Goal: Task Accomplishment & Management: Use online tool/utility

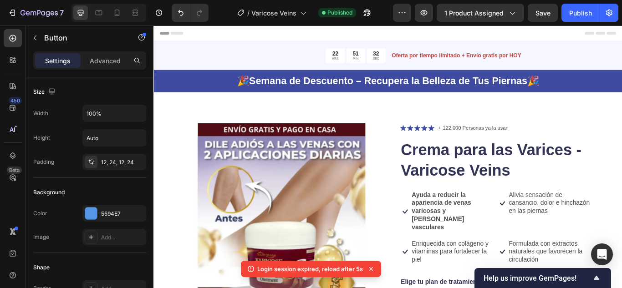
scroll to position [273, 0]
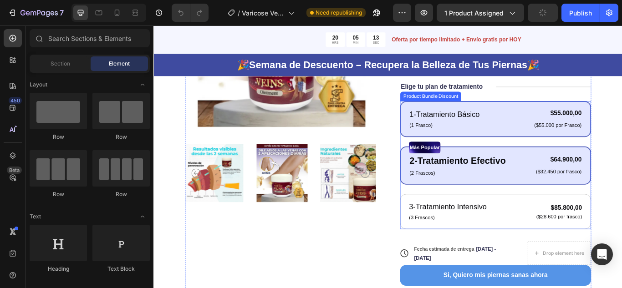
scroll to position [273, 0]
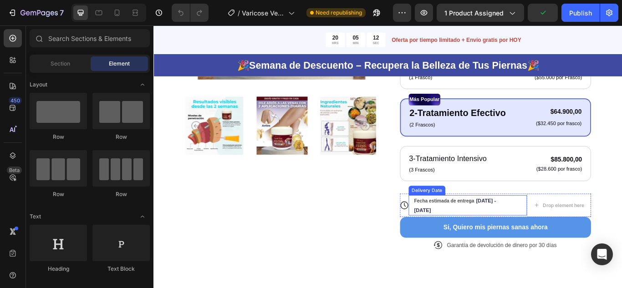
click at [494, 234] on div "Fecha estimada de entrega [DATE] - [DATE]" at bounding box center [515, 236] width 118 height 24
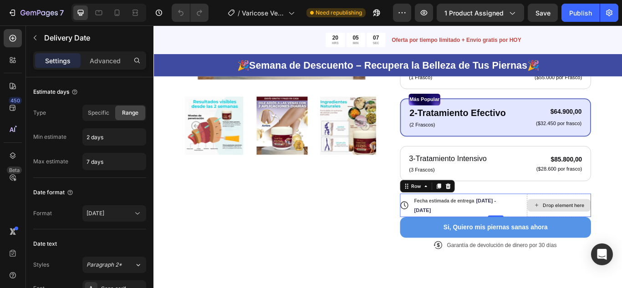
click at [620, 226] on div "Drop element here" at bounding box center [626, 235] width 75 height 27
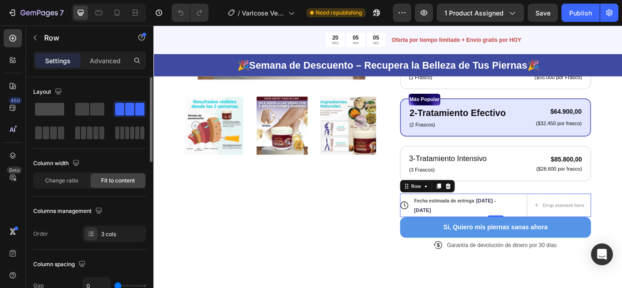
click at [49, 107] on span at bounding box center [49, 109] width 29 height 13
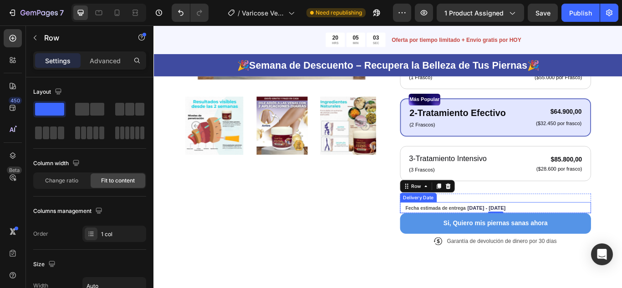
click at [488, 241] on span "Fecha estimada de entrega" at bounding box center [482, 238] width 70 height 6
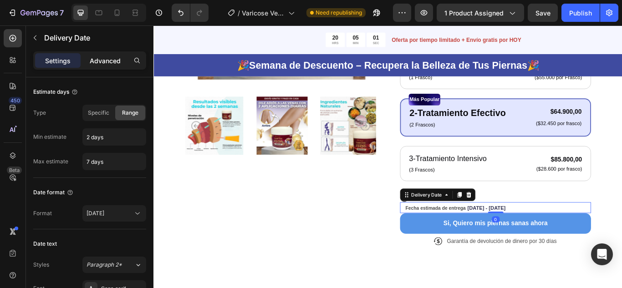
click at [107, 61] on p "Advanced" at bounding box center [105, 61] width 31 height 10
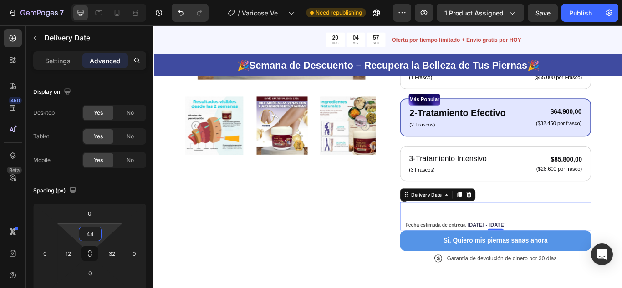
type input "0"
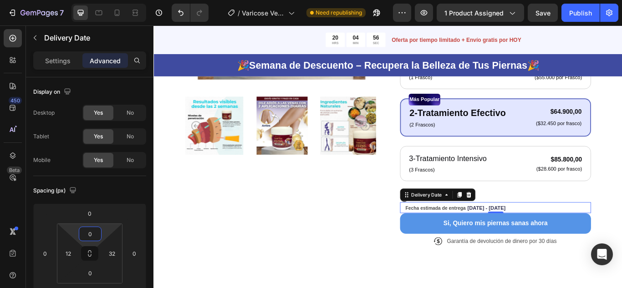
drag, startPoint x: 106, startPoint y: 232, endPoint x: 108, endPoint y: 242, distance: 10.6
click at [108, 0] on html "7 Version history / Varicose Veins Need republishing Preview 1 product assigned…" at bounding box center [311, 0] width 622 height 0
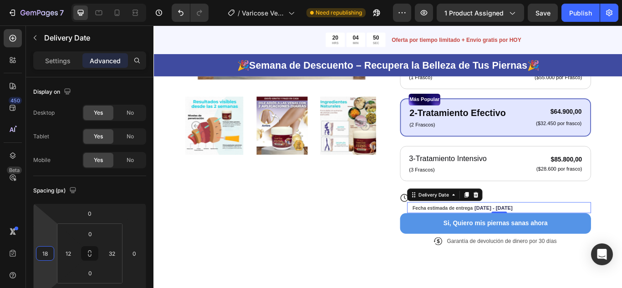
type input "20"
drag, startPoint x: 49, startPoint y: 241, endPoint x: 52, endPoint y: 236, distance: 5.3
click at [52, 0] on html "7 Version history / Varicose Veins Need republishing Preview 1 product assigned…" at bounding box center [311, 0] width 622 height 0
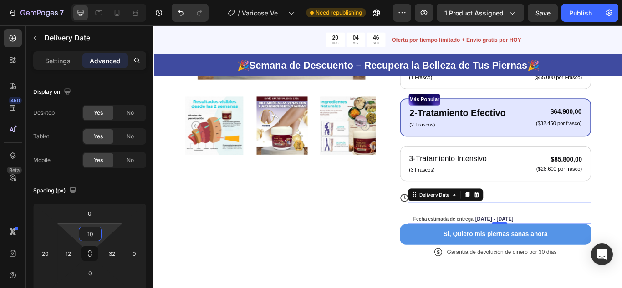
type input "0"
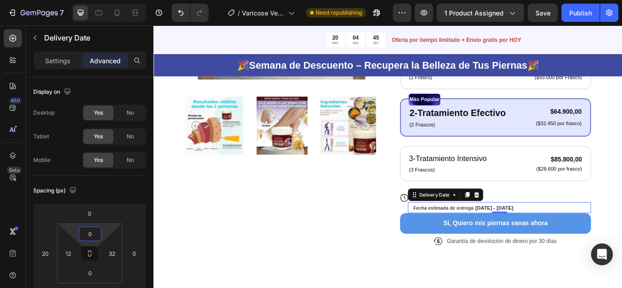
drag, startPoint x: 106, startPoint y: 230, endPoint x: 103, endPoint y: 241, distance: 11.6
click at [103, 0] on html "7 Version history / Varicose Veins Need republishing Preview 1 product assigned…" at bounding box center [311, 0] width 622 height 0
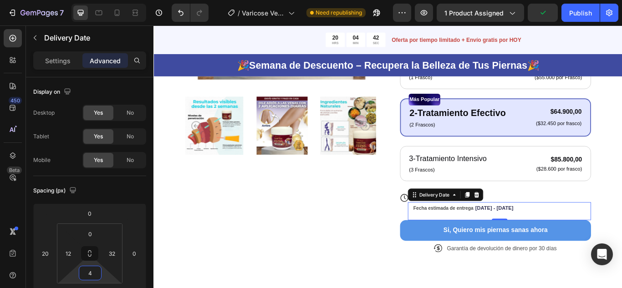
type input "0"
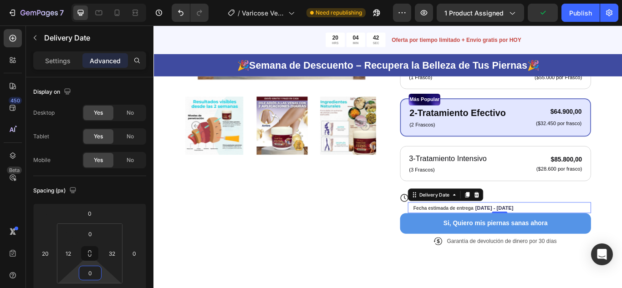
click at [101, 0] on html "7 Version history / Varicose Veins Need republishing Preview 1 product assigned…" at bounding box center [311, 0] width 622 height 0
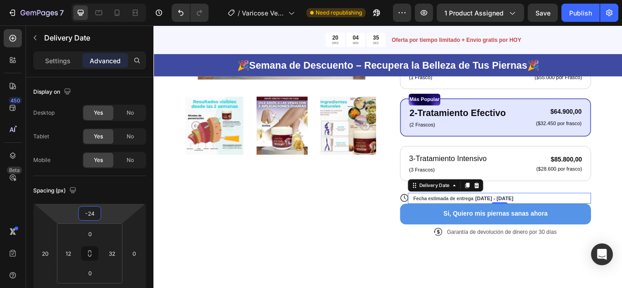
type input "-26"
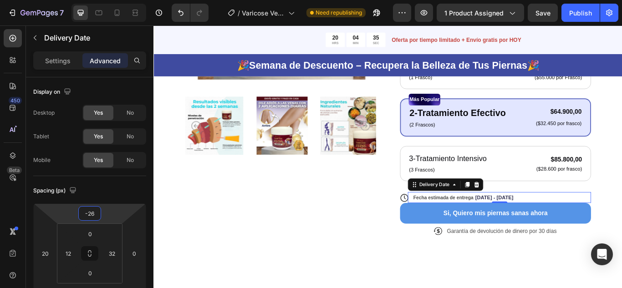
drag, startPoint x: 108, startPoint y: 214, endPoint x: 107, endPoint y: 220, distance: 6.2
click at [107, 0] on html "7 Version history / Varicose Veins Need republishing Preview 1 product assigned…" at bounding box center [311, 0] width 622 height 0
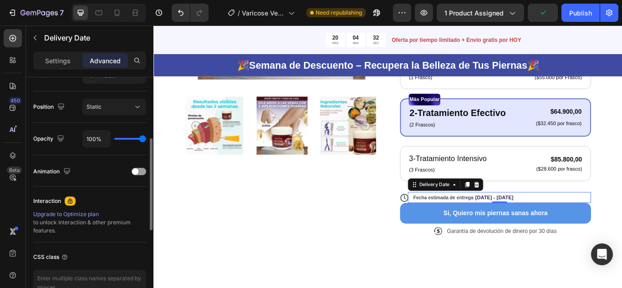
scroll to position [0, 0]
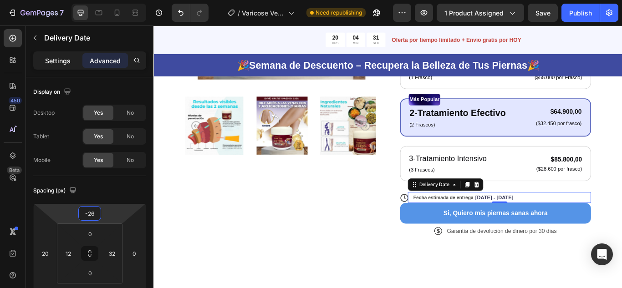
click at [70, 58] on p "Settings" at bounding box center [58, 61] width 26 height 10
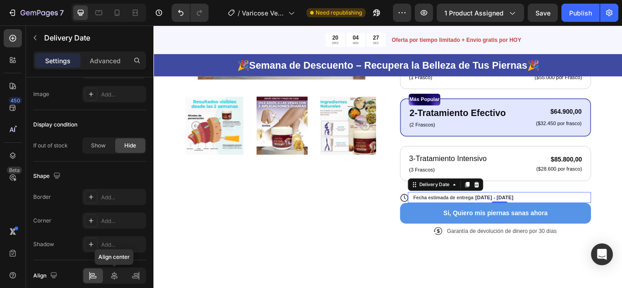
scroll to position [677, 0]
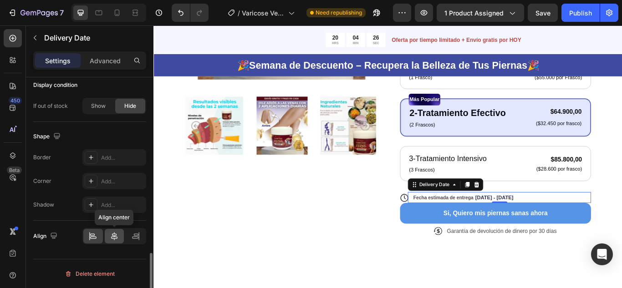
click at [114, 235] on icon at bounding box center [114, 236] width 9 height 9
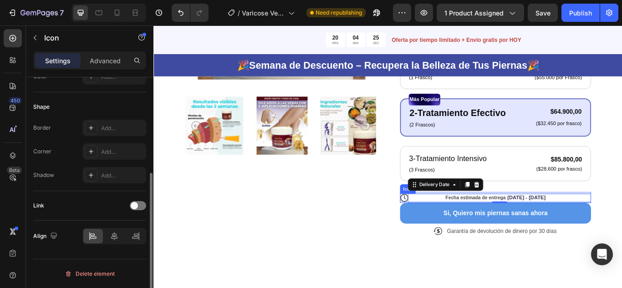
scroll to position [0, 0]
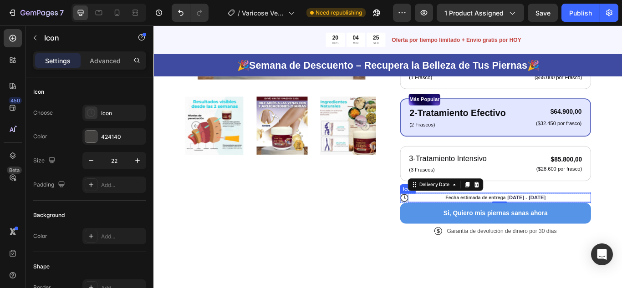
click at [444, 227] on icon at bounding box center [446, 227] width 10 height 10
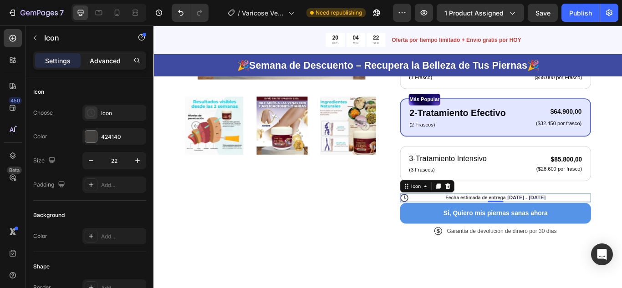
click at [105, 58] on p "Advanced" at bounding box center [105, 61] width 31 height 10
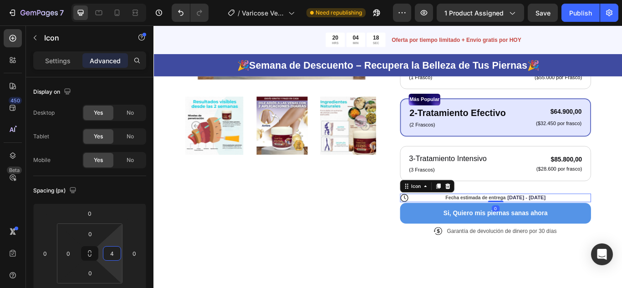
type input "0"
click at [116, 0] on html "7 Version history / Varicose Veins Need republishing Preview 1 product assigned…" at bounding box center [311, 0] width 622 height 0
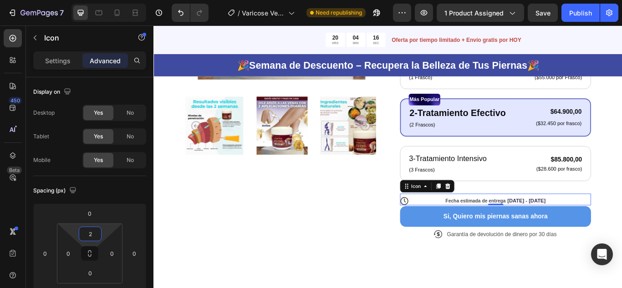
type input "0"
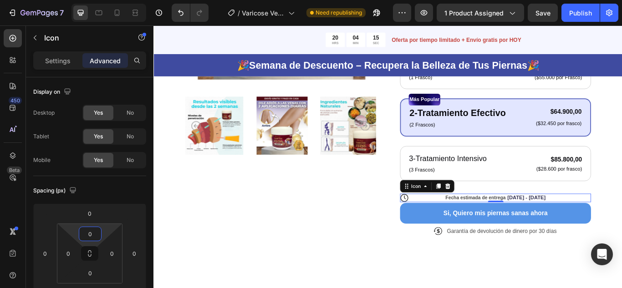
click at [104, 0] on html "7 Version history / Varicose Veins Need republishing Preview 1 product assigned…" at bounding box center [311, 0] width 622 height 0
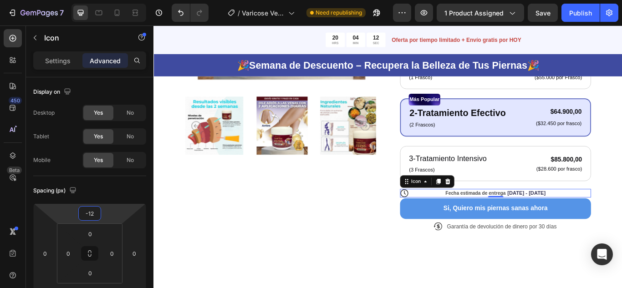
click at [111, 0] on html "7 Version history / Varicose Veins Need republishing Preview 1 product assigned…" at bounding box center [311, 0] width 622 height 0
type input "-1"
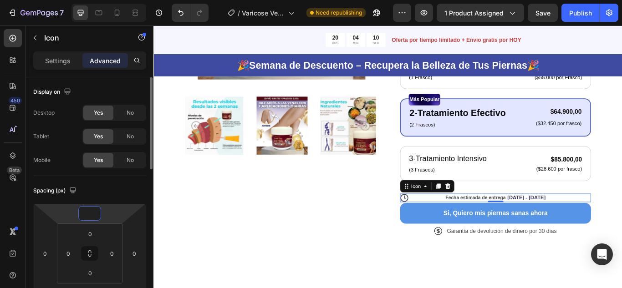
type input "0"
click at [454, 288] on div "Product Images Icon Icon Icon Icon Icon Icon List + 122,000 Personas ya la usan…" at bounding box center [427, 73] width 547 height 487
click at [441, 226] on icon at bounding box center [446, 227] width 10 height 10
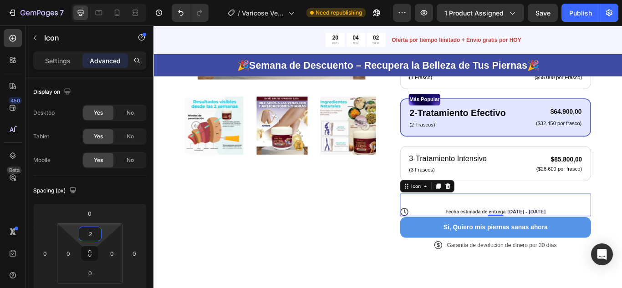
type input "0"
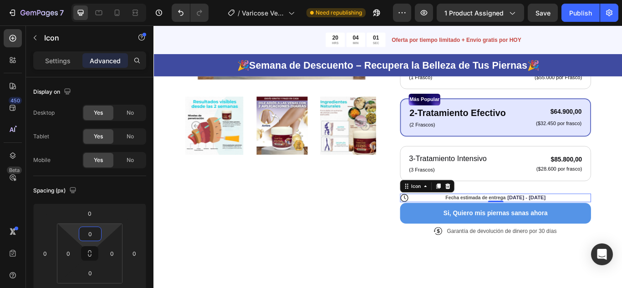
click at [108, 0] on html "7 Version history / Varicose Veins Need republishing Preview 1 product assigned…" at bounding box center [311, 0] width 622 height 0
type input "0"
drag, startPoint x: 119, startPoint y: 238, endPoint x: 117, endPoint y: 245, distance: 7.2
click at [117, 0] on html "7 Version history / Varicose Veins Need republishing Preview 1 product assigned…" at bounding box center [311, 0] width 622 height 0
click at [61, 62] on p "Settings" at bounding box center [58, 61] width 26 height 10
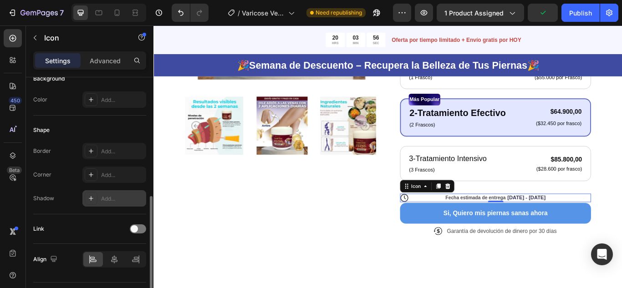
scroll to position [160, 0]
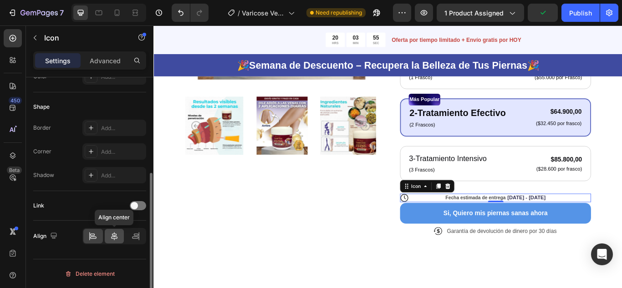
click at [113, 235] on icon at bounding box center [114, 236] width 9 height 9
click at [90, 236] on icon at bounding box center [92, 236] width 9 height 9
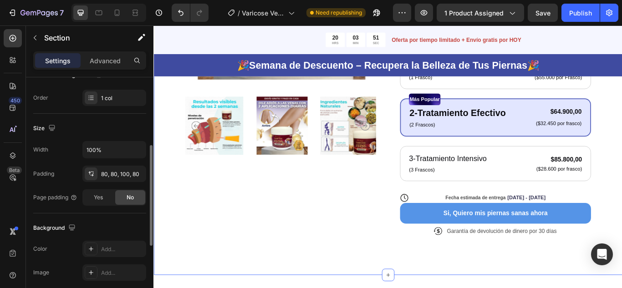
click at [423, 288] on div "Product Images Icon Icon Icon Icon Icon Icon List + 122,000 Personas ya la usan…" at bounding box center [427, 73] width 547 height 487
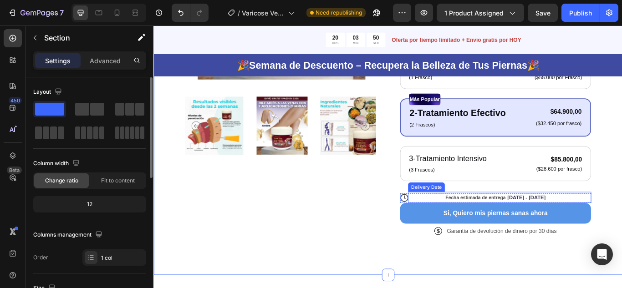
click at [486, 223] on div "Fecha estimada de entrega Sep 28 - Oct 03" at bounding box center [552, 226] width 194 height 13
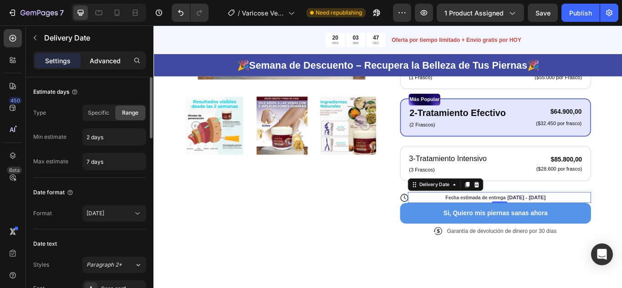
click at [102, 57] on p "Advanced" at bounding box center [105, 61] width 31 height 10
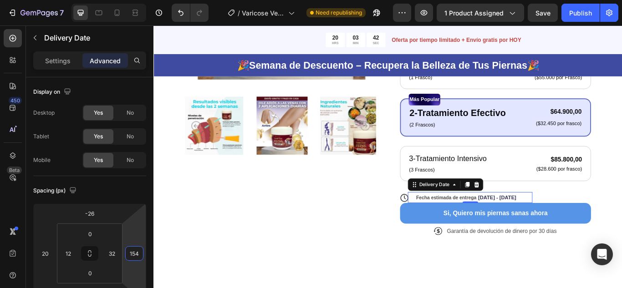
type input "158"
drag, startPoint x: 138, startPoint y: 236, endPoint x: 153, endPoint y: 200, distance: 38.8
click at [153, 0] on html "7 Version history / Varicose Veins Need republishing Preview 1 product assigned…" at bounding box center [311, 0] width 622 height 0
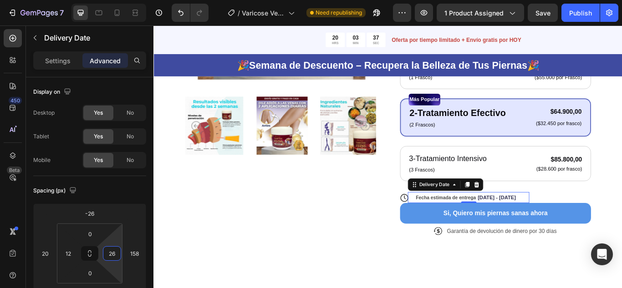
type input "24"
click at [117, 0] on html "7 Version history / Varicose Veins Need republishing Preview 1 product assigned…" at bounding box center [311, 0] width 622 height 0
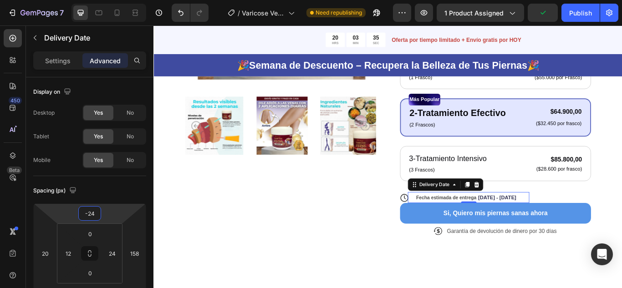
type input "-20"
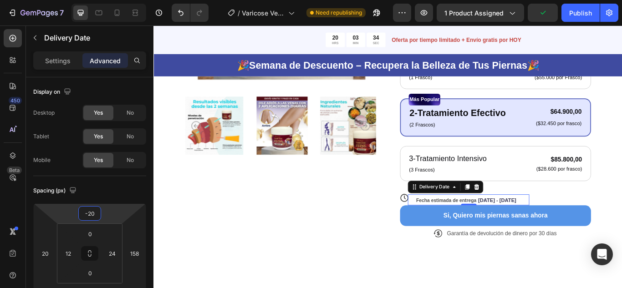
click at [119, 0] on html "7 Version history / Varicose Veins Need republishing Preview 1 product assigned…" at bounding box center [311, 0] width 622 height 0
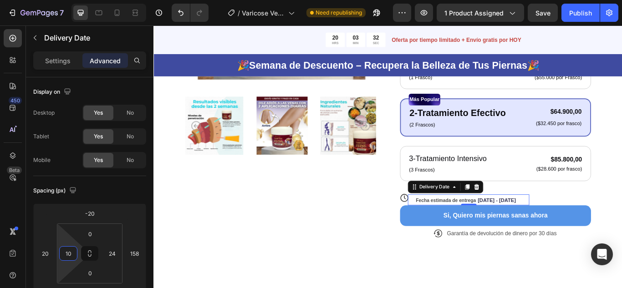
type input "8"
click at [70, 0] on html "7 Version history / Varicose Veins Need republishing Preview 1 product assigned…" at bounding box center [311, 0] width 622 height 0
click at [64, 62] on p "Settings" at bounding box center [58, 61] width 26 height 10
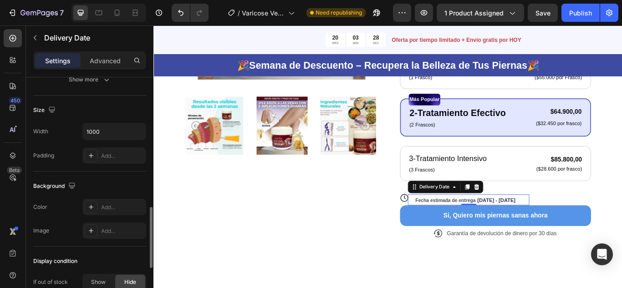
scroll to position [677, 0]
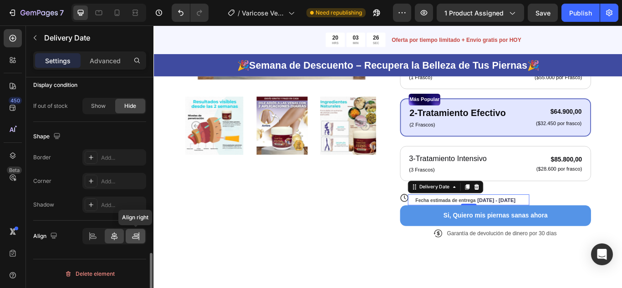
click at [133, 234] on icon at bounding box center [135, 236] width 9 height 9
click at [115, 61] on p "Advanced" at bounding box center [105, 61] width 31 height 10
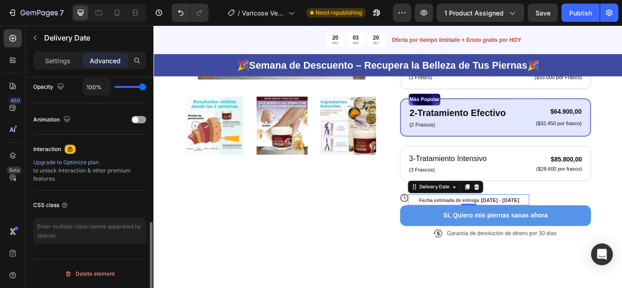
scroll to position [6, 0]
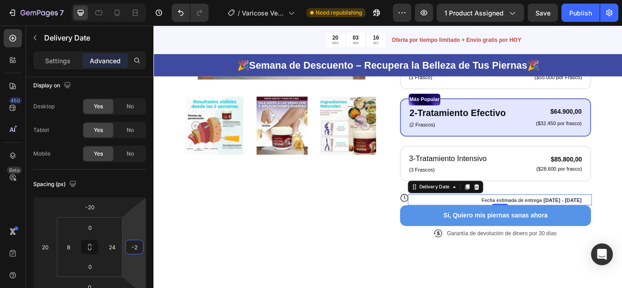
type input "0"
drag, startPoint x: 135, startPoint y: 228, endPoint x: 132, endPoint y: 264, distance: 36.1
click at [132, 0] on html "7 Version history / Varicose Veins Need republishing Preview 1 product assigned…" at bounding box center [311, 0] width 622 height 0
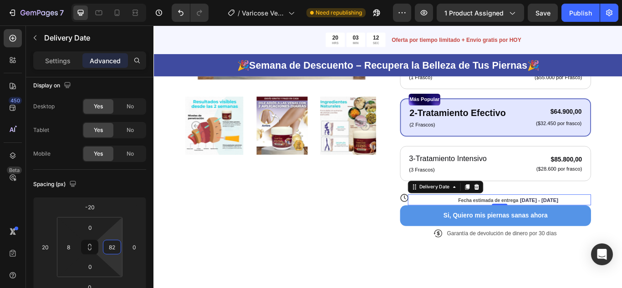
type input "80"
drag, startPoint x: 115, startPoint y: 231, endPoint x: 120, endPoint y: 219, distance: 13.7
click at [120, 0] on html "7 Version history / Varicose Veins Need republishing Preview 1 product assigned…" at bounding box center [311, 0] width 622 height 0
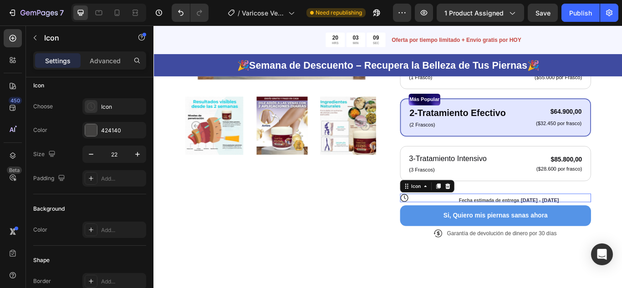
click at [441, 225] on icon at bounding box center [446, 227] width 10 height 10
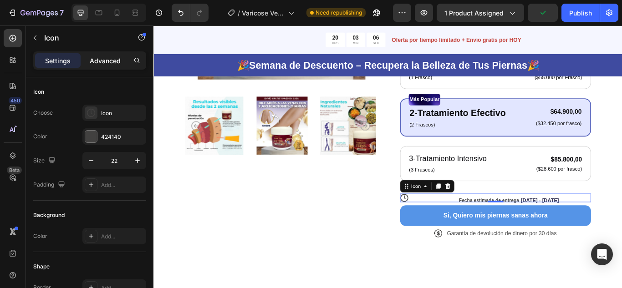
click at [106, 61] on p "Advanced" at bounding box center [105, 61] width 31 height 10
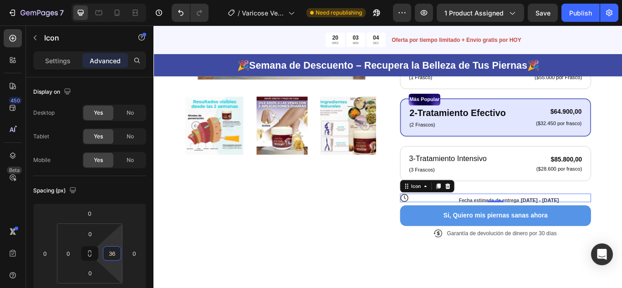
type input "34"
drag, startPoint x: 119, startPoint y: 240, endPoint x: 116, endPoint y: 232, distance: 8.4
click at [116, 0] on html "7 Version history / Varicose Veins Need republishing Preview 1 product assigned…" at bounding box center [311, 0] width 622 height 0
click at [445, 225] on icon at bounding box center [446, 226] width 2 height 5
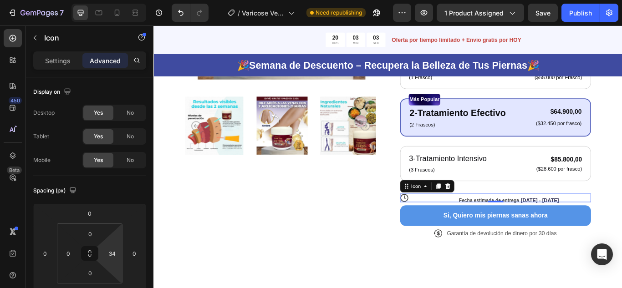
click at [445, 225] on icon at bounding box center [446, 226] width 2 height 5
click at [454, 225] on div "Fecha estimada de entrega Sep 28 - Oct 03" at bounding box center [541, 229] width 174 height 13
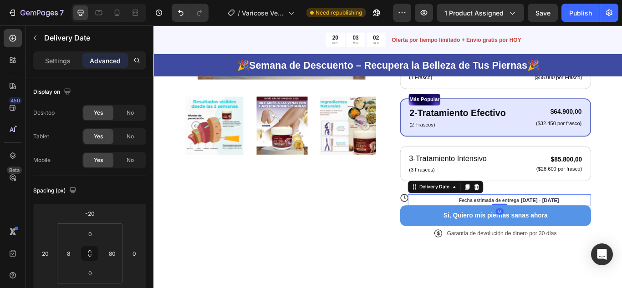
click at [454, 225] on div "Fecha estimada de entrega Sep 28 - Oct 03" at bounding box center [541, 229] width 174 height 13
click at [441, 229] on icon at bounding box center [445, 226] width 9 height 9
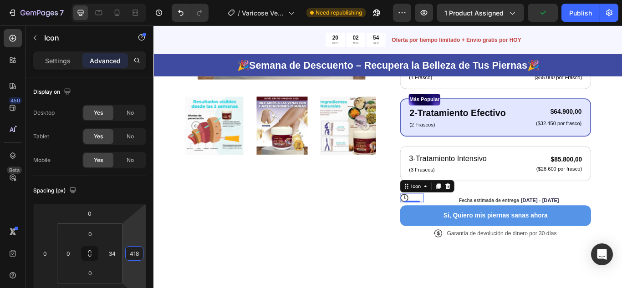
type input "416"
drag, startPoint x: 137, startPoint y: 236, endPoint x: 146, endPoint y: 142, distance: 95.2
click at [146, 0] on html "7 Version history / Varicose Veins Need republishing Preview 1 product assigned…" at bounding box center [311, 0] width 622 height 0
click at [116, 0] on html "7 Version history / Varicose Veins Need republishing Preview 1 product assigned…" at bounding box center [311, 0] width 622 height 0
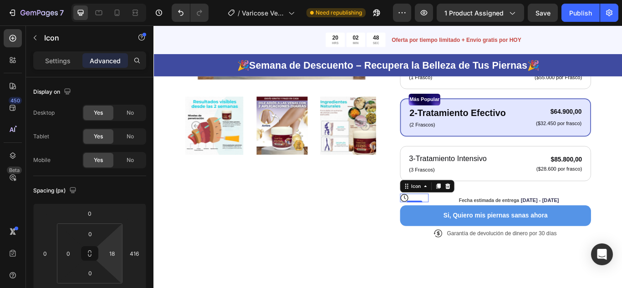
type input "16"
click at [118, 0] on html "7 Version history / Varicose Veins Need republishing Preview 1 product assigned…" at bounding box center [311, 0] width 622 height 0
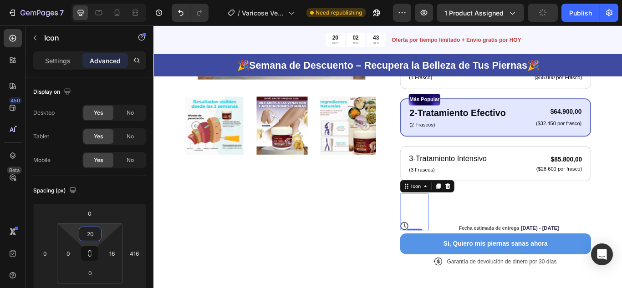
type input "0"
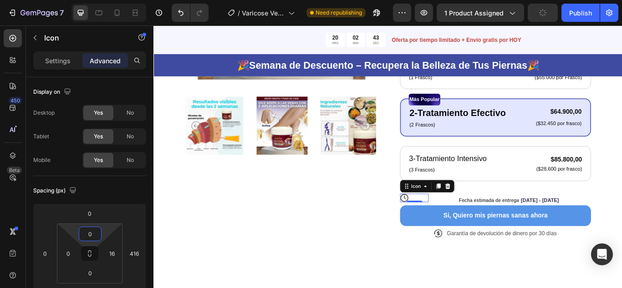
drag, startPoint x: 103, startPoint y: 229, endPoint x: 103, endPoint y: 238, distance: 9.6
click at [103, 0] on html "7 Version history / Varicose Veins Need republishing Preview 1 product assigned…" at bounding box center [311, 0] width 622 height 0
type input "22"
drag, startPoint x: 64, startPoint y: 239, endPoint x: 67, endPoint y: 234, distance: 5.9
click at [67, 0] on html "7 Version history / Varicose Veins Need republishing Preview 1 product assigned…" at bounding box center [311, 0] width 622 height 0
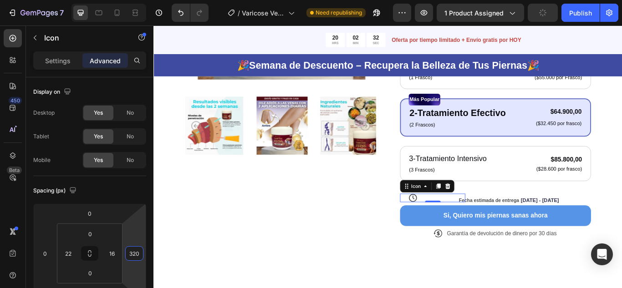
type input "316"
drag, startPoint x: 140, startPoint y: 239, endPoint x: 136, endPoint y: 261, distance: 23.1
click at [136, 0] on html "7 Version history / Varicose Veins Need republishing Preview 1 product assigned…" at bounding box center [311, 0] width 622 height 0
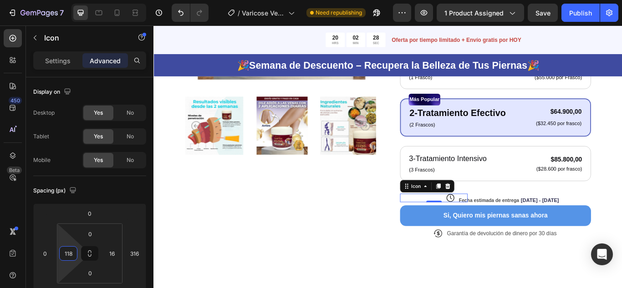
type input "122"
drag, startPoint x: 64, startPoint y: 239, endPoint x: 72, endPoint y: 216, distance: 24.1
click at [72, 0] on html "7 Version history / Varicose Veins Need republishing Preview 1 product assigned…" at bounding box center [311, 0] width 622 height 0
click at [544, 225] on div "Fecha estimada de entrega Sep 28 - Oct 03" at bounding box center [541, 229] width 174 height 13
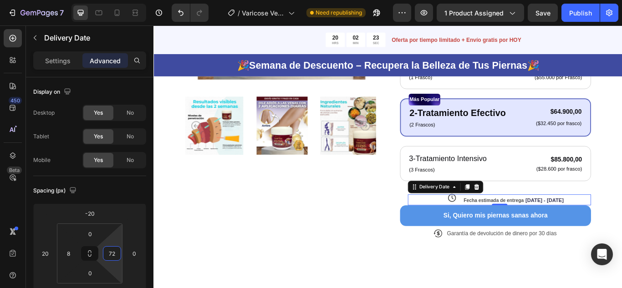
type input "78"
click at [114, 0] on html "7 Version history / Varicose Veins Need republishing Preview 1 product assigned…" at bounding box center [311, 0] width 622 height 0
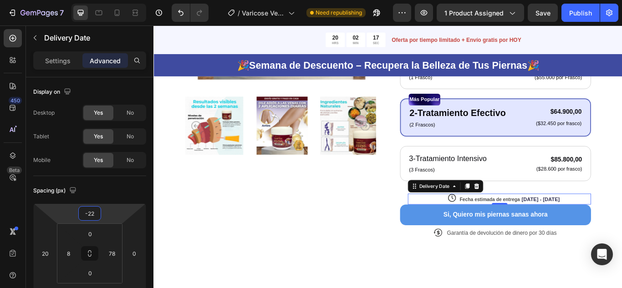
type input "-26"
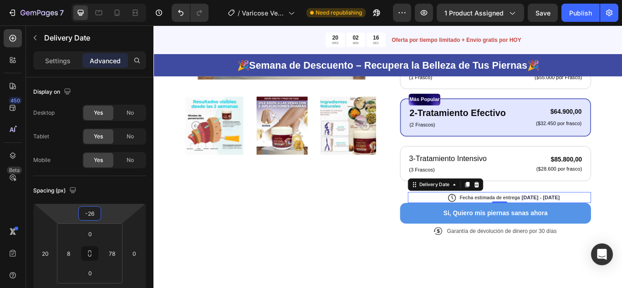
click at [108, 0] on html "7 Version history / Varicose Veins Need republishing Preview 1 product assigned…" at bounding box center [311, 0] width 622 height 0
click at [622, 194] on div "Product Images Icon Icon Icon Icon Icon Icon List + 122,000 Personas ya la usan…" at bounding box center [427, 73] width 547 height 487
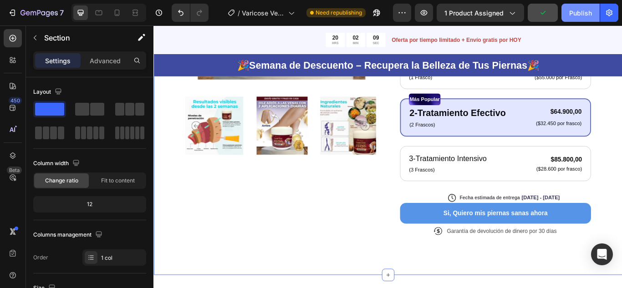
click at [571, 20] on button "Publish" at bounding box center [581, 13] width 38 height 18
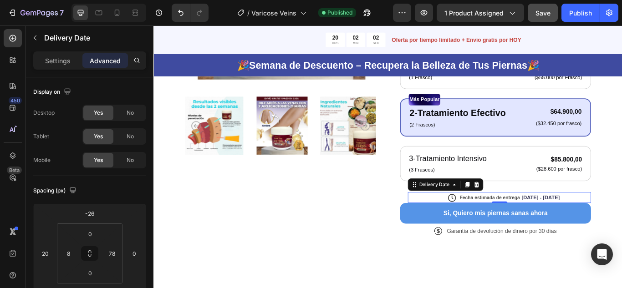
click at [493, 223] on div "Fecha estimada de entrega Sep 28 - Oct 03" at bounding box center [541, 226] width 174 height 13
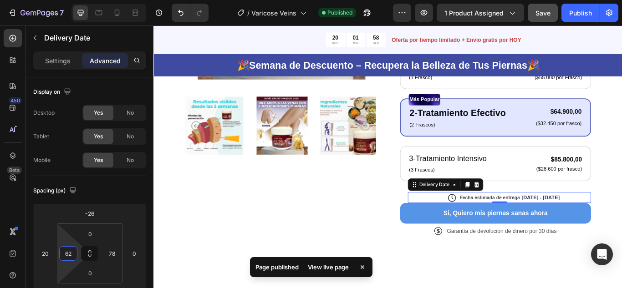
type input "58"
drag, startPoint x: 65, startPoint y: 249, endPoint x: 72, endPoint y: 230, distance: 20.6
click at [72, 0] on html "7 Version history / Varicose Veins Published Preview 1 product assigned Save Pu…" at bounding box center [311, 0] width 622 height 0
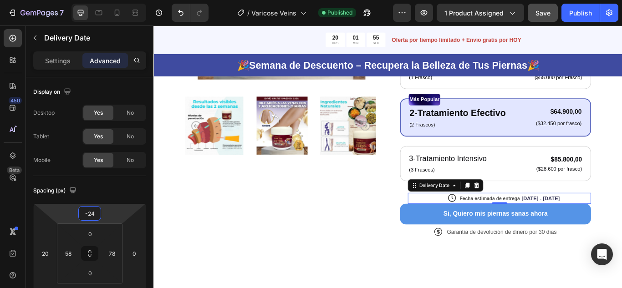
type input "-26"
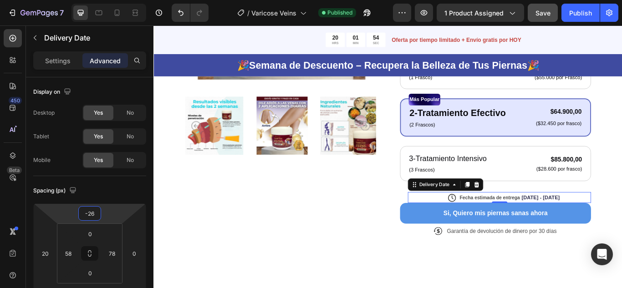
click at [112, 0] on html "7 Version history / Varicose Veins Published Preview 1 product assigned Save Pu…" at bounding box center [311, 0] width 622 height 0
click at [496, 225] on div "Fecha estimada de entrega Sep 28 - Oct 03" at bounding box center [552, 226] width 152 height 13
click at [500, 225] on div "Fecha estimada de entrega Sep 28 - Oct 03" at bounding box center [552, 226] width 152 height 13
click at [501, 225] on div "Fecha estimada de entrega Sep 28 - Oct 03" at bounding box center [552, 226] width 152 height 13
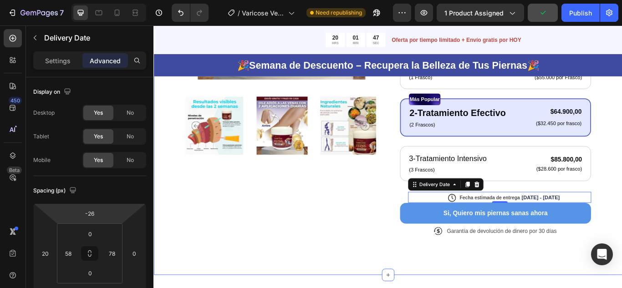
click at [622, 223] on div "Product Images Icon Icon Icon Icon Icon Icon List + 122,000 Personas ya la usan…" at bounding box center [427, 73] width 547 height 487
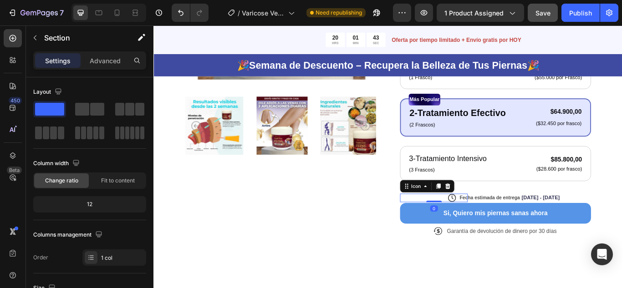
click at [445, 223] on div "Icon 0" at bounding box center [480, 227] width 79 height 10
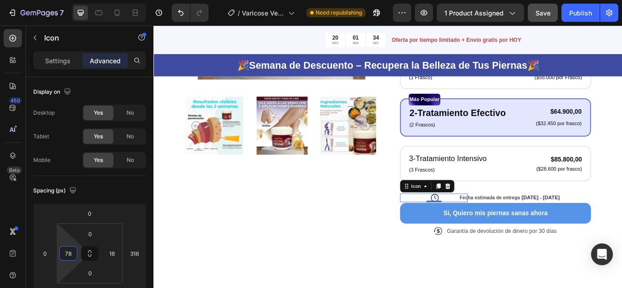
type input "80"
drag, startPoint x: 61, startPoint y: 241, endPoint x: 61, endPoint y: 251, distance: 9.6
click at [61, 0] on html "7 Version history / Varicose Veins Need republishing Preview 1 product assigned…" at bounding box center [311, 0] width 622 height 0
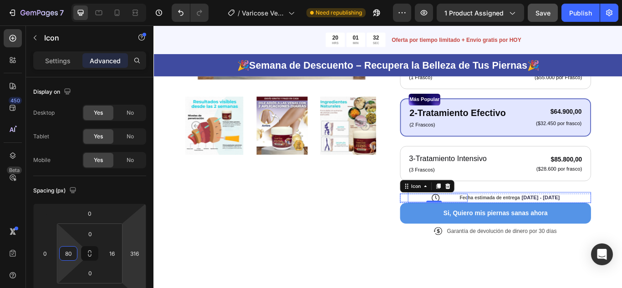
click at [527, 225] on span "Fecha estimada de entrega" at bounding box center [546, 227] width 70 height 6
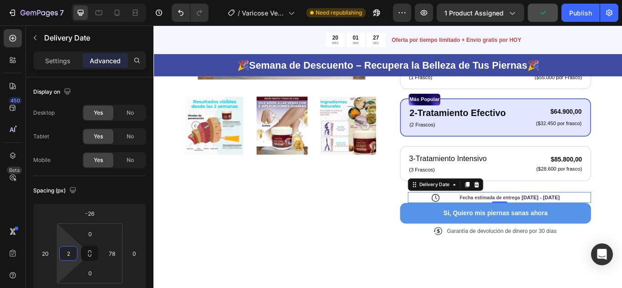
type input "0"
drag, startPoint x: 68, startPoint y: 240, endPoint x: 65, endPoint y: 254, distance: 14.4
click at [65, 0] on html "7 Version history / Varicose Veins Need republishing Preview 1 product assigned…" at bounding box center [311, 0] width 622 height 0
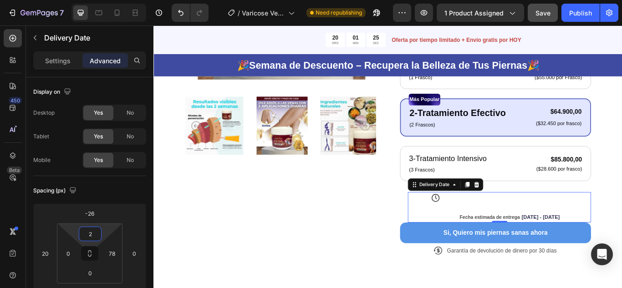
type input "0"
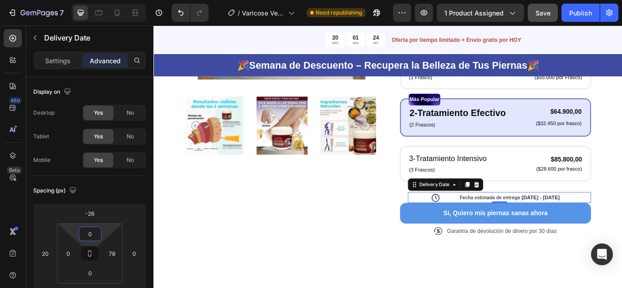
click at [103, 0] on html "7 Version history / Varicose Veins Need republishing Preview 1 product assigned…" at bounding box center [311, 0] width 622 height 0
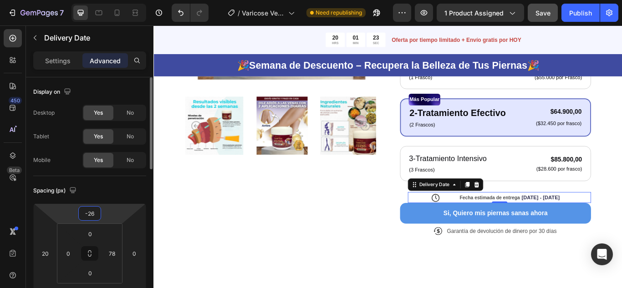
click at [108, 0] on html "7 Version history / Varicose Veins Need republishing Preview 1 product assigned…" at bounding box center [311, 0] width 622 height 0
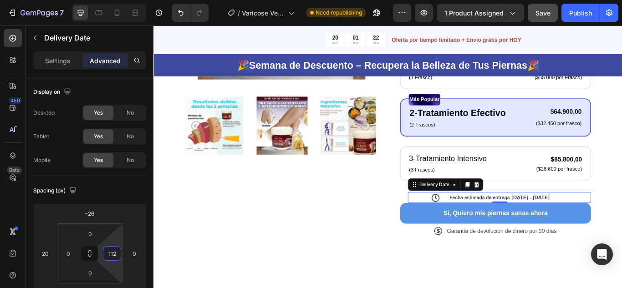
type input "116"
drag, startPoint x: 116, startPoint y: 241, endPoint x: 119, endPoint y: 233, distance: 9.2
click at [119, 0] on html "7 Version history / Varicose Veins Need republishing Preview 1 product assigned…" at bounding box center [311, 0] width 622 height 0
click at [339, 281] on div "Product Images Icon Icon Icon Icon Icon Icon List + 122,000 Personas ya la usan…" at bounding box center [427, 73] width 547 height 487
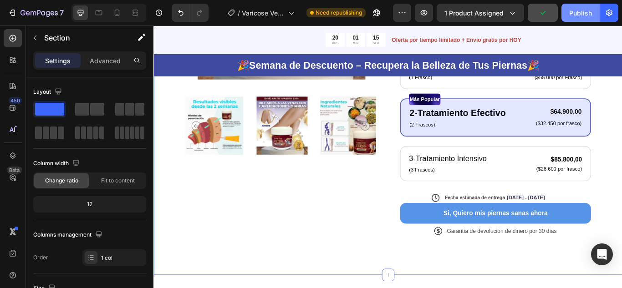
click at [578, 13] on div "Publish" at bounding box center [580, 13] width 23 height 10
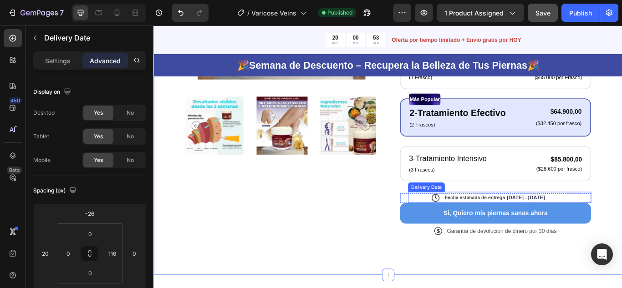
click at [478, 226] on div "Fecha estimada de entrega Sep 28 - Oct 03" at bounding box center [530, 226] width 161 height 13
click at [442, 228] on div "Icon" at bounding box center [480, 227] width 79 height 10
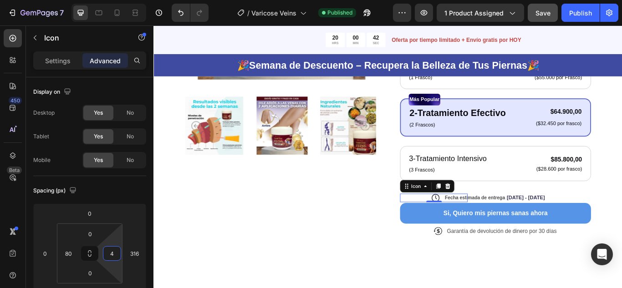
type input "0"
drag, startPoint x: 113, startPoint y: 240, endPoint x: 117, endPoint y: 253, distance: 13.6
click at [117, 0] on html "7 Version history / Varicose Veins Published Preview 1 product assigned Save Pu…" at bounding box center [311, 0] width 622 height 0
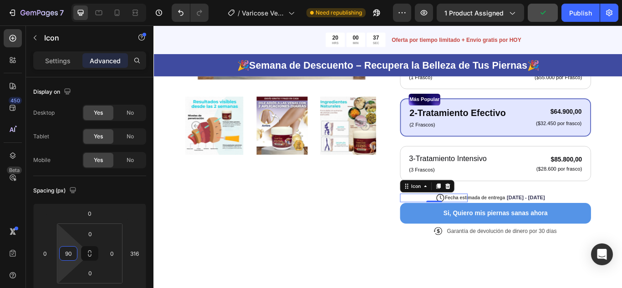
type input "88"
click at [72, 0] on html "7 Version history / Varicose Veins Need republishing Preview 1 product assigned…" at bounding box center [311, 0] width 622 height 0
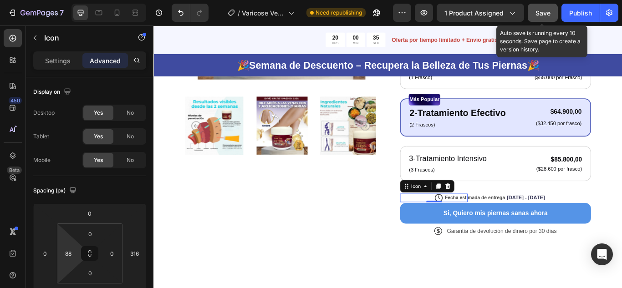
click at [550, 8] on div "Save" at bounding box center [543, 13] width 15 height 10
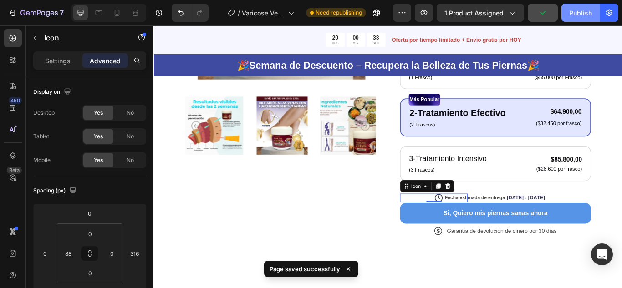
click at [580, 10] on div "Publish" at bounding box center [580, 13] width 23 height 10
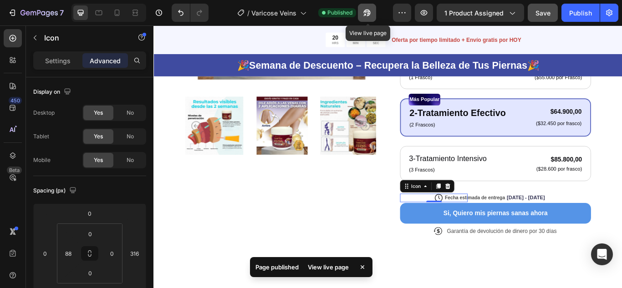
click at [366, 12] on icon "button" at bounding box center [367, 12] width 9 height 9
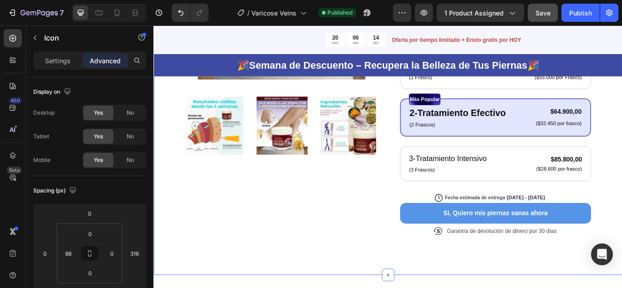
click at [622, 193] on div "Product Images Icon Icon Icon Icon Icon Icon List + 122,000 Personas ya la usan…" at bounding box center [427, 73] width 547 height 487
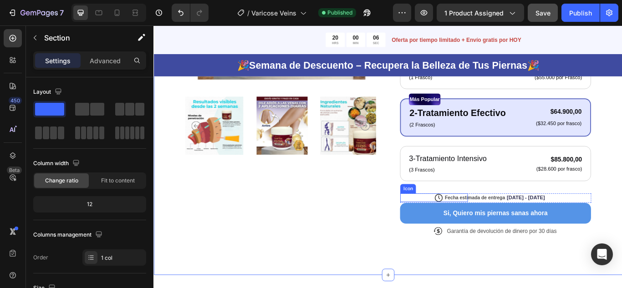
click at [445, 228] on div "Icon" at bounding box center [480, 227] width 79 height 10
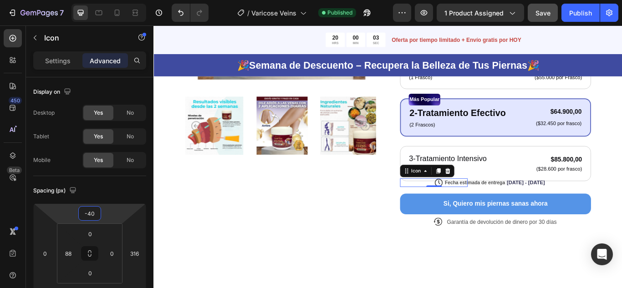
type input "-38"
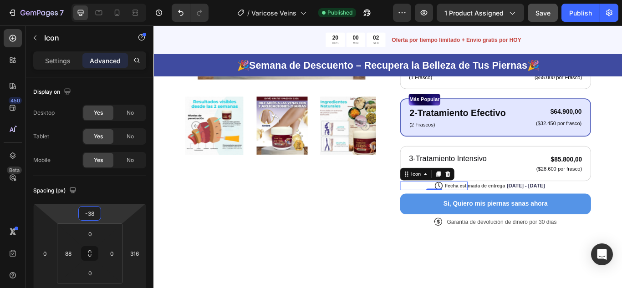
drag, startPoint x: 119, startPoint y: 214, endPoint x: 118, endPoint y: 222, distance: 8.8
click at [118, 0] on html "7 Version history / Varicose Veins Published Preview 1 product assigned Save Pu…" at bounding box center [311, 0] width 622 height 0
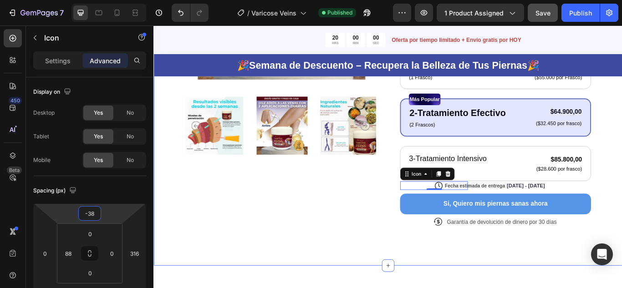
click at [254, 283] on div "Product Images Icon Icon Icon Icon Icon Icon List + 122,000 Personas ya la usan…" at bounding box center [427, 68] width 547 height 476
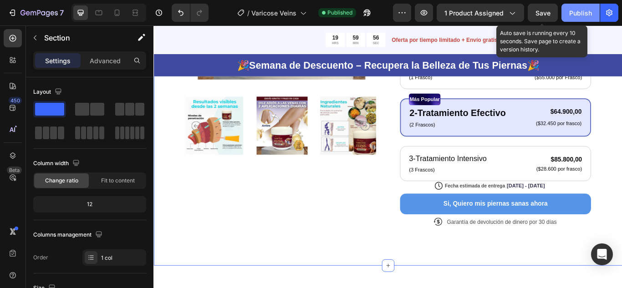
drag, startPoint x: 547, startPoint y: 17, endPoint x: 571, endPoint y: 11, distance: 24.9
click at [548, 16] on div "Save" at bounding box center [543, 13] width 15 height 10
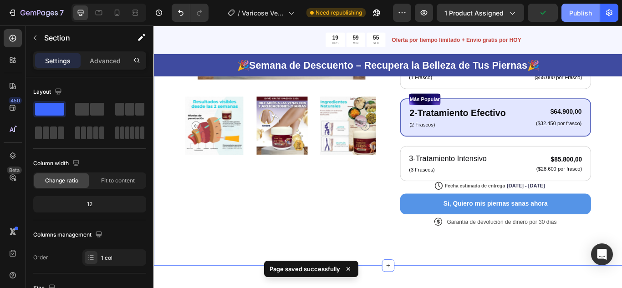
click at [577, 10] on div "Publish" at bounding box center [580, 13] width 23 height 10
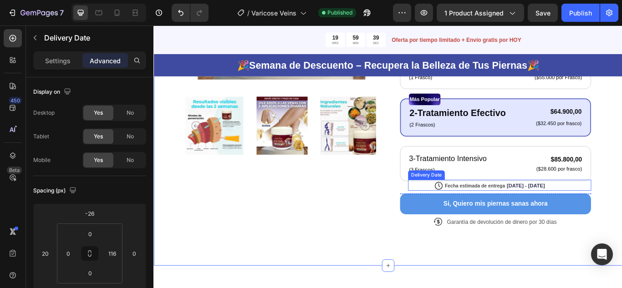
click at [501, 211] on span "Fecha estimada de entrega" at bounding box center [528, 213] width 70 height 6
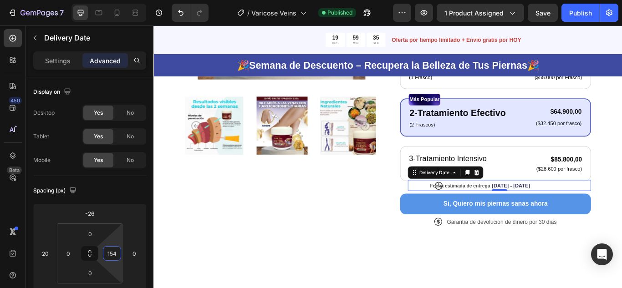
drag, startPoint x: 114, startPoint y: 239, endPoint x: 114, endPoint y: 230, distance: 8.7
click at [114, 0] on html "7 Version history / Varicose Veins Published Preview 1 product assigned Save Pu…" at bounding box center [311, 0] width 622 height 0
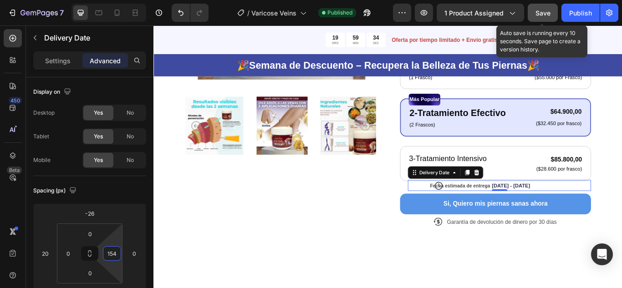
click at [547, 16] on span "Save" at bounding box center [543, 13] width 15 height 8
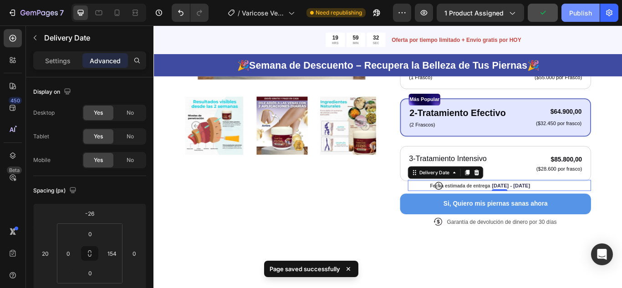
click at [572, 14] on div "Publish" at bounding box center [580, 13] width 23 height 10
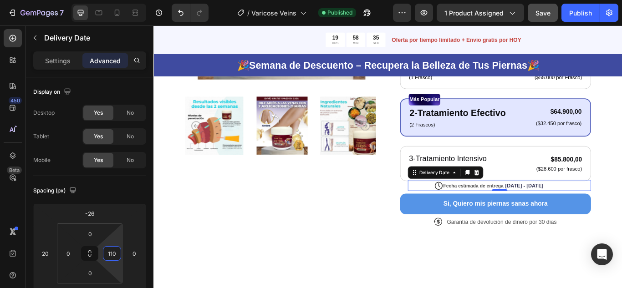
type input "108"
drag, startPoint x: 114, startPoint y: 238, endPoint x: 118, endPoint y: 248, distance: 11.2
click at [118, 0] on html "7 Version history / Varicose Veins Published Preview 1 product assigned Save Pu…" at bounding box center [311, 0] width 622 height 0
click at [118, 15] on icon at bounding box center [117, 12] width 9 height 9
type input "0"
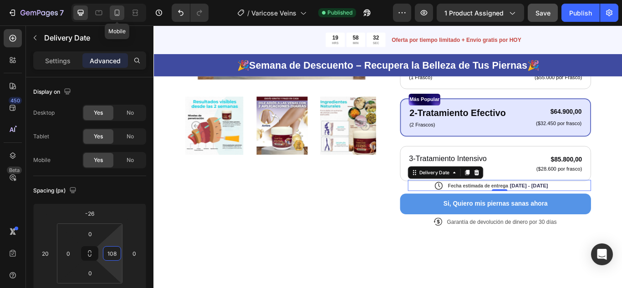
type input "0"
type input "10"
type input "28"
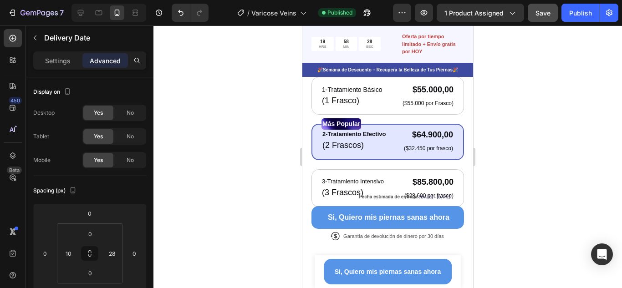
scroll to position [410, 0]
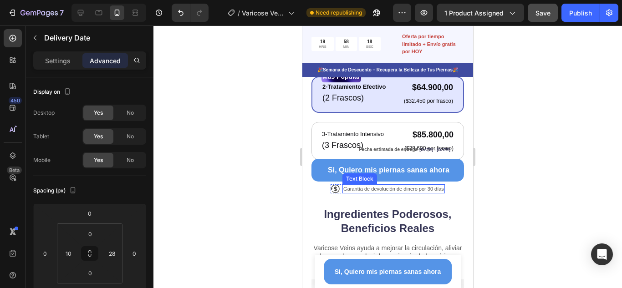
click at [346, 185] on p "Garantía de devolución de dinero por 30 días" at bounding box center [393, 189] width 101 height 8
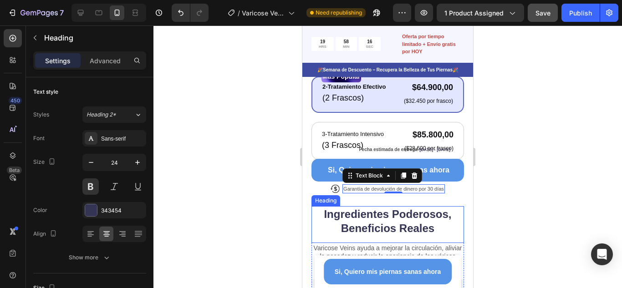
click at [360, 206] on h2 "Ingredientes Poderosos, Beneficios Reales" at bounding box center [388, 221] width 153 height 30
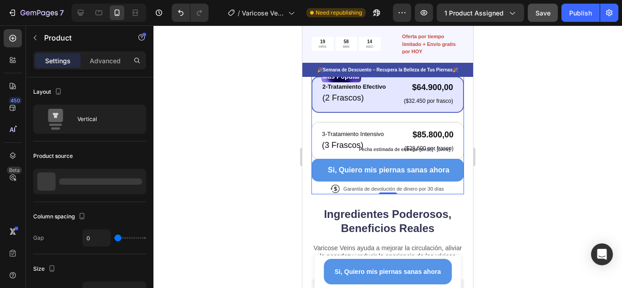
click at [315, 180] on div "Icon Icon Icon Icon Icon Icon List + 122,000 Personas ya la usan Text Block Row…" at bounding box center [388, 30] width 153 height 329
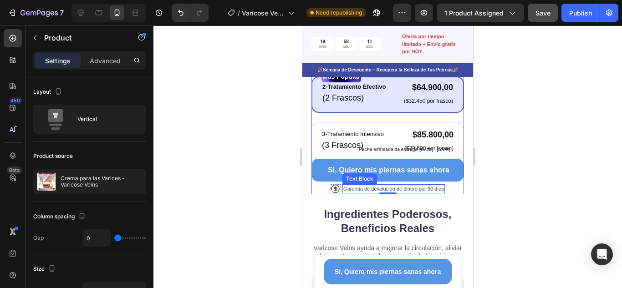
click at [441, 184] on div "Garantía de devolución de dinero por 30 días" at bounding box center [394, 189] width 102 height 10
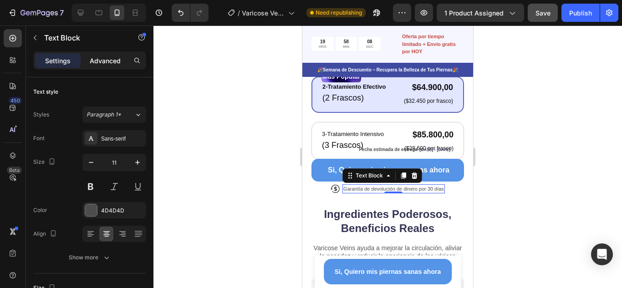
click at [113, 62] on p "Advanced" at bounding box center [105, 61] width 31 height 10
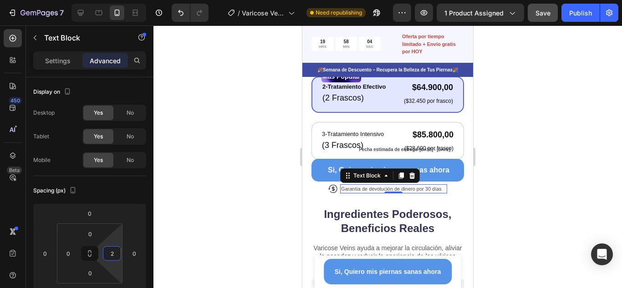
type input "0"
click at [120, 0] on html "7 Version history / Varicose Veins Need republishing Preview 1 product assigned…" at bounding box center [311, 0] width 622 height 0
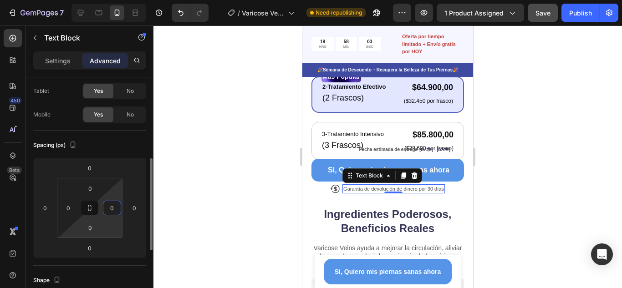
scroll to position [91, 0]
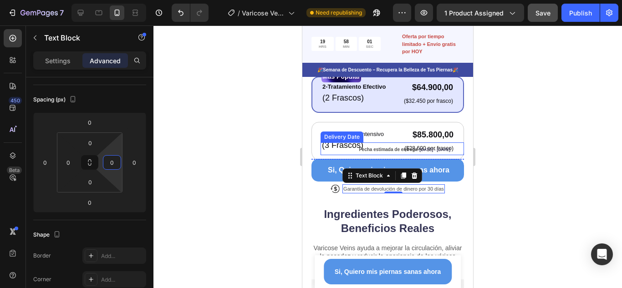
click at [379, 147] on span "Fecha estimada de entrega" at bounding box center [388, 149] width 58 height 5
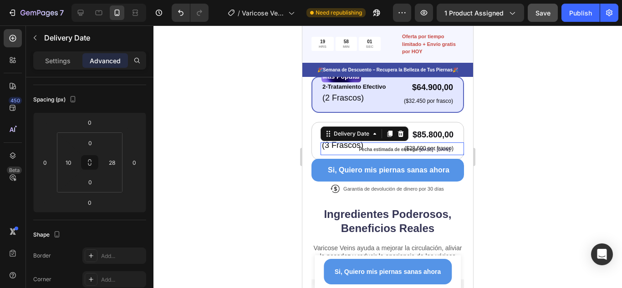
scroll to position [0, 0]
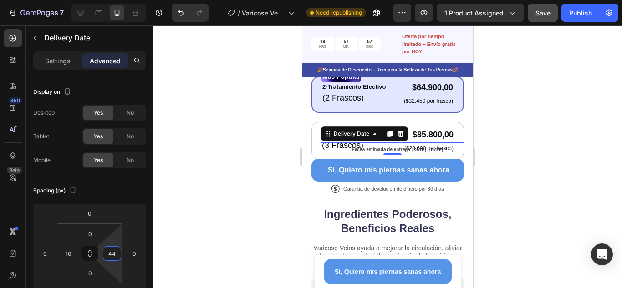
type input "42"
click at [117, 0] on html "7 Version history / Varicose Veins Need republishing Preview 1 product assigned…" at bounding box center [311, 0] width 622 height 0
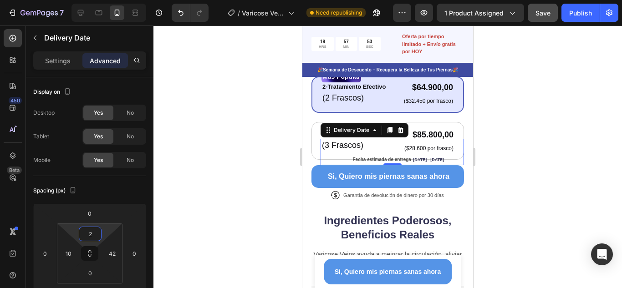
type input "0"
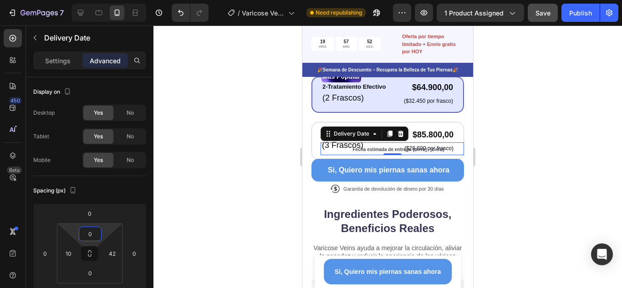
drag, startPoint x: 107, startPoint y: 230, endPoint x: 111, endPoint y: 230, distance: 4.6
click at [111, 0] on html "7 Version history / Varicose Veins Need republishing Preview 1 product assigned…" at bounding box center [311, 0] width 622 height 0
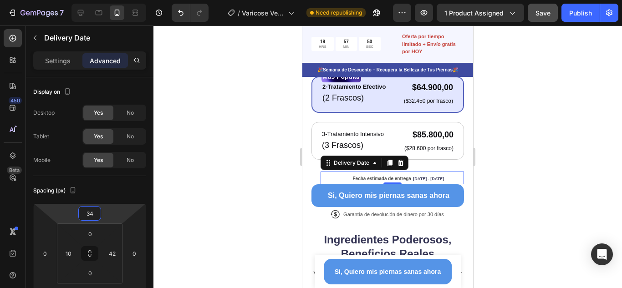
type input "32"
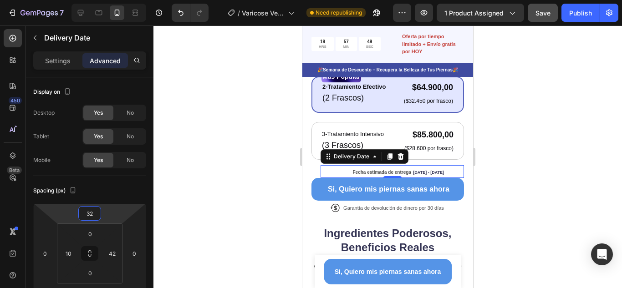
drag, startPoint x: 111, startPoint y: 214, endPoint x: 114, endPoint y: 207, distance: 8.0
click at [114, 0] on html "7 Version history / Varicose Veins Need republishing Preview 1 product assigned…" at bounding box center [311, 0] width 622 height 0
click at [498, 155] on div at bounding box center [388, 157] width 469 height 263
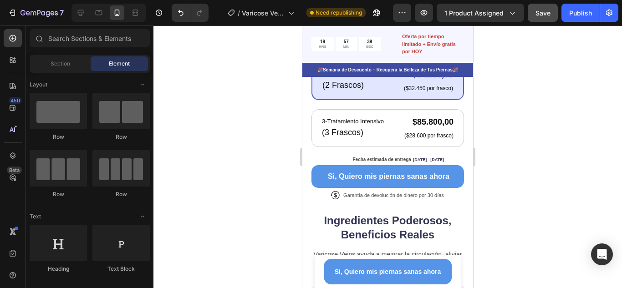
scroll to position [410, 0]
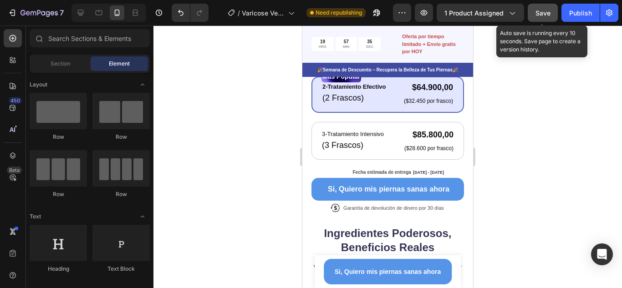
click at [545, 17] on div "Save" at bounding box center [543, 13] width 15 height 10
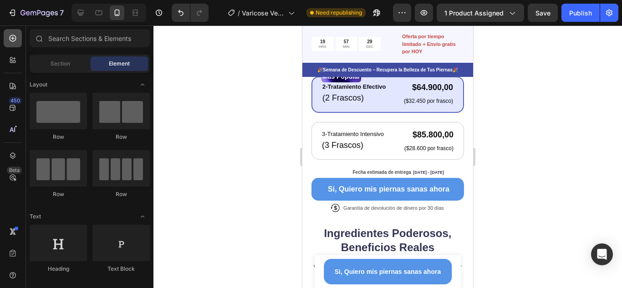
click at [10, 37] on icon at bounding box center [12, 38] width 9 height 9
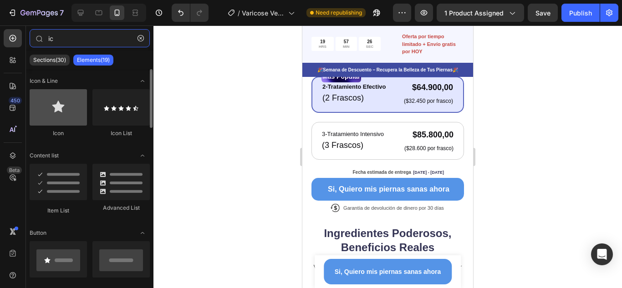
type input "ic"
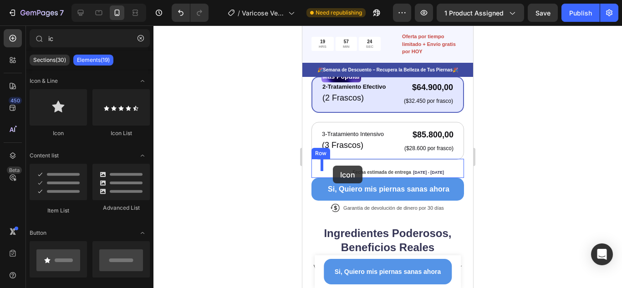
drag, startPoint x: 354, startPoint y: 137, endPoint x: 333, endPoint y: 166, distance: 36.2
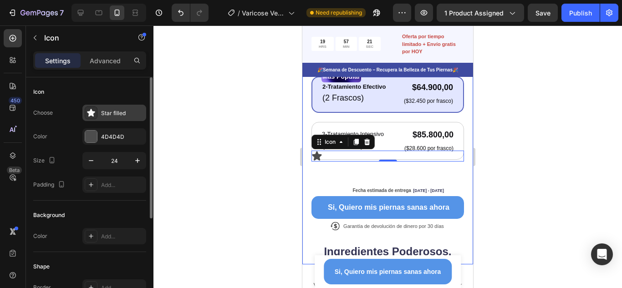
click at [116, 116] on div "Star filled" at bounding box center [122, 113] width 43 height 8
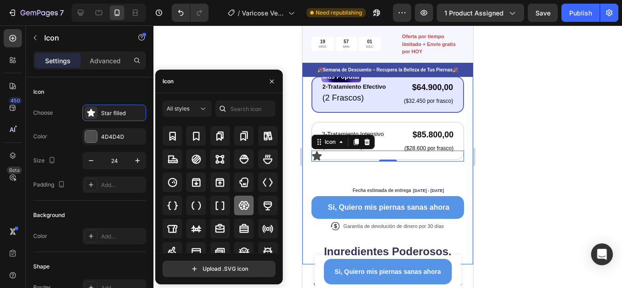
scroll to position [878, 0]
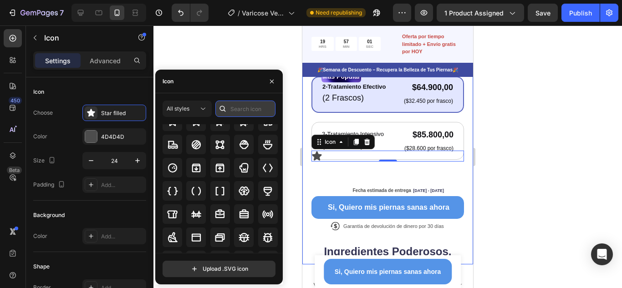
click at [245, 104] on input "text" at bounding box center [245, 109] width 60 height 16
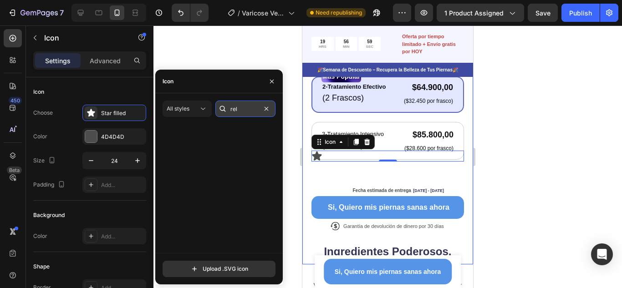
scroll to position [0, 0]
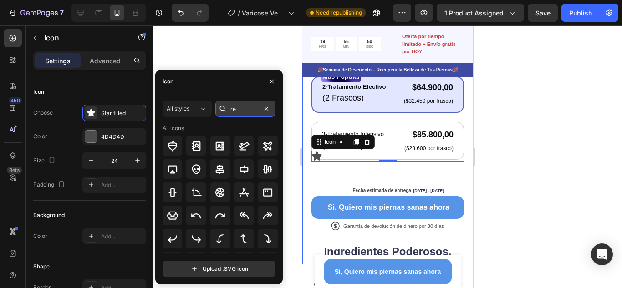
type input "r"
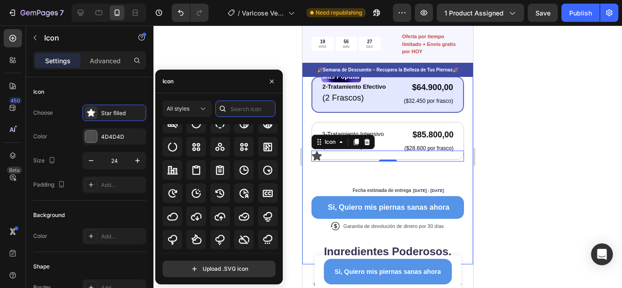
scroll to position [1465, 0]
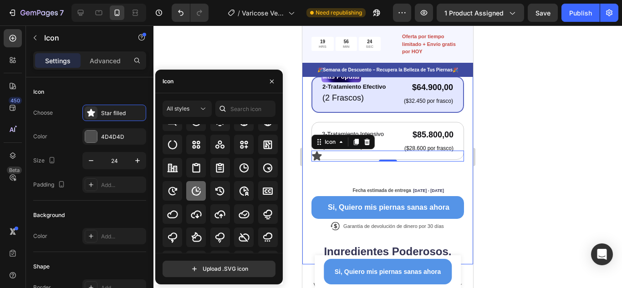
click at [200, 189] on icon at bounding box center [196, 190] width 9 height 9
click at [520, 142] on div at bounding box center [388, 157] width 469 height 263
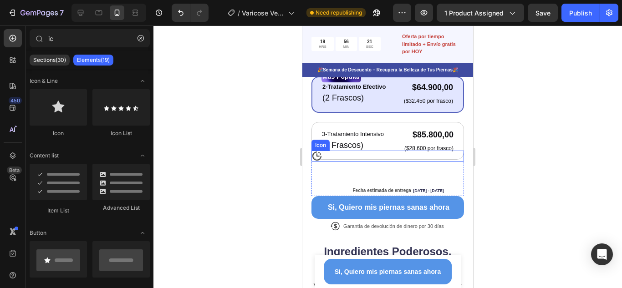
click at [352, 151] on div "Icon" at bounding box center [388, 156] width 153 height 11
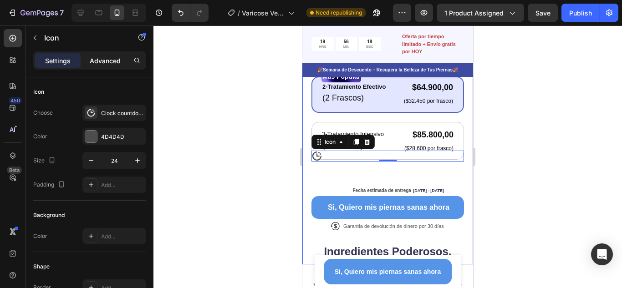
click at [110, 58] on p "Advanced" at bounding box center [105, 61] width 31 height 10
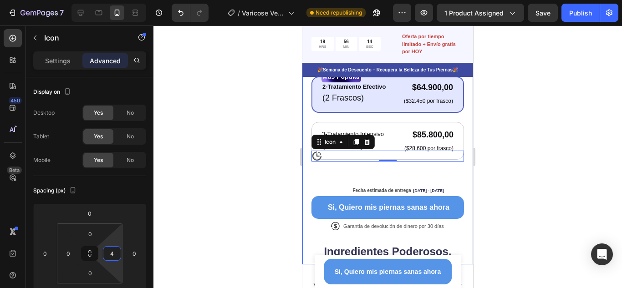
type input "0"
click at [118, 0] on html "7 Version history / Varicose Veins Need republishing Preview 1 product assigned…" at bounding box center [311, 0] width 622 height 0
drag, startPoint x: 101, startPoint y: 229, endPoint x: 104, endPoint y: 221, distance: 8.6
click at [104, 221] on div "0 0 0 0 0 0 0 0" at bounding box center [89, 254] width 113 height 100
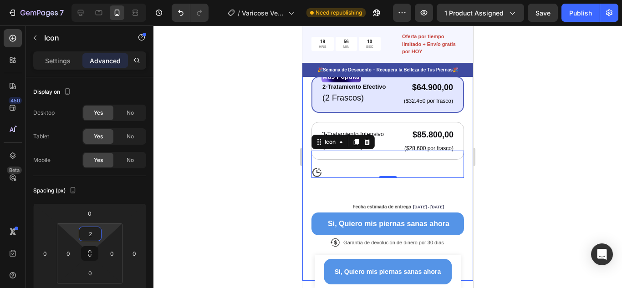
type input "0"
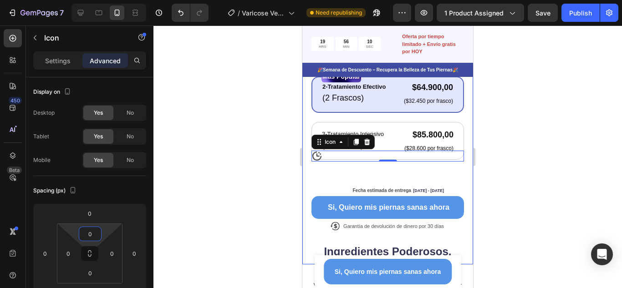
drag, startPoint x: 106, startPoint y: 228, endPoint x: 104, endPoint y: 233, distance: 5.2
click at [104, 0] on html "7 Version history / Varicose Veins Need republishing Preview 1 product assigned…" at bounding box center [311, 0] width 622 height 0
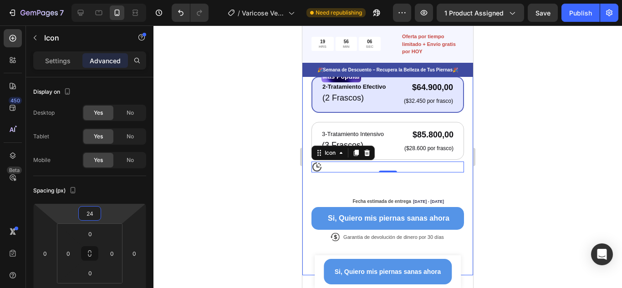
drag, startPoint x: 114, startPoint y: 214, endPoint x: 115, endPoint y: 209, distance: 5.5
click at [115, 0] on html "7 Version history / Varicose Veins Need republishing Preview 1 product assigned…" at bounding box center [311, 0] width 622 height 0
click at [378, 162] on div "Icon 0" at bounding box center [388, 167] width 153 height 11
click at [94, 216] on input "24" at bounding box center [90, 214] width 18 height 14
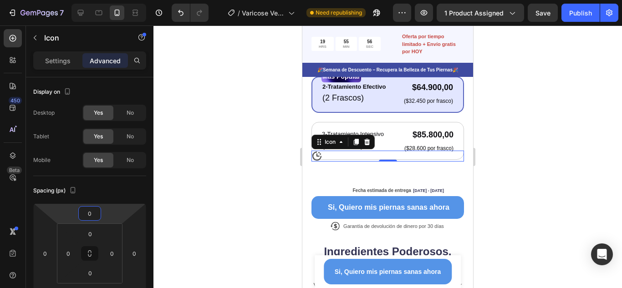
type input "0"
click at [336, 151] on div "Icon 0" at bounding box center [388, 156] width 153 height 11
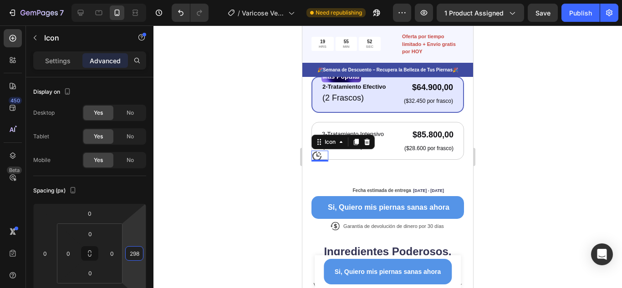
type input "296"
drag, startPoint x: 137, startPoint y: 238, endPoint x: 143, endPoint y: 171, distance: 67.7
click at [143, 0] on html "7 Version history / Varicose Veins Need republishing Preview 1 product assigned…" at bounding box center [311, 0] width 622 height 0
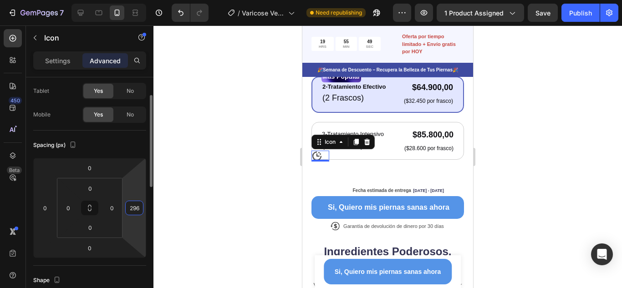
scroll to position [91, 0]
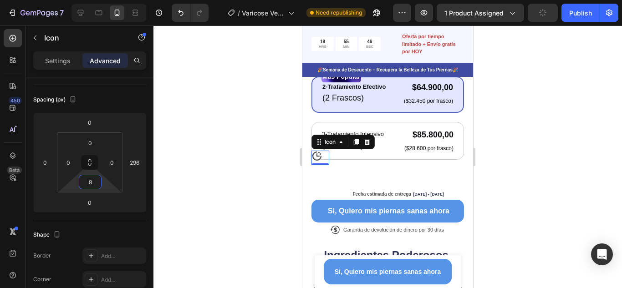
type input "4"
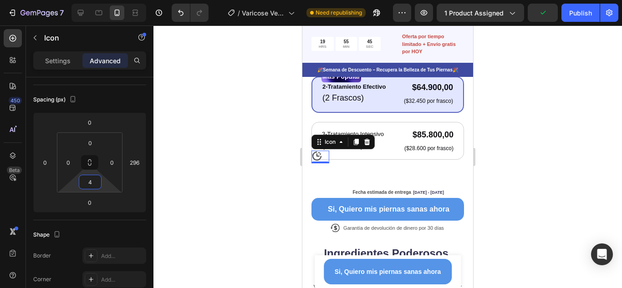
click at [103, 0] on html "7 Version history / Varicose Veins Need republishing Preview 1 product assigned…" at bounding box center [311, 0] width 622 height 0
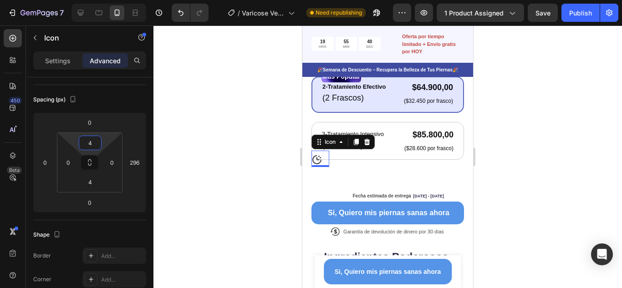
type input "0"
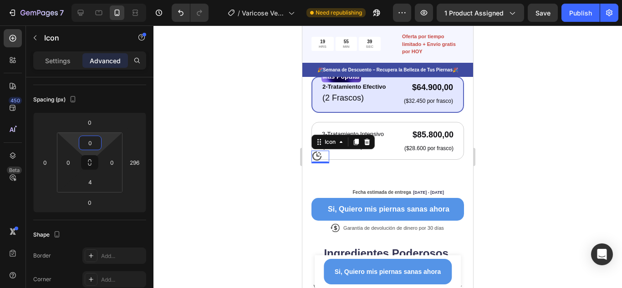
click at [105, 0] on html "7 Version history / Varicose Veins Need republishing Preview 1 product assigned…" at bounding box center [311, 0] width 622 height 0
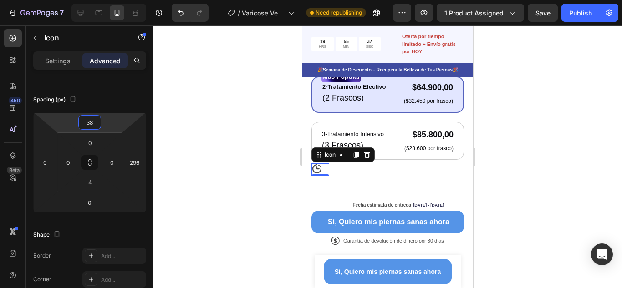
type input "40"
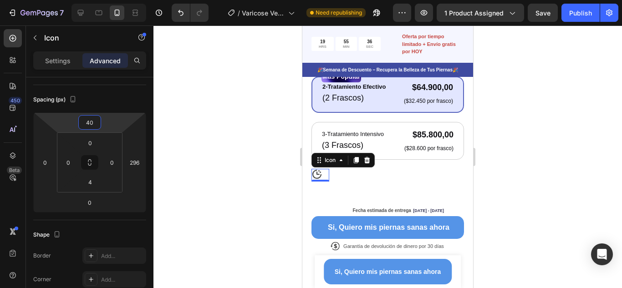
drag, startPoint x: 110, startPoint y: 120, endPoint x: 114, endPoint y: 111, distance: 10.0
click at [114, 0] on html "7 Version history / Varicose Veins Need republishing Preview 1 product assigned…" at bounding box center [311, 0] width 622 height 0
click at [364, 204] on div "Fecha estimada de entrega Sep 28 - Oct 03" at bounding box center [385, 210] width 120 height 13
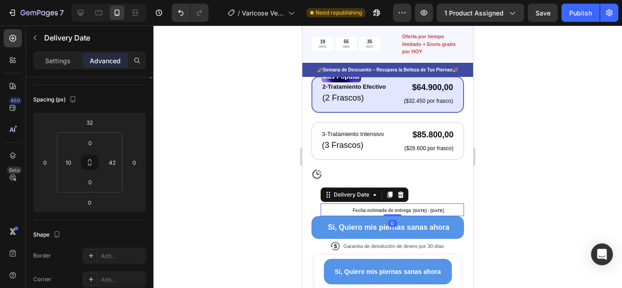
scroll to position [0, 0]
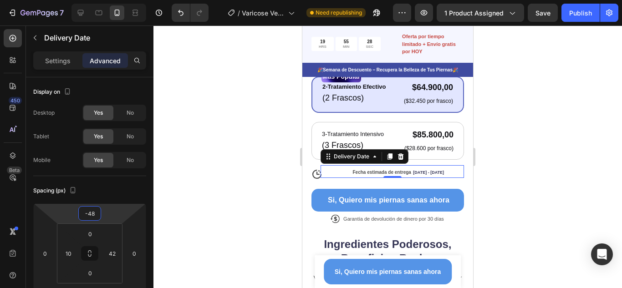
type input "-46"
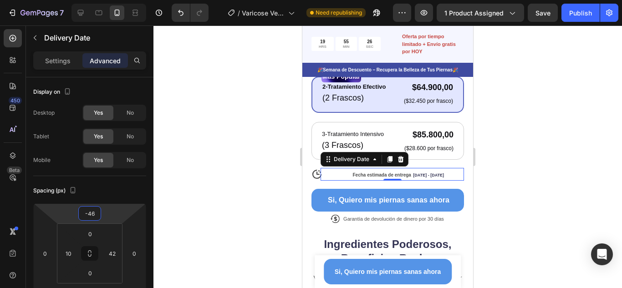
drag, startPoint x: 115, startPoint y: 217, endPoint x: 113, endPoint y: 235, distance: 17.9
click at [113, 0] on html "7 Version history / Varicose Veins Need republishing Preview 1 product assigned…" at bounding box center [311, 0] width 622 height 0
click at [317, 169] on icon at bounding box center [317, 174] width 11 height 11
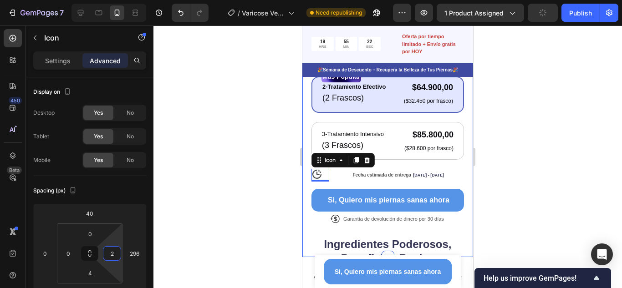
type input "0"
click at [122, 0] on html "7 Version history / Varicose Veins Need republishing Preview 1 product assigned…" at bounding box center [311, 0] width 622 height 0
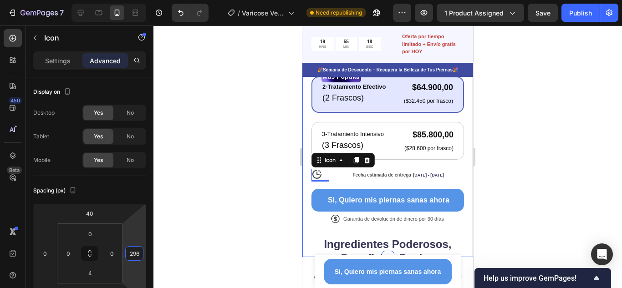
type input "292"
click at [140, 0] on html "7 Version history / Varicose Veins Need republishing Preview 1 product assigned…" at bounding box center [311, 0] width 622 height 0
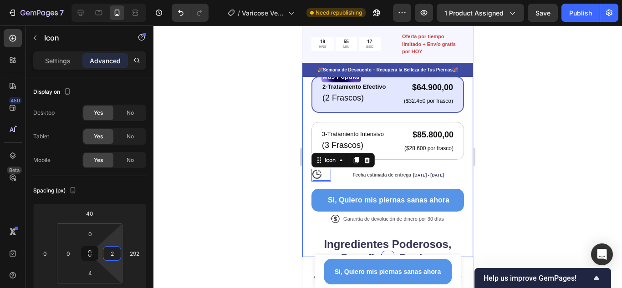
type input "0"
drag, startPoint x: 119, startPoint y: 244, endPoint x: 118, endPoint y: 269, distance: 25.1
click at [118, 0] on html "7 Version history / Varicose Veins Need republishing Preview 1 product assigned…" at bounding box center [311, 0] width 622 height 0
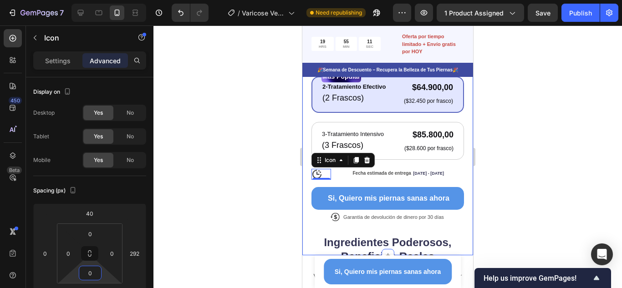
type input "2"
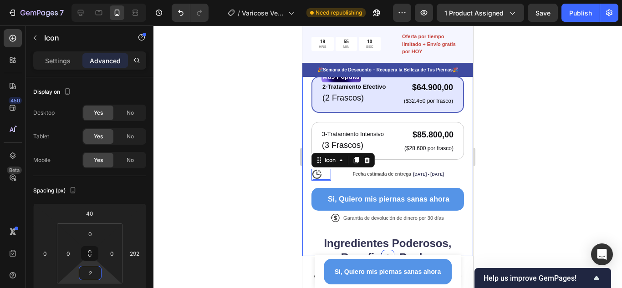
click at [105, 0] on html "7 Version history / Varicose Veins Need republishing Preview 1 product assigned…" at bounding box center [311, 0] width 622 height 0
type input "0"
click at [65, 0] on html "7 Version history / Varicose Veins Need republishing Preview 1 product assigned…" at bounding box center [311, 0] width 622 height 0
type input "-2"
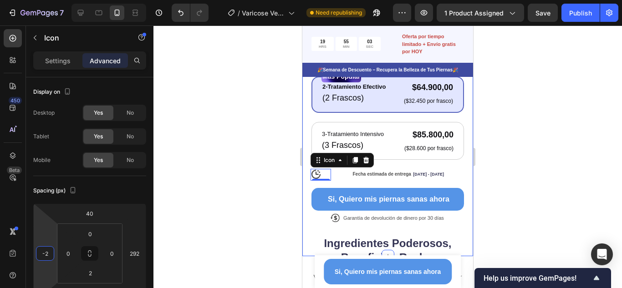
click at [47, 0] on html "7 Version history / Varicose Veins Need republishing Preview 1 product assigned…" at bounding box center [311, 0] width 622 height 0
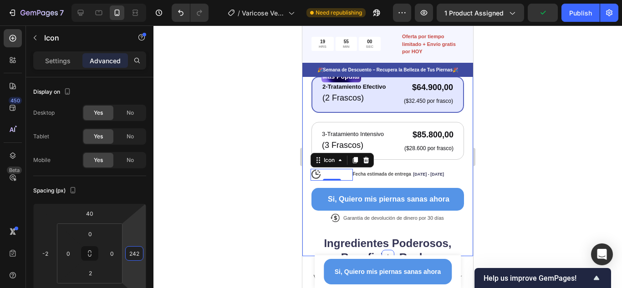
type input "238"
drag, startPoint x: 137, startPoint y: 241, endPoint x: 136, endPoint y: 253, distance: 12.3
click at [136, 0] on html "7 Version history / Varicose Veins Need republishing Preview 1 product assigned…" at bounding box center [311, 0] width 622 height 0
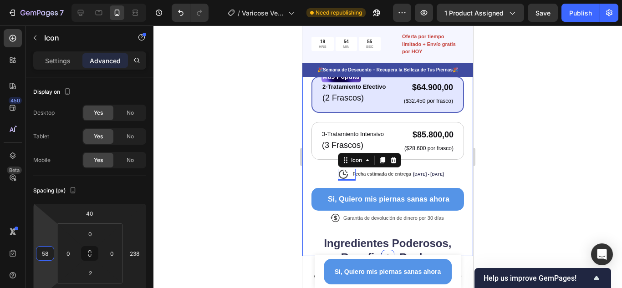
type input "56"
drag, startPoint x: 52, startPoint y: 243, endPoint x: 55, endPoint y: 230, distance: 13.5
click at [55, 0] on html "7 Version history / Varicose Veins Need republishing Preview 1 product assigned…" at bounding box center [311, 0] width 622 height 0
click at [549, 168] on div at bounding box center [388, 157] width 469 height 263
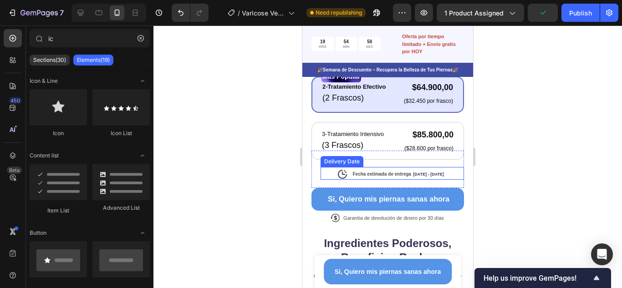
click at [380, 167] on div "Fecha estimada de entrega Sep 28 - Oct 03" at bounding box center [385, 173] width 120 height 13
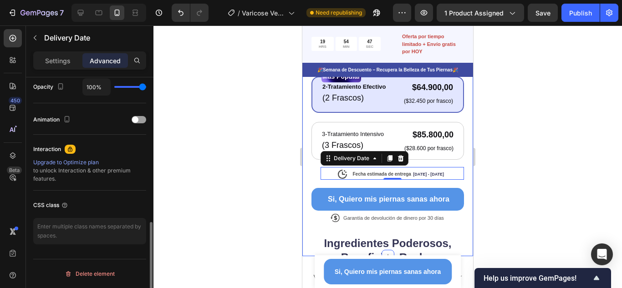
scroll to position [97, 0]
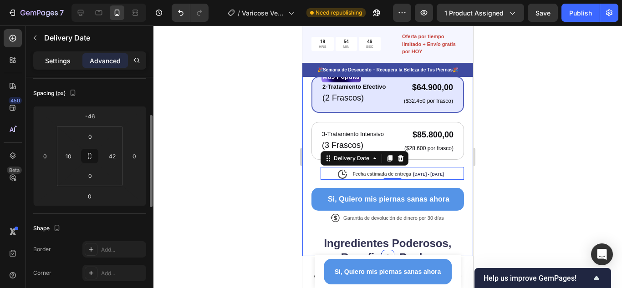
click at [55, 61] on p "Settings" at bounding box center [58, 61] width 26 height 10
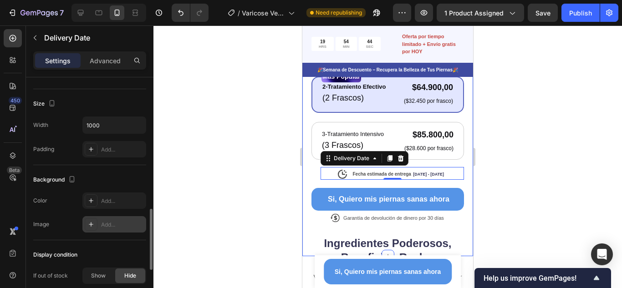
scroll to position [677, 0]
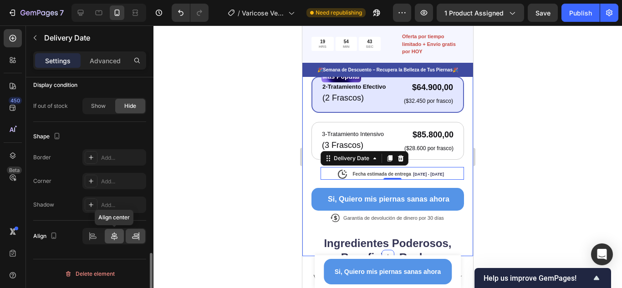
click at [110, 235] on icon at bounding box center [114, 236] width 9 height 9
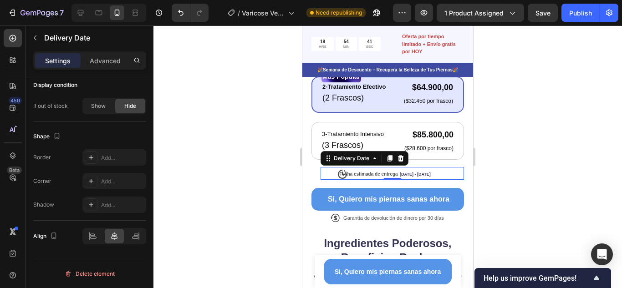
click at [514, 156] on div at bounding box center [388, 157] width 469 height 263
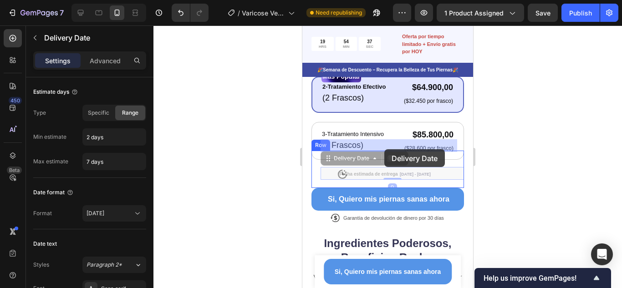
drag, startPoint x: 359, startPoint y: 165, endPoint x: 384, endPoint y: 150, distance: 29.2
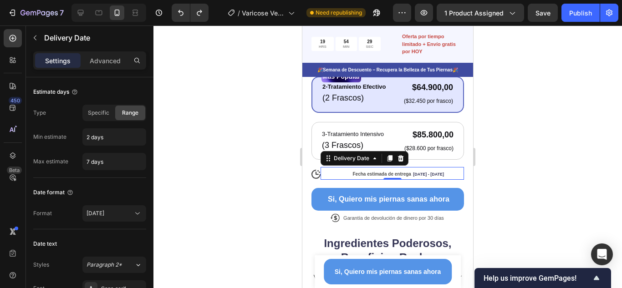
click at [371, 172] on span "Fecha estimada de entrega" at bounding box center [382, 174] width 58 height 5
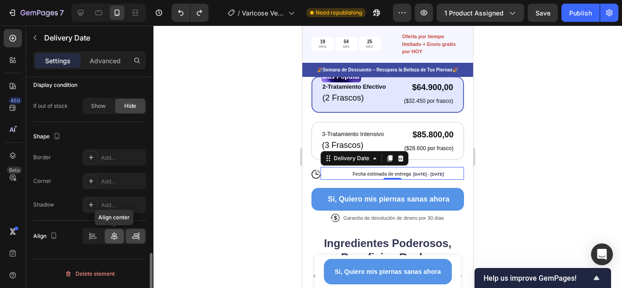
click at [118, 235] on icon at bounding box center [114, 236] width 9 height 9
click at [505, 150] on div at bounding box center [388, 157] width 469 height 263
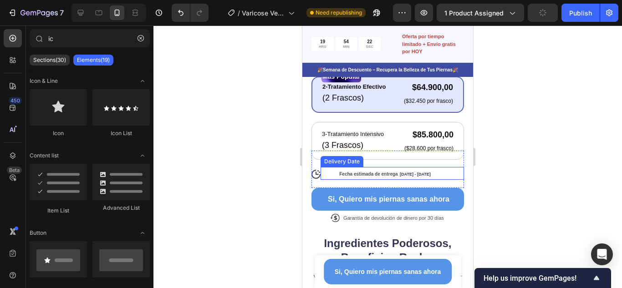
click at [360, 172] on span "Fecha estimada de entrega" at bounding box center [368, 174] width 58 height 5
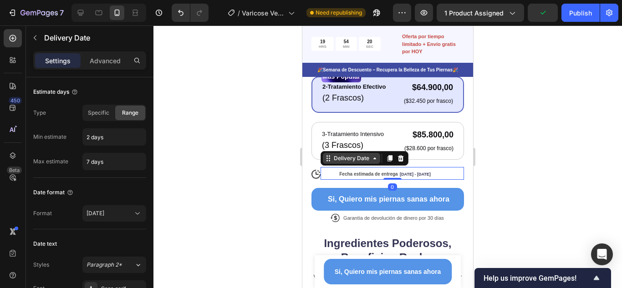
click at [371, 155] on icon at bounding box center [374, 158] width 7 height 7
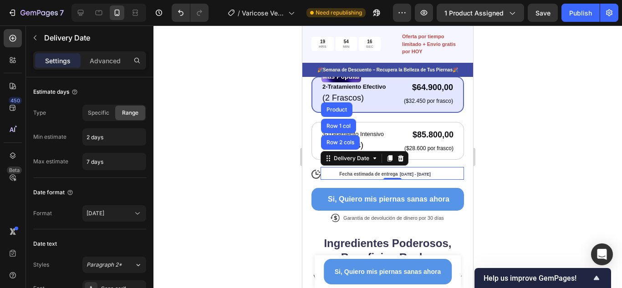
click at [371, 172] on span "Fecha estimada de entrega" at bounding box center [368, 174] width 58 height 5
click at [110, 62] on p "Advanced" at bounding box center [105, 61] width 31 height 10
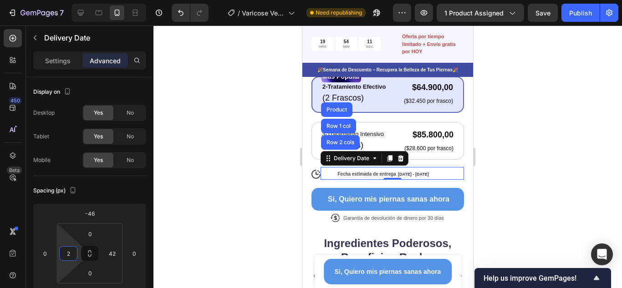
type input "6"
click at [69, 0] on html "7 Version history / Varicose Veins Need republishing Preview 1 product assigned…" at bounding box center [311, 0] width 622 height 0
type input "0"
click at [114, 0] on html "7 Version history / Varicose Veins Need republishing Preview 1 product assigned…" at bounding box center [311, 0] width 622 height 0
type input "0"
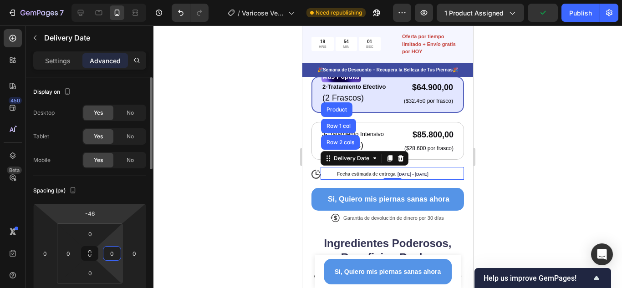
click at [112, 0] on html "7 Version history / Varicose Veins Need republishing Preview 1 product assigned…" at bounding box center [311, 0] width 622 height 0
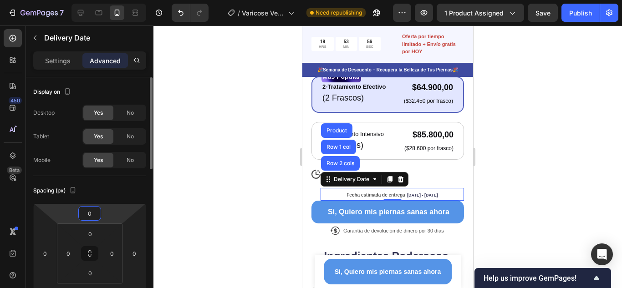
type input "0"
type input "-46"
type input "42"
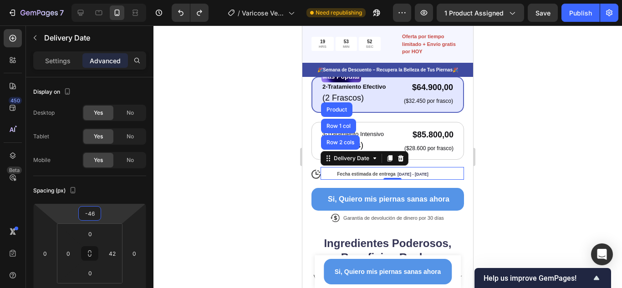
type input "-46"
click at [495, 149] on div at bounding box center [388, 157] width 469 height 263
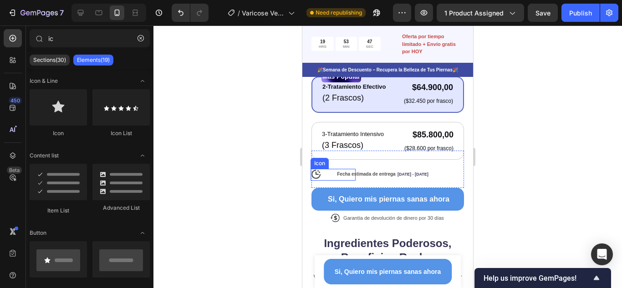
click at [314, 170] on icon at bounding box center [316, 174] width 9 height 9
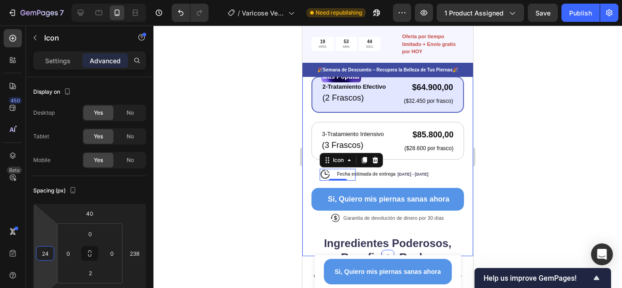
type input "26"
drag, startPoint x: 50, startPoint y: 241, endPoint x: 51, endPoint y: 235, distance: 6.4
click at [51, 0] on html "7 Version history / Varicose Veins Need republishing Preview 1 product assigned…" at bounding box center [311, 0] width 622 height 0
click at [538, 158] on div at bounding box center [388, 157] width 469 height 263
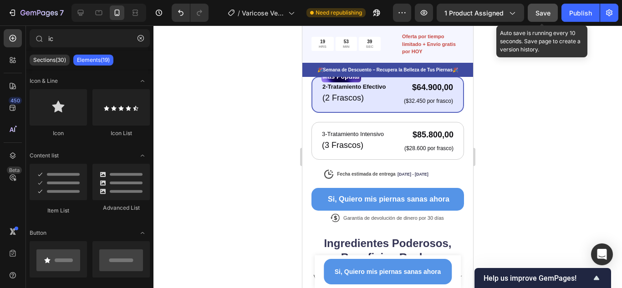
click at [542, 10] on span "Save" at bounding box center [543, 13] width 15 height 8
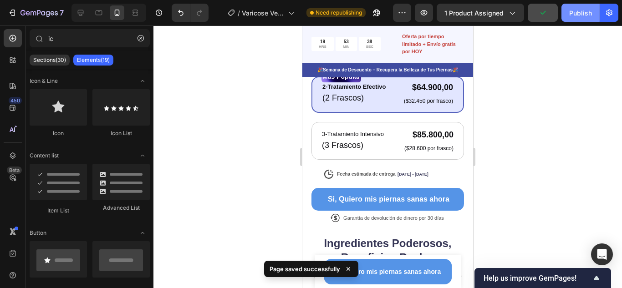
click at [574, 12] on div "Publish" at bounding box center [580, 13] width 23 height 10
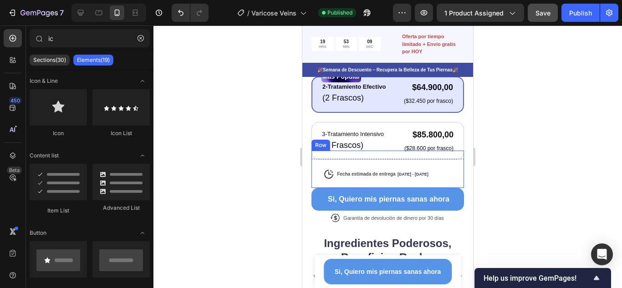
click at [452, 177] on div "Icon Fecha estimada de entrega Sep 28 - Oct 03 Delivery Date Row" at bounding box center [388, 169] width 153 height 37
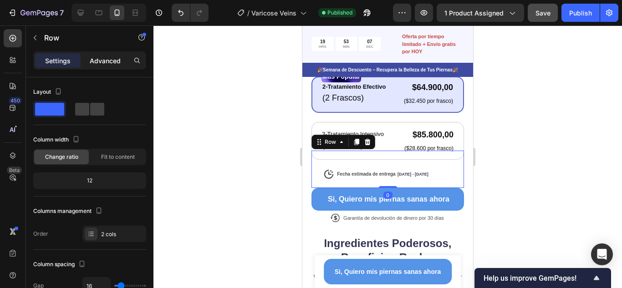
click at [103, 63] on p "Advanced" at bounding box center [105, 61] width 31 height 10
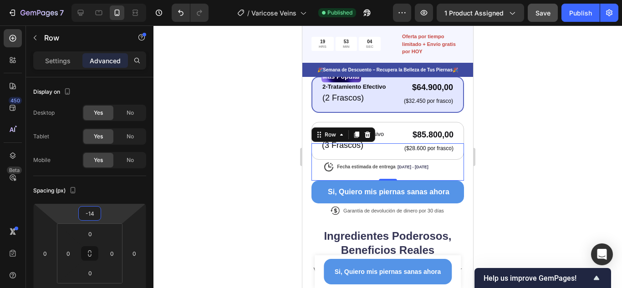
type input "-12"
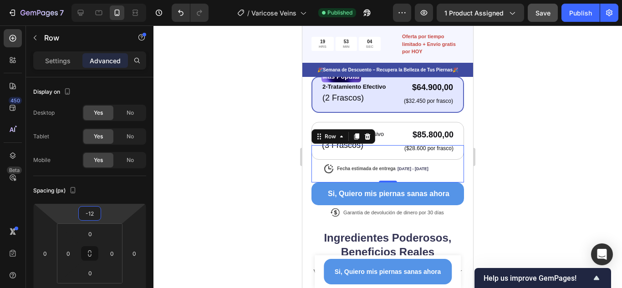
click at [109, 0] on html "7 Version history / Varicose Veins Published Preview 1 product assigned Save Pu…" at bounding box center [311, 0] width 622 height 0
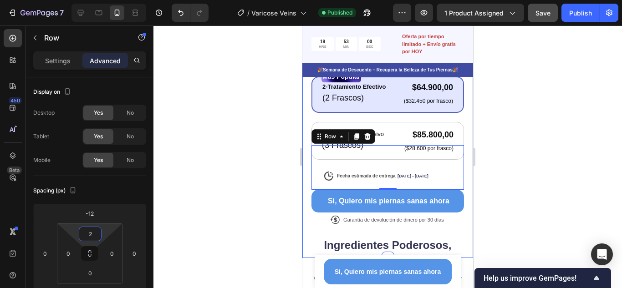
type input "0"
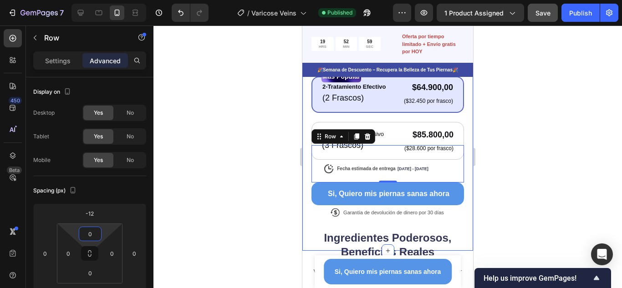
click at [107, 0] on html "7 Version history / Varicose Veins Published Preview 1 product assigned Save Pu…" at bounding box center [311, 0] width 622 height 0
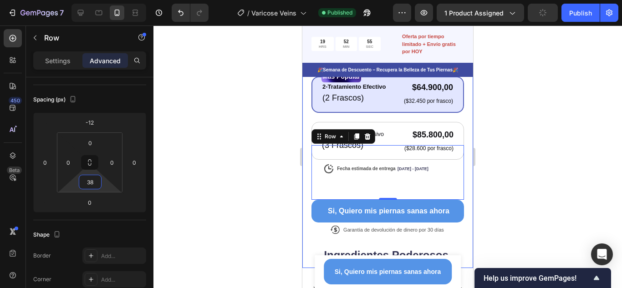
type input "0"
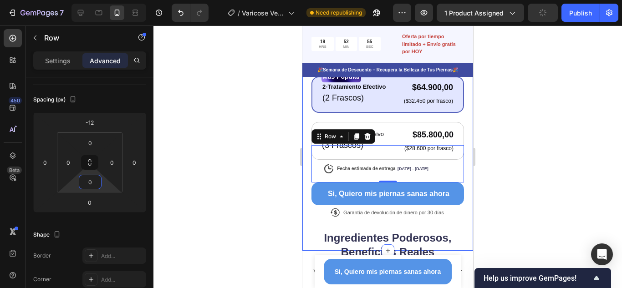
drag, startPoint x: 104, startPoint y: 188, endPoint x: 99, endPoint y: 199, distance: 12.3
click at [99, 0] on html "7 Version history / Varicose Veins Need republishing Preview 1 product assigned…" at bounding box center [311, 0] width 622 height 0
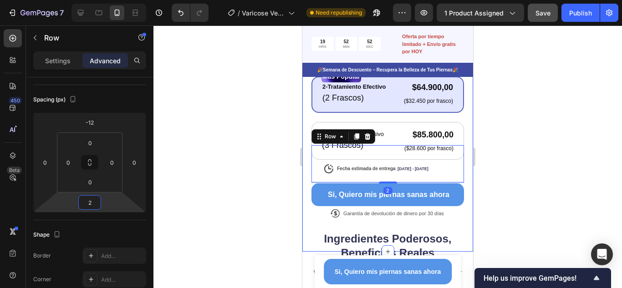
type input "4"
drag, startPoint x: 109, startPoint y: 203, endPoint x: 111, endPoint y: 197, distance: 5.6
click at [111, 0] on html "7 Version history / Varicose Veins Need republishing Preview 1 product assigned…" at bounding box center [311, 0] width 622 height 0
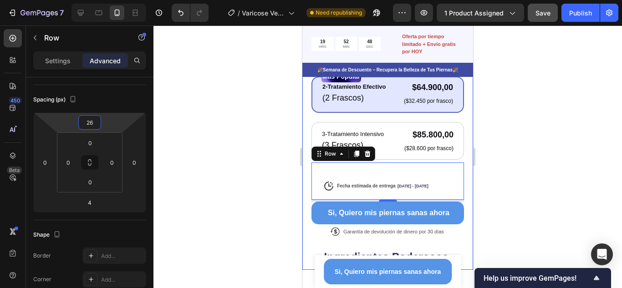
type input "20"
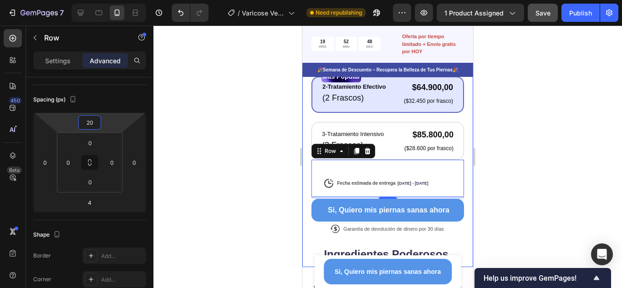
drag, startPoint x: 111, startPoint y: 122, endPoint x: 111, endPoint y: 115, distance: 7.3
click at [111, 0] on html "7 Version history / Varicose Veins Need republishing Preview 1 product assigned…" at bounding box center [311, 0] width 622 height 0
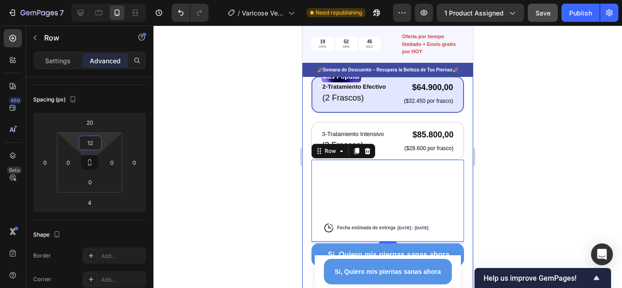
type input "0"
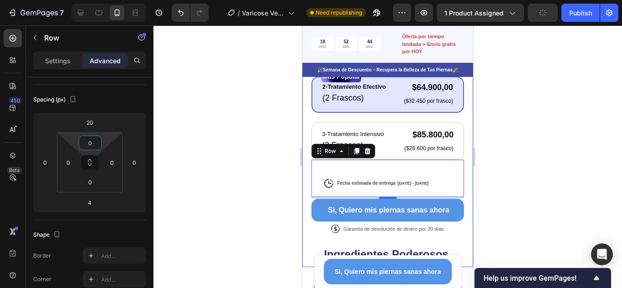
drag, startPoint x: 108, startPoint y: 135, endPoint x: 110, endPoint y: 157, distance: 22.4
click at [110, 0] on html "7 Version history / Varicose Veins Need republishing Preview 1 product assigned…" at bounding box center [311, 0] width 622 height 0
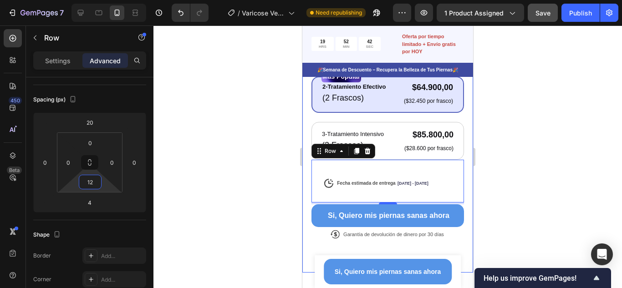
type input "0"
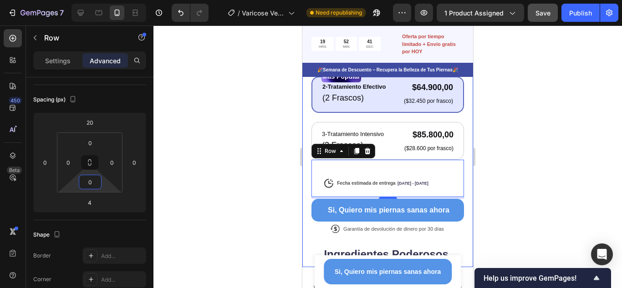
click at [104, 0] on html "7 Version history / Varicose Veins Need republishing Preview 1 product assigned…" at bounding box center [311, 0] width 622 height 0
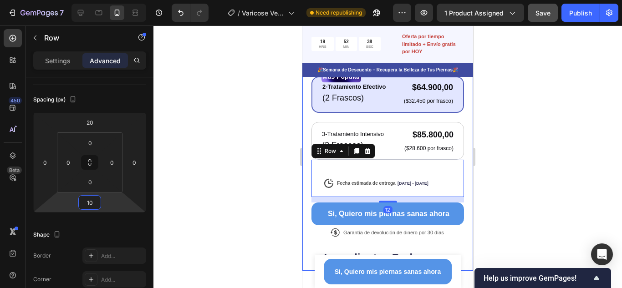
type input "8"
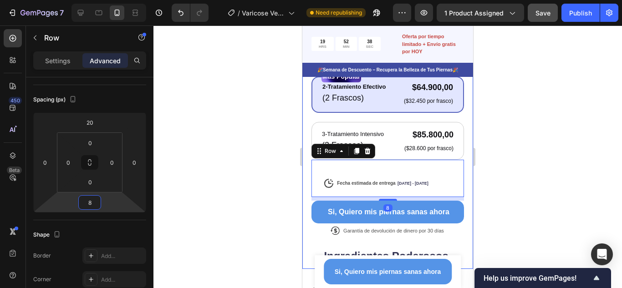
click at [108, 0] on html "7 Version history / Varicose Veins Need republishing Preview 1 product assigned…" at bounding box center [311, 0] width 622 height 0
click at [509, 139] on div at bounding box center [388, 157] width 469 height 263
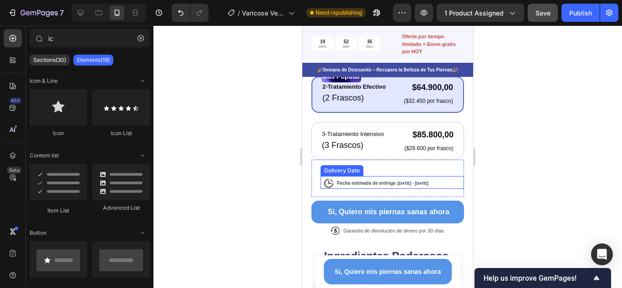
click at [362, 179] on div "Fecha estimada de entrega Sep 28 - Oct 03" at bounding box center [383, 182] width 124 height 13
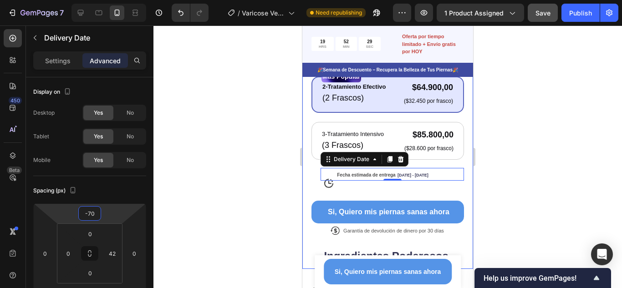
type input "-72"
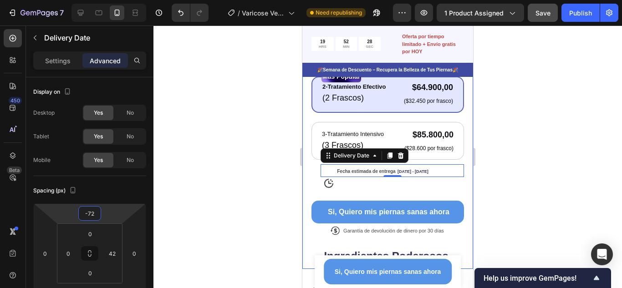
drag, startPoint x: 112, startPoint y: 217, endPoint x: 113, endPoint y: 223, distance: 6.0
click at [113, 0] on html "7 Version history / Varicose Veins Need republishing Preview 1 product assigned…" at bounding box center [311, 0] width 622 height 0
click at [330, 179] on icon at bounding box center [328, 183] width 11 height 11
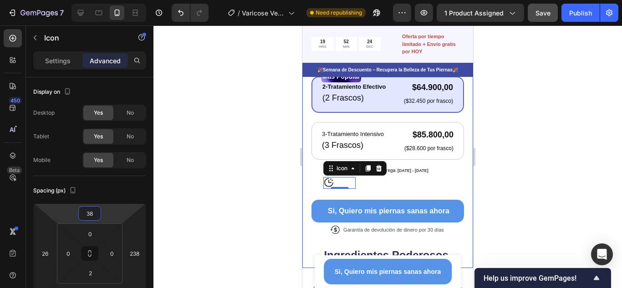
type input "40"
click at [115, 0] on html "7 Version history / Varicose Veins Need republishing Preview 1 product assigned…" at bounding box center [311, 0] width 622 height 0
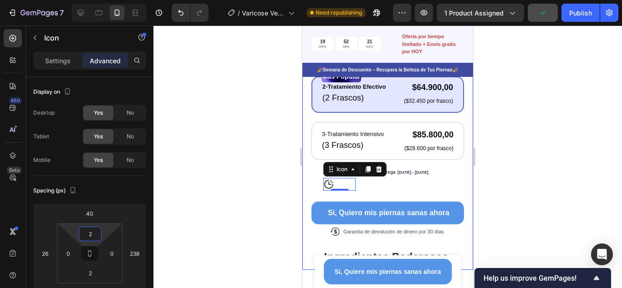
type input "0"
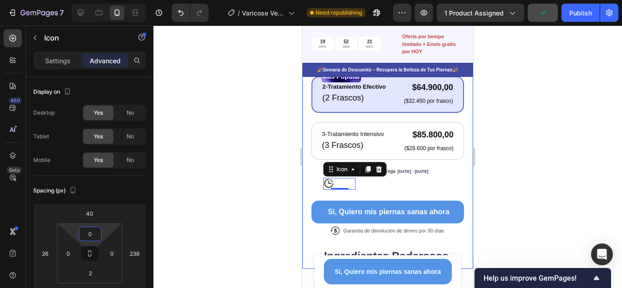
click at [107, 0] on html "7 Version history / Varicose Veins Need republishing Preview 1 product assigned…" at bounding box center [311, 0] width 622 height 0
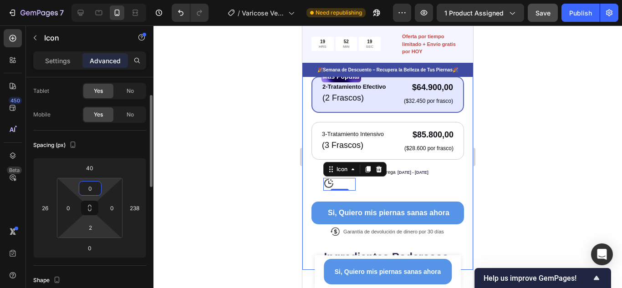
type input "0"
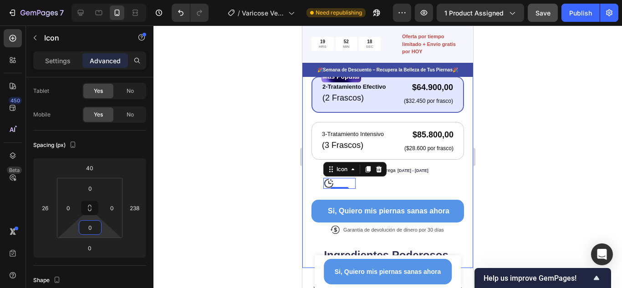
drag, startPoint x: 103, startPoint y: 232, endPoint x: 101, endPoint y: 238, distance: 6.3
click at [101, 0] on html "7 Version history / Varicose Veins Need republishing Preview 1 product assigned…" at bounding box center [311, 0] width 622 height 0
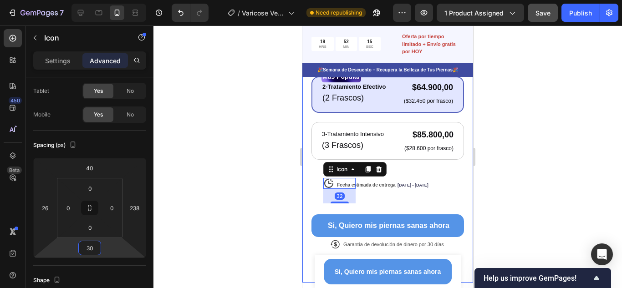
type input "28"
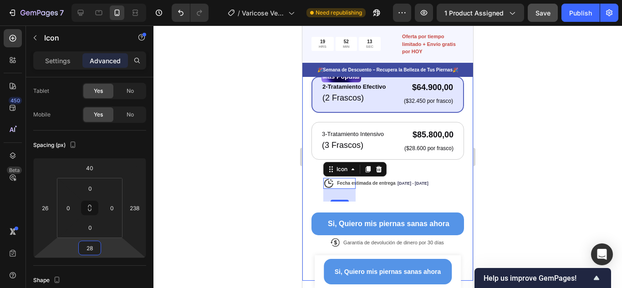
drag, startPoint x: 107, startPoint y: 247, endPoint x: 111, endPoint y: 239, distance: 9.2
click at [111, 0] on html "7 Version history / Varicose Veins Need republishing Preview 1 product assigned…" at bounding box center [311, 0] width 622 height 0
click at [331, 189] on div "28" at bounding box center [339, 195] width 32 height 13
click at [333, 179] on div "Fecha estimada de entrega Sep 28 - Oct 03" at bounding box center [383, 182] width 124 height 13
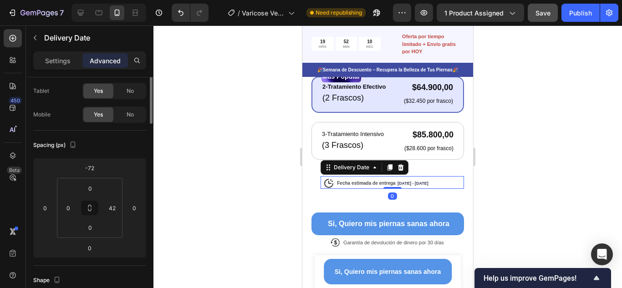
scroll to position [0, 0]
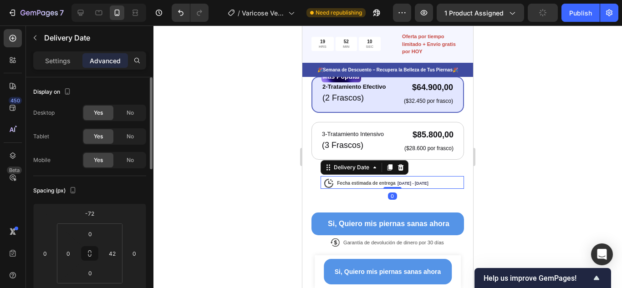
click at [329, 179] on div "Fecha estimada de entrega Sep 28 - Oct 03" at bounding box center [383, 182] width 124 height 13
click at [547, 157] on div at bounding box center [388, 157] width 469 height 263
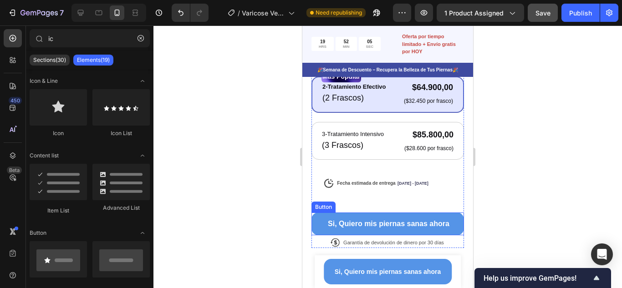
click at [418, 213] on button "Si, Quiero mis piernas sanas ahora" at bounding box center [388, 224] width 153 height 23
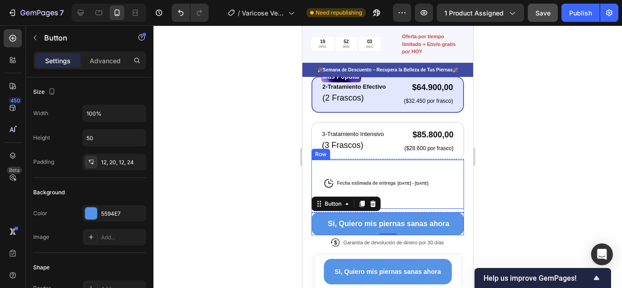
click at [436, 194] on div "Icon" at bounding box center [388, 181] width 153 height 42
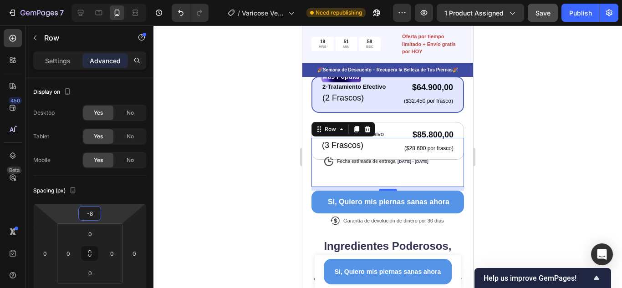
type input "-6"
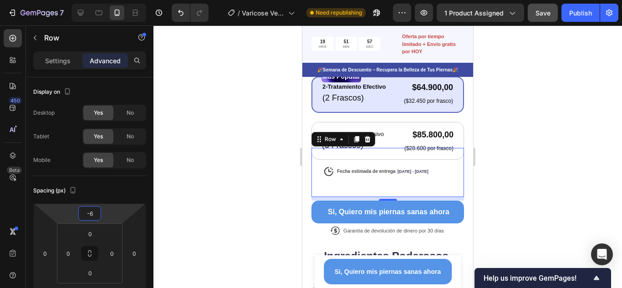
drag, startPoint x: 108, startPoint y: 212, endPoint x: 111, endPoint y: 218, distance: 6.7
click at [111, 0] on html "7 Version history / Varicose Veins Need republishing Preview 1 product assigned…" at bounding box center [311, 0] width 622 height 0
click at [489, 192] on div at bounding box center [388, 157] width 469 height 263
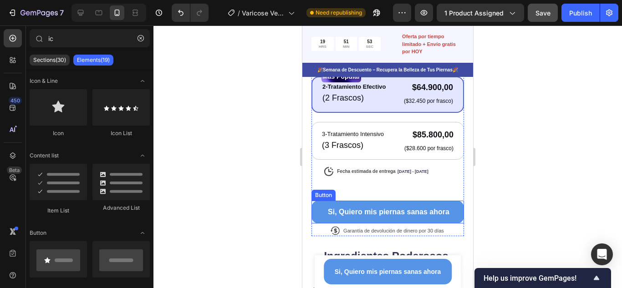
click at [452, 201] on button "Si, Quiero mis piernas sanas ahora" at bounding box center [388, 212] width 153 height 23
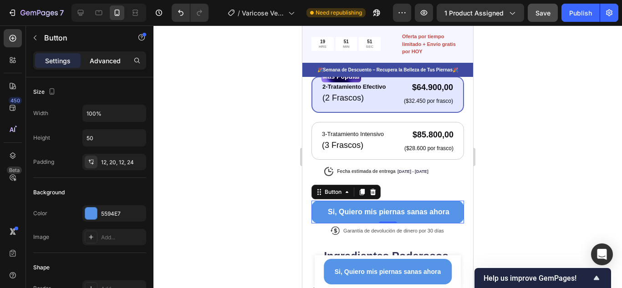
click at [113, 65] on p "Advanced" at bounding box center [105, 61] width 31 height 10
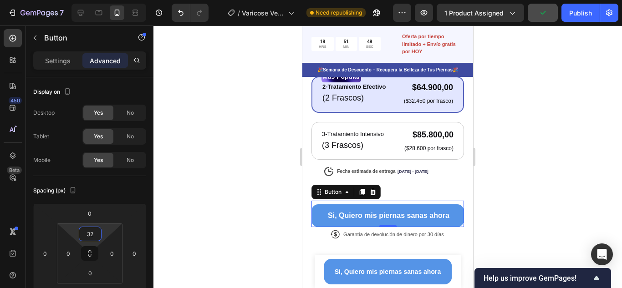
type input "34"
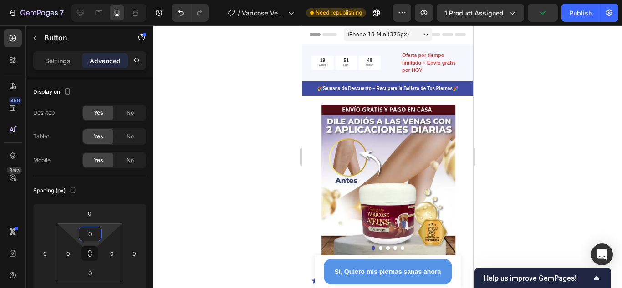
scroll to position [410, 0]
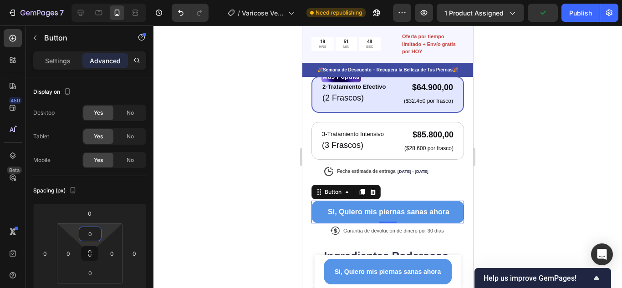
click at [108, 0] on html "7 Version history / Varicose Veins Need republishing Preview 1 product assigned…" at bounding box center [311, 0] width 622 height 0
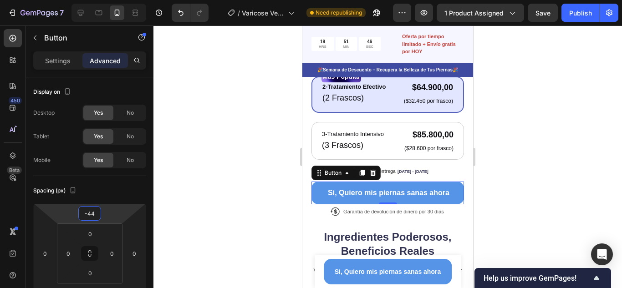
type input "-50"
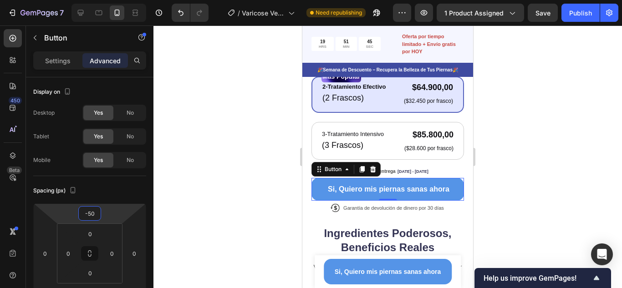
drag, startPoint x: 114, startPoint y: 212, endPoint x: 115, endPoint y: 223, distance: 11.4
click at [115, 0] on html "7 Version history / Varicose Veins Need republishing Preview 1 product assigned…" at bounding box center [311, 0] width 622 height 0
click at [545, 196] on div at bounding box center [388, 157] width 469 height 263
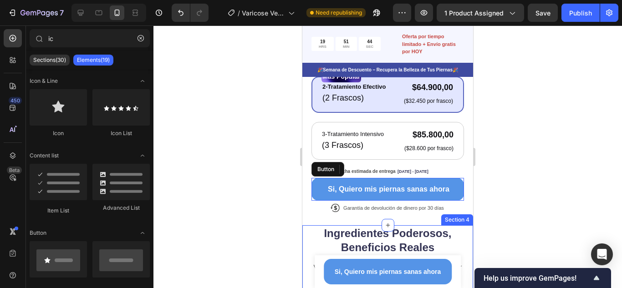
click at [517, 183] on div at bounding box center [388, 157] width 469 height 263
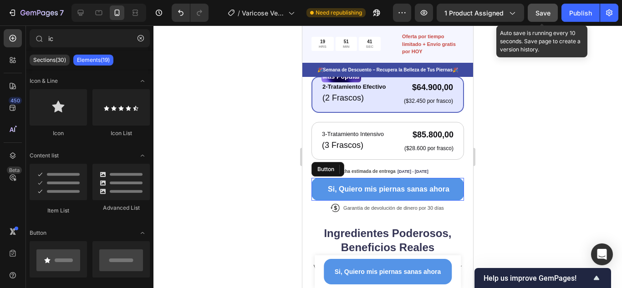
click at [539, 9] on span "Save" at bounding box center [543, 13] width 15 height 8
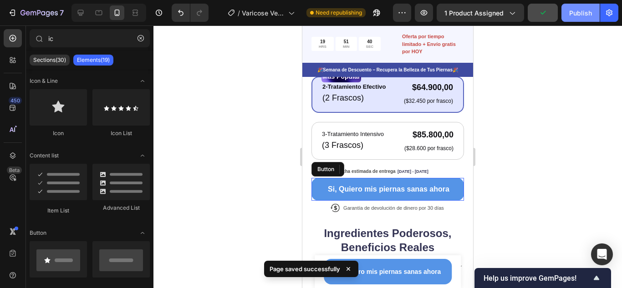
click at [571, 15] on div "Publish" at bounding box center [580, 13] width 23 height 10
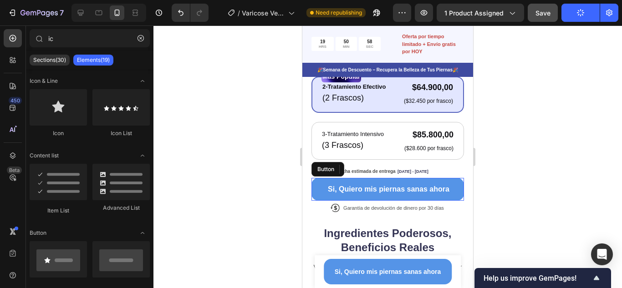
click at [517, 104] on div at bounding box center [388, 157] width 469 height 263
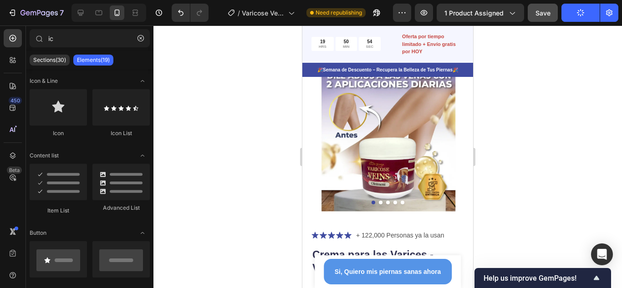
scroll to position [0, 0]
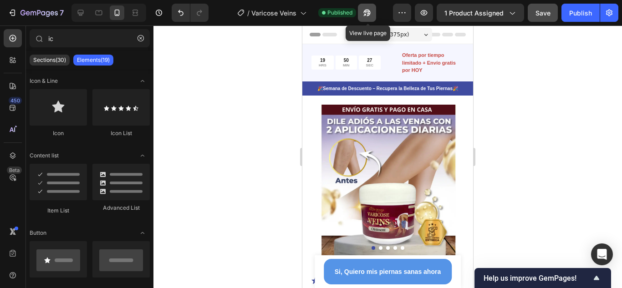
click at [365, 13] on icon "button" at bounding box center [367, 13] width 7 height 7
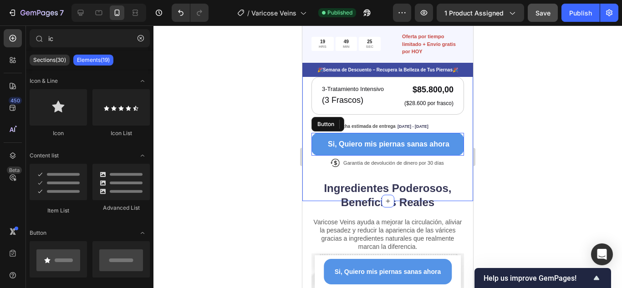
scroll to position [455, 0]
click at [517, 123] on div at bounding box center [388, 157] width 469 height 263
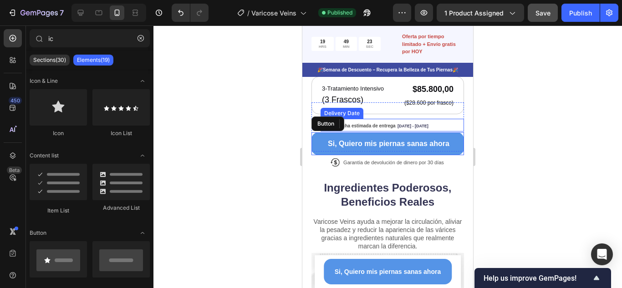
click at [386, 123] on span "Fecha estimada de entrega" at bounding box center [366, 125] width 58 height 5
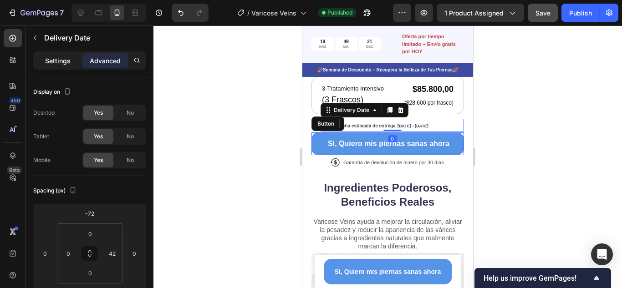
click at [65, 61] on p "Settings" at bounding box center [58, 61] width 26 height 10
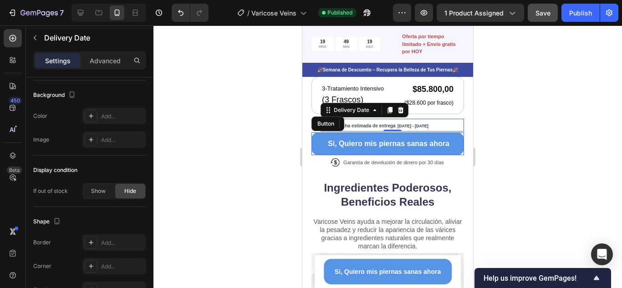
scroll to position [677, 0]
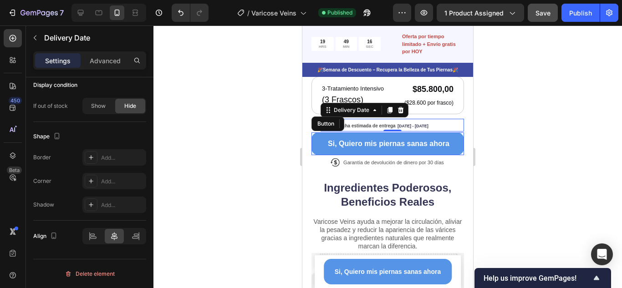
click at [398, 124] on span "[DATE] - [DATE]" at bounding box center [413, 126] width 31 height 5
click at [111, 60] on p "Advanced" at bounding box center [105, 61] width 31 height 10
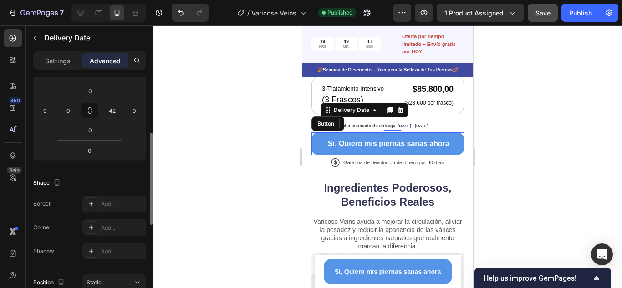
scroll to position [97, 0]
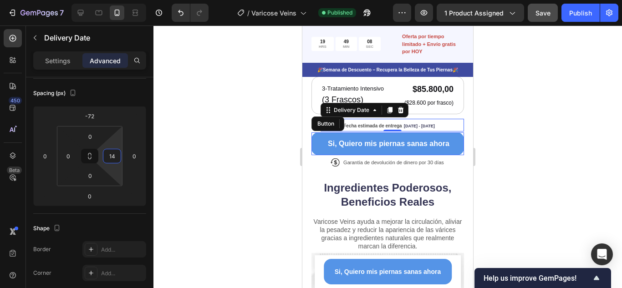
type input "4"
drag, startPoint x: 117, startPoint y: 137, endPoint x: 115, endPoint y: 146, distance: 8.8
click at [115, 0] on html "7 Version history / Varicose Veins Published Preview 1 product assigned Save Pu…" at bounding box center [311, 0] width 622 height 0
click at [537, 134] on div at bounding box center [388, 157] width 469 height 263
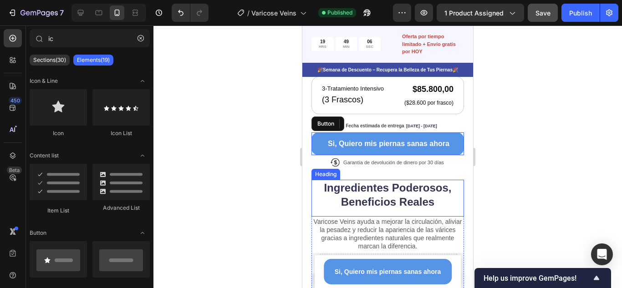
click at [430, 180] on h2 "Ingredientes Poderosos, Beneficios Reales" at bounding box center [388, 195] width 153 height 30
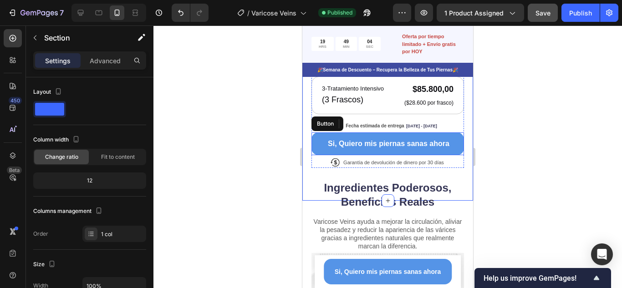
click at [358, 112] on div "Icon Fecha estimada de entrega Sep 28 - Oct 03 Delivery Date Row" at bounding box center [388, 126] width 153 height 49
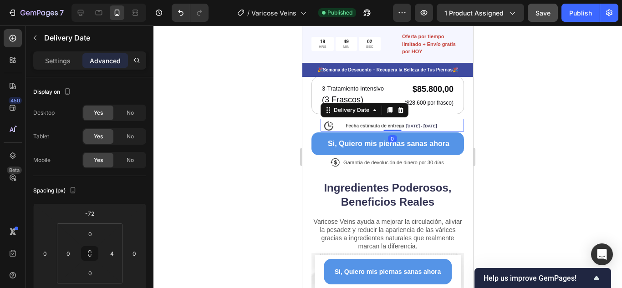
click at [328, 120] on div "Fecha estimada de entrega Sep 28 - Oct 03" at bounding box center [392, 125] width 142 height 13
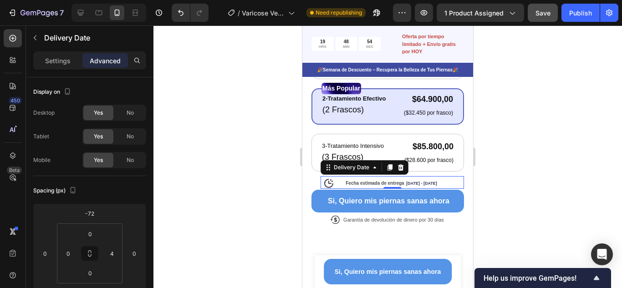
scroll to position [455, 0]
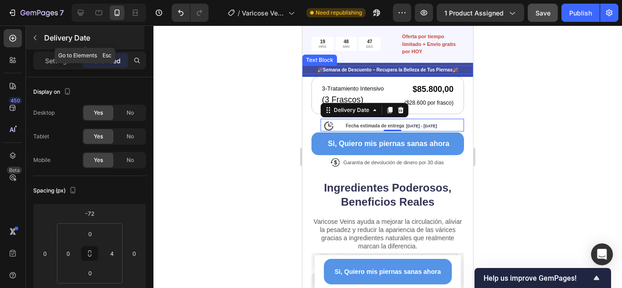
click at [35, 38] on icon "button" at bounding box center [34, 37] width 7 height 7
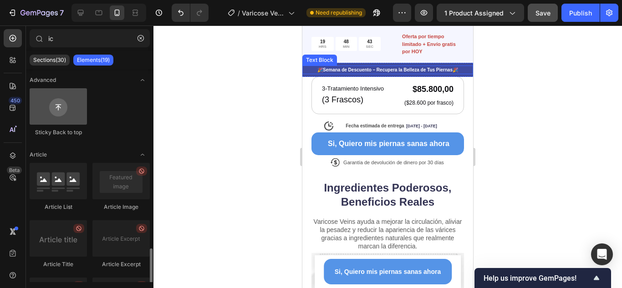
scroll to position [410, 0]
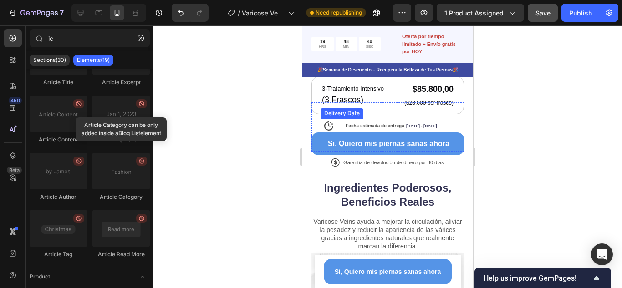
click at [330, 121] on div "Fecha estimada de entrega Sep 28 - Oct 03" at bounding box center [392, 125] width 142 height 13
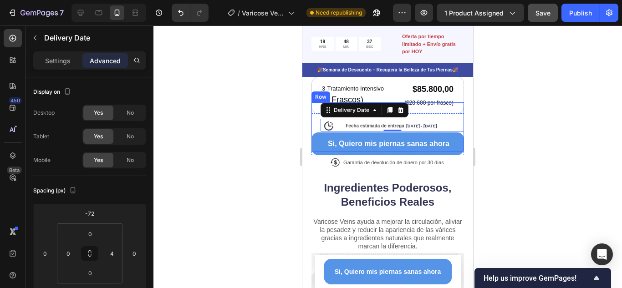
click at [316, 119] on div "Icon" at bounding box center [388, 123] width 153 height 42
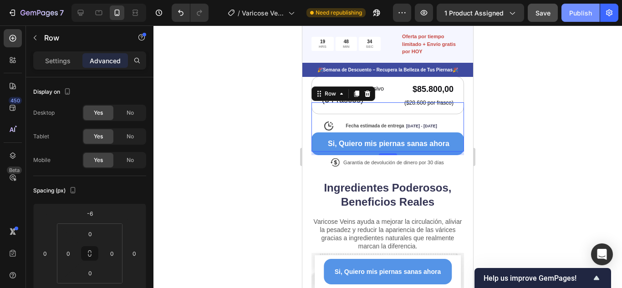
click at [576, 10] on div "Publish" at bounding box center [580, 13] width 23 height 10
click at [542, 118] on div at bounding box center [388, 157] width 469 height 263
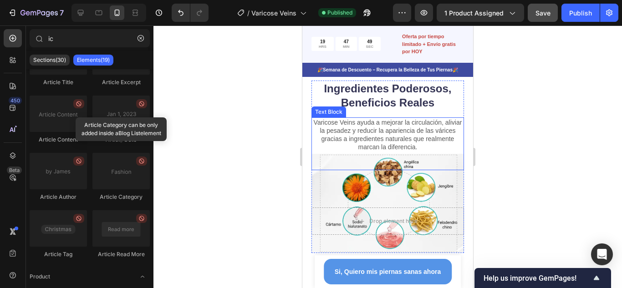
scroll to position [547, 0]
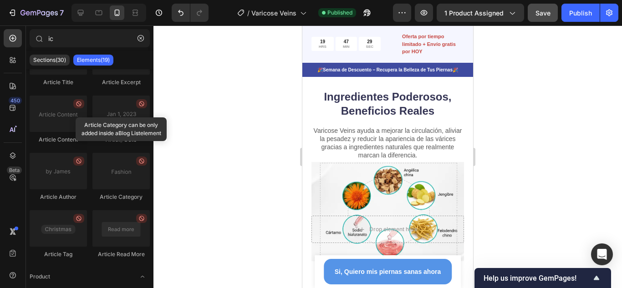
click at [575, 128] on div at bounding box center [388, 157] width 469 height 263
click at [435, 166] on div "Drop element here Row" at bounding box center [388, 211] width 153 height 99
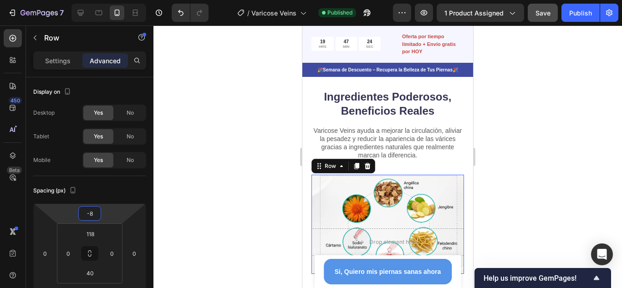
click at [117, 0] on html "7 Version history / Varicose Veins Published Preview 1 product assigned Save Pu…" at bounding box center [311, 0] width 622 height 0
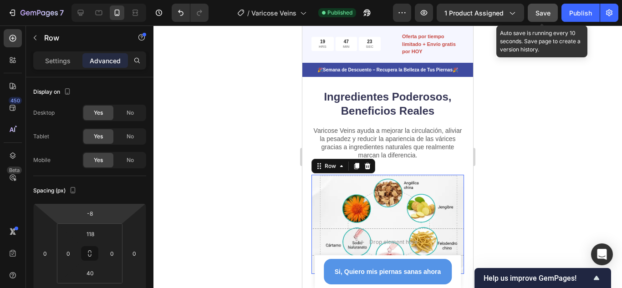
click at [538, 8] on div "Save" at bounding box center [543, 13] width 15 height 10
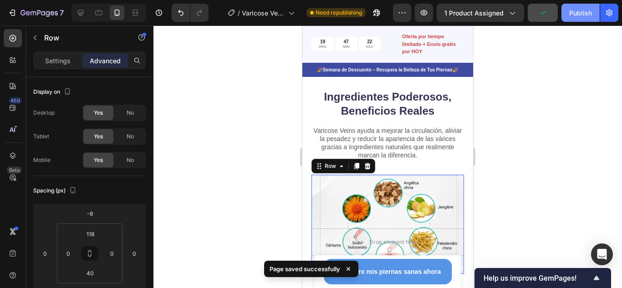
click at [582, 18] on button "Publish" at bounding box center [581, 13] width 38 height 18
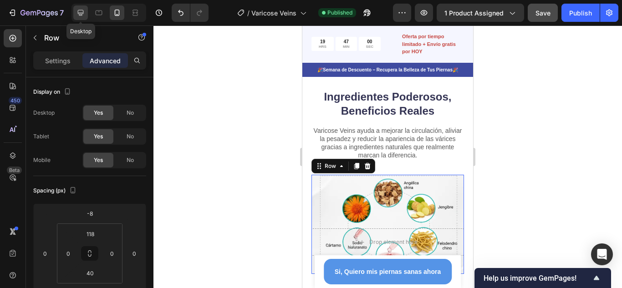
click at [82, 14] on icon at bounding box center [81, 13] width 6 height 6
type input "-14"
type input "432"
type input "330"
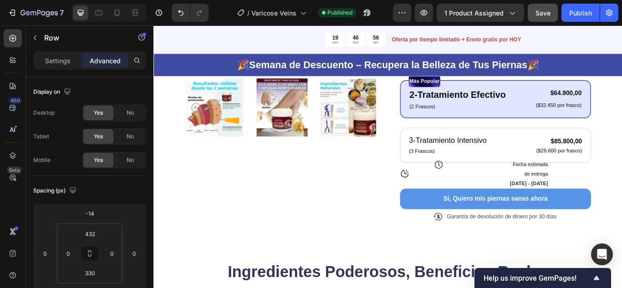
scroll to position [291, 0]
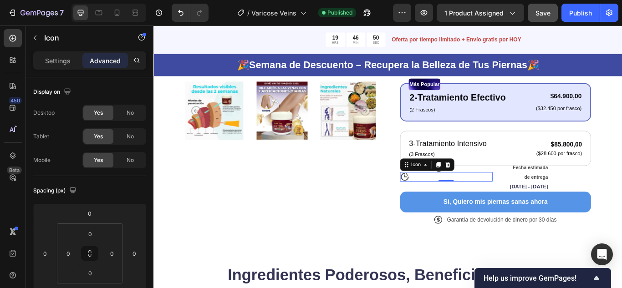
click at [445, 203] on icon at bounding box center [446, 202] width 11 height 11
click at [496, 183] on div at bounding box center [496, 188] width 11 height 11
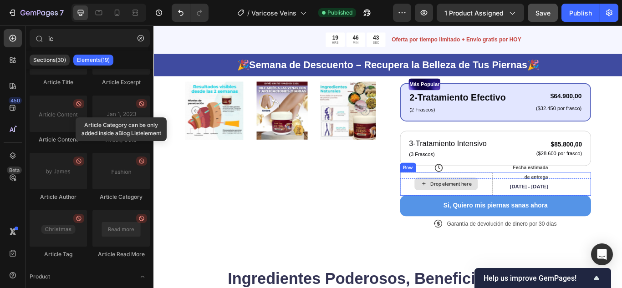
click at [538, 215] on div "Drop element here" at bounding box center [495, 210] width 108 height 27
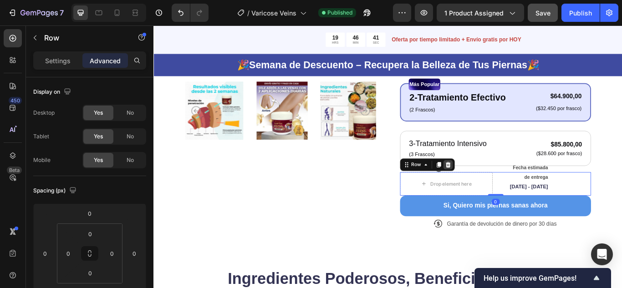
click at [494, 189] on icon at bounding box center [497, 188] width 6 height 6
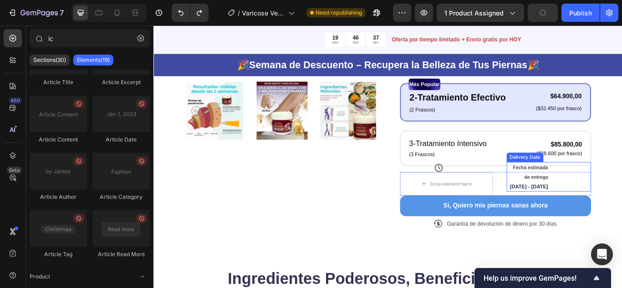
scroll to position [0, 0]
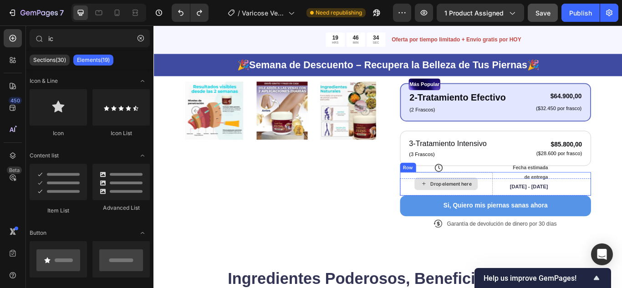
click at [521, 200] on div "Drop element here" at bounding box center [495, 210] width 108 height 27
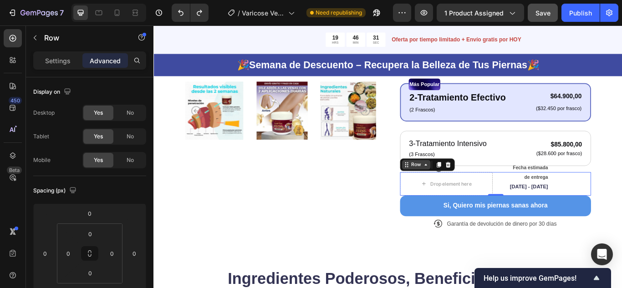
click at [467, 189] on icon at bounding box center [470, 187] width 7 height 7
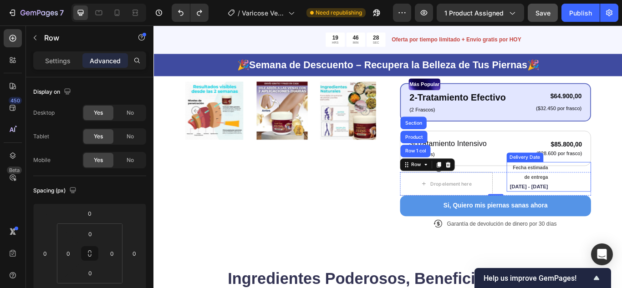
click at [622, 212] on div "Fecha estimada de entrega Sep 28 - Oct 03 Delivery Date" at bounding box center [614, 202] width 99 height 35
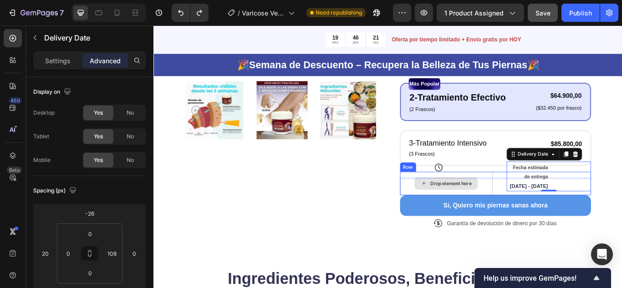
scroll to position [291, 0]
click at [546, 214] on div "Drop element here Fecha estimada de entrega Sep 28 - Oct 03 Delivery Date 0 Row" at bounding box center [552, 210] width 223 height 27
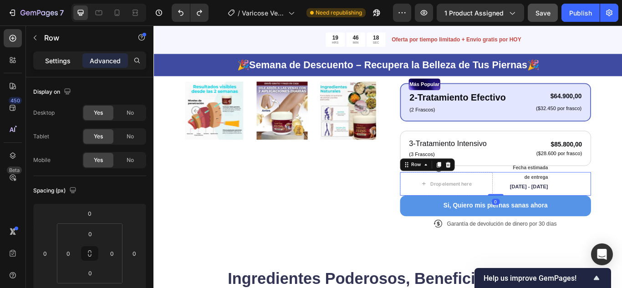
click at [51, 57] on p "Settings" at bounding box center [58, 61] width 26 height 10
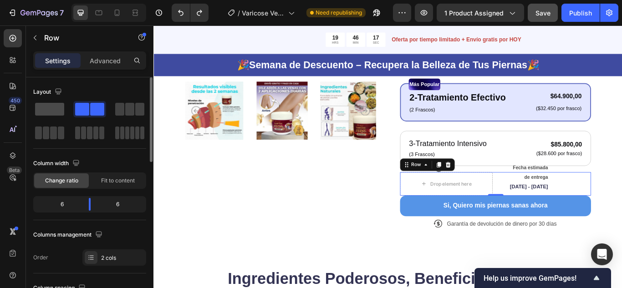
click at [58, 111] on span at bounding box center [49, 109] width 29 height 13
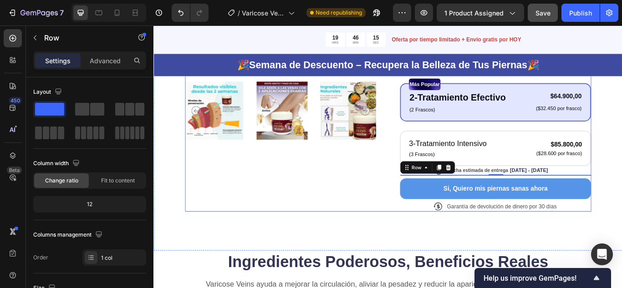
click at [356, 228] on div "Product Images" at bounding box center [301, 46] width 223 height 394
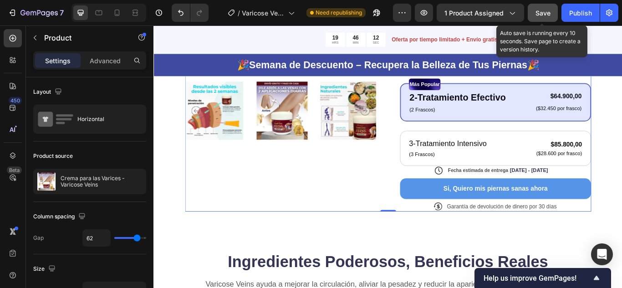
click at [537, 16] on span "Save" at bounding box center [543, 13] width 15 height 8
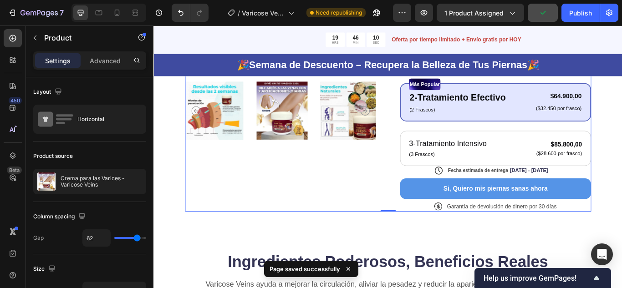
click at [577, 22] on div "7 Version history / Varicose Veins Need republishing Preview 1 product assigned…" at bounding box center [311, 13] width 622 height 26
click at [578, 16] on div "Publish" at bounding box center [580, 13] width 23 height 10
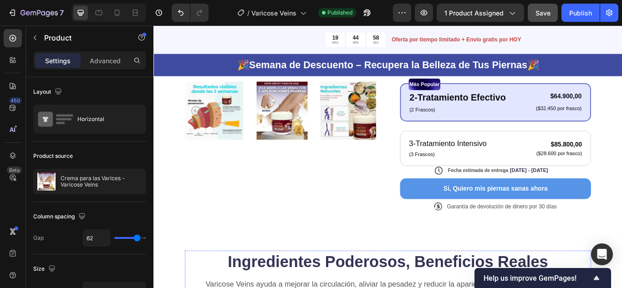
scroll to position [246, 0]
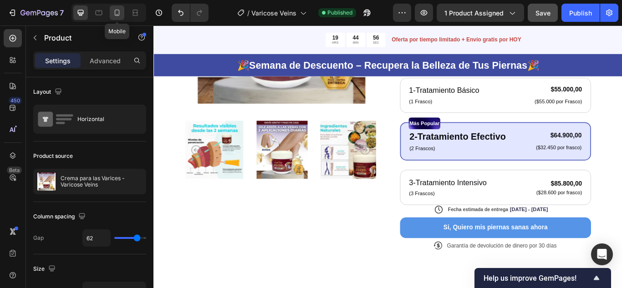
click at [121, 10] on icon at bounding box center [117, 12] width 9 height 9
type input "0"
type input "100%"
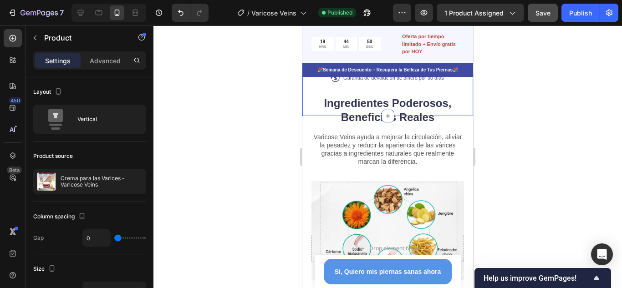
scroll to position [592, 0]
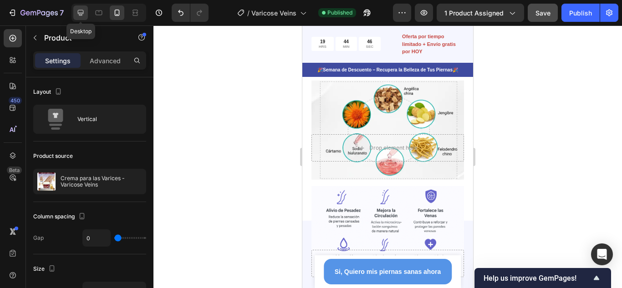
click at [82, 11] on icon at bounding box center [80, 12] width 9 height 9
type input "62"
type input "1200"
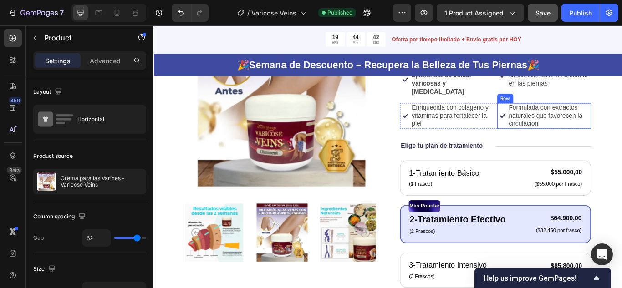
scroll to position [273, 0]
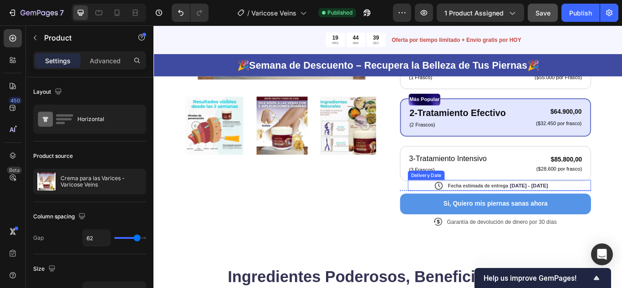
click at [622, 212] on div "Fecha estimada de entrega Sep 28 - Oct 03 Delivery Date" at bounding box center [557, 212] width 214 height 13
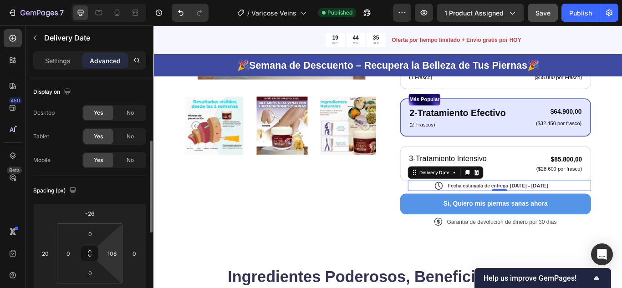
scroll to position [46, 0]
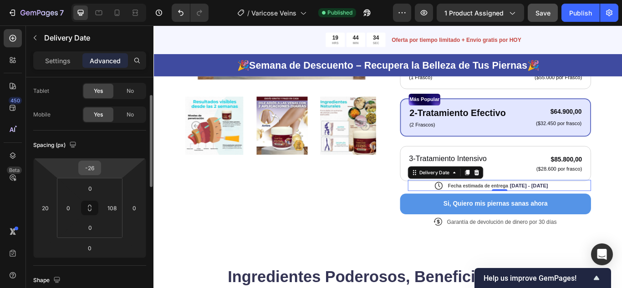
click at [92, 166] on input "-26" at bounding box center [90, 168] width 18 height 14
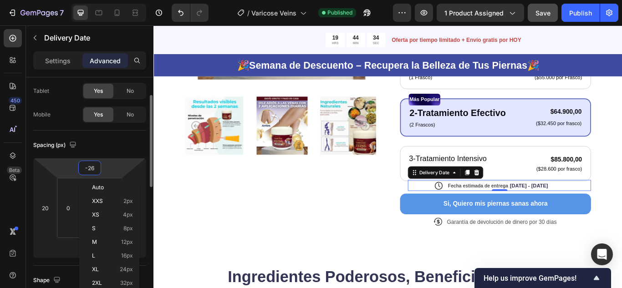
click at [92, 166] on input "-26" at bounding box center [90, 168] width 18 height 14
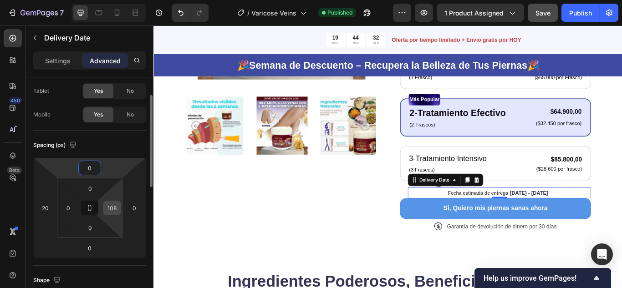
type input "0"
click at [116, 205] on input "108" at bounding box center [112, 208] width 14 height 14
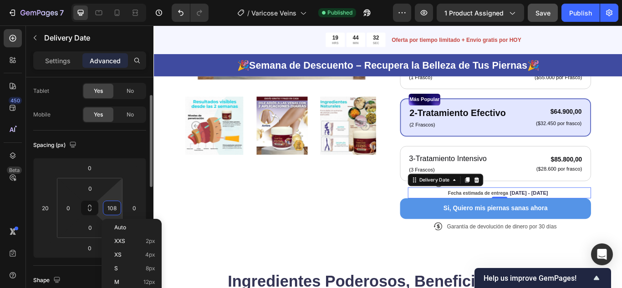
click at [116, 205] on input "108" at bounding box center [112, 208] width 14 height 14
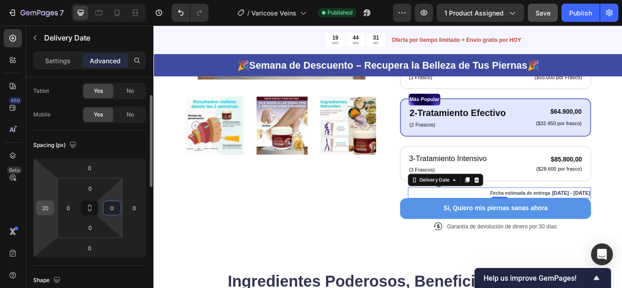
type input "0"
click at [43, 205] on input "20" at bounding box center [45, 208] width 14 height 14
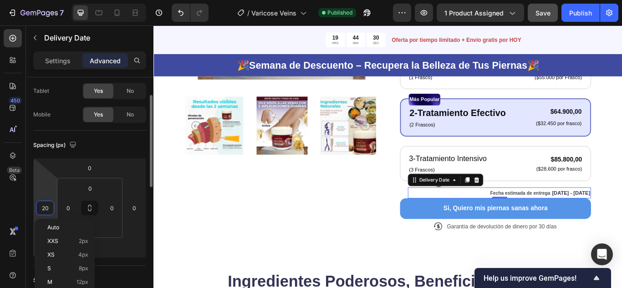
click at [43, 205] on input "20" at bounding box center [45, 208] width 14 height 14
type input "0"
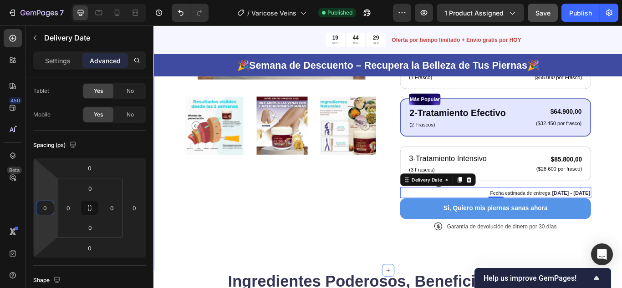
click at [231, 288] on div "Product Images Icon Icon Icon Icon Icon Icon List + 122,000 Personas ya la usan…" at bounding box center [427, 70] width 547 height 481
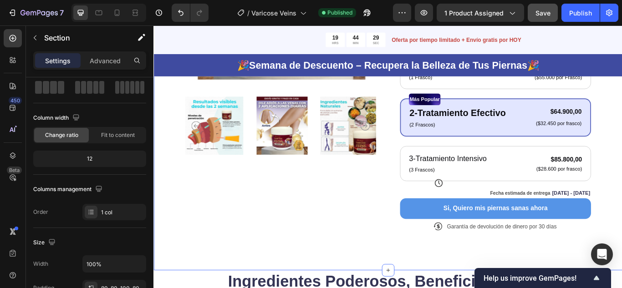
scroll to position [0, 0]
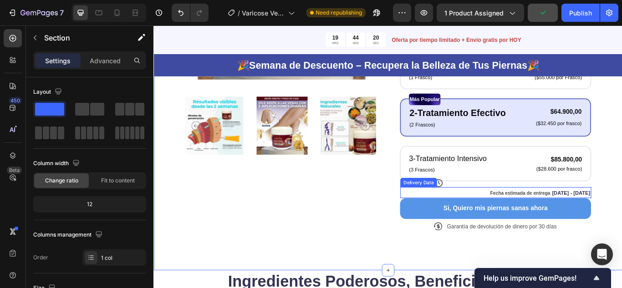
click at [605, 220] on span "Fecha estimada de entrega" at bounding box center [581, 221] width 70 height 6
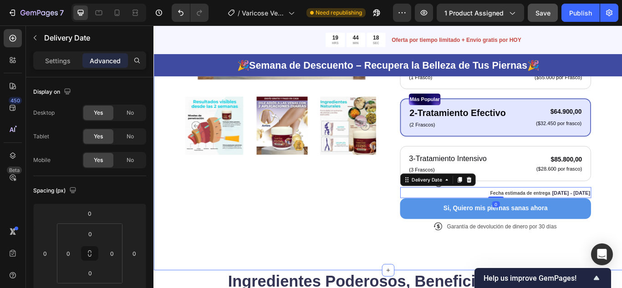
click at [622, 190] on div "Product Images Icon Icon Icon Icon Icon Icon List + 122,000 Personas ya la usan…" at bounding box center [427, 70] width 547 height 481
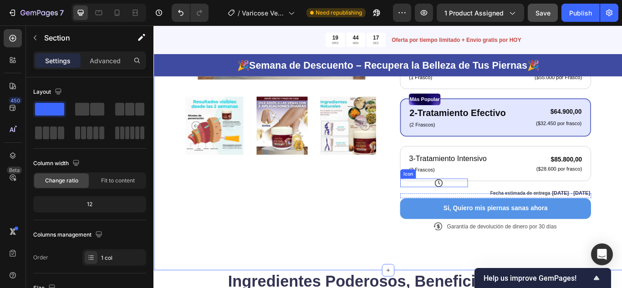
click at [485, 212] on icon at bounding box center [485, 209] width 9 height 9
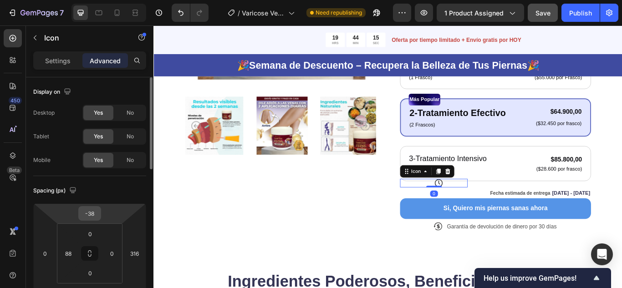
click at [91, 216] on input "-38" at bounding box center [90, 214] width 18 height 14
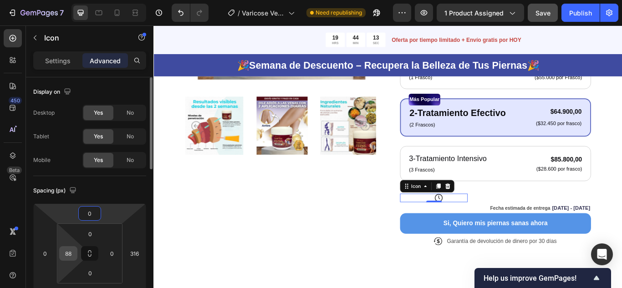
type input "0"
click at [68, 252] on input "88" at bounding box center [68, 254] width 14 height 14
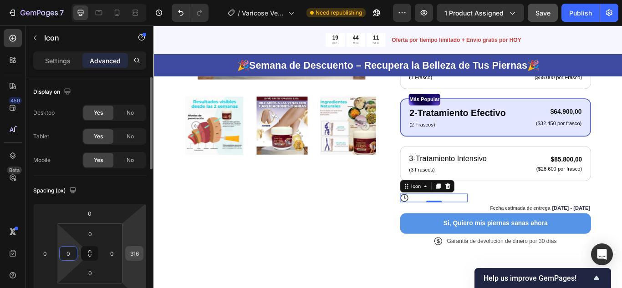
type input "0"
click at [138, 252] on input "316" at bounding box center [135, 254] width 14 height 14
type input "0"
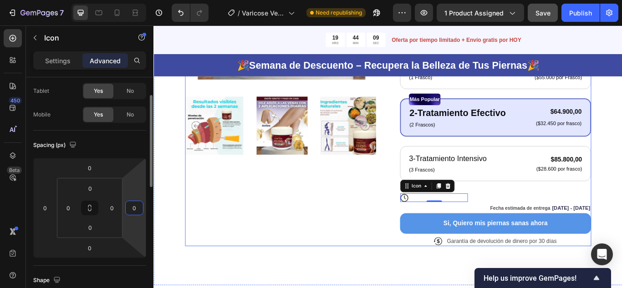
click at [311, 231] on div "Product Images" at bounding box center [301, 75] width 223 height 417
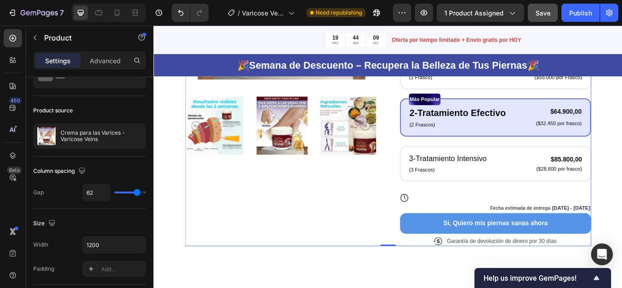
scroll to position [0, 0]
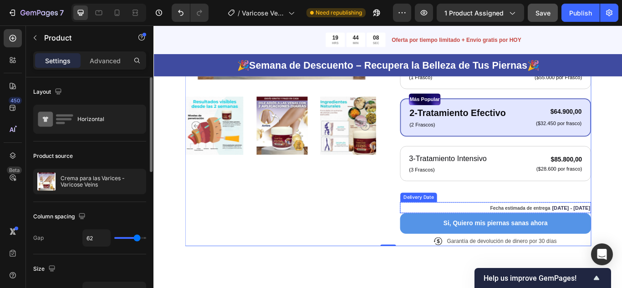
click at [581, 237] on span "Fecha estimada de entrega" at bounding box center [581, 238] width 70 height 6
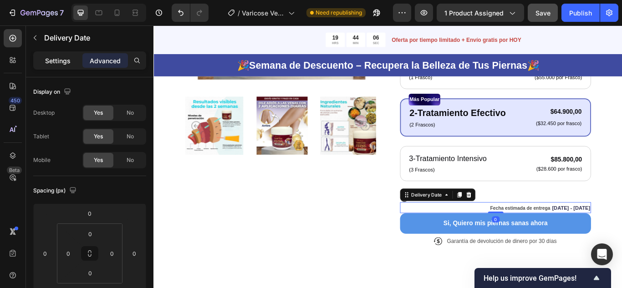
click at [62, 58] on p "Settings" at bounding box center [58, 61] width 26 height 10
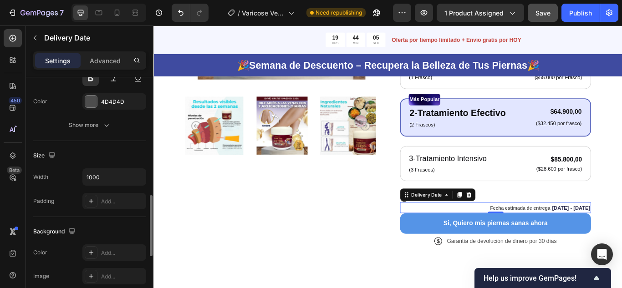
scroll to position [677, 0]
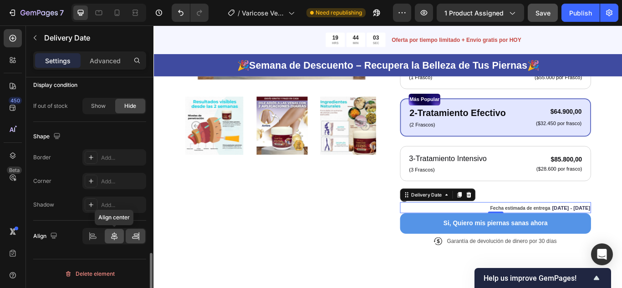
click at [114, 236] on icon at bounding box center [114, 236] width 9 height 9
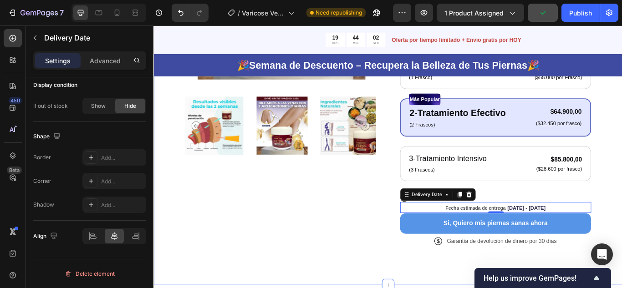
click at [622, 199] on div "Product Images Icon Icon Icon Icon Icon Icon List + 122,000 Personas ya la usan…" at bounding box center [427, 79] width 547 height 499
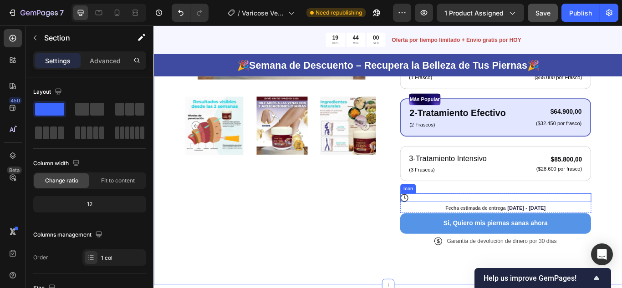
click at [443, 225] on icon at bounding box center [446, 227] width 10 height 10
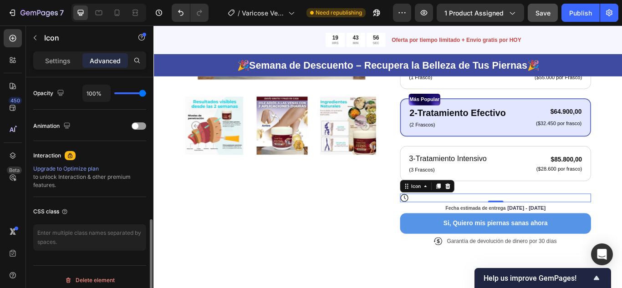
scroll to position [371, 0]
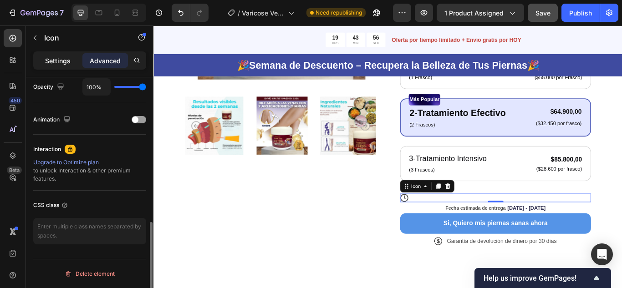
click at [63, 61] on p "Settings" at bounding box center [58, 61] width 26 height 10
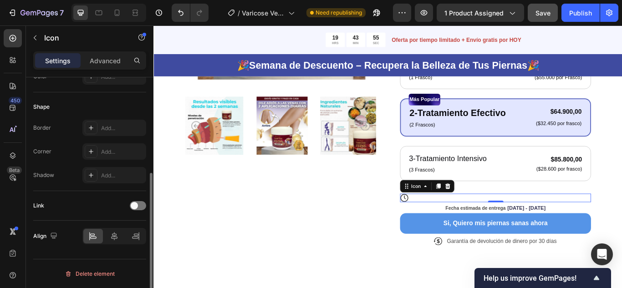
scroll to position [160, 0]
click at [114, 236] on icon at bounding box center [114, 236] width 9 height 9
click at [93, 238] on icon at bounding box center [92, 236] width 9 height 9
click at [109, 63] on p "Advanced" at bounding box center [105, 61] width 31 height 10
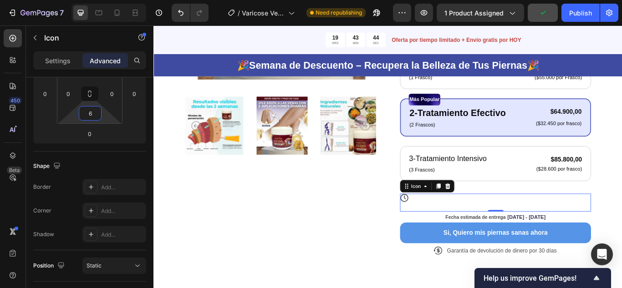
type input "0"
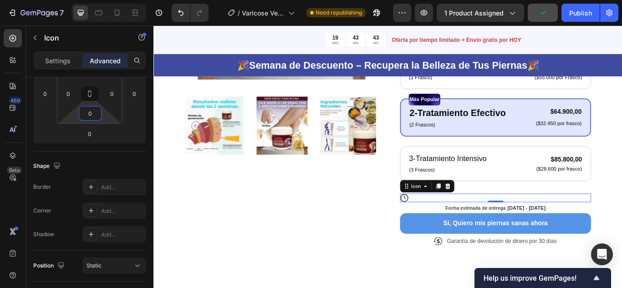
click at [106, 0] on html "7 Version history / Varicose Veins Need republishing Preview 1 product assigned…" at bounding box center [311, 0] width 622 height 0
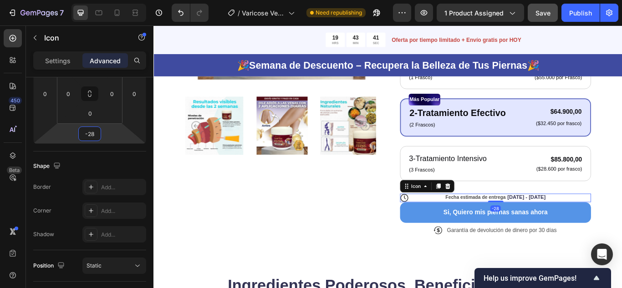
type input "-26"
drag, startPoint x: 107, startPoint y: 133, endPoint x: 108, endPoint y: 139, distance: 6.0
click at [108, 0] on html "7 Version history / Varicose Veins Need republishing Preview 1 product assigned…" at bounding box center [311, 0] width 622 height 0
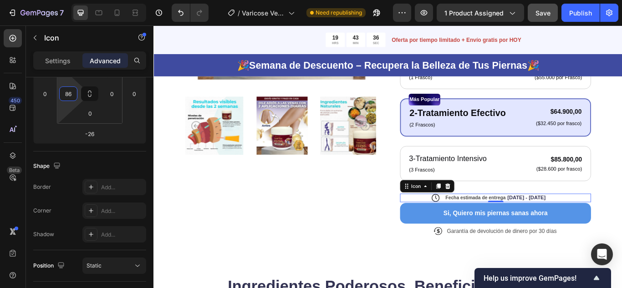
type input "88"
drag, startPoint x: 65, startPoint y: 106, endPoint x: 70, endPoint y: 89, distance: 17.0
click at [70, 0] on html "7 Version history / Varicose Veins Need republishing Preview 1 product assigned…" at bounding box center [311, 0] width 622 height 0
click at [356, 236] on div "Product Images" at bounding box center [301, 69] width 223 height 405
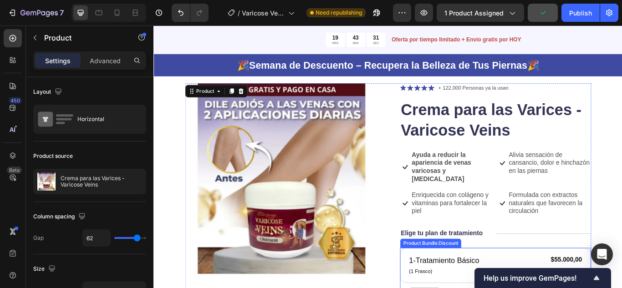
scroll to position [46, 0]
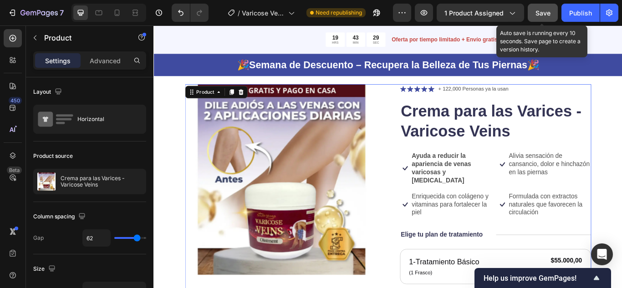
click at [543, 18] on button "Save" at bounding box center [543, 13] width 30 height 18
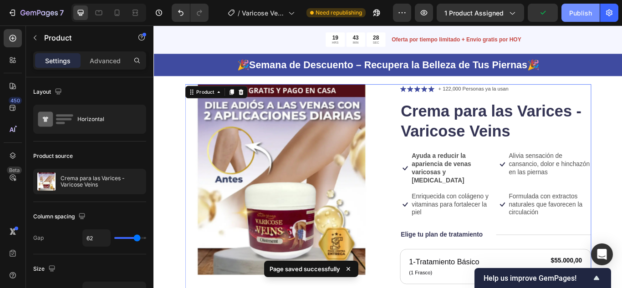
click at [570, 15] on div "Publish" at bounding box center [580, 13] width 23 height 10
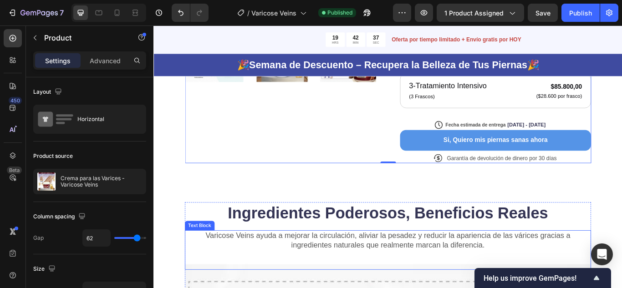
scroll to position [364, 0]
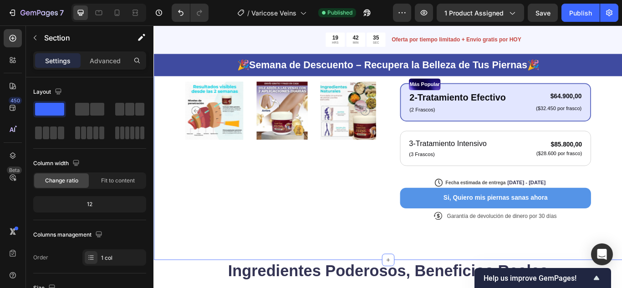
scroll to position [273, 0]
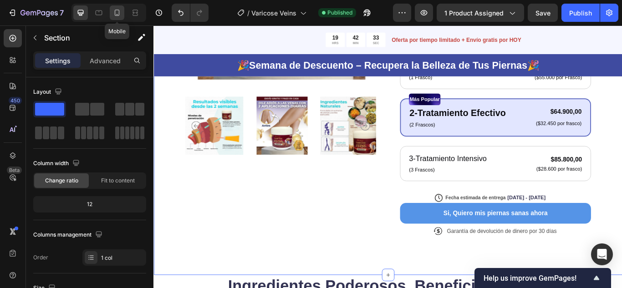
click at [115, 14] on icon at bounding box center [117, 13] width 5 height 6
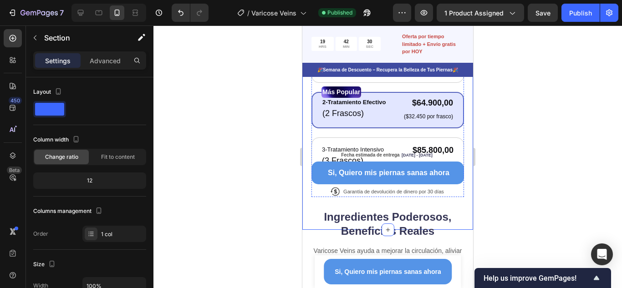
scroll to position [410, 0]
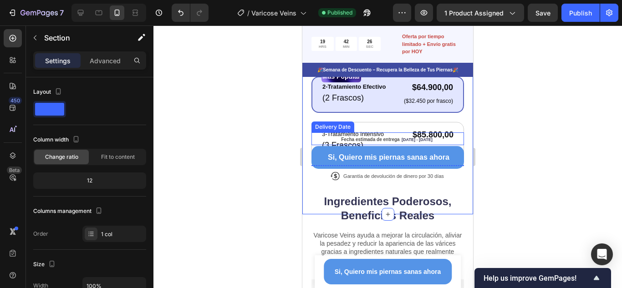
click at [451, 134] on div "Fecha estimada de entrega Sep 28 - Oct 03" at bounding box center [387, 139] width 151 height 13
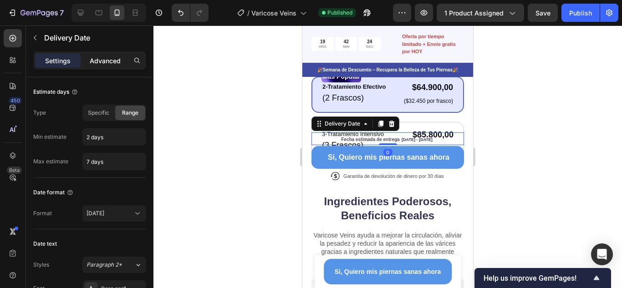
click at [104, 65] on p "Advanced" at bounding box center [105, 61] width 31 height 10
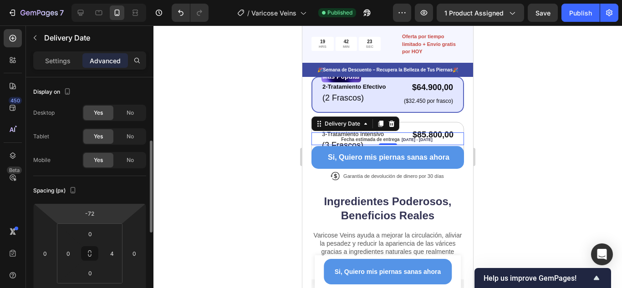
scroll to position [46, 0]
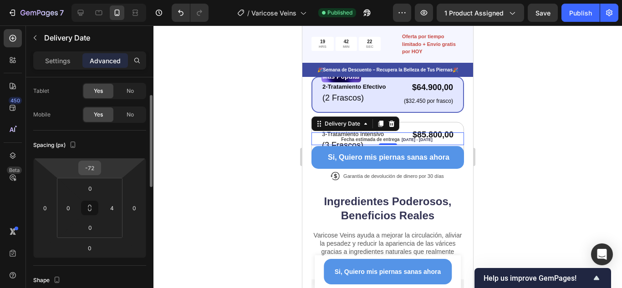
click at [87, 166] on input "-72" at bounding box center [90, 168] width 18 height 14
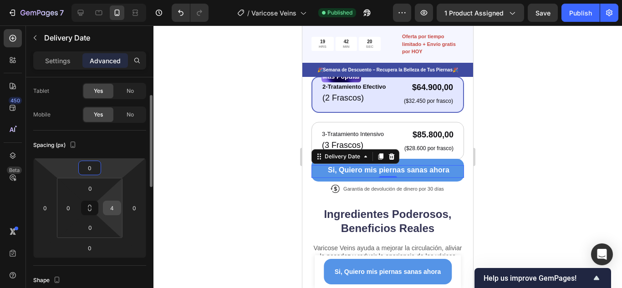
type input "0"
click at [115, 205] on input "4" at bounding box center [112, 208] width 14 height 14
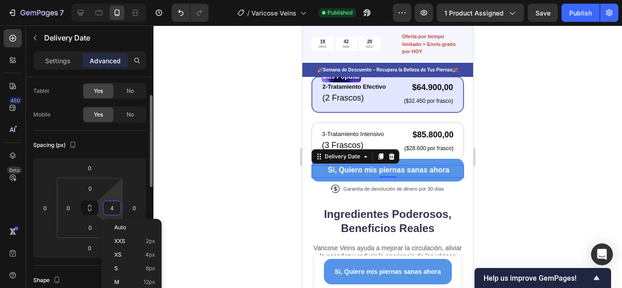
click at [115, 205] on input "4" at bounding box center [112, 208] width 14 height 14
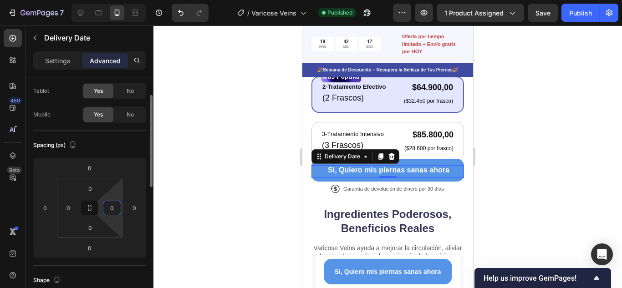
type input "0"
click at [131, 151] on div "Spacing (px)" at bounding box center [89, 145] width 113 height 15
click at [529, 176] on div at bounding box center [388, 157] width 469 height 263
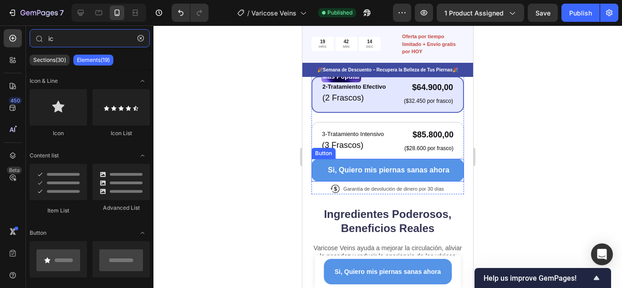
type input "i"
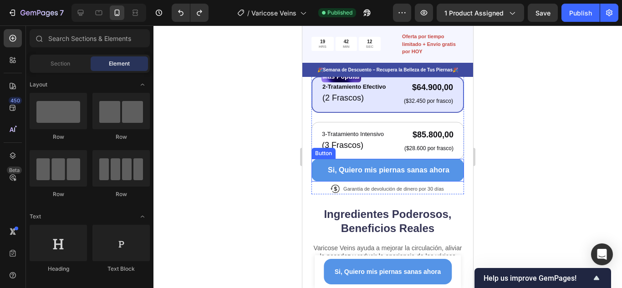
click at [446, 159] on button "Si, Quiero mis piernas sanas ahora" at bounding box center [388, 170] width 153 height 23
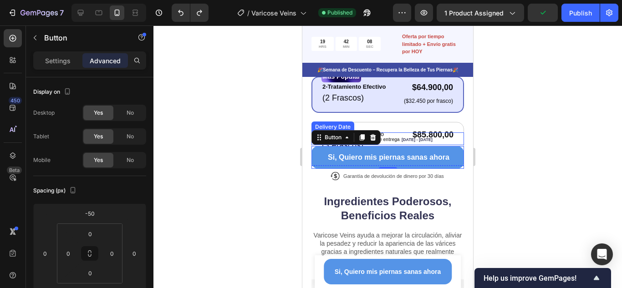
click at [401, 133] on div "Fecha estimada de entrega [DATE] - [DATE]" at bounding box center [387, 139] width 151 height 13
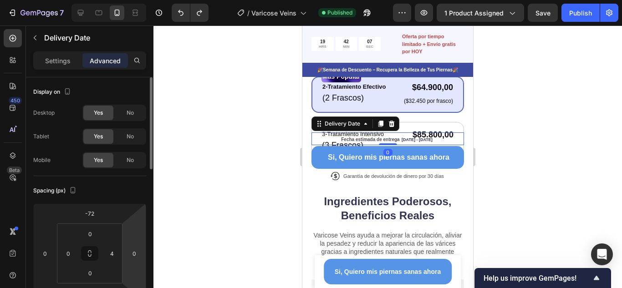
scroll to position [91, 0]
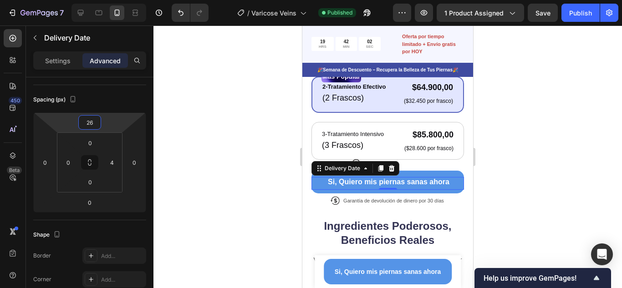
type input "30"
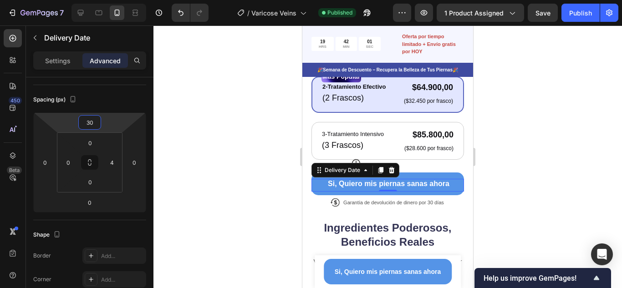
drag, startPoint x: 110, startPoint y: 127, endPoint x: 107, endPoint y: 103, distance: 23.4
click at [107, 0] on html "7 Version history / Varicose Veins Published Preview 1 product assigned Save Pu…" at bounding box center [311, 0] width 622 height 0
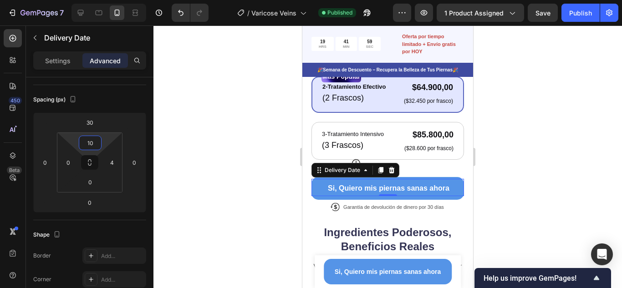
type input "18"
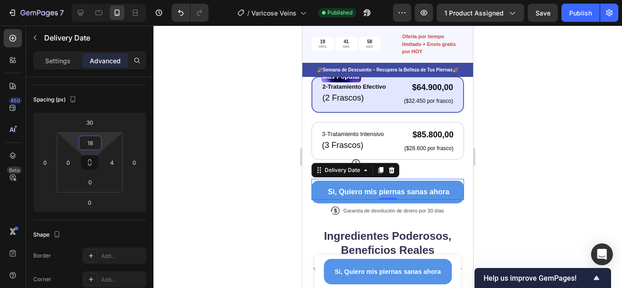
click at [102, 0] on html "7 Version history / Varicose Veins Published Preview 1 product assigned Save Pu…" at bounding box center [311, 0] width 622 height 0
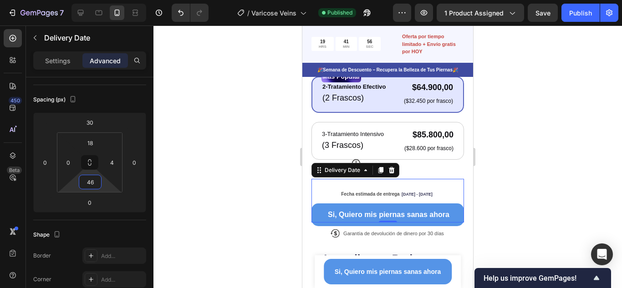
type input "44"
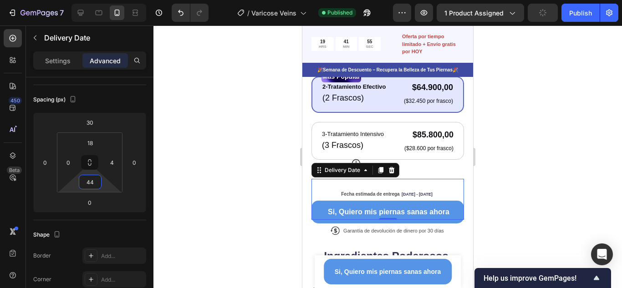
drag, startPoint x: 102, startPoint y: 184, endPoint x: 105, endPoint y: 174, distance: 10.4
click at [105, 0] on html "7 Version history / Varicose Veins Published Preview 1 product assigned Publish…" at bounding box center [311, 0] width 622 height 0
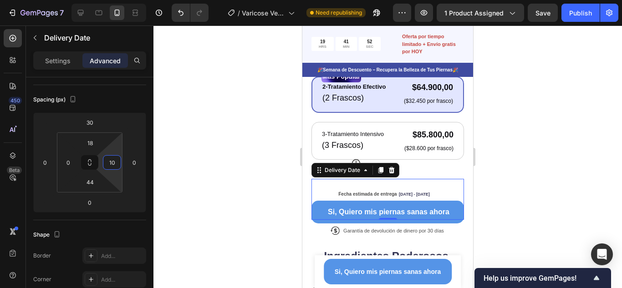
type input "8"
click at [116, 0] on html "7 Version history / Varicose Veins Need republishing Preview 1 product assigned…" at bounding box center [311, 0] width 622 height 0
type input "0"
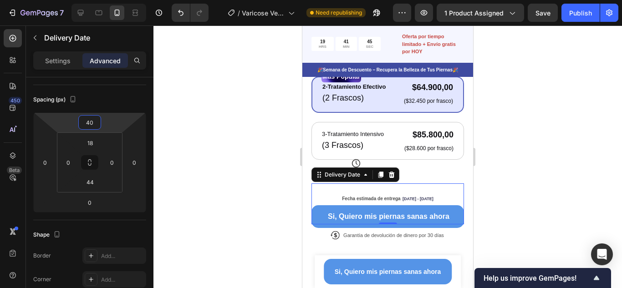
type input "38"
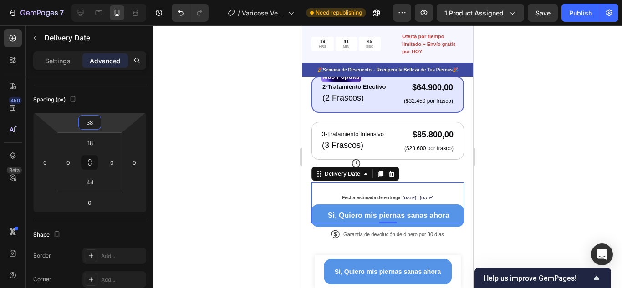
click at [114, 0] on html "7 Version history / Varicose Veins Need republishing Preview 1 product assigned…" at bounding box center [311, 0] width 622 height 0
click at [352, 159] on icon at bounding box center [356, 163] width 9 height 9
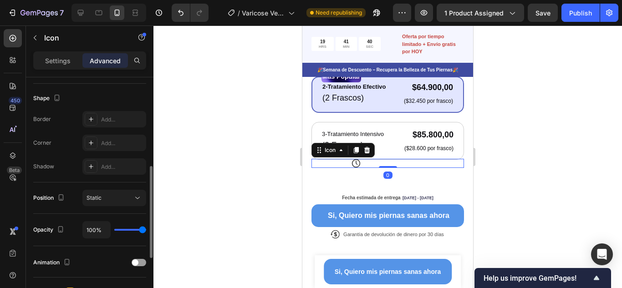
scroll to position [371, 0]
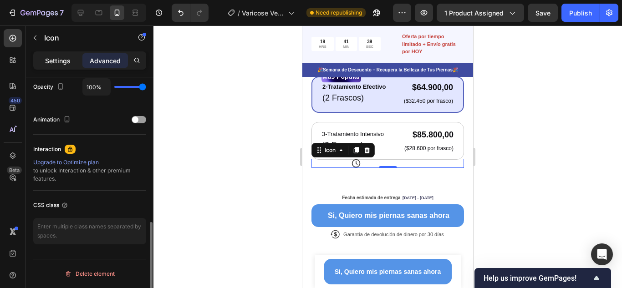
click at [57, 61] on p "Settings" at bounding box center [58, 61] width 26 height 10
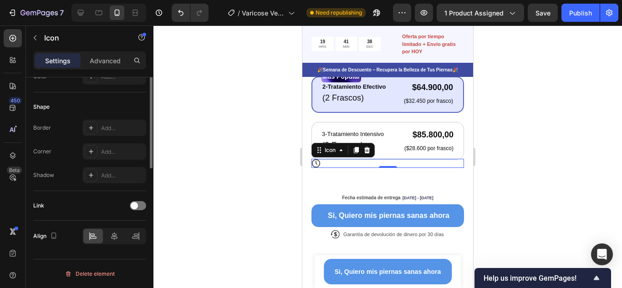
scroll to position [0, 0]
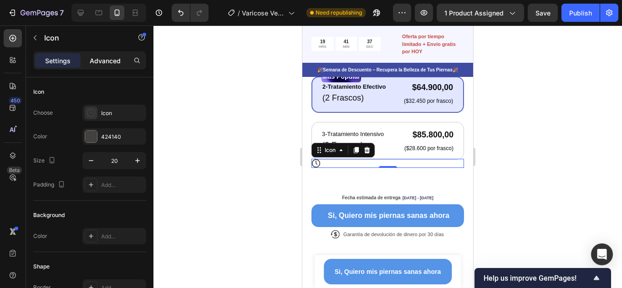
click at [100, 61] on p "Advanced" at bounding box center [105, 61] width 31 height 10
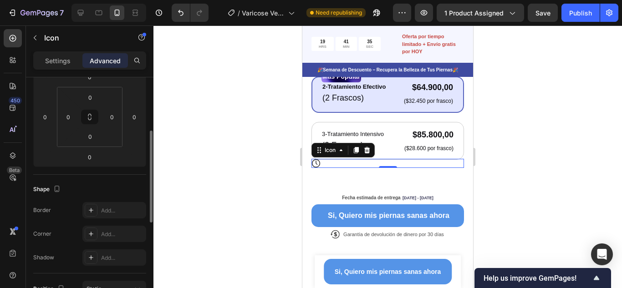
scroll to position [91, 0]
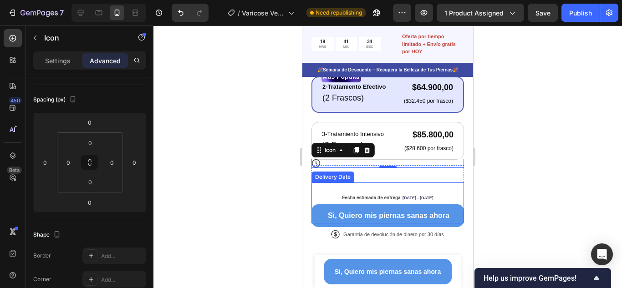
click at [403, 196] on span "[DATE] - [DATE]" at bounding box center [418, 198] width 31 height 5
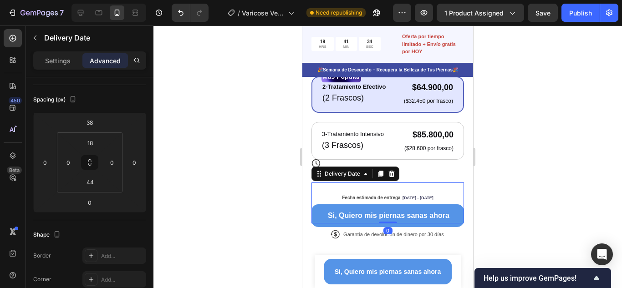
scroll to position [0, 0]
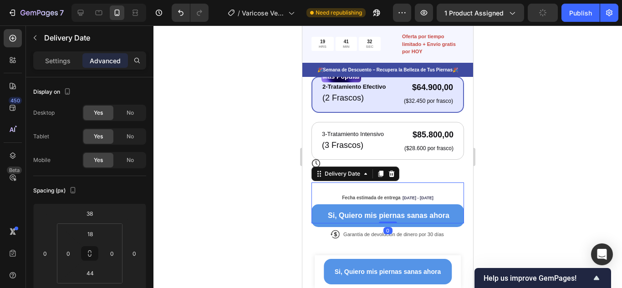
click at [396, 195] on span "Fecha estimada de entrega" at bounding box center [371, 197] width 58 height 5
click at [423, 196] on span "[DATE] - [DATE]" at bounding box center [418, 198] width 31 height 5
click at [444, 165] on div "Fecha estimada de entrega Sep 28 - Oct 03 Delivery Date 0" at bounding box center [388, 194] width 153 height 58
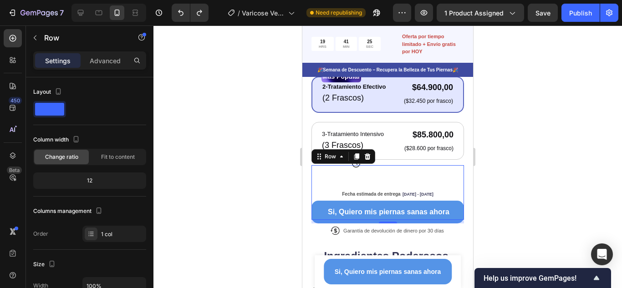
click at [484, 190] on div at bounding box center [388, 157] width 469 height 263
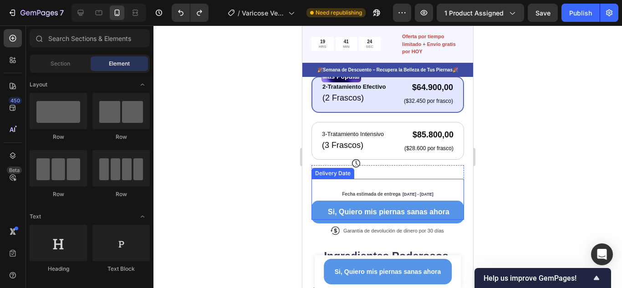
click at [418, 192] on span "[DATE] - [DATE]" at bounding box center [418, 194] width 31 height 5
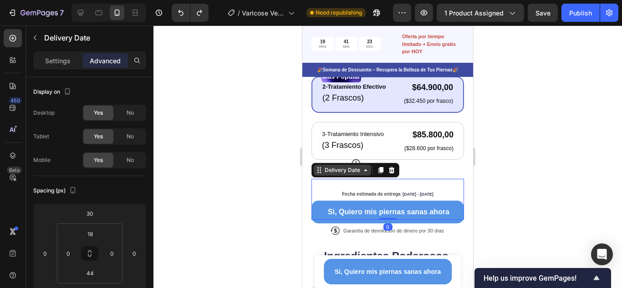
click at [361, 166] on div "Delivery Date" at bounding box center [342, 170] width 39 height 8
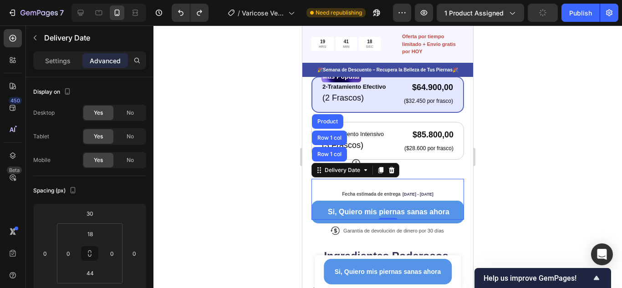
click at [522, 183] on div at bounding box center [388, 157] width 469 height 263
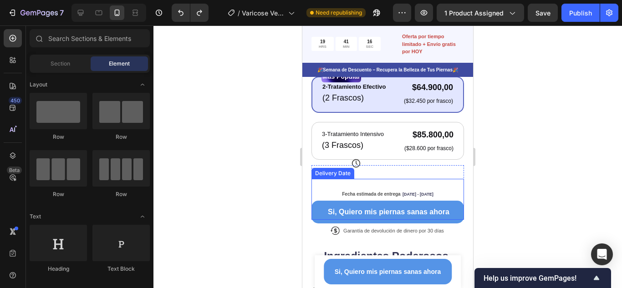
click at [408, 187] on div "Fecha estimada de entrega [DATE] - [DATE]" at bounding box center [388, 193] width 153 height 13
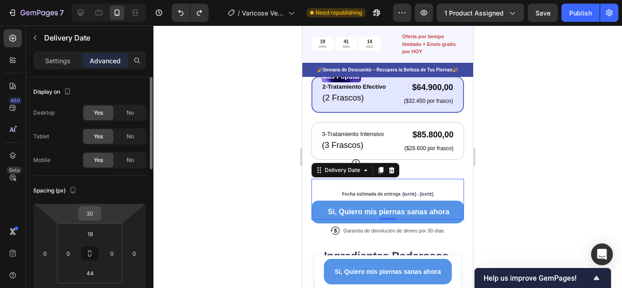
click at [89, 216] on input "30" at bounding box center [90, 214] width 18 height 14
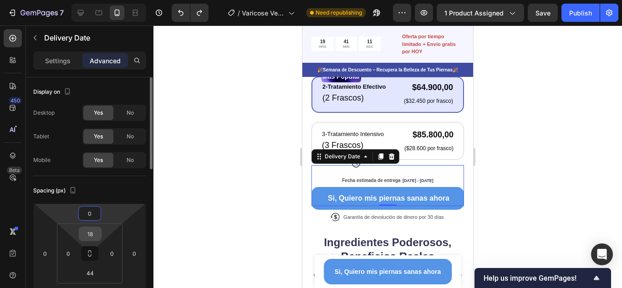
type input "0"
click at [98, 236] on input "18" at bounding box center [90, 234] width 18 height 14
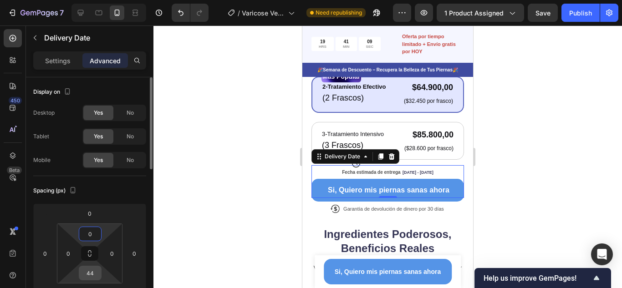
type input "0"
click at [91, 272] on input "44" at bounding box center [90, 273] width 18 height 14
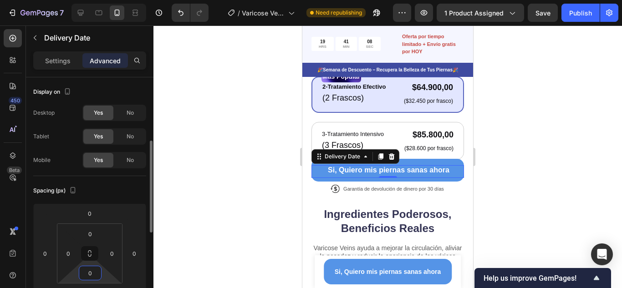
scroll to position [46, 0]
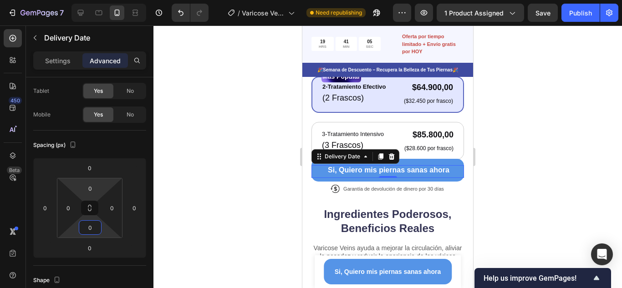
type input "0"
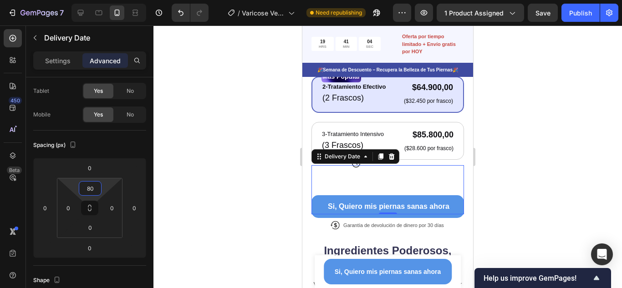
type input "76"
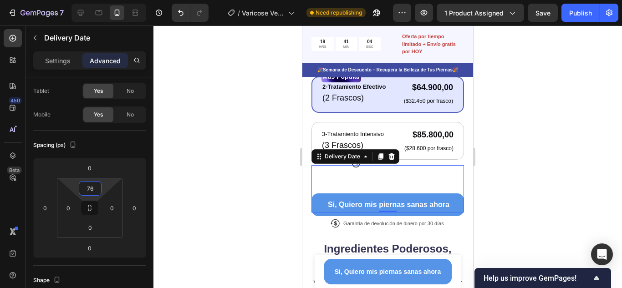
drag, startPoint x: 108, startPoint y: 175, endPoint x: 107, endPoint y: 168, distance: 7.3
click at [107, 0] on html "7 Version history / Varicose Veins Need republishing Preview 1 product assigned…" at bounding box center [311, 0] width 622 height 0
click at [512, 161] on div at bounding box center [388, 157] width 469 height 263
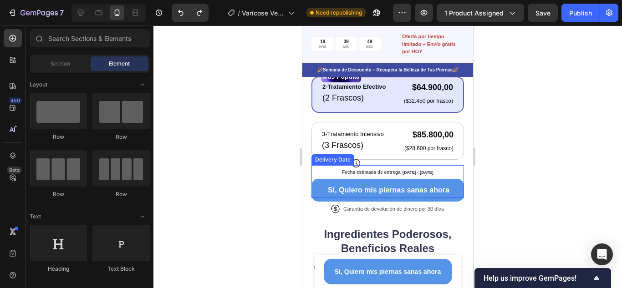
click at [392, 170] on span "Fecha estimada de entrega" at bounding box center [371, 172] width 58 height 5
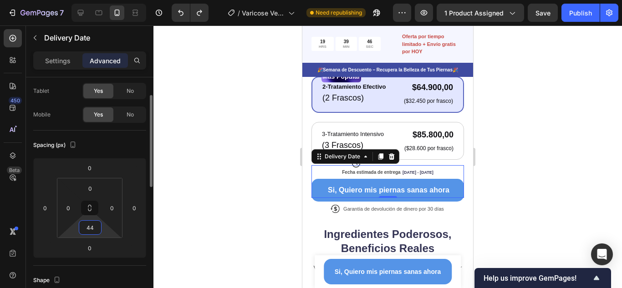
click at [96, 232] on input "44" at bounding box center [90, 228] width 18 height 14
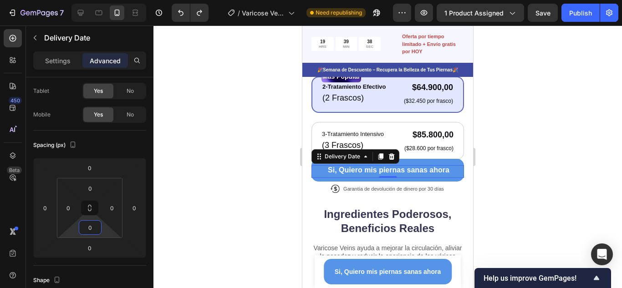
type input "0"
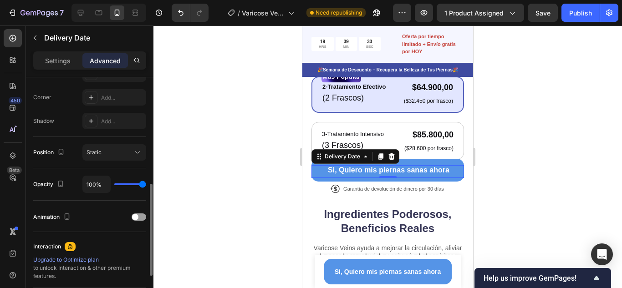
scroll to position [228, 0]
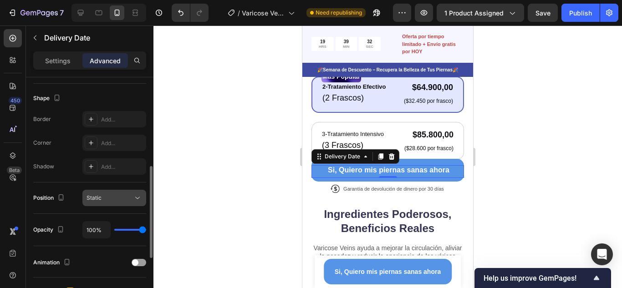
click at [120, 203] on button "Static" at bounding box center [114, 198] width 64 height 16
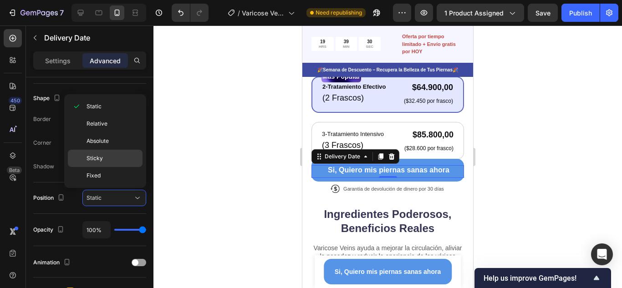
click at [100, 161] on span "Sticky" at bounding box center [95, 158] width 16 height 8
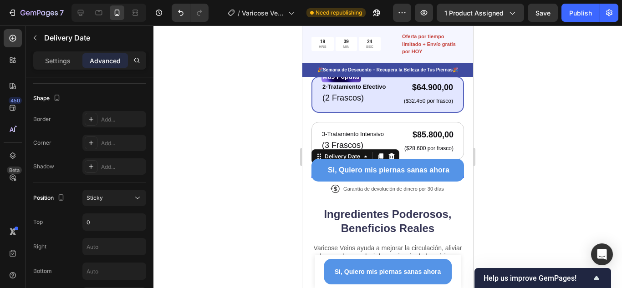
click at [104, 61] on p "Advanced" at bounding box center [105, 61] width 31 height 10
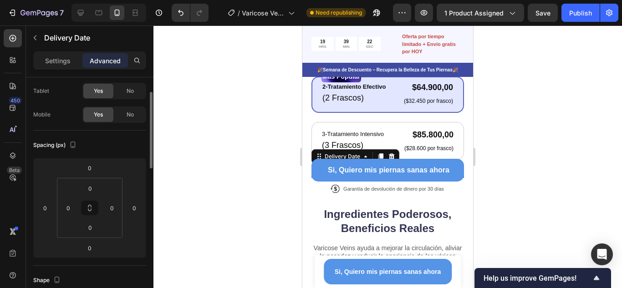
scroll to position [0, 0]
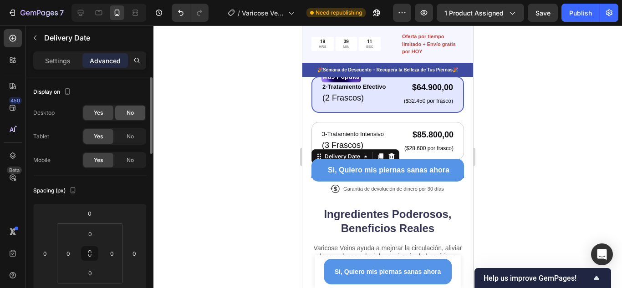
click at [129, 112] on span "No" at bounding box center [130, 113] width 7 height 8
click at [132, 137] on span "No" at bounding box center [130, 137] width 7 height 8
click at [519, 135] on div at bounding box center [388, 157] width 469 height 263
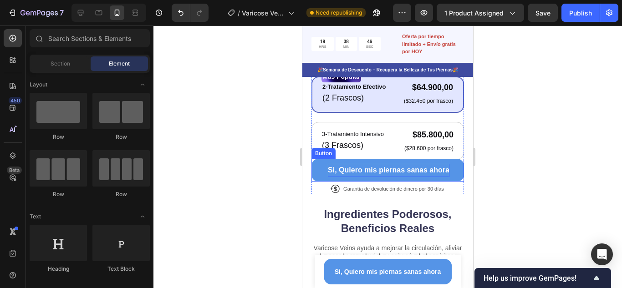
click at [445, 164] on p "Si, Quiero mis piernas sanas ahora" at bounding box center [389, 170] width 122 height 13
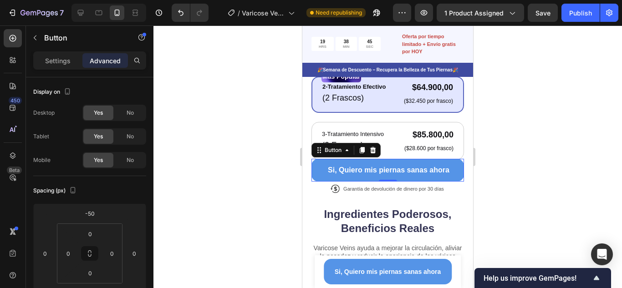
click at [452, 159] on button "Si, Quiero mis piernas sanas ahora" at bounding box center [388, 170] width 153 height 23
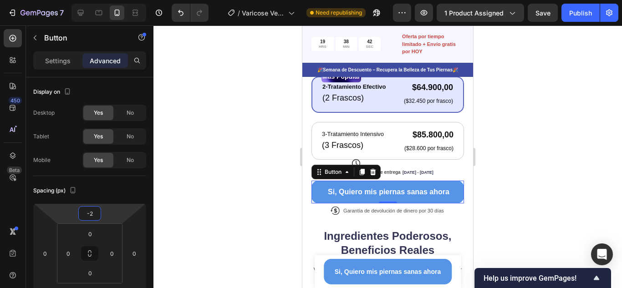
type input "-4"
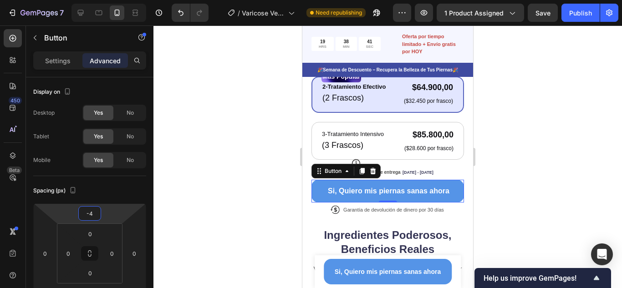
drag, startPoint x: 116, startPoint y: 216, endPoint x: 118, endPoint y: 205, distance: 10.7
click at [118, 0] on html "7 Version history / Varicose Veins Need republishing Preview 1 product assigned…" at bounding box center [311, 0] width 622 height 0
click at [517, 174] on div at bounding box center [388, 157] width 469 height 263
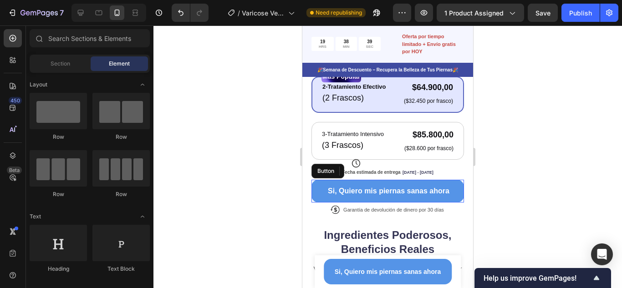
click at [554, 157] on div at bounding box center [388, 157] width 469 height 263
click at [355, 159] on icon at bounding box center [356, 163] width 9 height 9
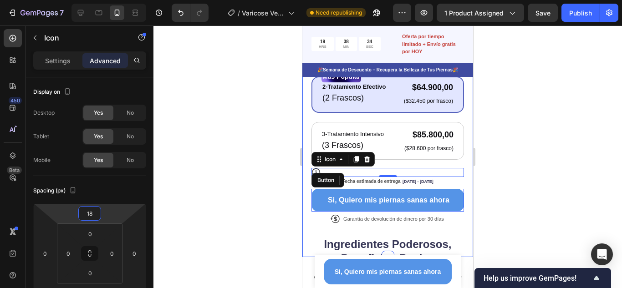
type input "14"
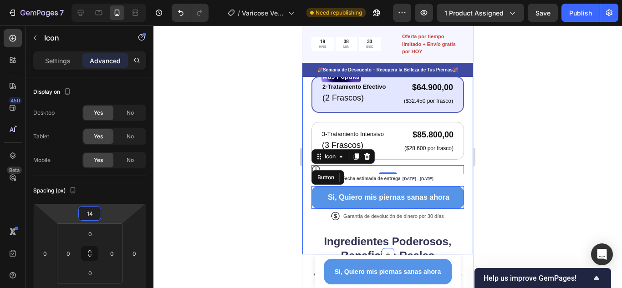
click at [113, 0] on html "7 Version history / Varicose Veins Need republishing Preview 1 product assigned…" at bounding box center [311, 0] width 622 height 0
type input "0"
click at [114, 0] on html "7 Version history / Varicose Veins Need republishing Preview 1 product assigned…" at bounding box center [311, 0] width 622 height 0
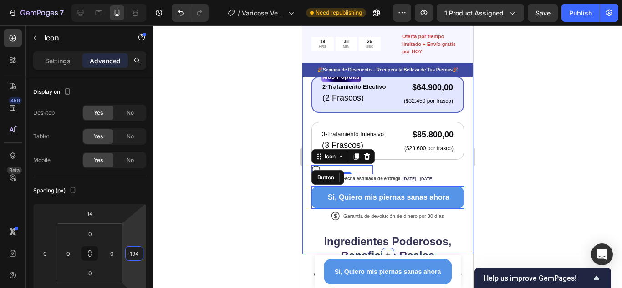
type input "192"
drag, startPoint x: 140, startPoint y: 240, endPoint x: 139, endPoint y: 196, distance: 43.7
click at [139, 0] on html "7 Version history / Varicose Veins Need republishing Preview 1 product assigned…" at bounding box center [311, 0] width 622 height 0
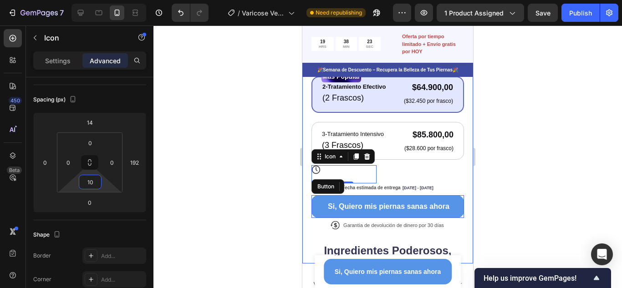
type input "0"
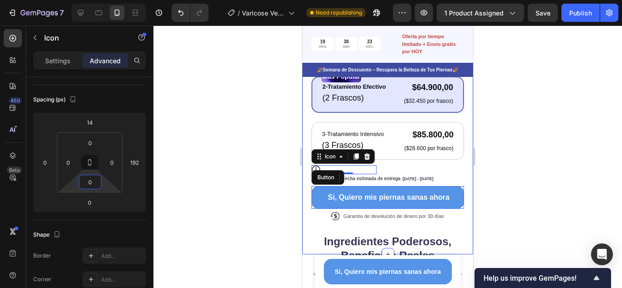
click at [102, 0] on html "7 Version history / Varicose Veins Need republishing Preview 1 product assigned…" at bounding box center [311, 0] width 622 height 0
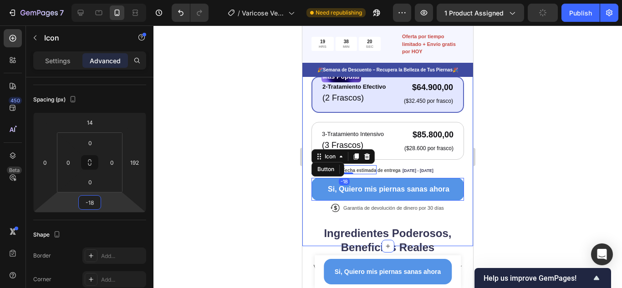
type input "-20"
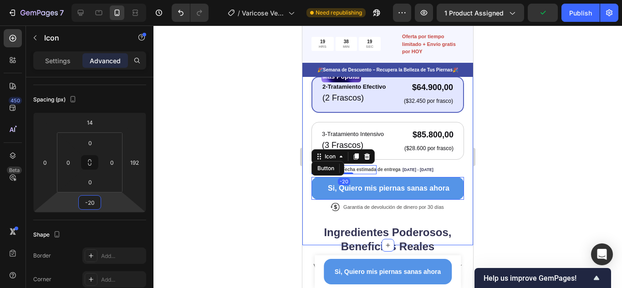
drag, startPoint x: 114, startPoint y: 205, endPoint x: 113, endPoint y: 210, distance: 4.8
click at [113, 0] on html "7 Version history / Varicose Veins Need republishing Preview 1 product assigned…" at bounding box center [311, 0] width 622 height 0
click at [542, 184] on div at bounding box center [388, 157] width 469 height 263
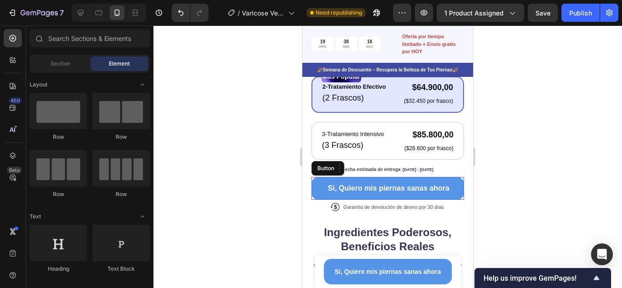
click at [525, 183] on div at bounding box center [388, 157] width 469 height 263
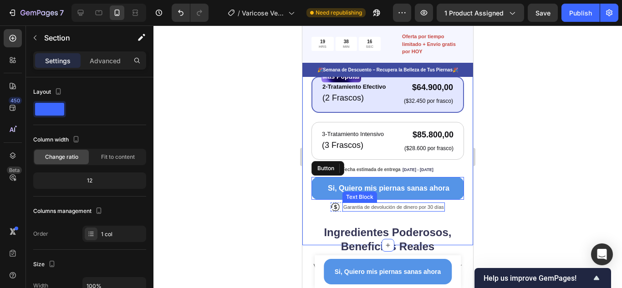
click at [427, 204] on p "Garantía de devolución de dinero por 30 días" at bounding box center [393, 208] width 101 height 8
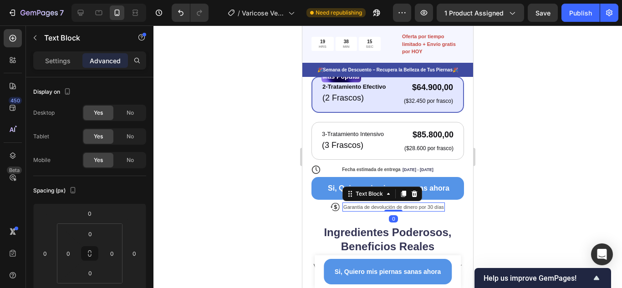
click at [528, 186] on div at bounding box center [388, 157] width 469 height 263
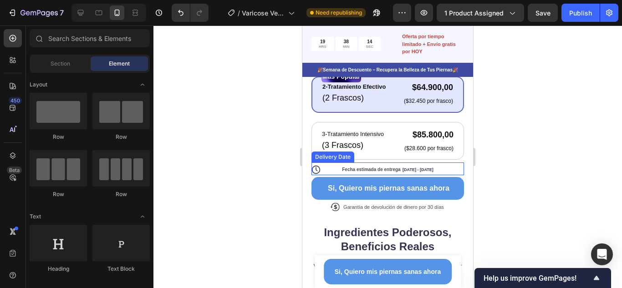
click at [314, 163] on div "Fecha estimada de entrega Sep 28 - Oct 03" at bounding box center [388, 169] width 153 height 13
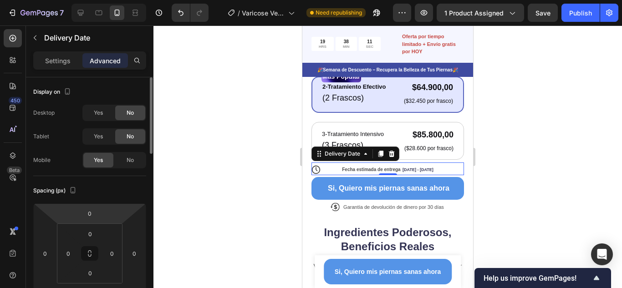
scroll to position [46, 0]
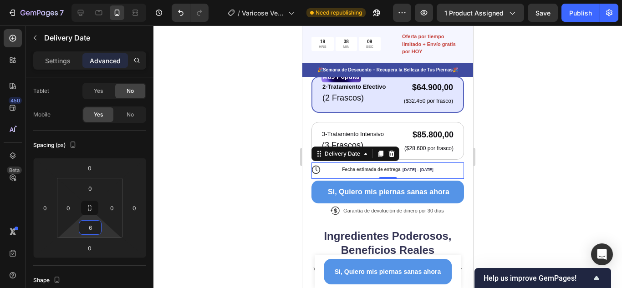
type input "4"
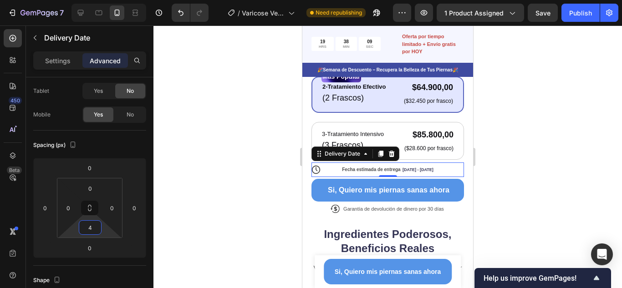
click at [107, 0] on html "7 Version history / Varicose Veins Need republishing Preview 1 product assigned…" at bounding box center [311, 0] width 622 height 0
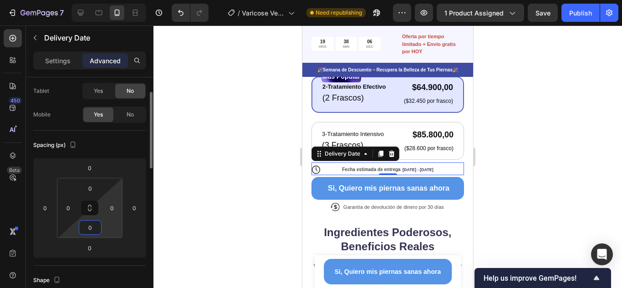
type input "0"
click at [117, 0] on html "7 Version history / Varicose Veins Need republishing Preview 1 product assigned…" at bounding box center [311, 0] width 622 height 0
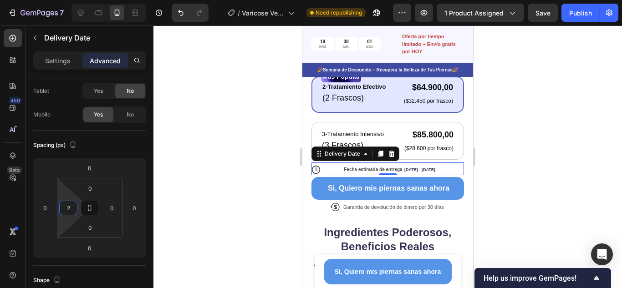
type input "0"
click at [68, 0] on html "7 Version history / Varicose Veins Need republishing Preview 1 product assigned…" at bounding box center [311, 0] width 622 height 0
click at [508, 156] on div at bounding box center [388, 157] width 469 height 263
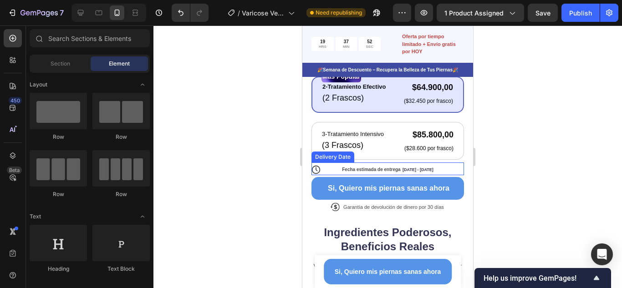
click at [379, 167] on span "Fecha estimada de entrega" at bounding box center [371, 169] width 58 height 5
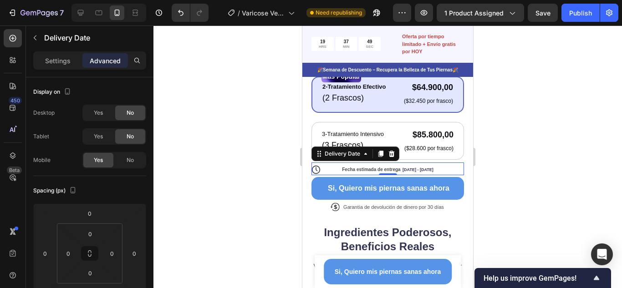
drag, startPoint x: 539, startPoint y: 145, endPoint x: 487, endPoint y: 147, distance: 52.0
click at [537, 145] on div at bounding box center [388, 157] width 469 height 263
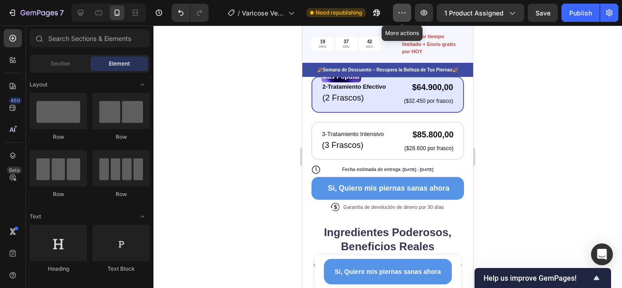
click at [406, 16] on icon "button" at bounding box center [402, 12] width 9 height 9
click at [532, 32] on div at bounding box center [388, 157] width 469 height 263
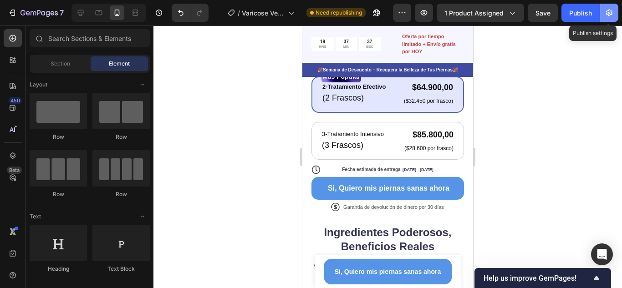
click at [609, 15] on icon "button" at bounding box center [609, 13] width 6 height 7
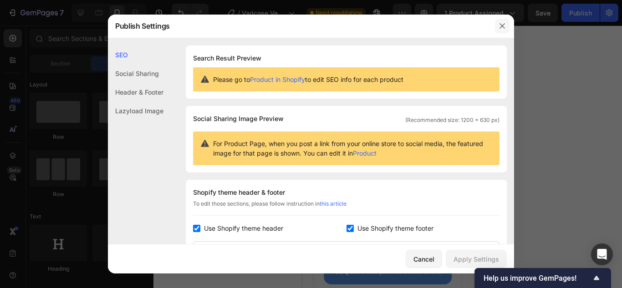
click at [502, 23] on icon "button" at bounding box center [502, 25] width 7 height 7
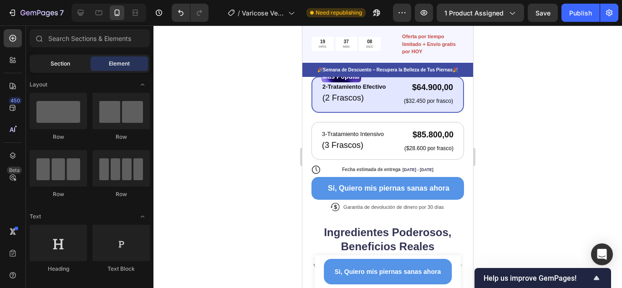
click at [65, 67] on span "Section" at bounding box center [61, 64] width 20 height 8
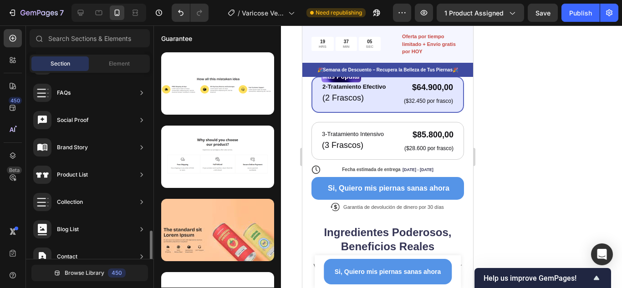
scroll to position [319, 0]
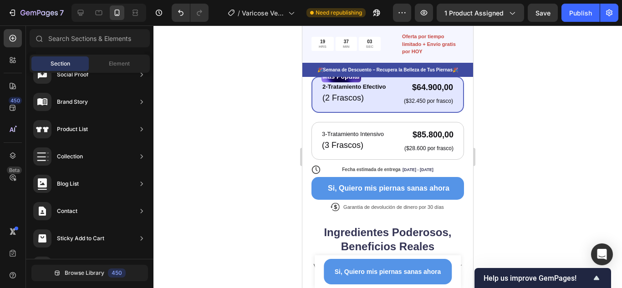
click at [553, 97] on div at bounding box center [388, 157] width 469 height 263
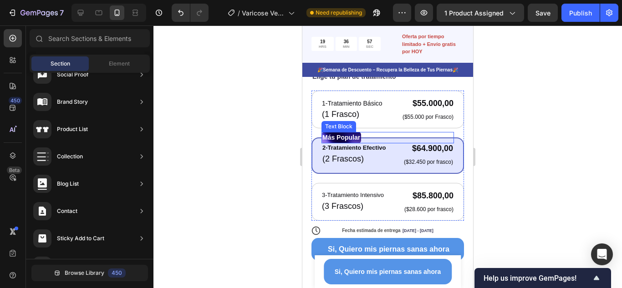
scroll to position [364, 0]
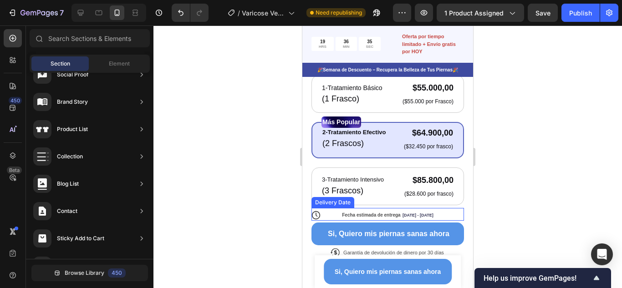
click at [314, 209] on div "Fecha estimada de entrega Sep 28 - Oct 03" at bounding box center [388, 214] width 153 height 13
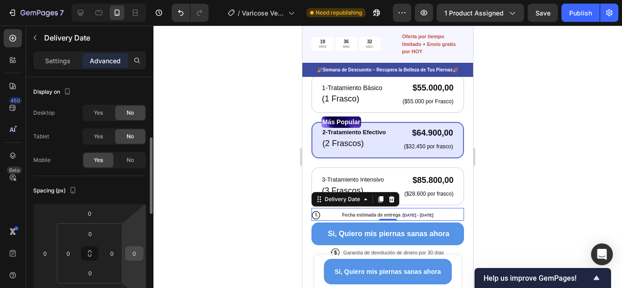
scroll to position [46, 0]
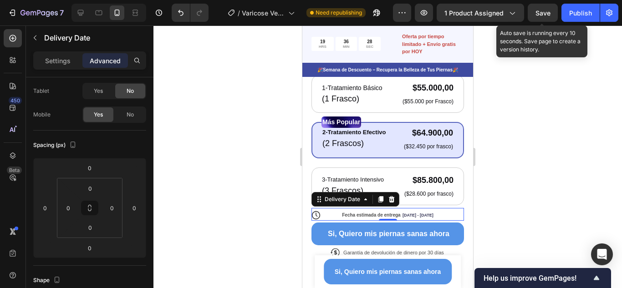
click at [546, 16] on span "Save" at bounding box center [543, 13] width 15 height 8
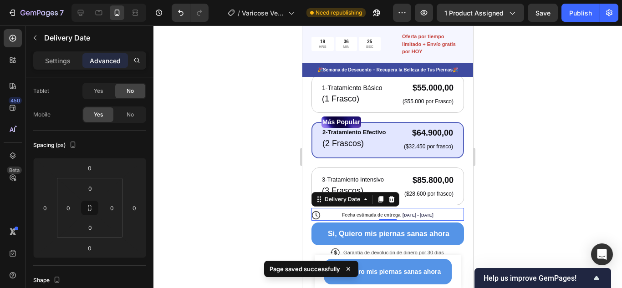
click at [532, 169] on div at bounding box center [388, 157] width 469 height 263
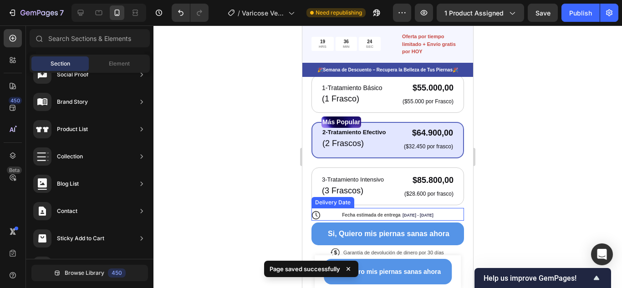
click at [435, 208] on div "Fecha estimada de entrega Sep 28 - Oct 03" at bounding box center [388, 214] width 153 height 13
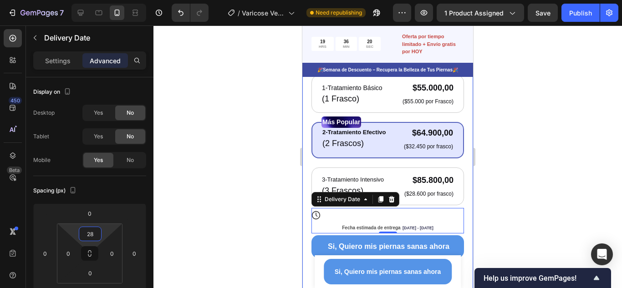
type input "0"
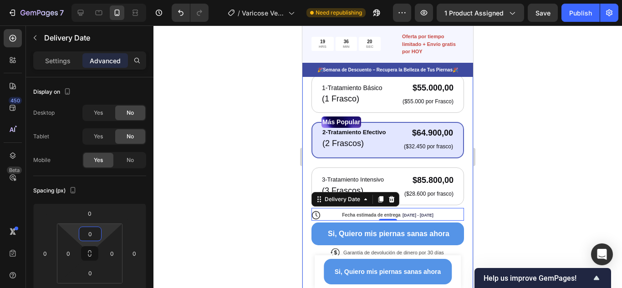
click at [106, 0] on html "7 Version history / Varicose Veins Need republishing Preview 1 product assigned…" at bounding box center [311, 0] width 622 height 0
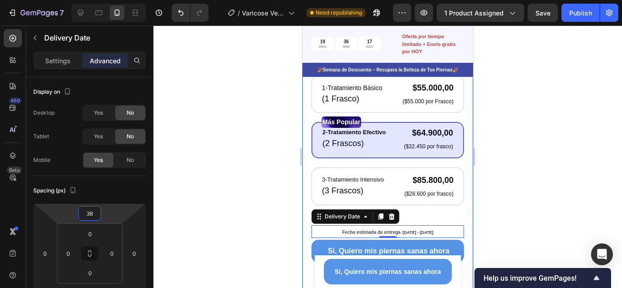
type input "40"
drag, startPoint x: 107, startPoint y: 215, endPoint x: 110, endPoint y: 205, distance: 9.5
click at [110, 0] on html "7 Version history / Varicose Veins Need republishing Preview 1 product assigned…" at bounding box center [311, 0] width 622 height 0
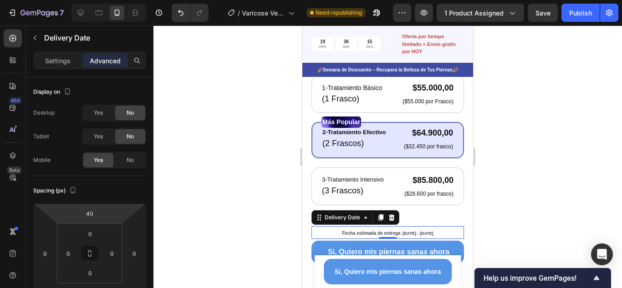
drag, startPoint x: 504, startPoint y: 193, endPoint x: 485, endPoint y: 195, distance: 19.8
click at [503, 193] on div at bounding box center [388, 157] width 469 height 263
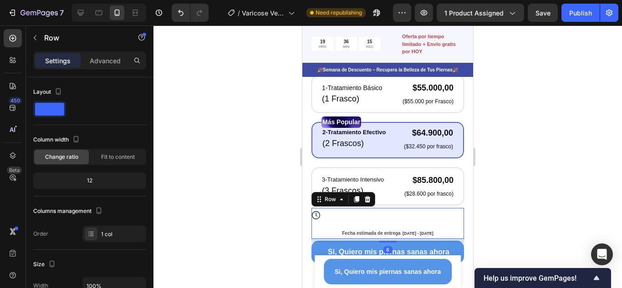
click at [316, 208] on div "Fecha estimada de entrega Sep 28 - Oct 03 Delivery Date" at bounding box center [388, 223] width 153 height 31
drag, startPoint x: 516, startPoint y: 180, endPoint x: 482, endPoint y: 185, distance: 33.6
click at [509, 180] on div at bounding box center [388, 157] width 469 height 263
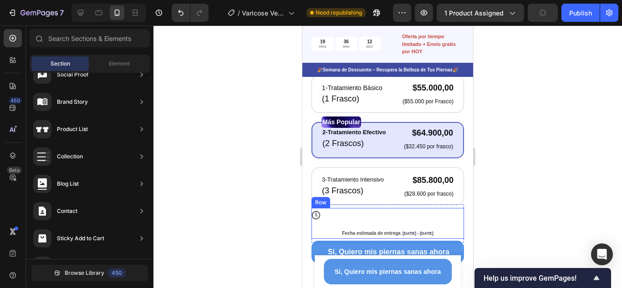
click at [323, 208] on div "Fecha estimada de entrega Sep 28 - Oct 03 Delivery Date" at bounding box center [388, 223] width 153 height 31
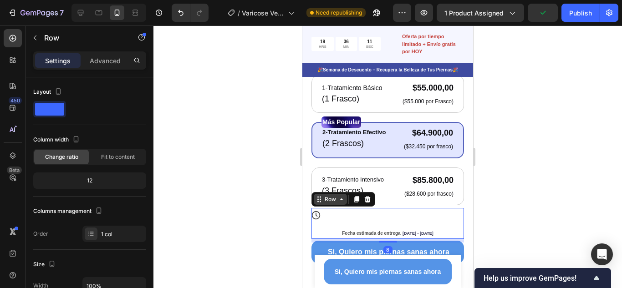
click at [330, 195] on div "Row" at bounding box center [330, 199] width 15 height 8
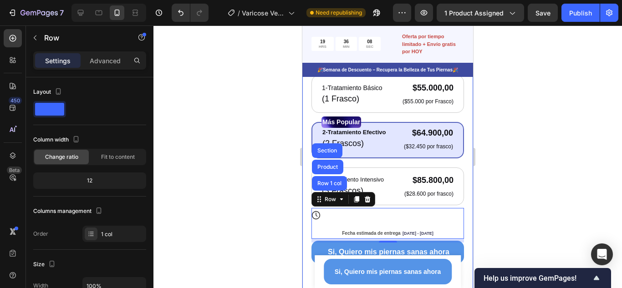
click at [527, 184] on div at bounding box center [388, 157] width 469 height 263
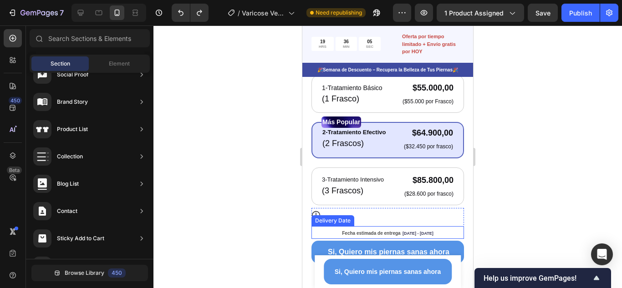
click at [367, 231] on span "Fecha estimada de entrega" at bounding box center [371, 233] width 58 height 5
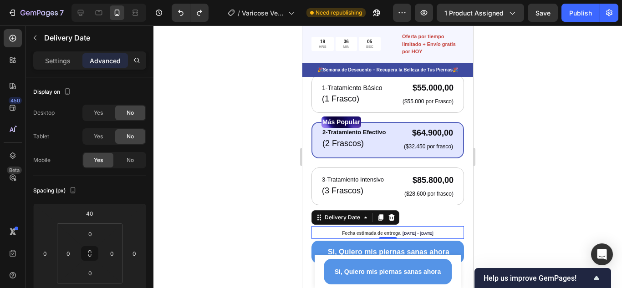
type input "0"
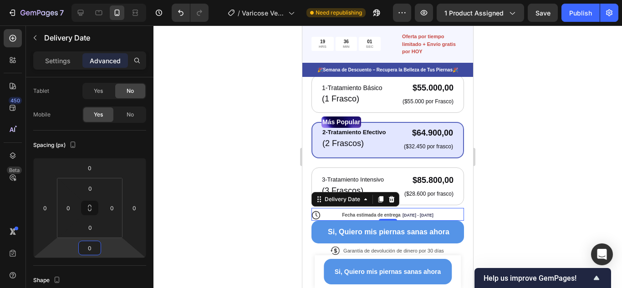
type input "4"
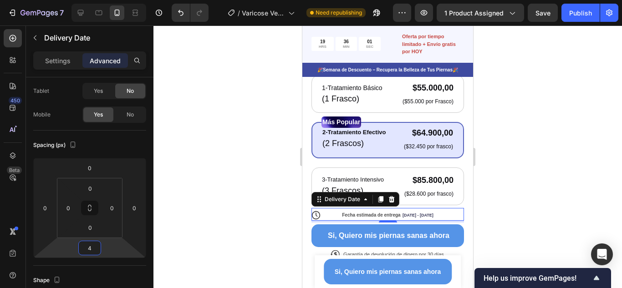
click at [108, 0] on html "7 Version history / Varicose Veins Need republishing Preview 1 product assigned…" at bounding box center [311, 0] width 622 height 0
type input "2"
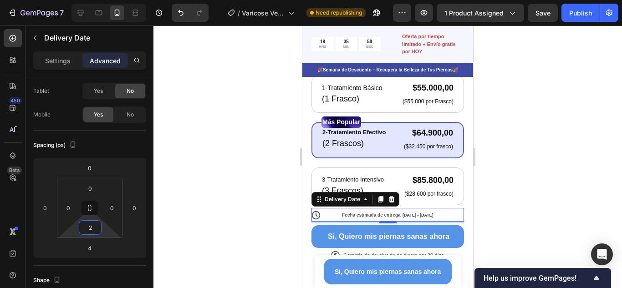
click at [109, 0] on html "7 Version history / Varicose Veins Need republishing Preview 1 product assigned…" at bounding box center [311, 0] width 622 height 0
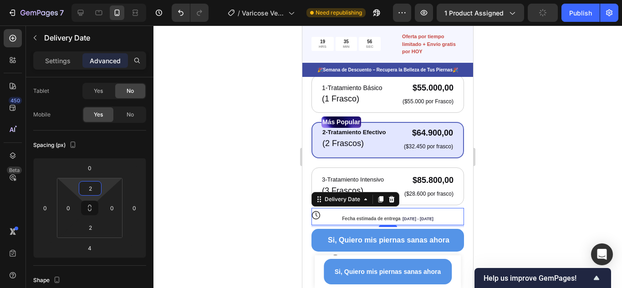
type input "0"
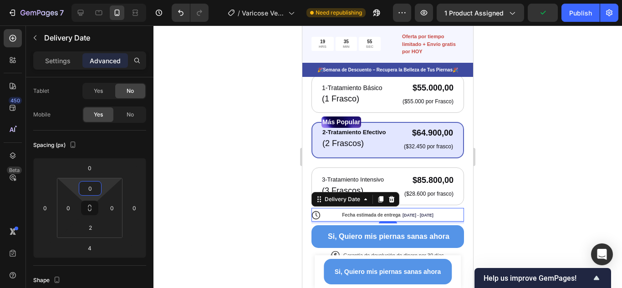
click at [106, 0] on html "7 Version history / Varicose Veins Need republishing Preview 1 product assigned…" at bounding box center [311, 0] width 622 height 0
type input "0"
click at [118, 0] on html "7 Version history / Varicose Veins Need republishing Preview 1 product assigned…" at bounding box center [311, 0] width 622 height 0
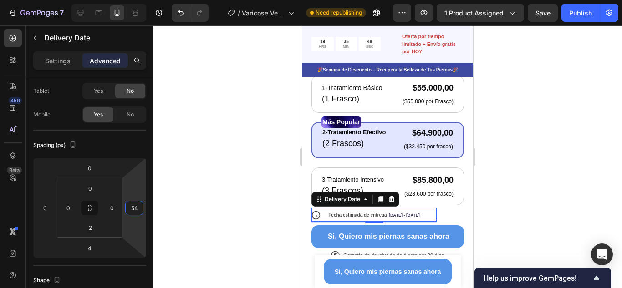
type input "60"
drag, startPoint x: 133, startPoint y: 198, endPoint x: 148, endPoint y: 184, distance: 20.3
click at [148, 0] on html "7 Version history / Varicose Veins Need republishing Preview 1 product assigned…" at bounding box center [311, 0] width 622 height 0
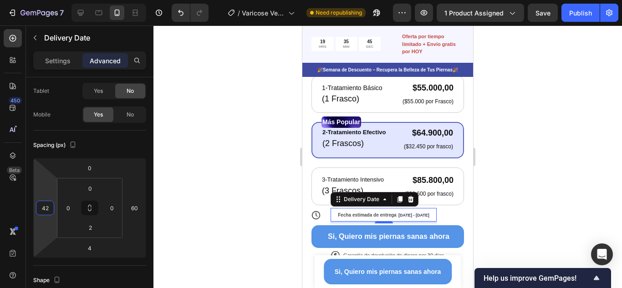
type input "30"
drag, startPoint x: 52, startPoint y: 197, endPoint x: 53, endPoint y: 190, distance: 7.0
click at [53, 0] on html "7 Version history / Varicose Veins Need republishing Preview 1 product assigned…" at bounding box center [311, 0] width 622 height 0
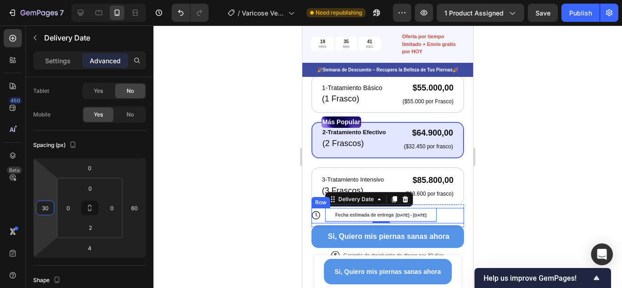
click at [317, 208] on div "Fecha estimada de entrega Sep 28 - Oct 03 Delivery Date 4" at bounding box center [388, 215] width 153 height 15
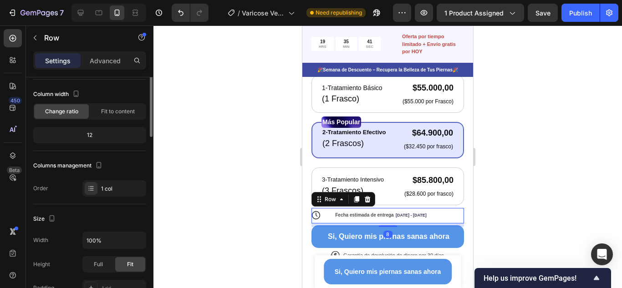
scroll to position [0, 0]
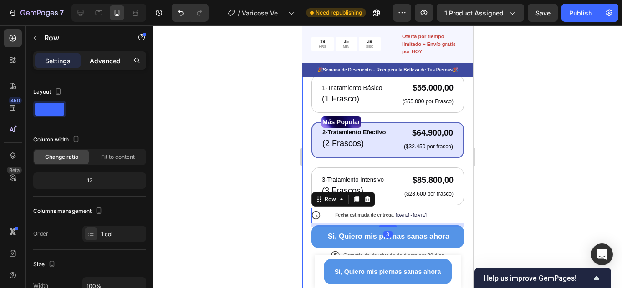
click at [114, 61] on p "Advanced" at bounding box center [105, 61] width 31 height 10
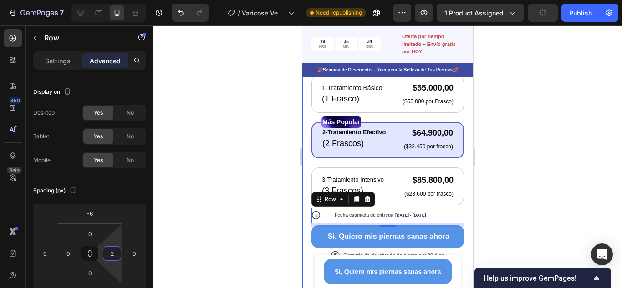
type input "0"
drag, startPoint x: 116, startPoint y: 243, endPoint x: 122, endPoint y: 275, distance: 32.0
click at [122, 0] on html "7 Version history / Varicose Veins Need republishing Preview 1 product assigned…" at bounding box center [311, 0] width 622 height 0
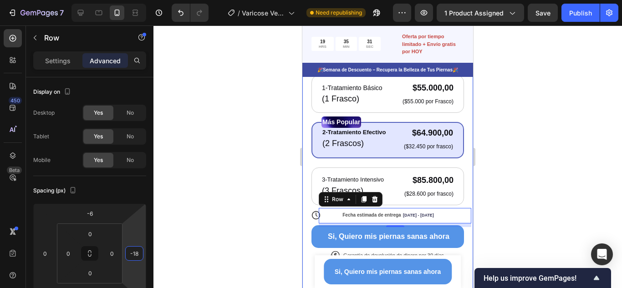
type input "-20"
drag, startPoint x: 139, startPoint y: 238, endPoint x: 137, endPoint y: 242, distance: 5.3
click at [137, 0] on html "7 Version history / Varicose Veins Need republishing Preview 1 product assigned…" at bounding box center [311, 0] width 622 height 0
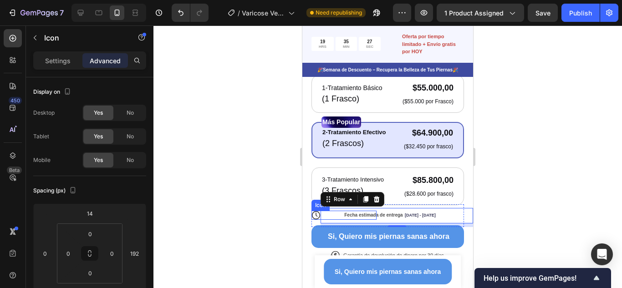
click at [317, 213] on icon at bounding box center [317, 215] width 2 height 4
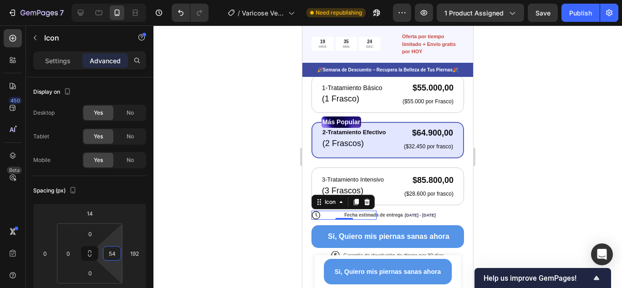
drag, startPoint x: 117, startPoint y: 237, endPoint x: 120, endPoint y: 225, distance: 12.7
click at [120, 0] on html "7 Version history / Varicose Veins Need republishing Preview 1 product assigned…" at bounding box center [311, 0] width 622 height 0
type input "0"
drag, startPoint x: 118, startPoint y: 237, endPoint x: 118, endPoint y: 246, distance: 8.2
click at [118, 0] on html "7 Version history / Varicose Veins Need republishing Preview 1 product assigned…" at bounding box center [311, 0] width 622 height 0
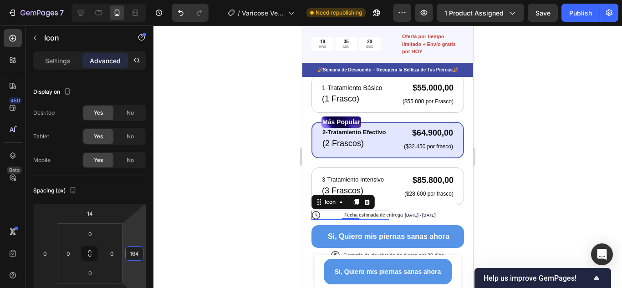
type input "174"
click at [135, 0] on html "7 Version history / Varicose Veins Need republishing Preview 1 product assigned…" at bounding box center [311, 0] width 622 height 0
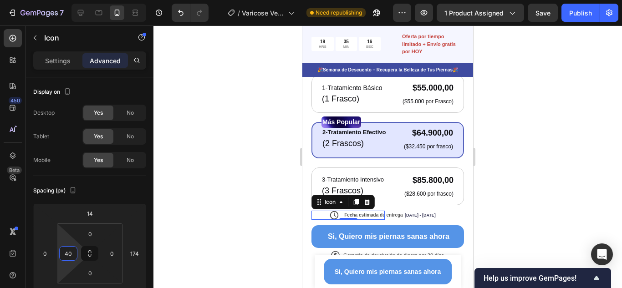
type input "44"
drag, startPoint x: 72, startPoint y: 242, endPoint x: 76, endPoint y: 232, distance: 10.8
click at [76, 0] on html "7 Version history / Varicose Veins Need republishing Preview 1 product assigned…" at bounding box center [311, 0] width 622 height 0
click at [517, 156] on div at bounding box center [388, 157] width 469 height 263
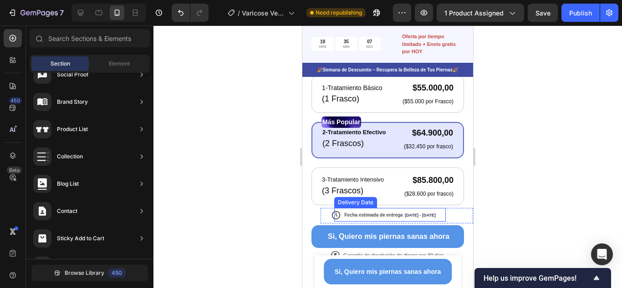
click at [368, 213] on span "Fecha estimada de entrega" at bounding box center [373, 215] width 58 height 5
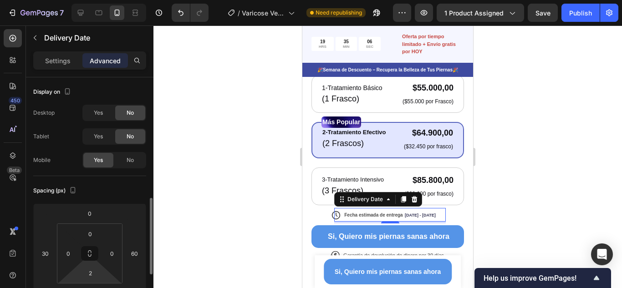
scroll to position [137, 0]
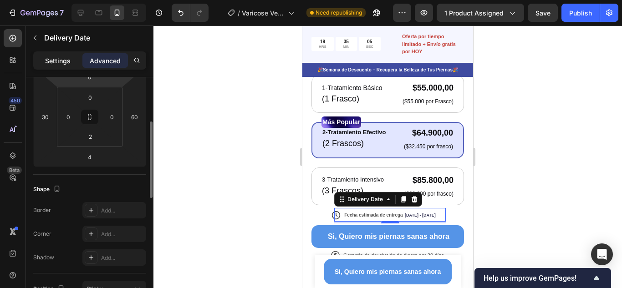
click at [73, 61] on div "Settings" at bounding box center [58, 60] width 46 height 15
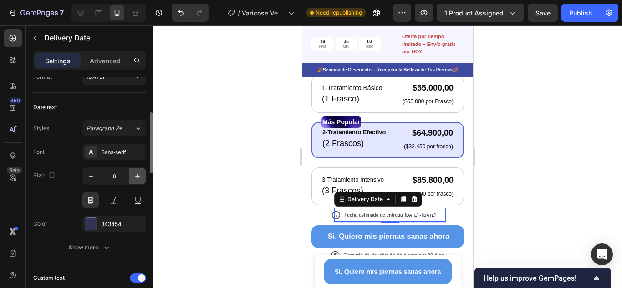
click at [138, 178] on icon "button" at bounding box center [137, 176] width 9 height 9
type input "10"
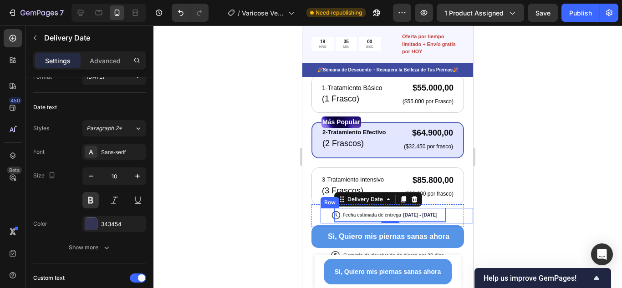
click at [332, 212] on div "Fecha estimada de entrega Sep 28 - Oct 03 Delivery Date 4" at bounding box center [397, 215] width 153 height 15
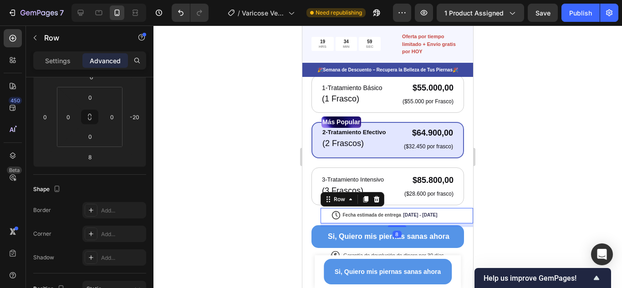
scroll to position [0, 0]
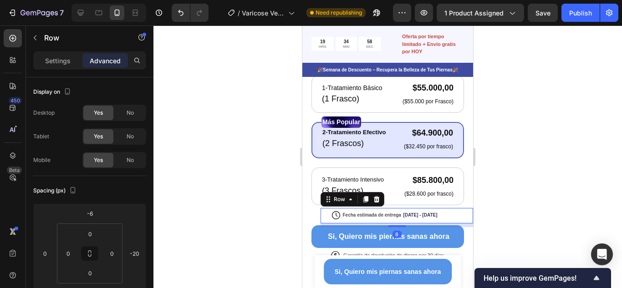
click at [528, 198] on div at bounding box center [388, 157] width 469 height 263
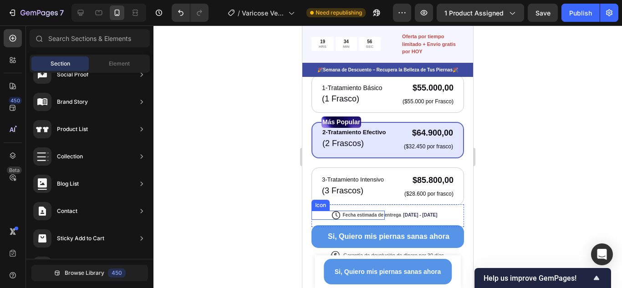
click at [319, 211] on div "Icon" at bounding box center [348, 215] width 73 height 9
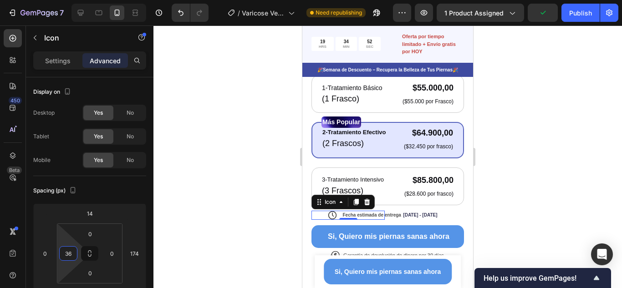
type input "30"
click at [72, 0] on html "7 Version history / Varicose Veins Need republishing Preview 1 product assigned…" at bounding box center [311, 0] width 622 height 0
click at [399, 213] on span "Fecha estimada de entrega" at bounding box center [372, 215] width 58 height 5
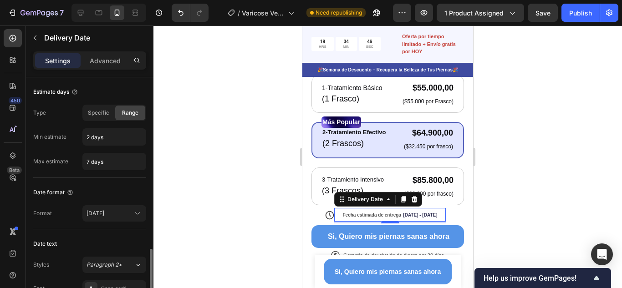
scroll to position [137, 0]
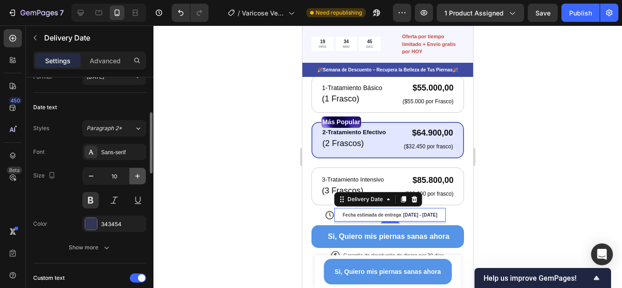
click at [137, 174] on icon "button" at bounding box center [137, 176] width 9 height 9
type input "12"
click at [545, 190] on div at bounding box center [388, 157] width 469 height 263
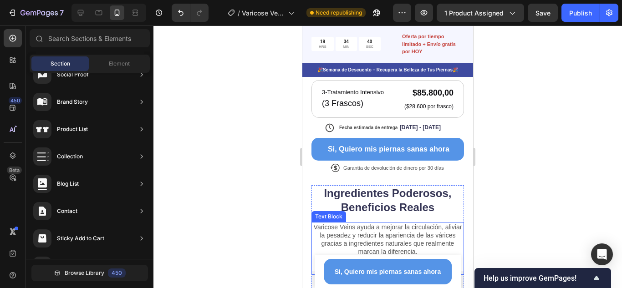
scroll to position [455, 0]
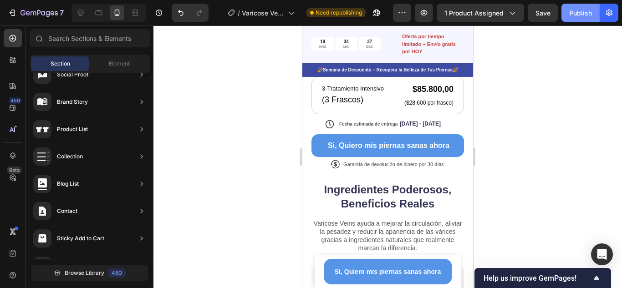
click at [574, 15] on div "Publish" at bounding box center [580, 13] width 23 height 10
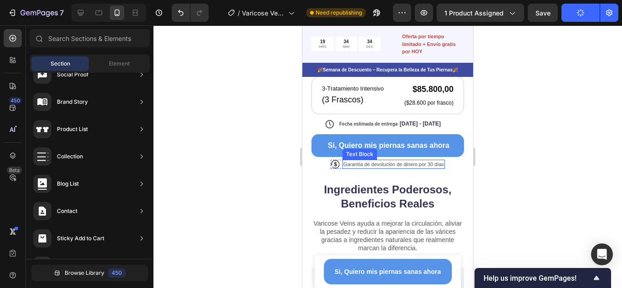
click at [385, 162] on div "Garantía de devolución de dinero por 30 días Text Block" at bounding box center [394, 165] width 102 height 10
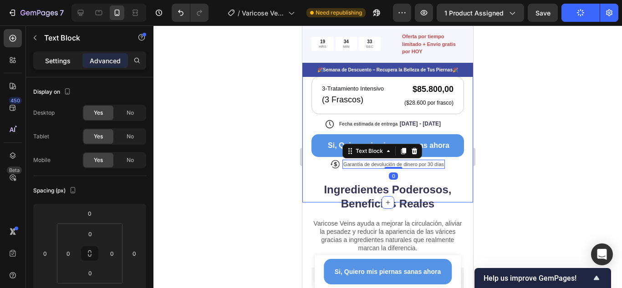
click at [63, 59] on p "Settings" at bounding box center [58, 61] width 26 height 10
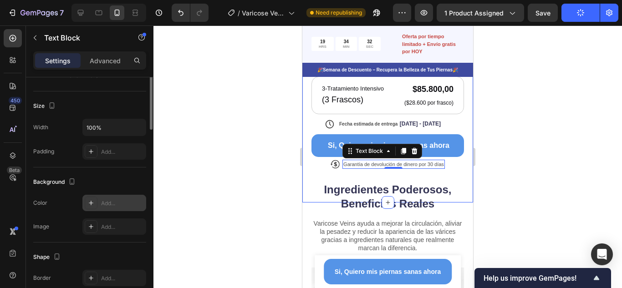
scroll to position [46, 0]
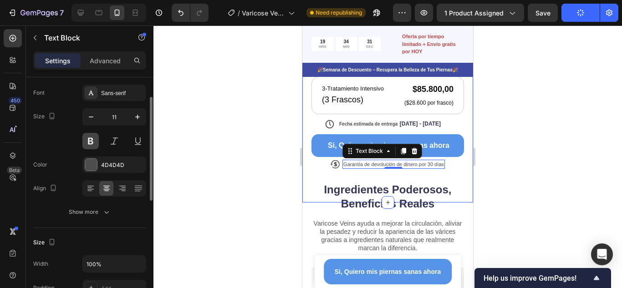
click at [92, 136] on button at bounding box center [90, 141] width 16 height 16
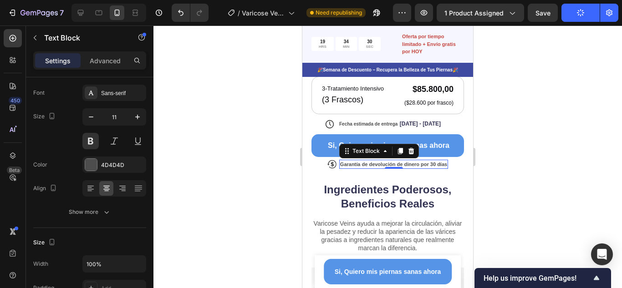
click at [524, 146] on div at bounding box center [388, 157] width 469 height 263
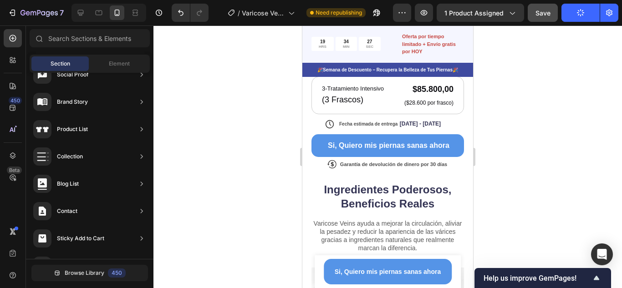
click at [537, 19] on button "Save" at bounding box center [543, 13] width 30 height 18
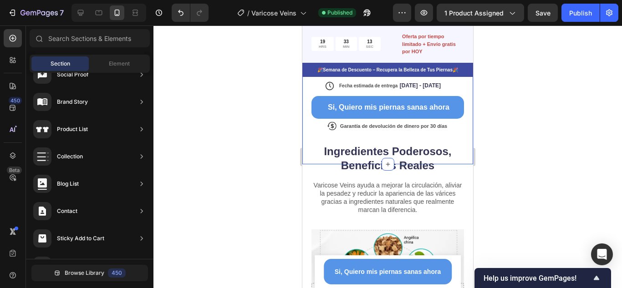
scroll to position [501, 0]
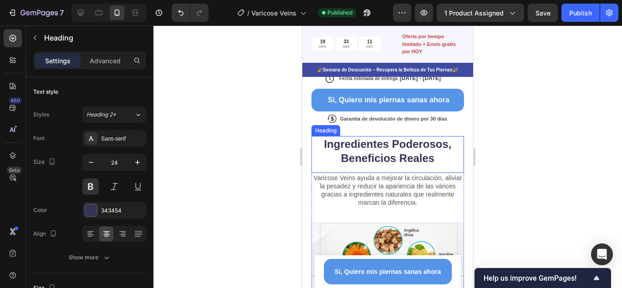
click at [445, 153] on h2 "Ingredientes Poderosos, Beneficios Reales" at bounding box center [388, 151] width 153 height 30
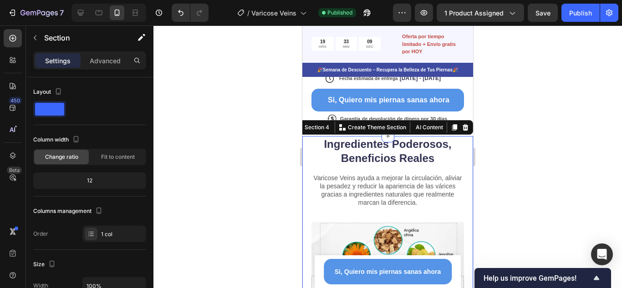
click at [464, 187] on div "Ingredientes Poderosos, Beneficios Reales Heading Varicose Veins ayuda a mejora…" at bounding box center [387, 245] width 171 height 218
click at [93, 56] on p "Advanced" at bounding box center [105, 61] width 31 height 10
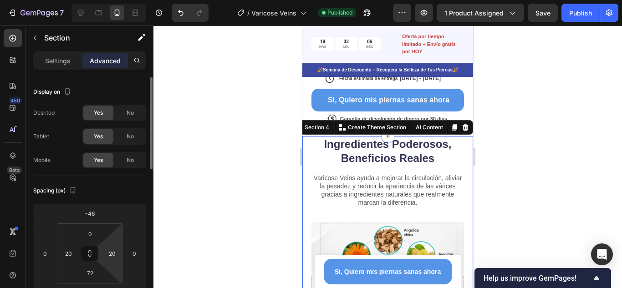
scroll to position [91, 0]
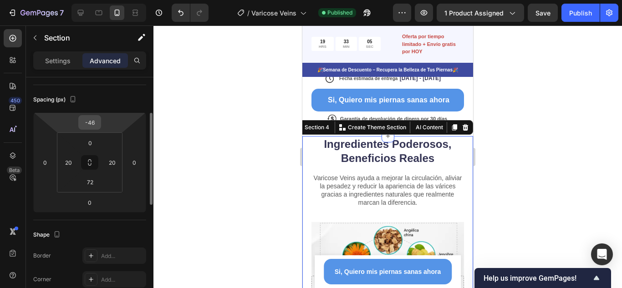
click at [93, 123] on input "-46" at bounding box center [90, 123] width 18 height 14
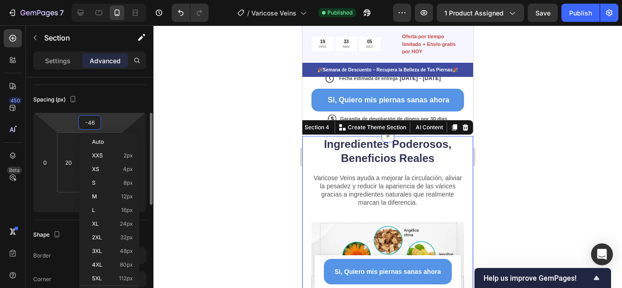
click at [93, 123] on input "-46" at bounding box center [90, 123] width 18 height 14
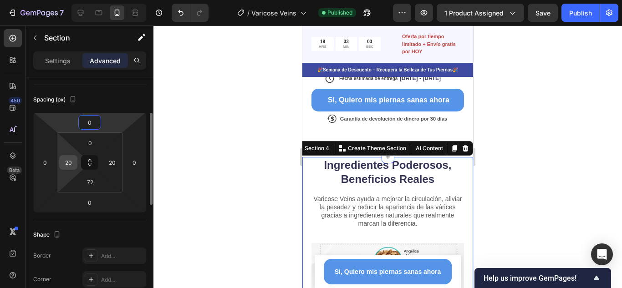
type input "0"
click at [69, 160] on input "20" at bounding box center [68, 163] width 14 height 14
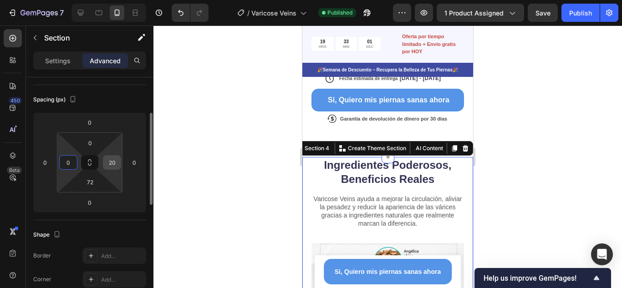
type input "0"
click at [110, 168] on input "20" at bounding box center [112, 163] width 14 height 14
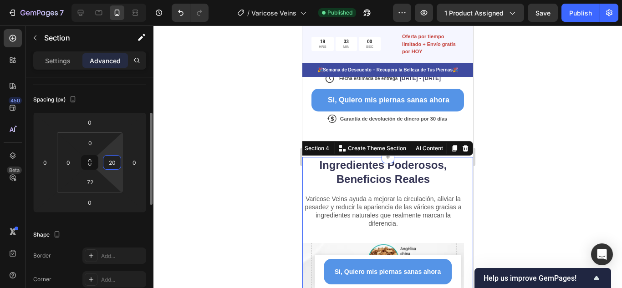
click at [110, 168] on input "20" at bounding box center [112, 163] width 14 height 14
type input "0"
click at [89, 182] on input "72" at bounding box center [90, 182] width 18 height 14
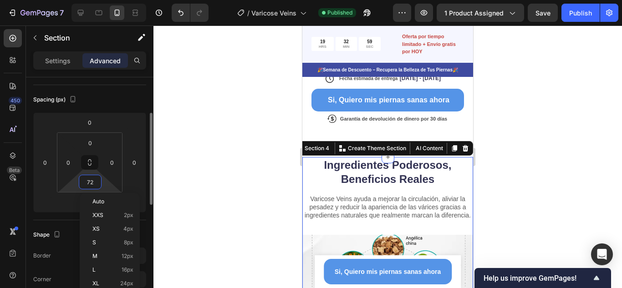
click at [89, 182] on input "72" at bounding box center [90, 182] width 18 height 14
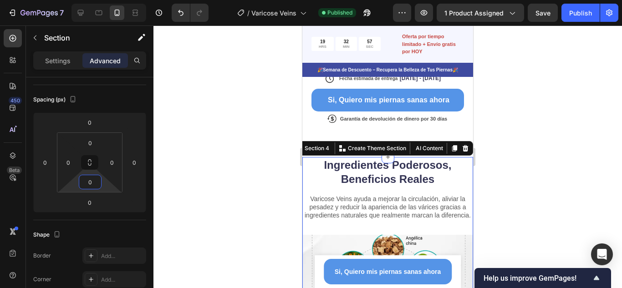
type input "0"
click at [516, 134] on div at bounding box center [388, 157] width 469 height 263
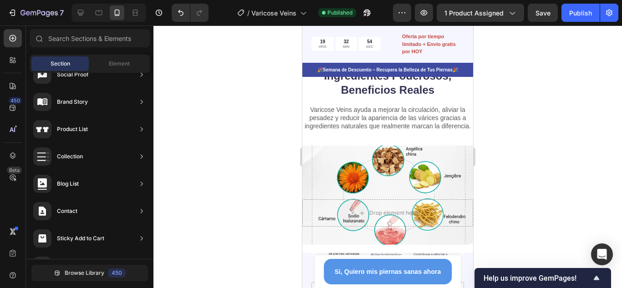
scroll to position [592, 0]
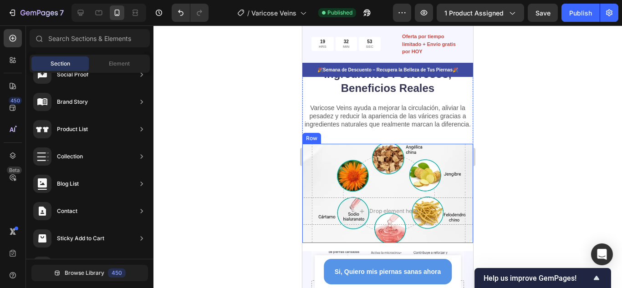
click at [414, 164] on div "Drop element here Row" at bounding box center [387, 193] width 171 height 99
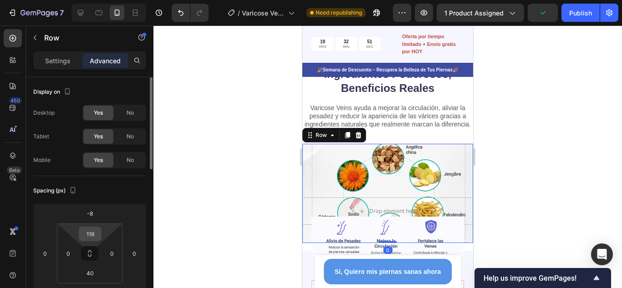
click at [91, 232] on input "118" at bounding box center [90, 234] width 18 height 14
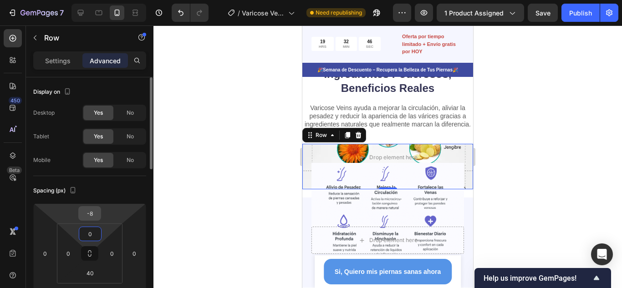
type input "118"
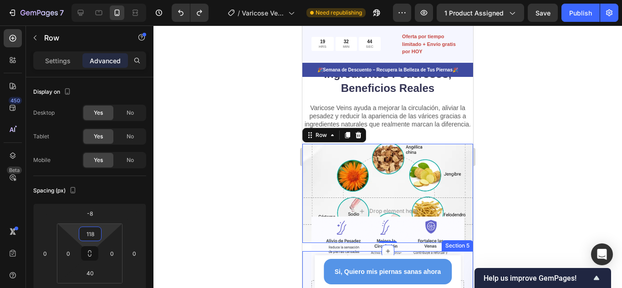
click at [534, 176] on div at bounding box center [388, 157] width 469 height 263
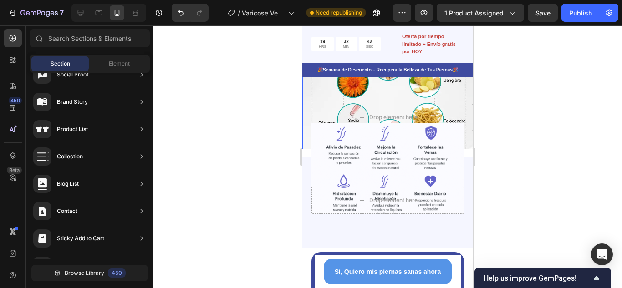
scroll to position [683, 0]
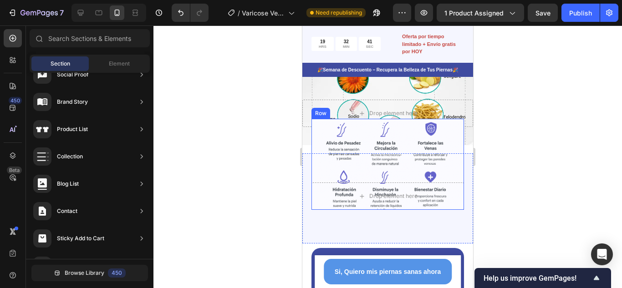
click at [406, 183] on div "Drop element here Row" at bounding box center [388, 164] width 153 height 91
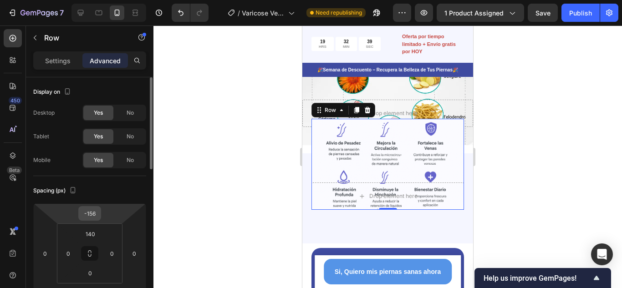
click at [92, 213] on input "-156" at bounding box center [90, 214] width 18 height 14
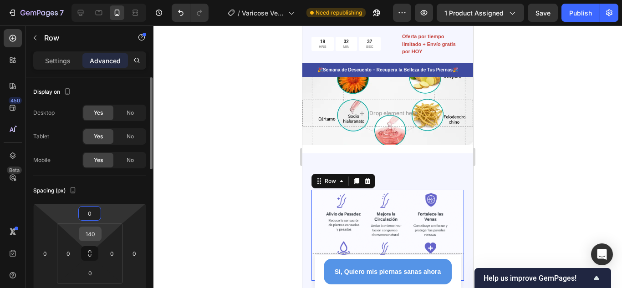
type input "0"
click at [94, 236] on input "140" at bounding box center [90, 234] width 18 height 14
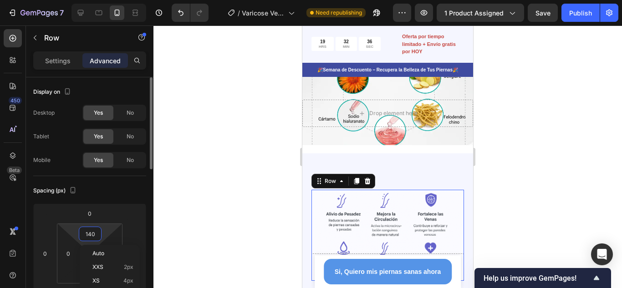
click at [94, 236] on input "140" at bounding box center [90, 234] width 18 height 14
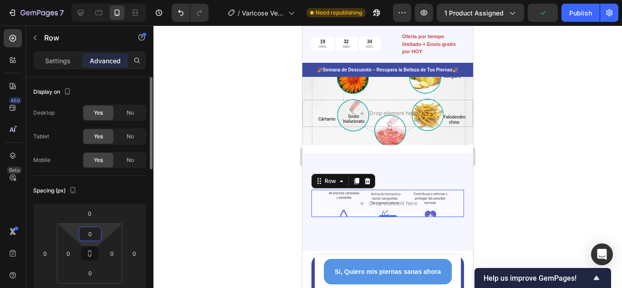
type input "140"
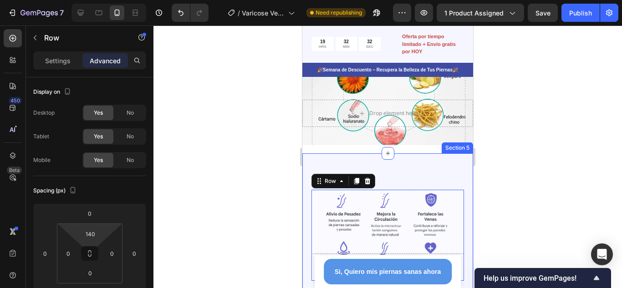
click at [547, 177] on div at bounding box center [388, 157] width 469 height 263
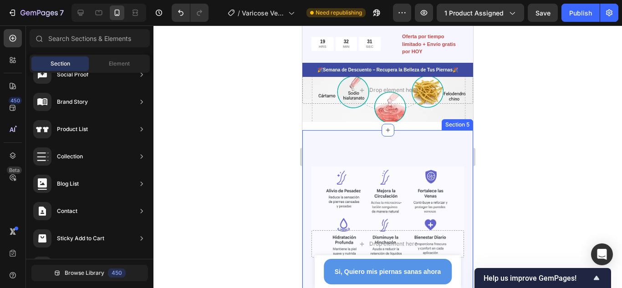
scroll to position [729, 0]
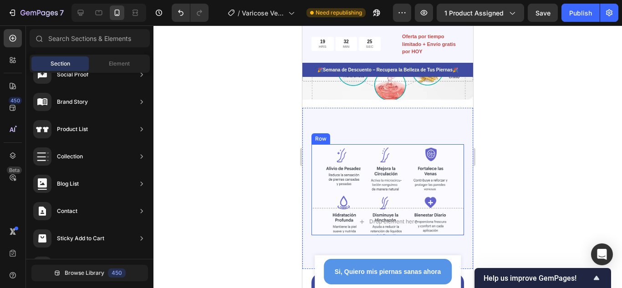
click at [363, 187] on div "Drop element here Row" at bounding box center [388, 189] width 153 height 91
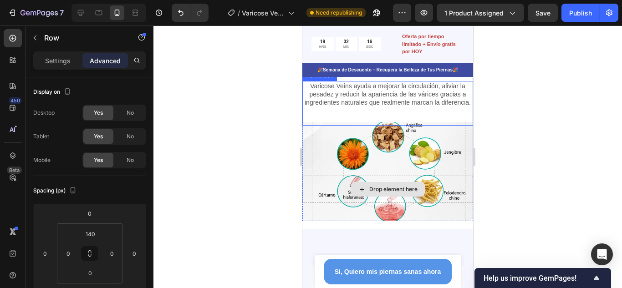
scroll to position [683, 0]
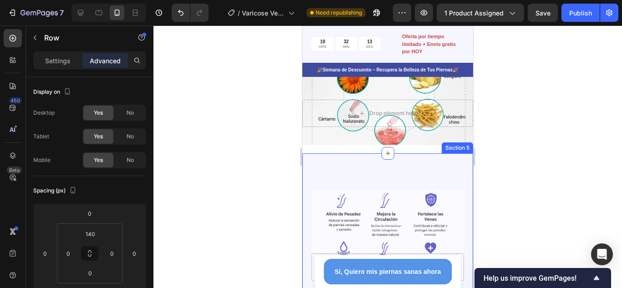
click at [402, 170] on div "Drop element here Row Section 5" at bounding box center [387, 234] width 171 height 161
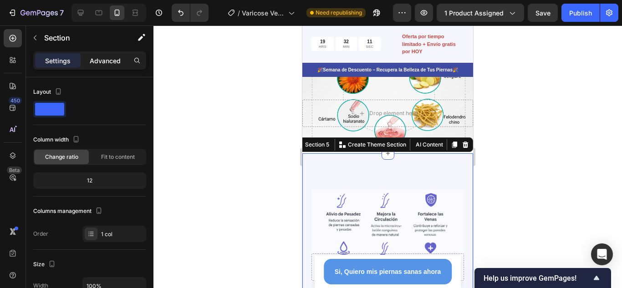
click at [94, 61] on p "Advanced" at bounding box center [105, 61] width 31 height 10
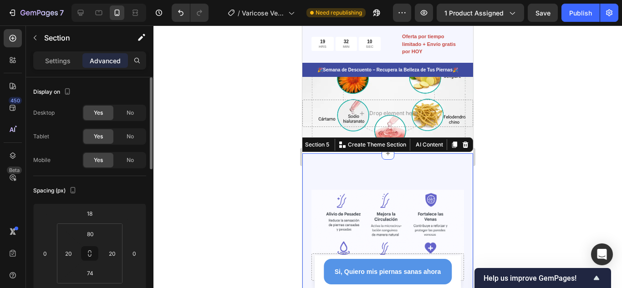
scroll to position [46, 0]
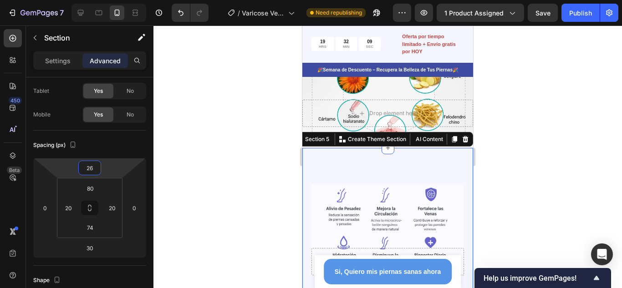
type input "28"
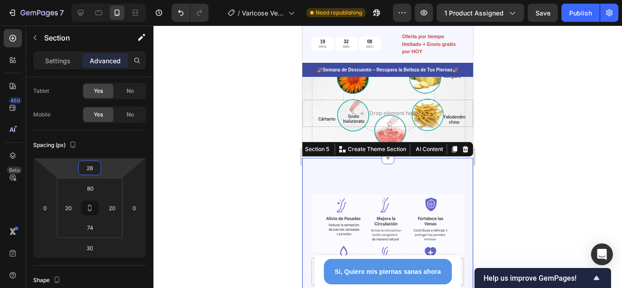
click at [112, 0] on html "7 Version history / Varicose Veins Need republishing Preview 1 product assigned…" at bounding box center [311, 0] width 622 height 0
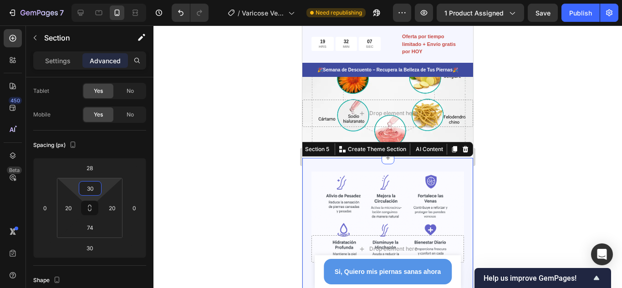
type input "24"
drag, startPoint x: 107, startPoint y: 184, endPoint x: 107, endPoint y: 197, distance: 12.8
click at [107, 0] on html "7 Version history / Varicose Veins Need republishing Preview 1 product assigned…" at bounding box center [311, 0] width 622 height 0
click at [502, 181] on div at bounding box center [388, 157] width 469 height 263
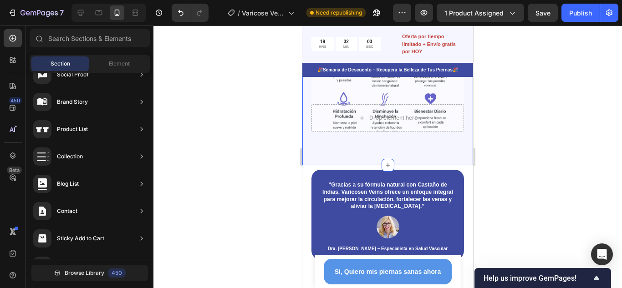
scroll to position [774, 0]
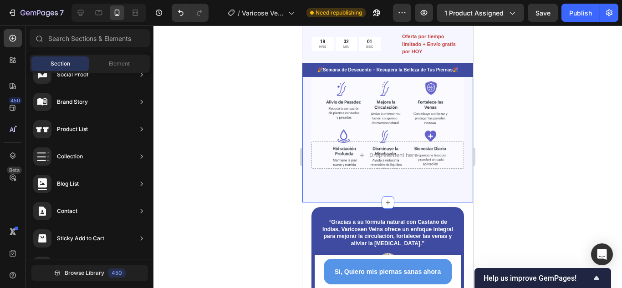
click at [456, 188] on div "Drop element here Row Section 5" at bounding box center [387, 135] width 171 height 136
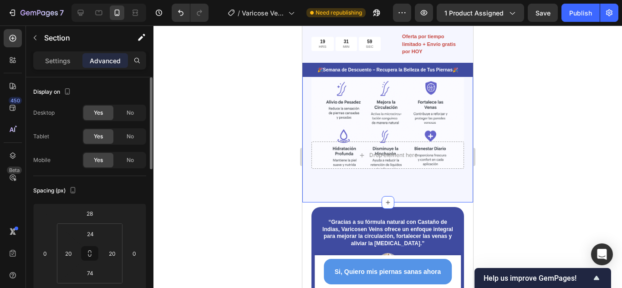
scroll to position [46, 0]
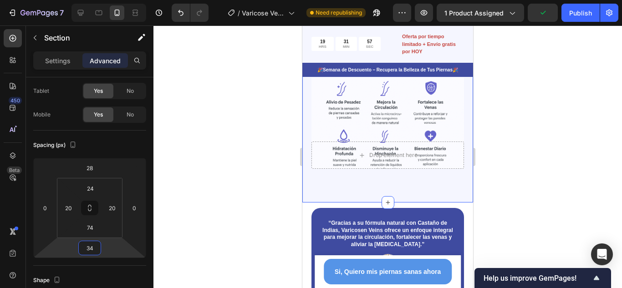
type input "36"
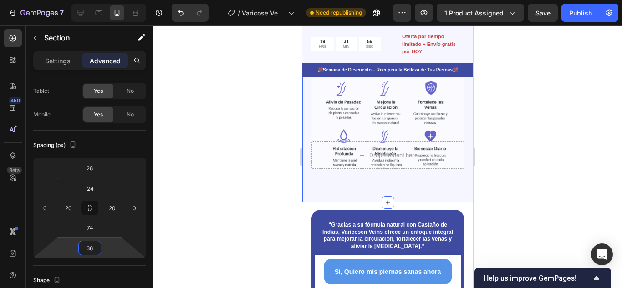
click at [109, 0] on html "7 Version history / Varicose Veins Need republishing Preview 1 product assigned…" at bounding box center [311, 0] width 622 height 0
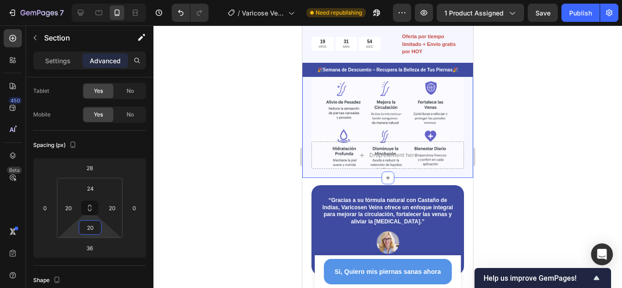
type input "16"
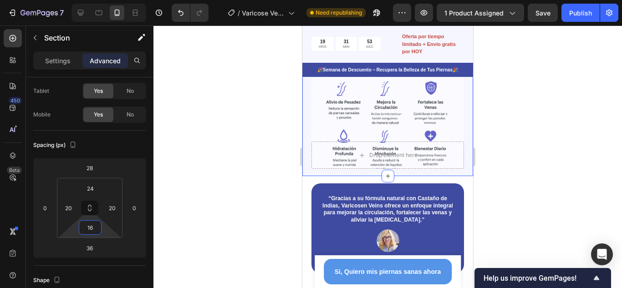
drag, startPoint x: 104, startPoint y: 229, endPoint x: 104, endPoint y: 242, distance: 13.2
click at [104, 0] on html "7 Version history / Varicose Veins Need republishing Preview 1 product assigned…" at bounding box center [311, 0] width 622 height 0
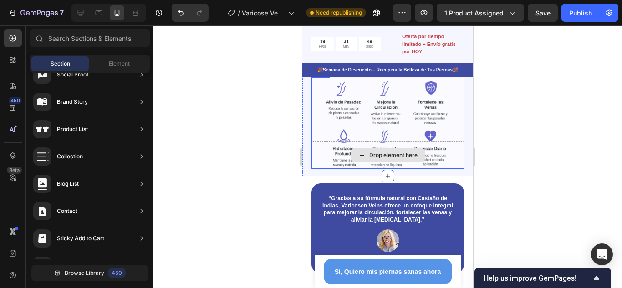
click at [365, 163] on div "Drop element here" at bounding box center [388, 155] width 74 height 15
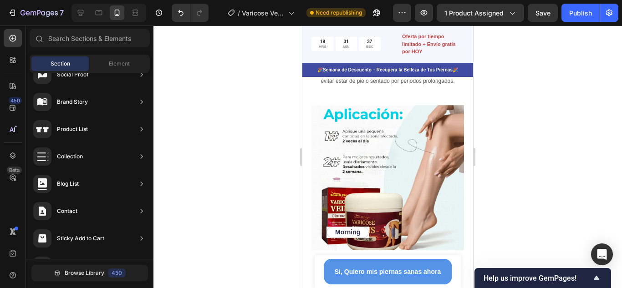
scroll to position [1184, 0]
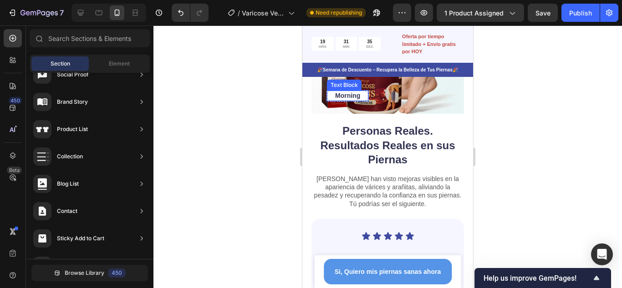
click at [356, 100] on p "Morning" at bounding box center [347, 96] width 25 height 8
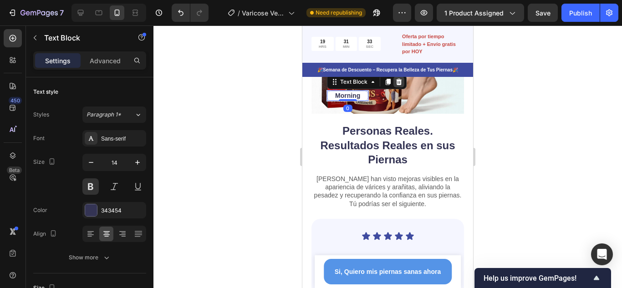
click at [399, 85] on icon at bounding box center [399, 82] width 6 height 6
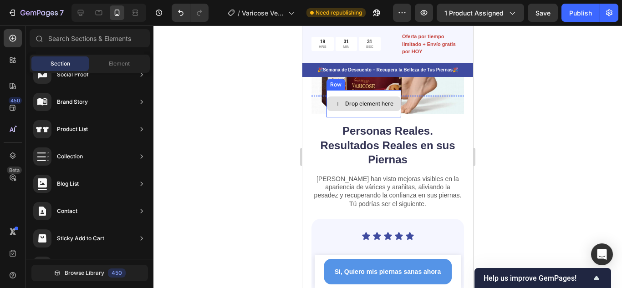
click at [389, 118] on div "Drop element here" at bounding box center [364, 103] width 75 height 27
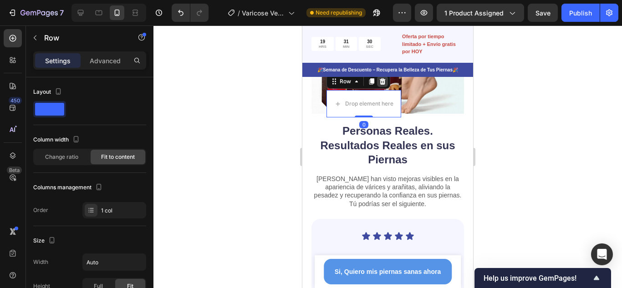
click at [385, 85] on icon at bounding box center [382, 81] width 7 height 7
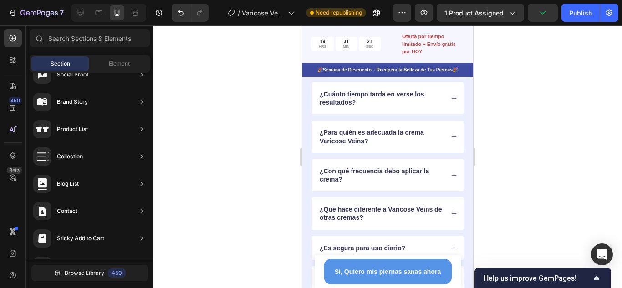
scroll to position [1731, 0]
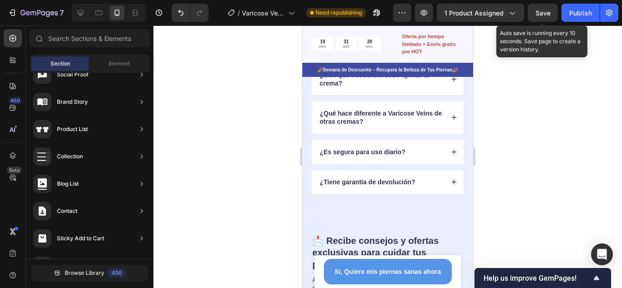
click at [543, 15] on span "Save" at bounding box center [543, 13] width 15 height 8
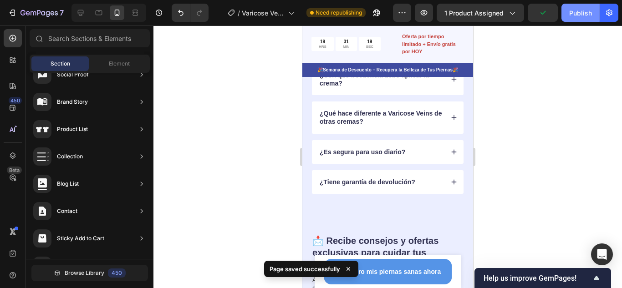
click at [576, 12] on div "Publish" at bounding box center [580, 13] width 23 height 10
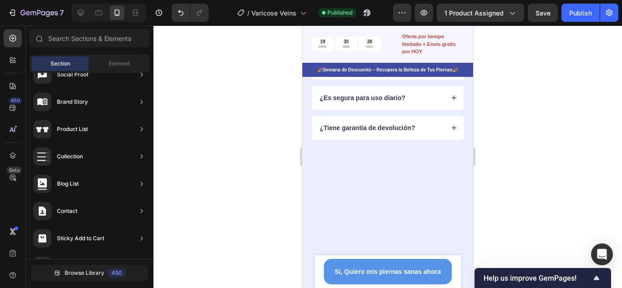
scroll to position [1549, 0]
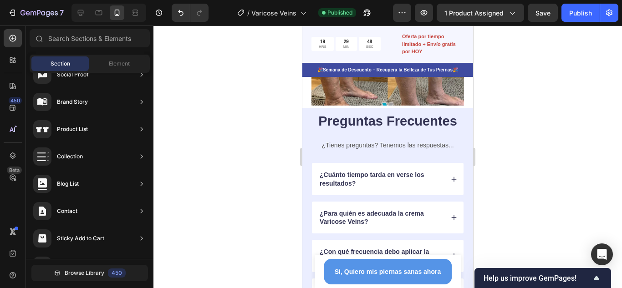
click at [555, 138] on div at bounding box center [388, 157] width 469 height 263
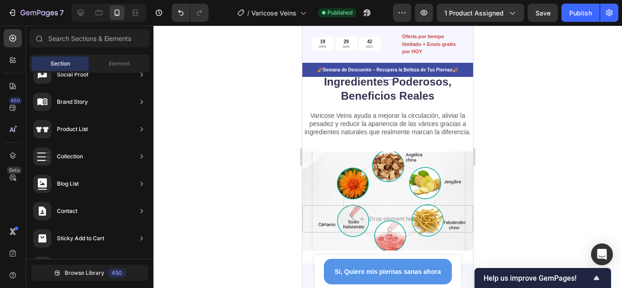
scroll to position [592, 0]
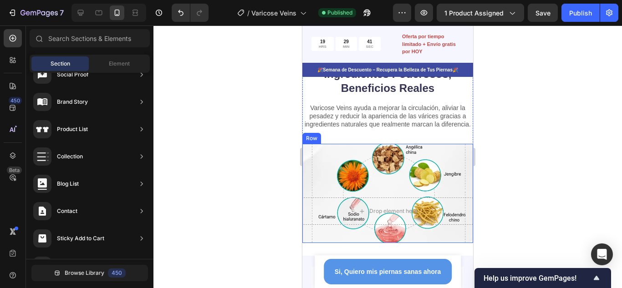
click at [436, 160] on div "Drop element here Row" at bounding box center [387, 193] width 171 height 99
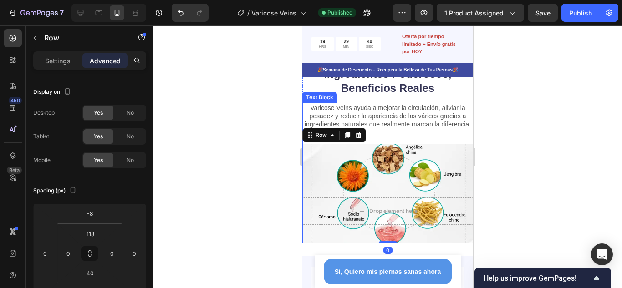
click at [454, 131] on div "Varicose Veins ayuda a mejorar la circulación, aliviar la pesadez y reducir la …" at bounding box center [387, 125] width 171 height 45
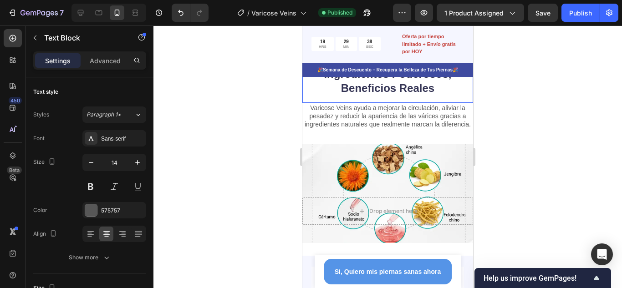
click at [447, 88] on h2 "Ingredientes Poderosos, Beneficios Reales" at bounding box center [387, 81] width 171 height 30
click at [441, 86] on h2 "Ingredientes Poderosos, Beneficios Reales" at bounding box center [387, 81] width 171 height 30
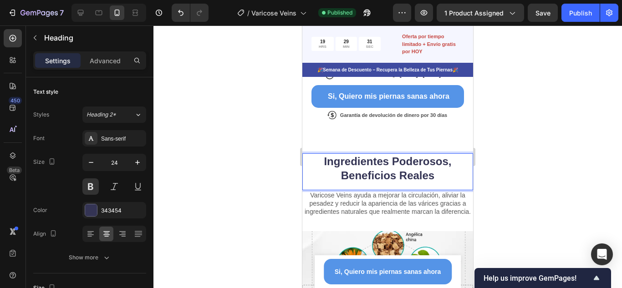
scroll to position [501, 0]
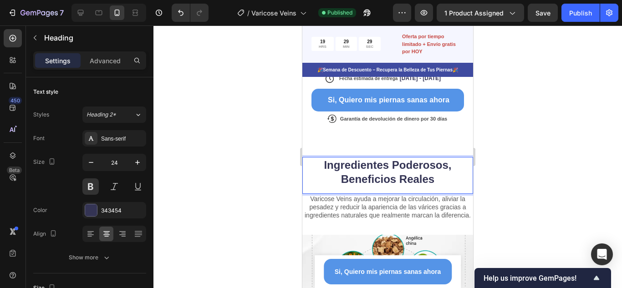
click at [438, 167] on p "Ingredientes Poderosos, Beneficios Reales" at bounding box center [387, 172] width 169 height 28
click at [445, 170] on p "Ingredientes Poderosos, Beneficios Reales" at bounding box center [387, 172] width 169 height 28
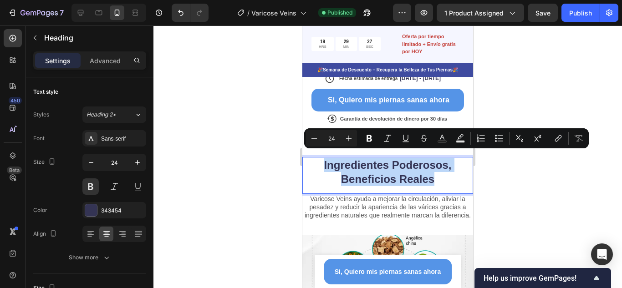
drag, startPoint x: 436, startPoint y: 174, endPoint x: 317, endPoint y: 158, distance: 120.4
click at [317, 158] on p "Ingredientes Poderosos, Beneficios Reales" at bounding box center [387, 172] width 169 height 28
copy p "Ingredientes Poderosos, Beneficios Reales"
click at [453, 176] on p "Ingredientes Poderosos, Beneficios Reales" at bounding box center [387, 172] width 169 height 28
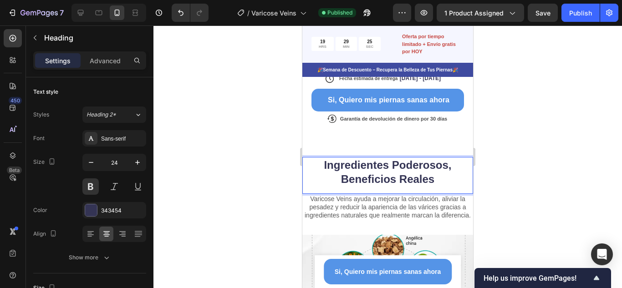
drag, startPoint x: 463, startPoint y: 171, endPoint x: 810, endPoint y: 184, distance: 347.3
click at [463, 171] on p "Ingredientes Poderosos, Beneficios Reales" at bounding box center [387, 172] width 169 height 28
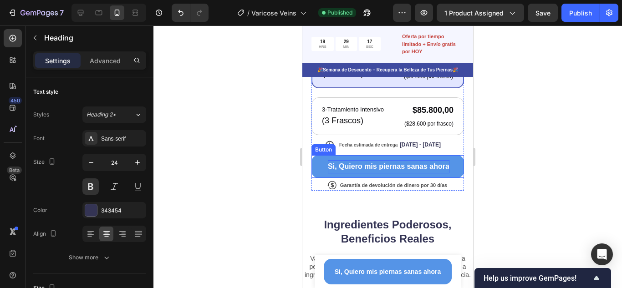
scroll to position [455, 0]
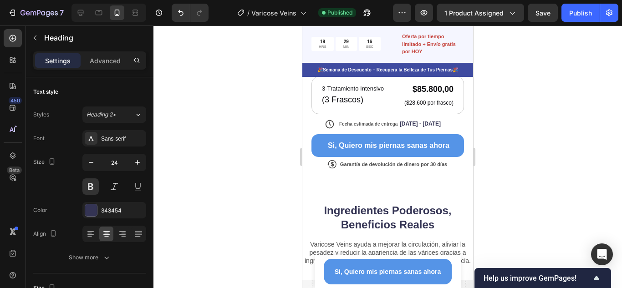
click at [380, 209] on h2 "Ingredientes Poderosos, Beneficios Reales" at bounding box center [387, 218] width 171 height 30
click at [344, 208] on p "Ingredientes Poderosos, Beneficios Reales" at bounding box center [387, 218] width 169 height 28
click at [525, 177] on div at bounding box center [388, 157] width 469 height 263
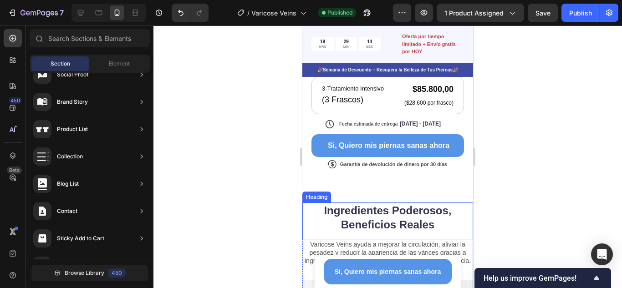
click at [414, 209] on p "Ingredientes Poderosos, Beneficios Reales" at bounding box center [387, 218] width 169 height 28
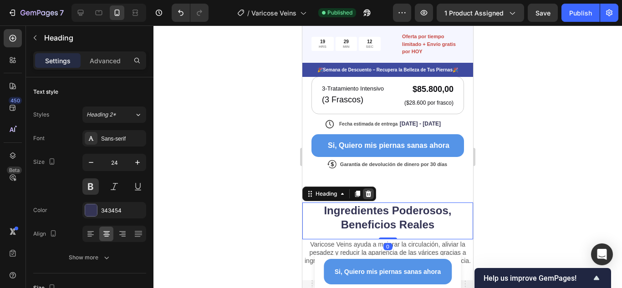
click at [370, 190] on icon at bounding box center [368, 193] width 7 height 7
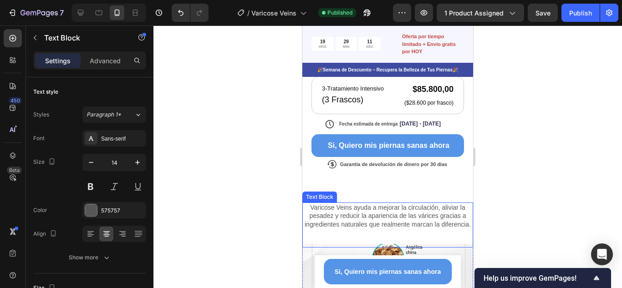
click at [373, 204] on p "Varicose Veins ayuda a mejorar la circulación, aliviar la pesadez y reducir la …" at bounding box center [387, 216] width 169 height 25
click at [307, 204] on p "Varicose Veins ayuda a mejorar la circulación, aliviar la pesadez y reducir la …" at bounding box center [387, 216] width 169 height 25
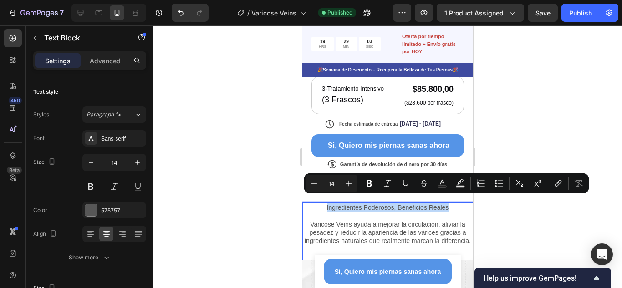
drag, startPoint x: 447, startPoint y: 200, endPoint x: 308, endPoint y: 201, distance: 138.5
click at [317, 204] on p "Ingredientes Poderosos, Beneficios Reales" at bounding box center [387, 208] width 169 height 8
click at [93, 189] on button at bounding box center [90, 187] width 16 height 16
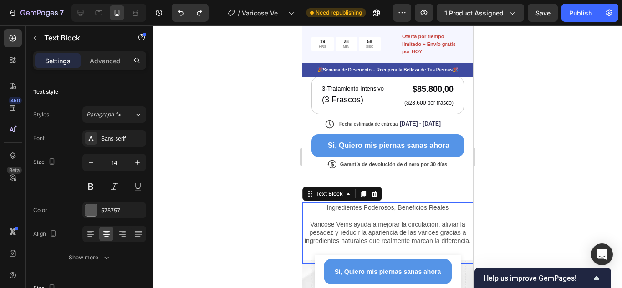
click at [433, 212] on p "Rich Text Editor. Editing area: main" at bounding box center [387, 216] width 169 height 8
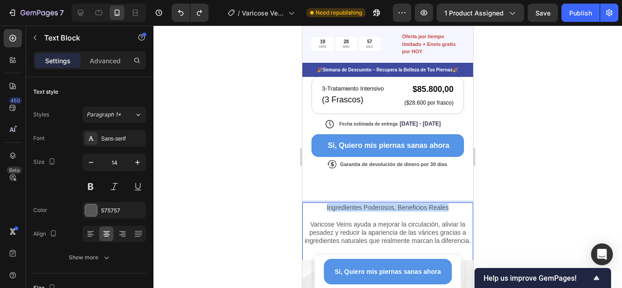
drag, startPoint x: 447, startPoint y: 200, endPoint x: 306, endPoint y: 205, distance: 141.3
click at [319, 204] on p "Ingredientes Poderosos, Beneficios Reales" at bounding box center [387, 208] width 169 height 8
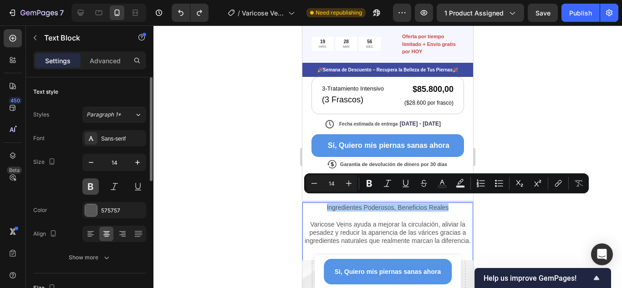
click at [92, 185] on button at bounding box center [90, 187] width 16 height 16
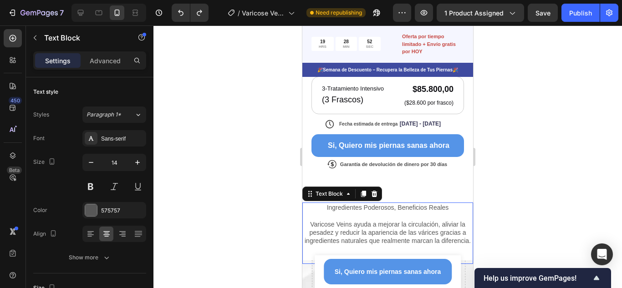
click at [436, 220] on p "Varicose Veins ayuda a mejorar la circulación, aliviar la pesadez y reducir la …" at bounding box center [387, 232] width 169 height 25
click at [507, 208] on div at bounding box center [388, 157] width 469 height 263
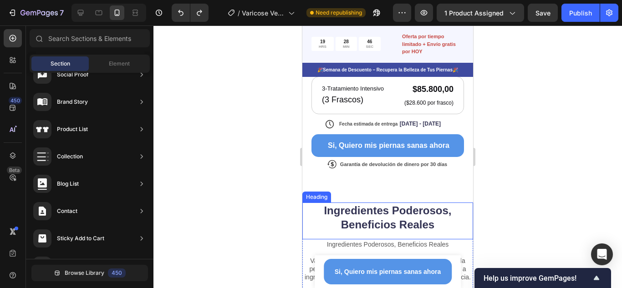
scroll to position [501, 0]
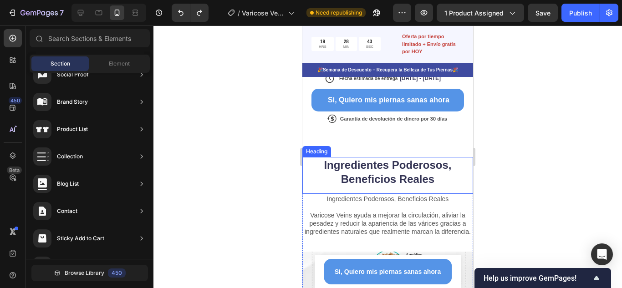
click at [366, 161] on h2 "Ingredientes Poderosos, Beneficios Reales" at bounding box center [387, 172] width 171 height 30
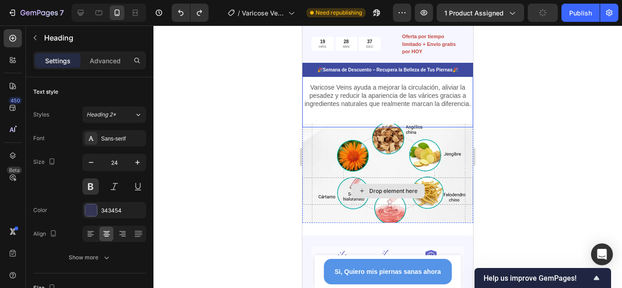
scroll to position [638, 0]
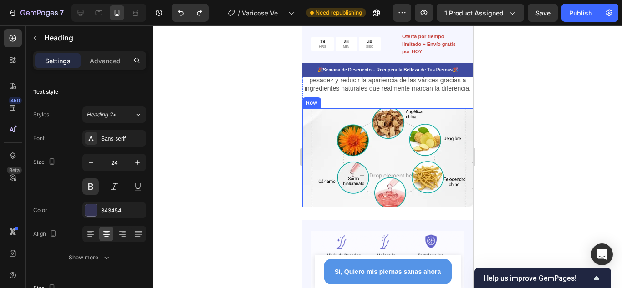
click at [415, 134] on div "Drop element here Row" at bounding box center [387, 157] width 171 height 99
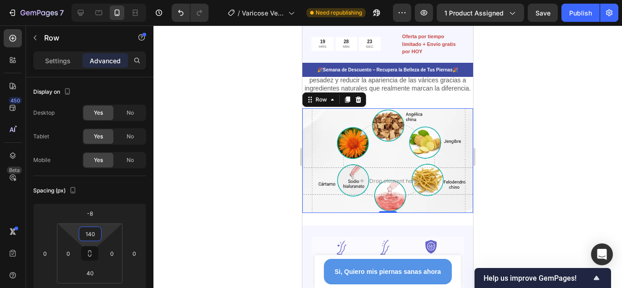
type input "144"
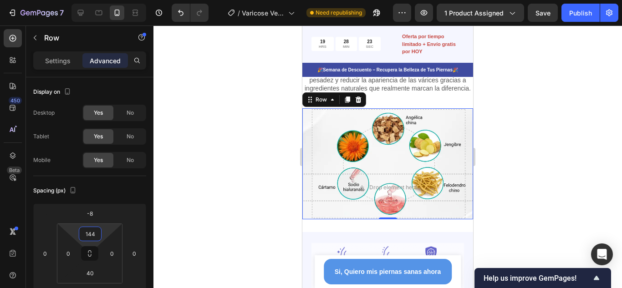
drag, startPoint x: 106, startPoint y: 231, endPoint x: 105, endPoint y: 225, distance: 5.9
click at [105, 0] on html "7 Version history / Varicose Veins Need republishing Preview 1 product assigned…" at bounding box center [311, 0] width 622 height 0
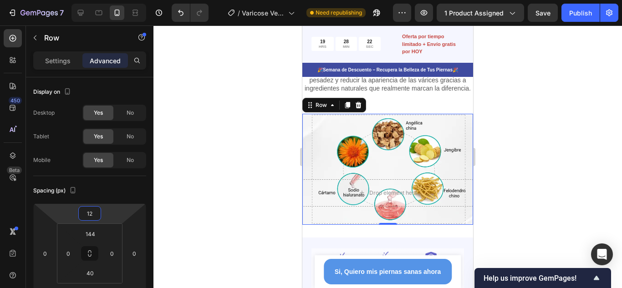
type input "16"
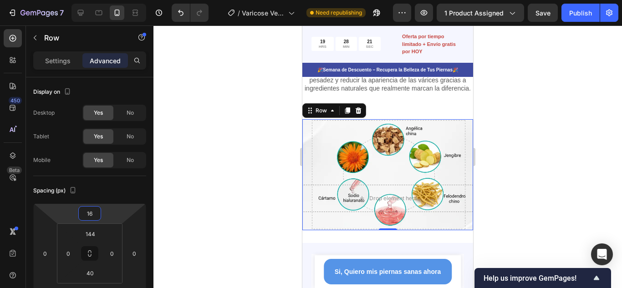
drag, startPoint x: 107, startPoint y: 214, endPoint x: 108, endPoint y: 208, distance: 5.5
click at [108, 0] on html "7 Version history / Varicose Veins Need republishing Preview 1 product assigned…" at bounding box center [311, 0] width 622 height 0
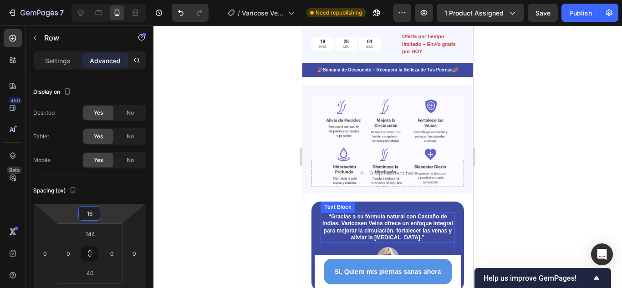
scroll to position [820, 0]
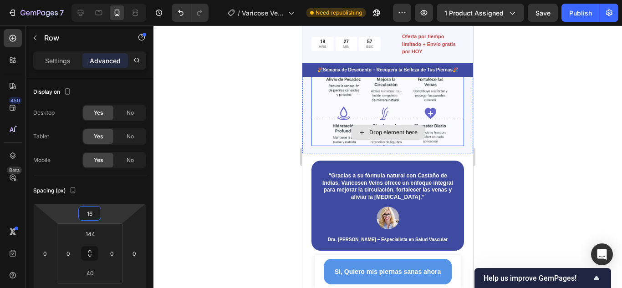
click at [341, 146] on div "Drop element here" at bounding box center [388, 132] width 153 height 27
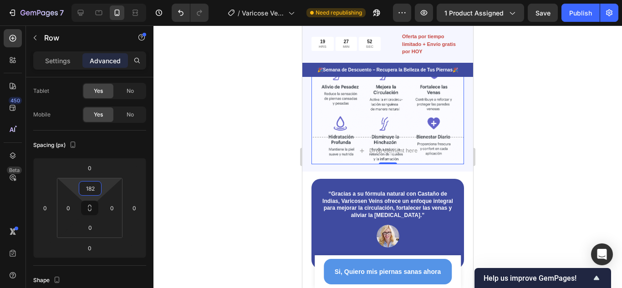
type input "184"
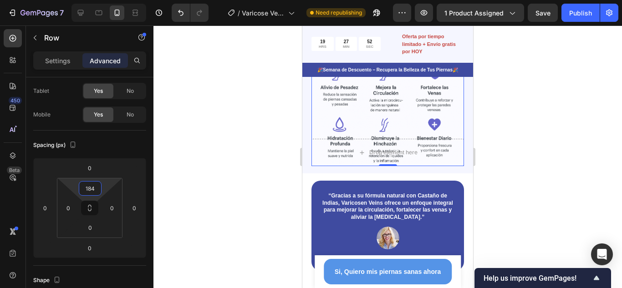
drag, startPoint x: 107, startPoint y: 188, endPoint x: 107, endPoint y: 178, distance: 10.0
click at [107, 0] on html "7 Version history / Varicose Veins Need republishing Preview 1 product assigned…" at bounding box center [311, 0] width 622 height 0
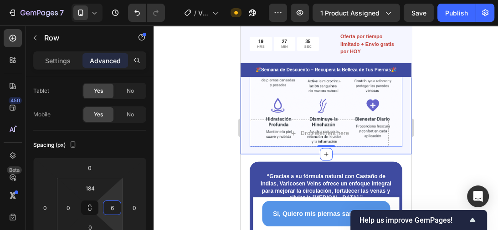
type input "0"
drag, startPoint x: 117, startPoint y: 194, endPoint x: 126, endPoint y: 196, distance: 9.4
click at [126, 0] on html "7 Version history / Varicose Veins Need republishing Preview 1 product assigned…" at bounding box center [249, 0] width 498 height 0
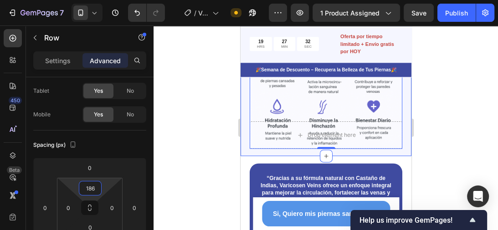
type input "182"
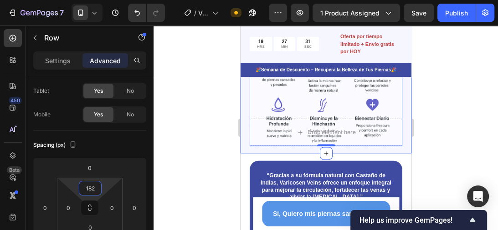
click at [104, 0] on html "7 Version history / Varicose Veins Need republishing Preview 1 product assigned…" at bounding box center [249, 0] width 498 height 0
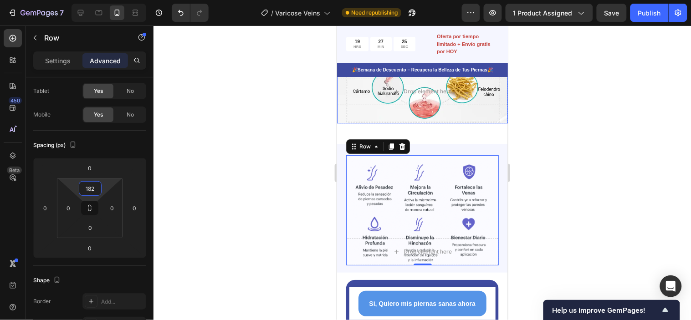
scroll to position [796, 0]
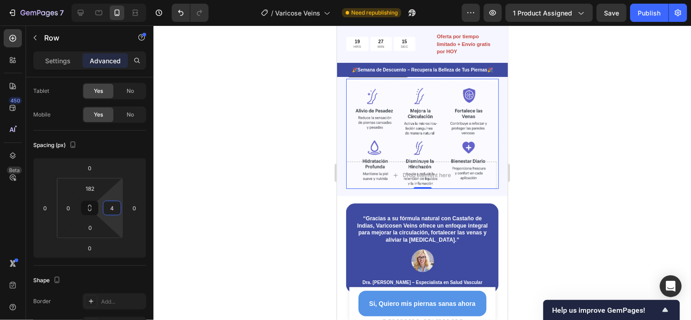
type input "0"
drag, startPoint x: 116, startPoint y: 196, endPoint x: 133, endPoint y: 219, distance: 29.0
click at [133, 0] on html "7 Version history / Varicose Veins Need republishing Preview 1 product assigned…" at bounding box center [345, 0] width 691 height 0
type input "-2"
drag, startPoint x: 142, startPoint y: 195, endPoint x: 147, endPoint y: 196, distance: 5.1
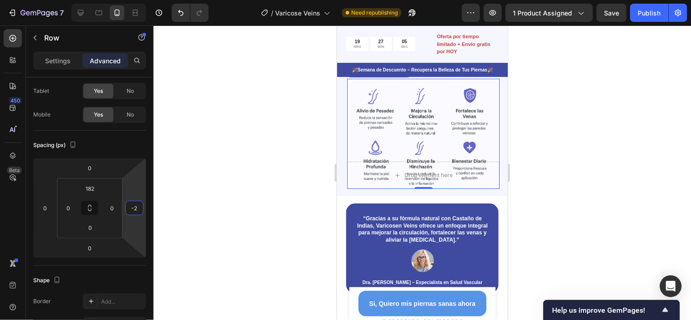
click at [147, 0] on html "7 Version history / Varicose Veins Need republishing Preview 1 product assigned…" at bounding box center [345, 0] width 691 height 0
type input "0"
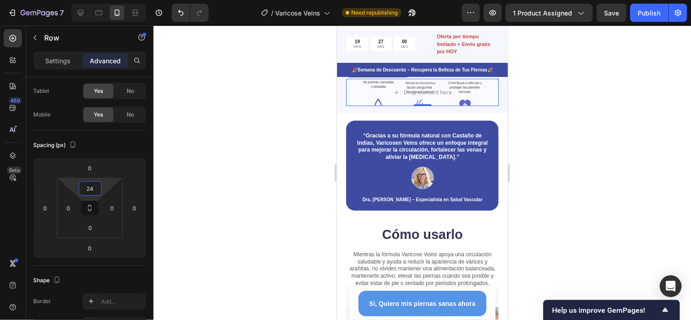
type input "0"
drag, startPoint x: 103, startPoint y: 187, endPoint x: 108, endPoint y: 237, distance: 50.9
click at [108, 0] on html "7 Version history / Varicose Veins Need republishing Preview 1 product assigned…" at bounding box center [345, 0] width 691 height 0
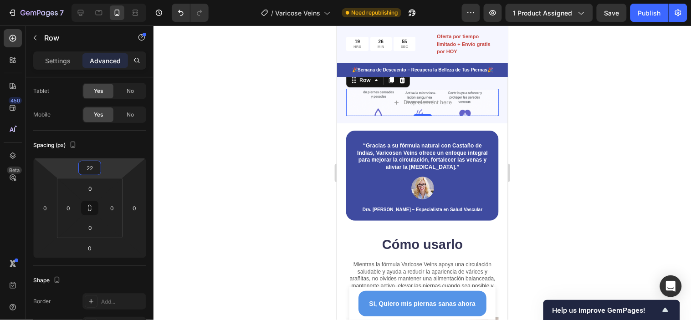
type input "14"
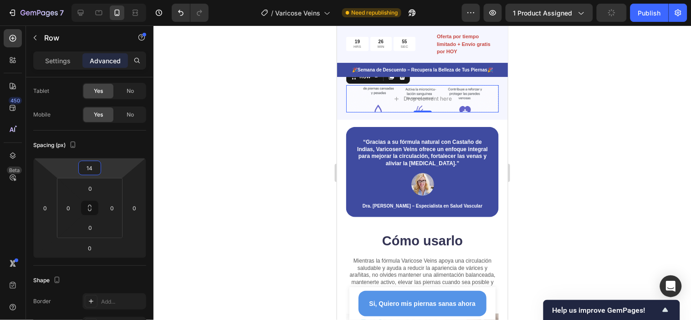
click at [112, 0] on html "7 Version history / Varicose Veins Need republishing Preview 1 product assigned…" at bounding box center [345, 0] width 691 height 0
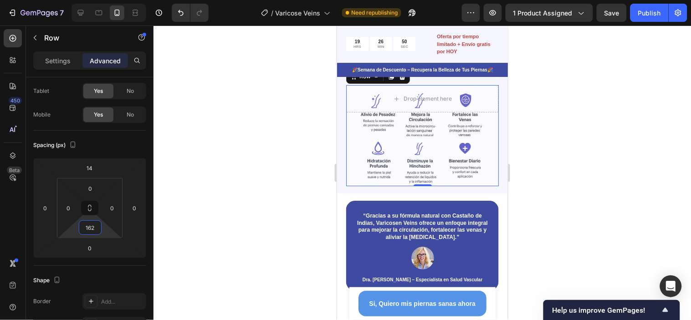
type input "160"
drag, startPoint x: 105, startPoint y: 228, endPoint x: 102, endPoint y: 188, distance: 40.6
click at [102, 0] on html "7 Version history / Varicose Veins Need republishing Preview 1 product assigned…" at bounding box center [345, 0] width 691 height 0
click at [570, 139] on div at bounding box center [422, 173] width 537 height 295
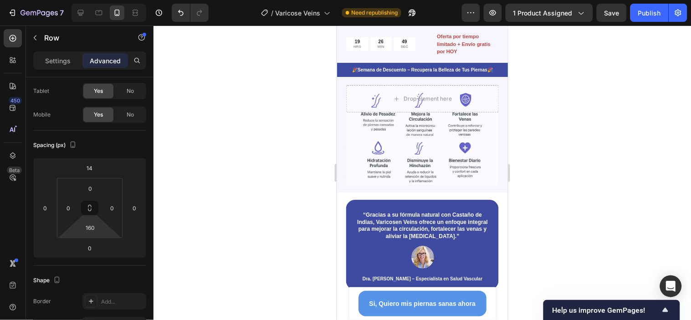
scroll to position [310, 0]
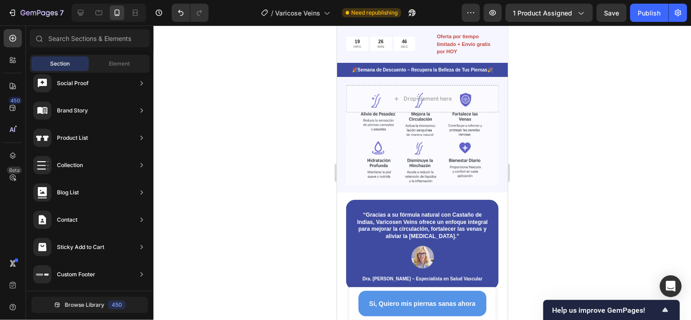
click at [597, 161] on div at bounding box center [422, 173] width 537 height 295
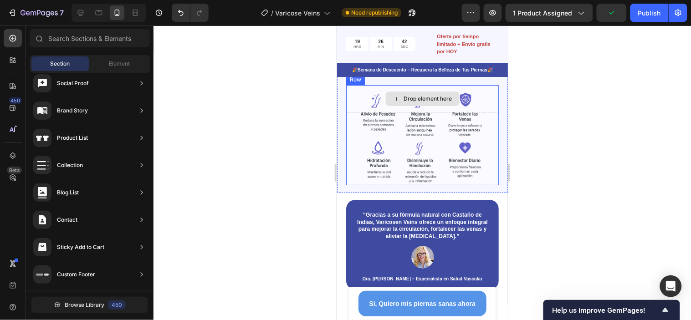
click at [489, 111] on div "Drop element here" at bounding box center [422, 98] width 153 height 27
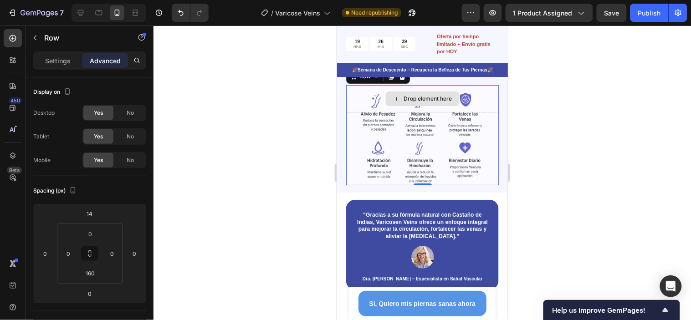
click at [458, 102] on div "Drop element here" at bounding box center [422, 98] width 153 height 27
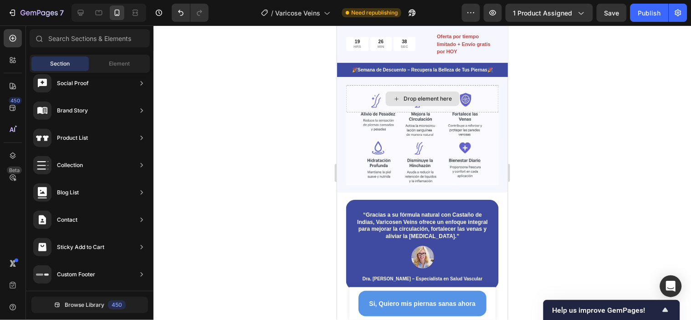
click at [428, 102] on div "Drop element here" at bounding box center [428, 98] width 48 height 7
click at [394, 102] on icon at bounding box center [396, 99] width 7 height 8
click at [107, 64] on div "Element" at bounding box center [119, 63] width 57 height 15
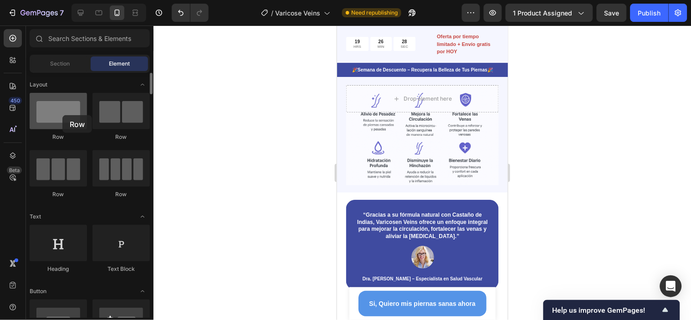
click at [62, 115] on div at bounding box center [58, 111] width 57 height 36
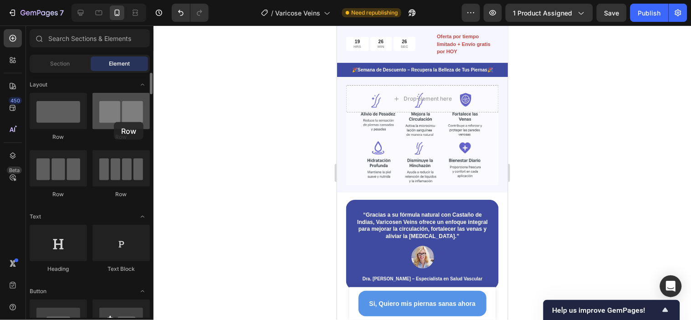
click at [114, 122] on div at bounding box center [120, 111] width 57 height 36
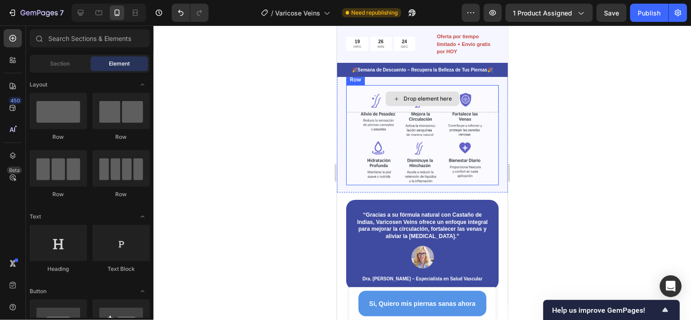
click at [486, 111] on div "Drop element here" at bounding box center [422, 98] width 153 height 27
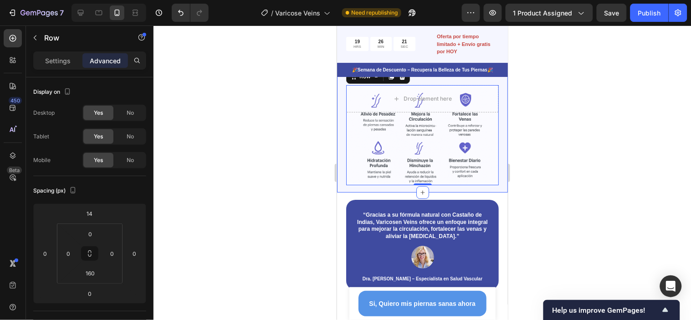
click at [496, 116] on div "Drop element here Row 0 Section 5" at bounding box center [422, 129] width 171 height 125
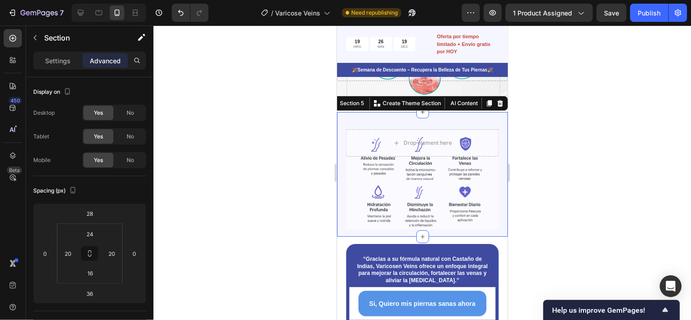
scroll to position [746, 0]
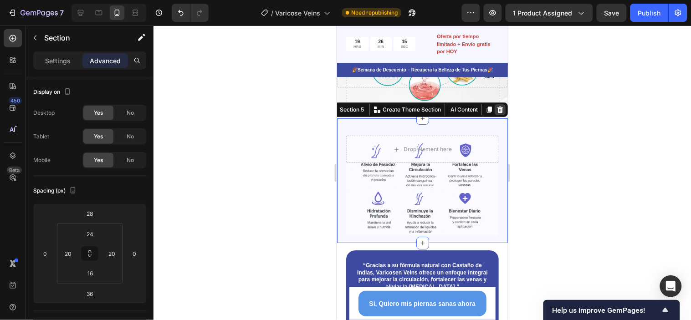
click at [496, 113] on icon at bounding box center [499, 109] width 7 height 7
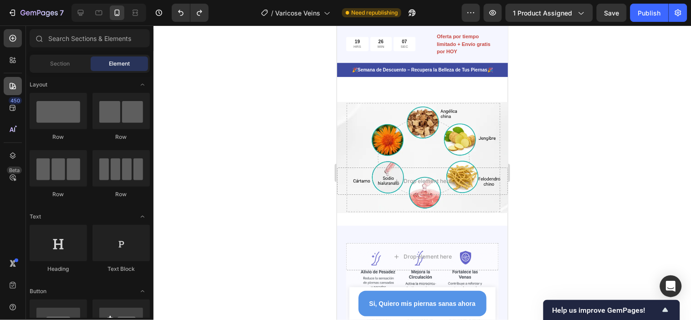
scroll to position [594, 0]
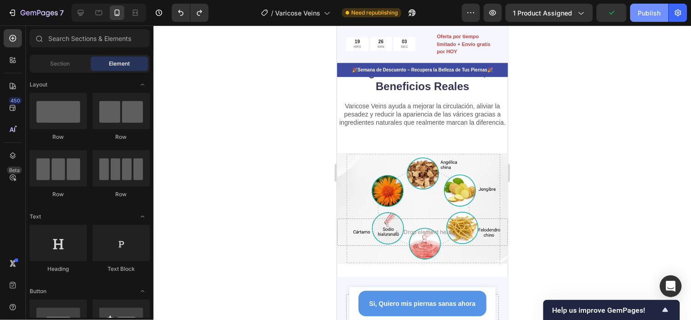
click at [622, 16] on div "Publish" at bounding box center [649, 13] width 23 height 10
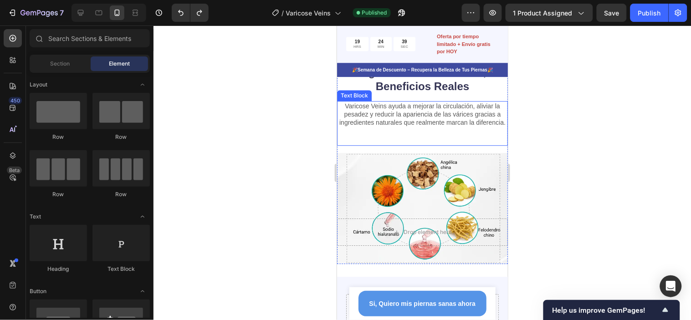
click at [466, 124] on p "Varicose Veins ayuda a mejorar la circulación, aliviar la pesadez y reducir la …" at bounding box center [422, 114] width 169 height 25
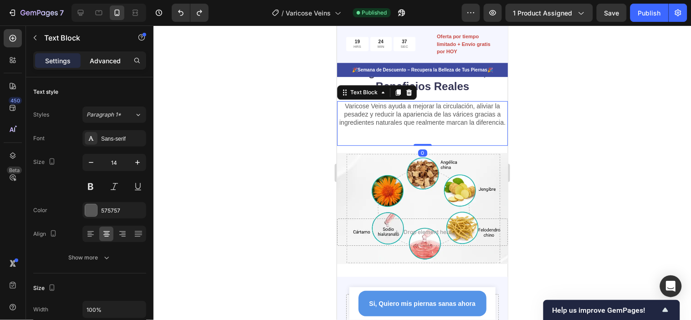
click at [105, 53] on div "Advanced" at bounding box center [105, 60] width 46 height 15
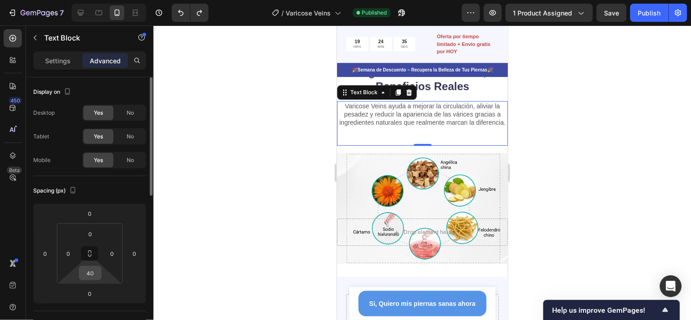
click at [92, 274] on input "40" at bounding box center [90, 273] width 18 height 14
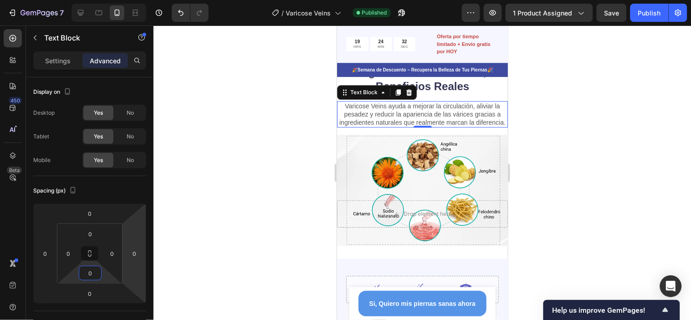
type input "0"
click at [539, 138] on div at bounding box center [422, 173] width 537 height 295
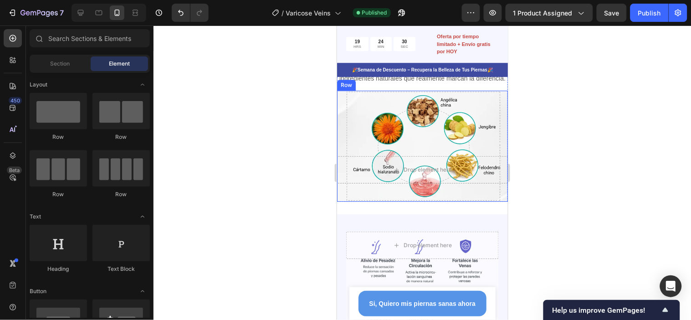
scroll to position [645, 0]
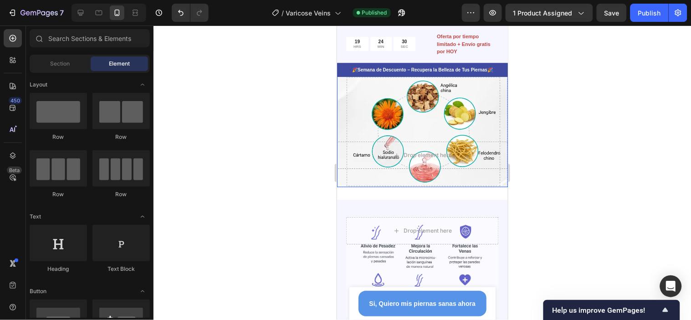
click at [480, 104] on div "Drop element here Row" at bounding box center [422, 131] width 171 height 111
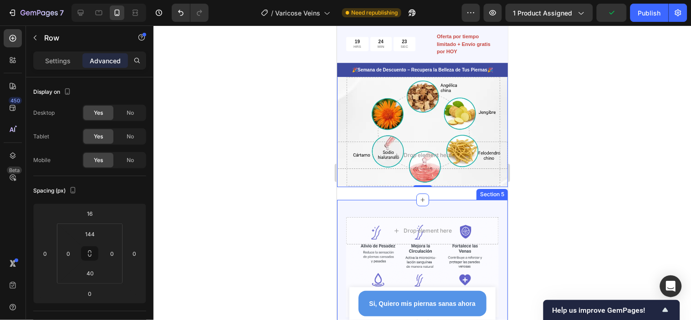
click at [489, 220] on div "Drop element here Row" at bounding box center [422, 263] width 153 height 107
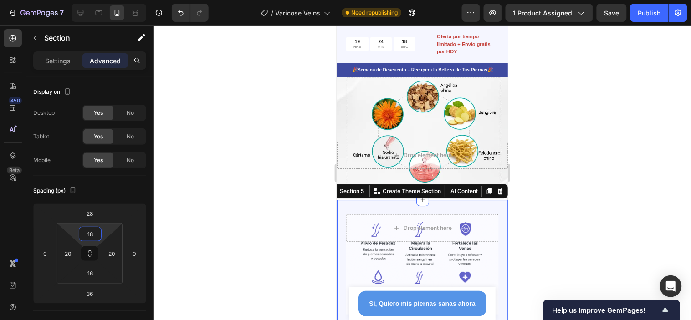
type input "26"
click at [109, 0] on html "7 Version history / Varicose Veins Need republishing Preview 1 product assigned…" at bounding box center [345, 0] width 691 height 0
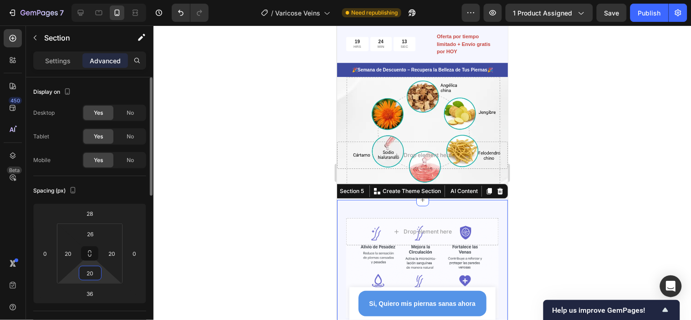
drag, startPoint x: 102, startPoint y: 271, endPoint x: 96, endPoint y: 272, distance: 6.4
click at [101, 0] on html "7 Version history / Varicose Veins Need republishing Preview 1 product assigned…" at bounding box center [345, 0] width 691 height 0
click at [94, 272] on input "22" at bounding box center [90, 273] width 18 height 14
type input "0"
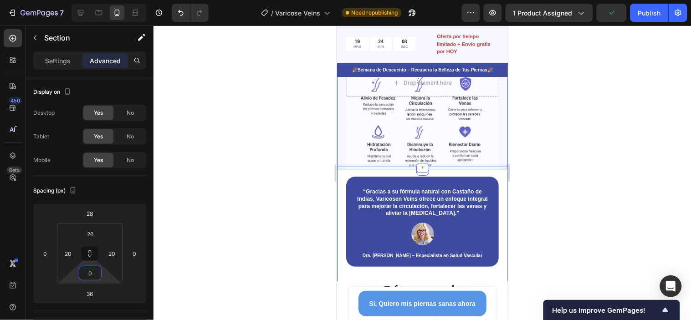
scroll to position [746, 0]
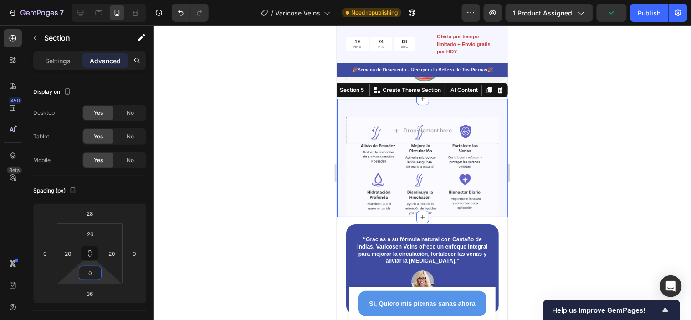
click at [563, 189] on div at bounding box center [422, 173] width 537 height 295
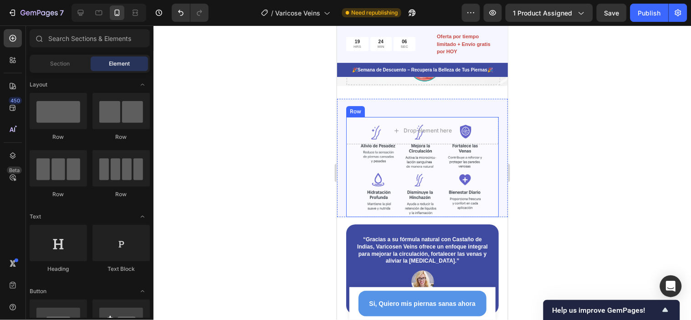
click at [415, 175] on div "Drop element here Row" at bounding box center [422, 167] width 153 height 100
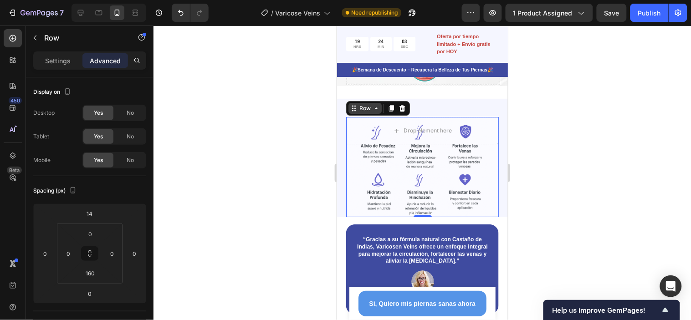
click at [372, 113] on div "Row" at bounding box center [364, 107] width 33 height 11
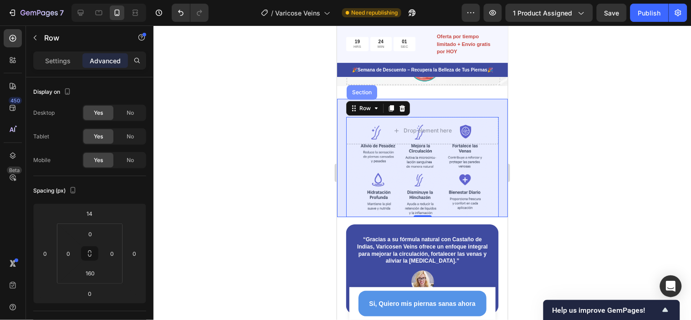
click at [363, 95] on div "Section" at bounding box center [361, 91] width 23 height 5
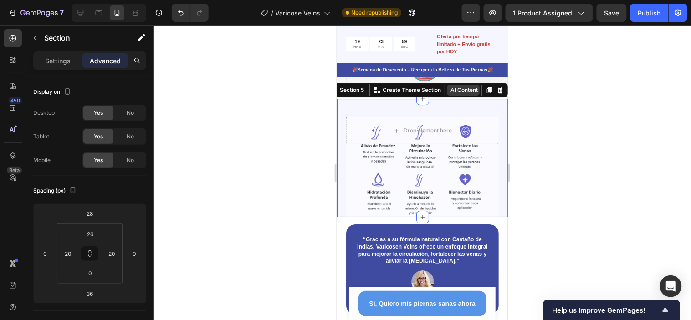
click at [450, 95] on button "AI Content" at bounding box center [462, 89] width 33 height 11
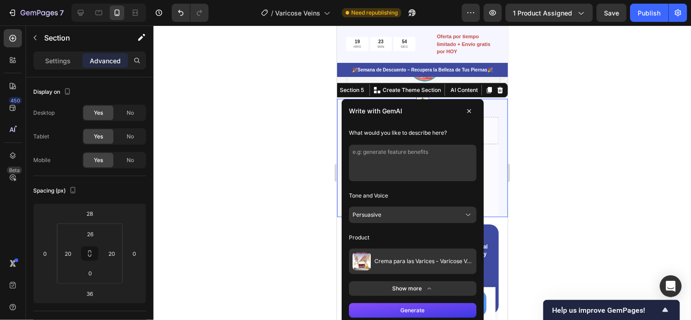
click at [572, 110] on div at bounding box center [422, 173] width 537 height 295
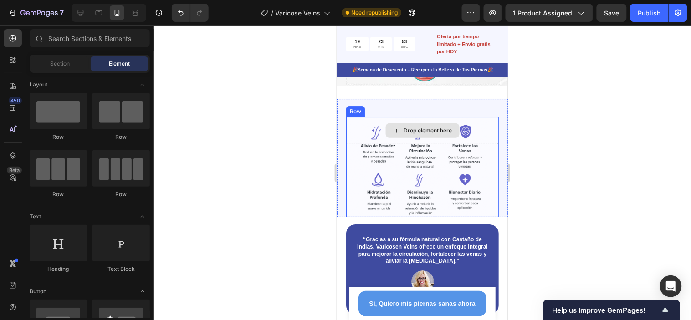
click at [459, 144] on div "Drop element here" at bounding box center [422, 130] width 153 height 27
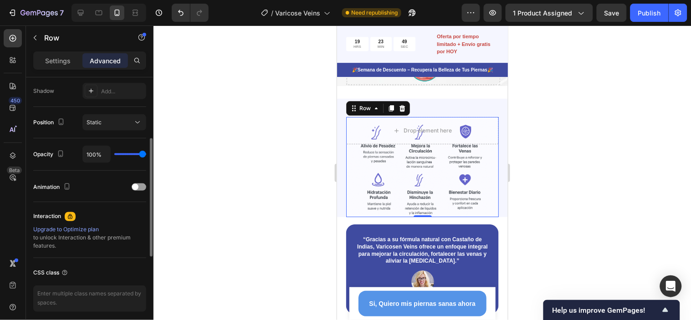
scroll to position [253, 0]
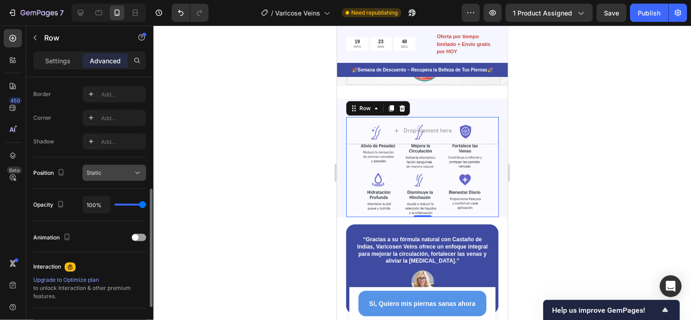
click at [111, 171] on div "Static" at bounding box center [110, 173] width 46 height 8
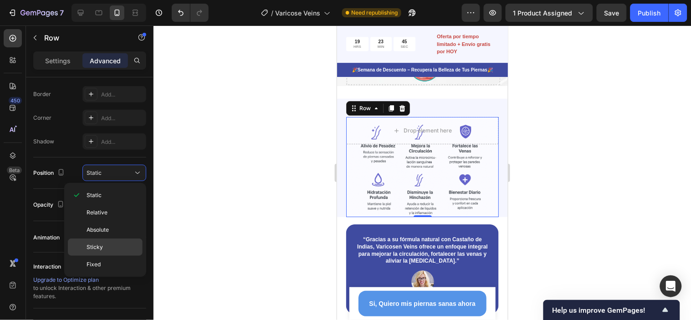
click at [97, 247] on span "Sticky" at bounding box center [95, 247] width 16 height 8
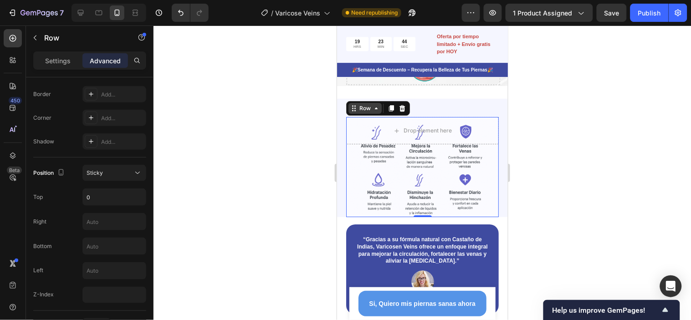
click at [370, 112] on div "Row" at bounding box center [364, 108] width 15 height 8
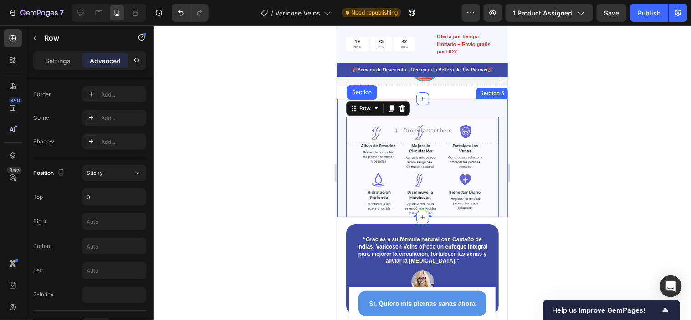
click at [573, 134] on div at bounding box center [422, 173] width 537 height 295
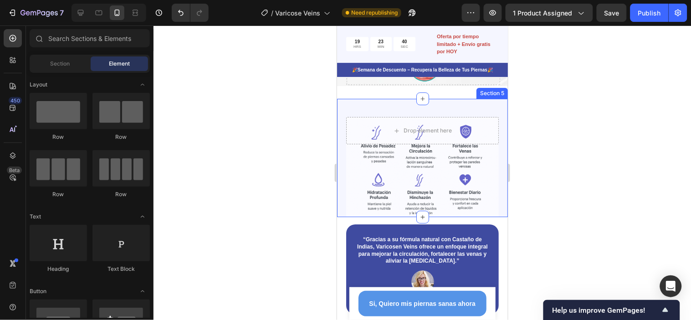
click at [496, 133] on div "Drop element here Row Section 5" at bounding box center [422, 157] width 171 height 118
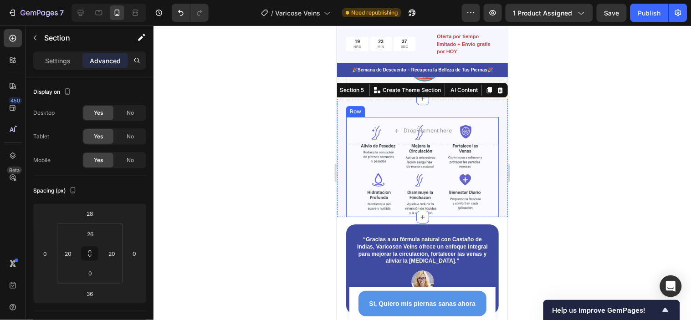
click at [428, 165] on div "Drop element here Row" at bounding box center [422, 167] width 153 height 100
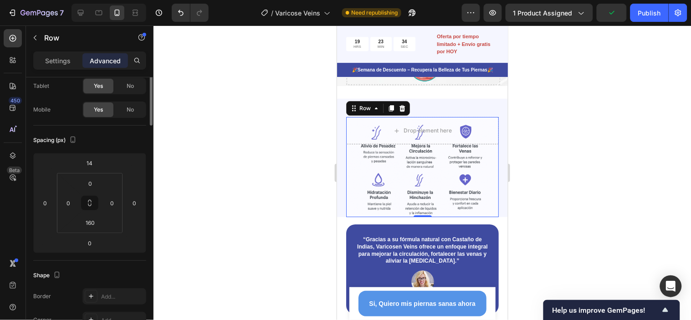
scroll to position [0, 0]
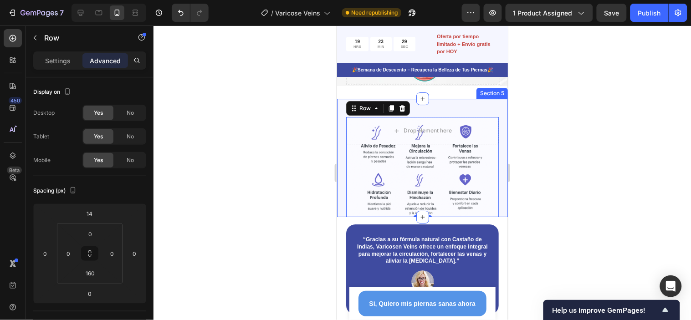
click at [491, 138] on div "Drop element here Row 0 Section 5" at bounding box center [422, 157] width 171 height 118
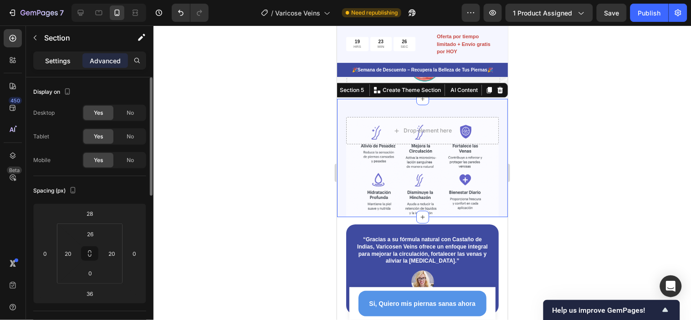
click at [71, 60] on div "Settings" at bounding box center [58, 60] width 46 height 15
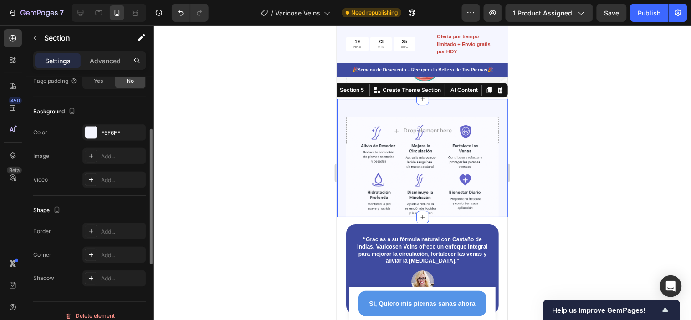
scroll to position [263, 0]
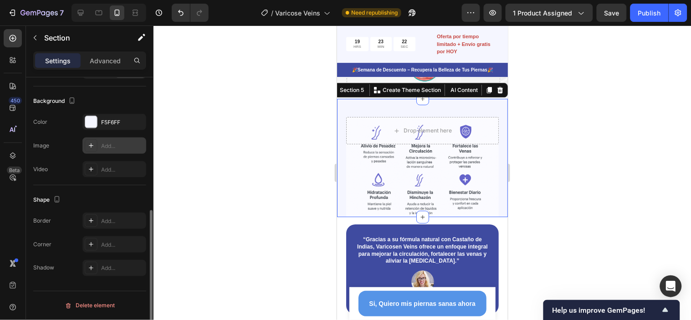
click at [117, 143] on div "Add..." at bounding box center [122, 146] width 43 height 8
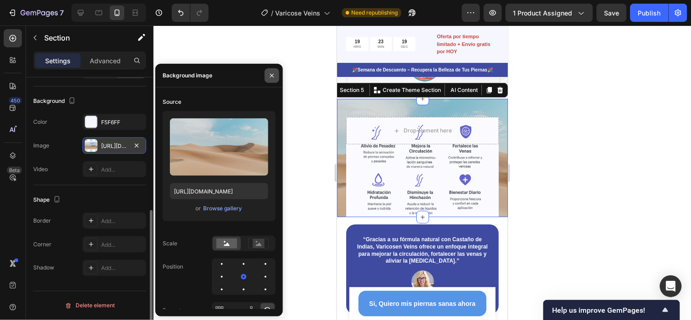
click at [271, 77] on icon "button" at bounding box center [271, 75] width 7 height 7
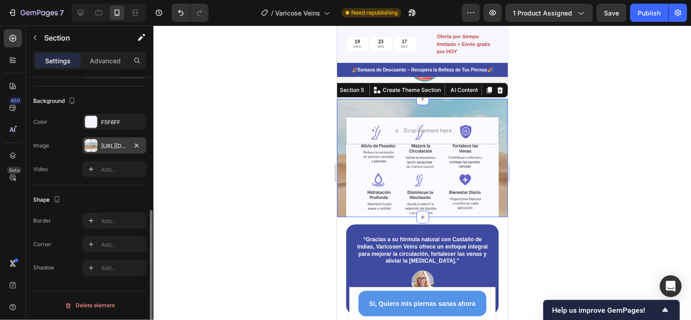
click at [561, 178] on div at bounding box center [422, 173] width 537 height 295
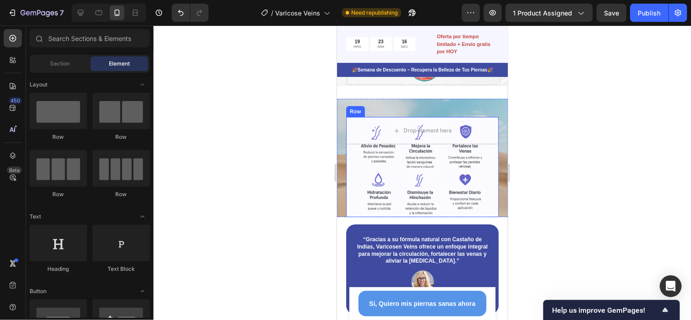
click at [477, 179] on div "Drop element here Row" at bounding box center [422, 167] width 153 height 100
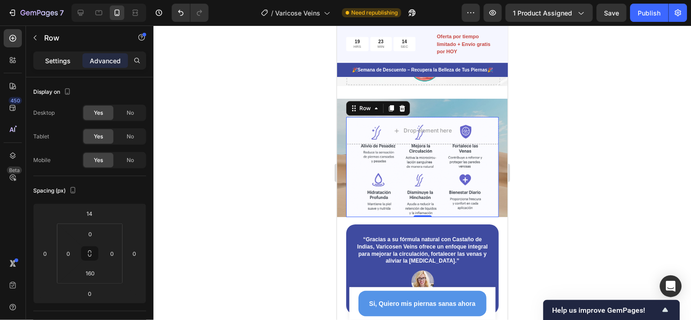
click at [53, 65] on p "Settings" at bounding box center [58, 61] width 26 height 10
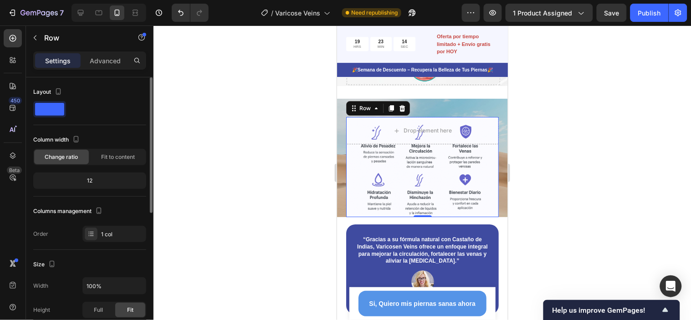
scroll to position [202, 0]
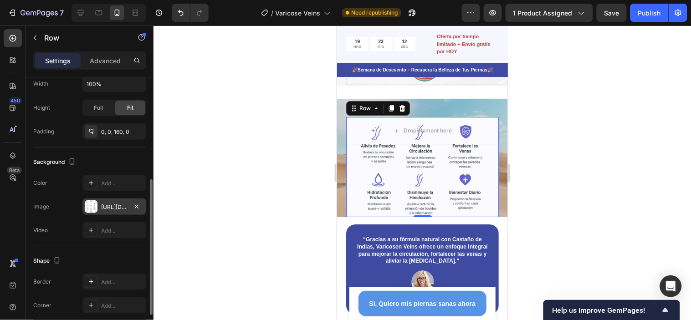
click at [116, 208] on div "https://cdn.shopify.com/s/files/1/0945/7238/0479/files/gempages_572874746299941…" at bounding box center [114, 207] width 26 height 8
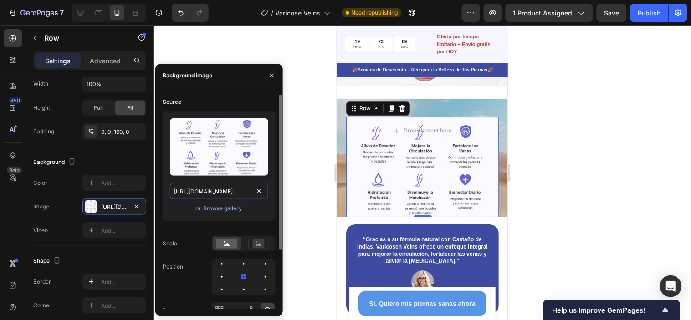
click at [222, 191] on input "https://cdn.shopify.com/s/files/1/0945/7238/0479/files/gempages_572874746299941…" at bounding box center [219, 191] width 98 height 16
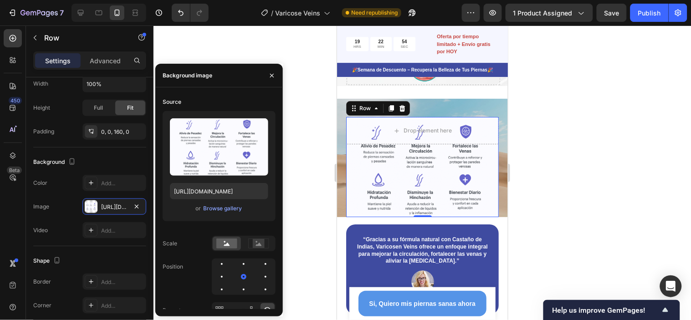
click at [311, 72] on div at bounding box center [422, 173] width 537 height 295
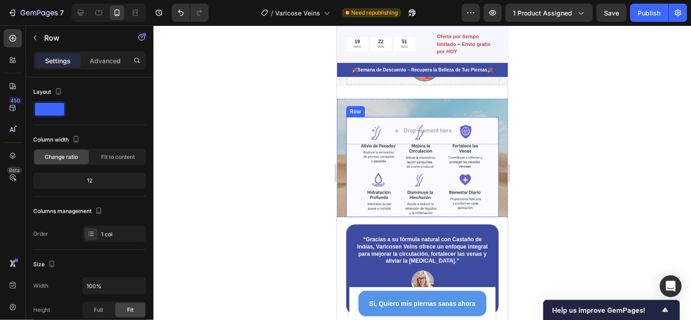
click at [427, 180] on div "Drop element here Row" at bounding box center [422, 167] width 153 height 100
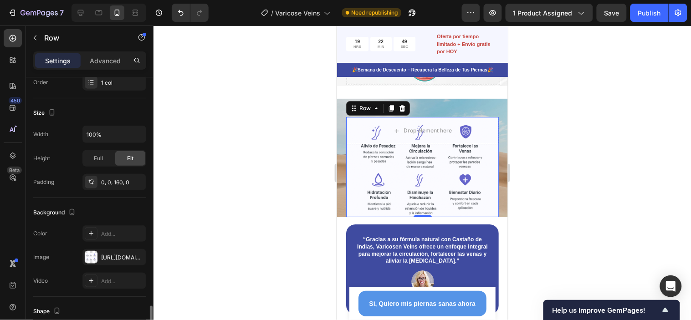
scroll to position [253, 0]
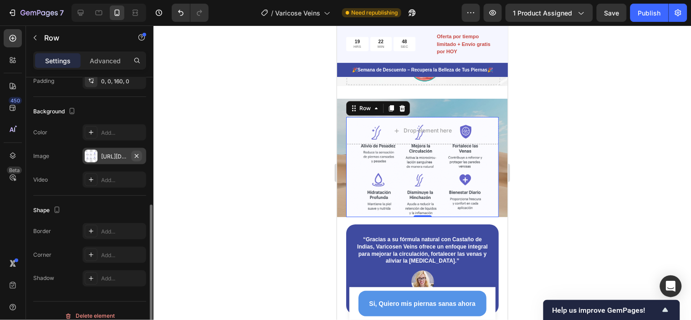
click at [136, 156] on icon "button" at bounding box center [137, 156] width 4 height 4
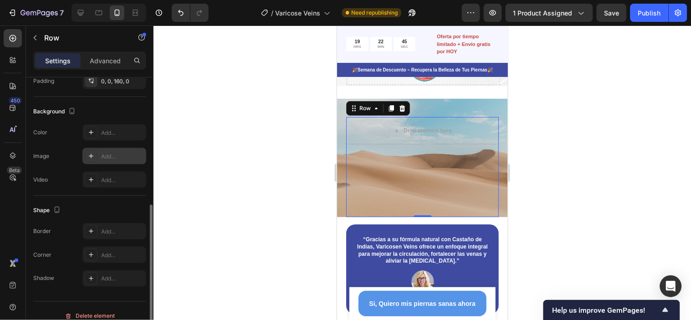
click at [601, 165] on div at bounding box center [422, 173] width 537 height 295
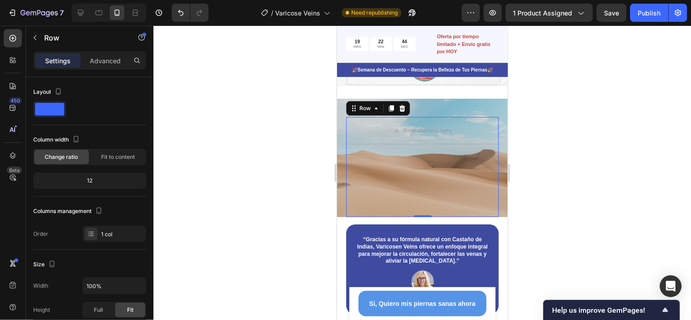
click at [481, 207] on div "Drop element here Row 0" at bounding box center [422, 167] width 153 height 100
click at [403, 111] on icon at bounding box center [402, 108] width 6 height 6
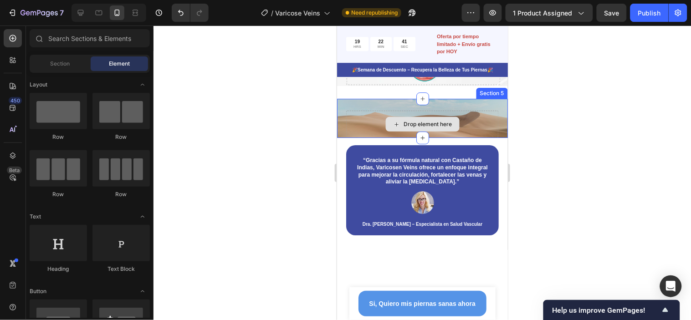
click at [467, 127] on div "Drop element here" at bounding box center [422, 123] width 153 height 27
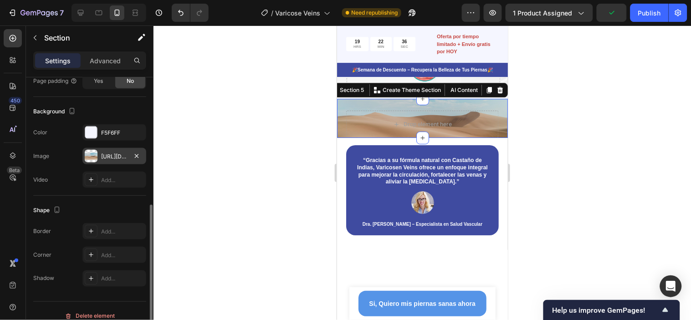
click at [112, 157] on div "https://cdn.shopify.com/s/files/1/2005/9307/files/background_settings.jpg" at bounding box center [114, 157] width 26 height 8
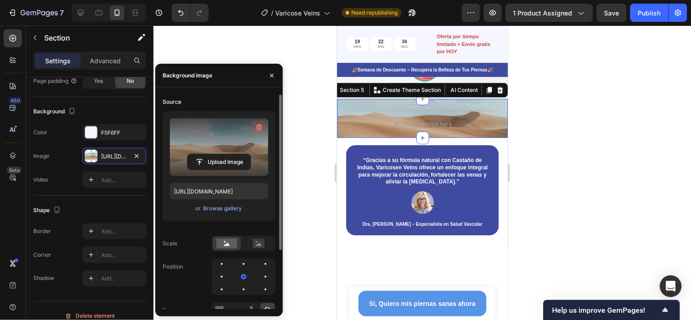
click at [260, 125] on icon "button" at bounding box center [259, 127] width 6 height 7
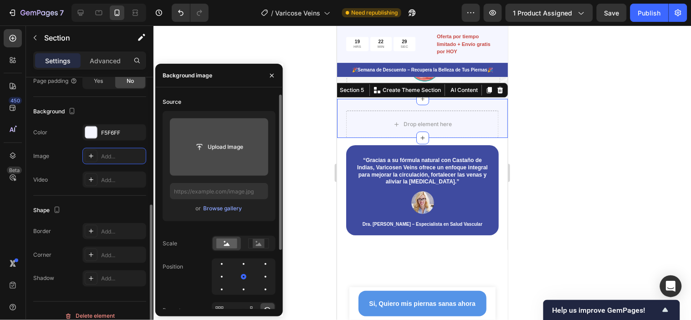
click at [119, 201] on div "Shape Border Add... Corner Add... Shadow Add..." at bounding box center [89, 245] width 113 height 98
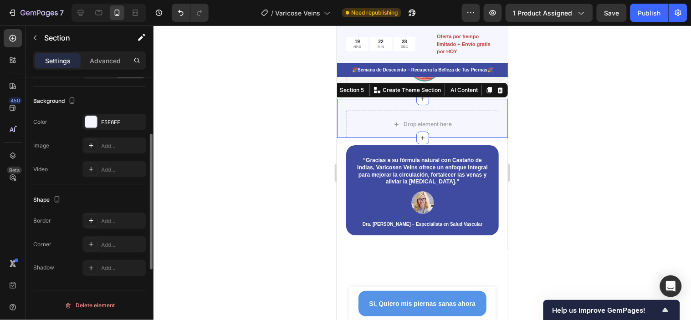
scroll to position [213, 0]
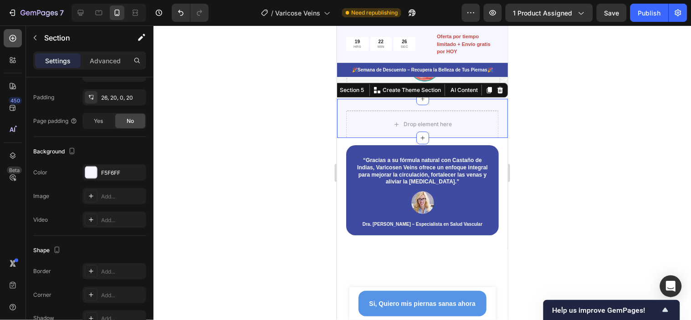
click at [14, 40] on icon at bounding box center [12, 38] width 9 height 9
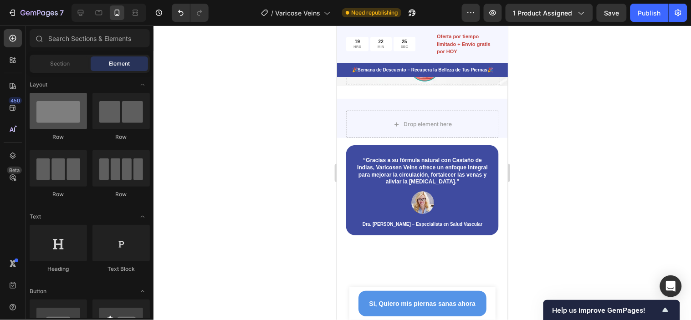
scroll to position [152, 0]
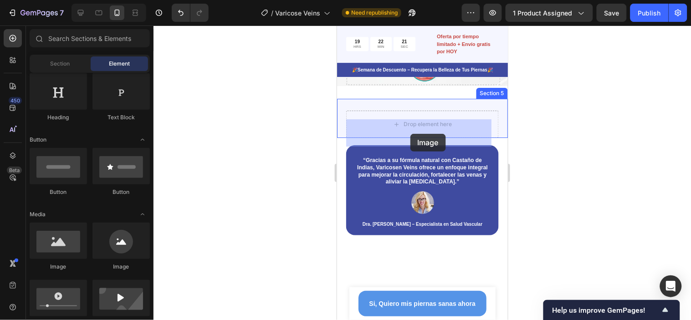
drag, startPoint x: 390, startPoint y: 279, endPoint x: 410, endPoint y: 133, distance: 146.6
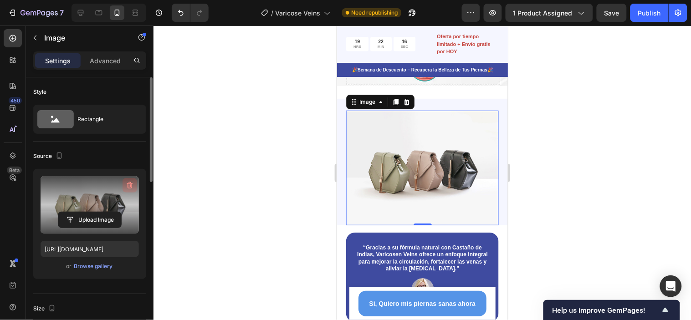
click at [131, 181] on icon "button" at bounding box center [129, 185] width 9 height 9
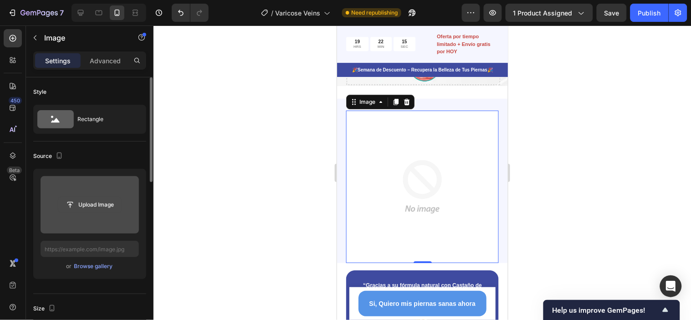
click at [90, 206] on input "file" at bounding box center [89, 204] width 63 height 15
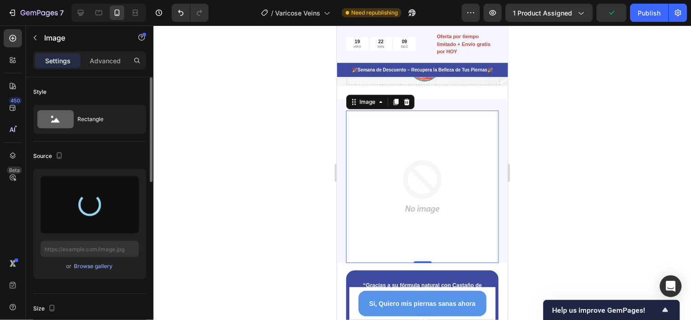
type input "https://cdn.shopify.com/s/files/1/0945/7238/0479/files/gempages_572874746299941…"
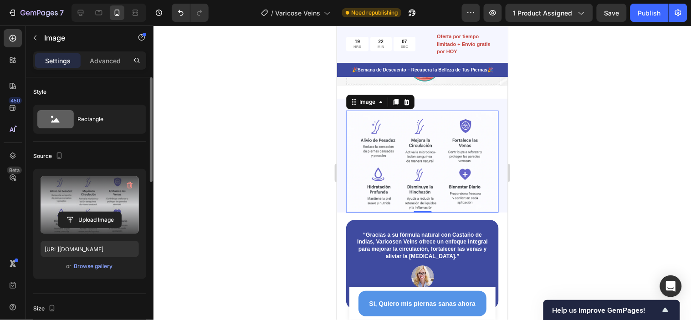
click at [573, 138] on div at bounding box center [422, 173] width 537 height 295
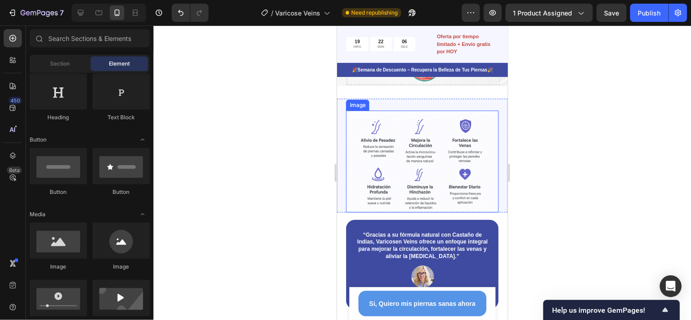
click at [438, 144] on img at bounding box center [422, 161] width 153 height 102
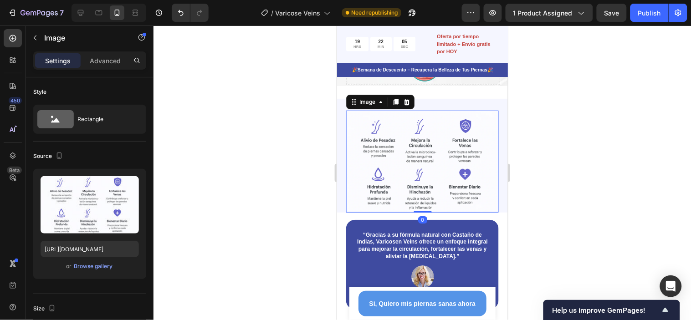
click at [563, 113] on div at bounding box center [422, 173] width 537 height 295
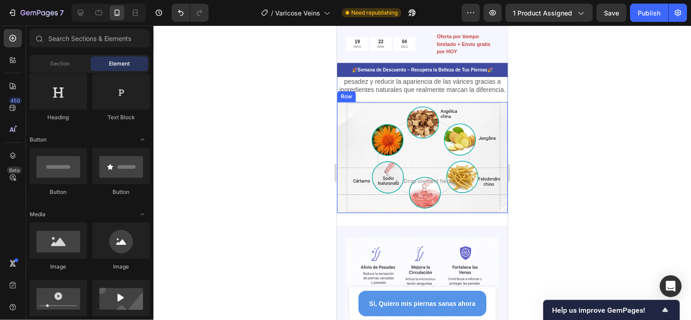
scroll to position [594, 0]
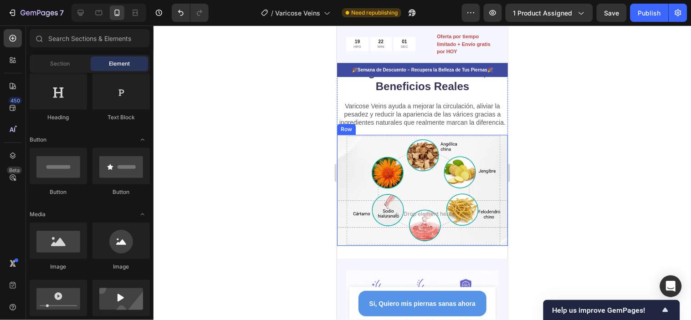
click at [427, 165] on div "Drop element here Row" at bounding box center [422, 189] width 171 height 111
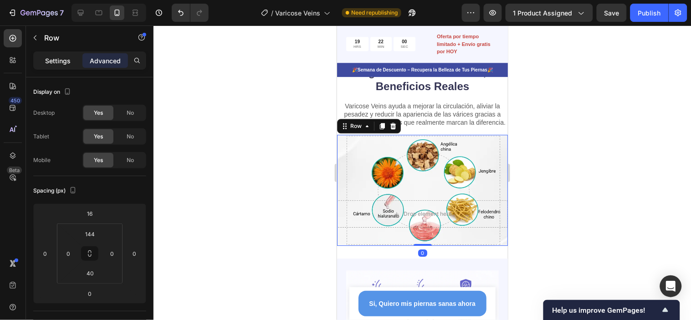
click at [56, 62] on p "Settings" at bounding box center [58, 61] width 26 height 10
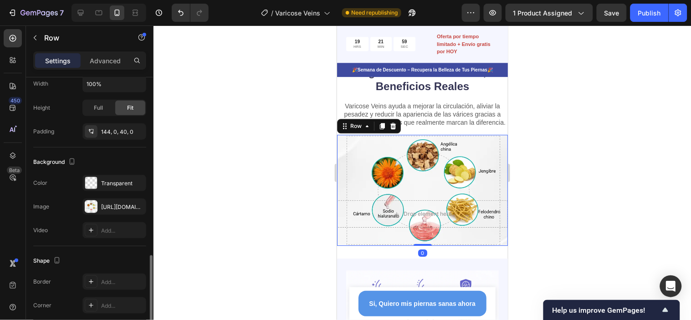
scroll to position [253, 0]
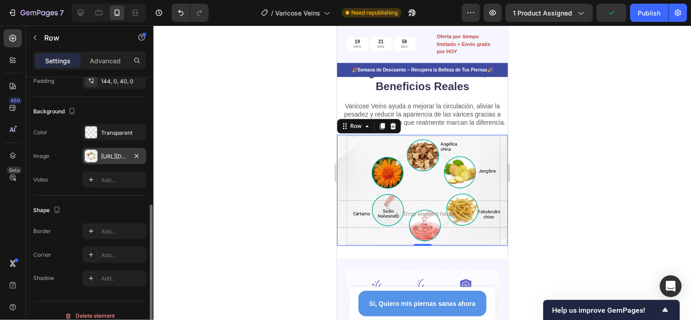
click at [107, 156] on div "https://cdn.shopify.com/s/files/1/0945/7238/0479/files/gempages_572874746299941…" at bounding box center [114, 157] width 26 height 8
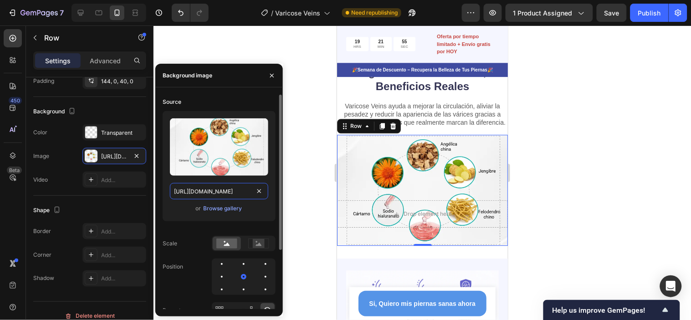
click at [229, 191] on input "https://cdn.shopify.com/s/files/1/0945/7238/0479/files/gempages_572874746299941…" at bounding box center [219, 191] width 98 height 16
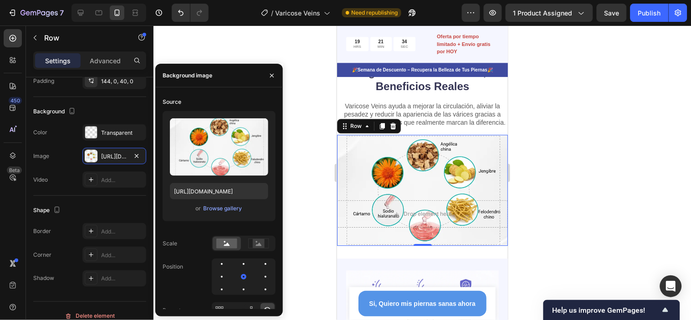
click at [451, 160] on div "Drop element here Row 0" at bounding box center [422, 189] width 171 height 111
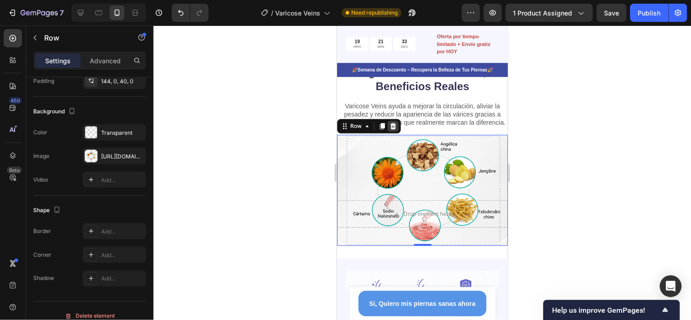
click at [394, 126] on icon at bounding box center [393, 126] width 6 height 6
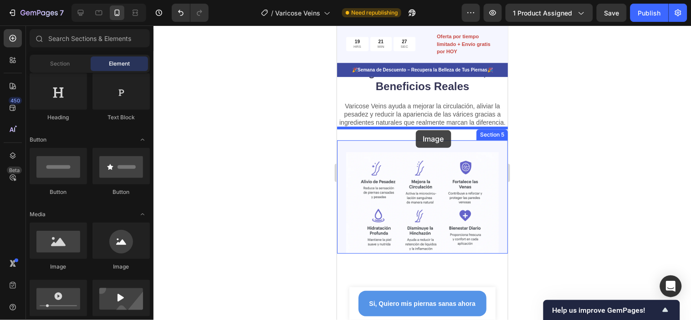
drag, startPoint x: 393, startPoint y: 277, endPoint x: 415, endPoint y: 130, distance: 148.8
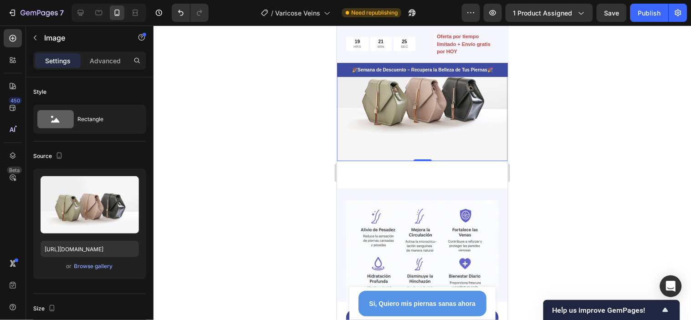
scroll to position [645, 0]
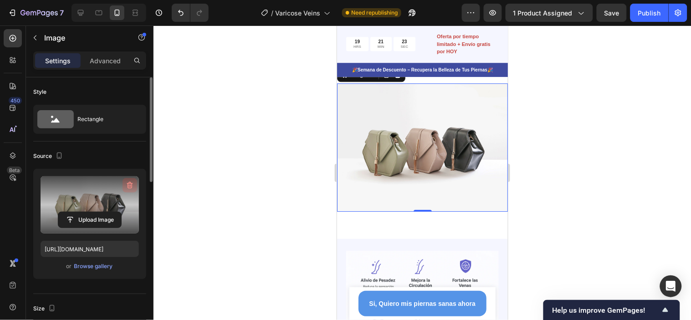
click at [129, 183] on icon "button" at bounding box center [129, 185] width 9 height 9
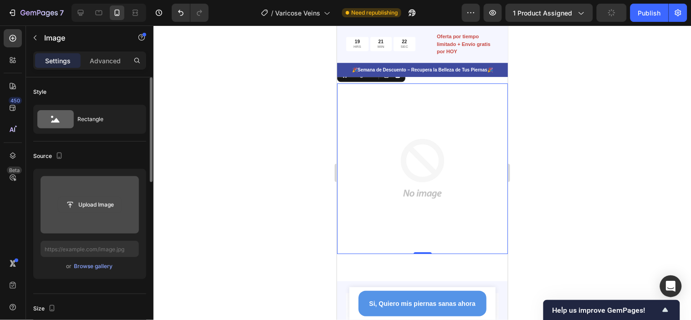
click at [93, 205] on input "file" at bounding box center [89, 204] width 63 height 15
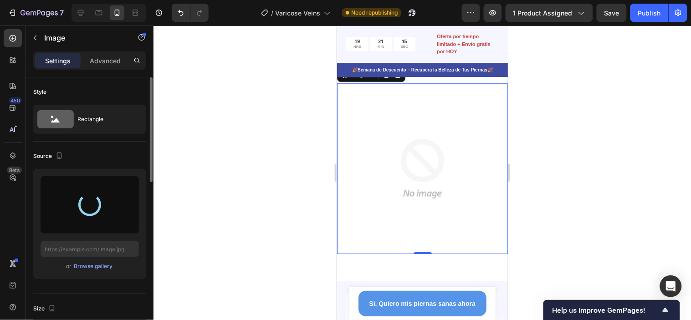
type input "https://cdn.shopify.com/s/files/1/0945/7238/0479/files/gempages_572874746299941…"
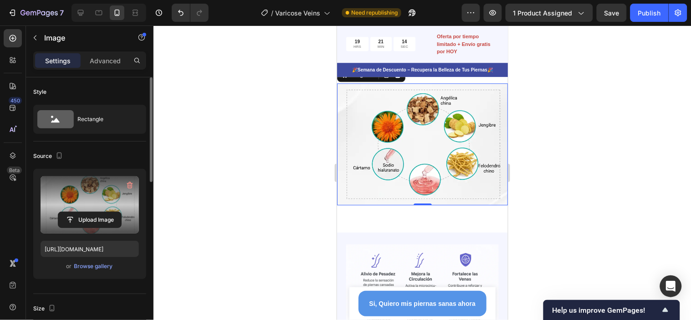
click at [572, 194] on div at bounding box center [422, 173] width 537 height 295
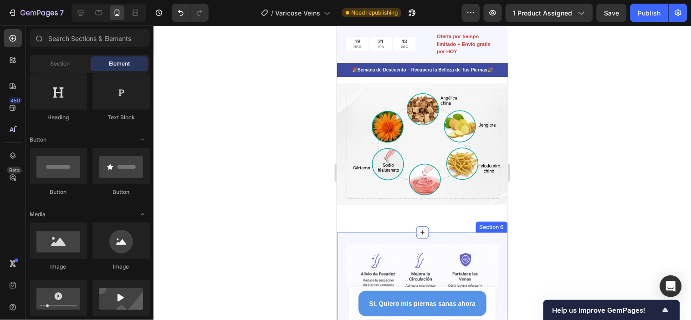
click at [444, 246] on div "Image Section 6" at bounding box center [422, 288] width 171 height 113
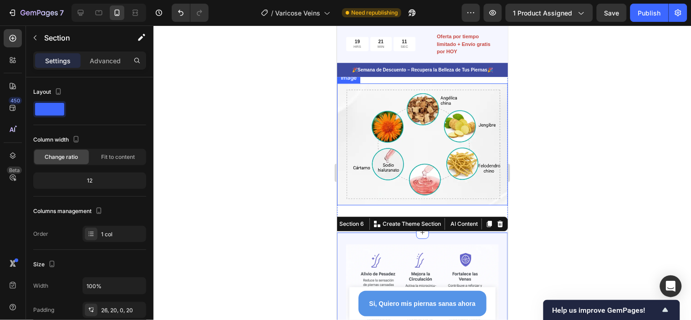
click at [553, 185] on div at bounding box center [422, 173] width 537 height 295
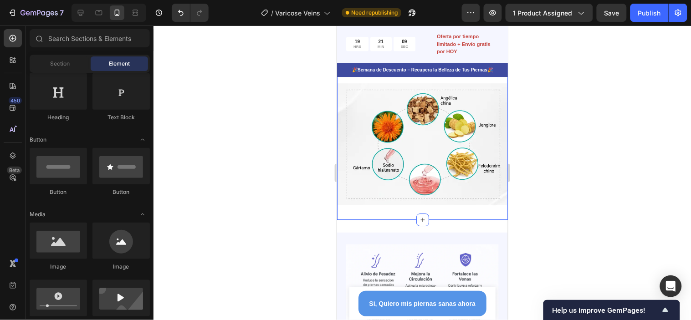
click at [464, 212] on div "Image Section 5" at bounding box center [422, 143] width 171 height 151
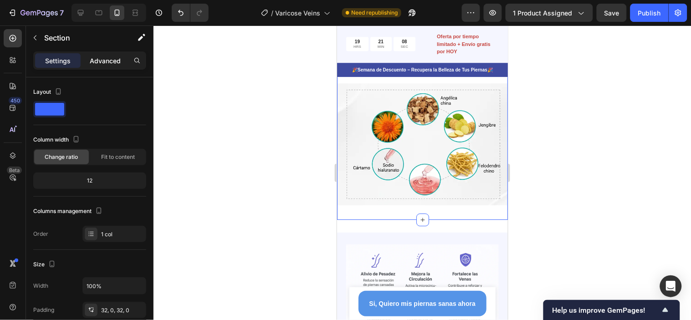
click at [100, 61] on p "Advanced" at bounding box center [105, 61] width 31 height 10
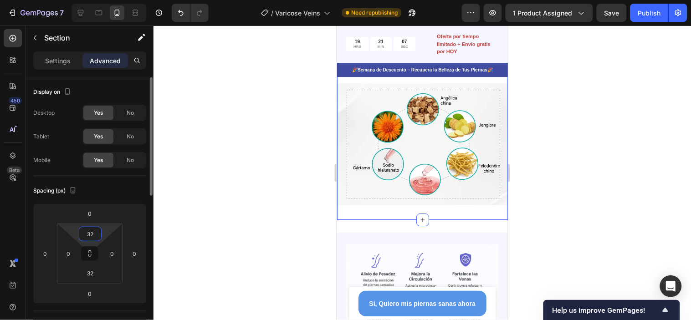
click at [94, 230] on input "32" at bounding box center [90, 234] width 18 height 14
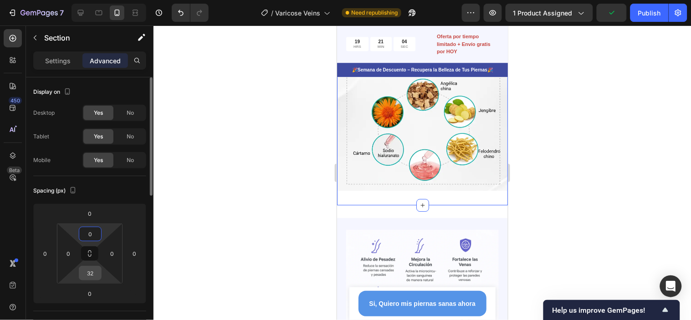
type input "0"
click at [92, 272] on input "32" at bounding box center [90, 273] width 18 height 14
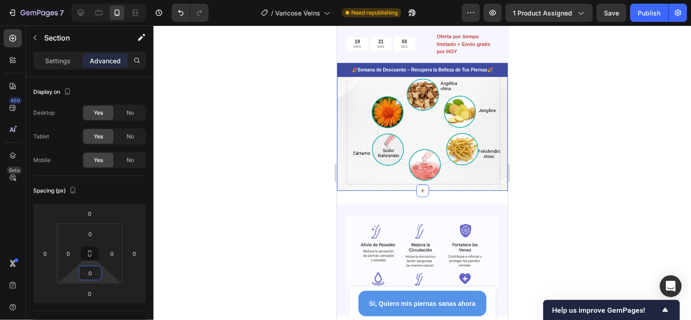
type input "0"
click at [588, 151] on div at bounding box center [422, 173] width 537 height 295
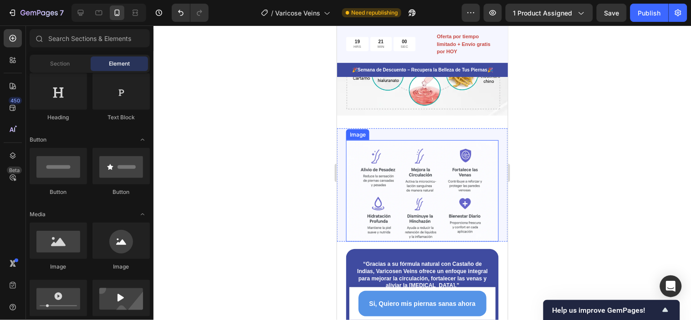
scroll to position [746, 0]
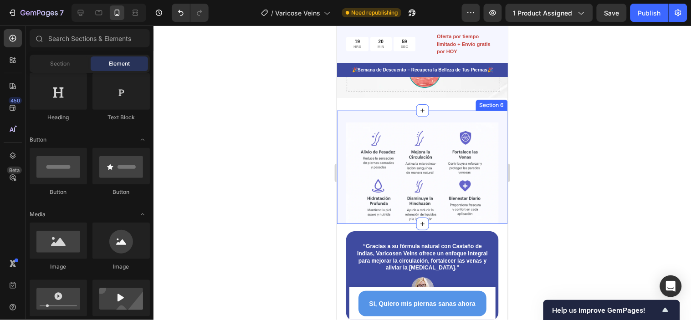
click at [496, 195] on div "Image Section 6" at bounding box center [422, 166] width 171 height 113
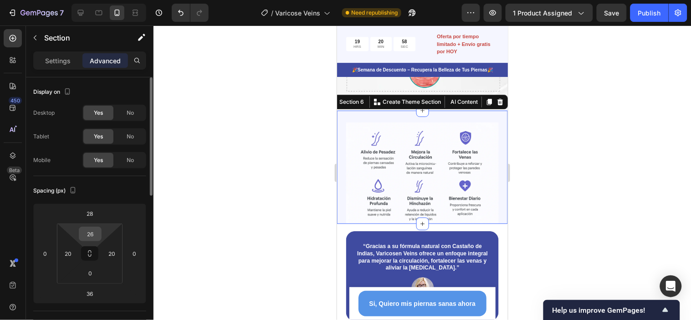
click at [98, 232] on input "26" at bounding box center [90, 234] width 18 height 14
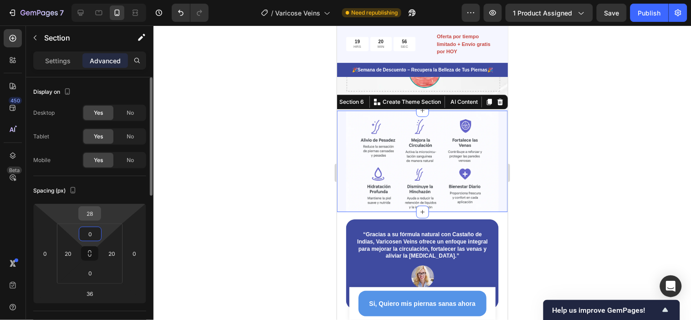
type input "0"
click at [96, 218] on input "28" at bounding box center [90, 214] width 18 height 14
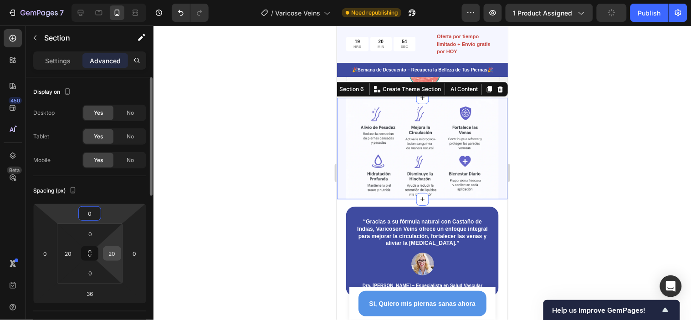
type input "0"
click at [110, 256] on input "20" at bounding box center [112, 254] width 14 height 14
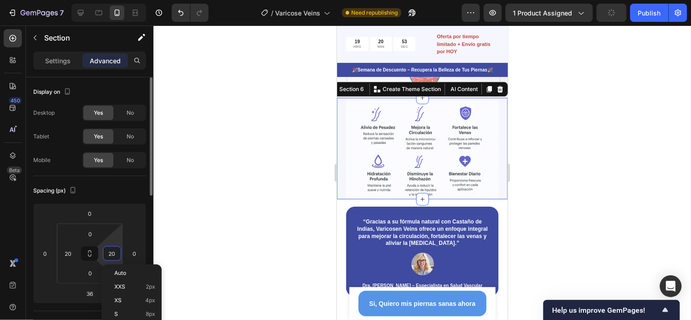
click at [110, 256] on input "20" at bounding box center [112, 254] width 14 height 14
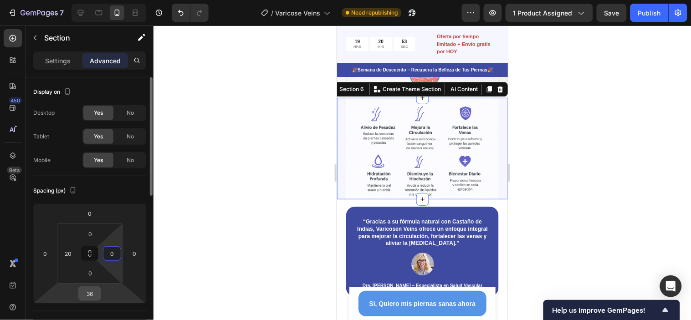
type input "0"
click at [94, 288] on input "36" at bounding box center [90, 294] width 18 height 14
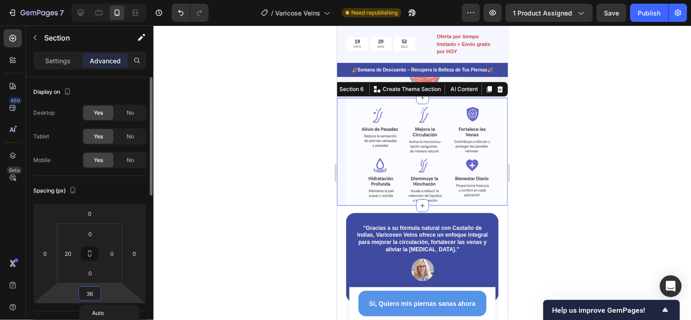
click at [94, 288] on input "36" at bounding box center [90, 294] width 18 height 14
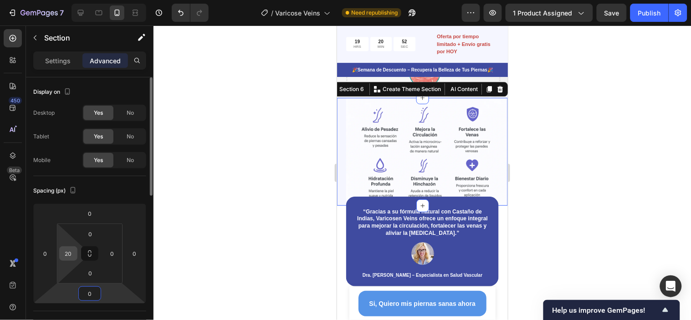
type input "0"
click at [69, 251] on input "20" at bounding box center [68, 254] width 14 height 14
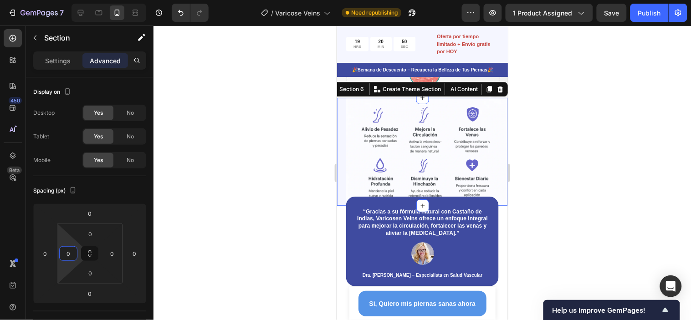
type input "0"
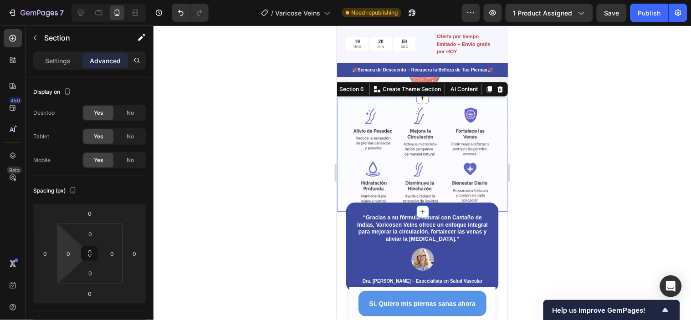
click at [622, 126] on div at bounding box center [422, 173] width 537 height 295
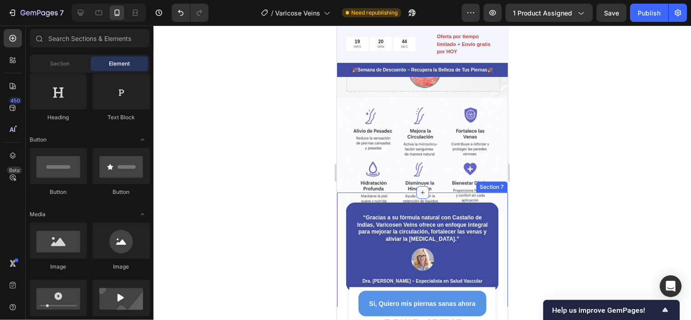
click at [496, 260] on div "“Gracias a su fórmula natural con Castaño de Indias, Varicosen Veins ofrece un …" at bounding box center [422, 258] width 171 height 133
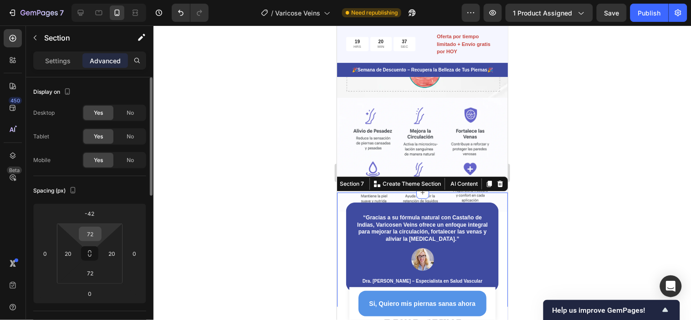
click at [90, 238] on input "72" at bounding box center [90, 234] width 18 height 14
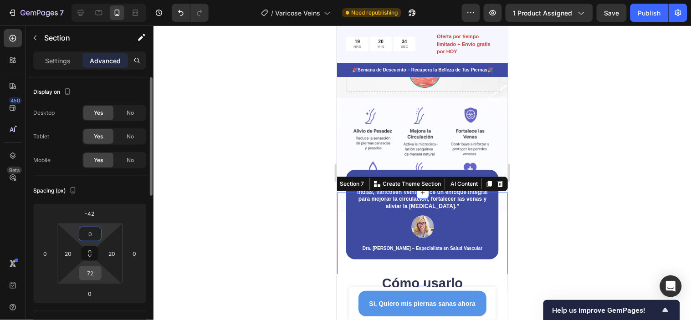
type input "0"
click at [93, 274] on input "72" at bounding box center [90, 273] width 18 height 14
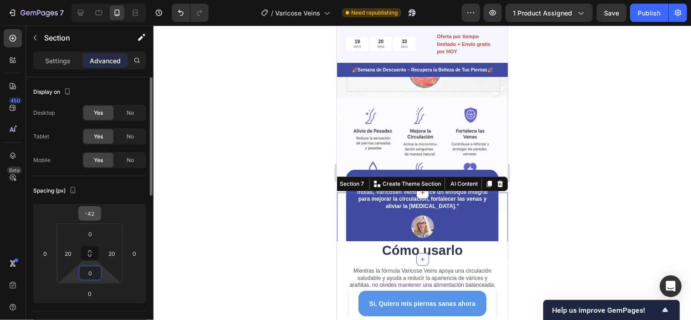
type input "0"
click at [96, 215] on input "-42" at bounding box center [90, 214] width 18 height 14
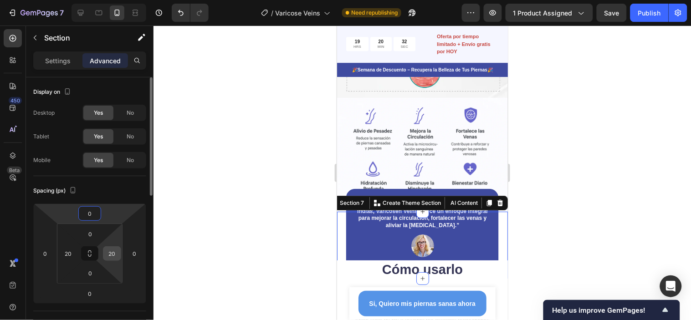
type input "0"
click at [115, 256] on input "20" at bounding box center [112, 254] width 14 height 14
type input "0"
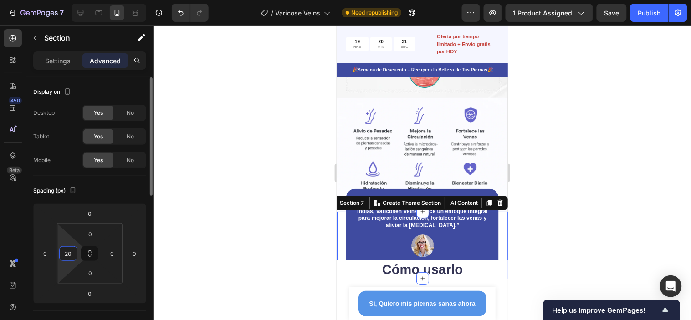
click at [66, 251] on input "20" at bounding box center [68, 254] width 14 height 14
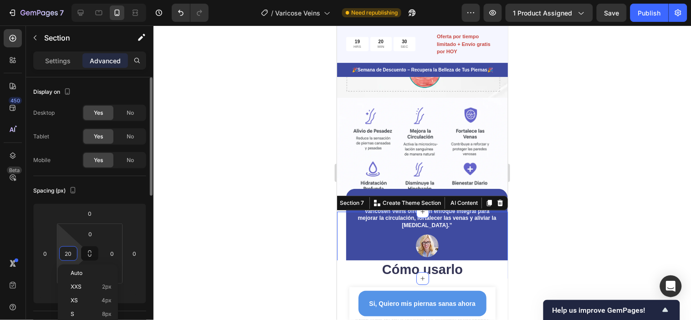
type input "0"
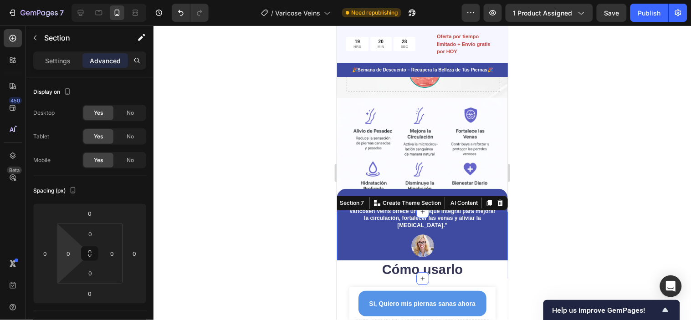
click at [607, 162] on div at bounding box center [422, 173] width 537 height 295
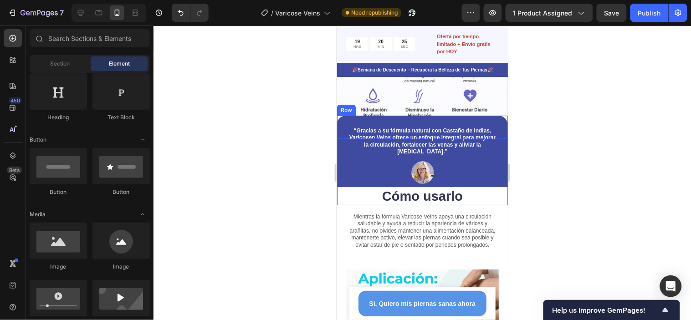
scroll to position [796, 0]
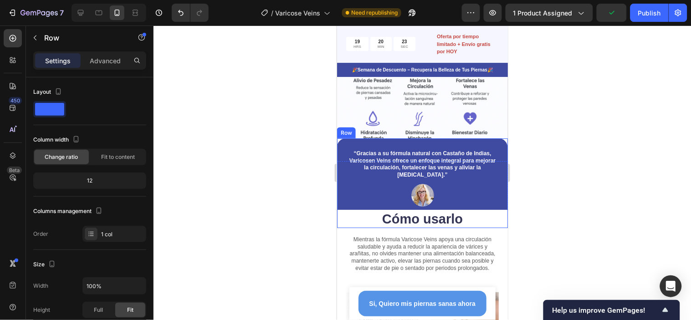
click at [487, 138] on div "“Gracias a su fórmula natural con Castaño de Indias, Varicosen Veins ofrece un …" at bounding box center [422, 183] width 171 height 90
click at [102, 57] on p "Advanced" at bounding box center [105, 61] width 31 height 10
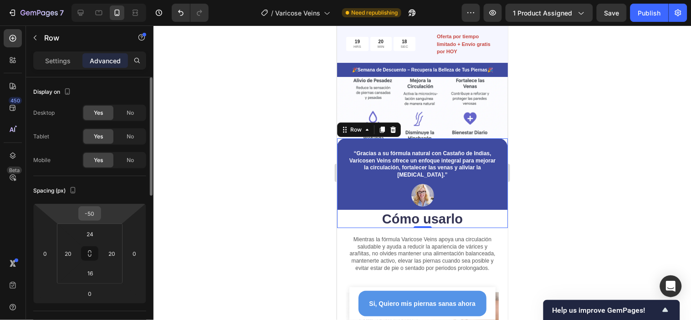
click at [92, 210] on input "-50" at bounding box center [90, 214] width 18 height 14
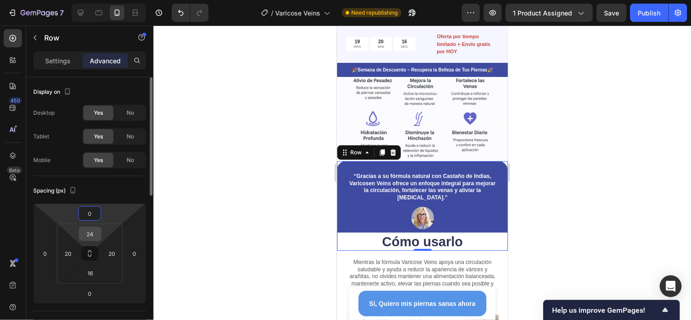
type input "0"
click at [91, 235] on input "24" at bounding box center [90, 234] width 18 height 14
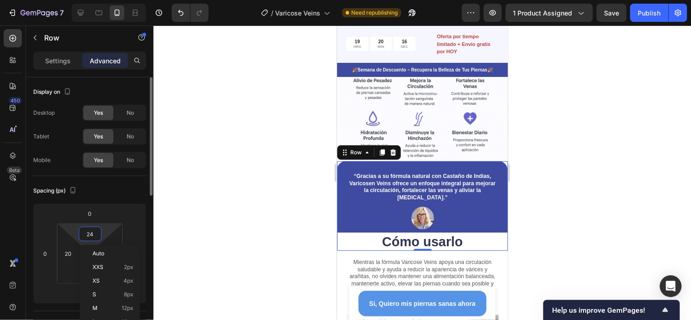
click at [91, 235] on input "24" at bounding box center [90, 234] width 18 height 14
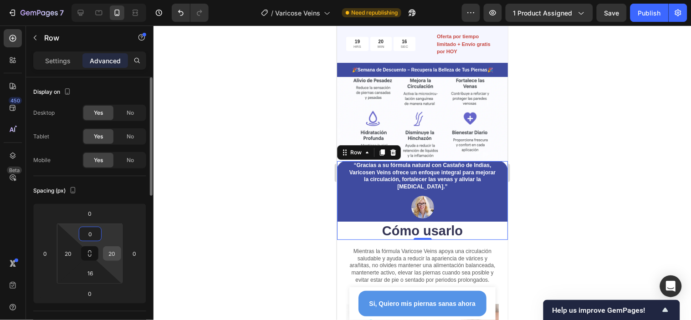
type input "0"
click at [112, 251] on input "20" at bounding box center [112, 254] width 14 height 14
type input "0"
click at [87, 275] on input "16" at bounding box center [90, 273] width 18 height 14
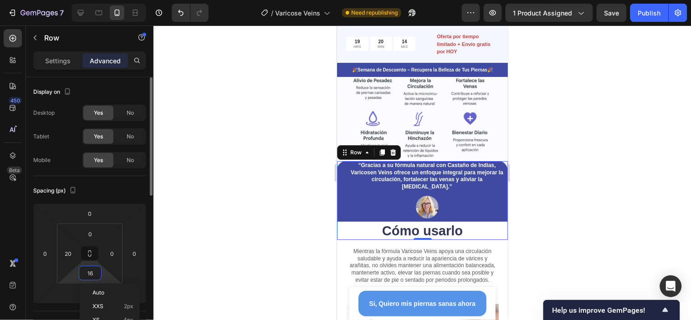
click at [87, 275] on input "16" at bounding box center [90, 273] width 18 height 14
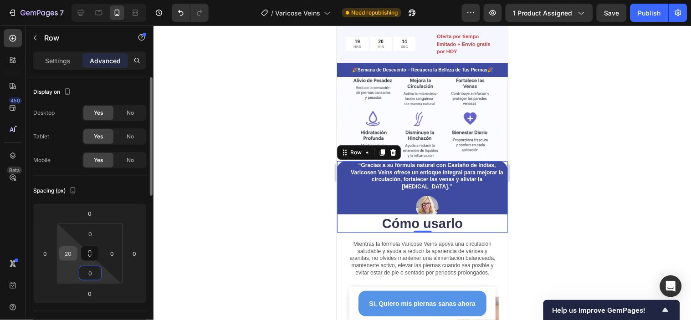
type input "0"
click at [72, 256] on input "20" at bounding box center [68, 254] width 14 height 14
type input "0"
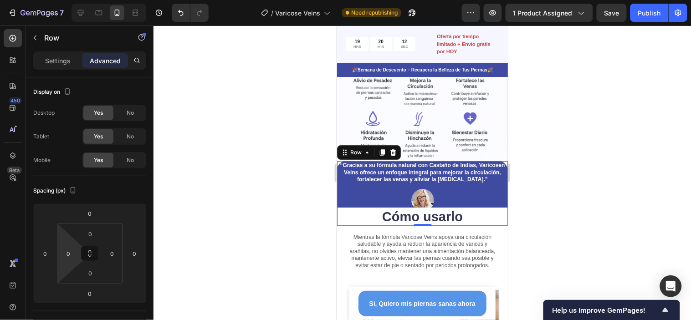
click at [622, 148] on div at bounding box center [422, 173] width 537 height 295
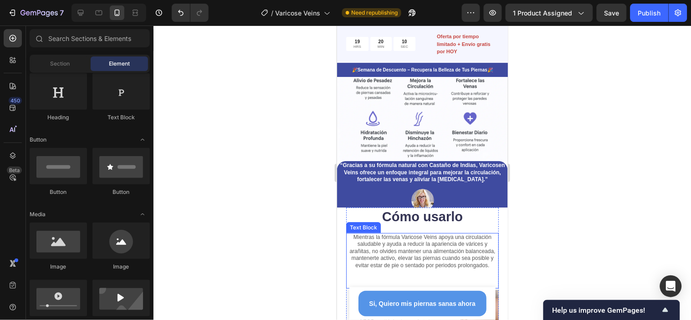
click at [456, 234] on p "Mientras la fórmula Varicose Veins apoya una circulación saludable y ayuda a re…" at bounding box center [422, 252] width 151 height 36
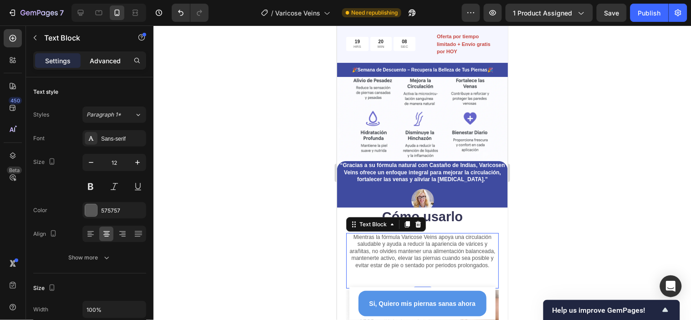
click at [109, 58] on p "Advanced" at bounding box center [105, 61] width 31 height 10
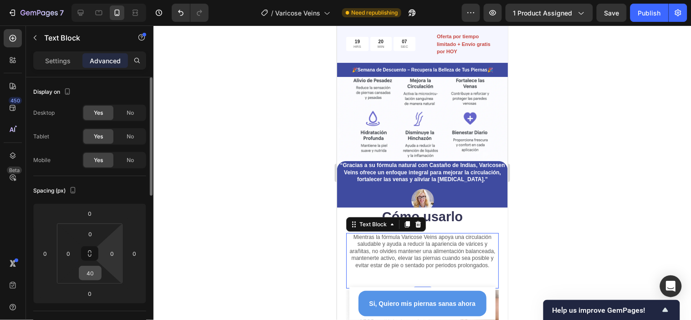
click at [92, 269] on input "40" at bounding box center [90, 273] width 18 height 14
type input "0"
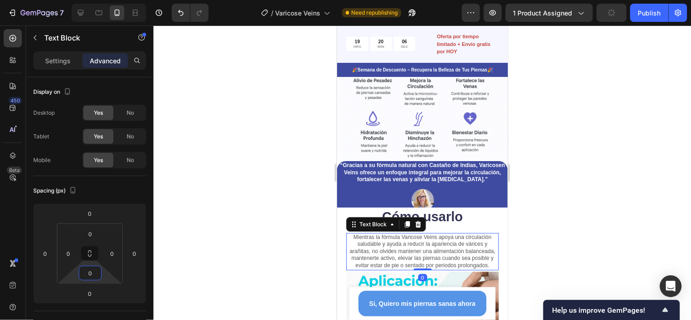
click at [611, 153] on div at bounding box center [422, 173] width 537 height 295
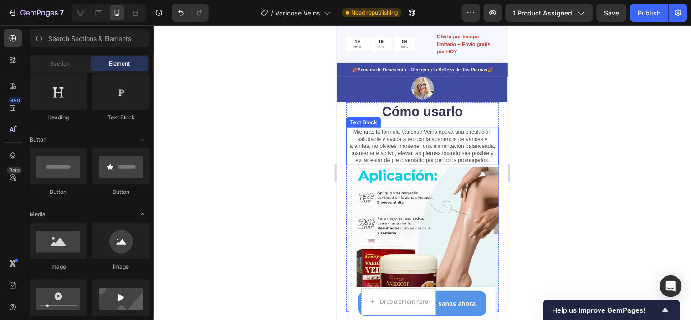
scroll to position [898, 0]
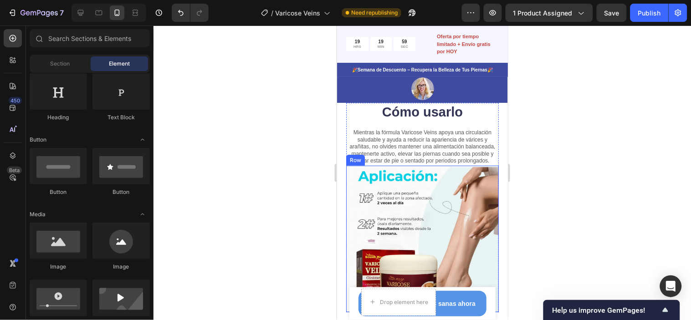
click at [420, 230] on div "Drop element here Row Row Row" at bounding box center [422, 238] width 153 height 147
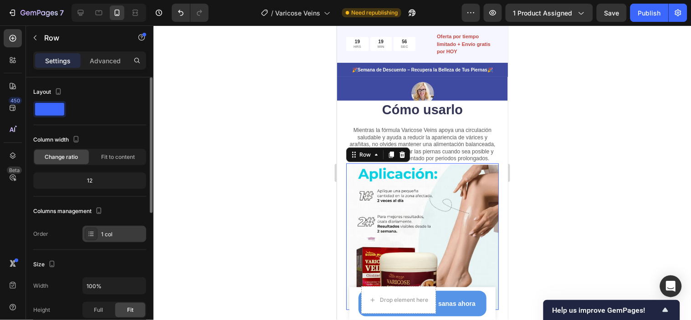
scroll to position [202, 0]
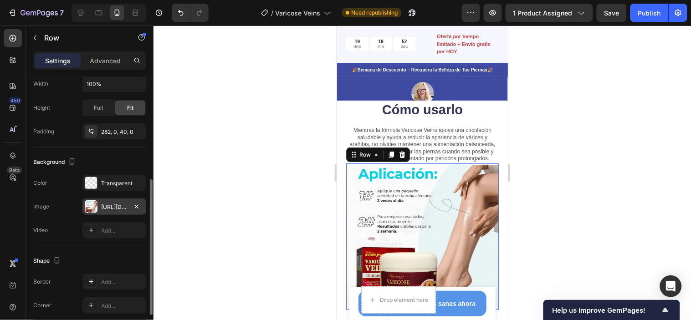
click at [110, 207] on div "https://cdn.shopify.com/s/files/1/0945/7238/0479/files/gempages_572874746299941…" at bounding box center [114, 207] width 26 height 8
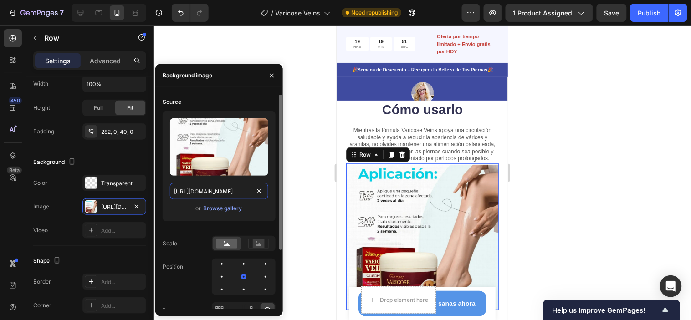
click at [215, 189] on input "https://cdn.shopify.com/s/files/1/0945/7238/0479/files/gempages_572874746299941…" at bounding box center [219, 191] width 98 height 16
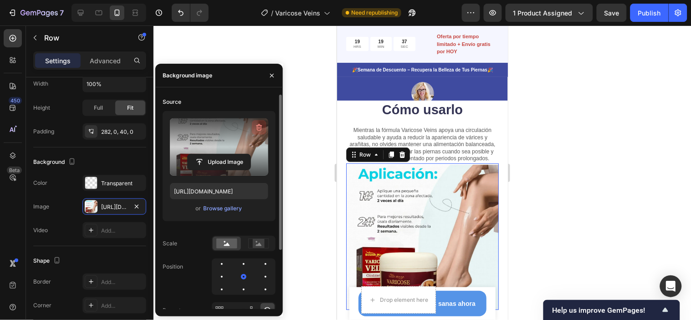
click at [260, 128] on icon "button" at bounding box center [260, 128] width 1 height 3
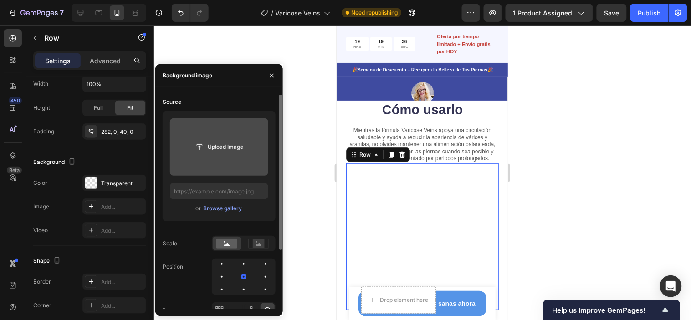
click at [580, 175] on div at bounding box center [422, 173] width 537 height 295
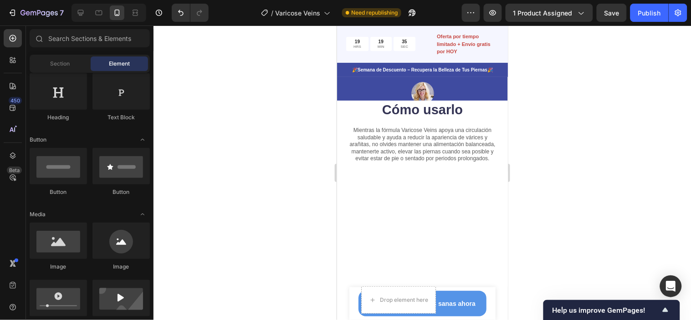
click at [476, 207] on div "Drop element here Row Row Row" at bounding box center [422, 236] width 153 height 147
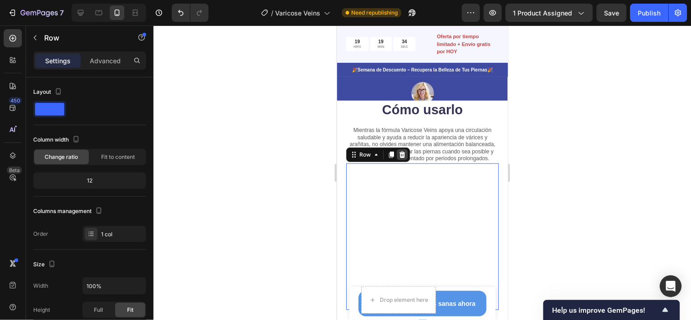
click at [398, 158] on icon at bounding box center [401, 154] width 7 height 7
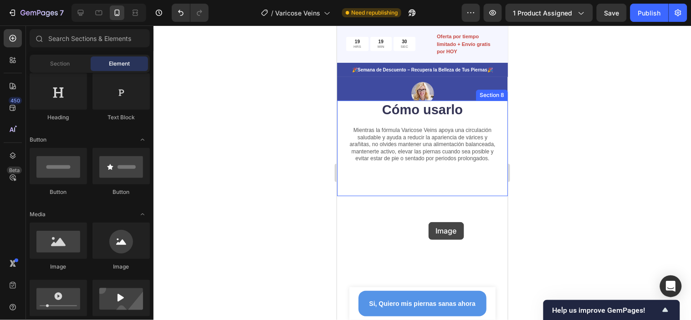
drag, startPoint x: 391, startPoint y: 284, endPoint x: 428, endPoint y: 222, distance: 72.1
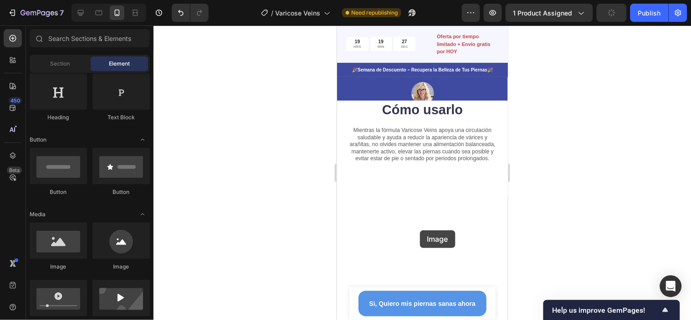
drag, startPoint x: 389, startPoint y: 275, endPoint x: 420, endPoint y: 230, distance: 54.1
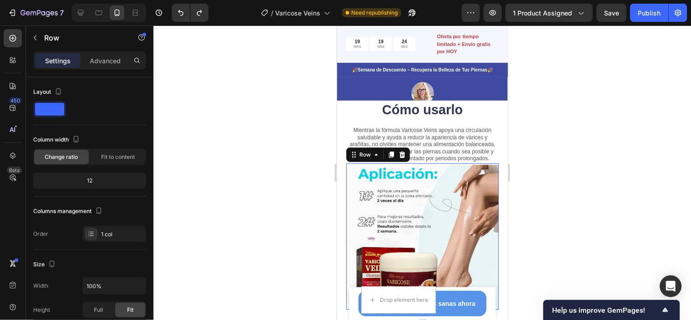
click at [407, 217] on div "Drop element here Row Row Row 0" at bounding box center [422, 236] width 153 height 147
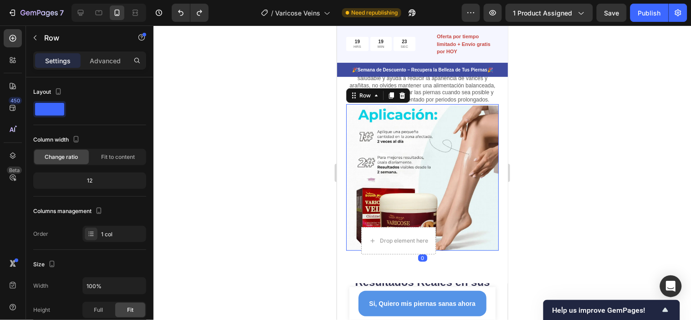
scroll to position [999, 0]
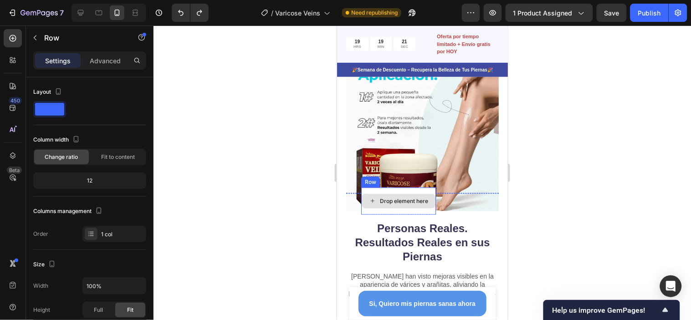
click at [408, 201] on div "Drop element here" at bounding box center [398, 201] width 74 height 15
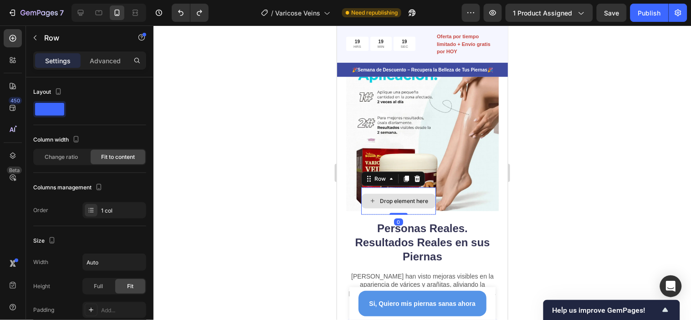
click at [368, 215] on div "Drop element here" at bounding box center [398, 200] width 75 height 27
click at [418, 182] on icon at bounding box center [417, 178] width 6 height 6
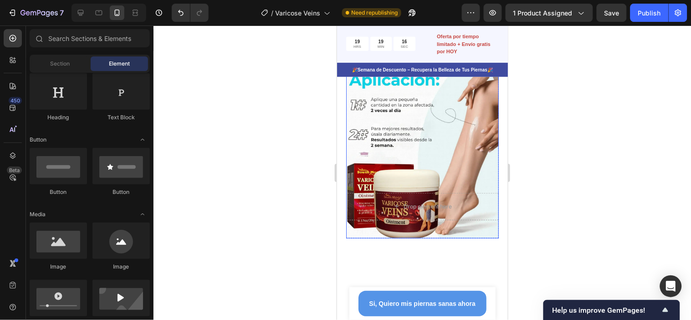
scroll to position [898, 0]
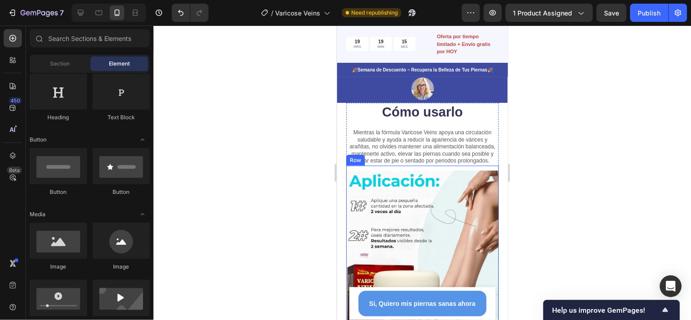
click at [402, 213] on div "Drop element here Row Row" at bounding box center [422, 252] width 153 height 174
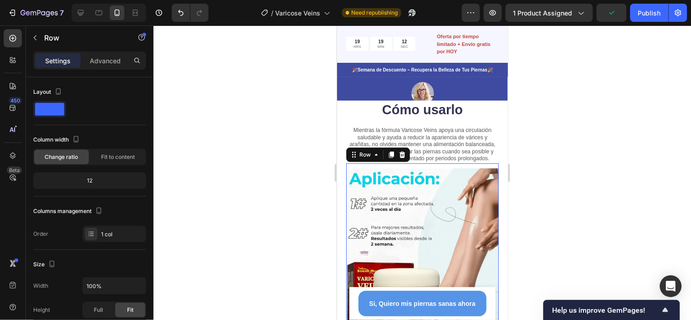
click at [545, 132] on div at bounding box center [422, 173] width 537 height 295
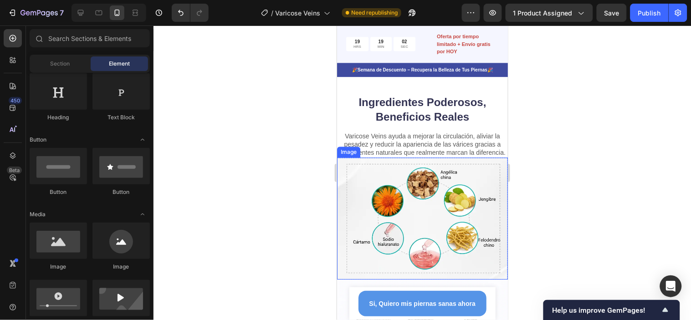
scroll to position [695, 0]
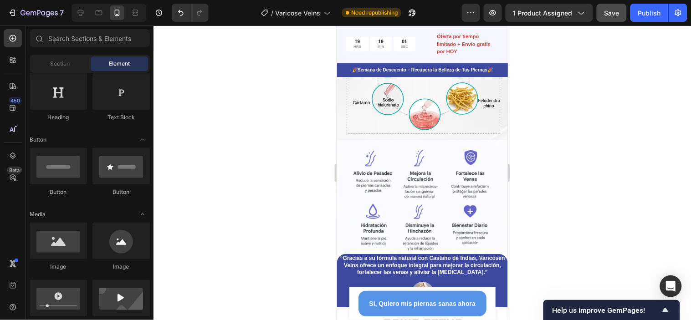
click at [615, 17] on button "Save" at bounding box center [612, 13] width 30 height 18
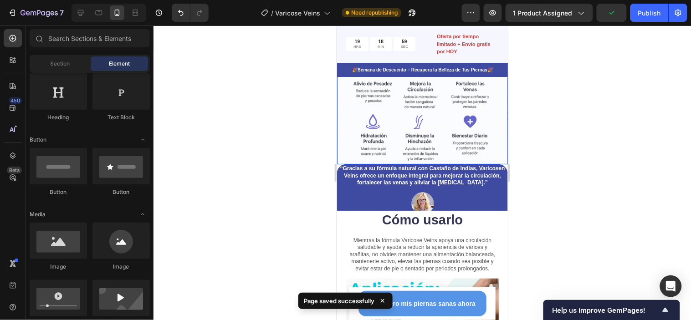
scroll to position [796, 0]
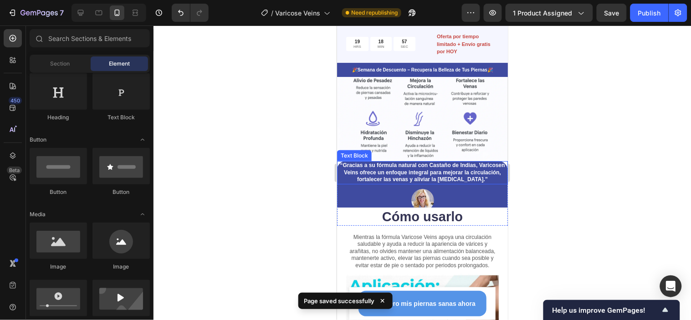
click at [494, 174] on p "“Gracias a su fórmula natural con Castaño de Indias, Varicosen Veins ofrece un …" at bounding box center [422, 172] width 169 height 21
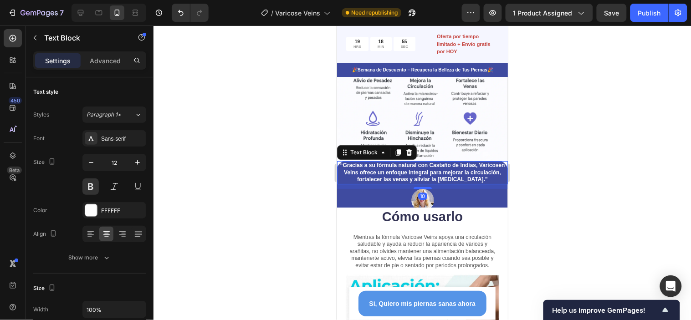
click at [556, 190] on div at bounding box center [422, 173] width 537 height 295
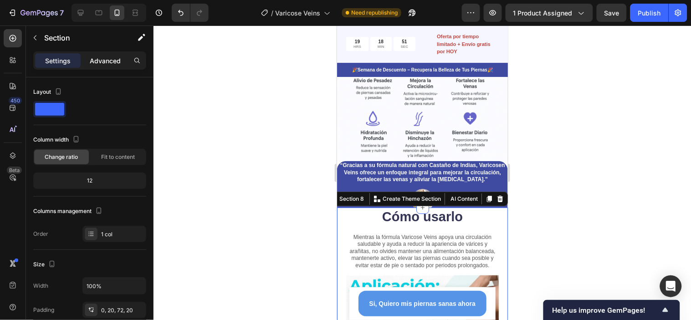
click at [108, 57] on p "Advanced" at bounding box center [105, 61] width 31 height 10
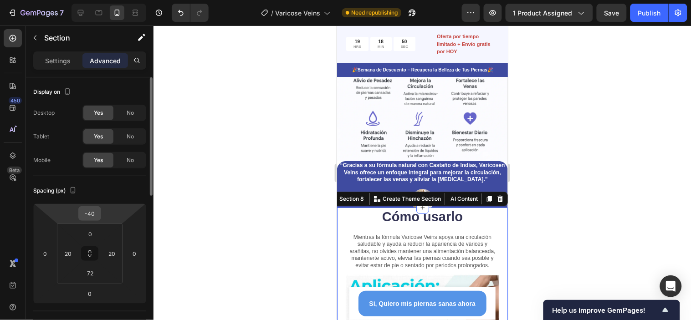
click at [99, 215] on div "-40" at bounding box center [89, 213] width 23 height 15
click at [93, 214] on input "-40" at bounding box center [90, 214] width 18 height 14
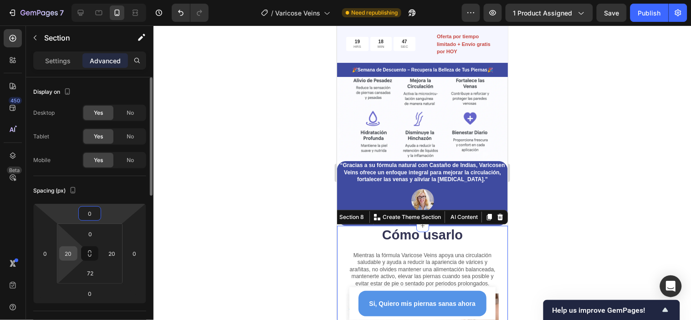
type input "0"
click at [68, 255] on input "20" at bounding box center [68, 254] width 14 height 14
type input "0"
click at [85, 270] on input "72" at bounding box center [90, 273] width 18 height 14
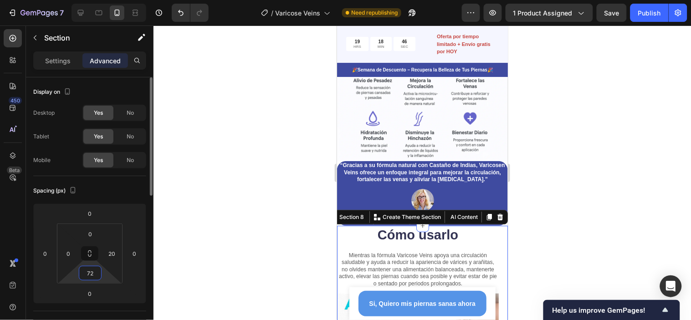
click at [85, 270] on input "72" at bounding box center [90, 273] width 18 height 14
type input "0"
click at [111, 260] on input "20" at bounding box center [112, 254] width 14 height 14
type input "0"
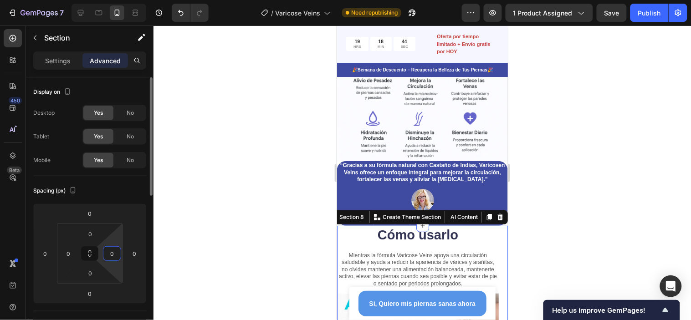
scroll to position [51, 0]
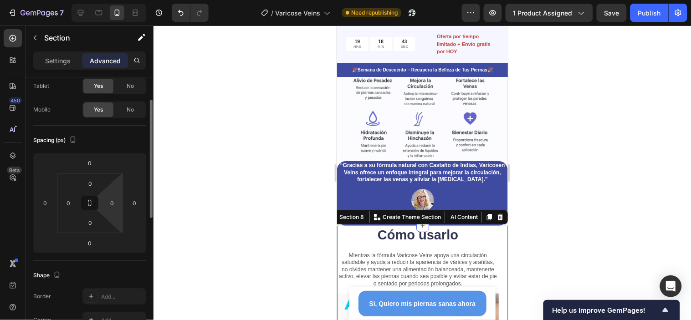
click at [622, 162] on div at bounding box center [422, 173] width 537 height 295
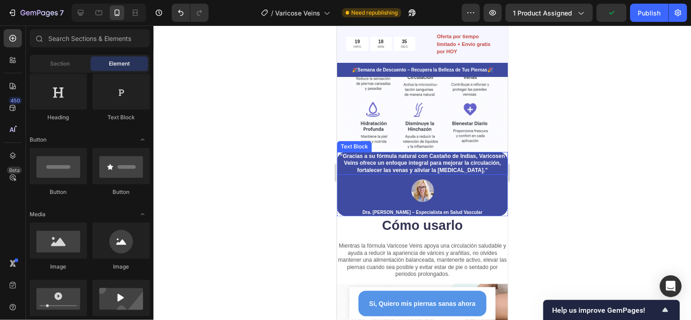
scroll to position [796, 0]
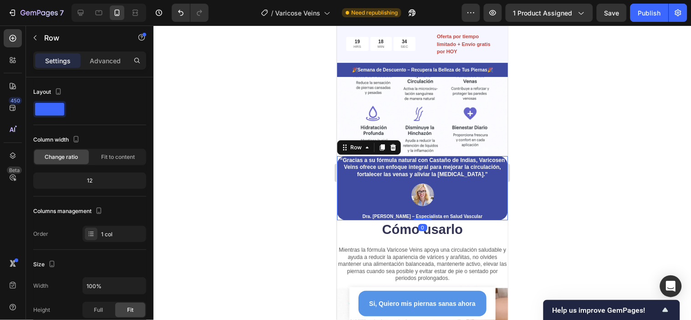
click at [496, 182] on div "“Gracias a su fórmula natural con Castaño de Indias, Varicosen Veins ofrece un …" at bounding box center [422, 188] width 171 height 65
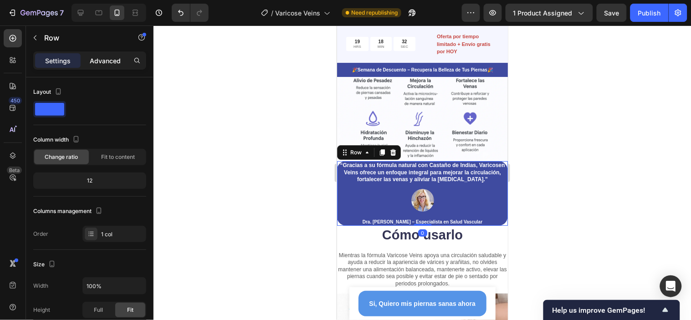
click at [100, 61] on p "Advanced" at bounding box center [105, 61] width 31 height 10
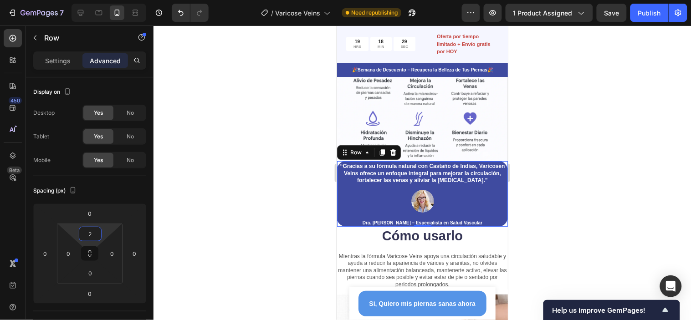
type input "4"
drag, startPoint x: 103, startPoint y: 226, endPoint x: 103, endPoint y: 232, distance: 6.4
click at [103, 0] on html "7 Version history / Varicose Veins Need republishing Preview 1 product assigned…" at bounding box center [345, 0] width 691 height 0
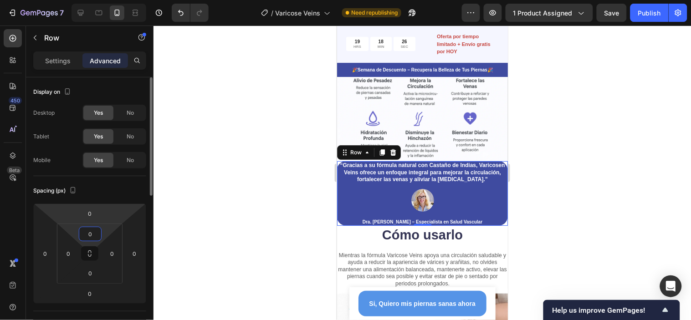
type input "0"
type input "8"
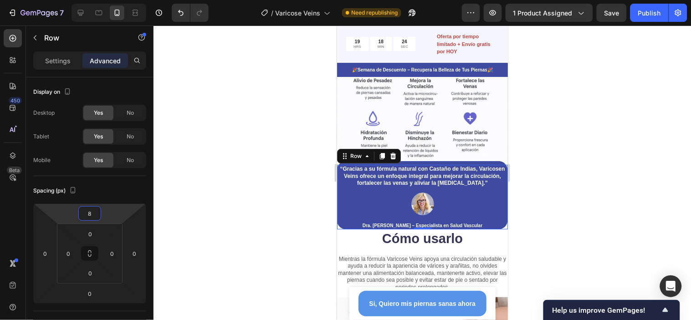
click at [111, 0] on html "7 Version history / Varicose Veins Need republishing Preview 1 product assigned…" at bounding box center [345, 0] width 691 height 0
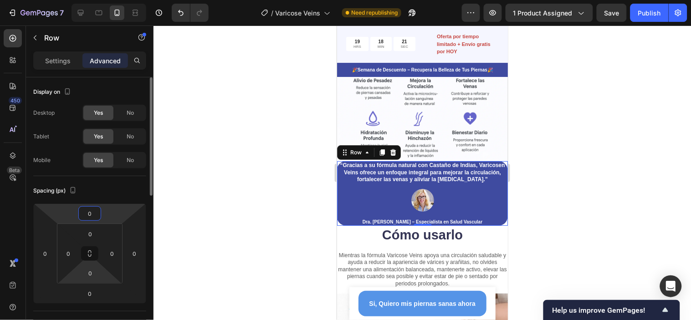
type input "0"
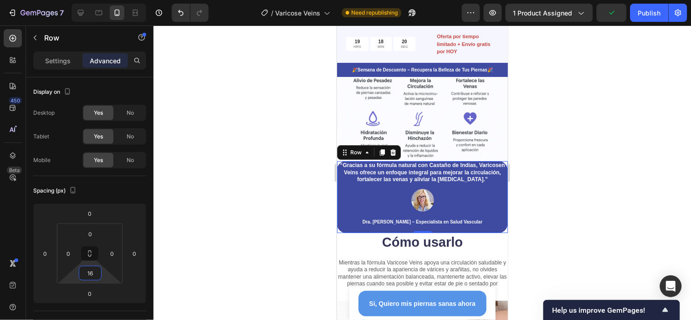
click at [108, 0] on html "7 Version history / Varicose Veins Need republishing Preview 1 product assigned…" at bounding box center [345, 0] width 691 height 0
type input "1"
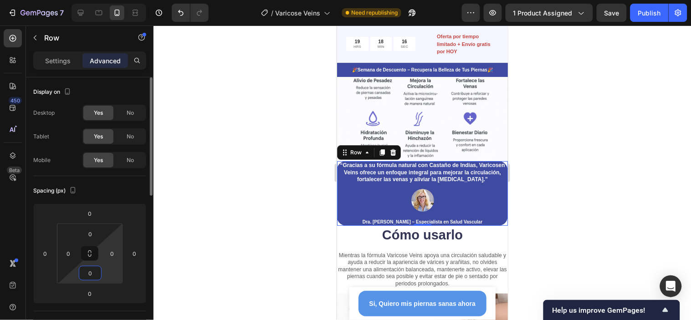
type input "0"
click at [118, 0] on html "7 Version history / Varicose Veins Need republishing Preview 1 product assigned…" at bounding box center [345, 0] width 691 height 0
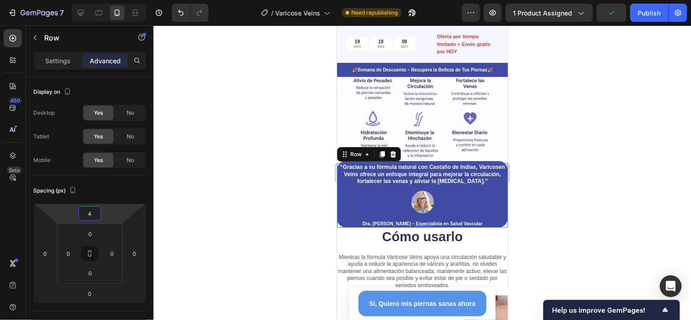
type input "2"
click at [108, 0] on html "7 Version history / Varicose Veins Need republishing Preview 1 product assigned…" at bounding box center [345, 0] width 691 height 0
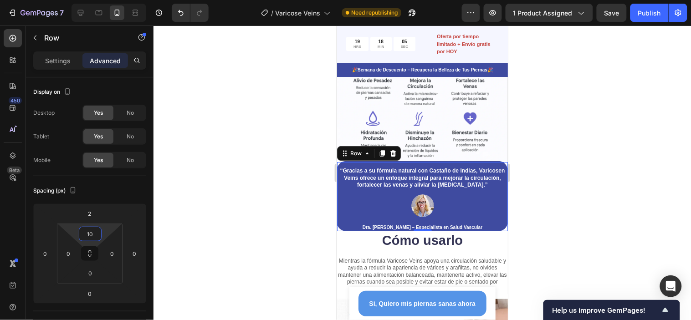
click at [105, 0] on html "7 Version history / Varicose Veins Need republishing Preview 1 product assigned…" at bounding box center [345, 0] width 691 height 0
type input "1"
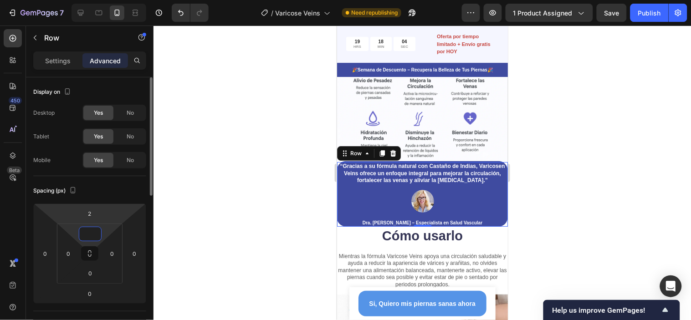
type input "0"
click at [101, 0] on html "7 Version history / Varicose Veins Need republishing Preview 1 product assigned…" at bounding box center [345, 0] width 691 height 0
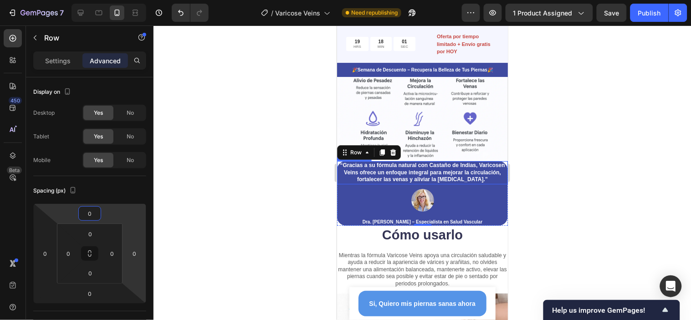
type input "0"
click at [578, 175] on div at bounding box center [422, 173] width 537 height 295
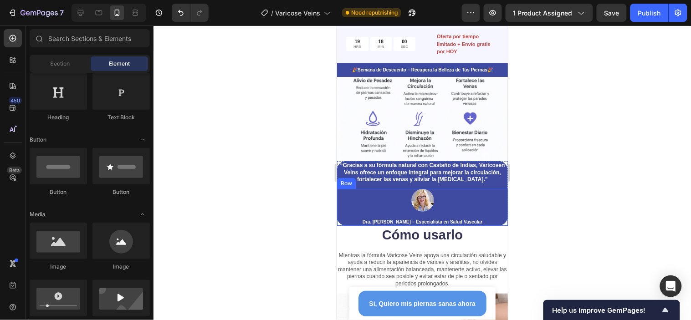
click at [489, 216] on div "Image Dra. Laura Gómez – Especialista en Salud Vascular Text Block Row" at bounding box center [422, 207] width 171 height 37
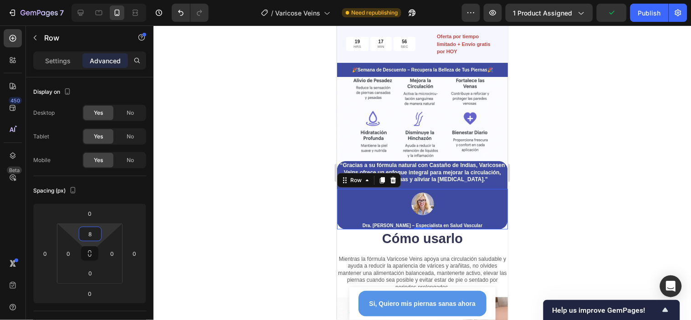
type input "6"
click at [103, 0] on html "7 Version history / Varicose Veins Need republishing Preview 1 product assigned…" at bounding box center [345, 0] width 691 height 0
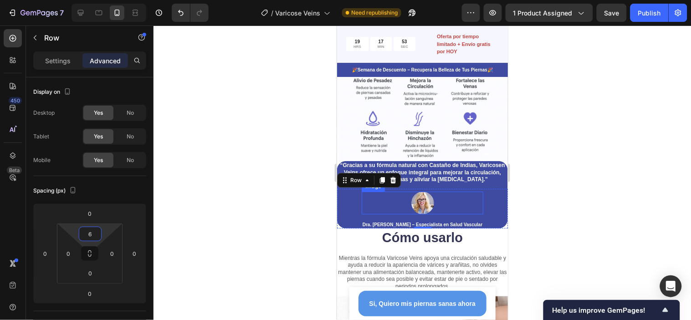
click at [419, 198] on img at bounding box center [422, 202] width 23 height 23
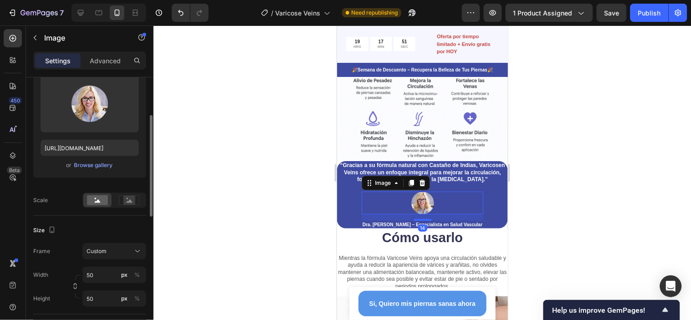
scroll to position [202, 0]
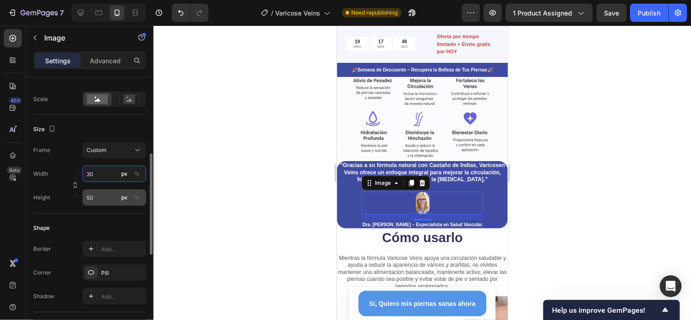
type input "30"
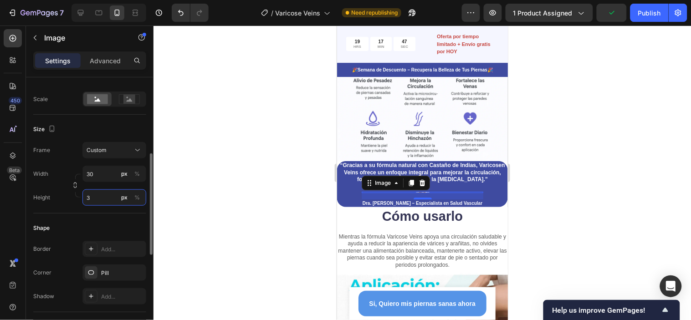
type input "30"
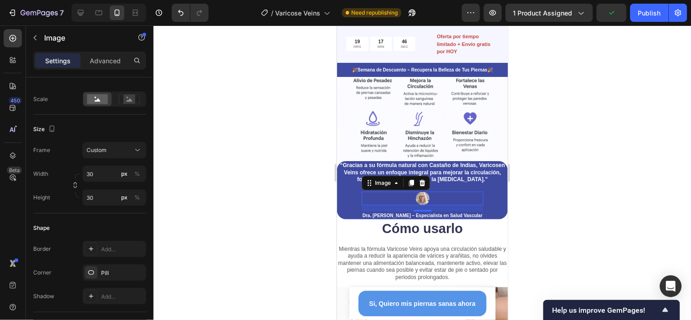
click at [584, 189] on div at bounding box center [422, 173] width 537 height 295
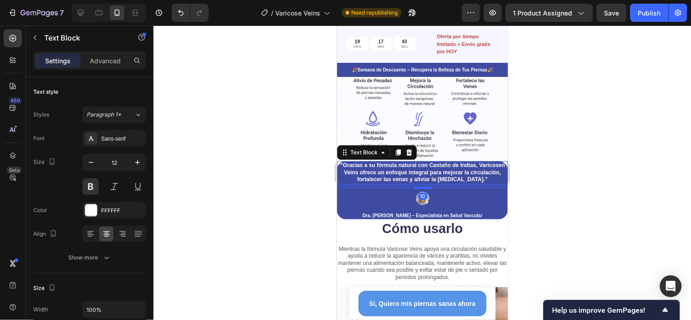
click at [489, 162] on p "“Gracias a su fórmula natural con Castaño de Indias, Varicosen Veins ofrece un …" at bounding box center [422, 172] width 169 height 21
click at [107, 62] on p "Advanced" at bounding box center [105, 61] width 31 height 10
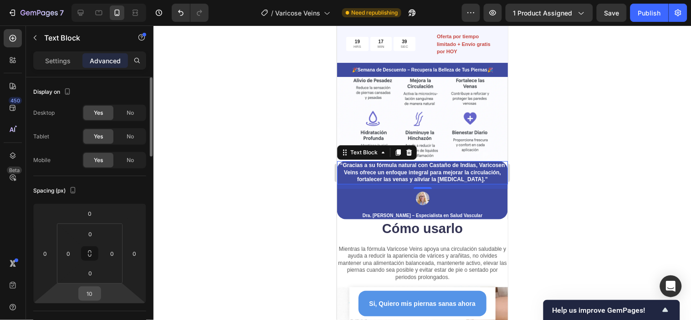
click at [97, 288] on input "10" at bounding box center [90, 294] width 18 height 14
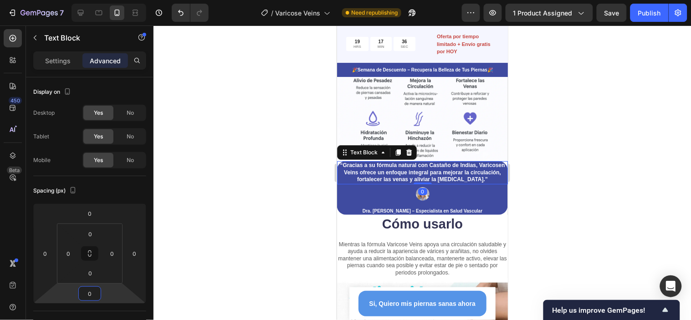
type input "0"
click at [609, 161] on div at bounding box center [422, 173] width 537 height 295
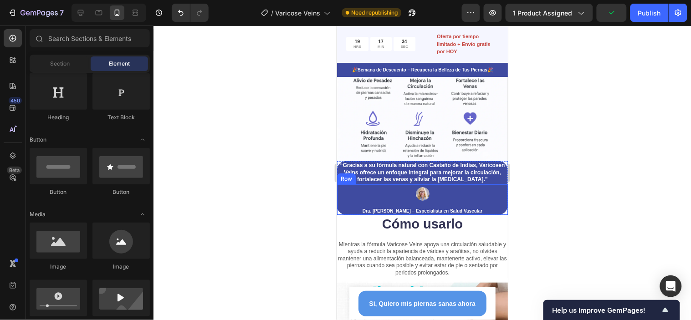
click at [496, 205] on div "Image Dra. Laura Gómez – Especialista en Salud Vascular Text Block Row" at bounding box center [422, 199] width 171 height 31
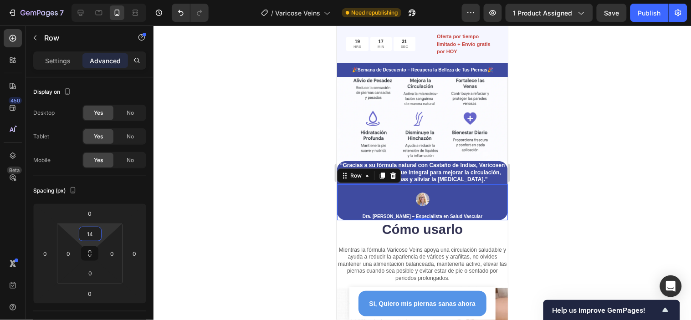
type input "12"
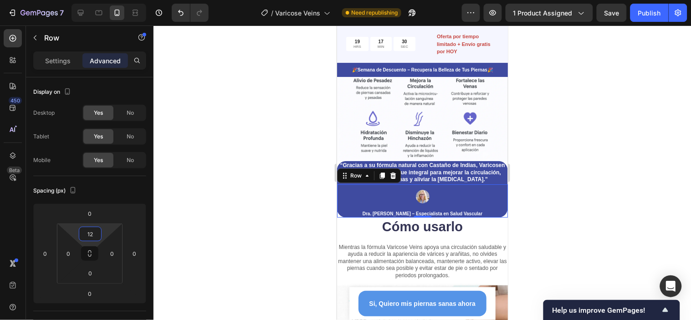
drag, startPoint x: 105, startPoint y: 226, endPoint x: 107, endPoint y: 231, distance: 4.9
click at [107, 0] on html "7 Version history / Varicose Veins Need republishing Preview 1 product assigned…" at bounding box center [345, 0] width 691 height 0
click at [598, 222] on div at bounding box center [422, 173] width 537 height 295
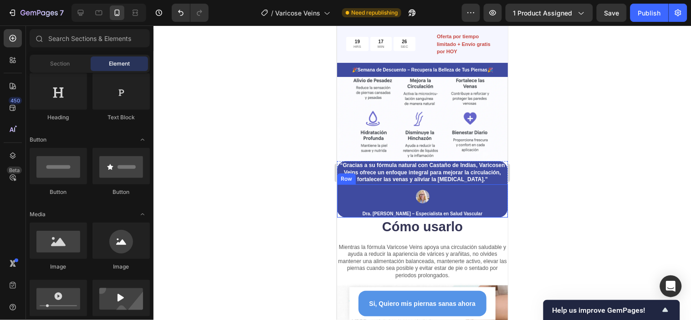
click at [339, 211] on div "Image Dra. Laura Gómez – Especialista en Salud Vascular Text Block Row" at bounding box center [422, 200] width 171 height 33
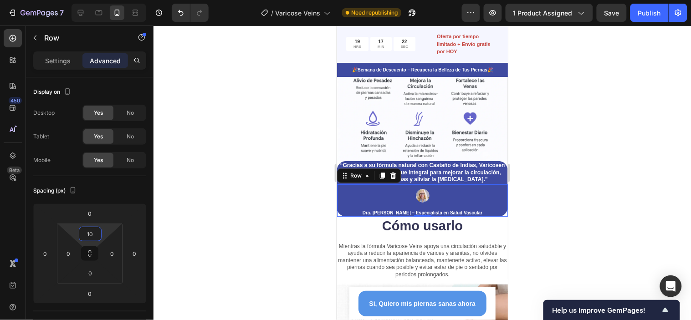
click at [107, 0] on html "7 Version history / Varicose Veins Need republishing Preview 1 product assigned…" at bounding box center [345, 0] width 691 height 0
type input "1"
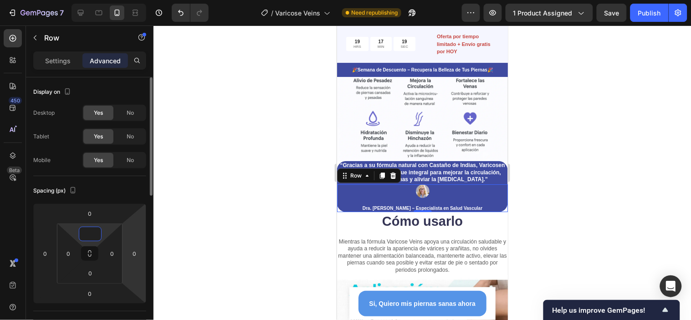
type input "0"
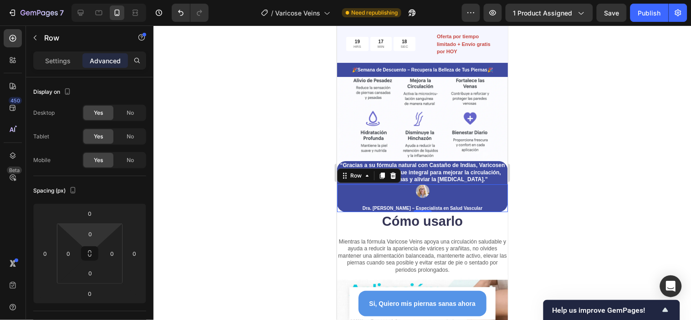
click at [595, 181] on div at bounding box center [422, 173] width 537 height 295
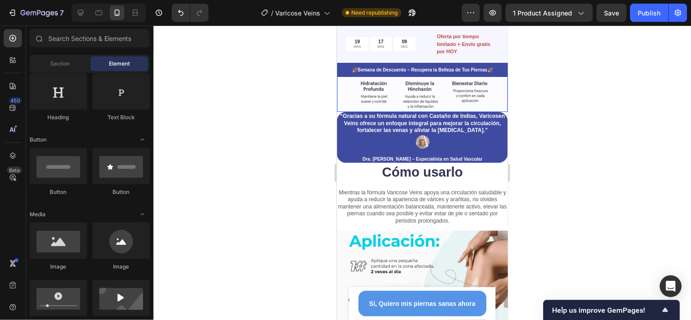
scroll to position [847, 0]
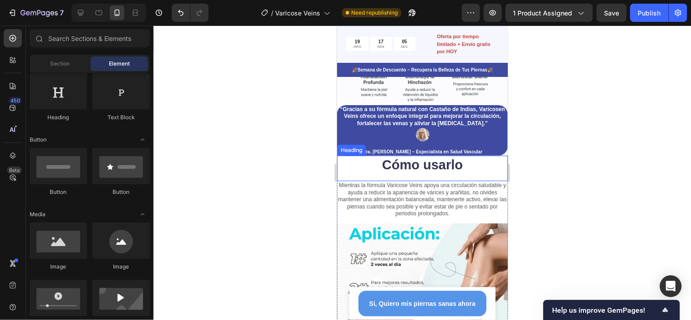
click at [476, 173] on h2 "Cómo usarlo" at bounding box center [422, 164] width 171 height 19
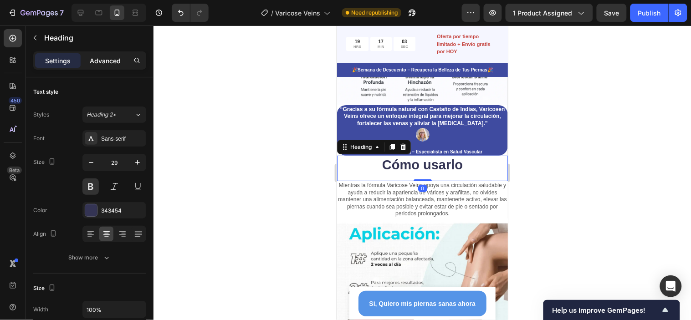
click at [106, 54] on div "Advanced" at bounding box center [105, 60] width 46 height 15
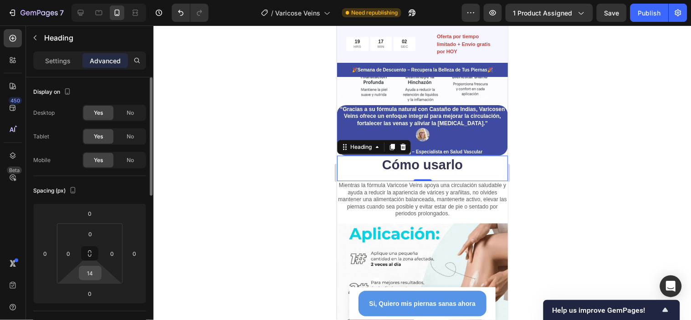
click at [94, 275] on input "14" at bounding box center [90, 273] width 18 height 14
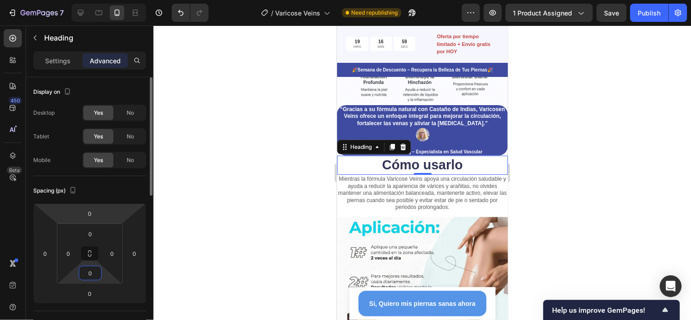
type input "0"
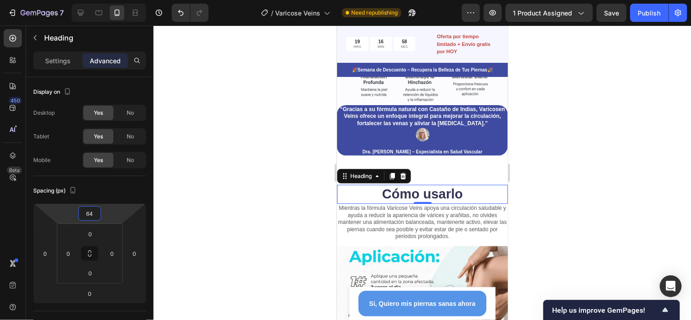
type input "70"
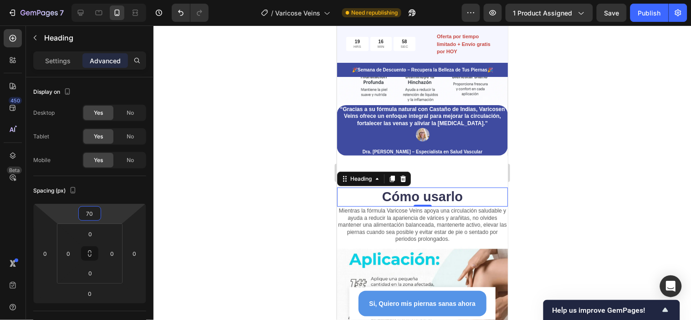
drag, startPoint x: 110, startPoint y: 214, endPoint x: 112, endPoint y: 196, distance: 17.9
click at [112, 0] on html "7 Version history / Varicose Veins Need republishing Preview 1 product assigned…" at bounding box center [345, 0] width 691 height 0
click at [482, 127] on p "“Gracias a su fórmula natural con Castaño de Indias, Varicosen Veins ofrece un …" at bounding box center [422, 116] width 169 height 21
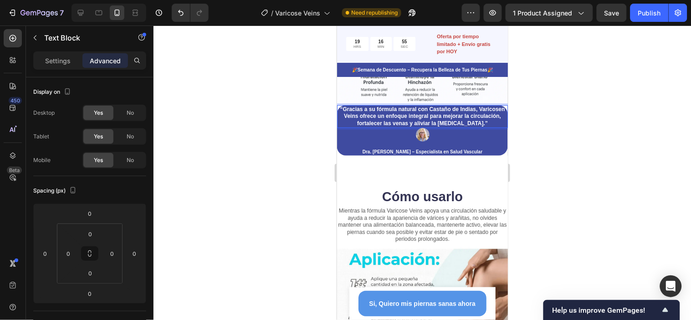
click at [491, 106] on p "“Gracias a su fórmula natural con Castaño de Indias, Varicosen Veins ofrece un …" at bounding box center [422, 116] width 169 height 21
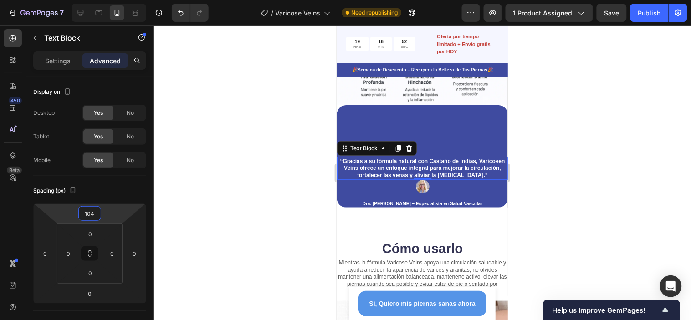
type input "102"
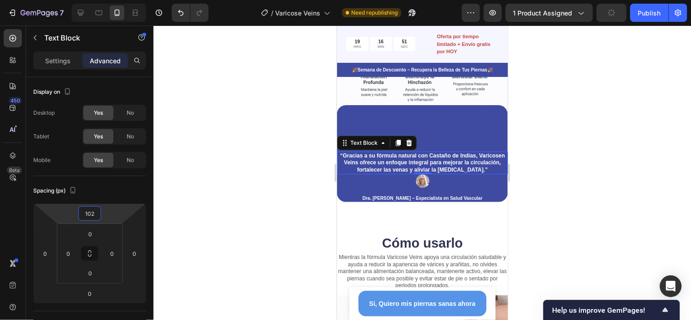
drag, startPoint x: 104, startPoint y: 217, endPoint x: 110, endPoint y: 192, distance: 26.2
click at [110, 0] on html "7 Version history / Varicose Veins Need republishing Preview 1 product assigned…" at bounding box center [345, 0] width 691 height 0
click at [101, 232] on div "0" at bounding box center [90, 234] width 23 height 15
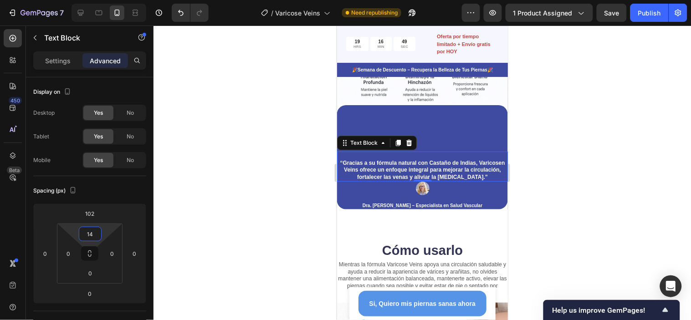
type input "16"
click at [106, 0] on html "7 Version history / Varicose Veins Need republishing Preview 1 product assigned…" at bounding box center [345, 0] width 691 height 0
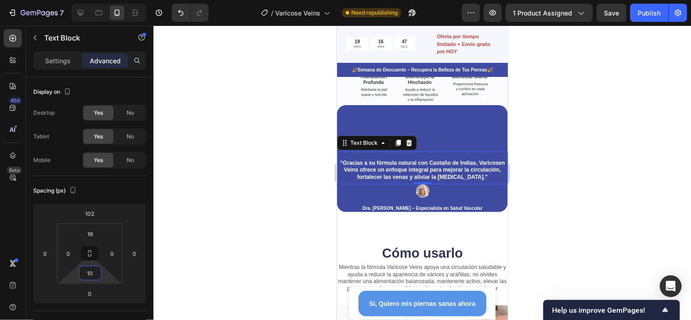
type input "6"
click at [104, 0] on html "7 Version history / Varicose Veins Need republishing Preview 1 product assigned…" at bounding box center [345, 0] width 691 height 0
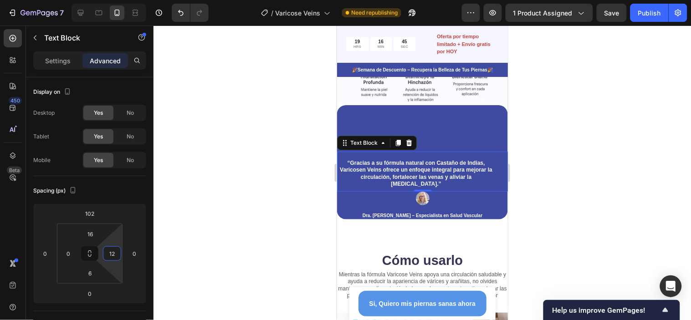
type input "2"
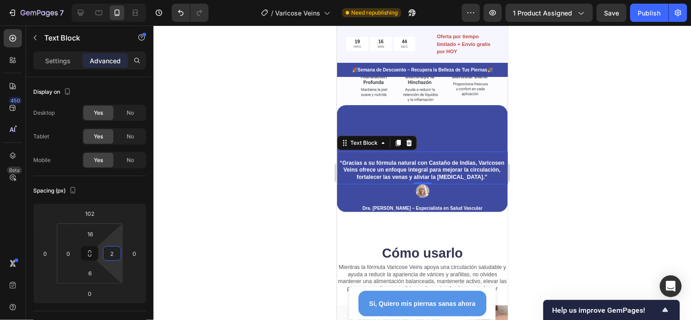
click at [120, 0] on html "7 Version history / Varicose Veins Need republishing Preview 1 product assigned…" at bounding box center [345, 0] width 691 height 0
type input "8"
click at [66, 0] on html "7 Version history / Varicose Veins Need republishing Preview 1 product assigned…" at bounding box center [345, 0] width 691 height 0
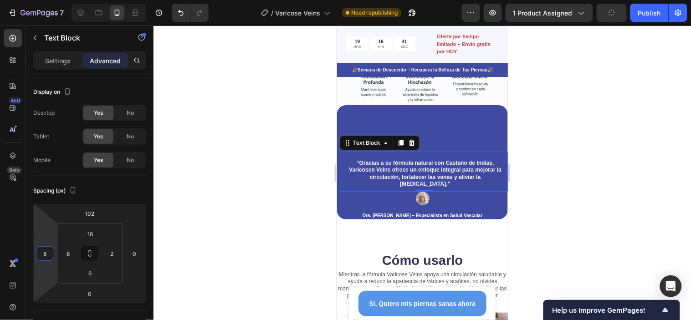
type input "6"
click at [47, 0] on html "7 Version history / Varicose Veins Need republishing Preview 1 product assigned…" at bounding box center [345, 0] width 691 height 0
type input "0"
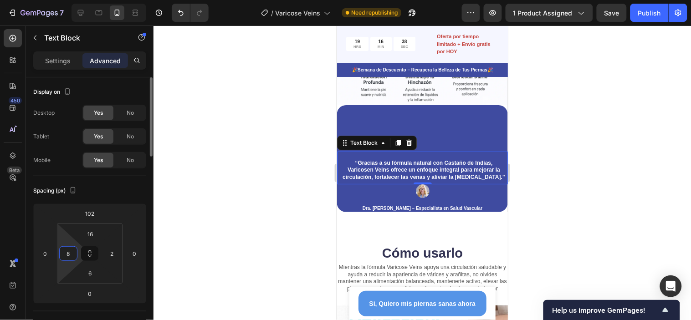
click at [71, 253] on input "8" at bounding box center [68, 254] width 14 height 14
type input "0"
click at [113, 255] on input "2" at bounding box center [112, 254] width 14 height 14
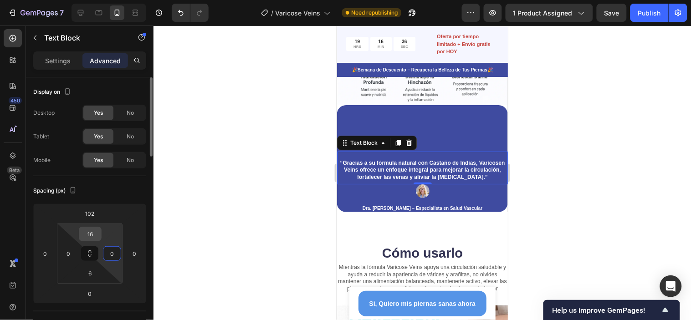
type input "0"
click at [93, 232] on input "16" at bounding box center [90, 234] width 18 height 14
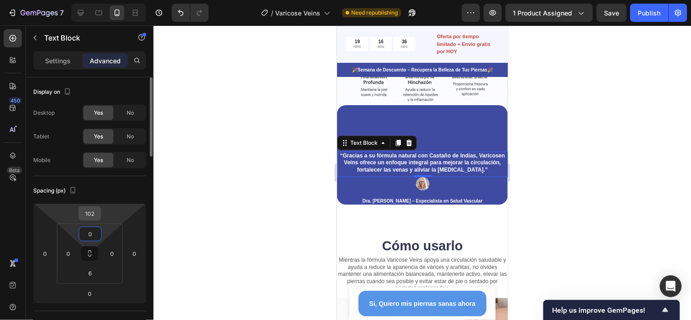
type input "0"
click at [95, 213] on input "102" at bounding box center [90, 214] width 18 height 14
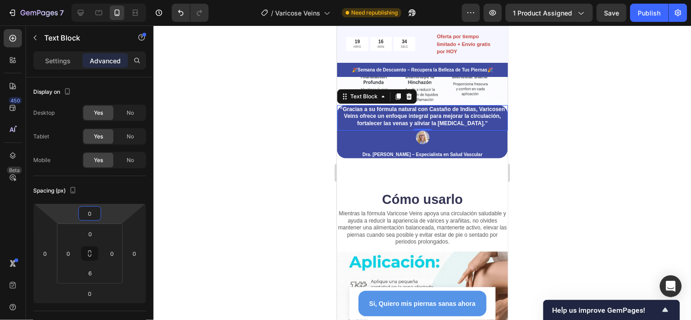
type input "0"
click at [571, 127] on div at bounding box center [422, 173] width 537 height 295
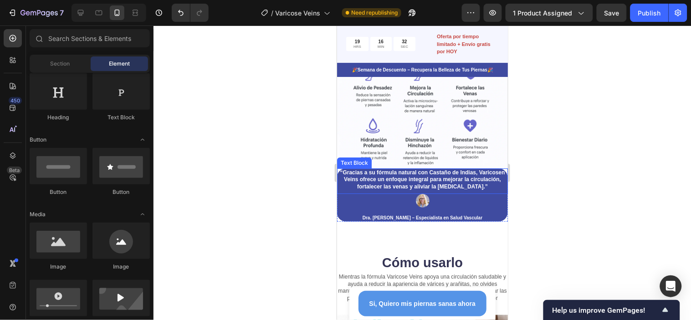
scroll to position [796, 0]
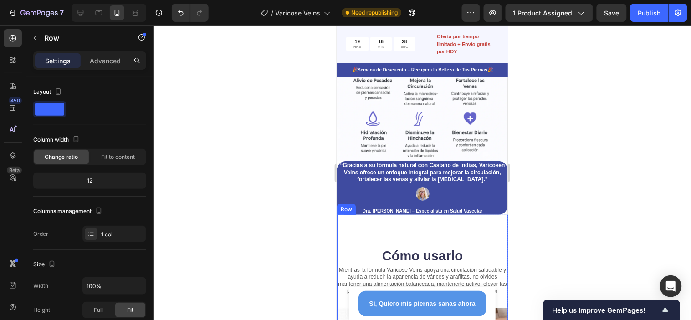
click at [111, 61] on p "Advanced" at bounding box center [105, 61] width 31 height 10
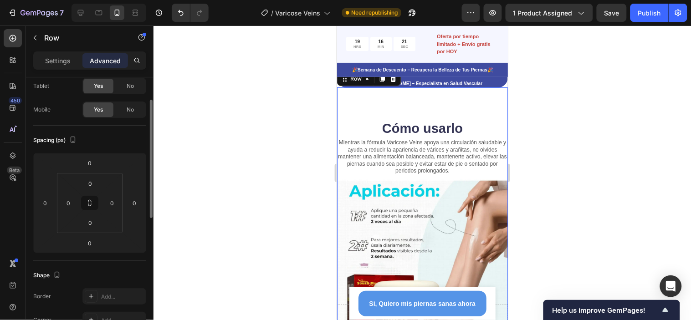
scroll to position [948, 0]
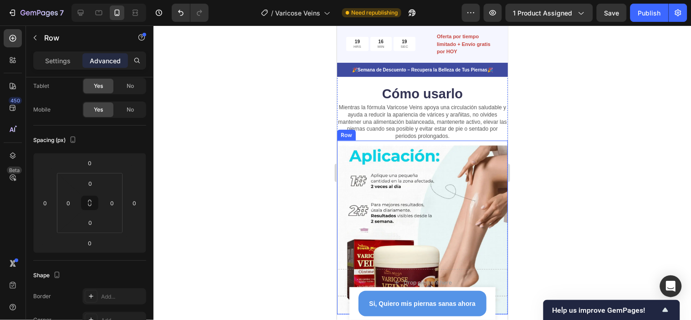
click at [495, 205] on div "Drop element here Row Row" at bounding box center [422, 227] width 171 height 174
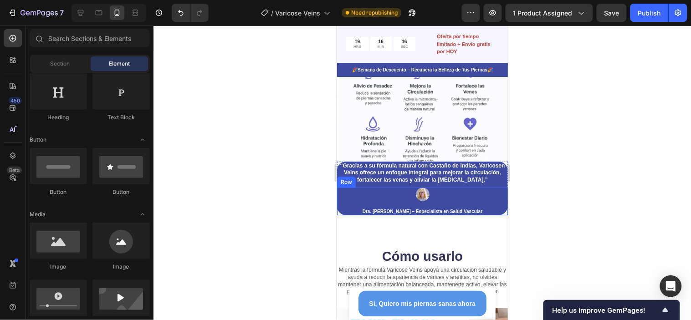
scroll to position [791, 0]
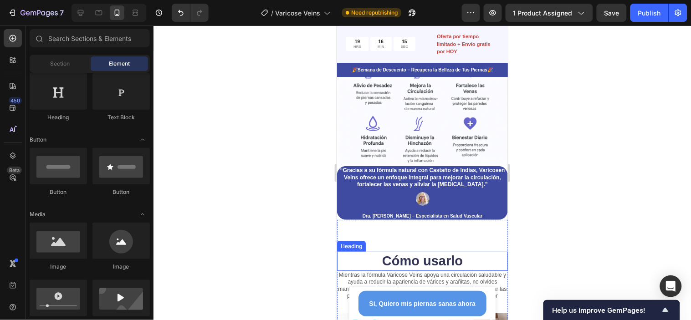
click at [491, 251] on h2 "Cómo usarlo" at bounding box center [422, 260] width 171 height 19
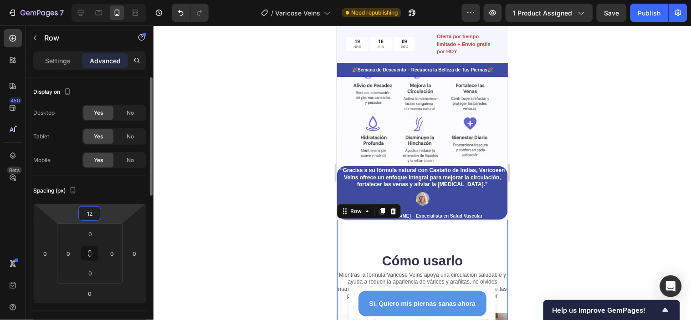
drag, startPoint x: 113, startPoint y: 210, endPoint x: 113, endPoint y: 222, distance: 11.9
click at [115, 0] on html "7 Version history / Varicose Veins Need republishing Preview 1 product assigned…" at bounding box center [345, 0] width 691 height 0
type input "14"
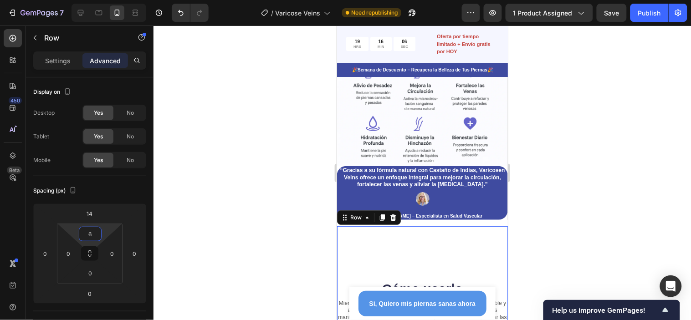
type input "0"
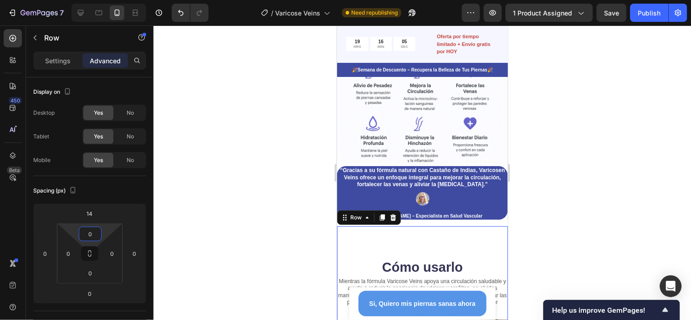
drag, startPoint x: 109, startPoint y: 229, endPoint x: 111, endPoint y: 234, distance: 5.2
click at [111, 0] on html "7 Version history / Varicose Veins Need republishing Preview 1 product assigned…" at bounding box center [345, 0] width 691 height 0
drag, startPoint x: 102, startPoint y: 271, endPoint x: 102, endPoint y: 243, distance: 28.3
click at [102, 0] on html "7 Version history / Varicose Veins Need republishing Preview 1 product assigned…" at bounding box center [345, 0] width 691 height 0
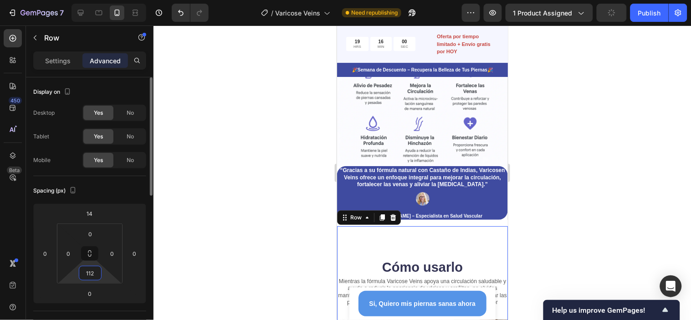
click at [98, 276] on input "112" at bounding box center [90, 273] width 18 height 14
click at [92, 272] on input "112" at bounding box center [90, 273] width 18 height 14
click at [87, 272] on input "1120" at bounding box center [90, 273] width 18 height 14
type input "0"
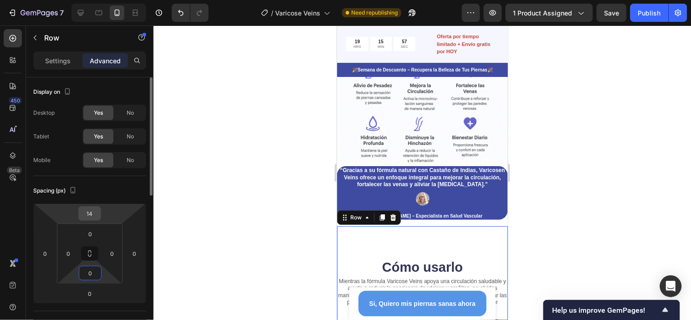
click at [90, 212] on input "14" at bounding box center [90, 214] width 18 height 14
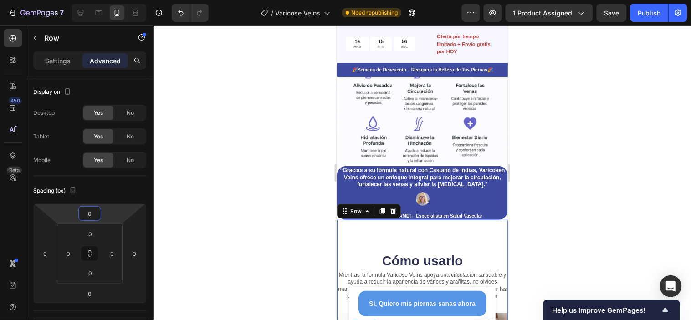
type input "0"
click at [622, 184] on div at bounding box center [422, 173] width 537 height 295
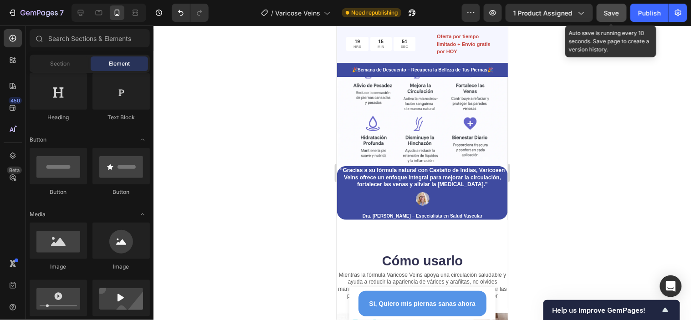
click at [622, 12] on button "Save" at bounding box center [612, 13] width 30 height 18
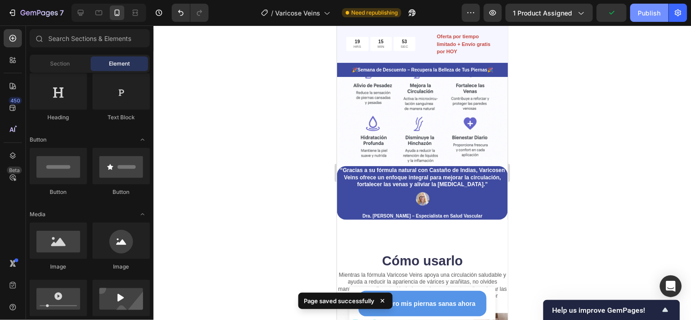
click at [622, 17] on div "Publish" at bounding box center [649, 13] width 23 height 10
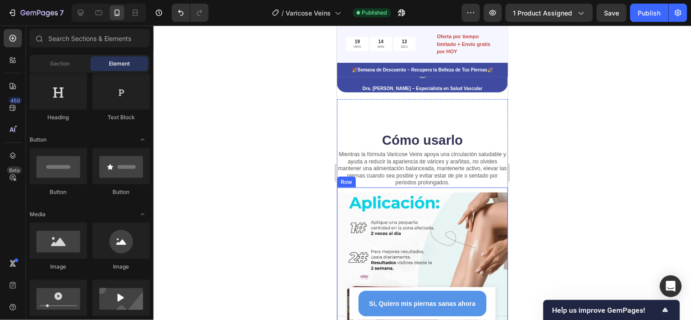
scroll to position [893, 0]
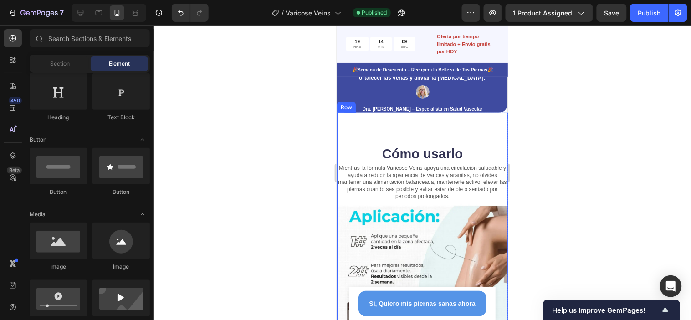
click at [484, 134] on div "Cómo usarlo Heading Mientras la fórmula Varicose Veins apoya una circulación sa…" at bounding box center [422, 244] width 171 height 262
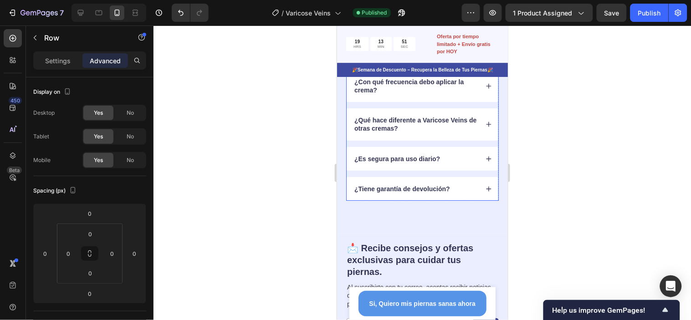
scroll to position [1641, 0]
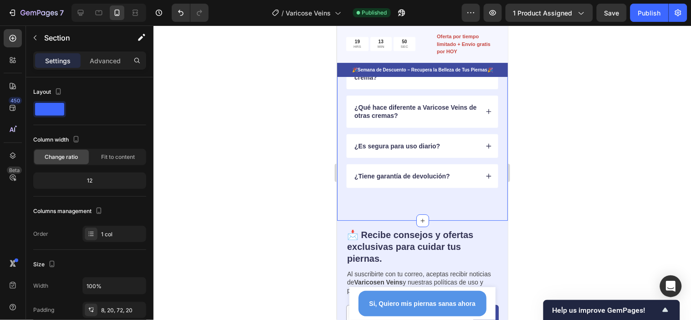
click at [487, 213] on div "Preguntas Frecuentes Heading ¿Tienes preguntas? Tenemos las respuestas... Text …" at bounding box center [422, 73] width 171 height 296
click at [89, 63] on div "Advanced" at bounding box center [105, 60] width 46 height 15
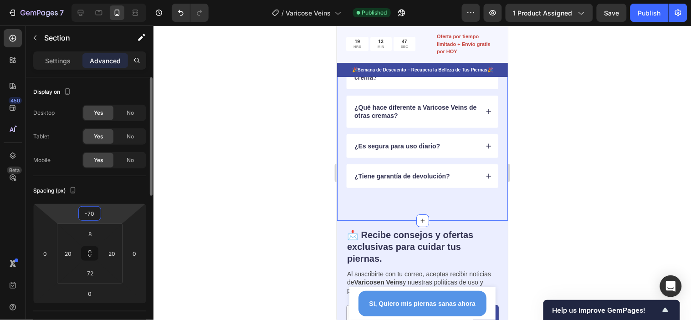
click at [90, 211] on input "-70" at bounding box center [90, 214] width 18 height 14
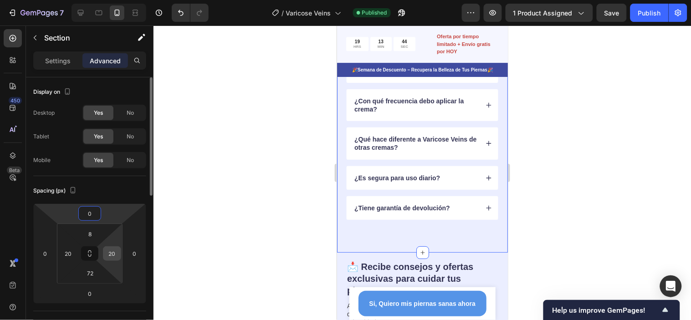
type input "0"
click at [108, 249] on input "20" at bounding box center [112, 254] width 14 height 14
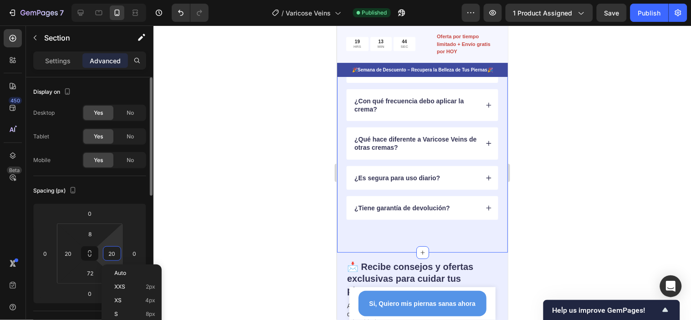
click at [108, 249] on input "20" at bounding box center [112, 254] width 14 height 14
type input "0"
click at [70, 251] on input "20" at bounding box center [68, 254] width 14 height 14
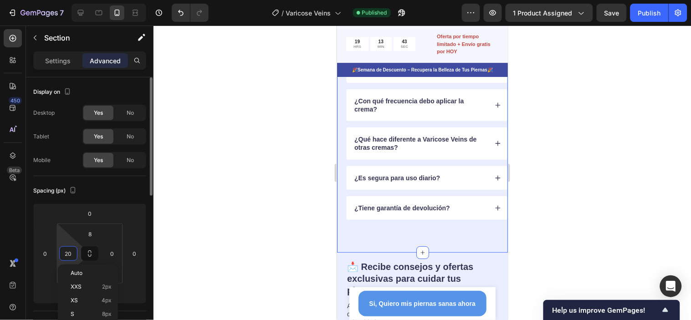
click at [70, 251] on input "20" at bounding box center [68, 254] width 14 height 14
type input "0"
click at [92, 276] on input "72" at bounding box center [90, 273] width 18 height 14
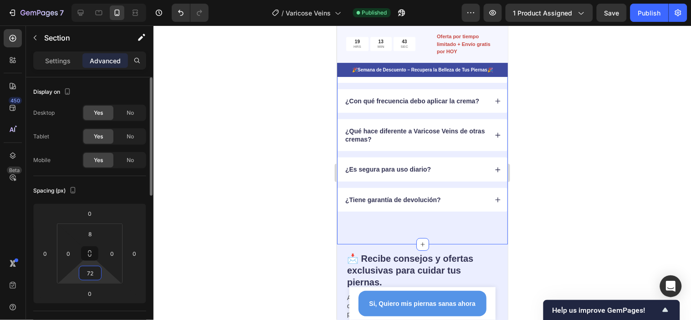
click at [92, 276] on input "72" at bounding box center [90, 273] width 18 height 14
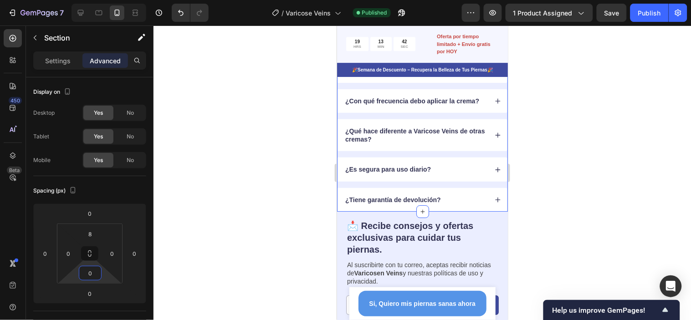
type input "0"
click at [574, 186] on div at bounding box center [422, 173] width 537 height 295
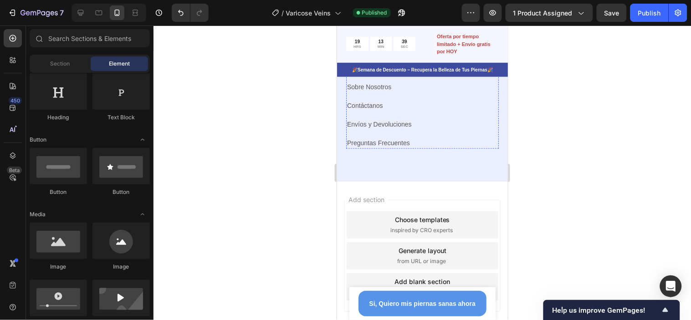
scroll to position [1944, 0]
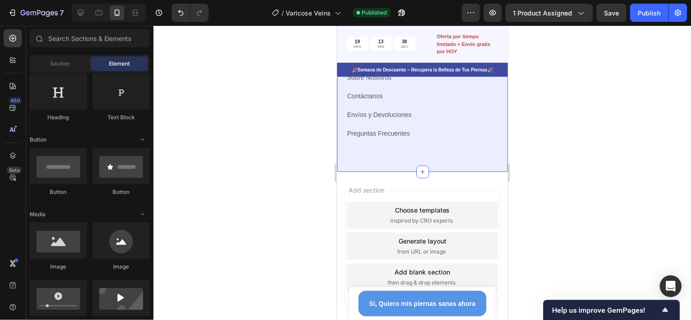
click at [476, 153] on div "📩 Recibe consejos y ofertas exclusivas para cuidar tus piernas. Heading Al susc…" at bounding box center [422, 45] width 171 height 254
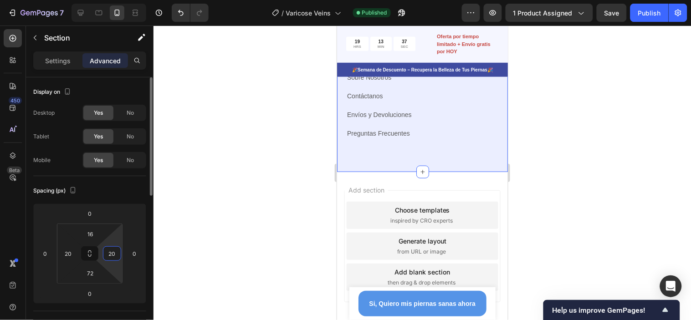
click at [109, 251] on input "20" at bounding box center [112, 254] width 14 height 14
type input "0"
click at [92, 272] on input "72" at bounding box center [90, 273] width 18 height 14
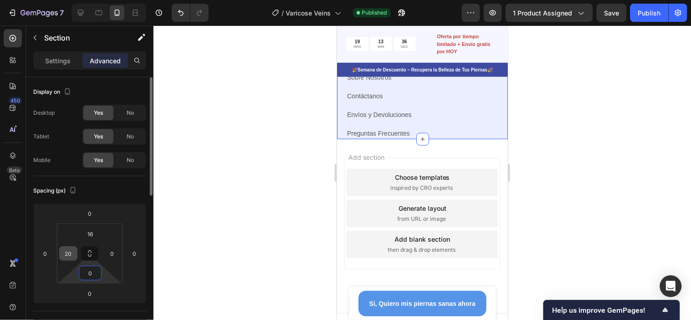
scroll to position [1899, 0]
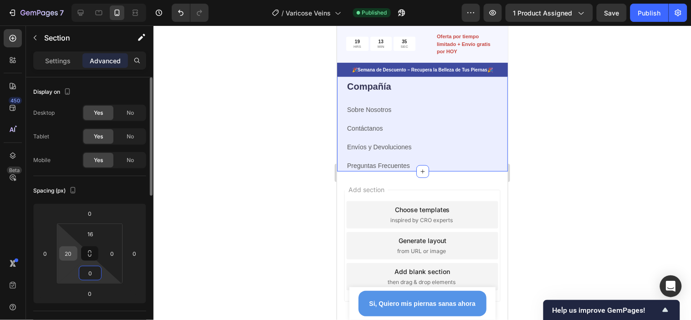
type input "0"
click at [70, 251] on input "20" at bounding box center [68, 254] width 14 height 14
type input "0"
click at [92, 235] on input "16" at bounding box center [90, 234] width 18 height 14
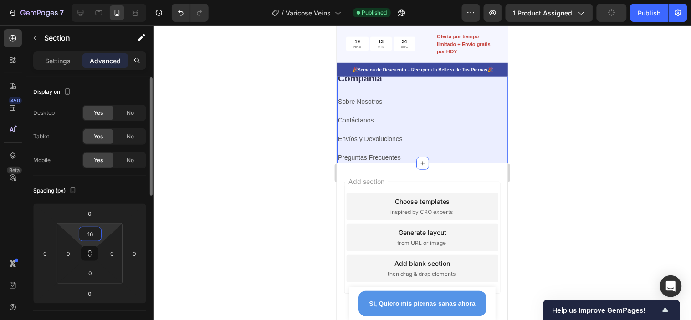
click at [92, 235] on input "16" at bounding box center [90, 234] width 18 height 14
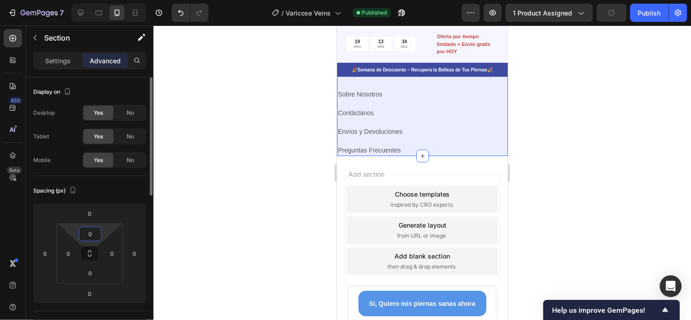
scroll to position [1892, 0]
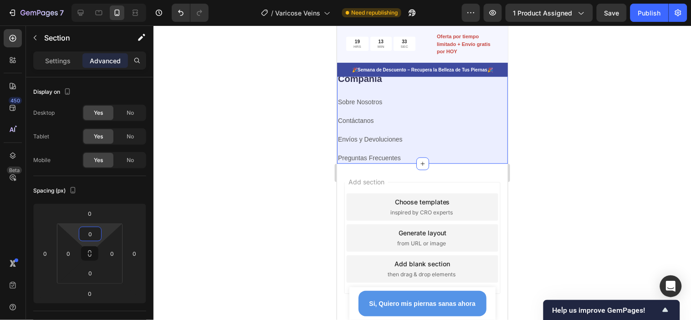
type input "0"
click at [586, 150] on div at bounding box center [422, 173] width 537 height 295
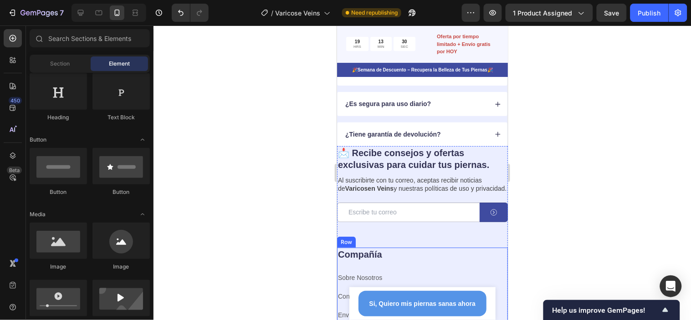
scroll to position [1689, 0]
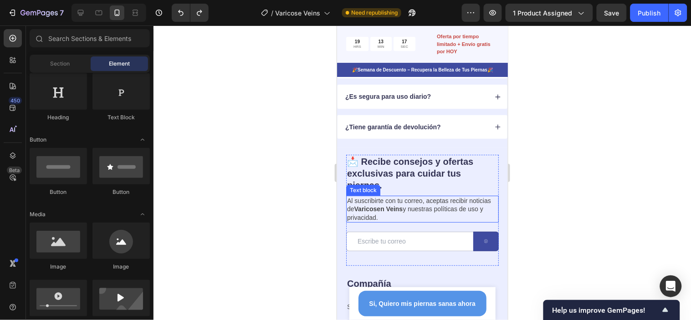
scroll to position [1689, 0]
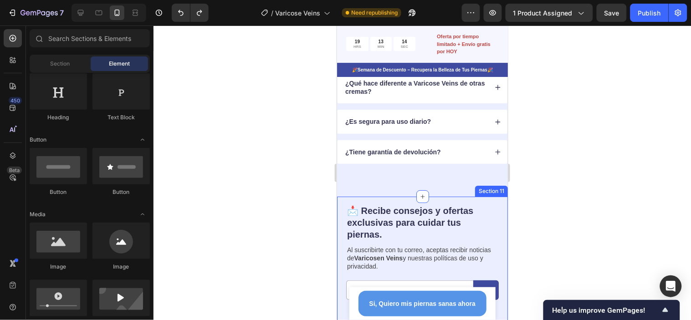
click at [494, 215] on div "📩 Recibe consejos y ofertas exclusivas para cuidar tus piernas. Heading Al susc…" at bounding box center [422, 323] width 171 height 254
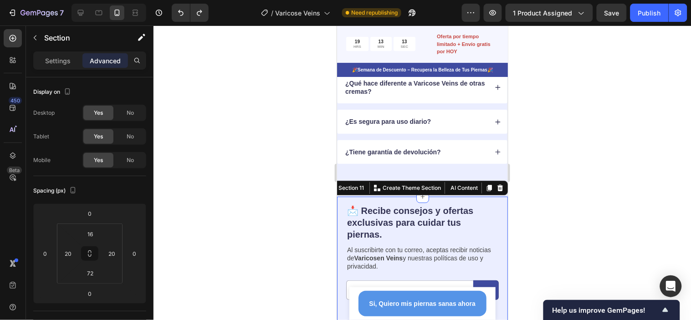
click at [544, 159] on div at bounding box center [422, 173] width 537 height 295
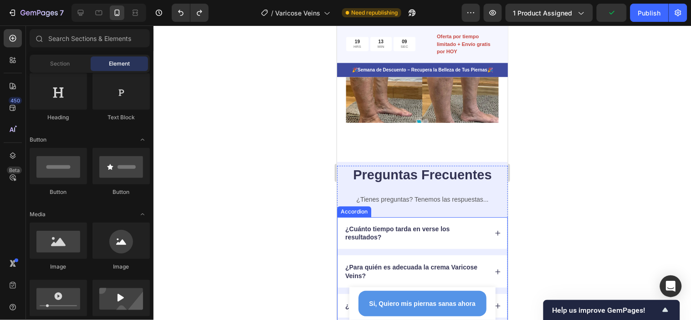
scroll to position [1386, 0]
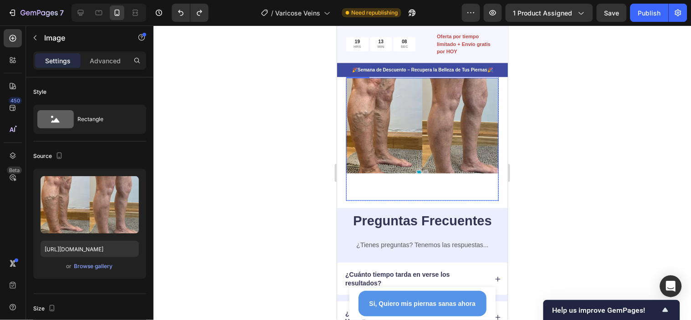
click at [478, 198] on div "Image" at bounding box center [422, 138] width 153 height 123
click at [97, 58] on p "Advanced" at bounding box center [105, 61] width 31 height 10
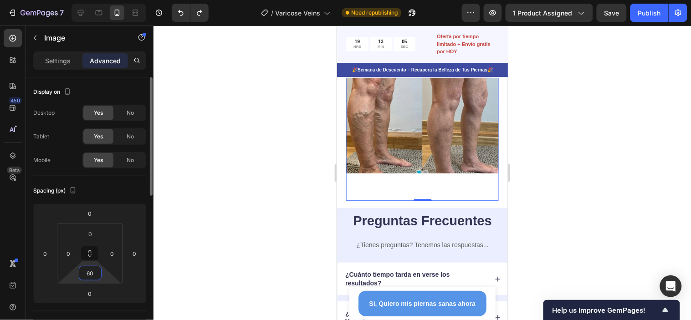
click at [92, 274] on input "60" at bounding box center [90, 273] width 18 height 14
type input "0"
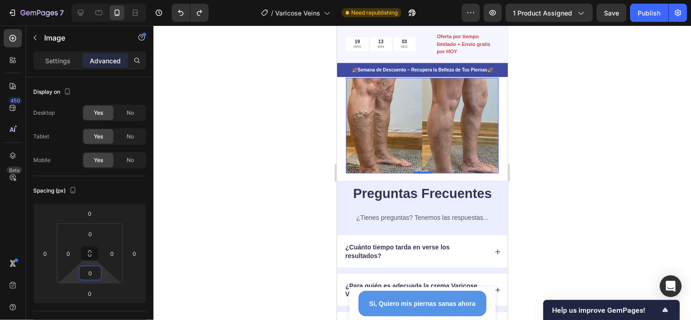
click at [609, 169] on div at bounding box center [422, 173] width 537 height 295
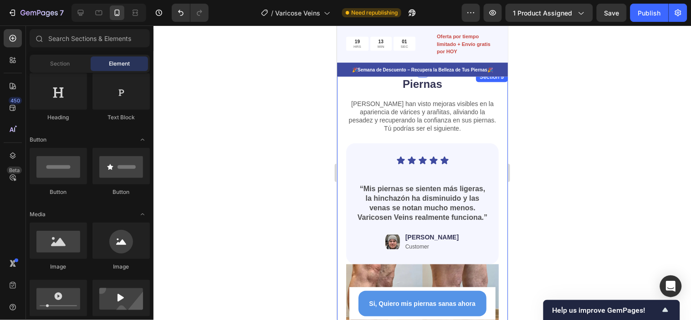
scroll to position [1183, 0]
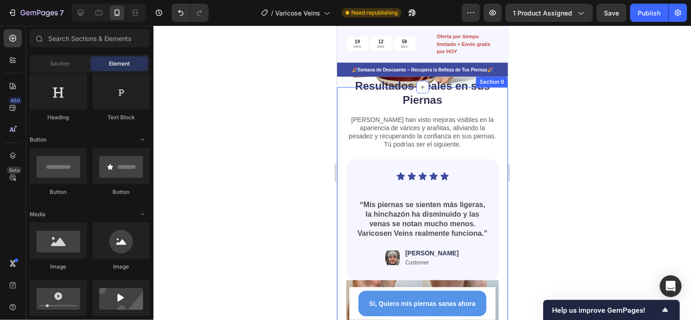
click at [491, 148] on div "Personas Reales. Resultados Reales en sus Piernas Heading Miles han visto mejor…" at bounding box center [422, 235] width 171 height 296
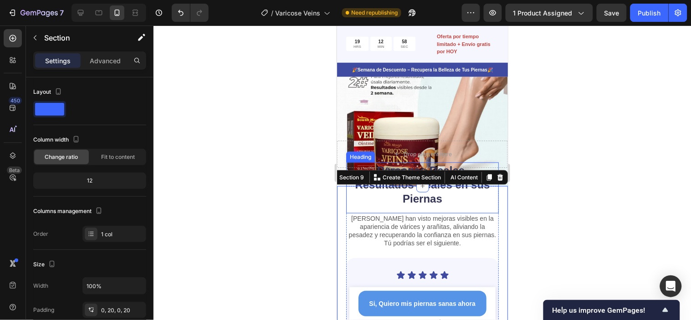
scroll to position [1082, 0]
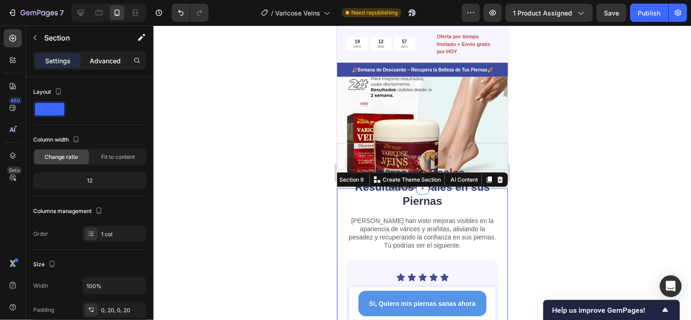
click at [109, 57] on p "Advanced" at bounding box center [105, 61] width 31 height 10
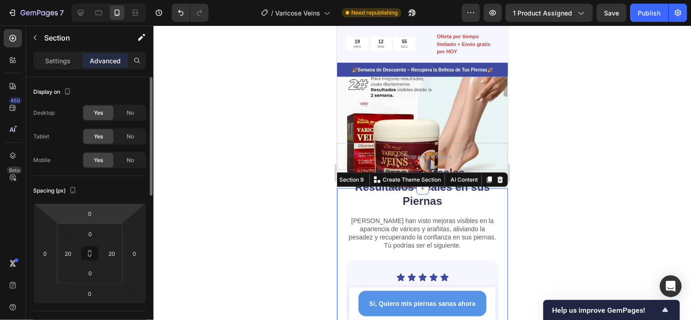
scroll to position [101, 0]
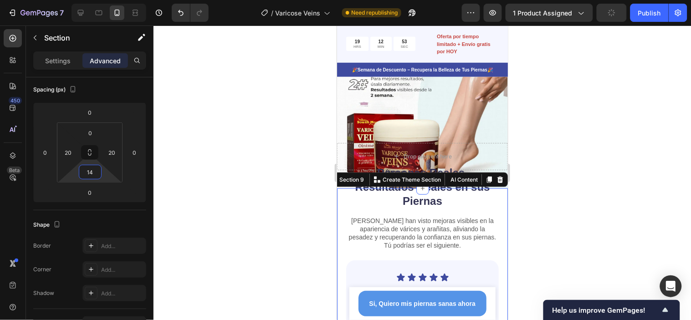
click at [105, 0] on html "7 Version history / Varicose Veins Need republishing Preview 1 product assigned…" at bounding box center [345, 0] width 691 height 0
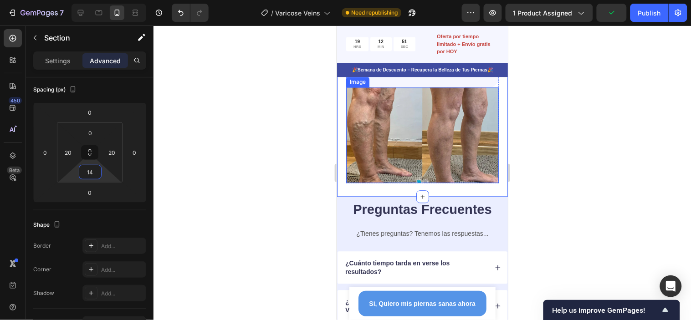
scroll to position [1386, 0]
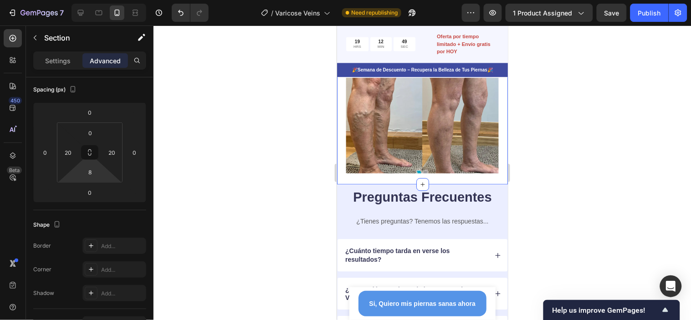
type input "0"
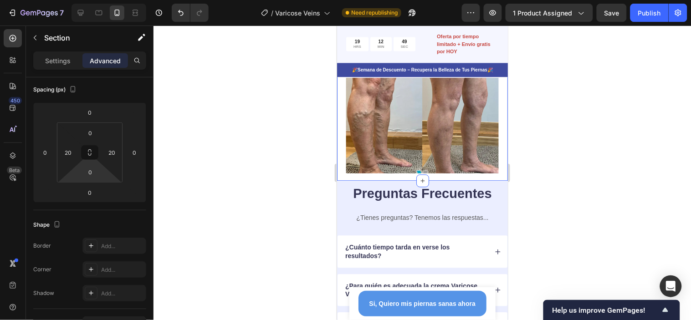
click at [108, 0] on html "7 Version history / Varicose Veins Need republishing Preview 1 product assigned…" at bounding box center [345, 0] width 691 height 0
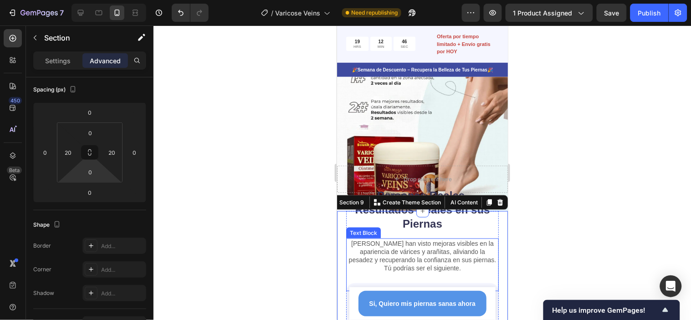
scroll to position [1082, 0]
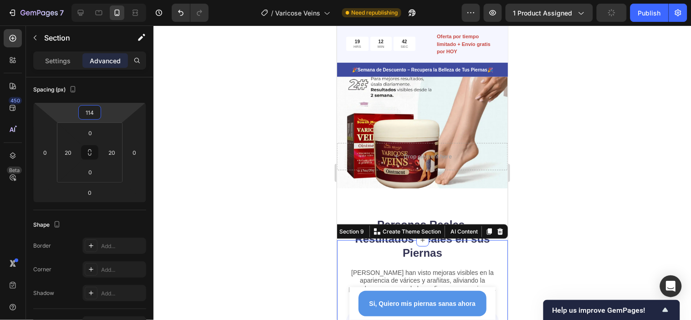
type input "106"
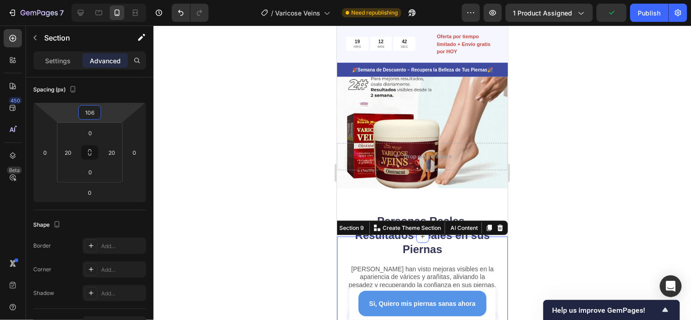
drag, startPoint x: 102, startPoint y: 115, endPoint x: 102, endPoint y: 88, distance: 26.9
click at [102, 0] on html "7 Version history / Varicose Veins Need republishing Preview 1 product assigned…" at bounding box center [345, 0] width 691 height 0
click at [614, 186] on div at bounding box center [422, 173] width 537 height 295
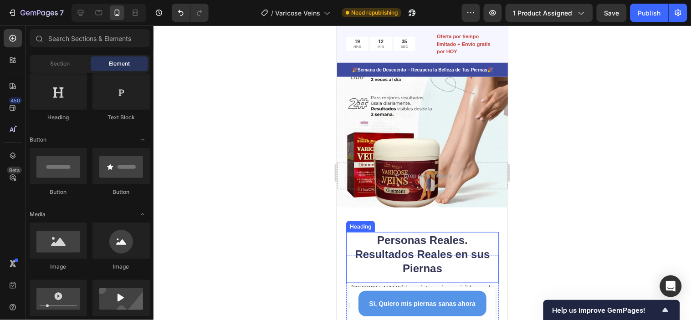
scroll to position [1086, 0]
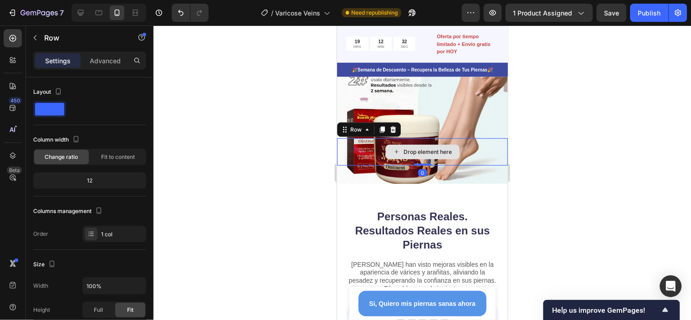
click at [481, 156] on div "Drop element here" at bounding box center [422, 151] width 171 height 27
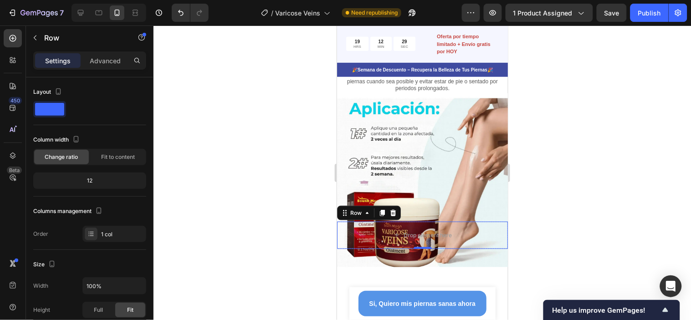
scroll to position [985, 0]
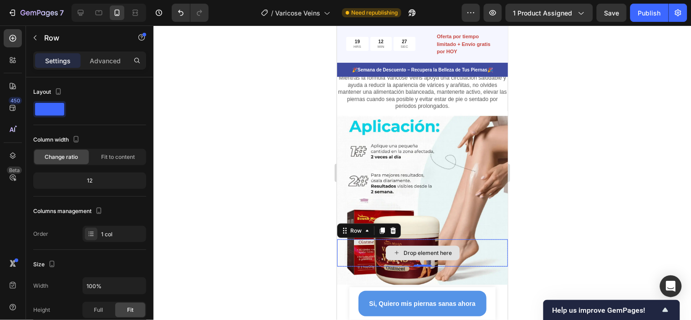
click at [485, 260] on div "Drop element here" at bounding box center [422, 252] width 171 height 27
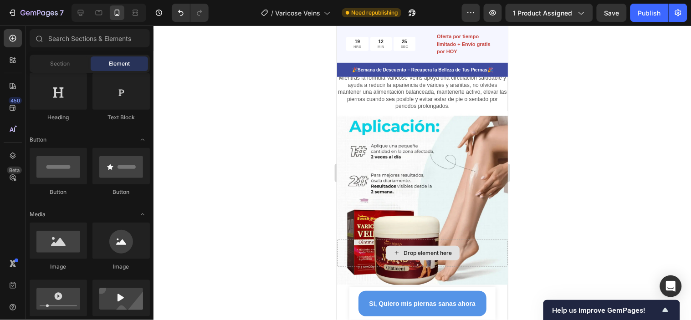
click at [485, 260] on div "Drop element here" at bounding box center [422, 252] width 171 height 27
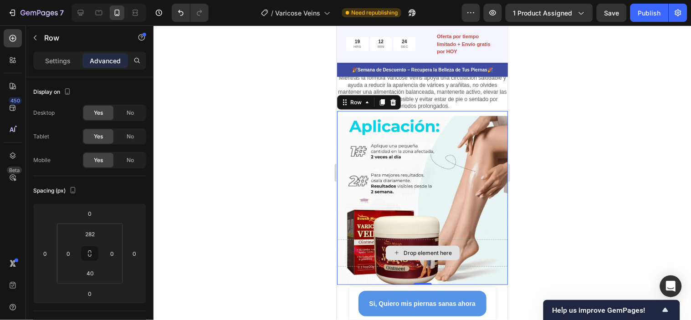
click at [476, 258] on div "Drop element here" at bounding box center [422, 252] width 171 height 27
click at [572, 202] on div at bounding box center [422, 173] width 537 height 295
click at [475, 245] on div "Drop element here" at bounding box center [422, 252] width 171 height 27
click at [427, 165] on div "Drop element here Row 0" at bounding box center [422, 198] width 171 height 174
click at [394, 103] on icon at bounding box center [392, 101] width 7 height 7
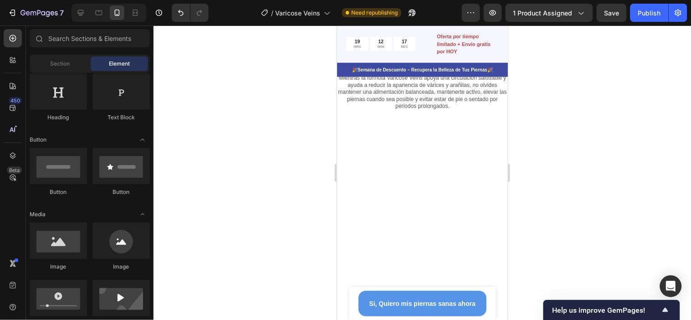
click at [427, 196] on div at bounding box center [422, 309] width 171 height 301
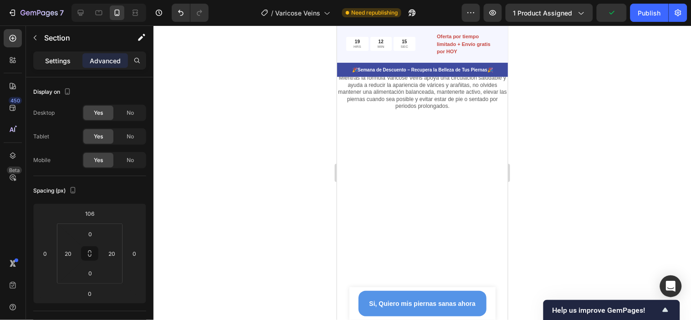
click at [53, 56] on p "Settings" at bounding box center [58, 61] width 26 height 10
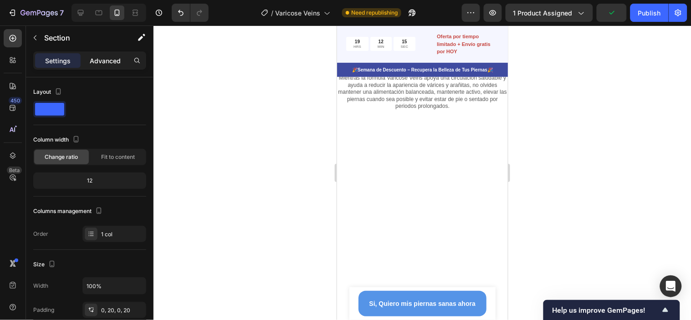
click at [97, 58] on p "Advanced" at bounding box center [105, 61] width 31 height 10
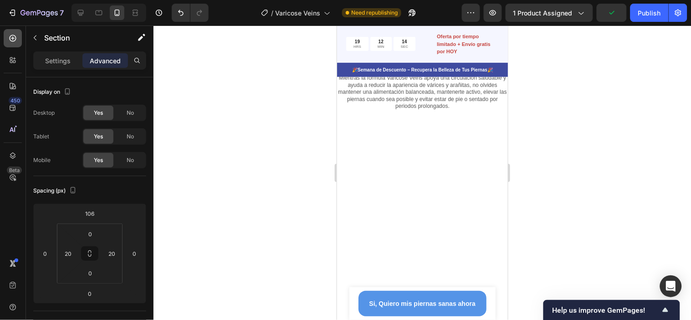
click at [14, 38] on icon at bounding box center [13, 38] width 4 height 4
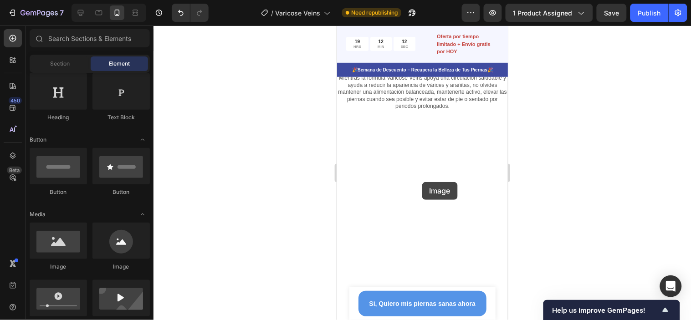
drag, startPoint x: 389, startPoint y: 272, endPoint x: 422, endPoint y: 182, distance: 96.4
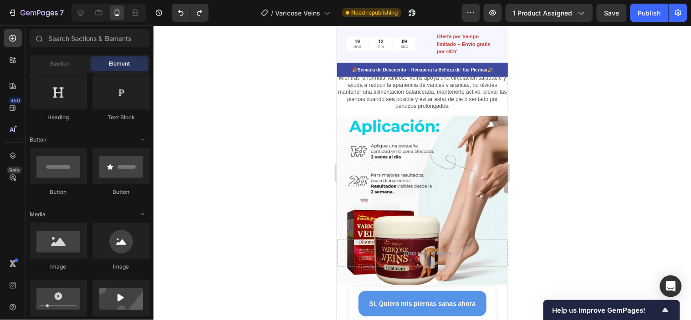
click at [554, 171] on div at bounding box center [422, 173] width 537 height 295
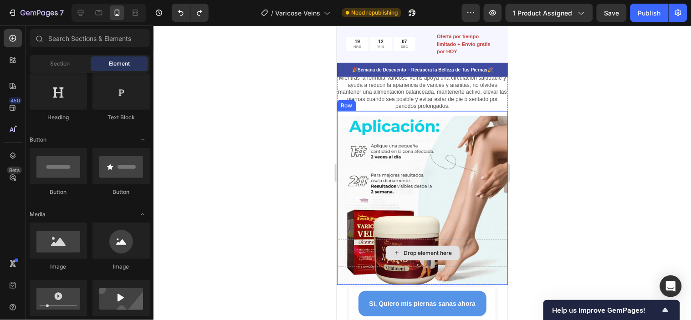
click at [479, 258] on div "Drop element here" at bounding box center [422, 252] width 171 height 27
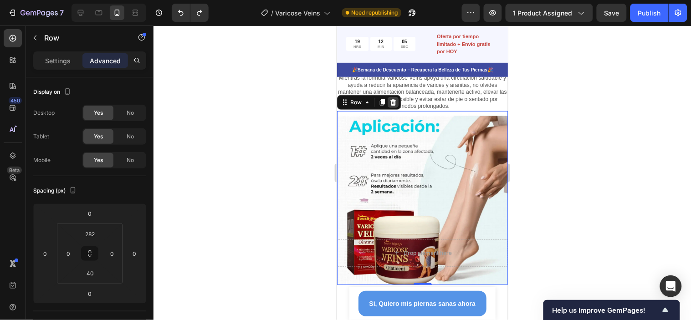
click at [388, 102] on div at bounding box center [392, 102] width 11 height 11
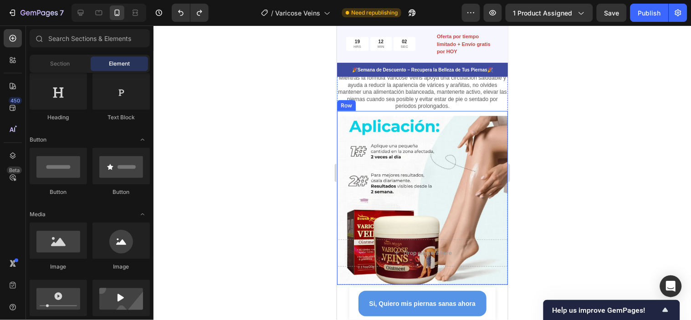
click at [464, 184] on div "Drop element here Row" at bounding box center [422, 198] width 171 height 174
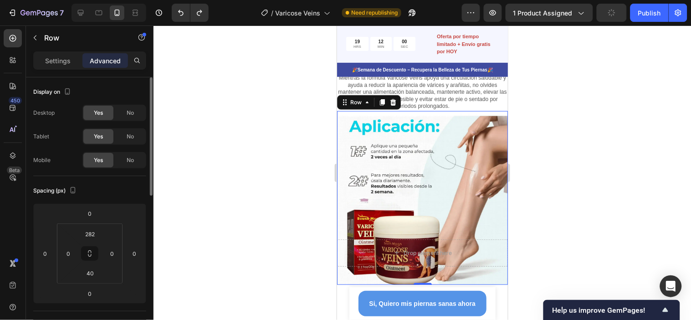
scroll to position [51, 0]
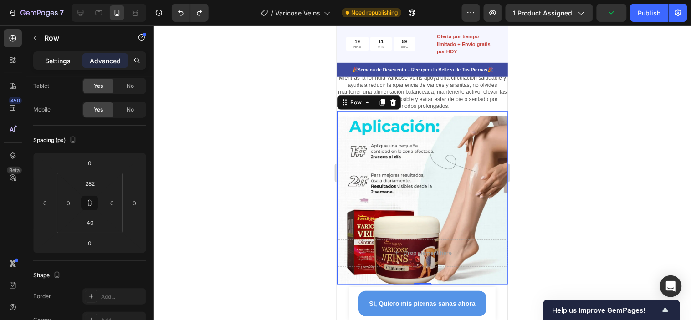
click at [64, 56] on p "Settings" at bounding box center [58, 61] width 26 height 10
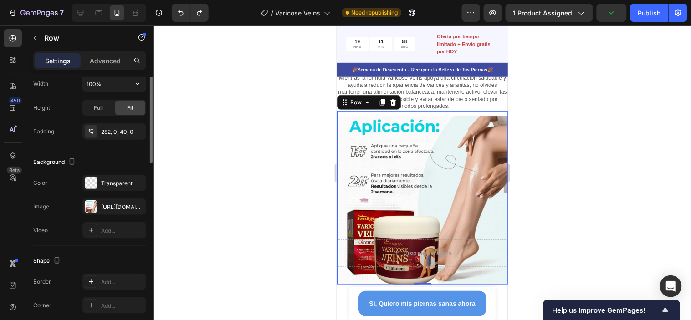
scroll to position [263, 0]
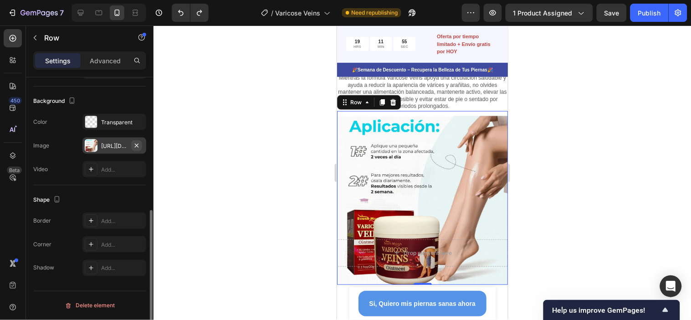
click at [135, 146] on icon "button" at bounding box center [136, 145] width 7 height 7
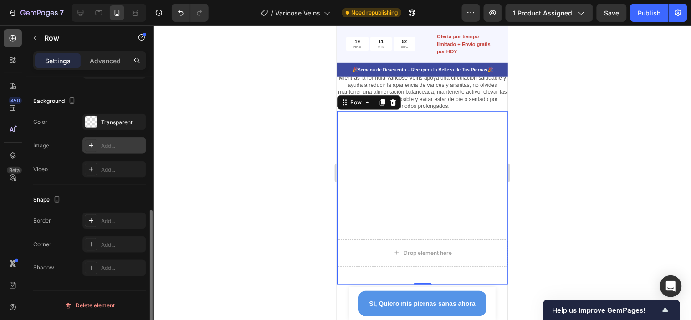
click at [14, 39] on icon at bounding box center [12, 38] width 9 height 9
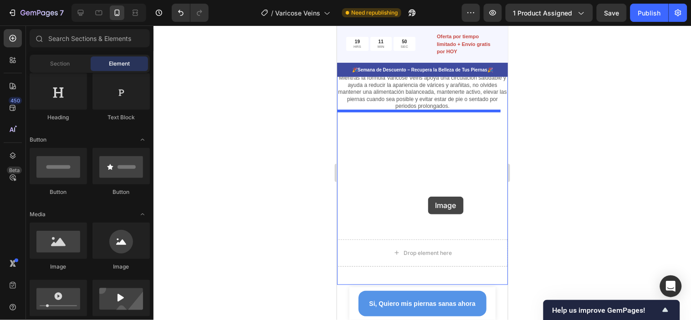
drag, startPoint x: 399, startPoint y: 276, endPoint x: 428, endPoint y: 196, distance: 84.9
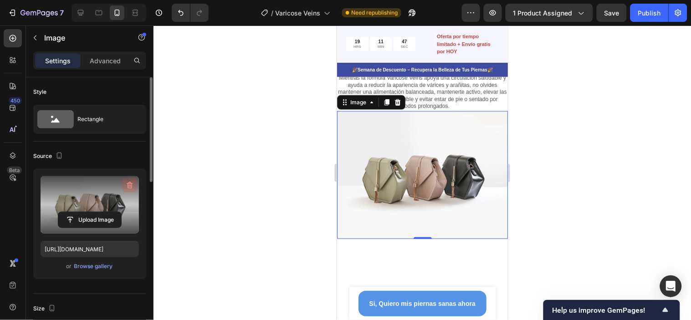
click at [130, 185] on icon "button" at bounding box center [130, 185] width 1 height 3
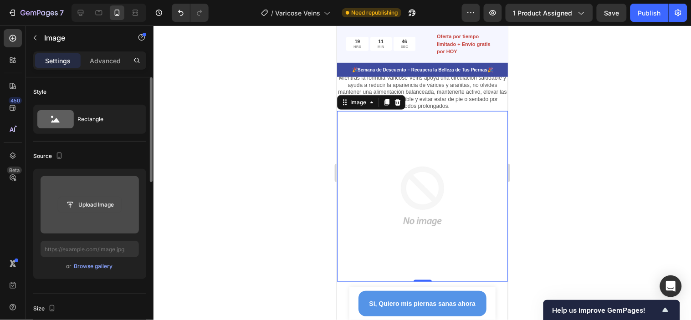
click at [93, 205] on input "file" at bounding box center [89, 204] width 63 height 15
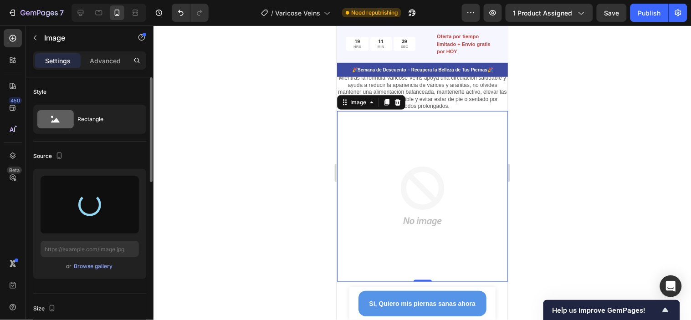
type input "https://cdn.shopify.com/s/files/1/0945/7238/0479/files/gempages_572874746299941…"
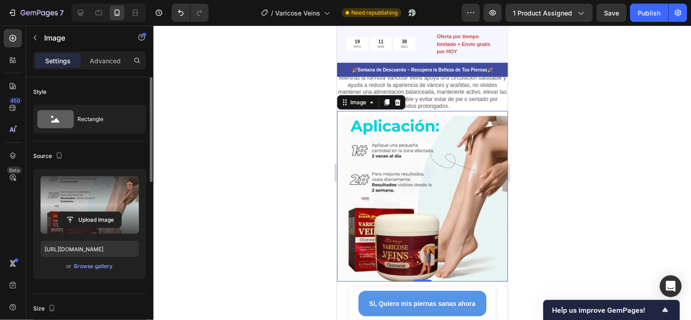
click at [584, 170] on div at bounding box center [422, 173] width 537 height 295
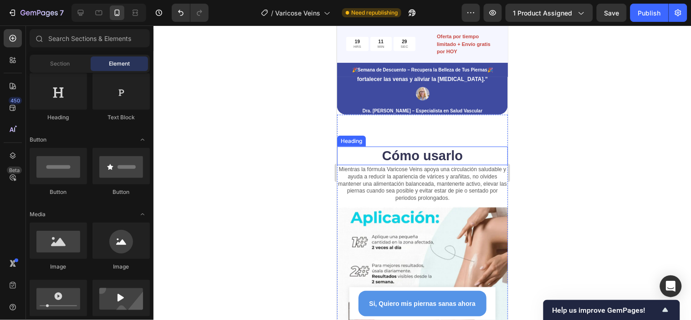
scroll to position [884, 0]
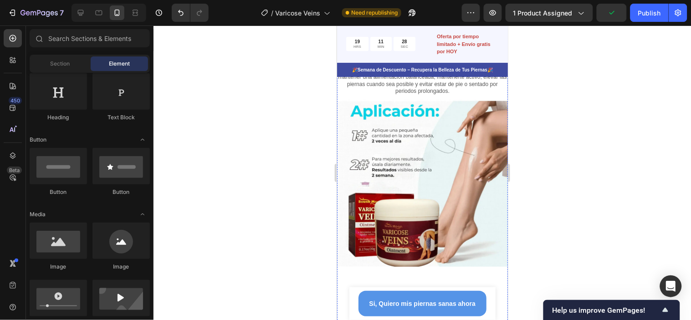
click at [451, 58] on h2 "Cómo usarlo" at bounding box center [422, 48] width 171 height 19
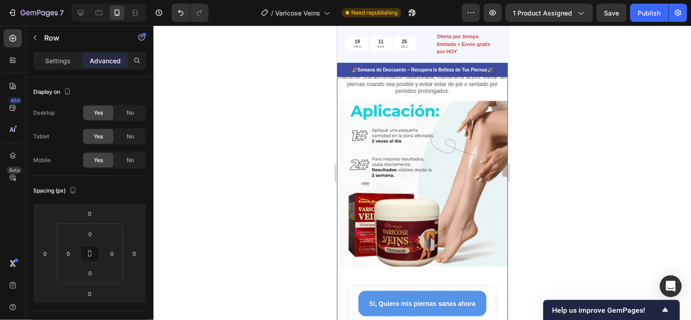
click at [461, 142] on div "Cómo usarlo Heading 0 Mientras la fórmula Varicose Veins apoya una circulación …" at bounding box center [422, 223] width 171 height 433
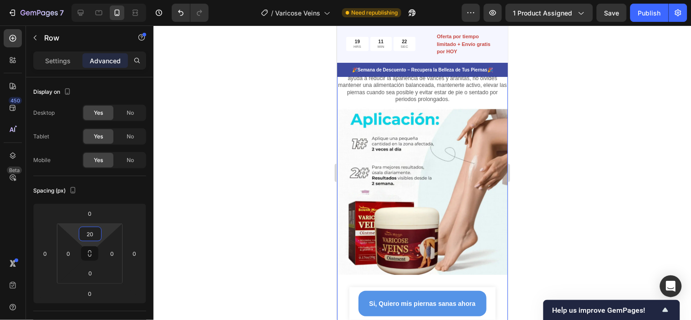
type input "0"
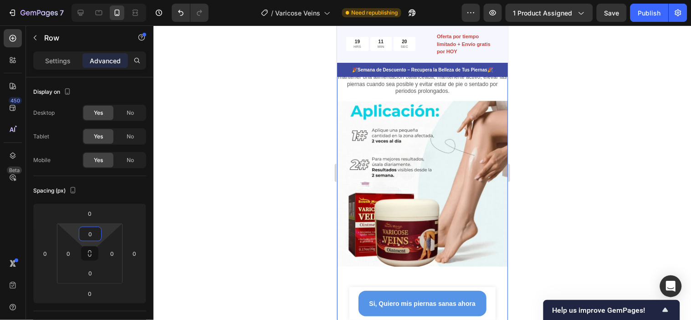
drag, startPoint x: 103, startPoint y: 231, endPoint x: 104, endPoint y: 260, distance: 28.7
click at [104, 0] on html "7 Version history / Varicose Veins Need republishing Preview 1 product assigned…" at bounding box center [345, 0] width 691 height 0
click at [103, 0] on html "7 Version history / Varicose Veins Need republishing Preview 1 product assigned…" at bounding box center [345, 0] width 691 height 0
type input "0"
drag, startPoint x: 107, startPoint y: 276, endPoint x: 110, endPoint y: 281, distance: 5.8
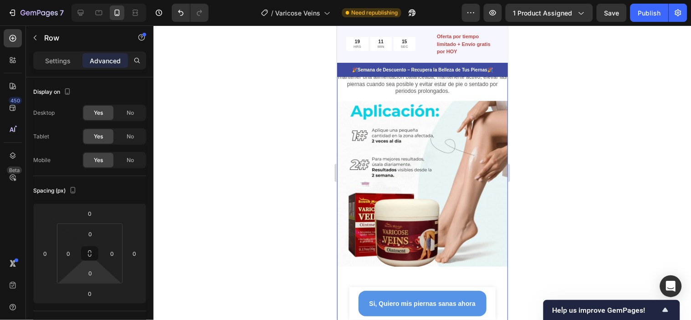
click at [110, 0] on html "7 Version history / Varicose Veins Need republishing Preview 1 product assigned…" at bounding box center [345, 0] width 691 height 0
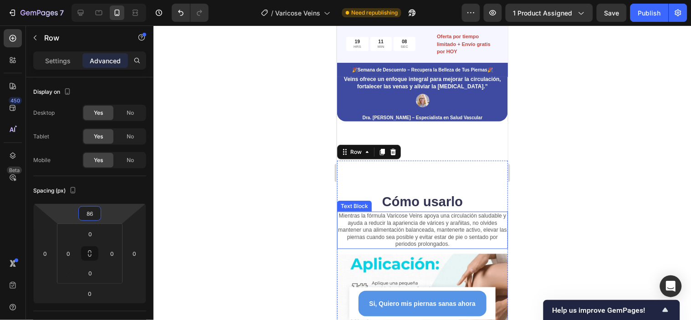
type input "90"
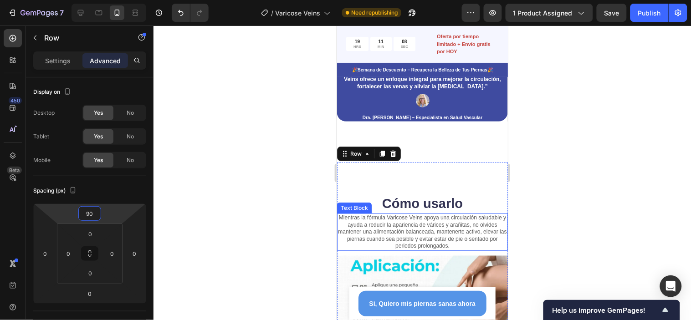
drag, startPoint x: 107, startPoint y: 212, endPoint x: 115, endPoint y: 189, distance: 24.2
click at [115, 0] on html "7 Version history / Varicose Veins Need republishing Preview 1 product assigned…" at bounding box center [345, 0] width 691 height 0
click at [558, 137] on div at bounding box center [422, 173] width 537 height 295
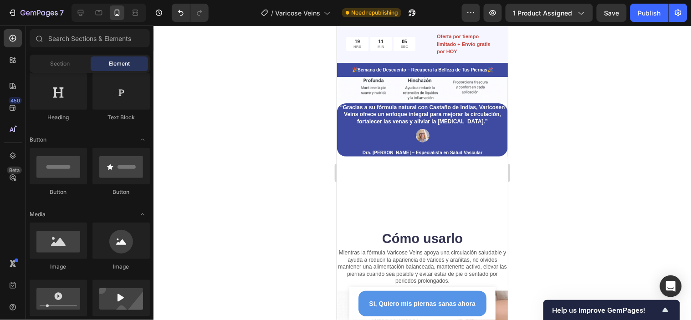
scroll to position [834, 0]
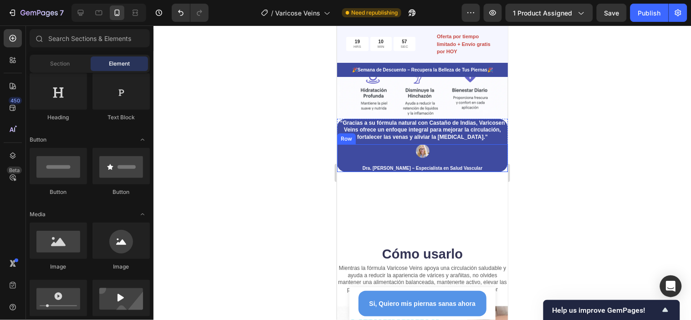
click at [483, 169] on div "Image Dra. Laura Gómez – Especialista en Salud Vascular Text Block Row" at bounding box center [422, 158] width 171 height 28
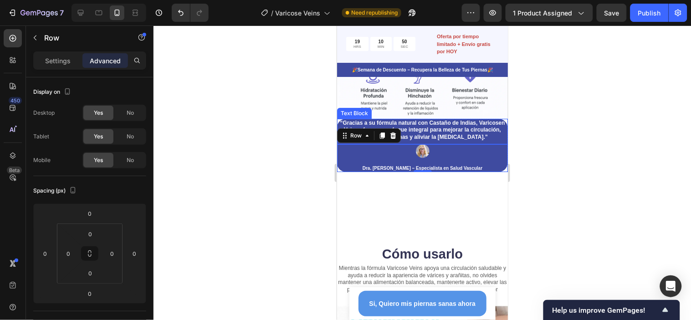
click at [350, 109] on div "Text Block" at bounding box center [353, 113] width 31 height 8
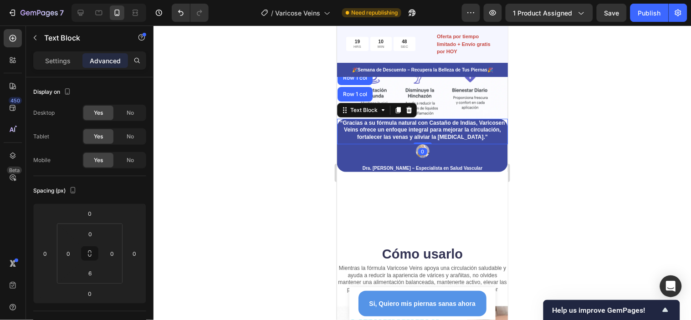
click at [584, 101] on div at bounding box center [422, 173] width 537 height 295
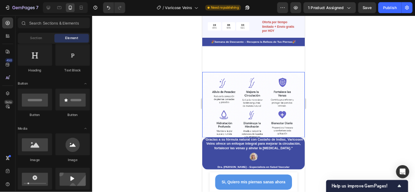
scroll to position [732, 0]
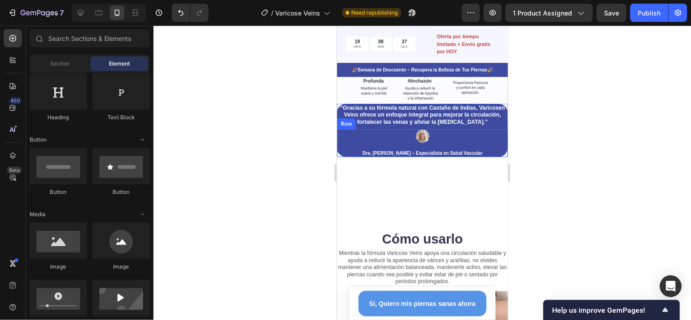
click at [496, 157] on div "Image Dra. Laura Gómez – Especialista en Salud Vascular Text Block Row" at bounding box center [422, 143] width 171 height 28
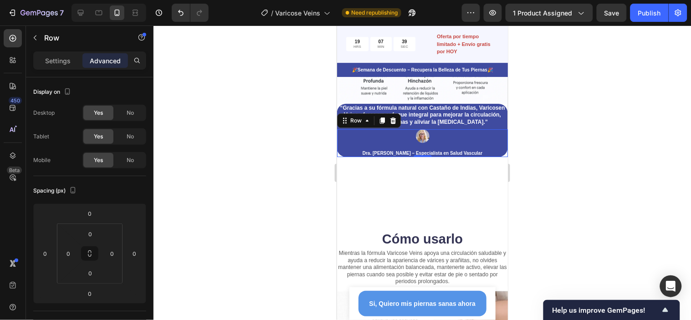
click at [691, 115] on div at bounding box center [422, 173] width 537 height 295
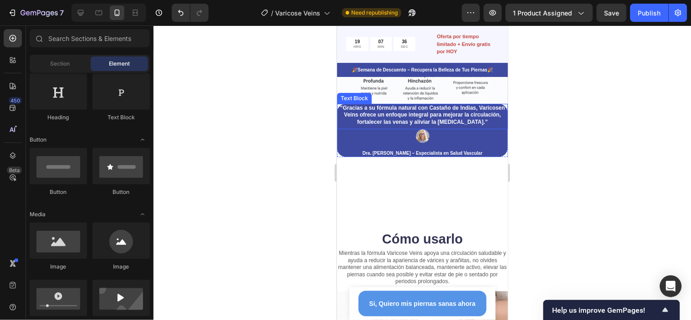
click at [341, 126] on p "“Gracias a su fórmula natural con Castaño de Indias, Varicosen Veins ofrece un …" at bounding box center [422, 114] width 169 height 21
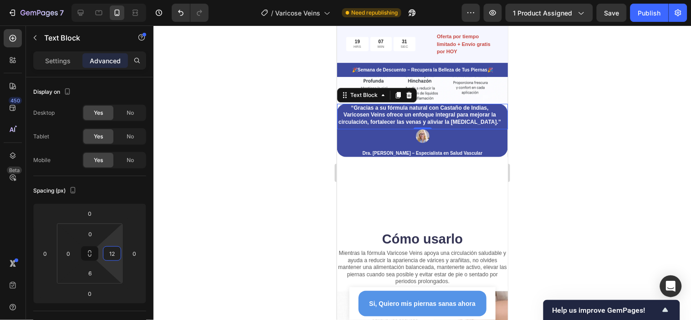
click at [121, 0] on html "7 Version history / Varicose Veins Need republishing Preview 1 product assigned…" at bounding box center [345, 0] width 691 height 0
type input "1"
type input "0"
click at [558, 189] on div at bounding box center [422, 173] width 537 height 295
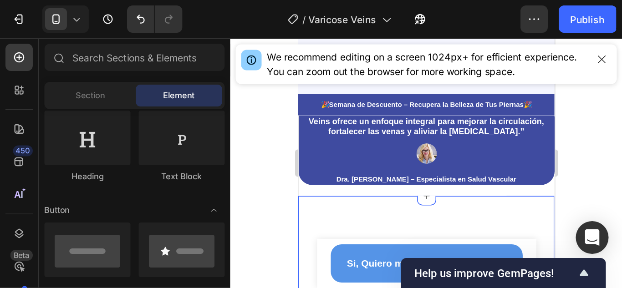
scroll to position [884, 0]
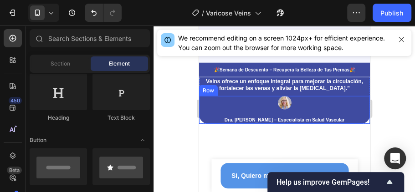
click at [286, 115] on div "Image" at bounding box center [284, 106] width 122 height 20
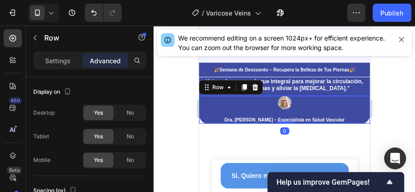
click at [316, 92] on p "“Gracias a su fórmula natural con Castaño de Indias, Varicosen Veins ofrece un …" at bounding box center [284, 81] width 169 height 21
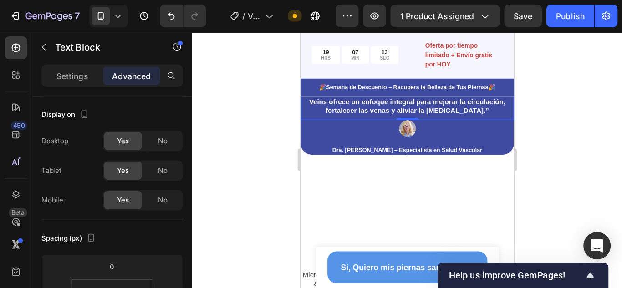
scroll to position [885, 0]
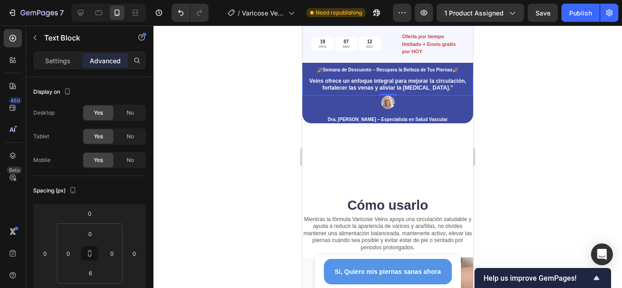
click at [511, 133] on div at bounding box center [388, 157] width 469 height 263
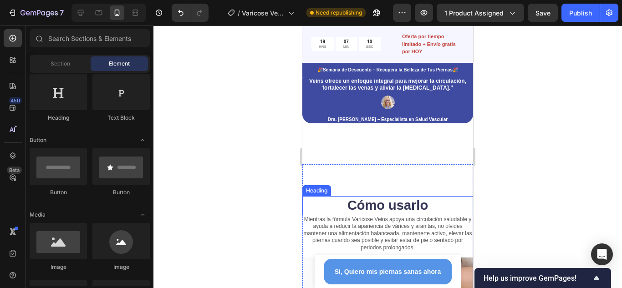
scroll to position [702, 0]
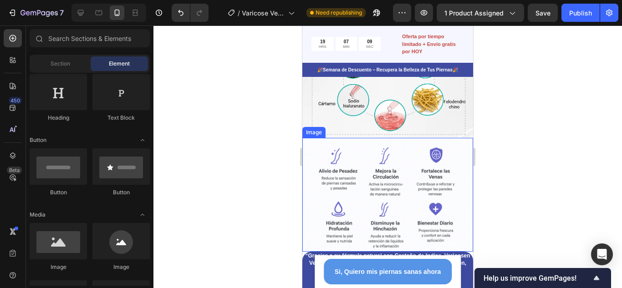
click at [393, 172] on img at bounding box center [387, 195] width 171 height 114
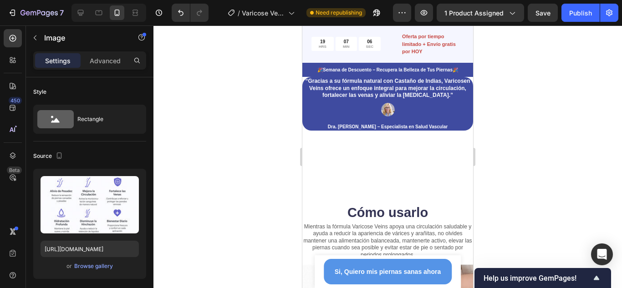
scroll to position [885, 0]
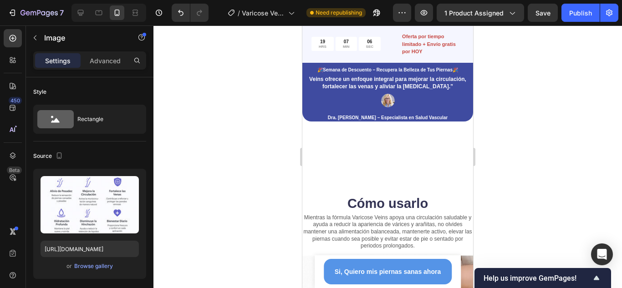
click at [495, 182] on div at bounding box center [388, 157] width 469 height 263
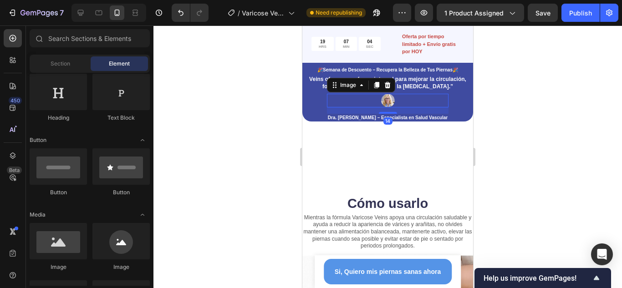
click at [436, 105] on div at bounding box center [388, 101] width 122 height 14
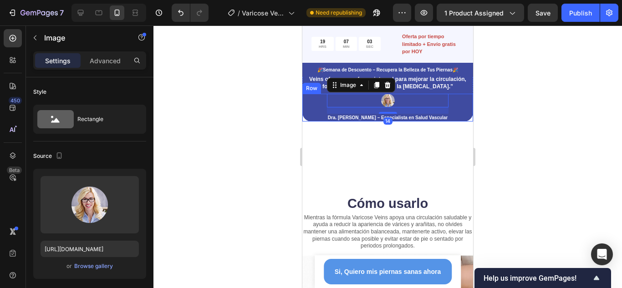
click at [445, 117] on div "Image 14 Dra. Laura Gómez – Especialista en Salud Vascular Text Block Row" at bounding box center [387, 108] width 171 height 28
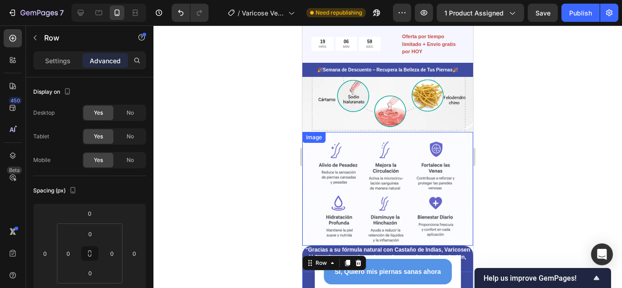
scroll to position [657, 0]
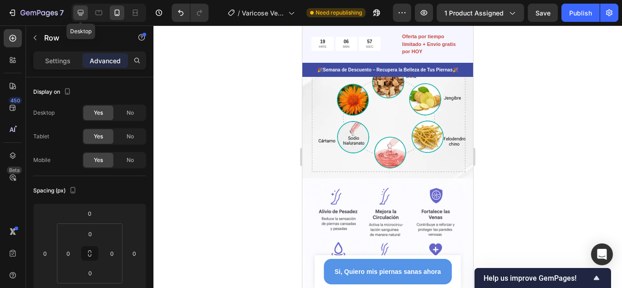
click at [82, 15] on icon at bounding box center [81, 13] width 6 height 6
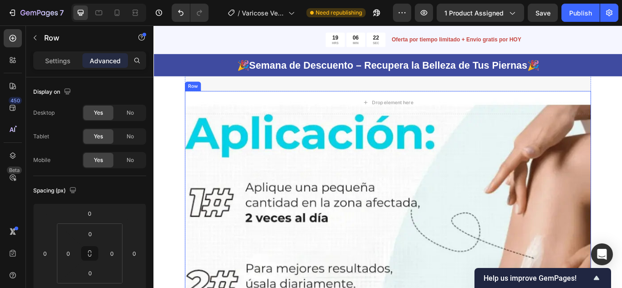
scroll to position [1959, 0]
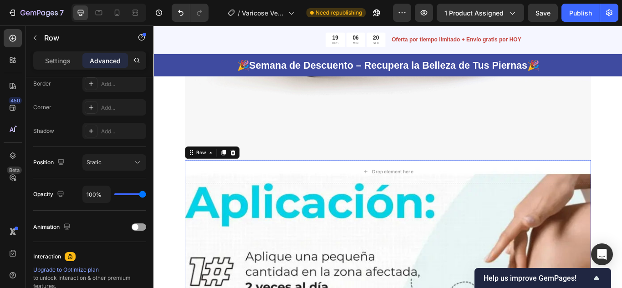
scroll to position [1868, 0]
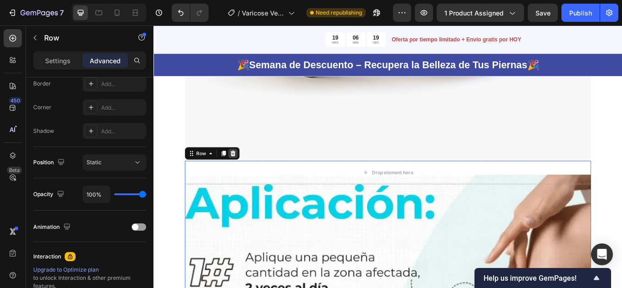
click at [246, 172] on icon at bounding box center [246, 175] width 6 height 6
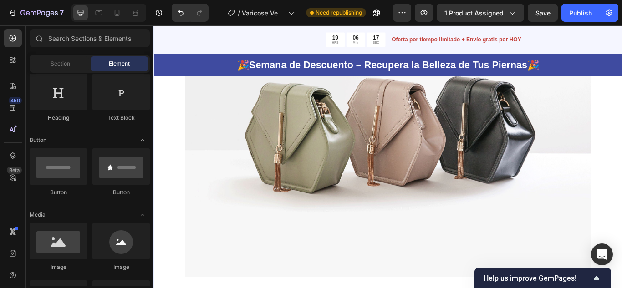
scroll to position [1731, 0]
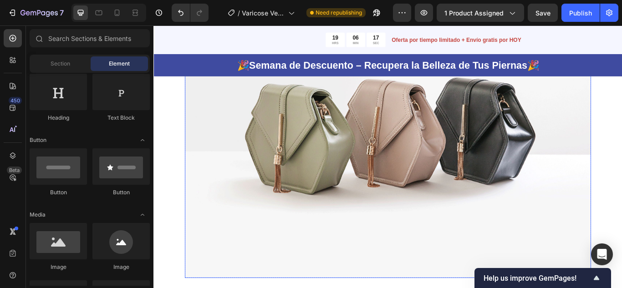
click at [378, 179] on img at bounding box center [427, 142] width 474 height 355
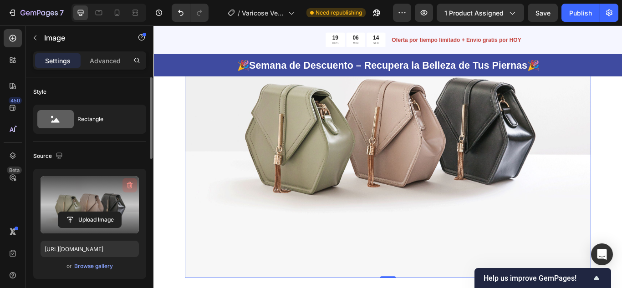
click at [128, 182] on icon "button" at bounding box center [129, 185] width 9 height 9
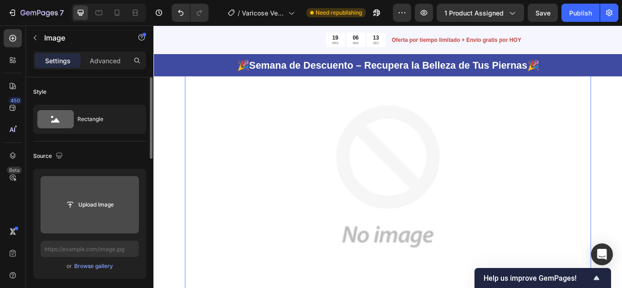
click at [85, 200] on input "file" at bounding box center [89, 204] width 63 height 15
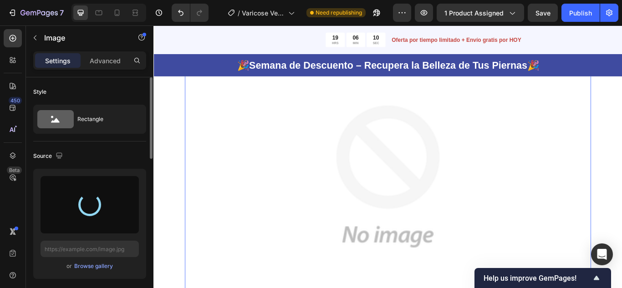
type input "https://cdn.shopify.com/s/files/1/0945/7238/0479/files/gempages_572874746299941…"
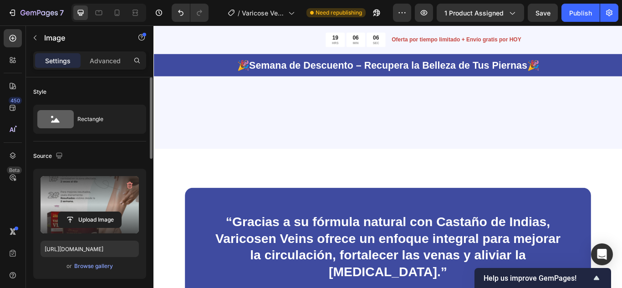
scroll to position [1230, 0]
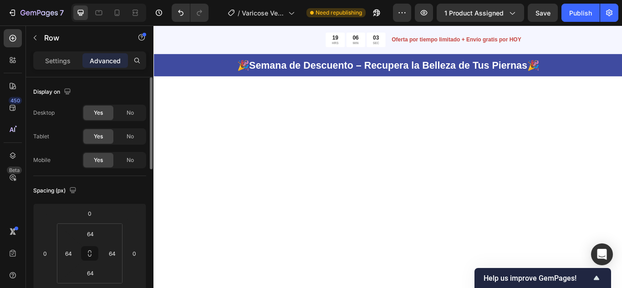
scroll to position [1275, 0]
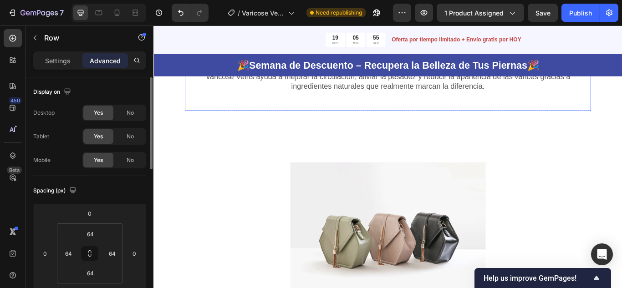
scroll to position [547, 0]
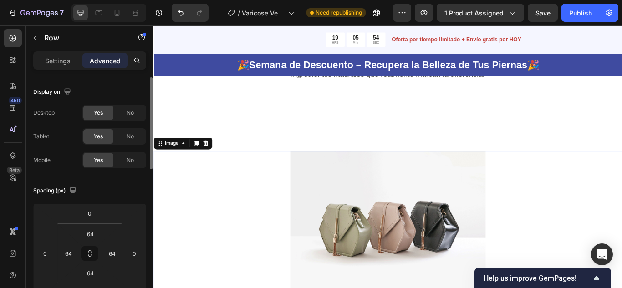
click at [450, 198] on img at bounding box center [427, 257] width 228 height 171
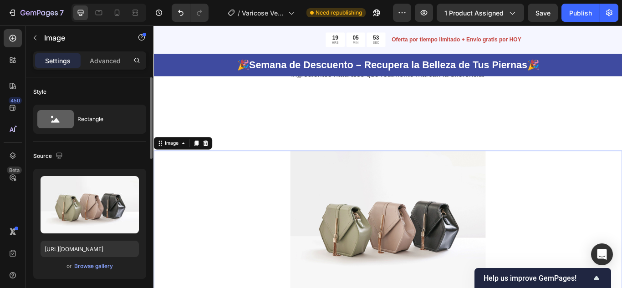
click at [398, 242] on img at bounding box center [427, 257] width 228 height 171
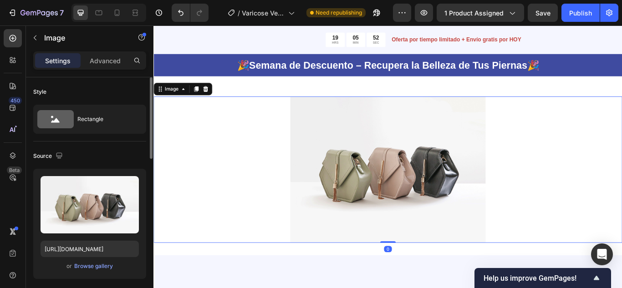
scroll to position [638, 0]
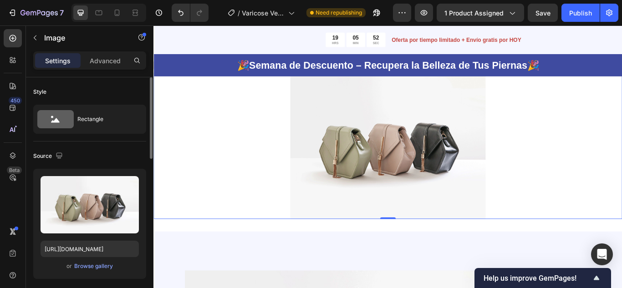
click at [426, 173] on img at bounding box center [427, 166] width 228 height 171
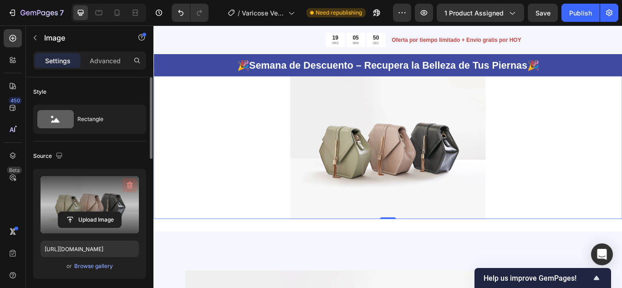
click at [130, 184] on icon "button" at bounding box center [130, 185] width 6 height 7
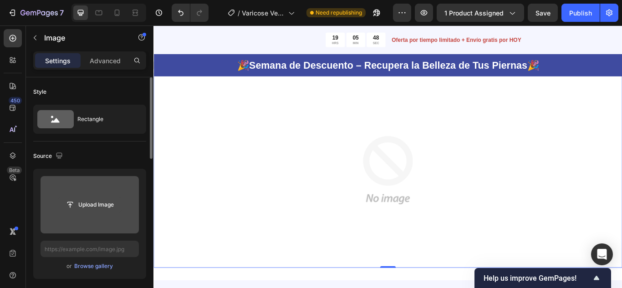
click at [105, 206] on input "file" at bounding box center [89, 204] width 63 height 15
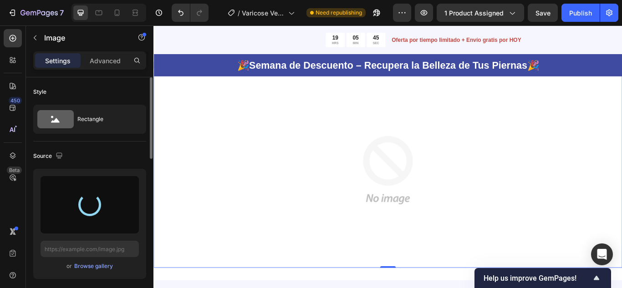
type input "[URL][DOMAIN_NAME]"
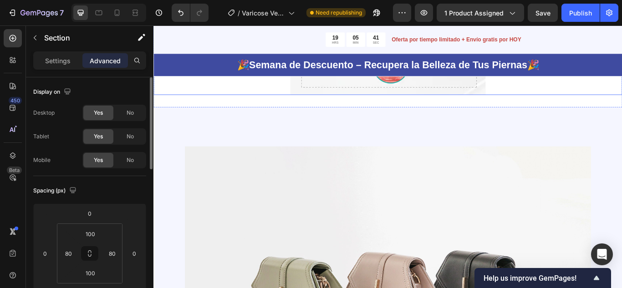
scroll to position [820, 0]
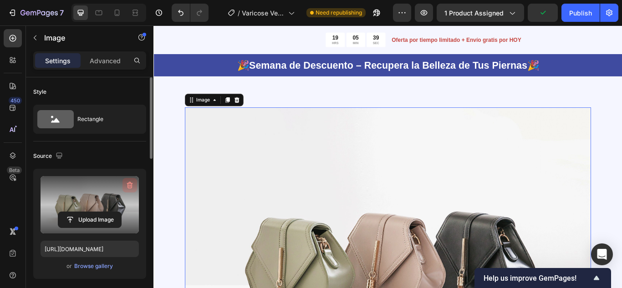
click at [130, 182] on icon "button" at bounding box center [130, 185] width 6 height 7
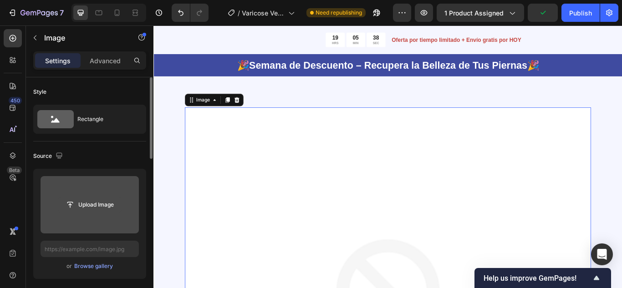
click at [98, 202] on input "file" at bounding box center [89, 204] width 63 height 15
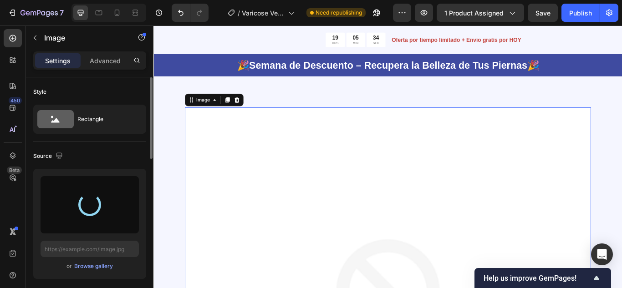
type input "[URL][DOMAIN_NAME]"
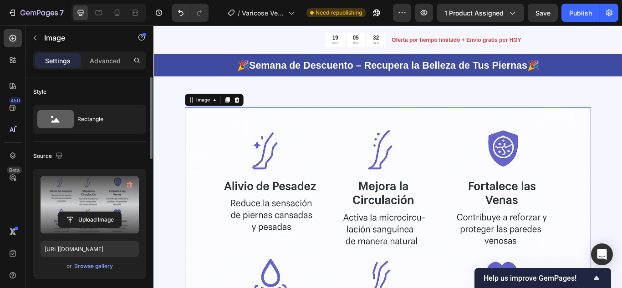
click at [682, 119] on div "Image 0 Section 6" at bounding box center [427, 279] width 547 height 407
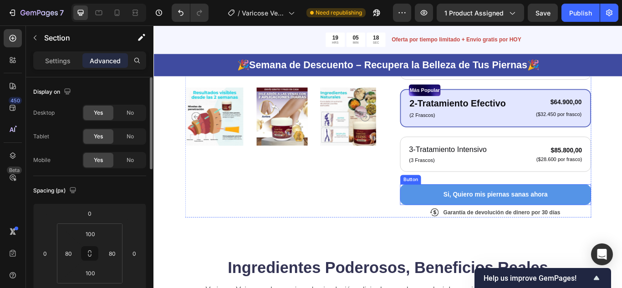
scroll to position [319, 0]
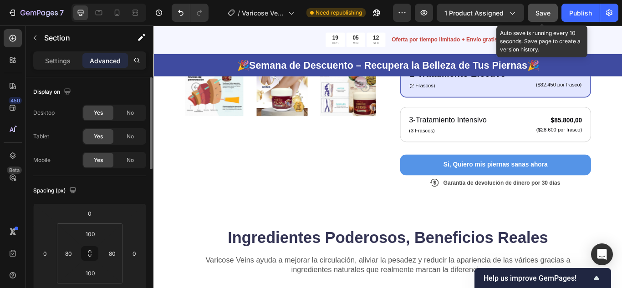
click at [549, 12] on span "Save" at bounding box center [543, 13] width 15 height 8
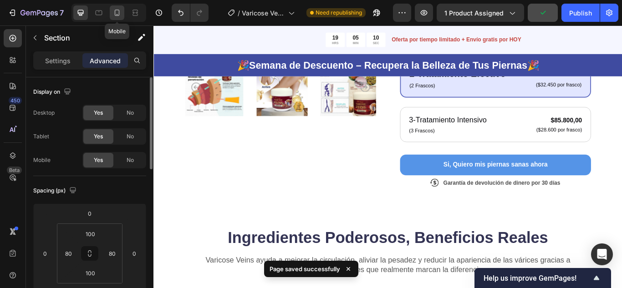
click at [115, 14] on icon at bounding box center [117, 13] width 5 height 6
type input "0"
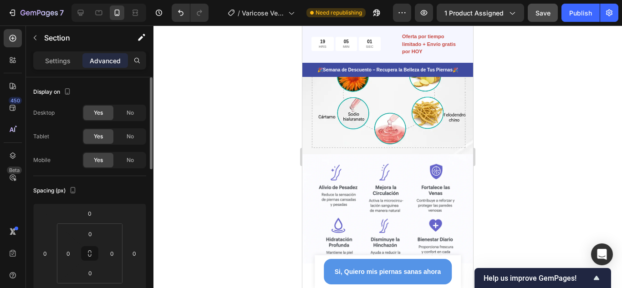
scroll to position [520, 0]
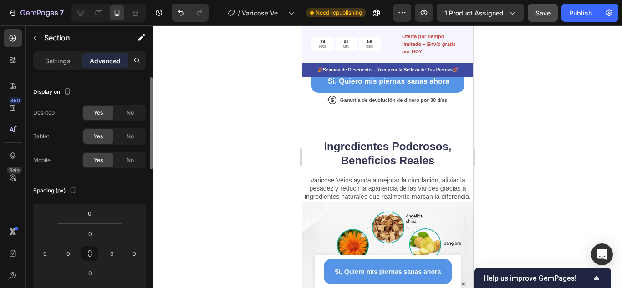
click at [546, 118] on div at bounding box center [388, 157] width 469 height 263
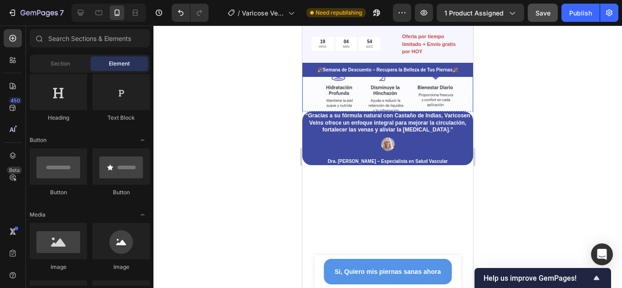
scroll to position [839, 0]
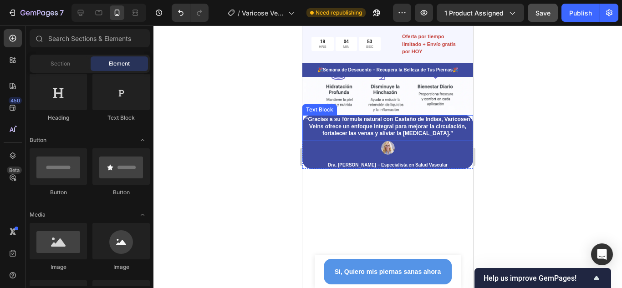
click at [460, 116] on p "“Gracias a su fórmula natural con Castaño de Indias, Varicosen Veins ofrece un …" at bounding box center [387, 126] width 169 height 21
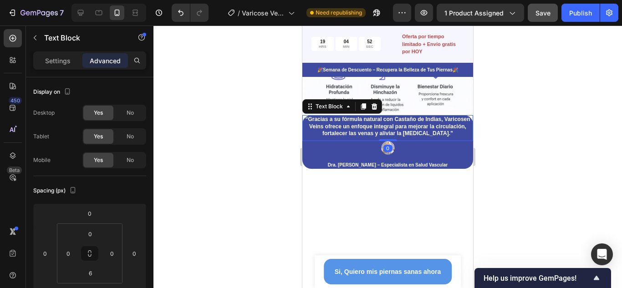
click at [461, 116] on p "“Gracias a su fórmula natural con Castaño de Indias, Varicosen Veins ofrece un …" at bounding box center [387, 126] width 169 height 21
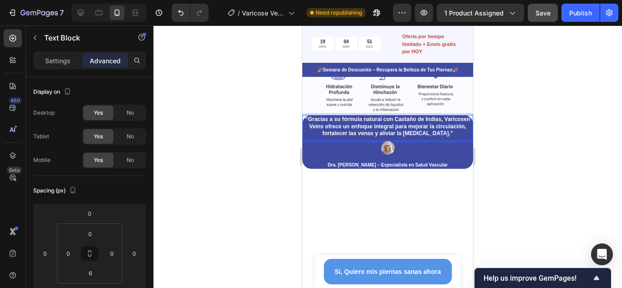
click at [464, 116] on p "“Gracias a su fórmula natural con Castaño de Indias, Varicosen Veins ofrece un …" at bounding box center [387, 126] width 169 height 21
drag, startPoint x: 511, startPoint y: 134, endPoint x: 504, endPoint y: 133, distance: 7.1
click at [510, 134] on div at bounding box center [388, 157] width 469 height 263
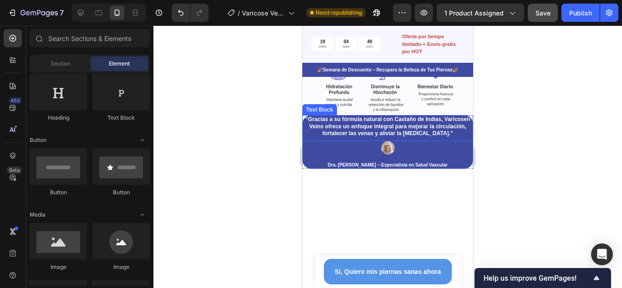
click at [463, 117] on p "“Gracias a su fórmula natural con Castaño de Indias, Varicosen Veins ofrece un …" at bounding box center [387, 126] width 169 height 21
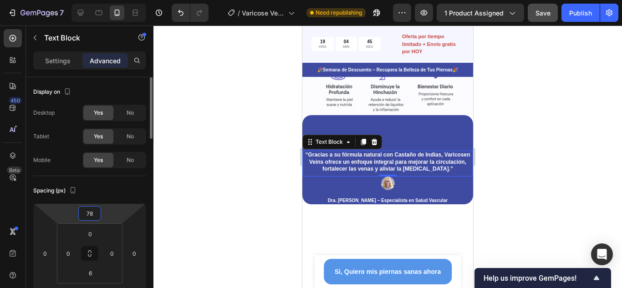
drag, startPoint x: 110, startPoint y: 208, endPoint x: 111, endPoint y: 194, distance: 13.2
click at [112, 0] on html "7 Version history / Varicose Veins Need republishing Preview 1 product assigned…" at bounding box center [311, 0] width 622 height 0
type input "80"
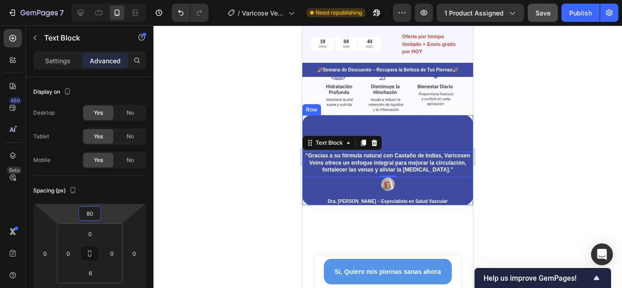
click at [445, 126] on div "“Gracias a su fórmula natural con Castaño de Indias, Varicosen Veins ofrece un …" at bounding box center [387, 160] width 171 height 90
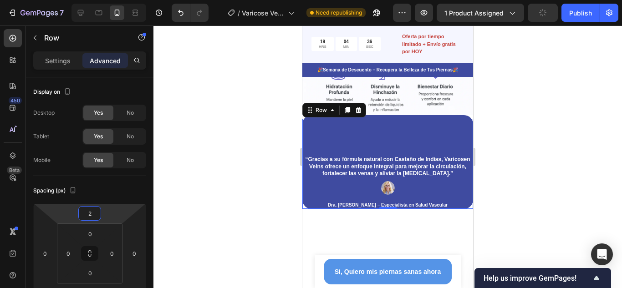
type input "0"
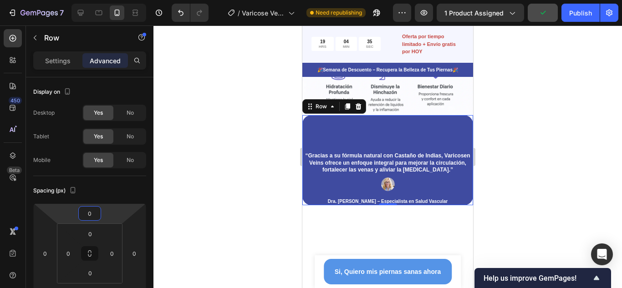
drag, startPoint x: 113, startPoint y: 212, endPoint x: 121, endPoint y: 212, distance: 8.7
click at [121, 0] on html "7 Version history / Varicose Veins Need republishing Preview 1 product assigned…" at bounding box center [311, 0] width 622 height 0
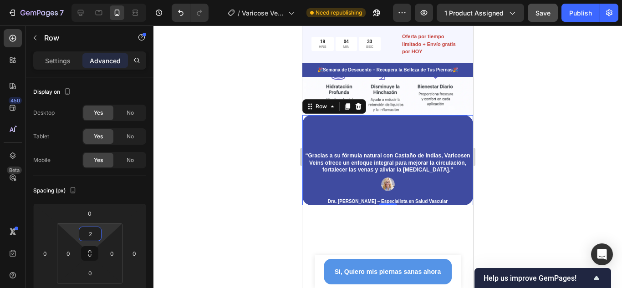
type input "0"
drag, startPoint x: 108, startPoint y: 233, endPoint x: 110, endPoint y: 255, distance: 21.5
click at [110, 0] on html "7 Version history / Varicose Veins Need republishing Preview 1 product assigned…" at bounding box center [311, 0] width 622 height 0
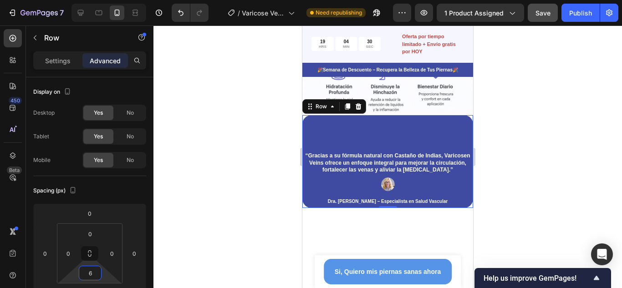
click at [103, 0] on html "7 Version history / Varicose Veins Need republishing Preview 1 product assigned…" at bounding box center [311, 0] width 622 height 0
type input "0"
drag, startPoint x: 103, startPoint y: 271, endPoint x: 103, endPoint y: 277, distance: 6.4
click at [103, 0] on html "7 Version history / Varicose Veins Need republishing Preview 1 product assigned…" at bounding box center [311, 0] width 622 height 0
click at [444, 117] on div "“Gracias a su fórmula natural con Castaño de Indias, Varicosen Veins ofrece un …" at bounding box center [387, 160] width 171 height 90
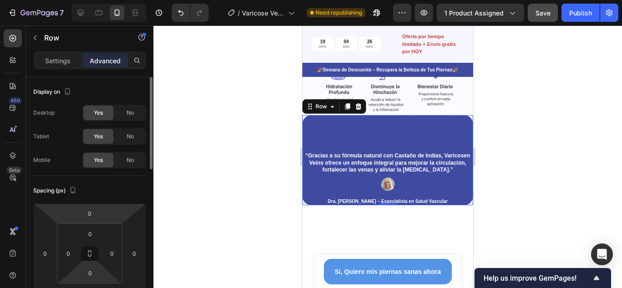
scroll to position [46, 0]
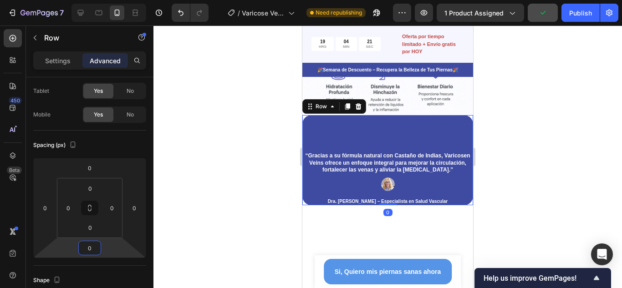
type input "2"
click at [109, 0] on html "7 Version history / Varicose Veins Need republishing Preview 1 product assigned…" at bounding box center [311, 0] width 622 height 0
type input "0"
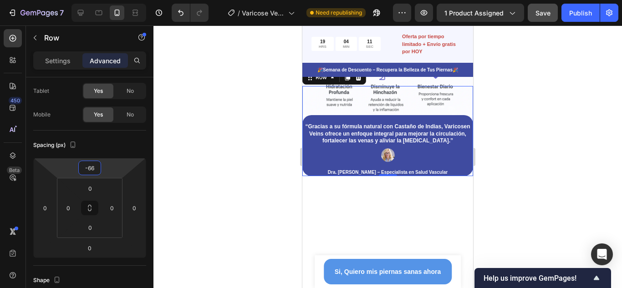
type input "-68"
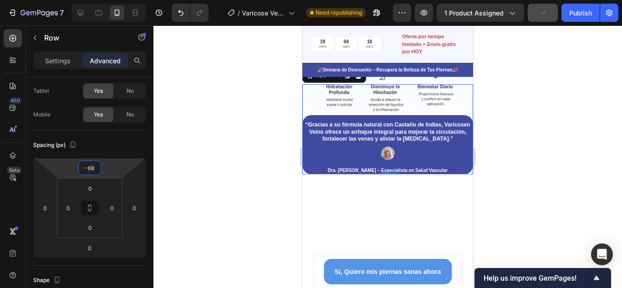
drag, startPoint x: 107, startPoint y: 169, endPoint x: 107, endPoint y: 184, distance: 15.5
click at [107, 0] on html "7 Version history / Varicose Veins Need republishing Preview 1 product assigned…" at bounding box center [311, 0] width 622 height 0
click at [100, 192] on div "0" at bounding box center [90, 188] width 23 height 15
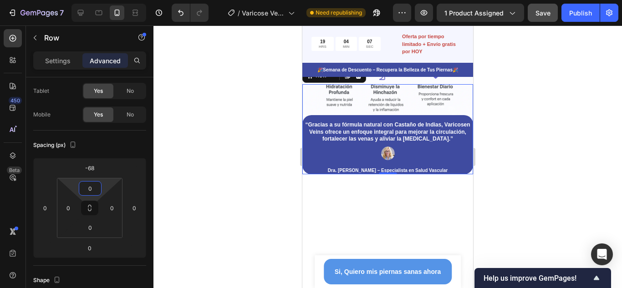
drag, startPoint x: 105, startPoint y: 189, endPoint x: 107, endPoint y: 183, distance: 5.9
click at [107, 0] on html "7 Version history / Varicose Veins Need republishing Preview 1 product assigned…" at bounding box center [311, 0] width 622 height 0
drag, startPoint x: 107, startPoint y: 183, endPoint x: 107, endPoint y: 191, distance: 8.2
click at [107, 0] on html "7 Version history / Varicose Veins Need republishing Preview 1 product assigned…" at bounding box center [311, 0] width 622 height 0
click at [104, 0] on html "7 Version history / Varicose Veins Need republishing Preview 1 product assigned…" at bounding box center [311, 0] width 622 height 0
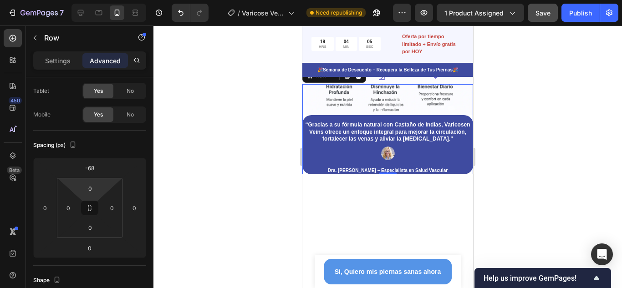
drag, startPoint x: 102, startPoint y: 187, endPoint x: 100, endPoint y: 194, distance: 7.5
click at [100, 0] on html "7 Version history / Varicose Veins Need republishing Preview 1 product assigned…" at bounding box center [311, 0] width 622 height 0
click at [97, 188] on input "0" at bounding box center [90, 189] width 18 height 14
click at [103, 0] on html "7 Version history / Varicose Veins Need republishing Preview 1 product assigned…" at bounding box center [311, 0] width 622 height 0
drag, startPoint x: 106, startPoint y: 185, endPoint x: 80, endPoint y: 203, distance: 31.6
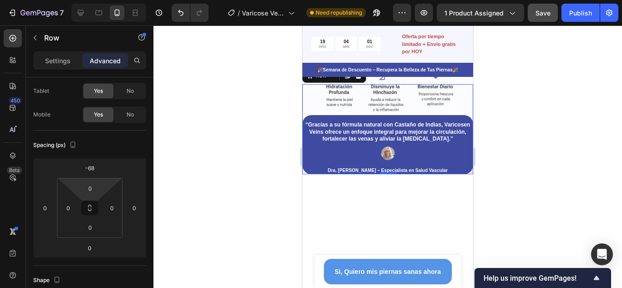
click at [80, 0] on html "7 Version history / Varicose Veins Need republishing Preview 1 product assigned…" at bounding box center [311, 0] width 622 height 0
click at [76, 0] on html "7 Version history / Varicose Veins Need republishing Preview 1 product assigned…" at bounding box center [311, 0] width 622 height 0
click at [91, 188] on input "0" at bounding box center [90, 189] width 18 height 14
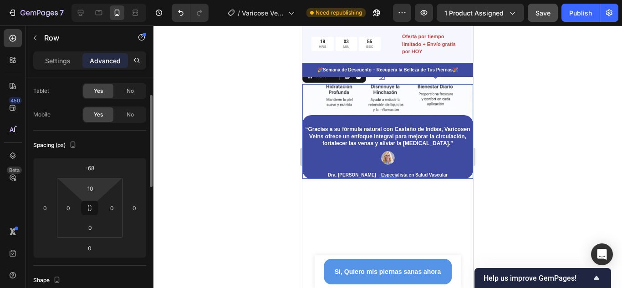
click at [106, 0] on html "7 Version history / Varicose Veins Need republishing Preview 1 product assigned…" at bounding box center [311, 0] width 622 height 0
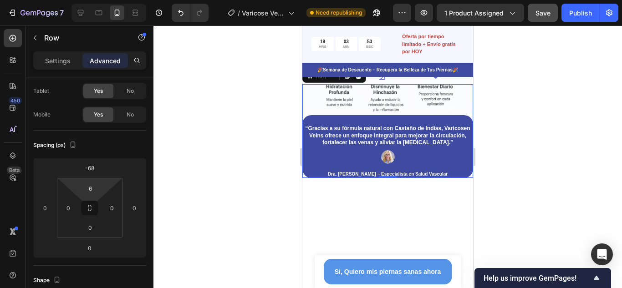
type input "4"
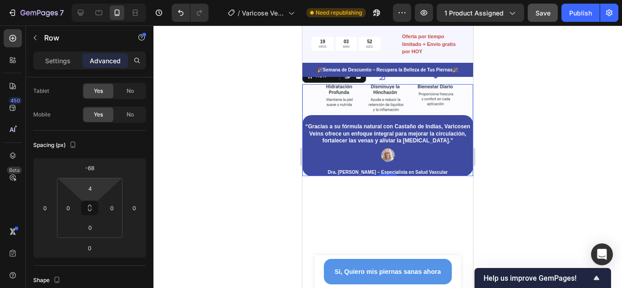
click at [107, 0] on html "7 Version history / Varicose Veins Need republishing Preview 1 product assigned…" at bounding box center [311, 0] width 622 height 0
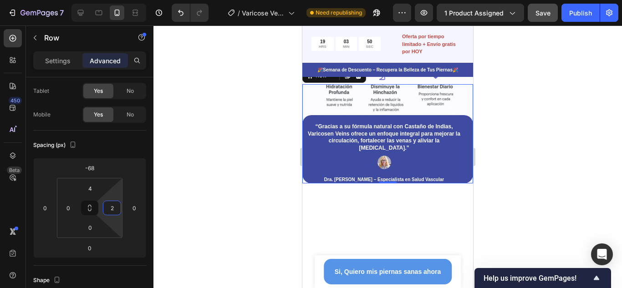
type input "0"
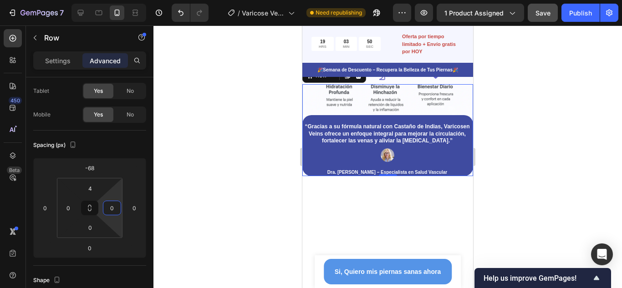
click at [120, 0] on html "7 Version history / Varicose Veins Need republishing Preview 1 product assigned…" at bounding box center [311, 0] width 622 height 0
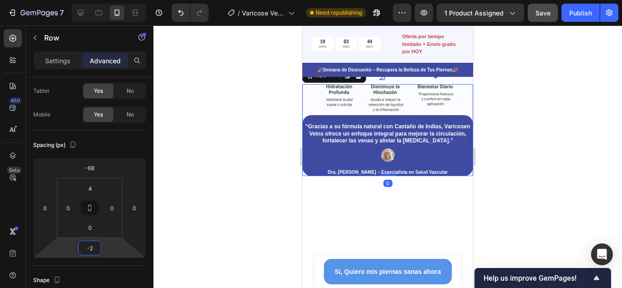
type input "4"
drag, startPoint x: 103, startPoint y: 249, endPoint x: 112, endPoint y: 248, distance: 9.2
click at [112, 0] on html "7 Version history / Varicose Veins Need republishing Preview 1 product assigned…" at bounding box center [311, 0] width 622 height 0
click at [308, 90] on div "“Gracias a su fórmula natural con Castaño de Indias, Varicosen Veins ofrece un …" at bounding box center [387, 131] width 171 height 90
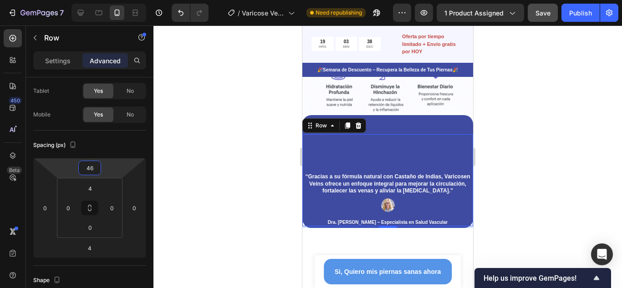
type input "48"
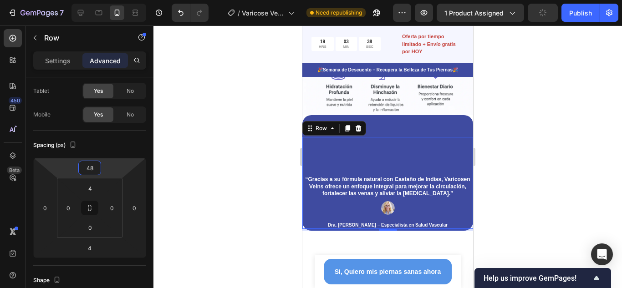
drag, startPoint x: 116, startPoint y: 171, endPoint x: 128, endPoint y: 144, distance: 29.1
click at [128, 0] on html "7 Version history / Varicose Veins Need republishing Preview 1 product assigned…" at bounding box center [311, 0] width 622 height 0
type input "0"
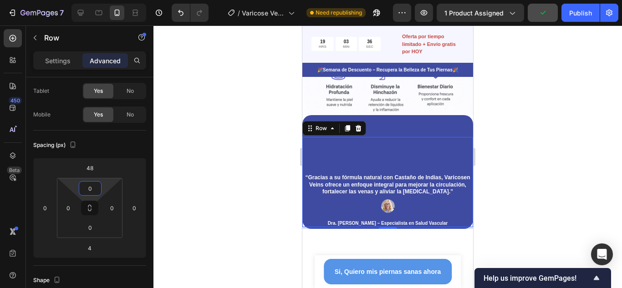
drag, startPoint x: 106, startPoint y: 184, endPoint x: 104, endPoint y: 198, distance: 13.3
click at [104, 0] on html "7 Version history / Varicose Veins Need republishing Preview 1 product assigned…" at bounding box center [311, 0] width 622 height 0
click at [359, 155] on div "“Gracias a su fórmula natural con Castaño de Indias, Varicosen Veins ofrece un …" at bounding box center [387, 182] width 171 height 90
click at [397, 149] on div "“Gracias a su fórmula natural con Castaño de Indias, Varicosen Veins ofrece un …" at bounding box center [387, 182] width 171 height 90
click at [448, 155] on div "“Gracias a su fórmula natural con Castaño de Indias, Varicosen Veins ofrece un …" at bounding box center [387, 182] width 171 height 90
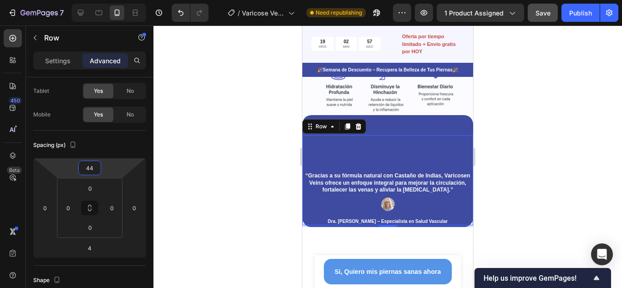
type input "46"
click at [110, 0] on html "7 Version history / Varicose Veins Need republishing Preview 1 product assigned…" at bounding box center [311, 0] width 622 height 0
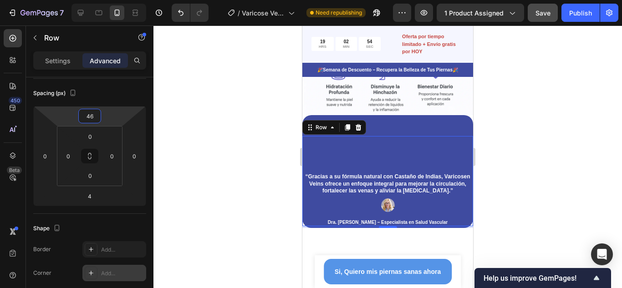
scroll to position [0, 0]
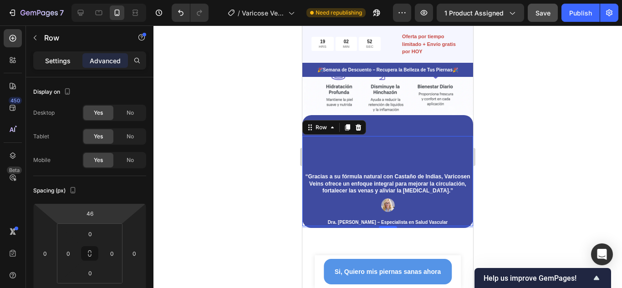
click at [63, 61] on p "Settings" at bounding box center [58, 61] width 26 height 10
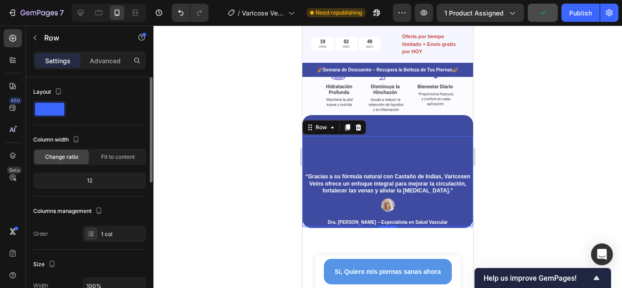
click at [89, 180] on div "12" at bounding box center [89, 180] width 109 height 13
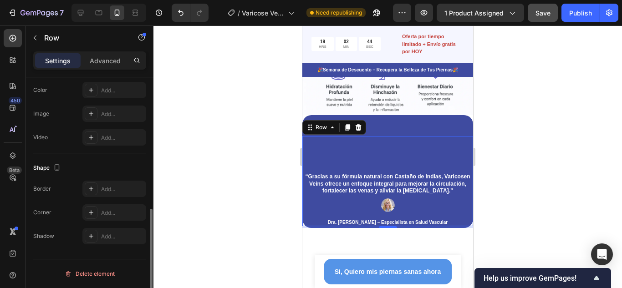
scroll to position [159, 0]
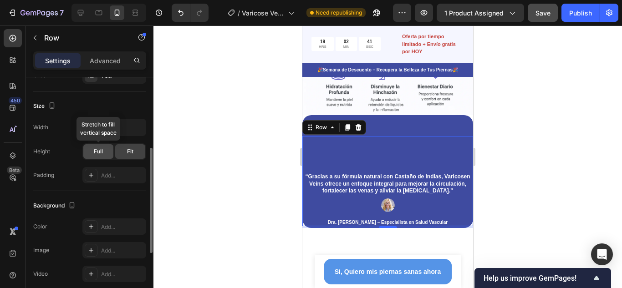
click at [100, 157] on div "Full" at bounding box center [98, 151] width 30 height 15
click at [127, 151] on span "Fit" at bounding box center [130, 152] width 6 height 8
click at [325, 148] on div "“Gracias a su fórmula natural con Castaño de Indias, Varicosen Veins ofrece un …" at bounding box center [387, 181] width 171 height 90
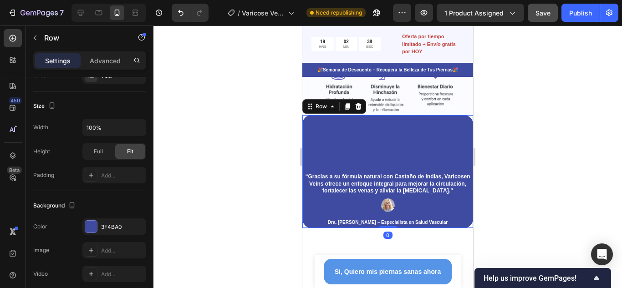
click at [397, 123] on div "“Gracias a su fórmula natural con Castaño de Indias, Varicosen Veins ofrece un …" at bounding box center [387, 171] width 171 height 113
click at [97, 154] on span "Full" at bounding box center [98, 152] width 9 height 8
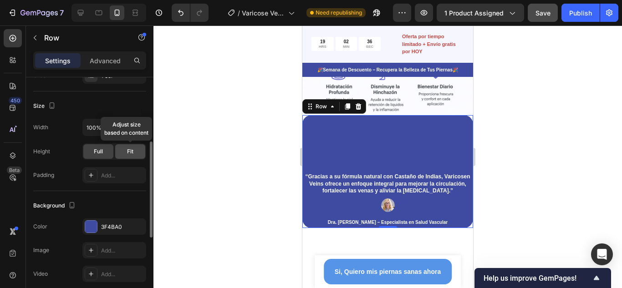
click at [130, 151] on span "Fit" at bounding box center [130, 152] width 6 height 8
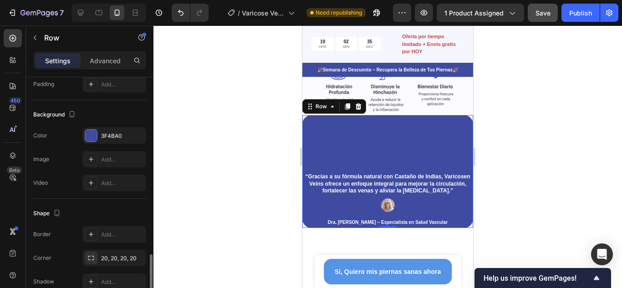
scroll to position [295, 0]
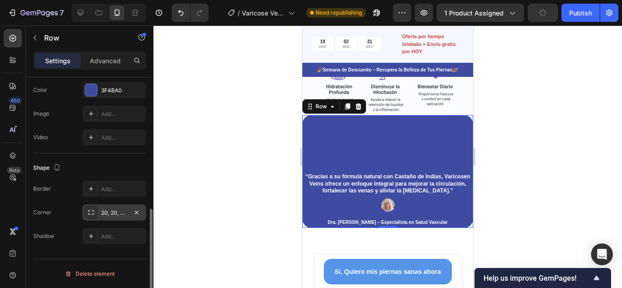
click at [107, 213] on div "20, 20, 20, 20" at bounding box center [114, 213] width 26 height 8
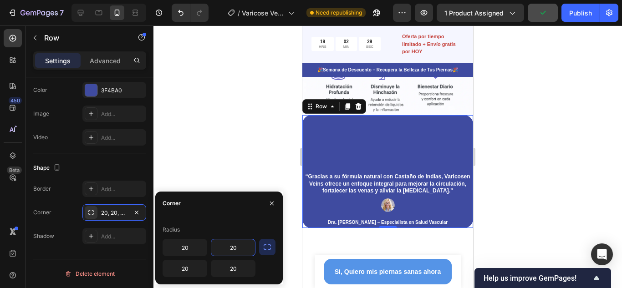
click at [233, 248] on input "20" at bounding box center [233, 248] width 44 height 16
type input "1"
type input "20"
click at [244, 184] on div at bounding box center [388, 157] width 469 height 263
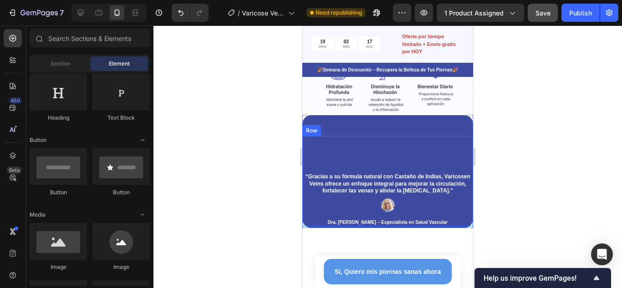
click at [404, 156] on div "“Gracias a su fórmula natural con Castaño de Indias, Varicosen Veins ofrece un …" at bounding box center [387, 181] width 171 height 90
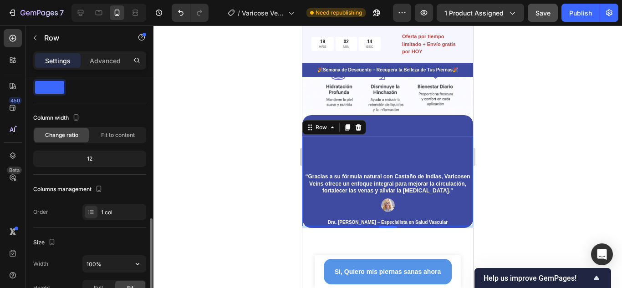
scroll to position [0, 0]
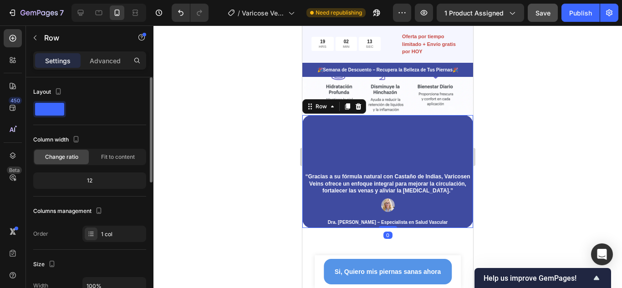
click at [407, 122] on div "“Gracias a su fórmula natural con Castaño de Indias, Varicosen Veins ofrece un …" at bounding box center [387, 171] width 171 height 113
drag, startPoint x: 385, startPoint y: 230, endPoint x: 390, endPoint y: 182, distance: 47.6
click at [390, 182] on div "“Gracias a su fórmula natural con Castaño de Indias, Varicosen Veins ofrece un …" at bounding box center [387, 171] width 171 height 113
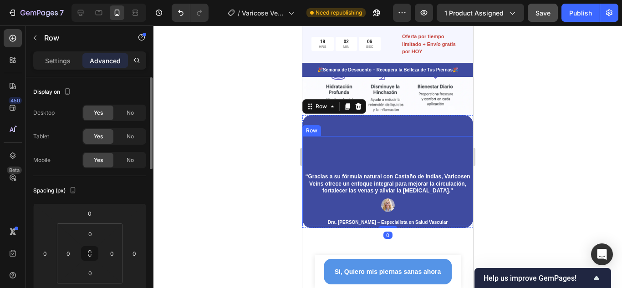
click at [415, 148] on div "“Gracias a su fórmula natural con Castaño de Indias, Varicosen Veins ofrece un …" at bounding box center [387, 181] width 171 height 90
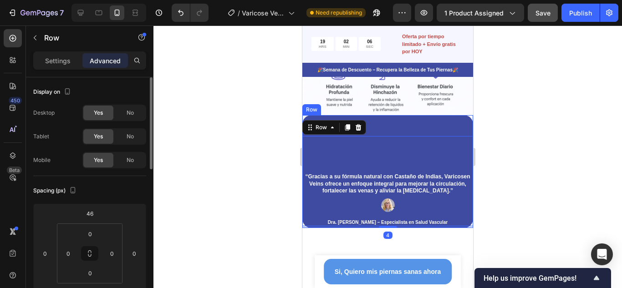
click at [422, 122] on div "“Gracias a su fórmula natural con Castaño de Indias, Varicosen Veins ofrece un …" at bounding box center [387, 171] width 171 height 113
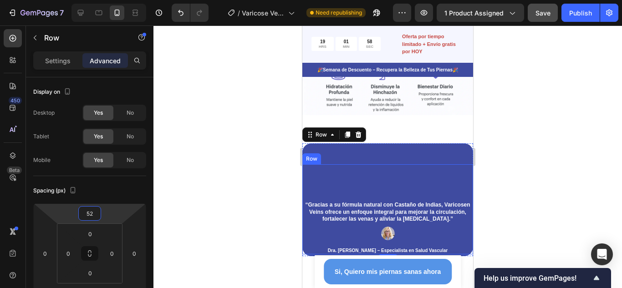
type input "50"
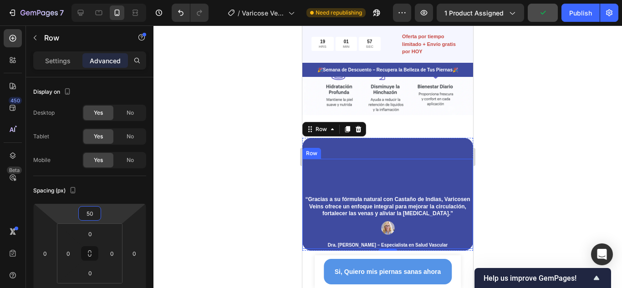
drag, startPoint x: 111, startPoint y: 212, endPoint x: 115, endPoint y: 200, distance: 12.3
click at [115, 0] on html "7 Version history / Varicose Veins Need republishing Preview 1 product assigned…" at bounding box center [311, 0] width 622 height 0
click at [334, 179] on div "“Gracias a su fórmula natural con Castaño de Indias, Varicosen Veins ofrece un …" at bounding box center [387, 204] width 171 height 90
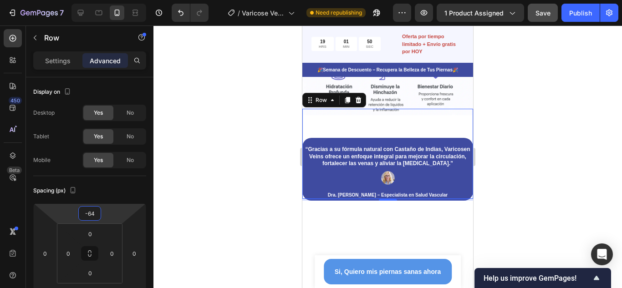
drag, startPoint x: 122, startPoint y: 212, endPoint x: 120, endPoint y: 237, distance: 24.7
click at [120, 0] on html "7 Version history / Varicose Veins Need republishing Preview 1 product assigned…" at bounding box center [311, 0] width 622 height 0
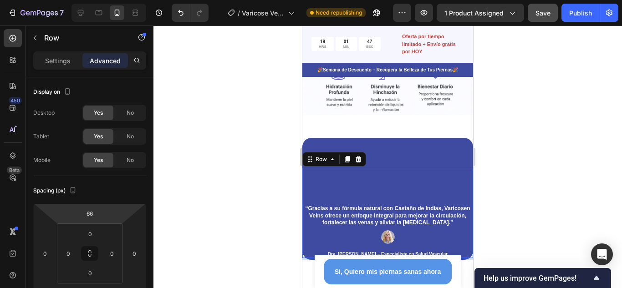
drag, startPoint x: 125, startPoint y: 211, endPoint x: 239, endPoint y: 168, distance: 122.0
click at [132, 0] on html "7 Version history / Varicose Veins Need republishing Preview 1 product assigned…" at bounding box center [311, 0] width 622 height 0
type input "68"
click at [404, 144] on div "“Gracias a su fórmula natural con Castaño de Indias, Varicosen Veins ofrece un …" at bounding box center [387, 199] width 171 height 123
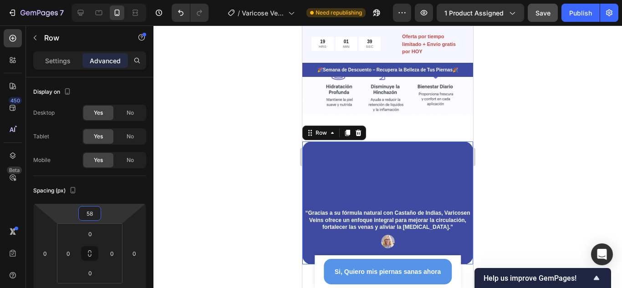
type input "60"
click at [125, 0] on html "7 Version history / Varicose Veins Need republishing Preview 1 product assigned…" at bounding box center [311, 0] width 622 height 0
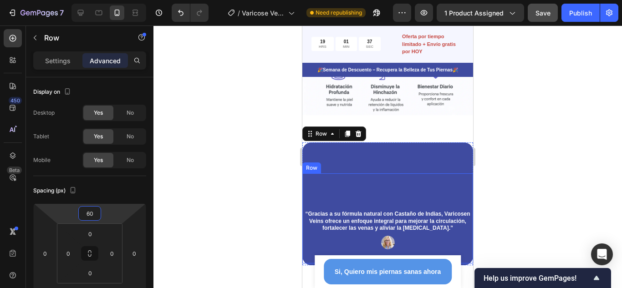
click at [327, 191] on div "“Gracias a su fórmula natural con Castaño de Indias, Varicosen Veins ofrece un …" at bounding box center [387, 219] width 171 height 90
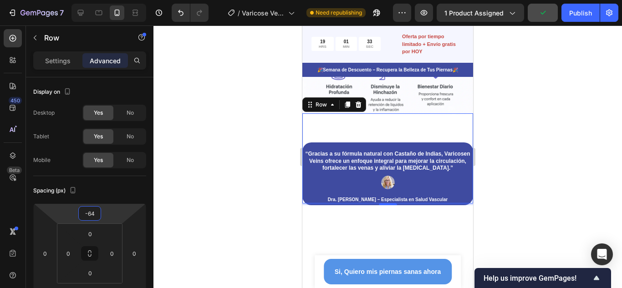
type input "-70"
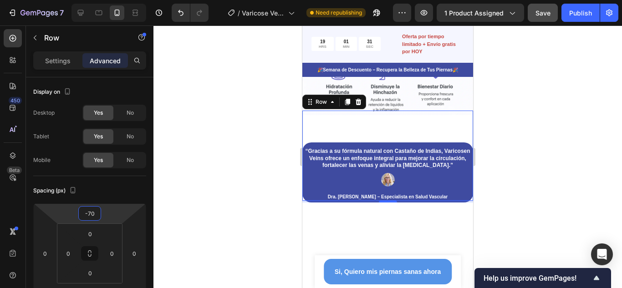
drag, startPoint x: 117, startPoint y: 219, endPoint x: 118, endPoint y: 250, distance: 31.4
click at [118, 0] on html "7 Version history / Varicose Veins Need republishing Preview 1 product assigned…" at bounding box center [311, 0] width 622 height 0
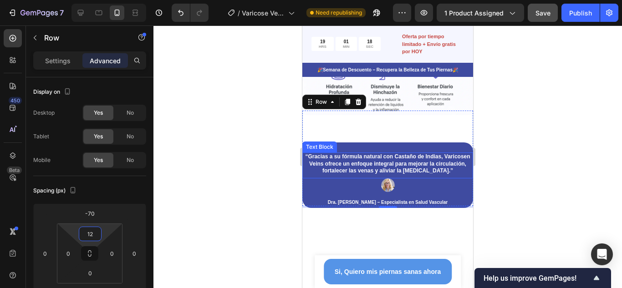
type input "10"
drag, startPoint x: 106, startPoint y: 230, endPoint x: 110, endPoint y: 228, distance: 4.7
click at [110, 0] on html "7 Version history / Varicose Veins Need republishing Preview 1 product assigned…" at bounding box center [311, 0] width 622 height 0
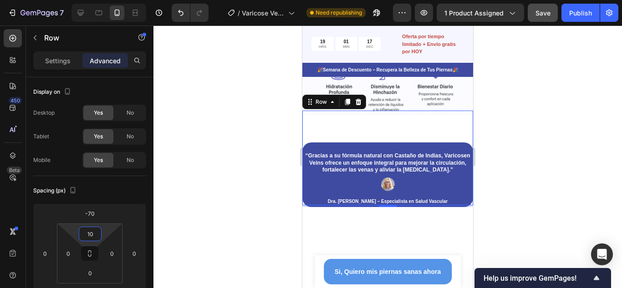
click at [570, 149] on div at bounding box center [388, 157] width 469 height 263
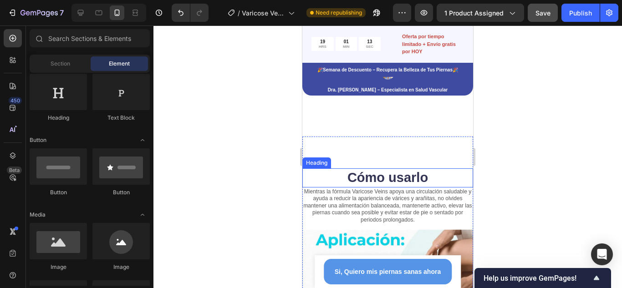
scroll to position [930, 0]
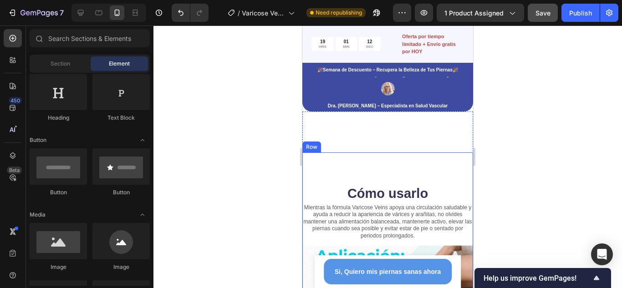
click at [452, 180] on div "Cómo usarlo Heading Mientras la fórmula Varicose Veins apoya una circulación sa…" at bounding box center [387, 282] width 171 height 259
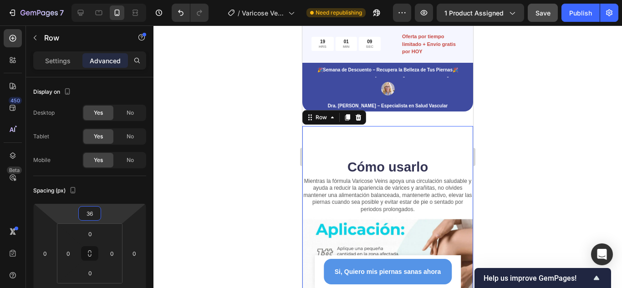
type input "28"
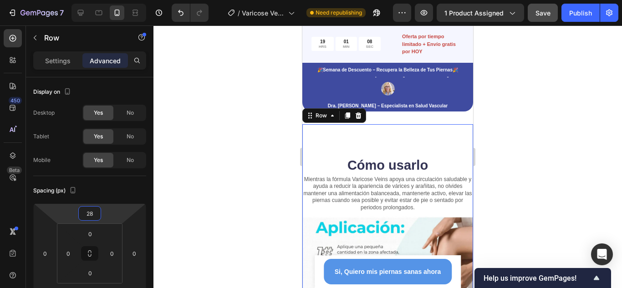
drag, startPoint x: 109, startPoint y: 215, endPoint x: 109, endPoint y: 224, distance: 9.1
click at [109, 0] on html "7 Version history / Varicose Veins Need republishing Preview 1 product assigned…" at bounding box center [311, 0] width 622 height 0
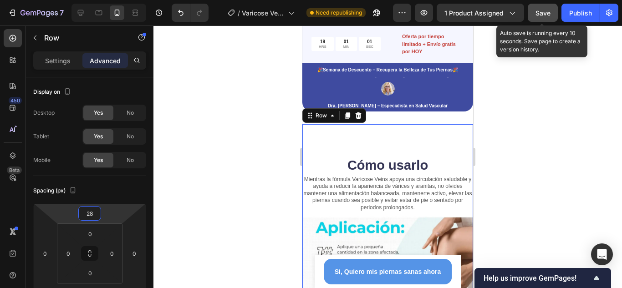
click at [538, 18] on button "Save" at bounding box center [543, 13] width 30 height 18
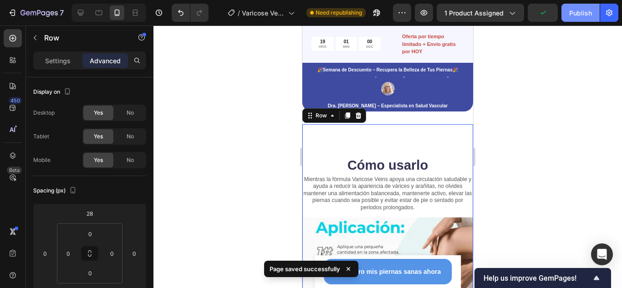
click at [574, 16] on div "Publish" at bounding box center [580, 13] width 23 height 10
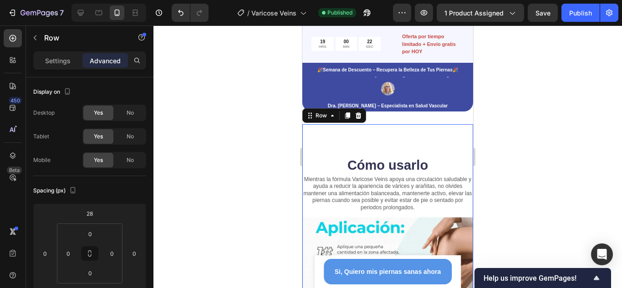
click at [556, 171] on div at bounding box center [388, 157] width 469 height 263
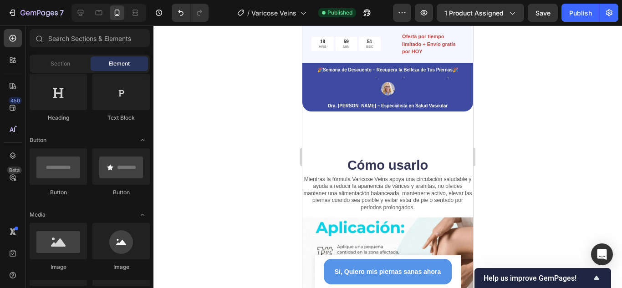
click at [599, 145] on div at bounding box center [388, 157] width 469 height 263
click at [425, 148] on div "Cómo usarlo Heading Mientras la fórmula Varicose Veins apoya una circulación sa…" at bounding box center [387, 253] width 171 height 259
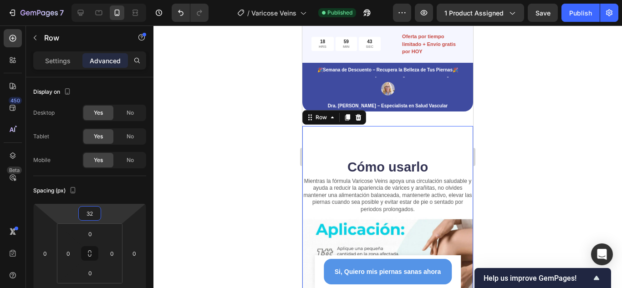
type input "30"
click at [118, 0] on html "7 Version history / Varicose Veins Published Preview 1 product assigned Save Pu…" at bounding box center [311, 0] width 622 height 0
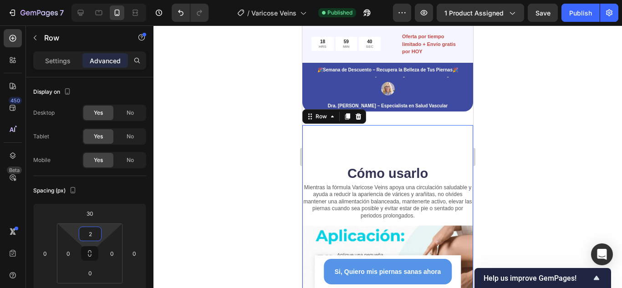
type input "0"
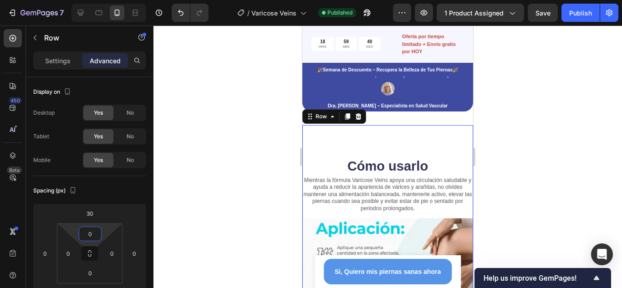
drag, startPoint x: 107, startPoint y: 233, endPoint x: 106, endPoint y: 238, distance: 4.8
click at [106, 0] on html "7 Version history / Varicose Veins Published Preview 1 product assigned Save Pu…" at bounding box center [311, 0] width 622 height 0
click at [108, 0] on html "7 Version history / Varicose Veins Published Preview 1 product assigned Save Pu…" at bounding box center [311, 0] width 622 height 0
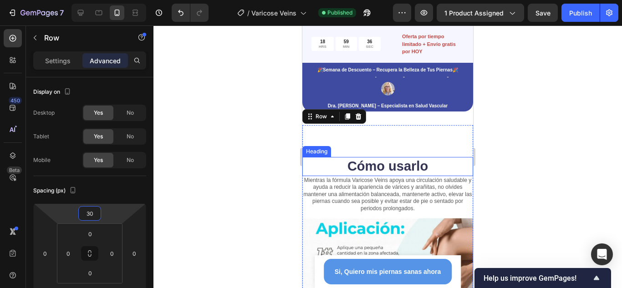
click at [431, 176] on h2 "Cómo usarlo" at bounding box center [387, 166] width 171 height 19
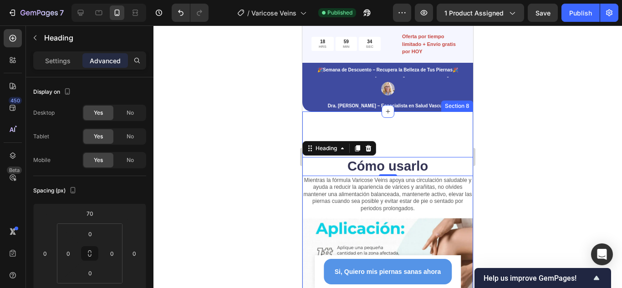
click at [458, 127] on div "Cómo usarlo Heading 0 Mientras la fórmula Varicose Veins apoya una circulación …" at bounding box center [387, 248] width 171 height 273
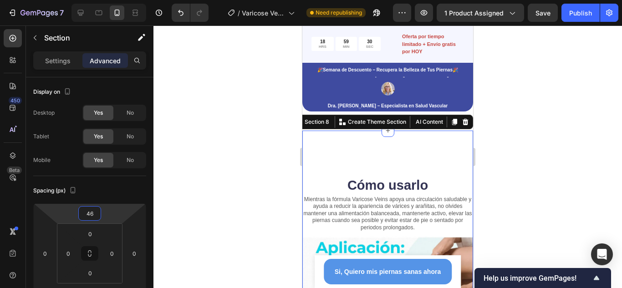
type input "42"
drag, startPoint x: 114, startPoint y: 215, endPoint x: 121, endPoint y: 206, distance: 12.0
click at [121, 0] on html "7 Version history / Varicose Veins Need republishing Preview 1 product assigned…" at bounding box center [311, 0] width 622 height 0
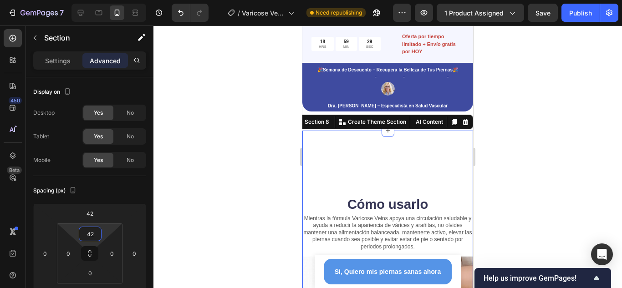
type input "0"
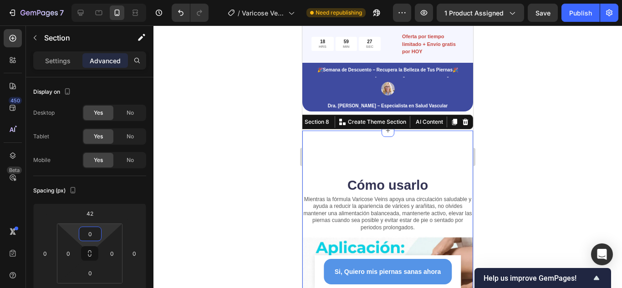
drag, startPoint x: 106, startPoint y: 234, endPoint x: 106, endPoint y: 265, distance: 31.4
click at [106, 0] on html "7 Version history / Varicose Veins Need republishing Preview 1 product assigned…" at bounding box center [311, 0] width 622 height 0
click at [94, 215] on input "42" at bounding box center [90, 214] width 18 height 14
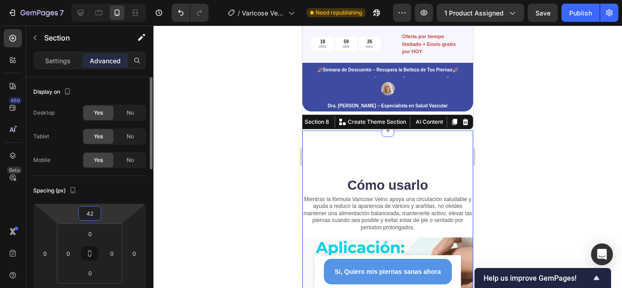
click at [94, 215] on input "42" at bounding box center [90, 214] width 18 height 14
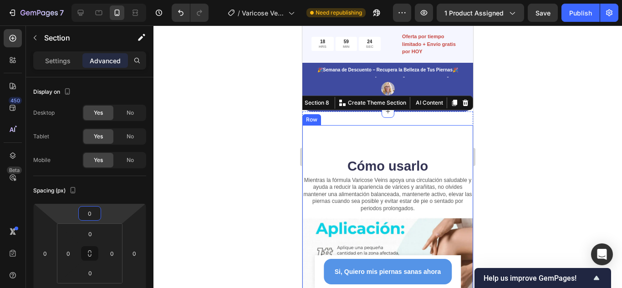
type input "0"
click at [532, 148] on div at bounding box center [388, 157] width 469 height 263
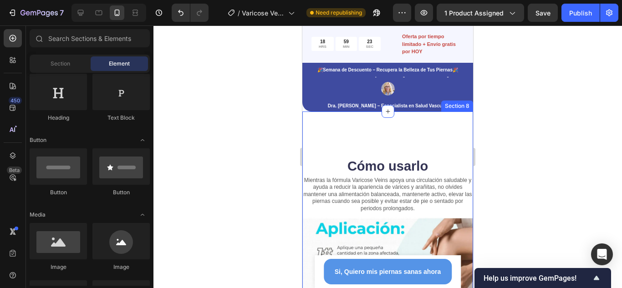
click at [430, 124] on div "Cómo usarlo Heading Mientras la fórmula Varicose Veins apoya una circulación sa…" at bounding box center [387, 248] width 171 height 273
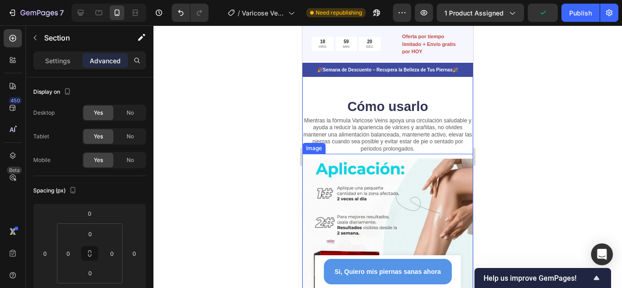
scroll to position [884, 0]
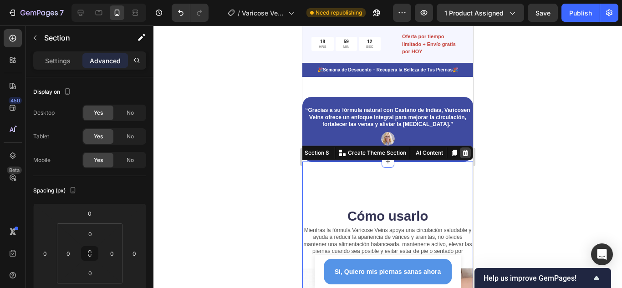
click at [462, 154] on icon at bounding box center [465, 152] width 7 height 7
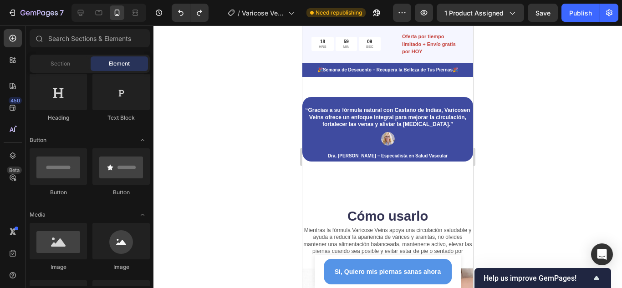
click at [553, 167] on div at bounding box center [388, 157] width 469 height 263
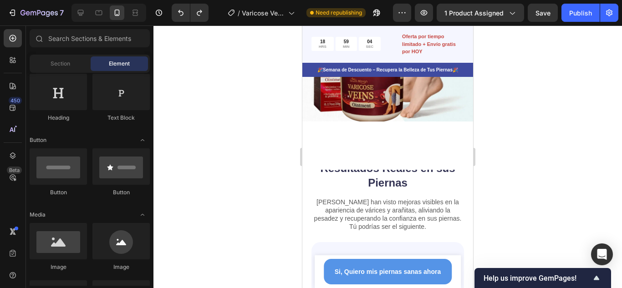
scroll to position [1203, 0]
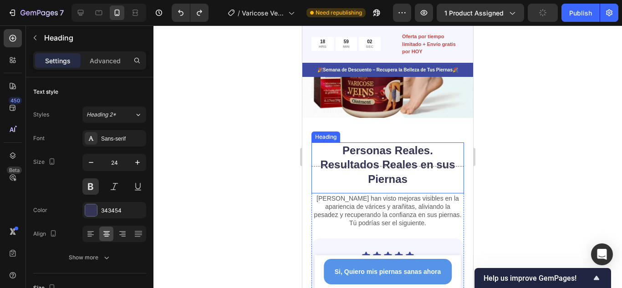
click at [431, 154] on h2 "Personas Reales. Resultados Reales en sus Piernas" at bounding box center [388, 165] width 153 height 45
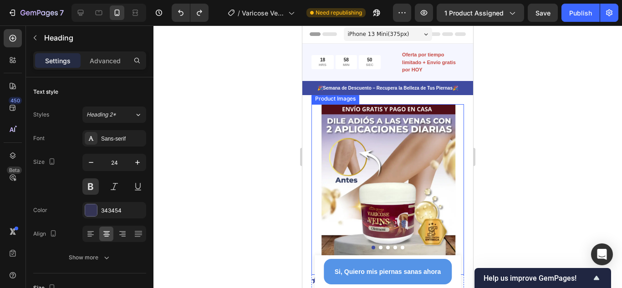
scroll to position [0, 0]
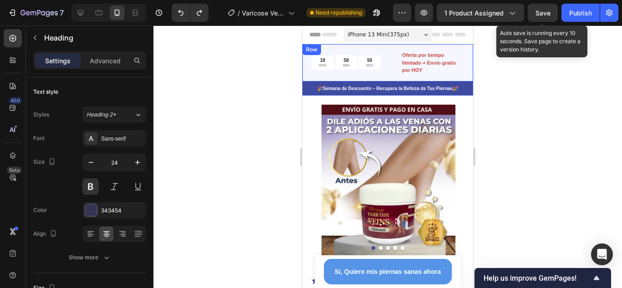
click at [540, 16] on span "Save" at bounding box center [543, 13] width 15 height 8
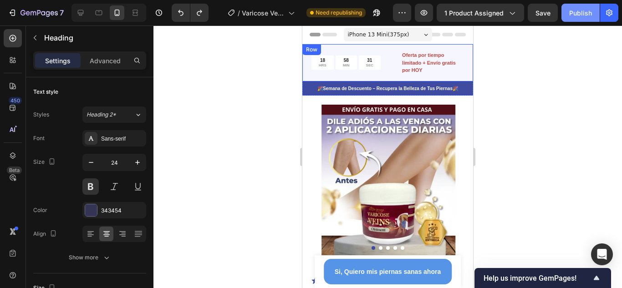
click at [576, 16] on div "Publish" at bounding box center [580, 13] width 23 height 10
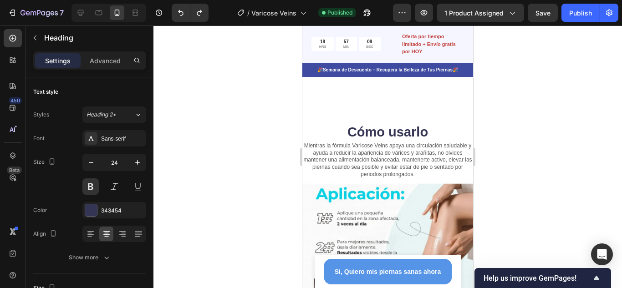
scroll to position [956, 0]
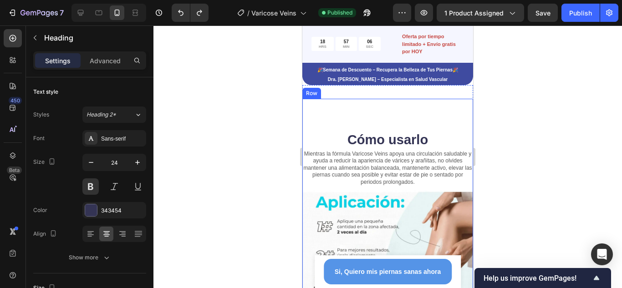
click at [462, 134] on div "Cómo usarlo Heading Mientras la fórmula Varicose Veins apoya una circulación sa…" at bounding box center [387, 228] width 171 height 259
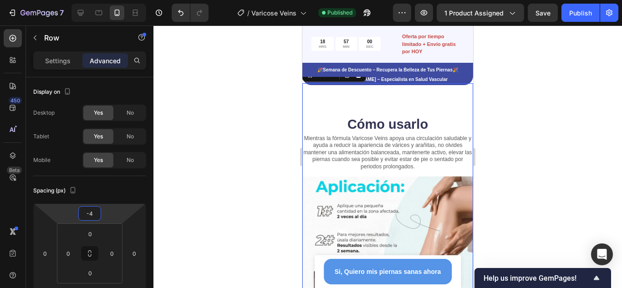
type input "-2"
drag, startPoint x: 110, startPoint y: 210, endPoint x: 111, endPoint y: 217, distance: 7.3
click at [111, 0] on html "7 Version history / Varicose Veins Published Preview 1 product assigned Save Pu…" at bounding box center [311, 0] width 622 height 0
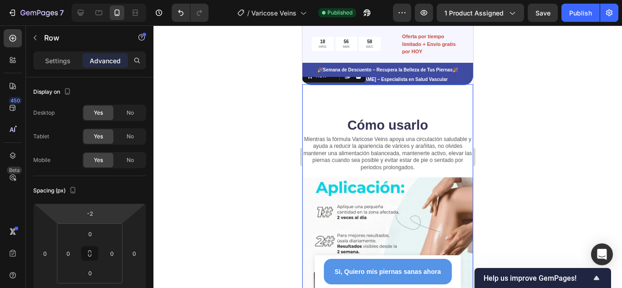
click at [519, 118] on div at bounding box center [388, 157] width 469 height 263
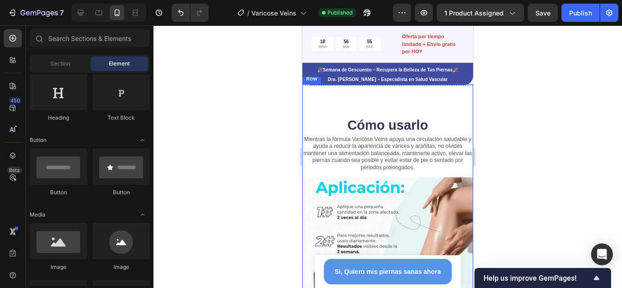
click at [459, 112] on div "Cómo usarlo Heading Mientras la fórmula Varicose Veins apoya una circulación sa…" at bounding box center [387, 213] width 171 height 259
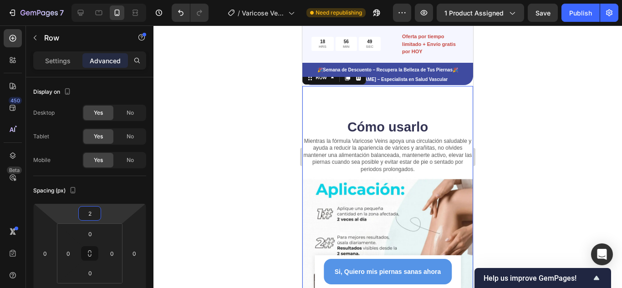
type input "4"
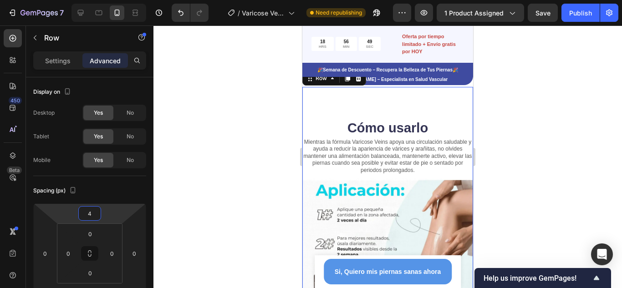
click at [114, 0] on html "7 Version history / Varicose Veins Need republishing Preview 1 product assigned…" at bounding box center [311, 0] width 622 height 0
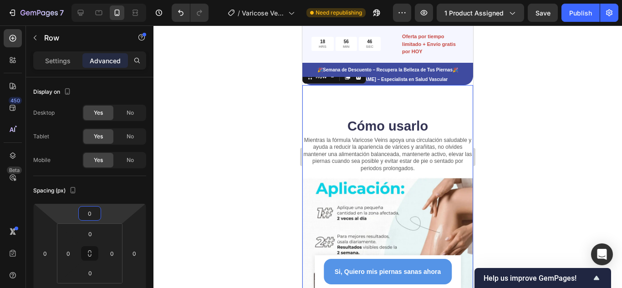
type input "0"
click at [525, 142] on div at bounding box center [388, 157] width 469 height 263
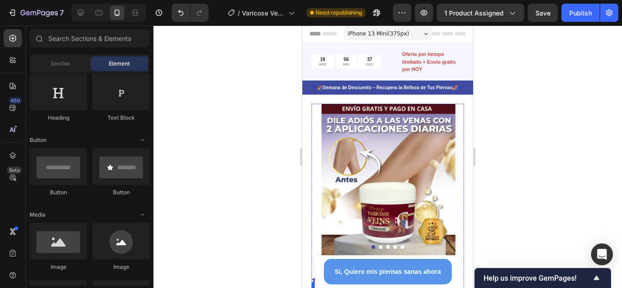
scroll to position [0, 0]
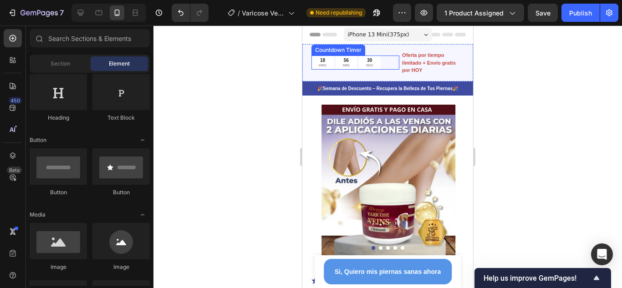
click at [322, 66] on p "HRS" at bounding box center [323, 65] width 8 height 5
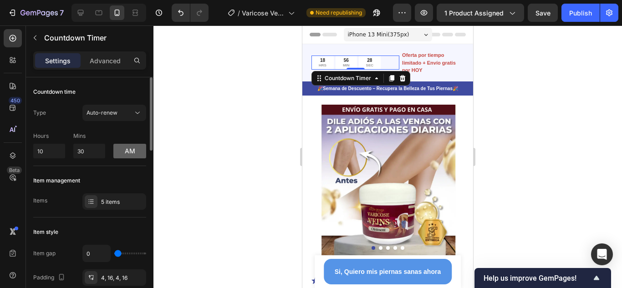
click at [128, 151] on button "am" at bounding box center [129, 151] width 33 height 15
drag, startPoint x: 50, startPoint y: 154, endPoint x: 31, endPoint y: 152, distance: 18.7
type input "11"
drag, startPoint x: 89, startPoint y: 154, endPoint x: 73, endPoint y: 153, distance: 16.0
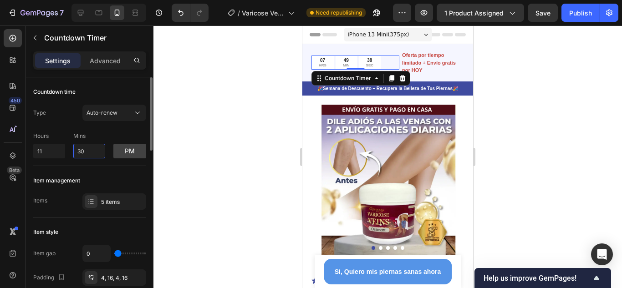
click at [73, 153] on div "Hours 11 Mins 30 pm" at bounding box center [89, 143] width 113 height 30
type input "55"
click at [188, 130] on div at bounding box center [388, 157] width 469 height 263
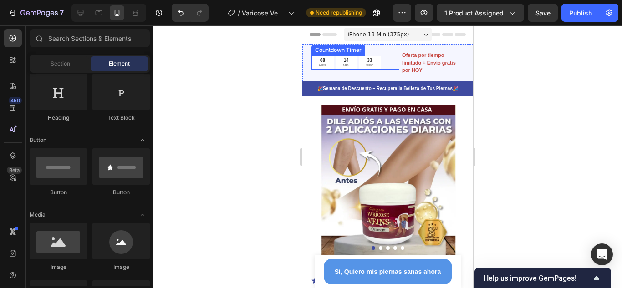
click at [340, 63] on div "14 MIN" at bounding box center [346, 63] width 21 height 14
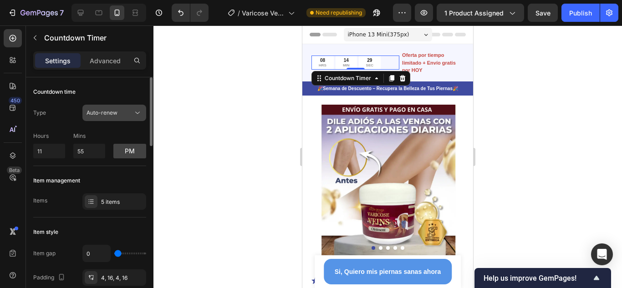
click at [111, 114] on span "Auto-renew" at bounding box center [102, 112] width 31 height 7
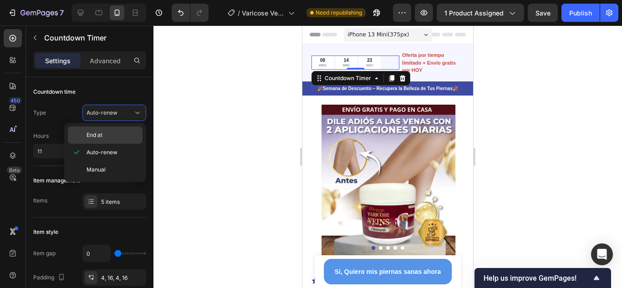
click at [111, 133] on p "End at" at bounding box center [113, 135] width 52 height 8
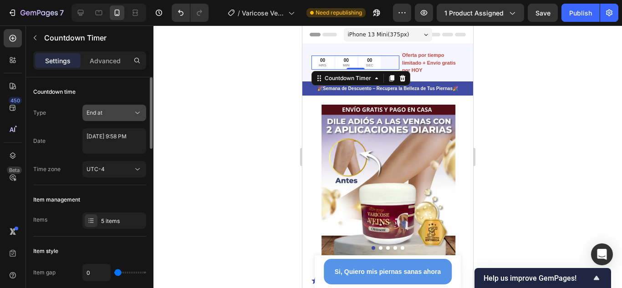
click at [123, 117] on div "End at" at bounding box center [110, 113] width 46 height 8
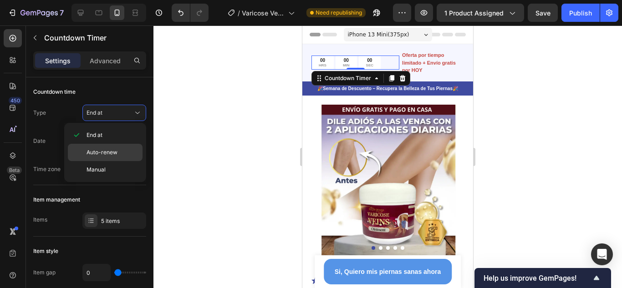
click at [109, 155] on span "Auto-renew" at bounding box center [102, 152] width 31 height 8
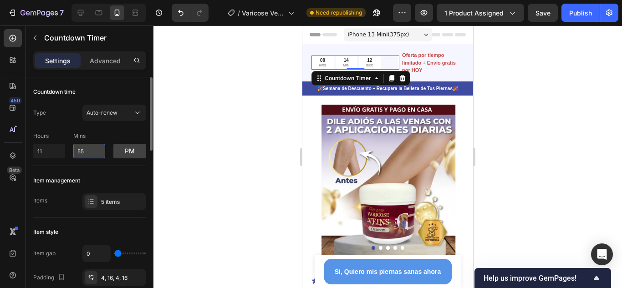
drag, startPoint x: 87, startPoint y: 151, endPoint x: 75, endPoint y: 152, distance: 12.8
click at [75, 152] on input "55" at bounding box center [89, 151] width 32 height 15
drag, startPoint x: 46, startPoint y: 149, endPoint x: 35, endPoint y: 149, distance: 11.9
click at [35, 149] on input "11" at bounding box center [49, 151] width 32 height 15
click at [61, 119] on div "Type Auto-renew" at bounding box center [89, 113] width 113 height 16
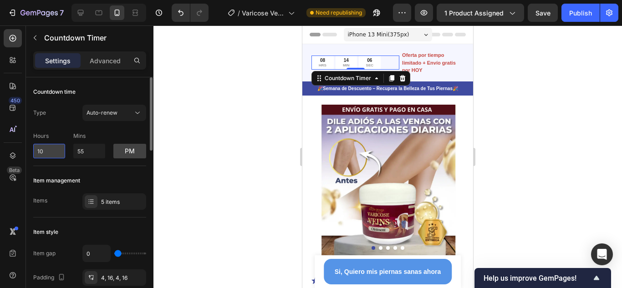
drag, startPoint x: 51, startPoint y: 153, endPoint x: 34, endPoint y: 153, distance: 16.9
click at [34, 153] on input "10" at bounding box center [49, 151] width 32 height 15
type input "11"
click at [92, 128] on div "Type Auto-renew Hours 11 Mins 55 pm" at bounding box center [89, 132] width 113 height 54
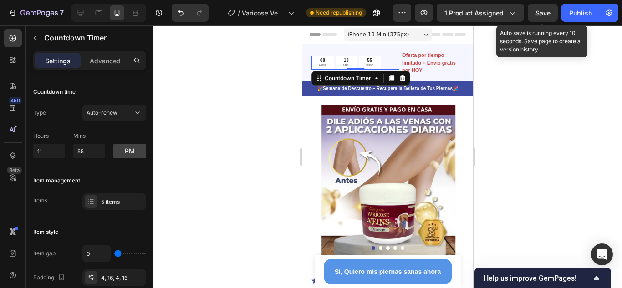
click at [550, 15] on span "Save" at bounding box center [543, 13] width 15 height 8
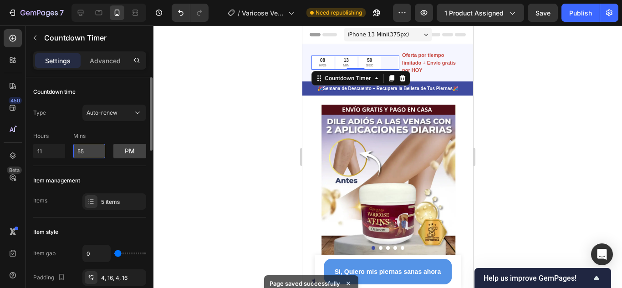
drag, startPoint x: 89, startPoint y: 150, endPoint x: 76, endPoint y: 150, distance: 12.8
click at [76, 150] on input "55" at bounding box center [89, 151] width 32 height 15
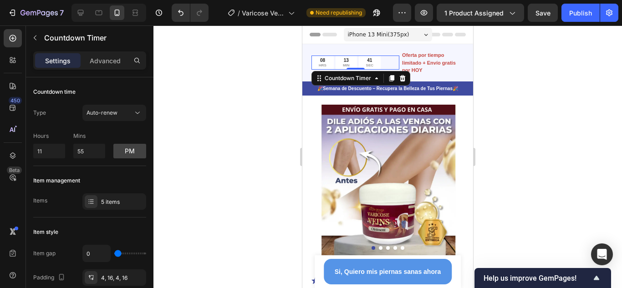
click at [174, 136] on div at bounding box center [388, 157] width 469 height 263
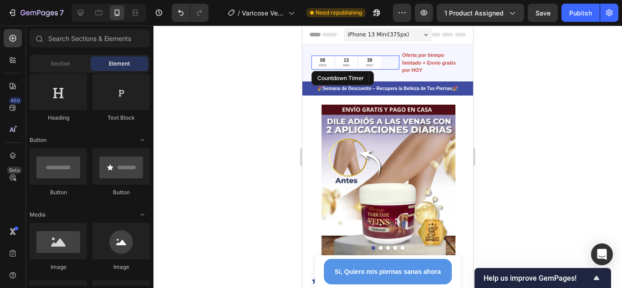
click at [331, 67] on div "08 HRS" at bounding box center [323, 63] width 22 height 14
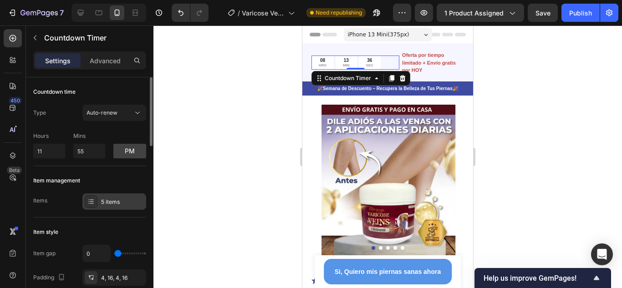
click at [115, 207] on div "5 items" at bounding box center [114, 202] width 64 height 16
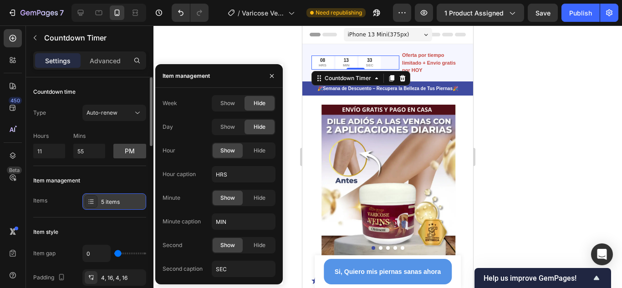
click at [115, 207] on div "5 items" at bounding box center [114, 202] width 64 height 16
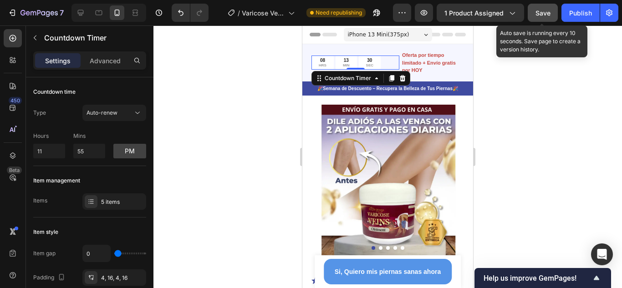
click at [545, 20] on button "Save" at bounding box center [543, 13] width 30 height 18
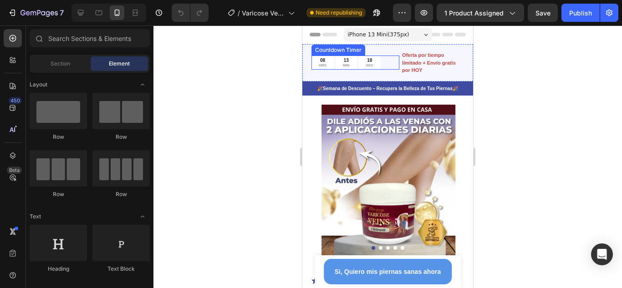
click at [348, 60] on div "13" at bounding box center [346, 60] width 7 height 6
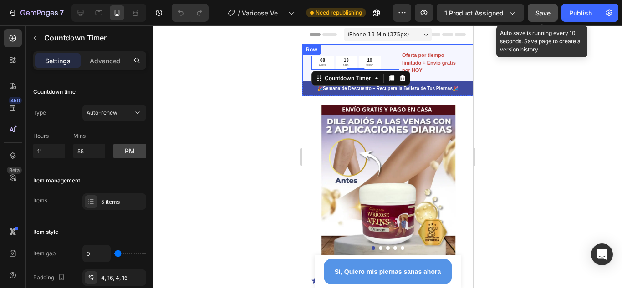
click at [545, 14] on span "Save" at bounding box center [543, 13] width 15 height 8
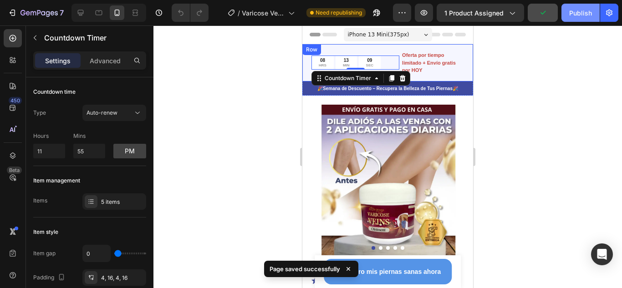
click at [578, 15] on div "Publish" at bounding box center [580, 13] width 23 height 10
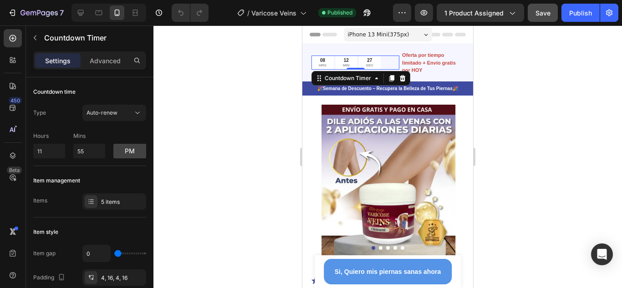
click at [536, 81] on div at bounding box center [388, 157] width 469 height 263
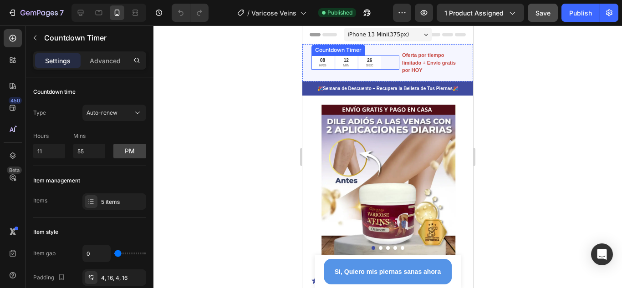
click at [320, 67] on p "HRS" at bounding box center [323, 65] width 8 height 5
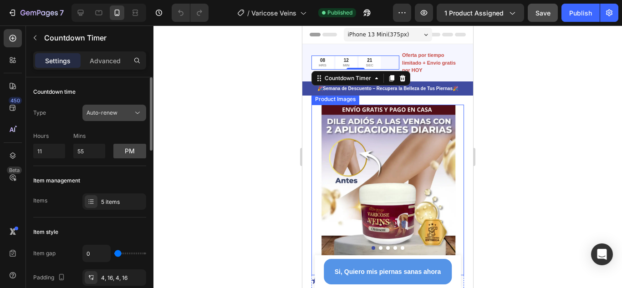
click at [111, 114] on span "Auto-renew" at bounding box center [102, 112] width 31 height 7
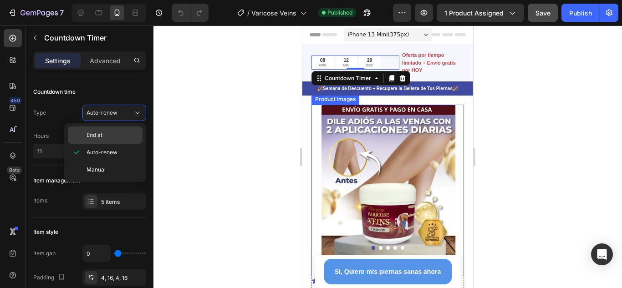
click at [106, 136] on p "End at" at bounding box center [113, 135] width 52 height 8
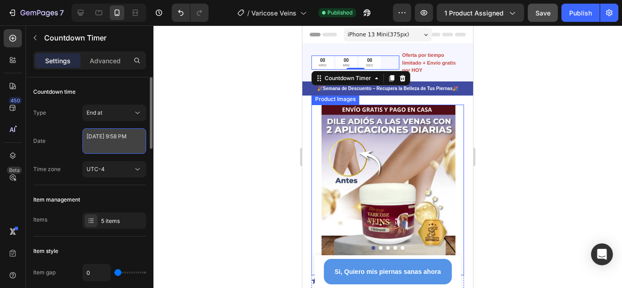
select select "21"
select select "58"
select select "false"
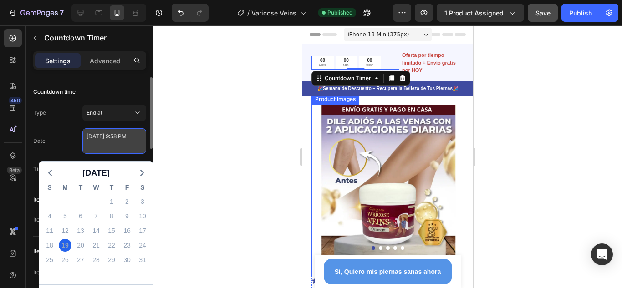
click at [124, 136] on textarea "[DATE] 9:58 PM" at bounding box center [114, 141] width 64 height 26
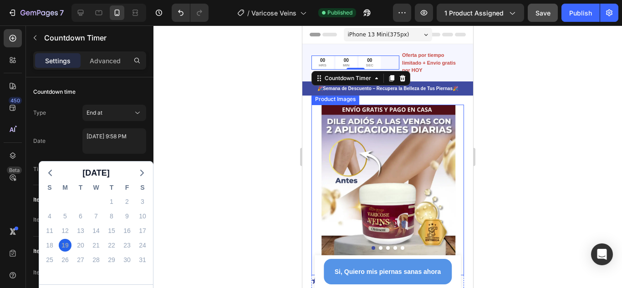
click at [203, 109] on div at bounding box center [388, 157] width 469 height 263
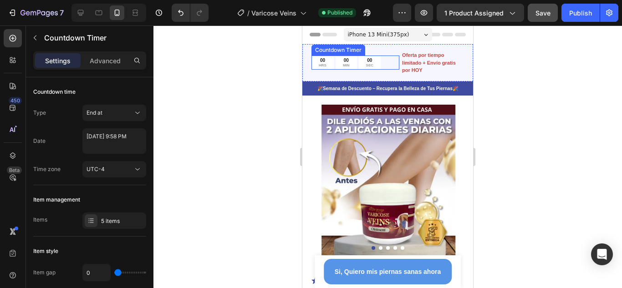
click at [345, 64] on p "MIN" at bounding box center [346, 65] width 7 height 5
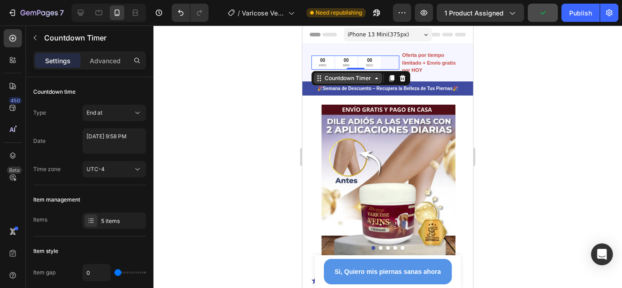
click at [363, 82] on div "Countdown Timer" at bounding box center [348, 78] width 50 height 8
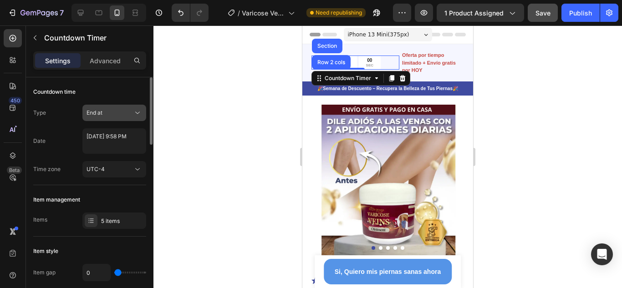
click at [127, 117] on div "End at" at bounding box center [110, 113] width 46 height 8
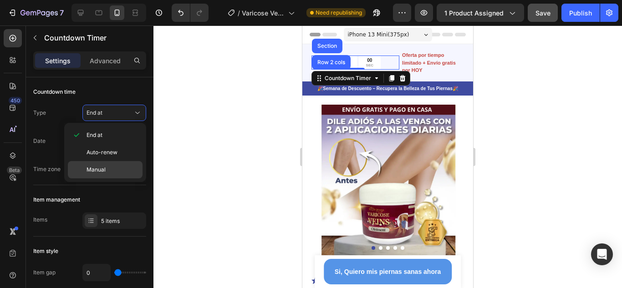
click at [106, 165] on div "Manual" at bounding box center [105, 169] width 75 height 17
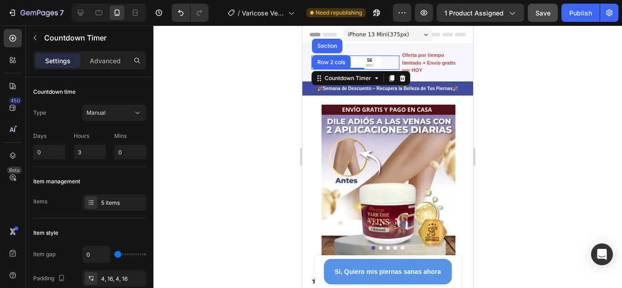
click at [236, 95] on div at bounding box center [388, 157] width 469 height 263
click at [346, 66] on p "MIN" at bounding box center [346, 65] width 7 height 5
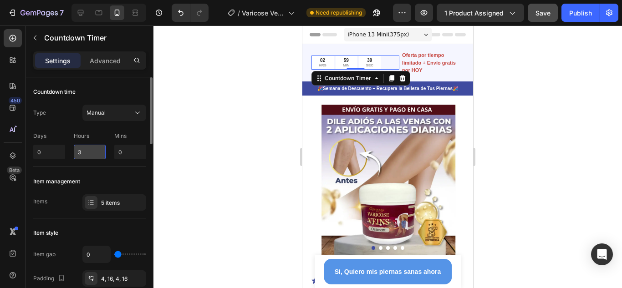
click at [86, 153] on input "3" at bounding box center [90, 152] width 32 height 15
type input "0"
click at [130, 150] on input "0" at bounding box center [130, 152] width 32 height 15
type input "5"
click at [223, 115] on div at bounding box center [388, 157] width 469 height 263
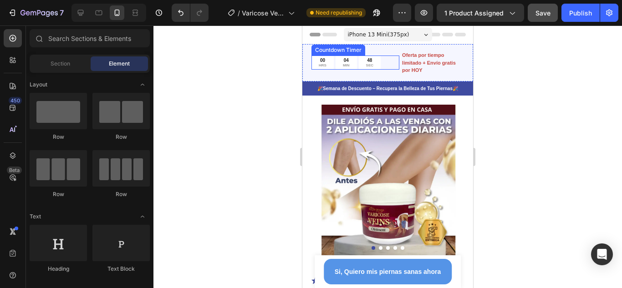
click at [347, 64] on p "MIN" at bounding box center [346, 65] width 7 height 5
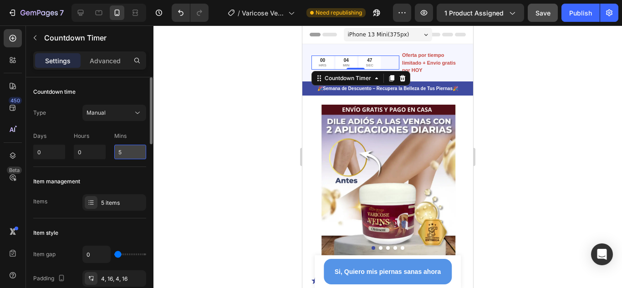
click at [127, 152] on input "5" at bounding box center [130, 152] width 32 height 15
type input "10"
click at [234, 180] on div at bounding box center [388, 157] width 469 height 263
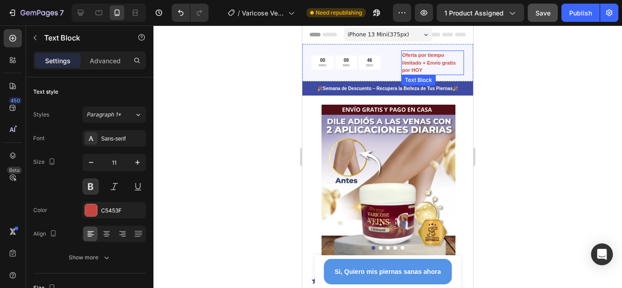
click at [438, 63] on p "Oferta por tiempo limitado + Envío gratis por HOY" at bounding box center [432, 62] width 61 height 23
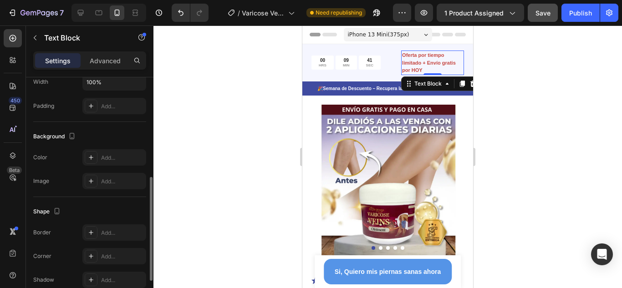
scroll to position [273, 0]
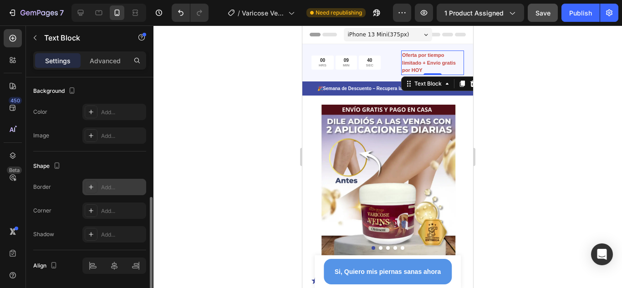
click at [106, 186] on div "Add..." at bounding box center [122, 188] width 43 height 8
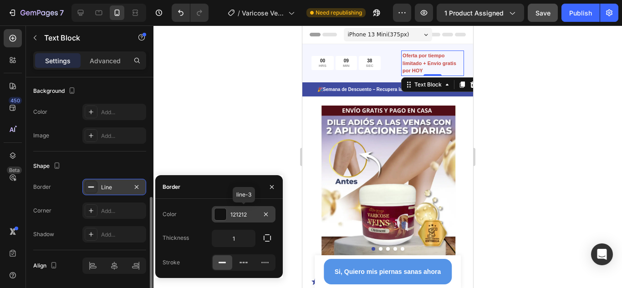
click at [221, 213] on div at bounding box center [221, 215] width 12 height 12
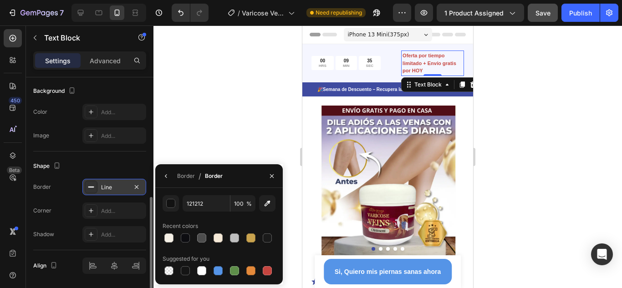
click at [104, 169] on div "Shape" at bounding box center [89, 166] width 113 height 15
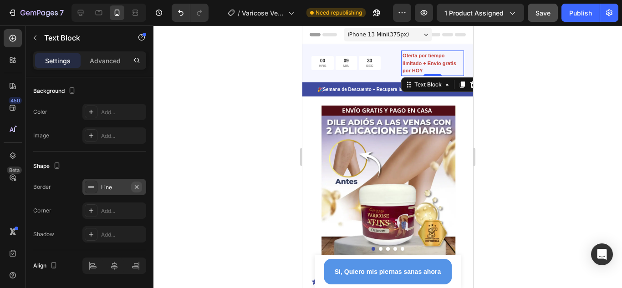
click at [138, 185] on icon "button" at bounding box center [136, 187] width 7 height 7
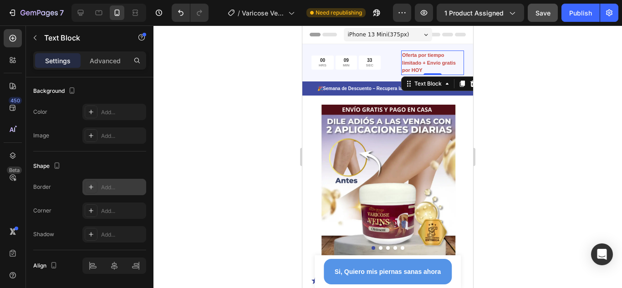
click at [104, 187] on div "Add..." at bounding box center [122, 188] width 43 height 8
type input "1"
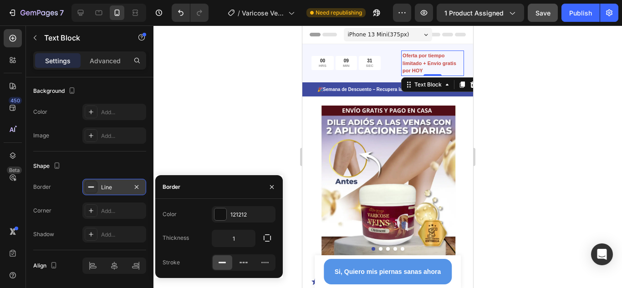
click at [92, 189] on icon at bounding box center [90, 187] width 7 height 7
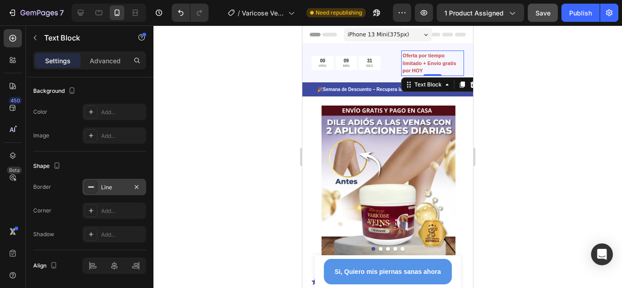
click at [113, 188] on div "Line" at bounding box center [114, 188] width 26 height 8
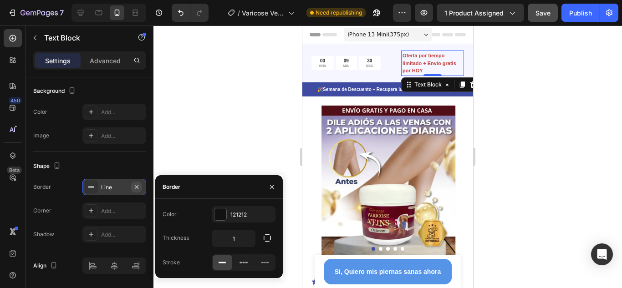
click at [138, 187] on icon "button" at bounding box center [136, 187] width 7 height 7
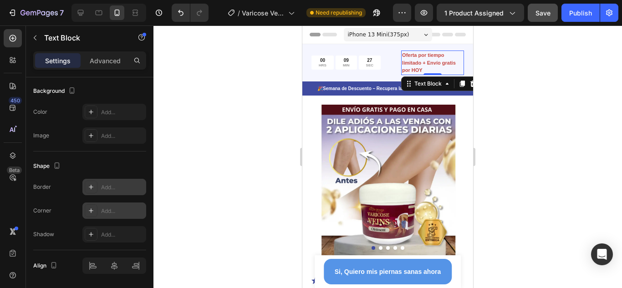
click at [91, 210] on icon at bounding box center [90, 210] width 7 height 7
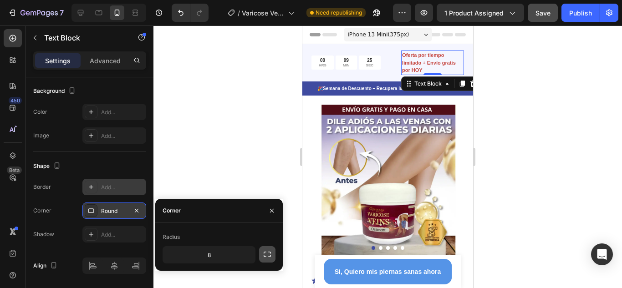
click at [268, 260] on button "button" at bounding box center [267, 254] width 16 height 16
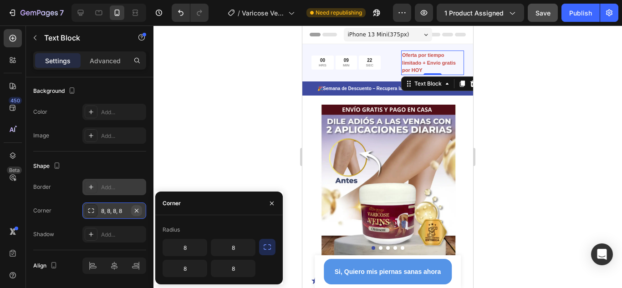
click at [136, 211] on icon "button" at bounding box center [136, 210] width 7 height 7
type input "0"
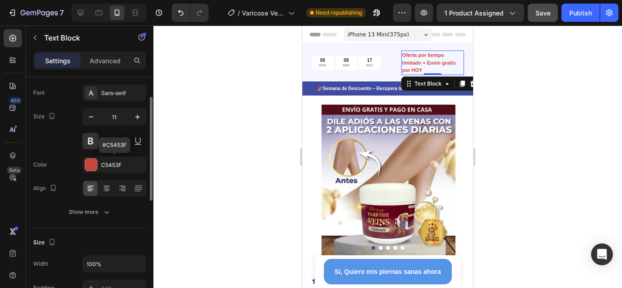
scroll to position [0, 0]
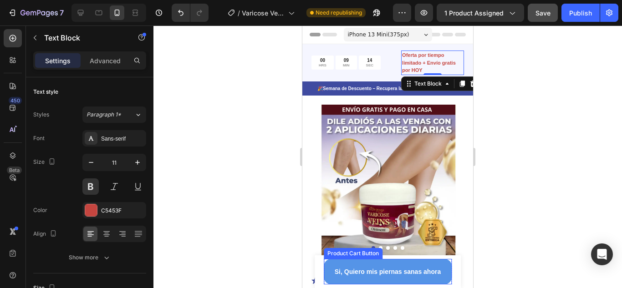
click at [347, 264] on button "Si, Quiero mis piernas sanas ahora" at bounding box center [388, 272] width 128 height 26
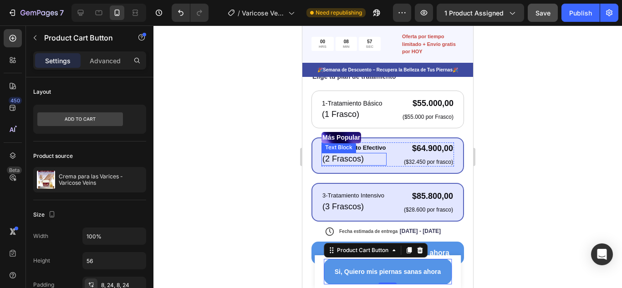
scroll to position [364, 0]
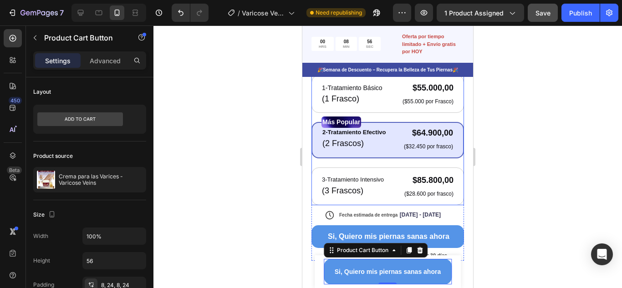
click at [453, 147] on div "Más Popular Text Block 2-Tratamiento Efectivo Text Block (2 Frascos) Text Block…" at bounding box center [388, 140] width 153 height 36
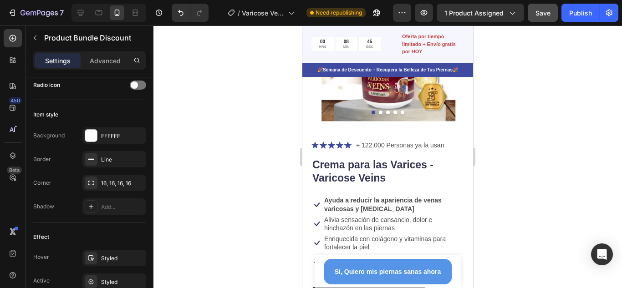
scroll to position [0, 0]
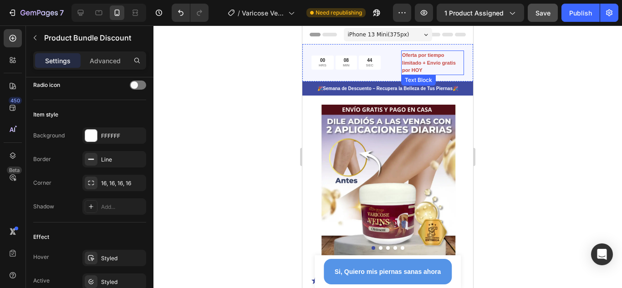
click at [427, 64] on p "Oferta por tiempo limitado + Envío gratis por HOY" at bounding box center [432, 62] width 61 height 23
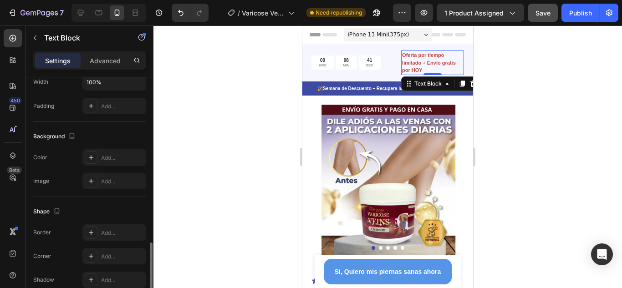
scroll to position [273, 0]
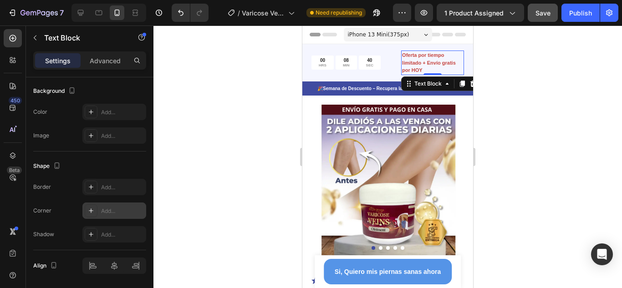
click at [111, 210] on div "Add..." at bounding box center [122, 211] width 43 height 8
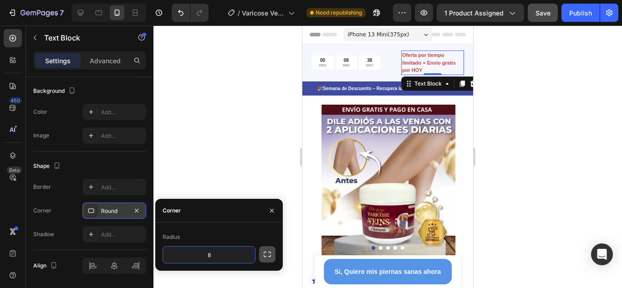
click at [263, 255] on icon "button" at bounding box center [267, 254] width 9 height 9
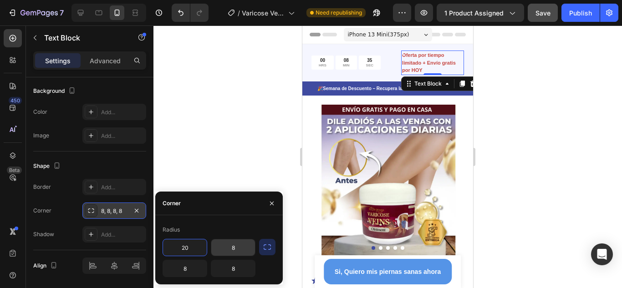
type input "20"
click at [190, 268] on input "8" at bounding box center [185, 269] width 44 height 16
type input "20"
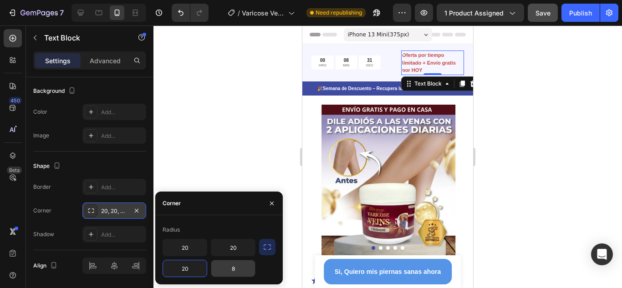
click at [229, 271] on input "8" at bounding box center [233, 269] width 44 height 16
type input "20"
click at [259, 230] on div "Radius" at bounding box center [219, 230] width 113 height 15
click at [63, 204] on div "Corner 20, 20, 20, 20" at bounding box center [89, 211] width 113 height 16
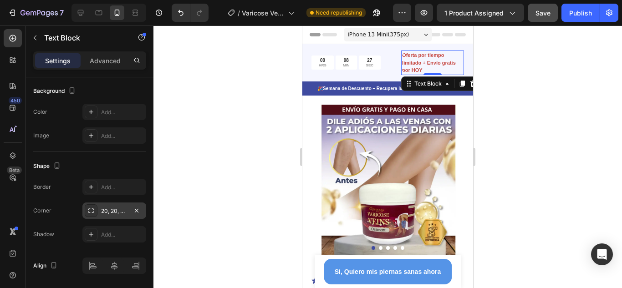
click at [112, 210] on div "20, 20, 20, 20" at bounding box center [114, 211] width 26 height 8
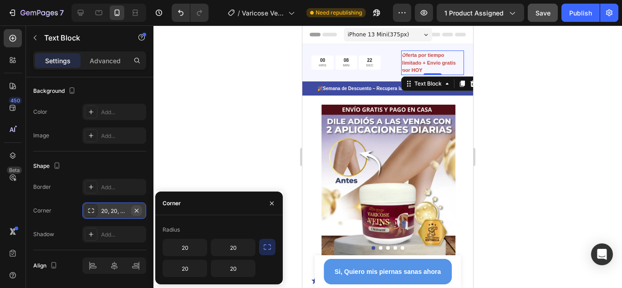
click at [138, 210] on icon "button" at bounding box center [136, 210] width 7 height 7
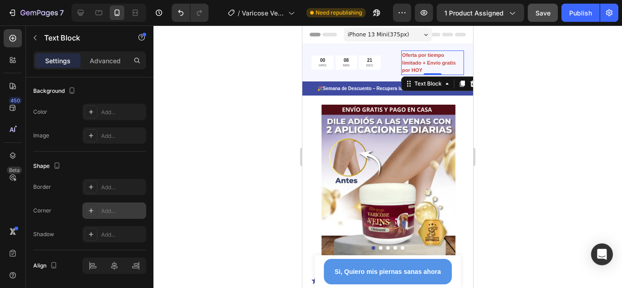
click at [89, 211] on icon at bounding box center [90, 210] width 7 height 7
type input "8"
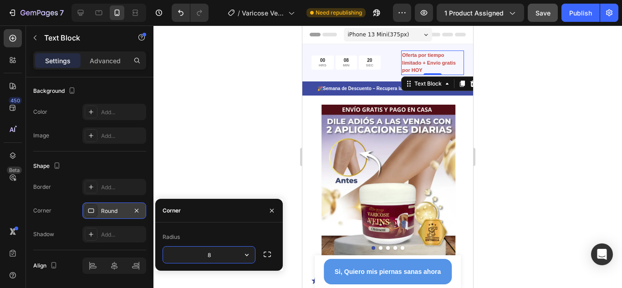
click at [56, 194] on div "Border Add..." at bounding box center [89, 187] width 113 height 16
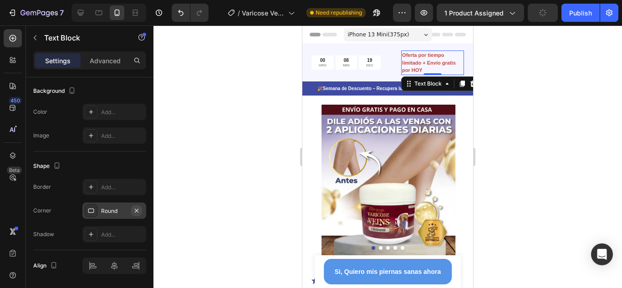
click at [140, 211] on button "button" at bounding box center [136, 210] width 11 height 11
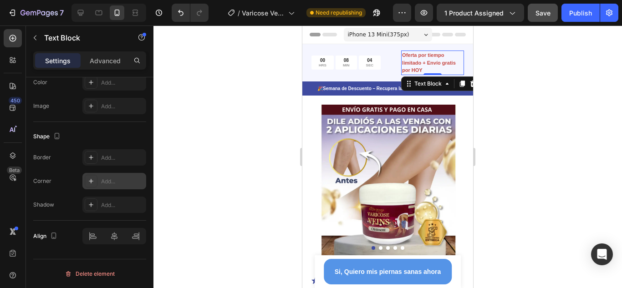
click at [511, 60] on div at bounding box center [388, 157] width 469 height 263
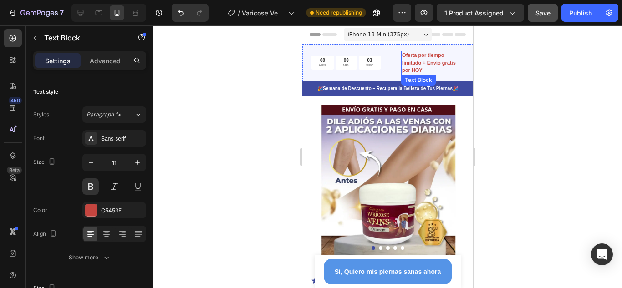
click at [430, 67] on p "Oferta por tiempo limitado + Envío gratis por HOY" at bounding box center [432, 62] width 61 height 23
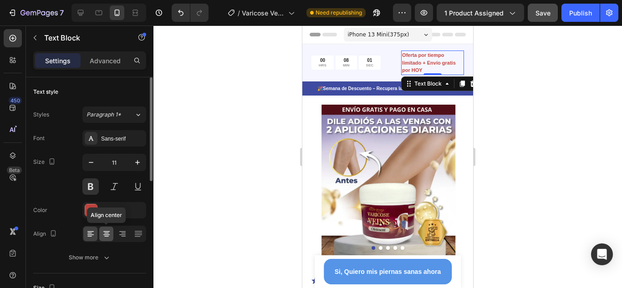
click at [102, 235] on icon at bounding box center [106, 234] width 9 height 9
click at [94, 163] on icon "button" at bounding box center [91, 162] width 9 height 9
type input "10"
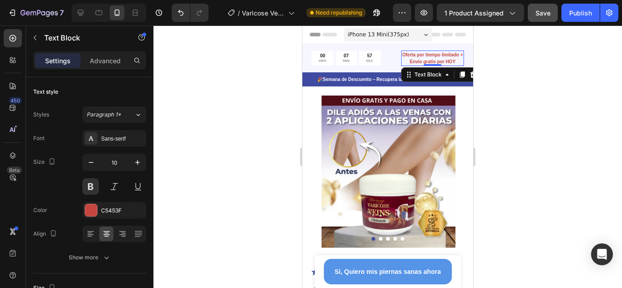
click at [554, 105] on div at bounding box center [388, 157] width 469 height 263
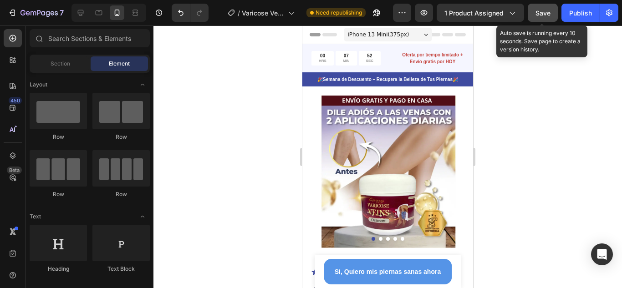
click at [547, 15] on span "Save" at bounding box center [543, 13] width 15 height 8
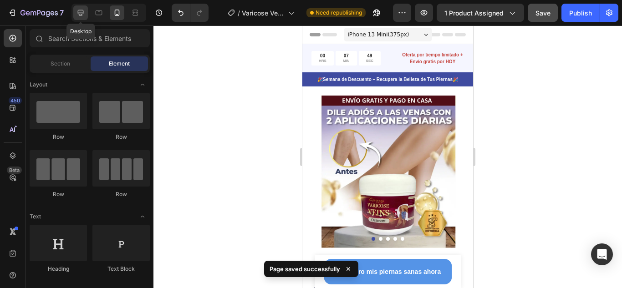
click at [84, 11] on icon at bounding box center [80, 12] width 9 height 9
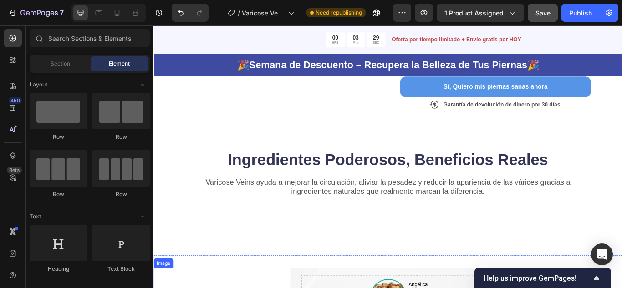
scroll to position [319, 0]
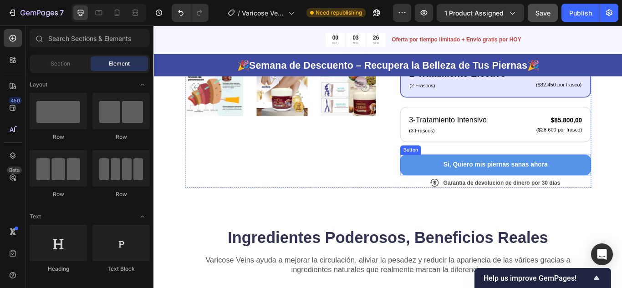
click at [622, 183] on button "Si, Quiero mis piernas sanas ahora" at bounding box center [552, 188] width 223 height 24
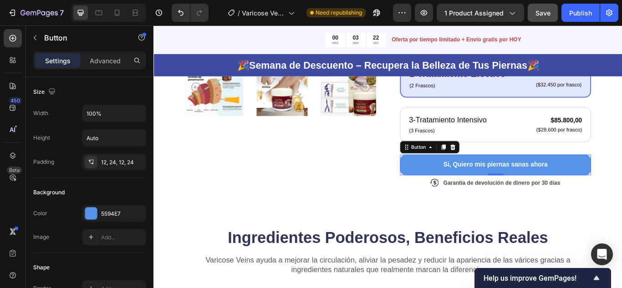
click at [455, 180] on button "Si, Quiero mis piernas sanas ahora" at bounding box center [552, 188] width 223 height 24
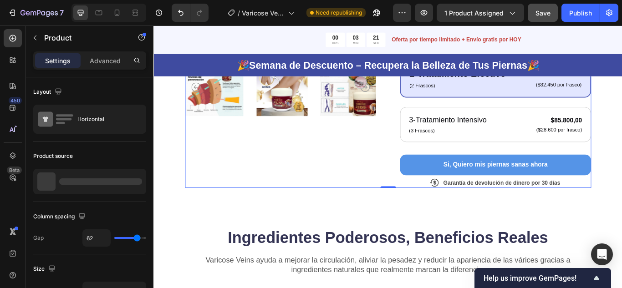
click at [550, 171] on div "Icon Icon Icon Icon Icon Icon List + 122,000 Personas ya la usan Text Block Row…" at bounding box center [552, 18] width 223 height 394
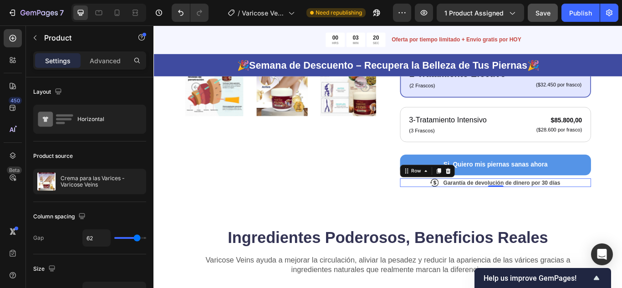
click at [622, 207] on div "Icon Garantía de devolución de dinero por 30 días Text Block Row 0" at bounding box center [552, 209] width 223 height 10
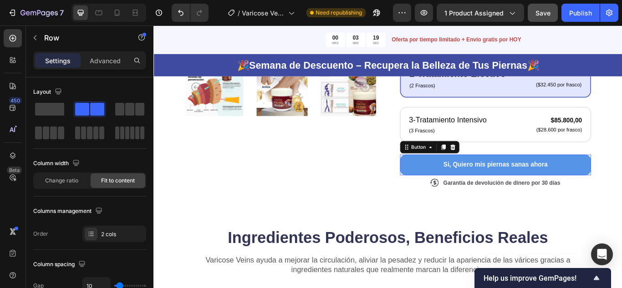
click at [622, 187] on button "Si, Quiero mis piernas sanas ahora" at bounding box center [552, 188] width 223 height 24
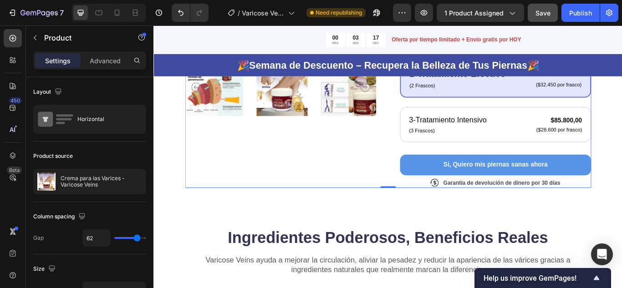
click at [619, 166] on div "Icon Icon Icon Icon Icon Icon List + 122,000 Personas ya la usan Text Block Row…" at bounding box center [552, 18] width 223 height 394
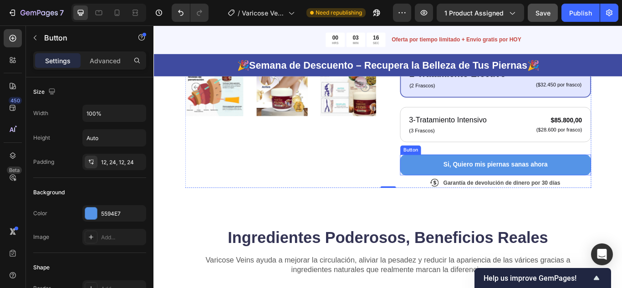
click at [461, 189] on button "Si, Quiero mis piernas sanas ahora" at bounding box center [552, 188] width 223 height 24
click at [111, 64] on p "Advanced" at bounding box center [105, 61] width 31 height 10
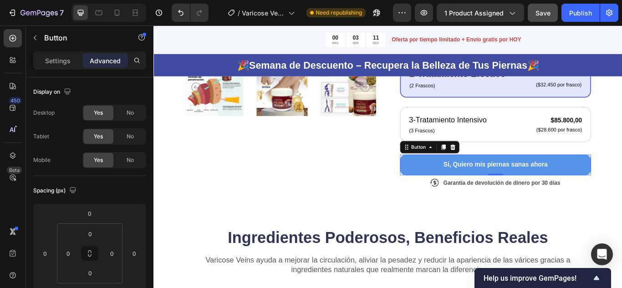
click at [622, 183] on button "Si, Quiero mis piernas sanas ahora" at bounding box center [552, 188] width 223 height 24
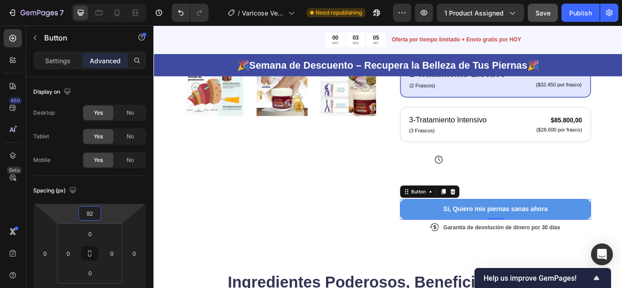
type input "90"
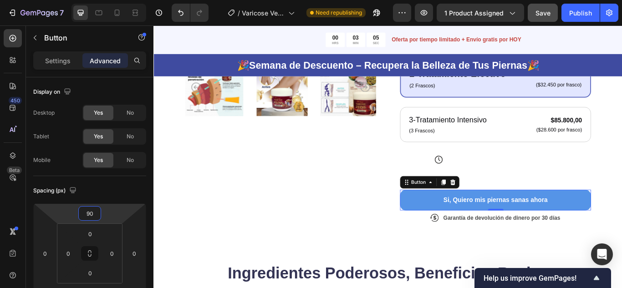
drag, startPoint x: 111, startPoint y: 209, endPoint x: 140, endPoint y: 194, distance: 32.6
click at [140, 0] on html "7 Version history / Varicose Veins Need republishing Preview 1 product assigned…" at bounding box center [311, 0] width 622 height 0
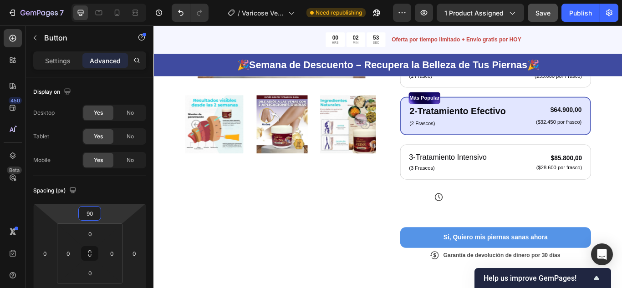
scroll to position [273, 0]
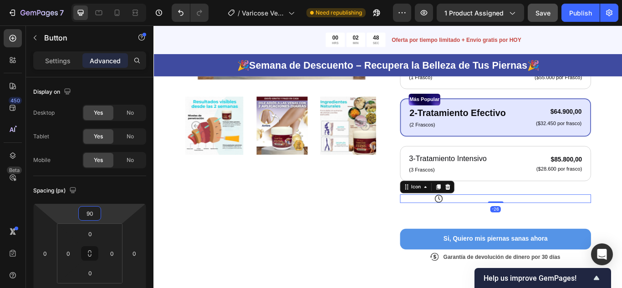
click at [505, 225] on div "Icon -26" at bounding box center [552, 228] width 223 height 10
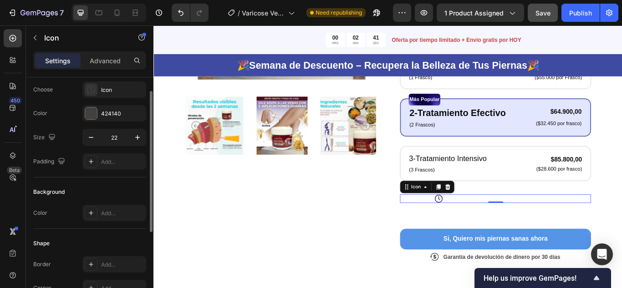
scroll to position [0, 0]
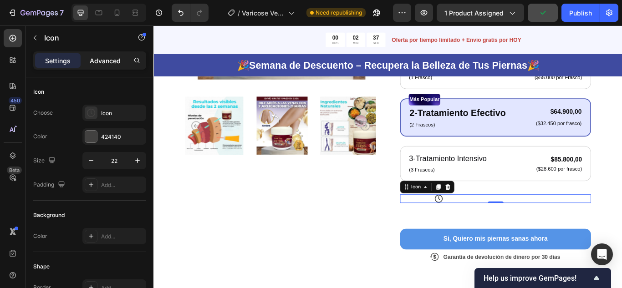
click at [108, 62] on p "Advanced" at bounding box center [105, 61] width 31 height 10
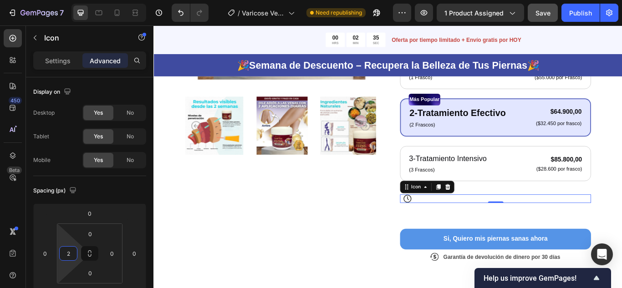
type input "0"
drag, startPoint x: 70, startPoint y: 243, endPoint x: 72, endPoint y: 271, distance: 28.8
click at [72, 0] on html "7 Version history / Varicose Veins Need republishing Preview 1 product assigned…" at bounding box center [311, 0] width 622 height 0
click at [594, 241] on div "Si, Quiero mis piernas sanas ahora Button" at bounding box center [552, 254] width 223 height 65
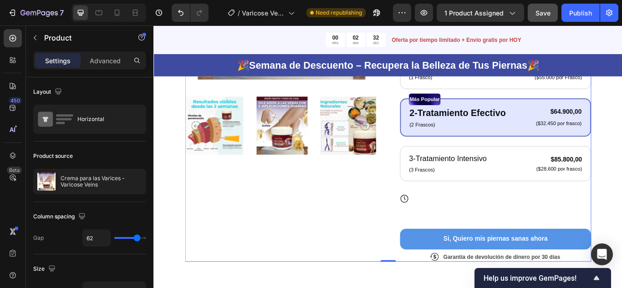
click at [548, 251] on div "Si, Quiero mis piernas sanas ahora Button" at bounding box center [552, 254] width 223 height 65
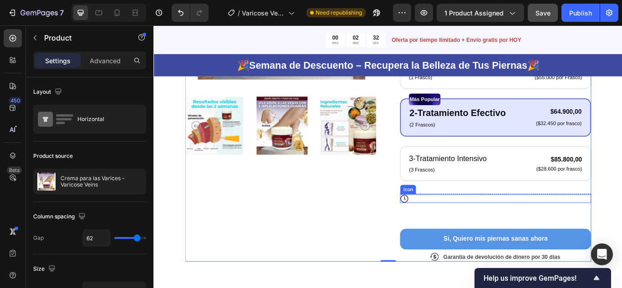
click at [561, 221] on div "Icon Icon Icon Icon Icon Icon List + 122,000 Personas ya la usan Text Block Row…" at bounding box center [552, 84] width 223 height 435
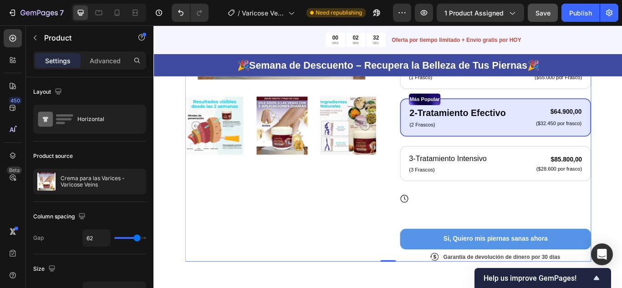
click at [568, 212] on div "Icon Icon Icon Icon Icon Icon List + 122,000 Personas ya la usan Text Block Row…" at bounding box center [552, 84] width 223 height 435
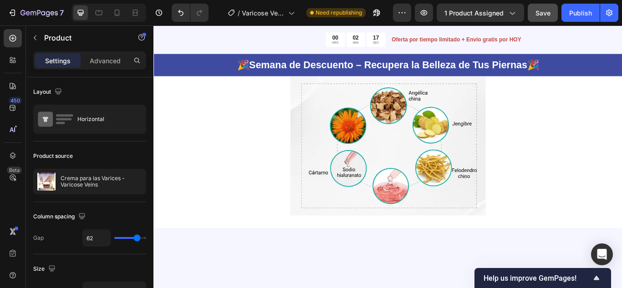
scroll to position [547, 0]
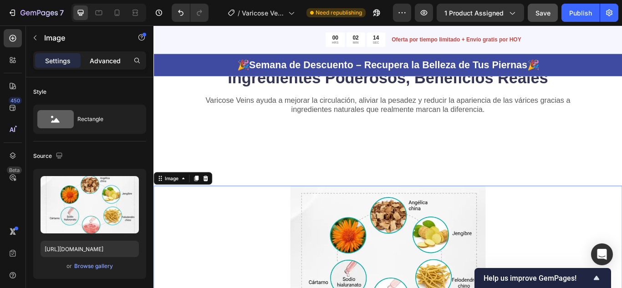
click at [104, 61] on p "Advanced" at bounding box center [105, 61] width 31 height 10
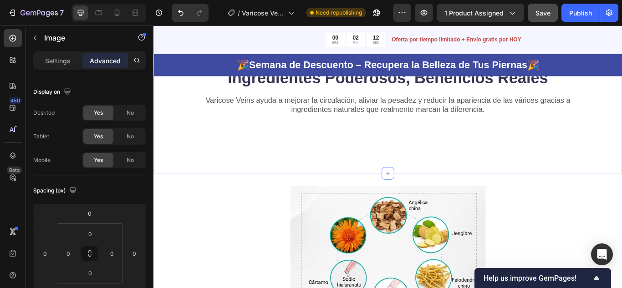
click at [353, 174] on div "Ingredientes Poderosos, Beneficios Reales Heading Varicose Veins ayuda a mejora…" at bounding box center [427, 136] width 547 height 124
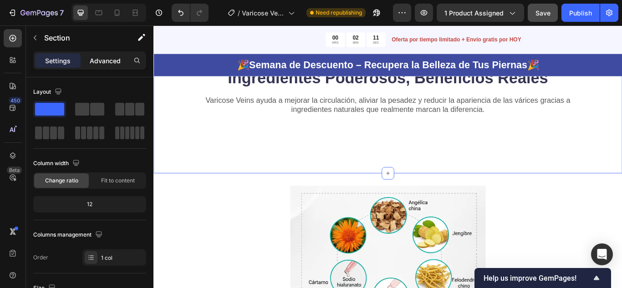
click at [103, 55] on div "Advanced" at bounding box center [105, 60] width 46 height 15
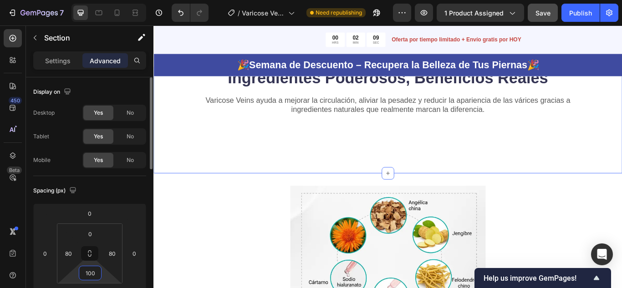
click at [94, 275] on input "100" at bounding box center [90, 273] width 18 height 14
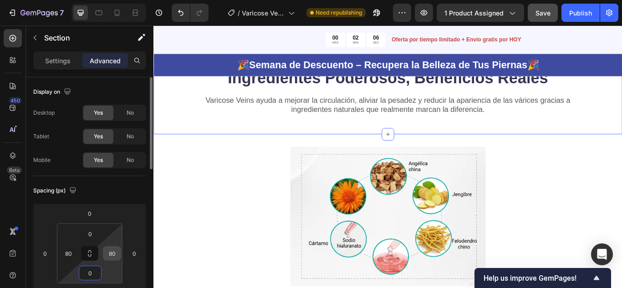
type input "0"
click at [115, 252] on input "80" at bounding box center [112, 254] width 14 height 14
type input "0"
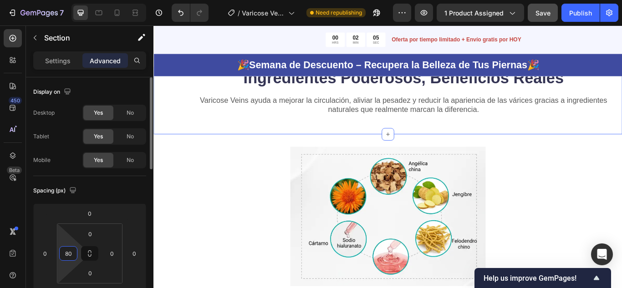
click at [70, 251] on input "80" at bounding box center [68, 254] width 14 height 14
type input "0"
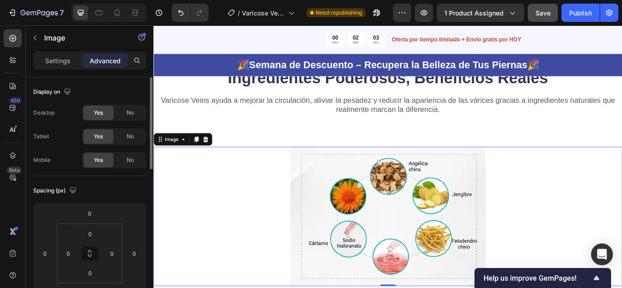
click at [244, 193] on div at bounding box center [427, 248] width 547 height 163
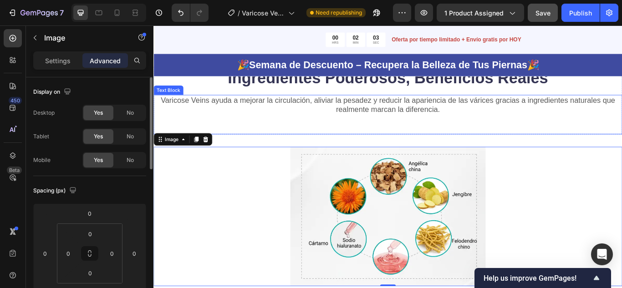
click at [367, 133] on div "Varicose Veins ayuda a mejorar la circulación, aliviar la pesadez y reducir la …" at bounding box center [427, 130] width 547 height 46
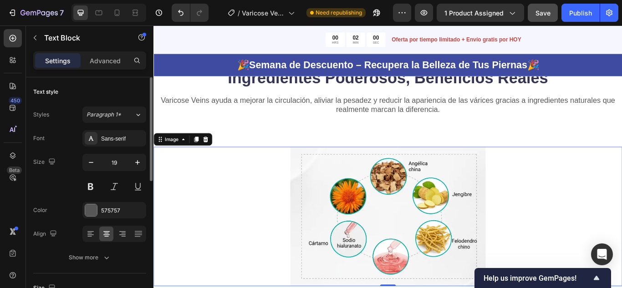
click at [411, 228] on img at bounding box center [427, 248] width 228 height 163
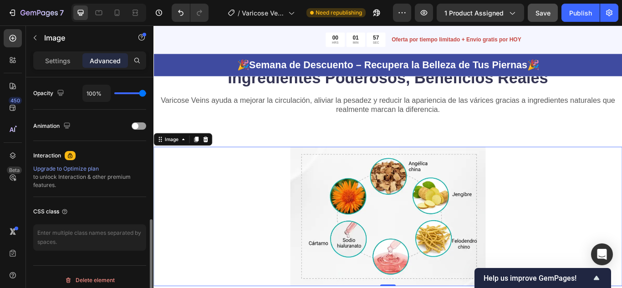
scroll to position [182, 0]
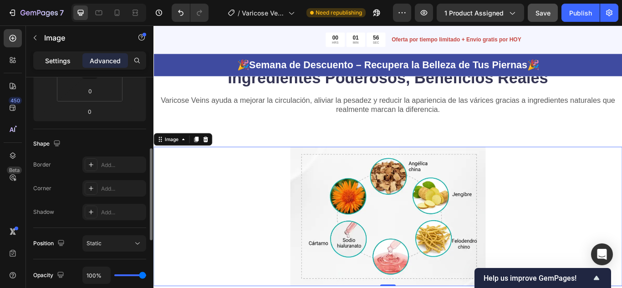
click at [66, 60] on p "Settings" at bounding box center [58, 61] width 26 height 10
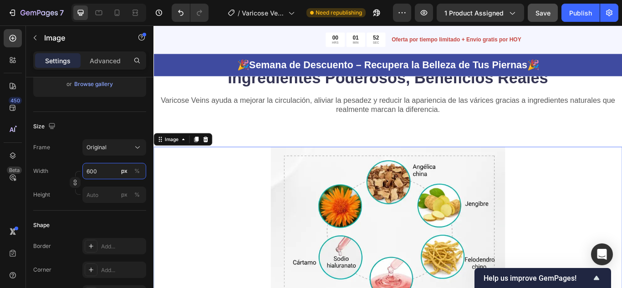
scroll to position [638, 0]
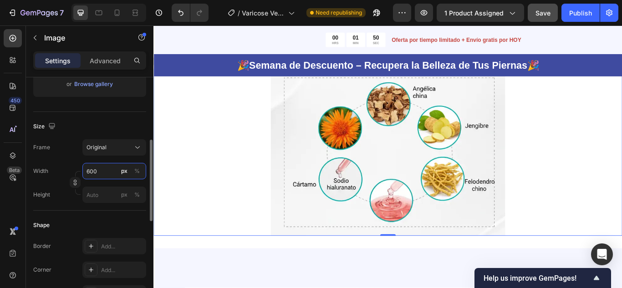
click at [94, 171] on input "600" at bounding box center [114, 171] width 64 height 16
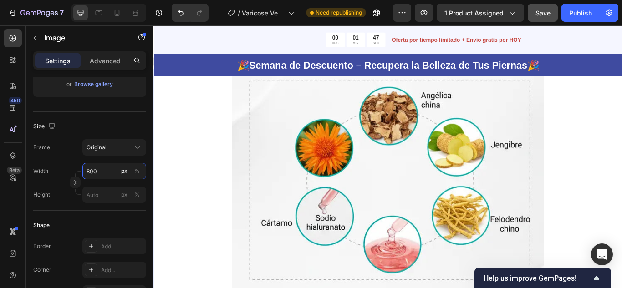
type input "800"
click at [227, 138] on div at bounding box center [427, 206] width 547 height 260
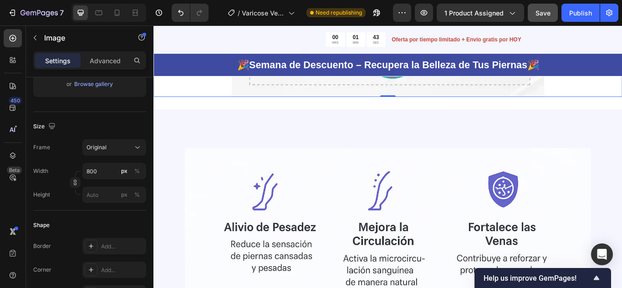
scroll to position [865, 0]
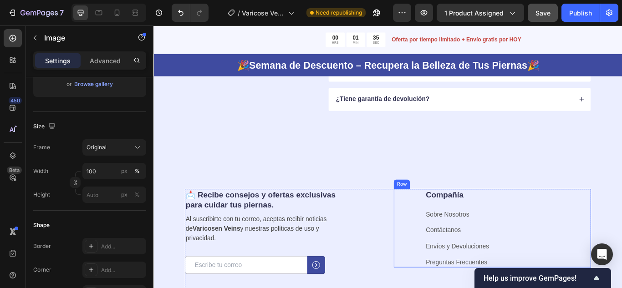
scroll to position [3006, 0]
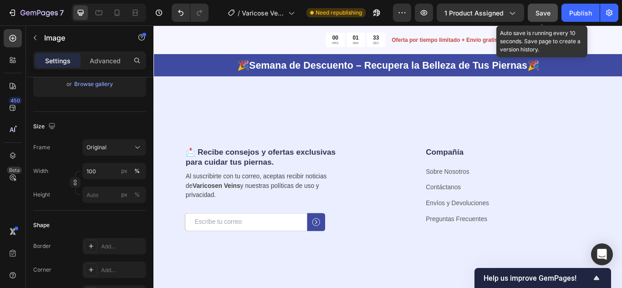
click at [544, 9] on span "Save" at bounding box center [543, 13] width 15 height 8
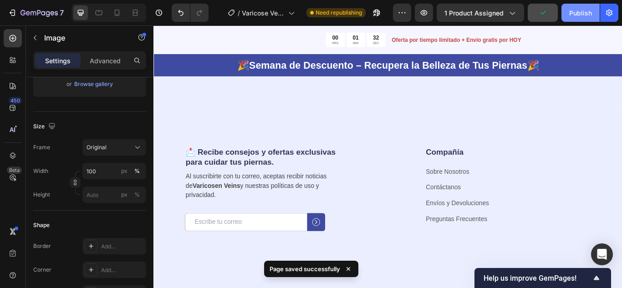
click at [575, 10] on div "Publish" at bounding box center [580, 13] width 23 height 10
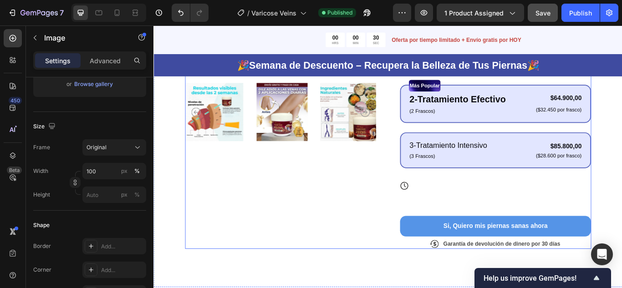
scroll to position [273, 0]
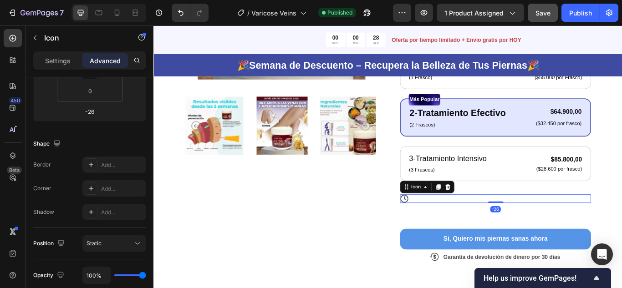
click at [474, 226] on div "Icon -26" at bounding box center [552, 228] width 223 height 10
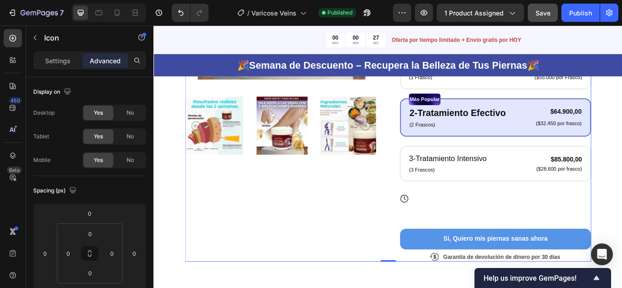
click at [561, 248] on div "Si, Quiero mis piernas sanas ahora Button" at bounding box center [552, 254] width 223 height 65
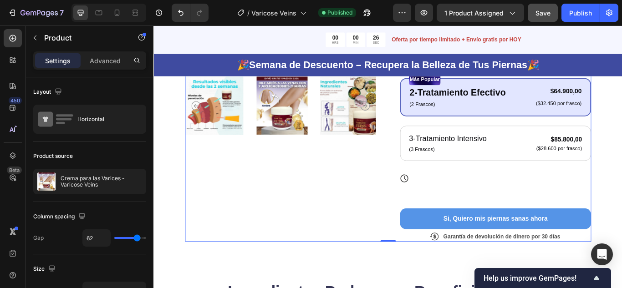
scroll to position [319, 0]
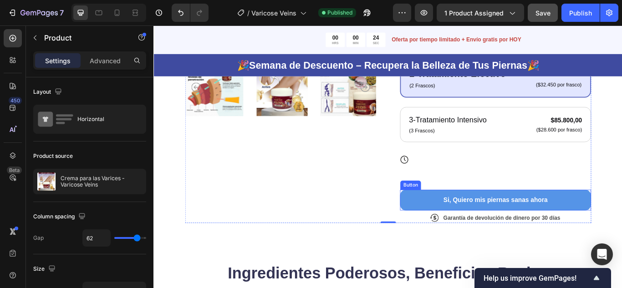
click at [462, 229] on button "Si, Quiero mis piernas sanas ahora" at bounding box center [552, 229] width 223 height 24
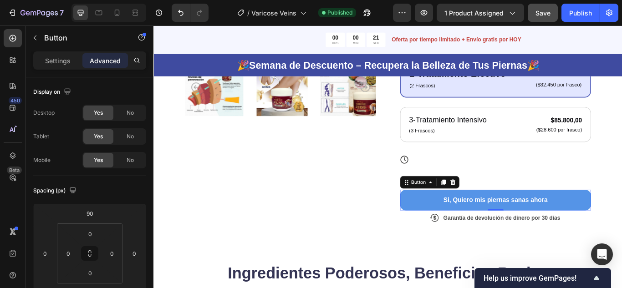
click at [472, 232] on button "Si, Quiero mis piernas sanas ahora" at bounding box center [552, 229] width 223 height 24
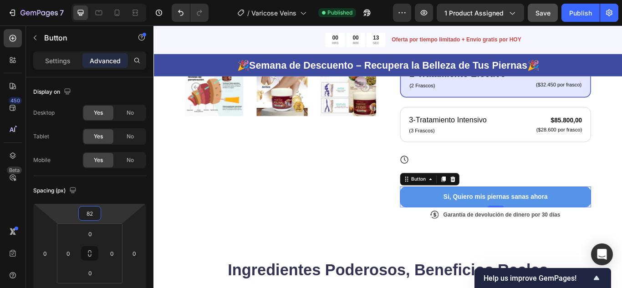
drag, startPoint x: 107, startPoint y: 212, endPoint x: 120, endPoint y: 214, distance: 13.3
click at [120, 0] on html "7 Version history / Varicose Veins Published Preview 1 product assigned Save Pu…" at bounding box center [311, 0] width 622 height 0
type input "8"
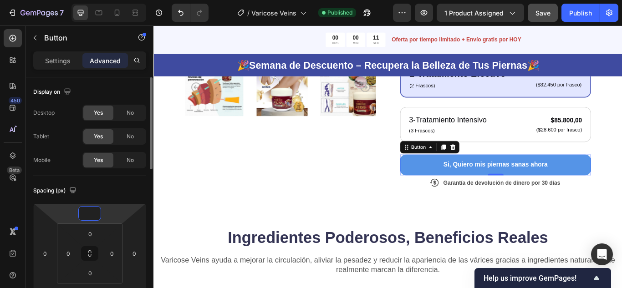
type input "0"
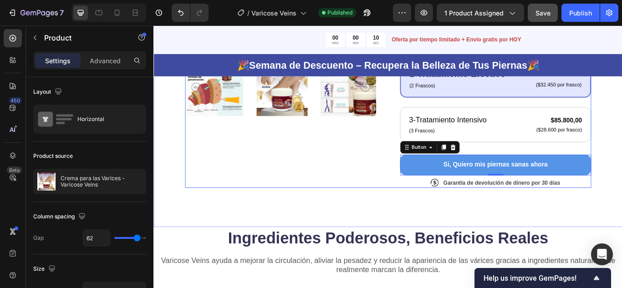
click at [264, 192] on div "Product Images" at bounding box center [301, 18] width 223 height 394
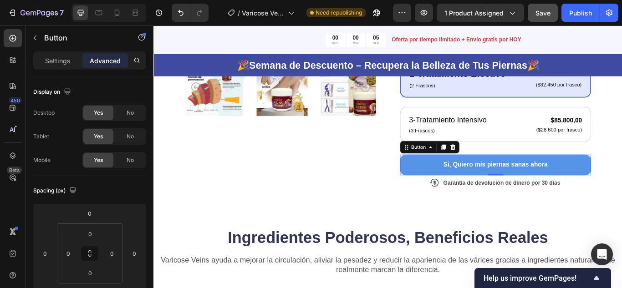
click at [622, 179] on button "Si, Quiero mis piernas sanas ahora" at bounding box center [552, 188] width 223 height 24
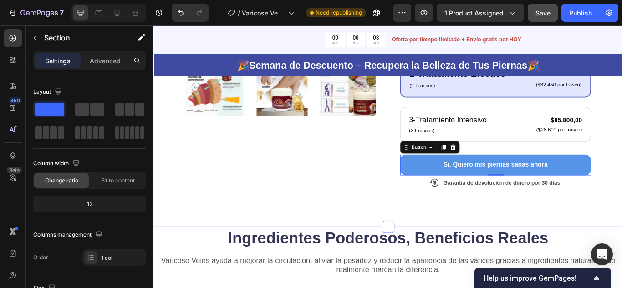
click at [622, 160] on div "Product Images Icon Icon Icon Icon Icon Icon List + 122,000 Personas ya la usan…" at bounding box center [427, 23] width 547 height 476
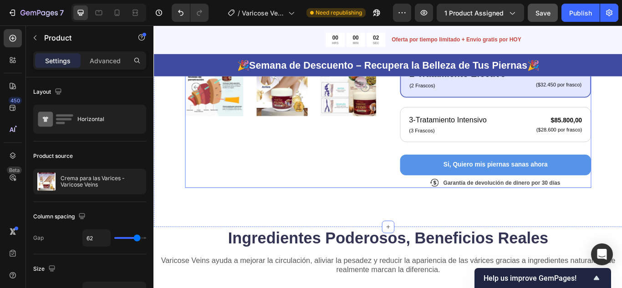
click at [622, 170] on div "Icon Icon Icon Icon Icon Icon List + 122,000 Personas ya la usan Text Block Row…" at bounding box center [552, 18] width 223 height 394
click at [622, 180] on button "Si, Quiero mis piernas sanas ahora" at bounding box center [552, 188] width 223 height 24
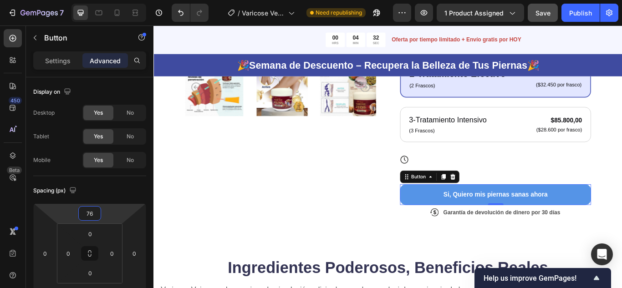
drag, startPoint x: 110, startPoint y: 216, endPoint x: 112, endPoint y: 199, distance: 17.4
click at [112, 0] on html "7 Version history / Varicose Veins Need republishing Preview 1 product assigned…" at bounding box center [311, 0] width 622 height 0
click at [117, 15] on icon at bounding box center [117, 13] width 5 height 6
type input "-4"
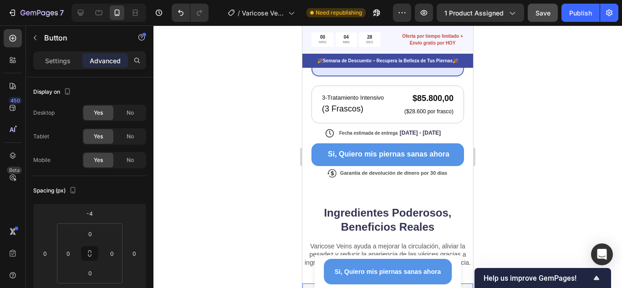
scroll to position [392, 0]
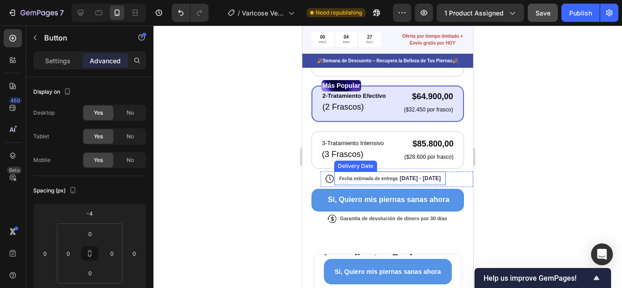
click at [378, 176] on span "Fecha estimada de entrega" at bounding box center [368, 178] width 58 height 5
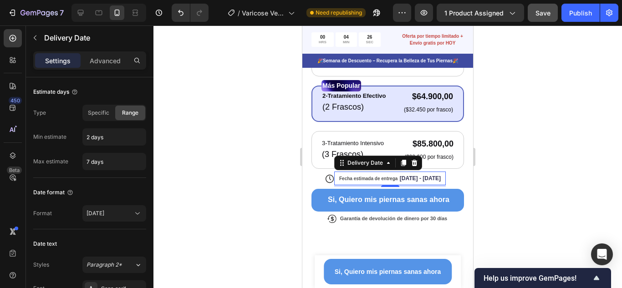
click at [382, 176] on span "Fecha estimada de entrega" at bounding box center [368, 178] width 58 height 5
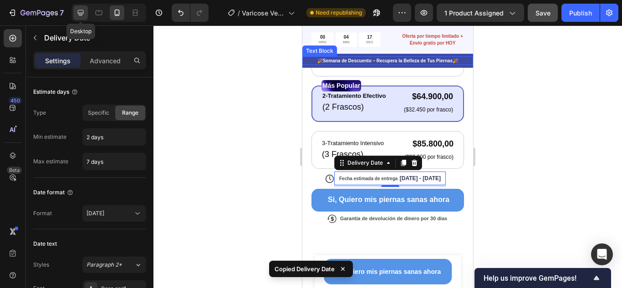
click at [80, 11] on icon at bounding box center [80, 12] width 9 height 9
type input "13"
type input "12"
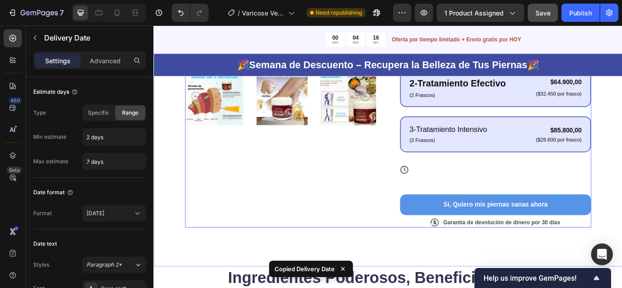
scroll to position [296, 0]
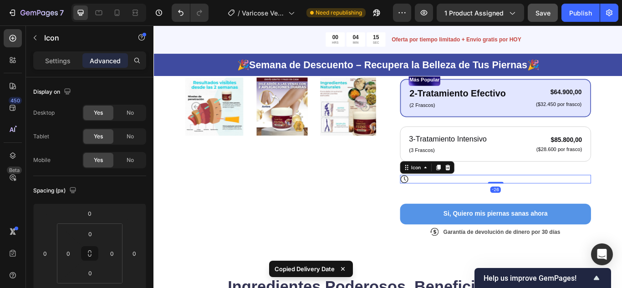
click at [471, 201] on div "Icon -26" at bounding box center [552, 205] width 223 height 10
click at [485, 204] on div "Icon -26" at bounding box center [552, 205] width 223 height 10
type input "14"
type input "-20"
type input "174"
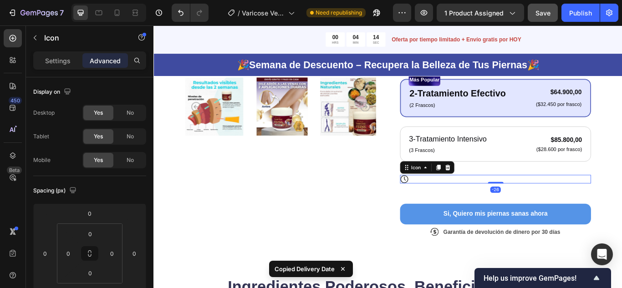
type input "30"
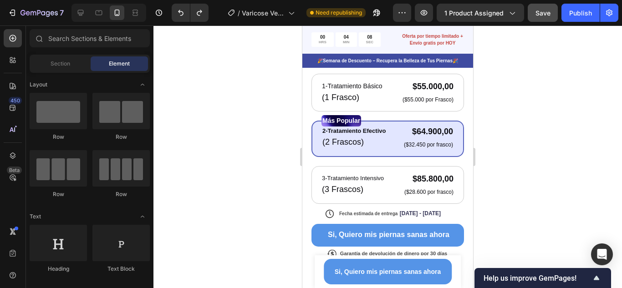
scroll to position [378, 0]
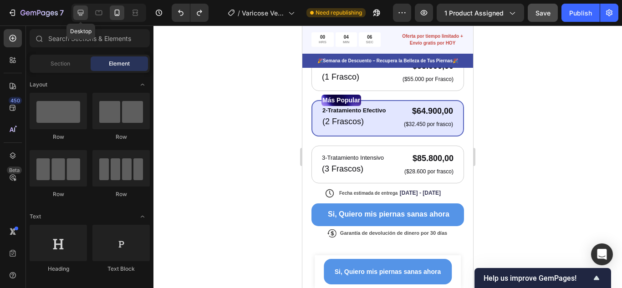
click at [82, 6] on div at bounding box center [80, 12] width 15 height 15
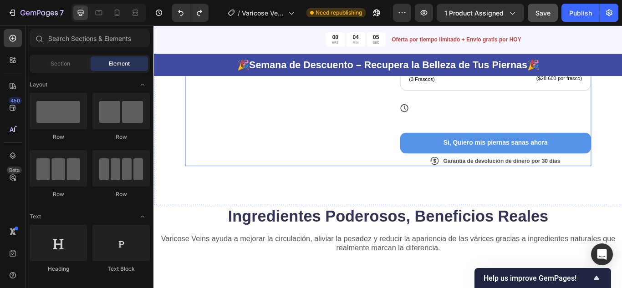
scroll to position [359, 0]
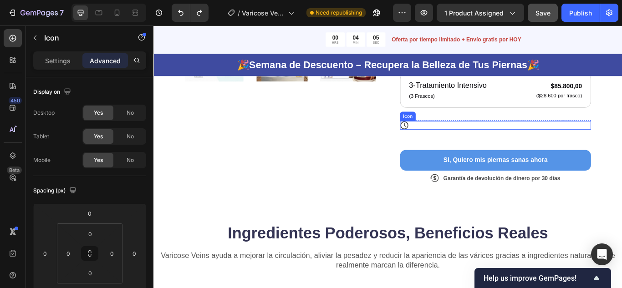
click at [526, 138] on div "Icon" at bounding box center [552, 142] width 223 height 10
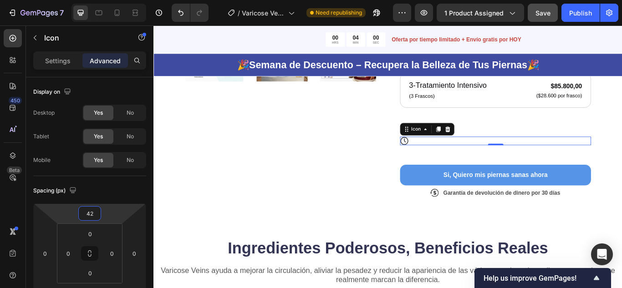
drag, startPoint x: 111, startPoint y: 203, endPoint x: 124, endPoint y: 206, distance: 13.5
click at [124, 0] on html "7 Version history / Varicose Veins Need republishing Preview 1 product assigned…" at bounding box center [311, 0] width 622 height 0
click at [94, 214] on input "42" at bounding box center [90, 214] width 18 height 14
type input "0"
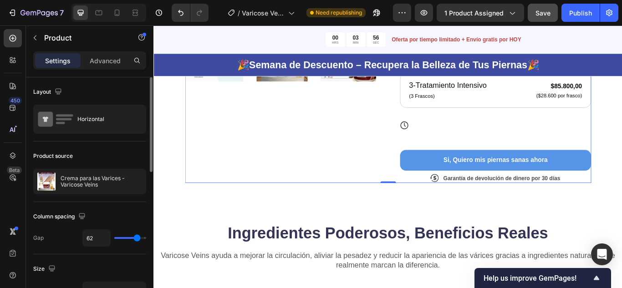
click at [534, 149] on div "Si, Quiero mis piernas sanas ahora Button" at bounding box center [552, 165] width 223 height 59
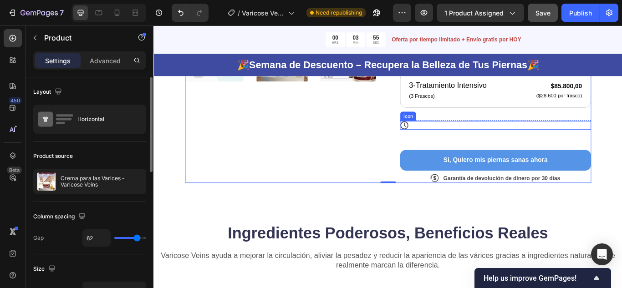
click at [515, 141] on div "Icon" at bounding box center [552, 142] width 223 height 10
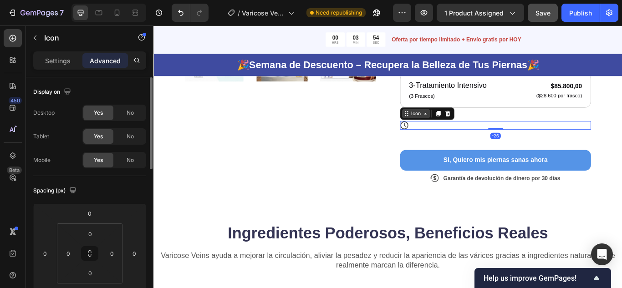
click at [469, 128] on icon at bounding box center [470, 129] width 3 height 2
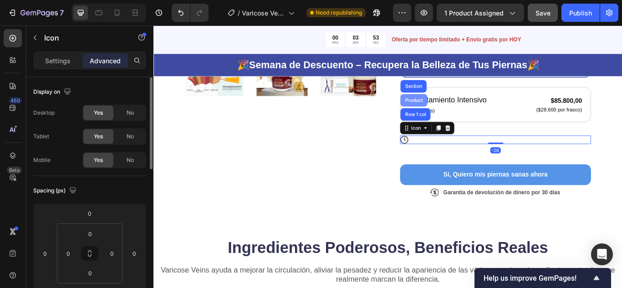
scroll to position [313, 0]
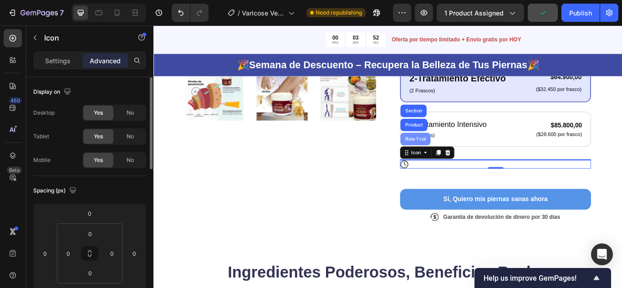
click at [455, 156] on div "Row 1 col" at bounding box center [459, 157] width 28 height 5
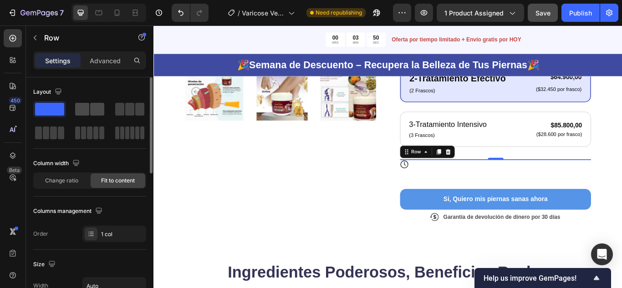
click at [90, 110] on span at bounding box center [97, 109] width 14 height 13
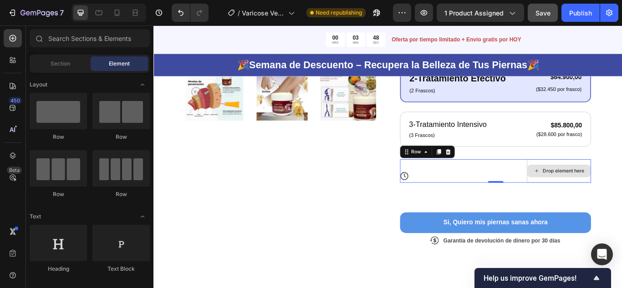
click at [597, 192] on icon at bounding box center [600, 195] width 7 height 8
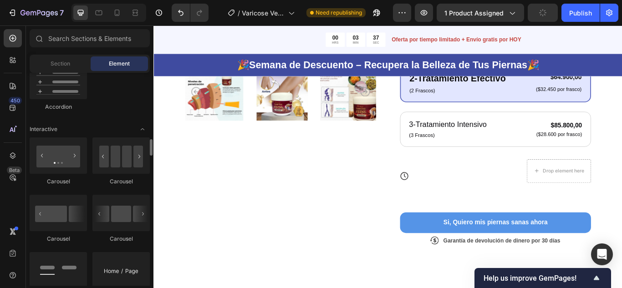
scroll to position [911, 0]
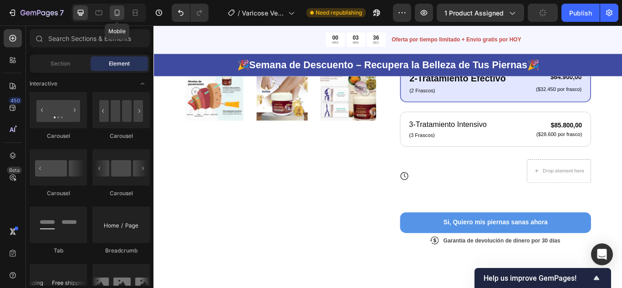
click at [118, 12] on icon at bounding box center [117, 12] width 9 height 9
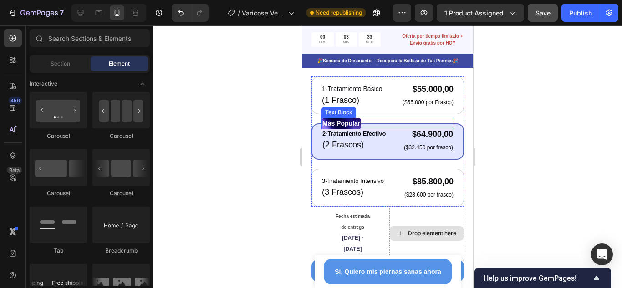
scroll to position [455, 0]
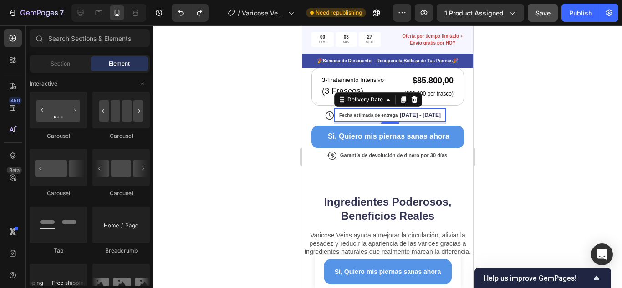
click at [425, 112] on span "[DATE] - [DATE]" at bounding box center [420, 115] width 41 height 6
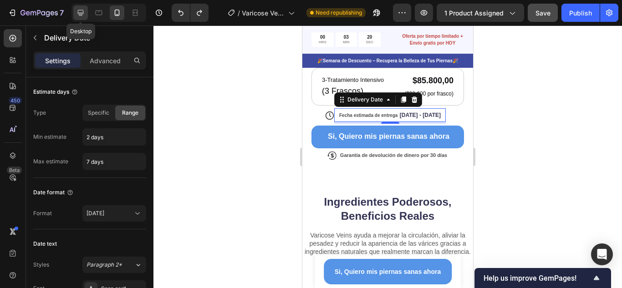
click at [82, 13] on icon at bounding box center [81, 13] width 6 height 6
type input "13"
type input "12"
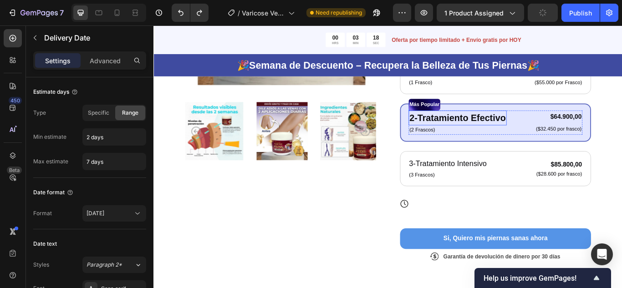
scroll to position [268, 0]
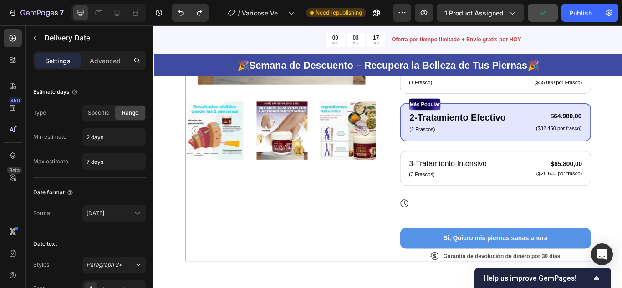
click at [543, 239] on div "Si, Quiero mis piernas sanas ahora Button" at bounding box center [552, 256] width 223 height 59
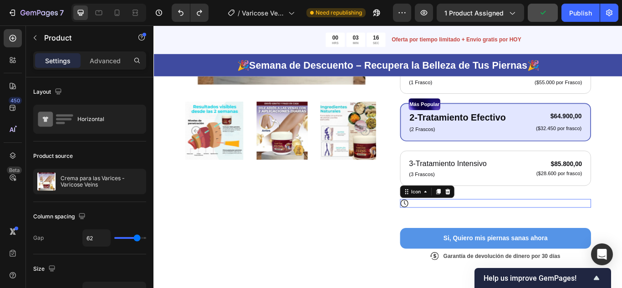
click at [560, 232] on div "Icon 0" at bounding box center [552, 233] width 223 height 10
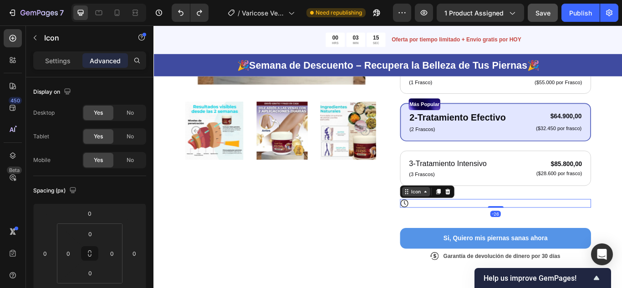
click at [471, 220] on div "Icon" at bounding box center [459, 219] width 33 height 11
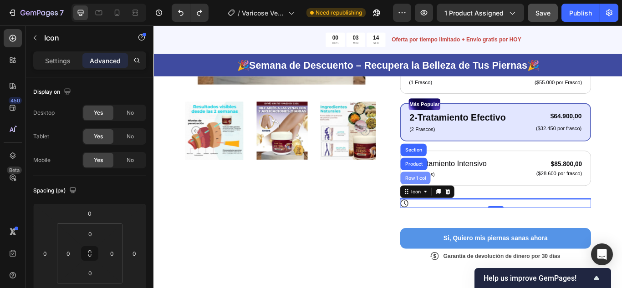
click at [462, 202] on div "Row 1 col" at bounding box center [459, 203] width 28 height 5
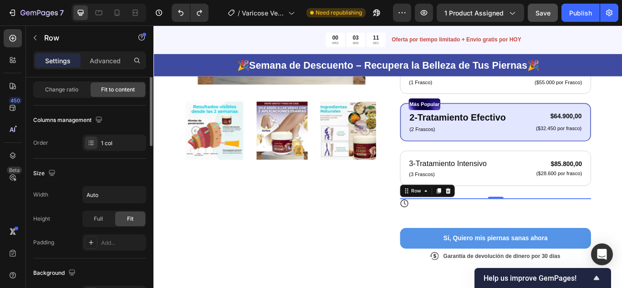
scroll to position [137, 0]
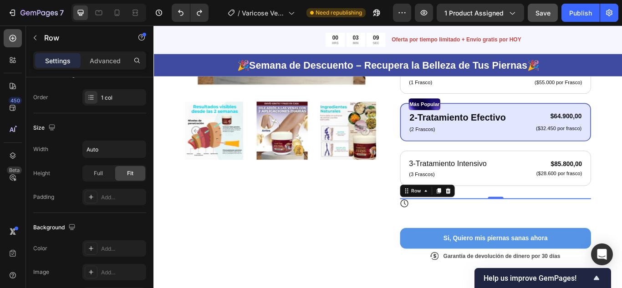
click at [13, 40] on icon at bounding box center [13, 38] width 4 height 4
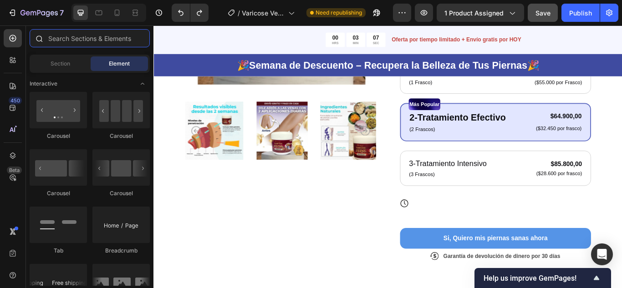
click at [77, 40] on input "text" at bounding box center [90, 38] width 120 height 18
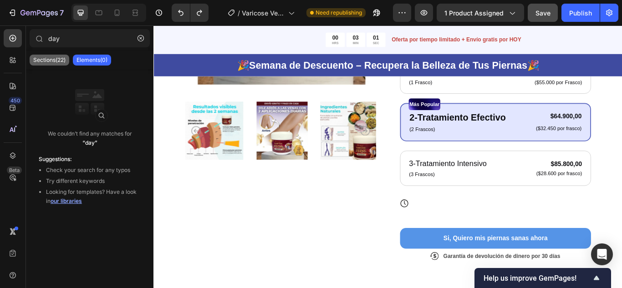
click at [57, 60] on p "Sections(22)" at bounding box center [49, 59] width 32 height 7
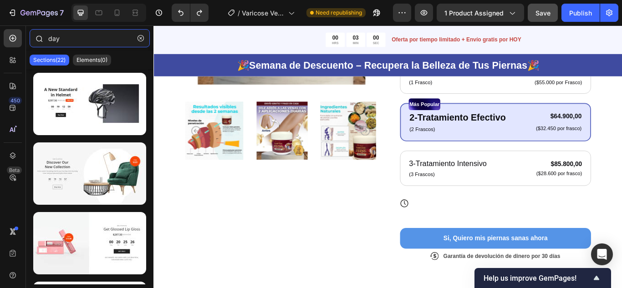
click at [86, 39] on input "day" at bounding box center [90, 38] width 120 height 18
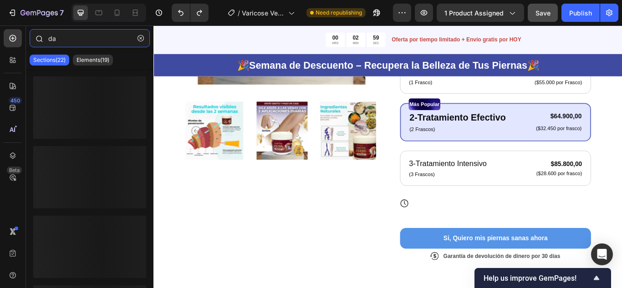
type input "d"
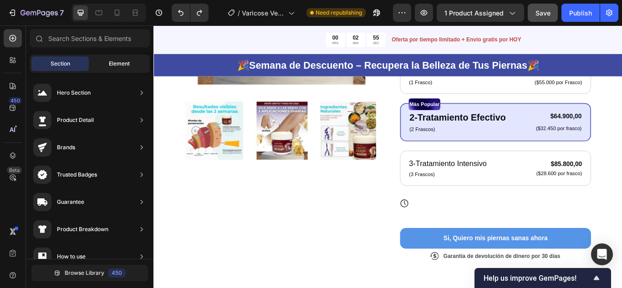
click at [117, 62] on span "Element" at bounding box center [119, 64] width 21 height 8
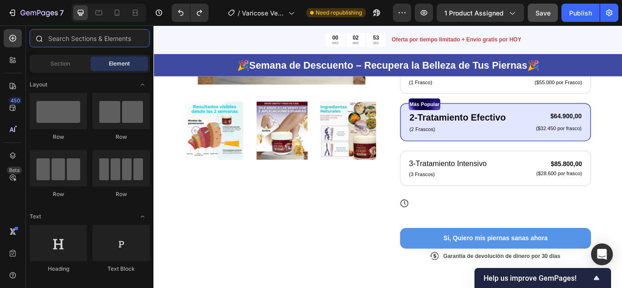
click at [67, 41] on input "text" at bounding box center [90, 38] width 120 height 18
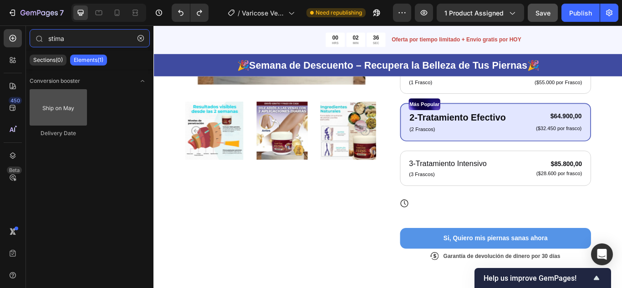
type input "stima"
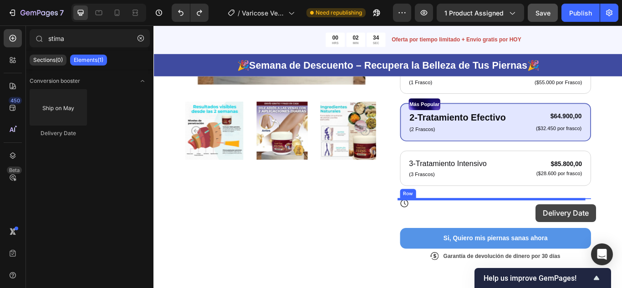
drag, startPoint x: 210, startPoint y: 136, endPoint x: 599, endPoint y: 234, distance: 401.7
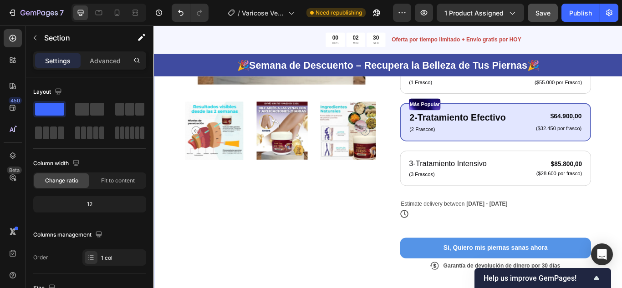
click at [622, 208] on div "Product Images Icon Icon Icon Icon Icon Icon List + 122,000 Personas ya la usan…" at bounding box center [427, 97] width 547 height 522
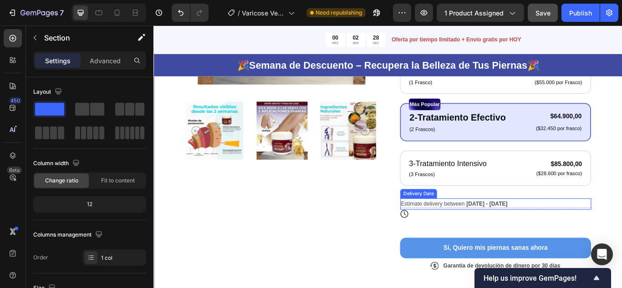
click at [509, 235] on span "Estimate delivery between" at bounding box center [479, 233] width 74 height 7
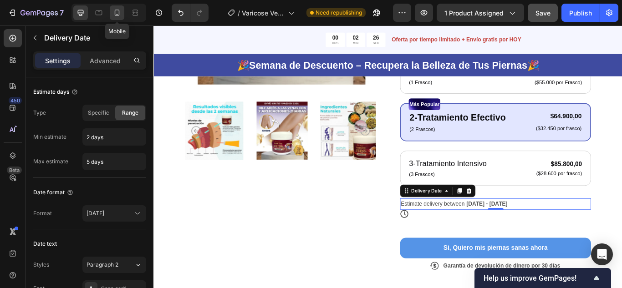
click at [120, 16] on icon at bounding box center [117, 12] width 9 height 9
type input "12"
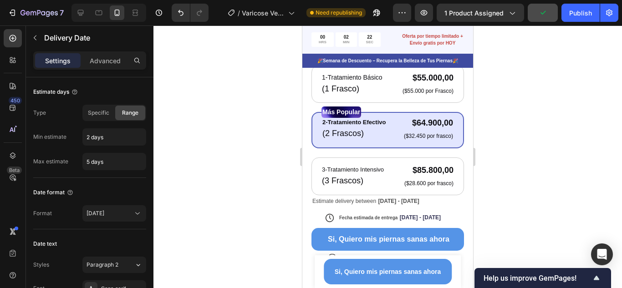
scroll to position [371, 0]
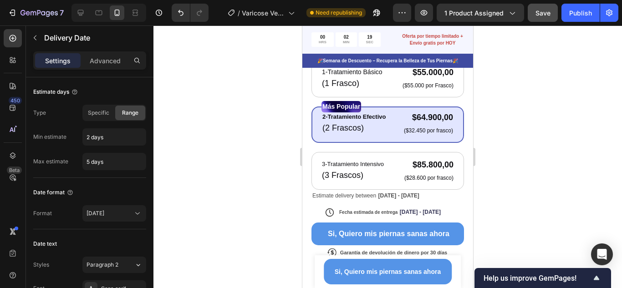
click at [379, 193] on span "[DATE] - [DATE]" at bounding box center [399, 196] width 41 height 6
click at [446, 191] on div "Estimate delivery between Sep 28 - Oct 01" at bounding box center [388, 195] width 153 height 13
click at [389, 193] on span "[DATE] - [DATE]" at bounding box center [399, 196] width 41 height 6
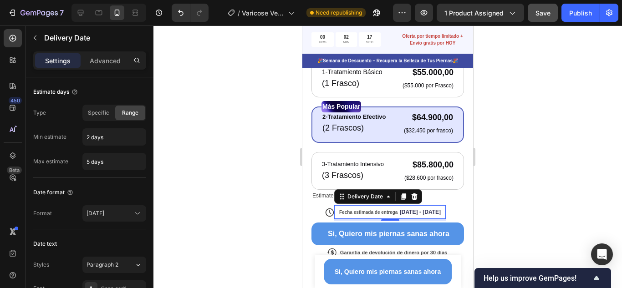
click at [391, 210] on span "Fecha estimada de entrega" at bounding box center [368, 212] width 58 height 5
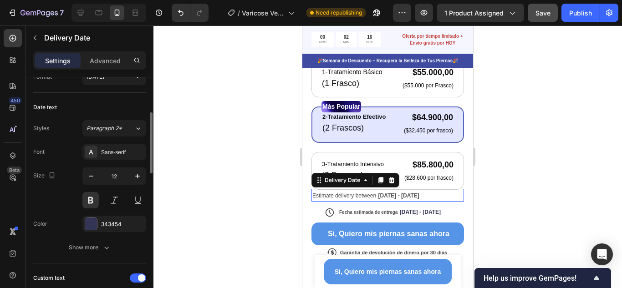
click at [317, 193] on span "Estimate delivery between" at bounding box center [344, 196] width 64 height 6
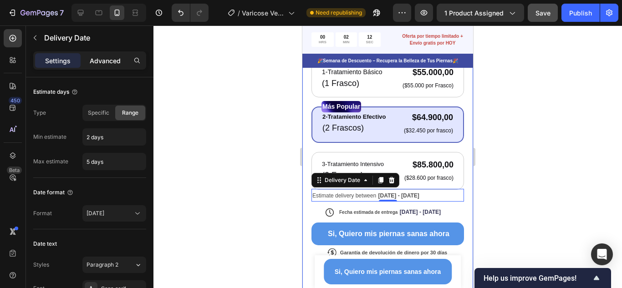
click at [109, 64] on p "Advanced" at bounding box center [105, 61] width 31 height 10
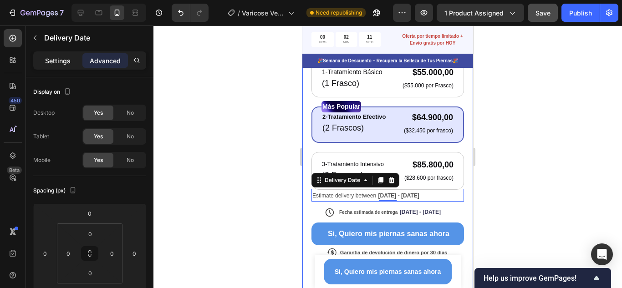
click at [64, 65] on p "Settings" at bounding box center [58, 61] width 26 height 10
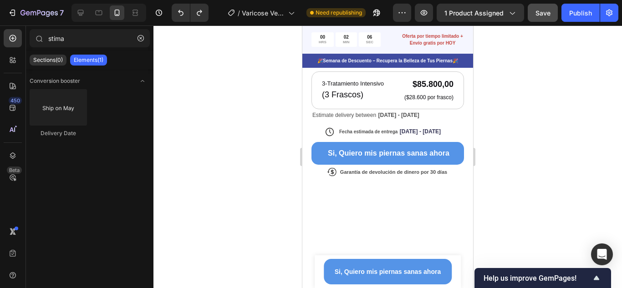
scroll to position [328, 0]
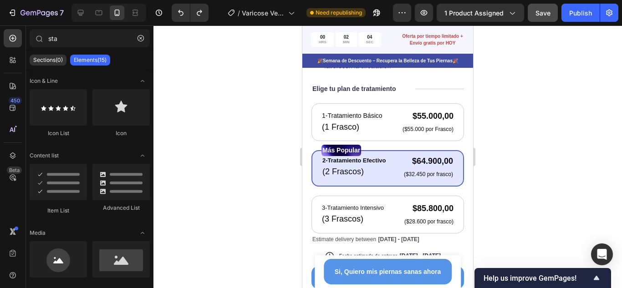
type input "sa"
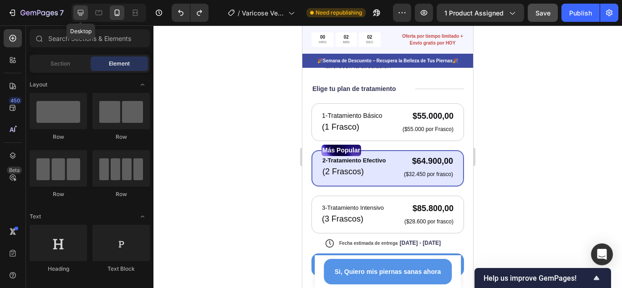
click at [84, 13] on icon at bounding box center [80, 12] width 9 height 9
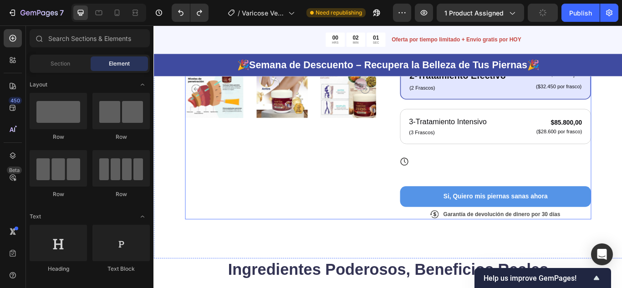
scroll to position [309, 0]
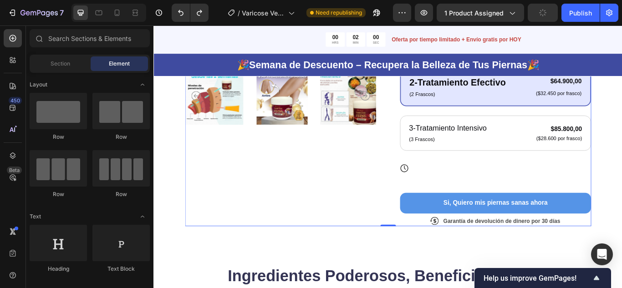
click at [516, 197] on div "Si, Quiero mis piernas sanas ahora Button" at bounding box center [552, 215] width 223 height 59
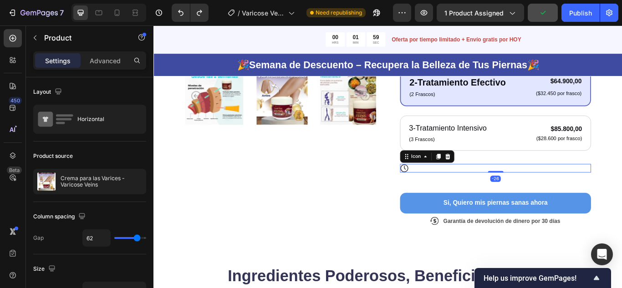
click at [524, 190] on div "Icon -26" at bounding box center [552, 192] width 223 height 10
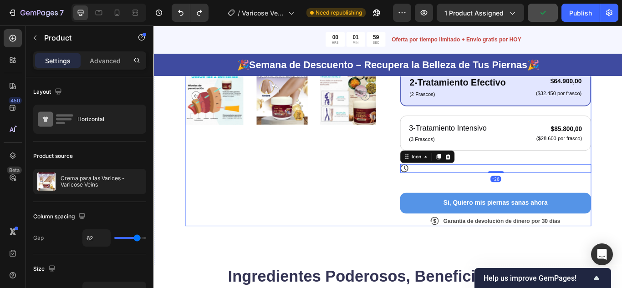
click at [539, 177] on div "Icon Icon Icon Icon Icon Icon List + 122,000 Personas ya la usan Text Block Row…" at bounding box center [552, 45] width 223 height 429
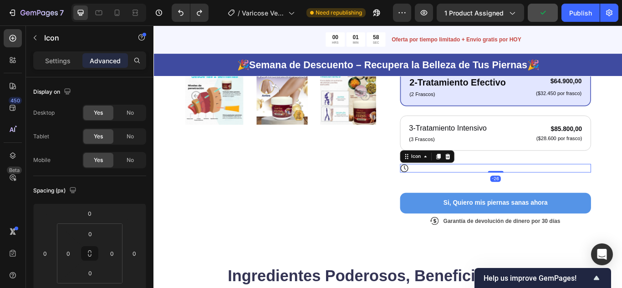
click at [516, 194] on div "Icon -26" at bounding box center [552, 192] width 223 height 10
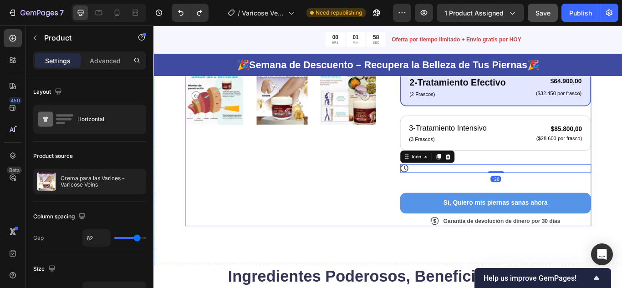
click at [499, 209] on div "Si, Quiero mis piernas sanas ahora Button" at bounding box center [552, 215] width 223 height 59
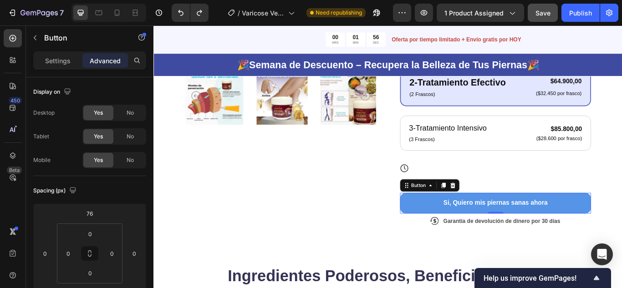
click at [461, 228] on button "Si, Quiero mis piernas sanas ahora" at bounding box center [552, 233] width 223 height 24
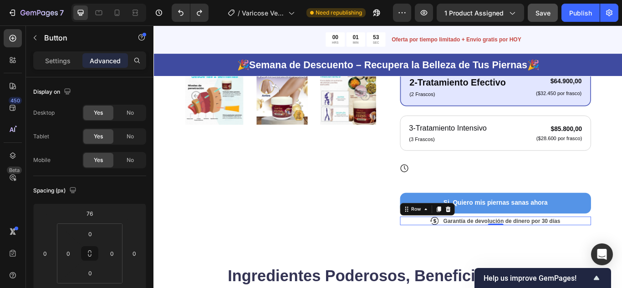
click at [622, 255] on div "Icon Garantía de devolución de dinero por 30 días Text Block Row 0" at bounding box center [552, 254] width 223 height 10
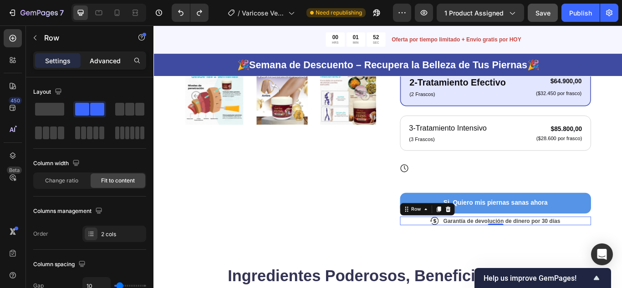
click at [102, 64] on p "Advanced" at bounding box center [105, 61] width 31 height 10
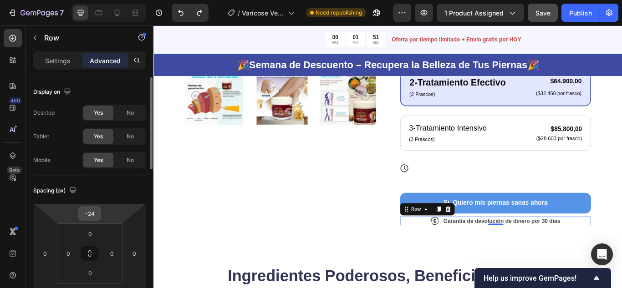
click at [94, 212] on input "-24" at bounding box center [90, 214] width 18 height 14
type input "0"
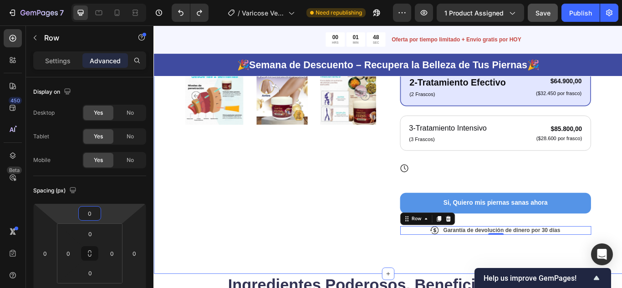
click at [622, 184] on div "Product Images Icon Icon Icon Icon Icon Icon List + 122,000 Personas ya la usan…" at bounding box center [427, 55] width 547 height 521
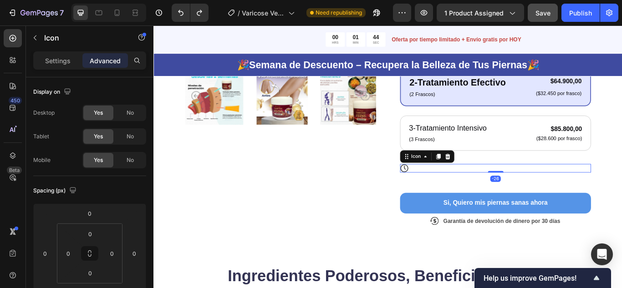
click at [622, 189] on div "Icon -26" at bounding box center [552, 192] width 223 height 10
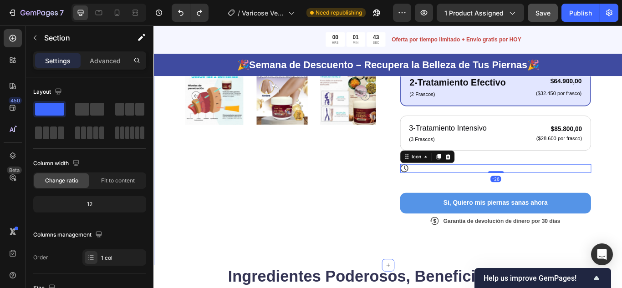
click at [622, 189] on div "Product Images Icon Icon Icon Icon Icon Icon List + 122,000 Personas ya la usan…" at bounding box center [427, 50] width 547 height 511
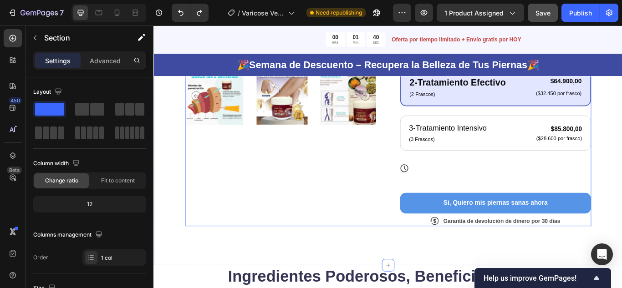
click at [513, 186] on div "Si, Quiero mis piernas sanas ahora Button" at bounding box center [552, 215] width 223 height 59
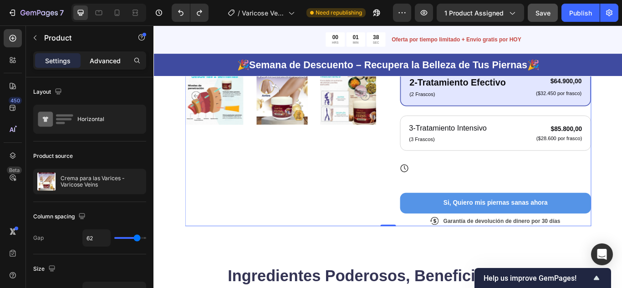
click at [102, 62] on p "Advanced" at bounding box center [105, 61] width 31 height 10
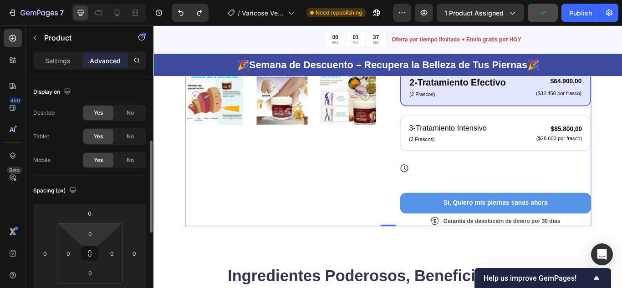
scroll to position [46, 0]
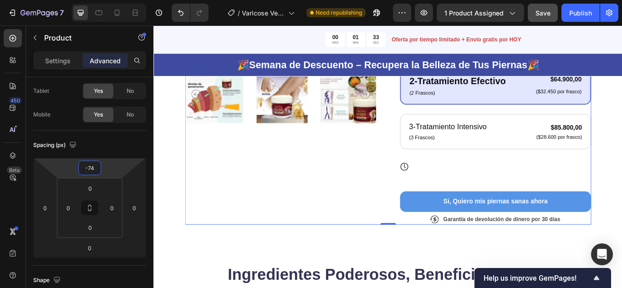
type input "-4"
drag, startPoint x: 107, startPoint y: 159, endPoint x: 115, endPoint y: 170, distance: 13.9
click at [115, 0] on html "7 Version history / Varicose Veins Need republishing Preview 1 product assigned…" at bounding box center [311, 0] width 622 height 0
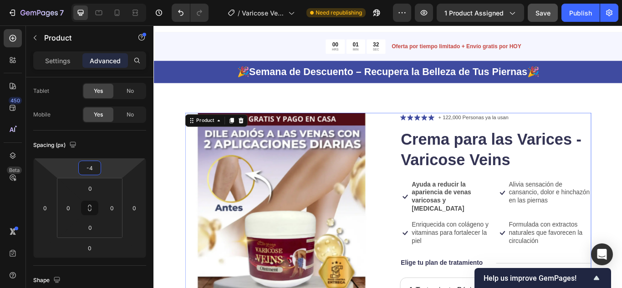
scroll to position [0, 0]
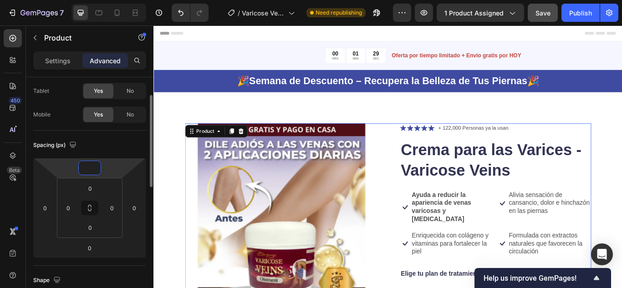
type input "0"
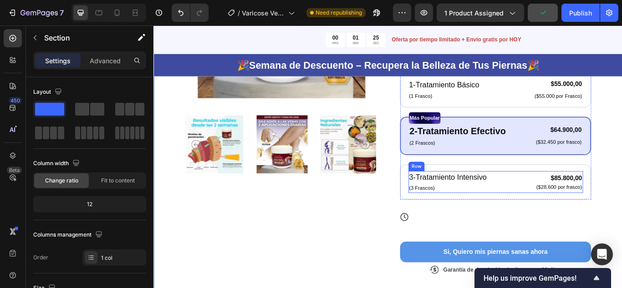
scroll to position [273, 0]
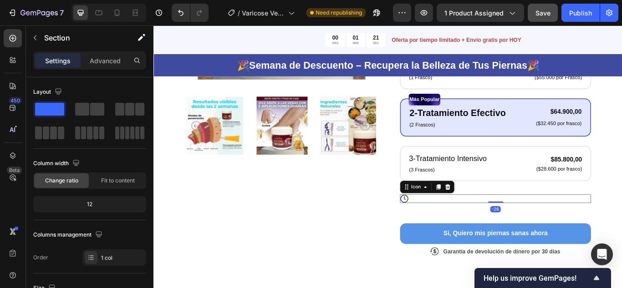
click at [484, 227] on div "Icon -26" at bounding box center [552, 228] width 223 height 10
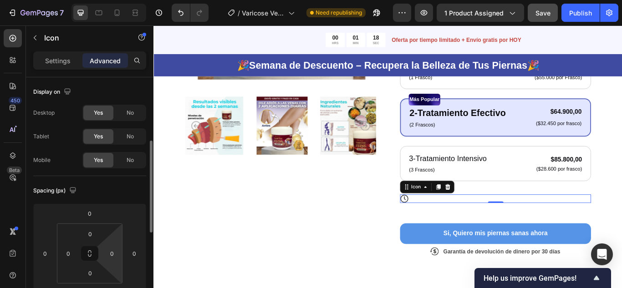
scroll to position [46, 0]
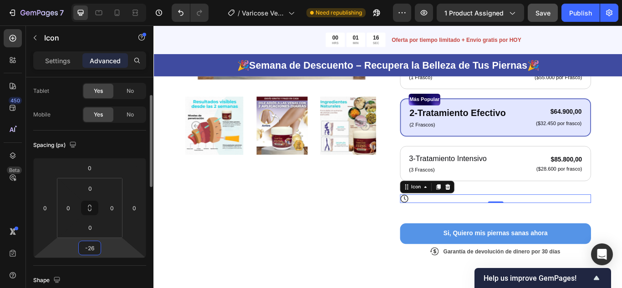
click at [98, 249] on input "-26" at bounding box center [90, 248] width 18 height 14
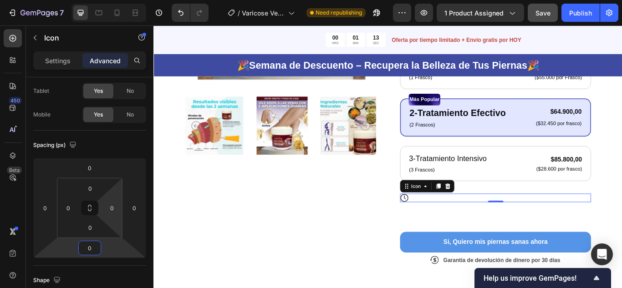
type input "0"
drag, startPoint x: 118, startPoint y: 184, endPoint x: 117, endPoint y: 224, distance: 40.1
click at [117, 0] on html "7 Version history / Varicose Veins Need republishing Preview 1 product assigned…" at bounding box center [311, 0] width 622 height 0
drag, startPoint x: 115, startPoint y: 195, endPoint x: 118, endPoint y: 229, distance: 33.5
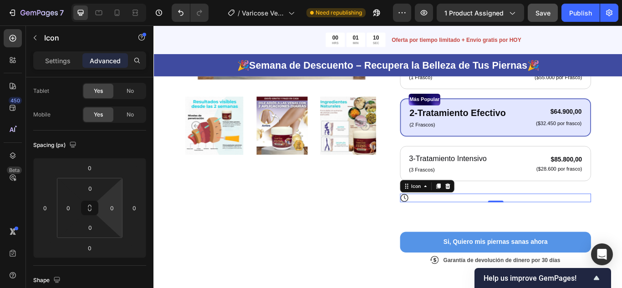
click at [118, 0] on html "7 Version history / Varicose Veins Need republishing Preview 1 product assigned…" at bounding box center [311, 0] width 622 height 0
click at [474, 229] on div "Icon 0" at bounding box center [552, 227] width 223 height 10
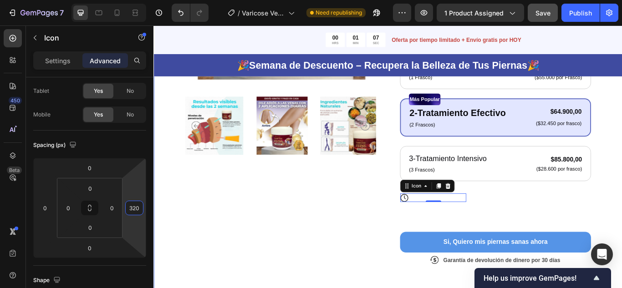
drag, startPoint x: 287, startPoint y: 216, endPoint x: 154, endPoint y: 129, distance: 158.6
drag, startPoint x: 141, startPoint y: 193, endPoint x: 144, endPoint y: 163, distance: 30.7
click at [144, 0] on html "7 Version history / Varicose Veins Need republishing Preview 1 product assigned…" at bounding box center [311, 0] width 622 height 0
type input "384"
drag, startPoint x: 137, startPoint y: 183, endPoint x: 145, endPoint y: 190, distance: 11.3
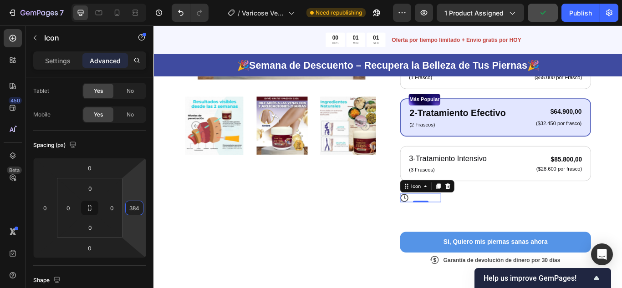
click at [145, 0] on html "7 Version history / Varicose Veins Need republishing Preview 1 product assigned…" at bounding box center [311, 0] width 622 height 0
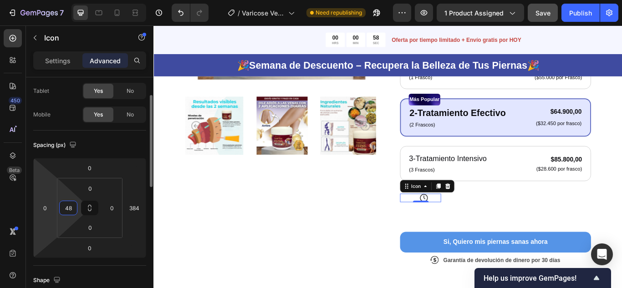
drag, startPoint x: 65, startPoint y: 197, endPoint x: 53, endPoint y: 192, distance: 13.3
click at [67, 0] on html "7 Version history / Varicose Veins Need republishing Preview 1 product assigned…" at bounding box center [311, 0] width 622 height 0
type input "46"
type input "0"
click at [46, 0] on html "7 Version history / Varicose Veins Need republishing Preview 1 product assigned…" at bounding box center [311, 0] width 622 height 0
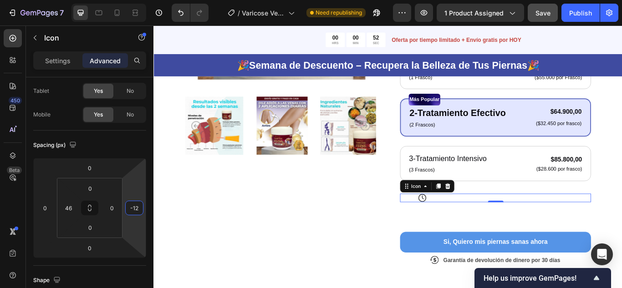
drag, startPoint x: 135, startPoint y: 193, endPoint x: 136, endPoint y: 283, distance: 90.2
click at [136, 0] on html "7 Version history / Varicose Veins Need republishing Preview 1 product assigned…" at bounding box center [311, 0] width 622 height 0
click at [138, 209] on input "-12" at bounding box center [135, 208] width 14 height 14
type input "-0"
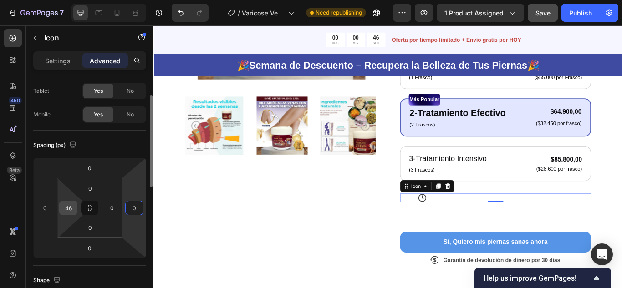
type input "0"
click at [71, 207] on input "46" at bounding box center [68, 208] width 14 height 14
type input "0"
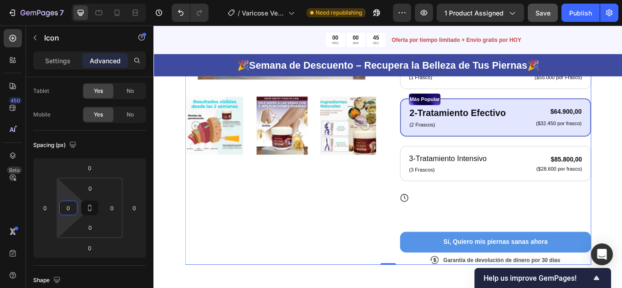
click at [379, 251] on div "Product Images" at bounding box center [301, 86] width 223 height 439
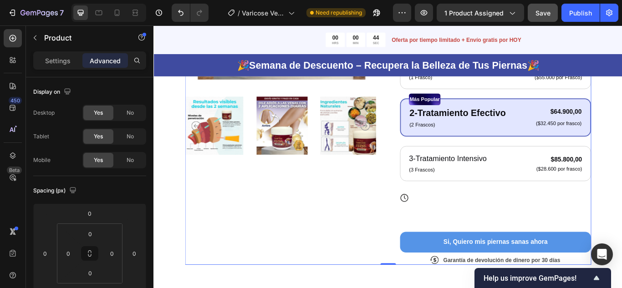
click at [516, 239] on div "Si, Quiero mis piernas sanas ahora Button" at bounding box center [552, 261] width 223 height 59
click at [500, 263] on div "Si, Quiero mis piernas sanas ahora Button" at bounding box center [552, 261] width 223 height 59
click at [507, 250] on div "Si, Quiero mis piernas sanas ahora Button" at bounding box center [552, 261] width 223 height 59
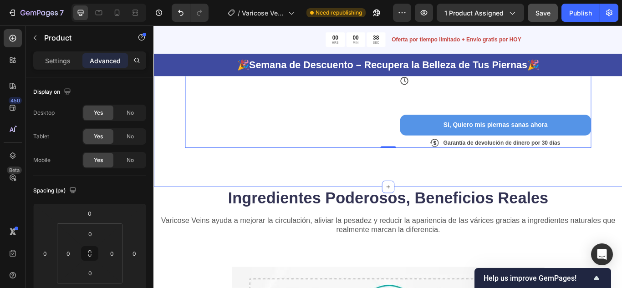
scroll to position [319, 0]
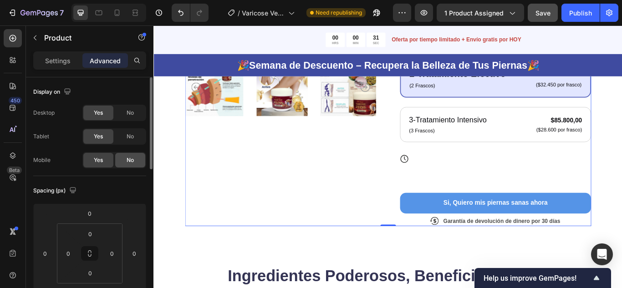
click at [125, 161] on div "No" at bounding box center [130, 160] width 30 height 15
click at [128, 134] on span "No" at bounding box center [130, 137] width 7 height 8
click at [479, 186] on div "Si, Quiero mis piernas sanas ahora Button" at bounding box center [552, 215] width 223 height 59
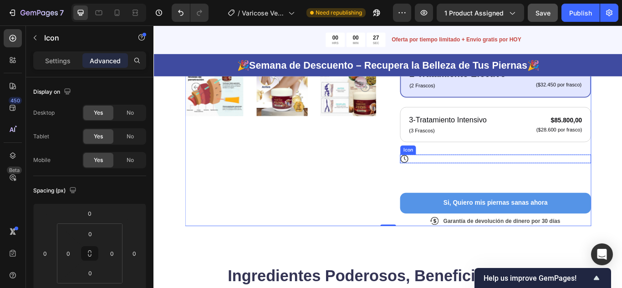
click at [467, 182] on div "Icon" at bounding box center [552, 181] width 223 height 10
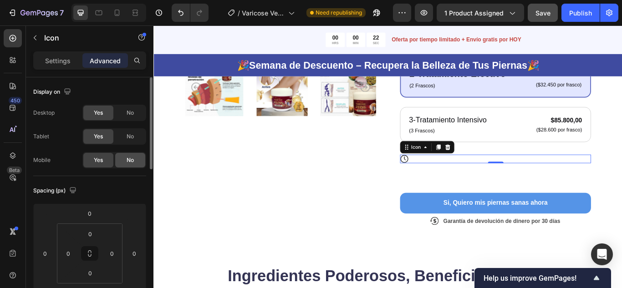
click at [128, 164] on span "No" at bounding box center [130, 160] width 7 height 8
click at [132, 140] on span "No" at bounding box center [130, 137] width 7 height 8
click at [14, 40] on icon at bounding box center [12, 38] width 9 height 9
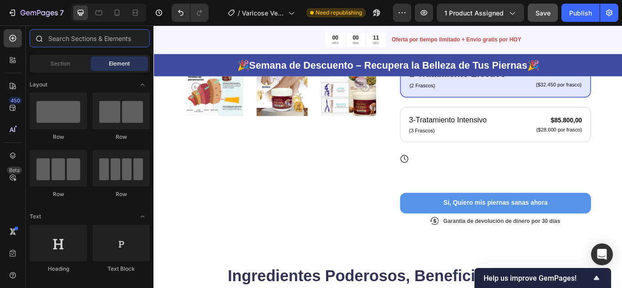
click at [78, 40] on input "text" at bounding box center [90, 38] width 120 height 18
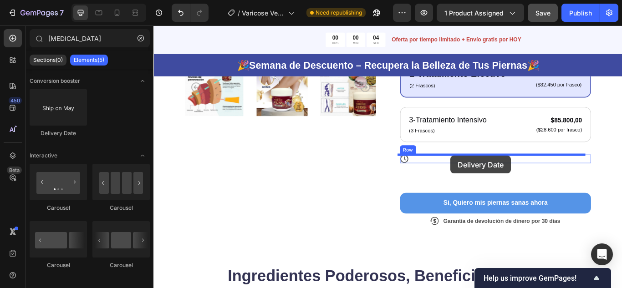
drag, startPoint x: 225, startPoint y: 138, endPoint x: 500, endPoint y: 178, distance: 278.0
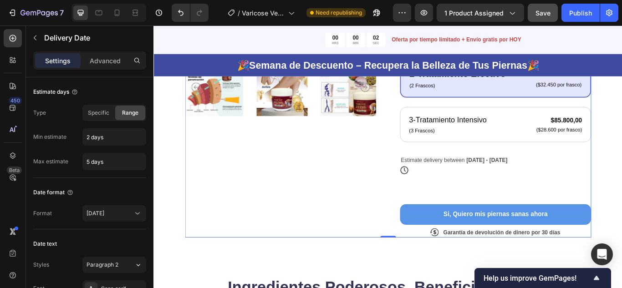
click at [488, 202] on div "Si, Quiero mis piernas sanas ahora Button" at bounding box center [552, 229] width 223 height 59
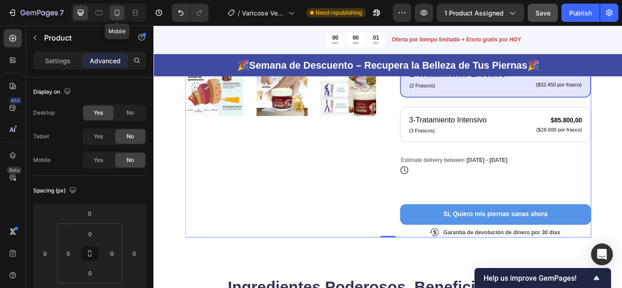
click at [117, 14] on icon at bounding box center [117, 12] width 9 height 9
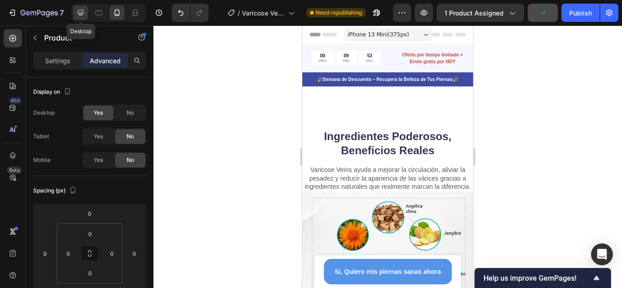
click at [80, 14] on icon at bounding box center [81, 13] width 6 height 6
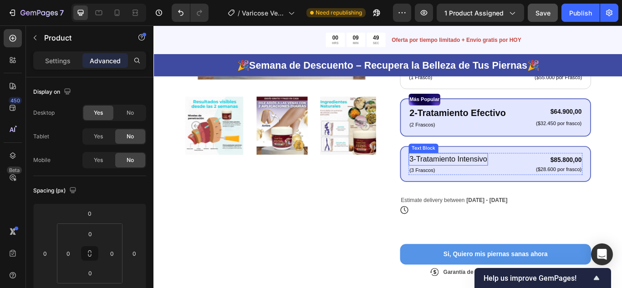
scroll to position [319, 0]
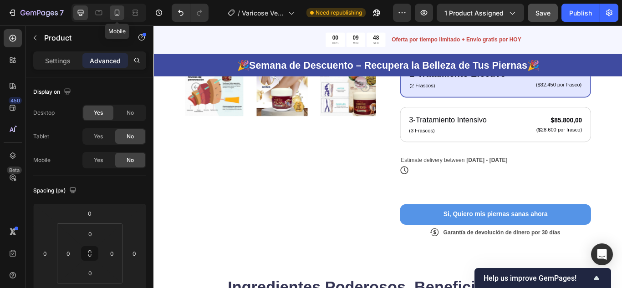
click at [118, 10] on icon at bounding box center [117, 12] width 9 height 9
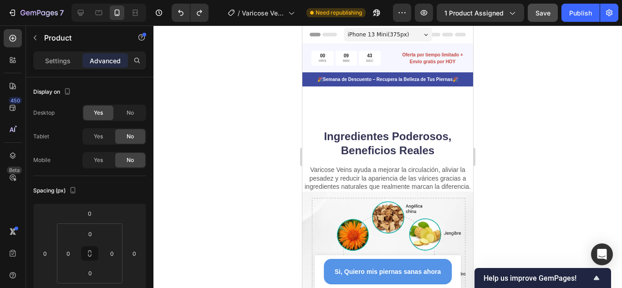
click at [522, 132] on div at bounding box center [388, 157] width 469 height 263
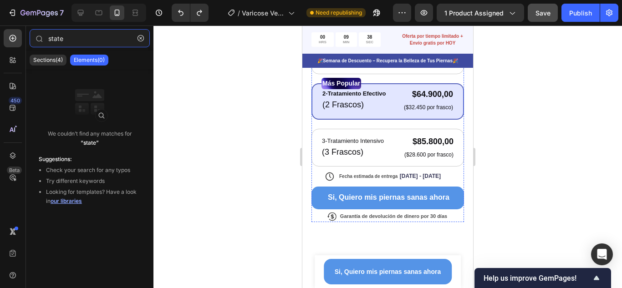
scroll to position [410, 0]
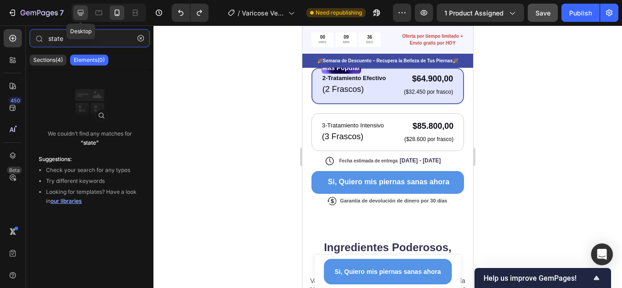
type input "state"
click at [81, 11] on icon at bounding box center [80, 12] width 9 height 9
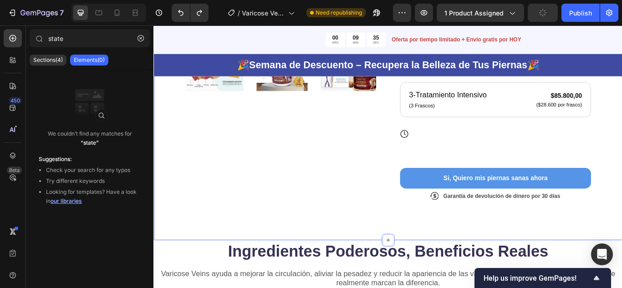
scroll to position [346, 0]
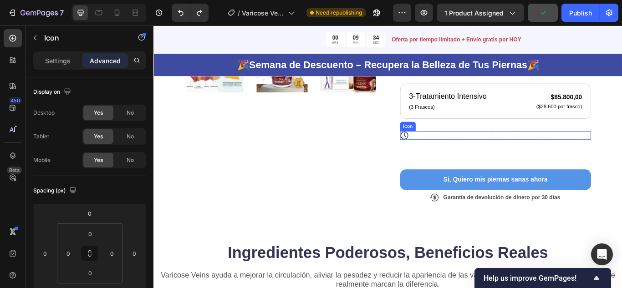
click at [482, 154] on div "Icon" at bounding box center [552, 154] width 223 height 10
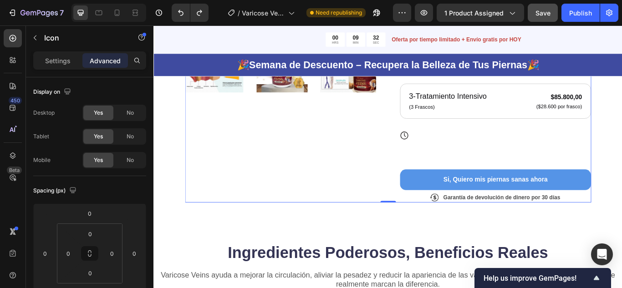
click at [485, 173] on div "Si, Quiero mis piernas sanas ahora Button" at bounding box center [552, 188] width 223 height 59
click at [12, 41] on icon at bounding box center [12, 38] width 9 height 9
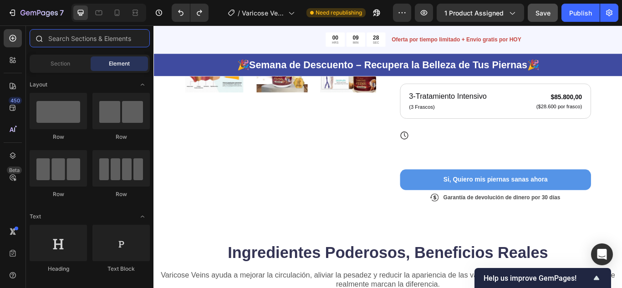
click at [80, 39] on input "text" at bounding box center [90, 38] width 120 height 18
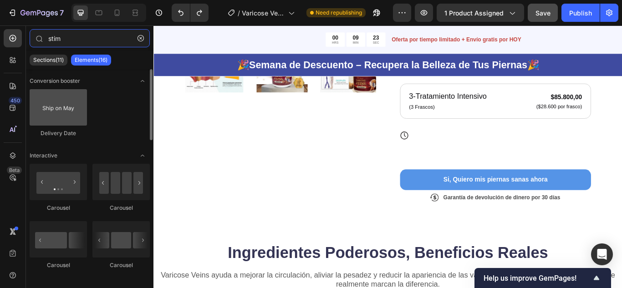
type input "stim"
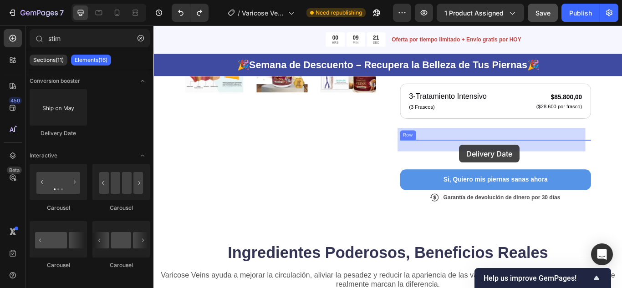
drag, startPoint x: 208, startPoint y: 133, endPoint x: 510, endPoint y: 165, distance: 304.1
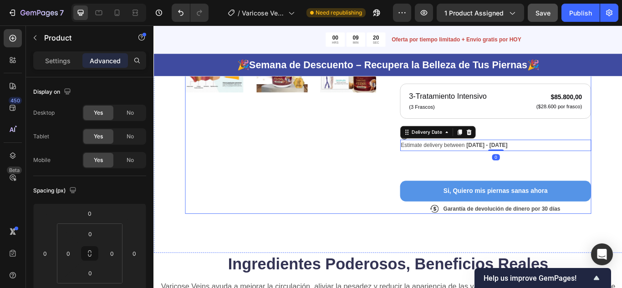
click at [516, 190] on div "Si, Quiero mis piernas sanas ahora Button" at bounding box center [552, 201] width 223 height 59
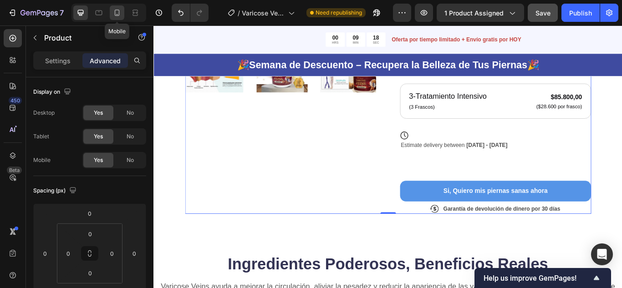
click at [115, 12] on icon at bounding box center [117, 13] width 5 height 6
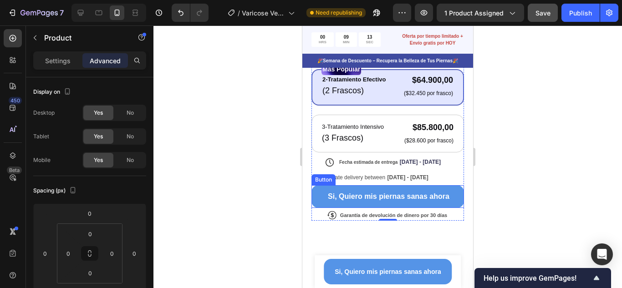
scroll to position [410, 0]
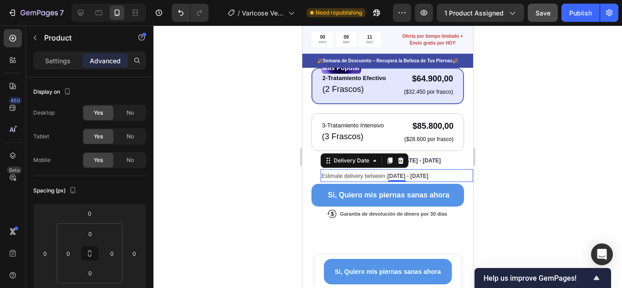
click at [375, 173] on span "Estimate delivery between" at bounding box center [354, 176] width 64 height 6
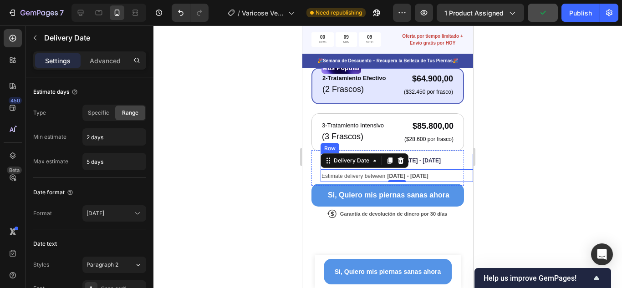
click at [462, 158] on div "Fecha estimada de entrega Sep 28 - Oct 03 Delivery Date Estimate delivery betwe…" at bounding box center [397, 168] width 153 height 29
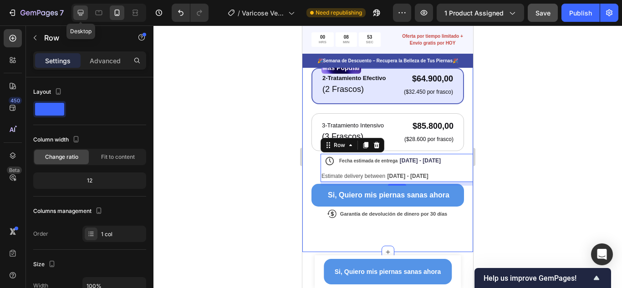
click at [80, 15] on icon at bounding box center [81, 13] width 6 height 6
type input "1200"
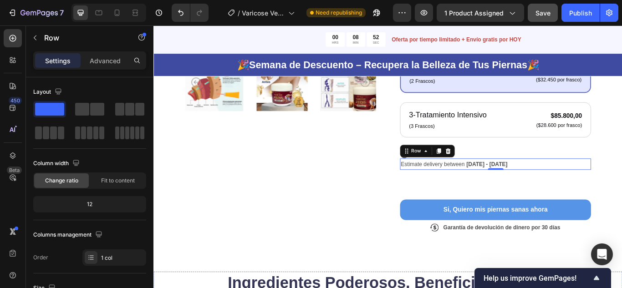
scroll to position [311, 0]
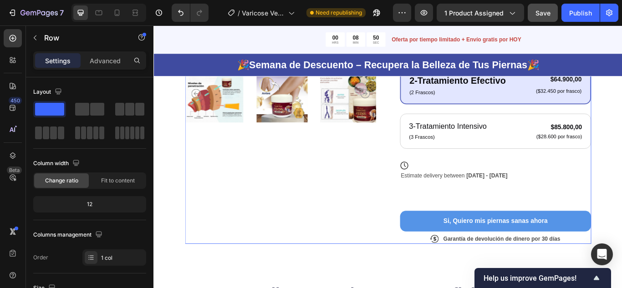
click at [502, 219] on div "Si, Quiero mis piernas sanas ahora Button" at bounding box center [552, 236] width 223 height 59
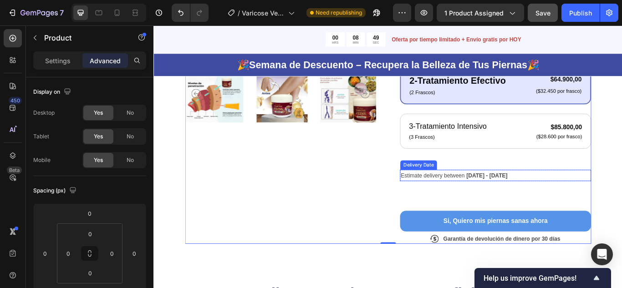
click at [470, 200] on span "Estimate delivery between" at bounding box center [479, 200] width 74 height 7
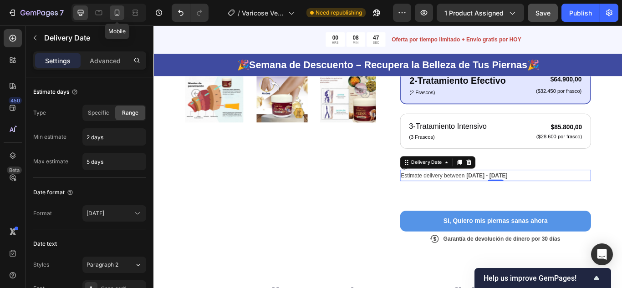
click at [123, 10] on div at bounding box center [117, 12] width 15 height 15
type input "12"
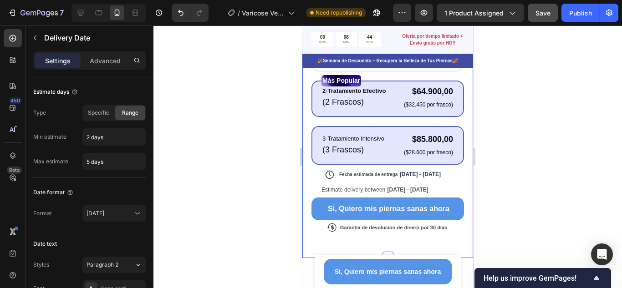
scroll to position [390, 0]
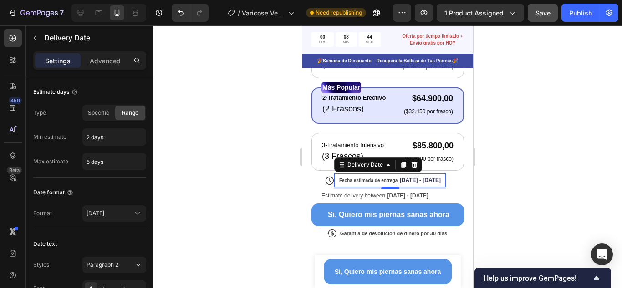
click at [366, 178] on span "Fecha estimada de entrega" at bounding box center [368, 180] width 58 height 5
click at [358, 178] on span "Fecha estimada de entrega" at bounding box center [368, 180] width 58 height 5
click at [360, 178] on span "Fecha estimada de entrega" at bounding box center [368, 180] width 58 height 5
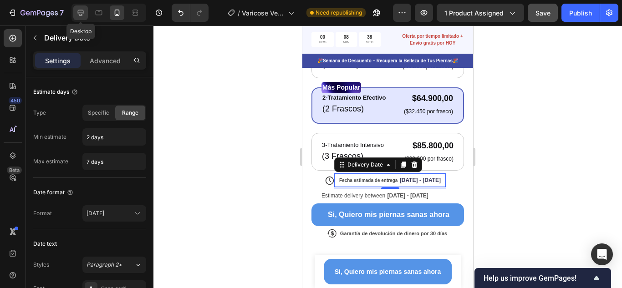
click at [73, 16] on div at bounding box center [80, 12] width 15 height 15
type input "13"
type input "12"
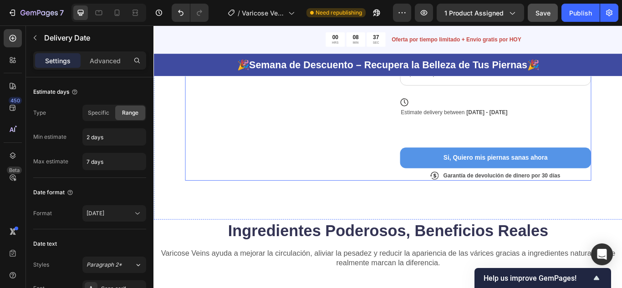
scroll to position [294, 0]
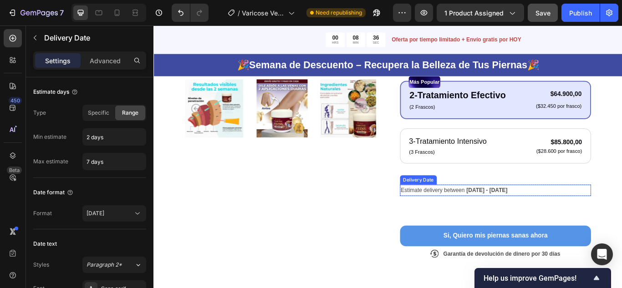
click at [467, 219] on span "Estimate delivery between" at bounding box center [479, 217] width 74 height 7
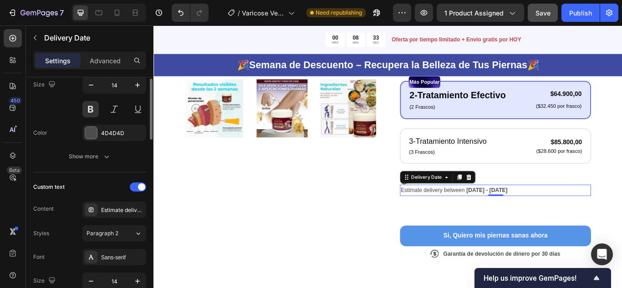
scroll to position [273, 0]
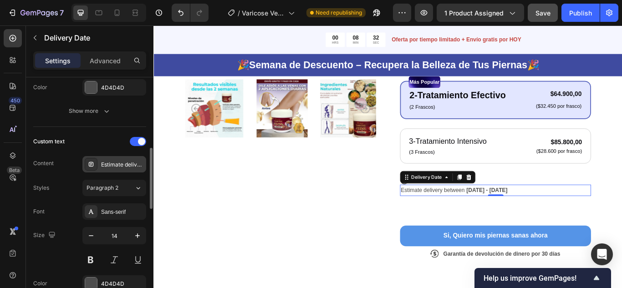
click at [118, 164] on div "Estimate delivery between" at bounding box center [122, 165] width 43 height 8
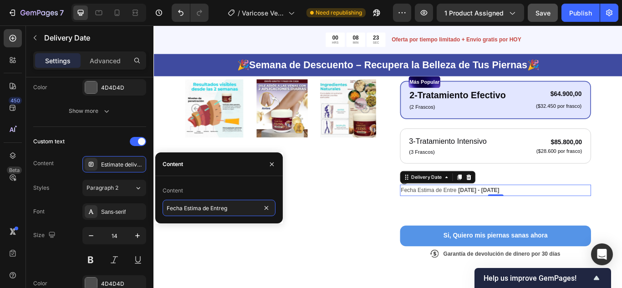
type input "Fecha Estima de Entrega"
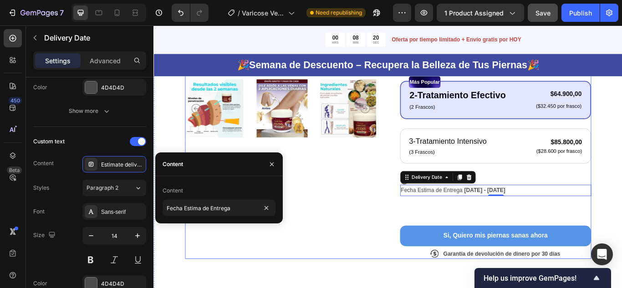
click at [405, 260] on div "Product Images" at bounding box center [301, 72] width 223 height 452
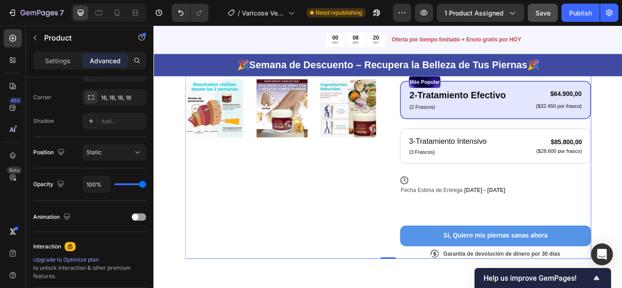
scroll to position [0, 0]
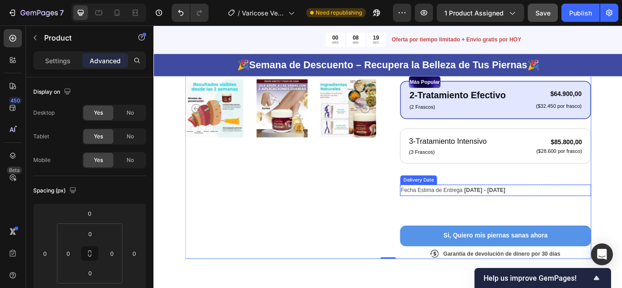
click at [548, 215] on span "[DATE] - [DATE]" at bounding box center [540, 217] width 48 height 7
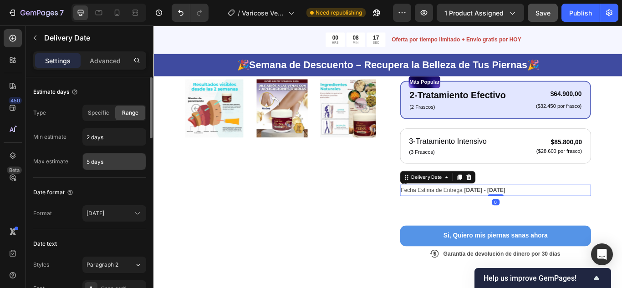
click at [90, 162] on input "5 days" at bounding box center [114, 162] width 63 height 16
type input "7 days"
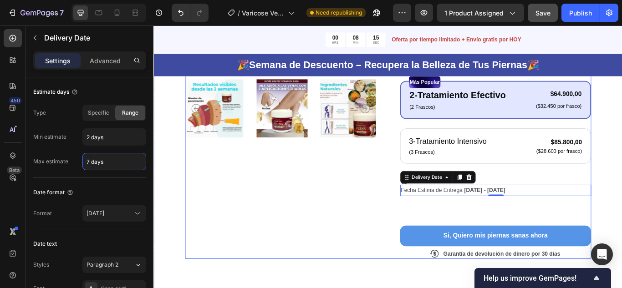
click at [303, 221] on div "Product Images" at bounding box center [301, 72] width 223 height 452
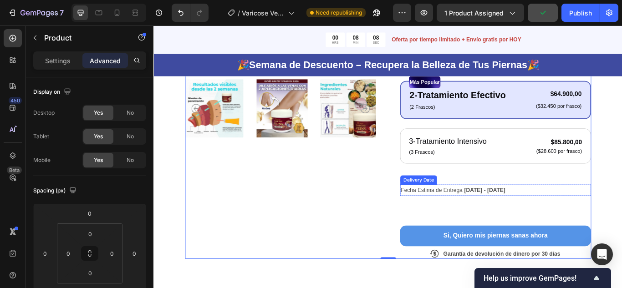
click at [481, 220] on span "Fecha Estima de Entrega" at bounding box center [478, 217] width 72 height 7
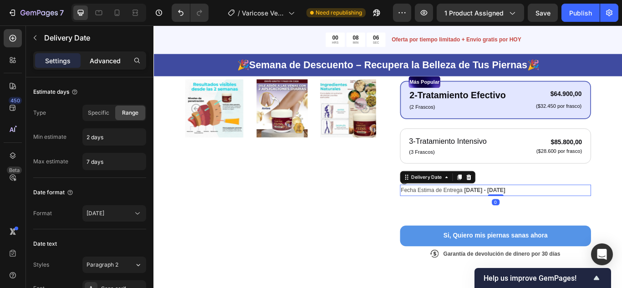
click at [102, 54] on div "Advanced" at bounding box center [105, 60] width 46 height 15
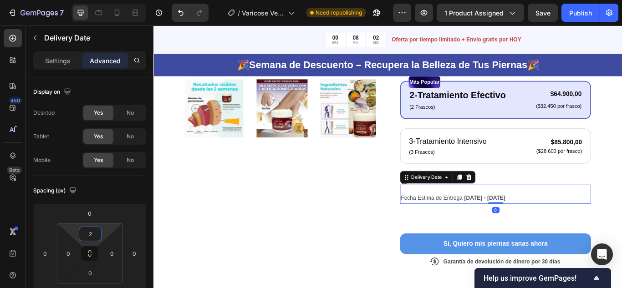
type input "0"
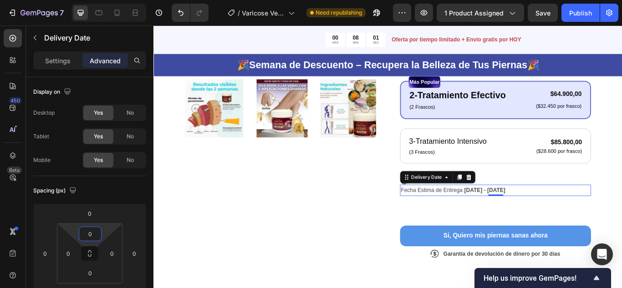
click at [107, 0] on html "7 Version history / Varicose Veins Need republishing Preview 1 product assigned…" at bounding box center [311, 0] width 622 height 0
type input "30"
drag, startPoint x: 64, startPoint y: 243, endPoint x: 63, endPoint y: 236, distance: 6.8
click at [63, 0] on html "7 Version history / Varicose Veins Need republishing Preview 1 product assigned…" at bounding box center [311, 0] width 622 height 0
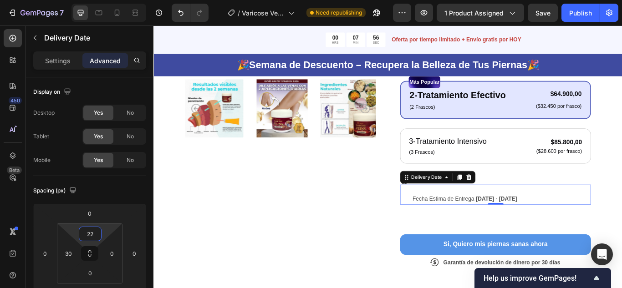
type input "0"
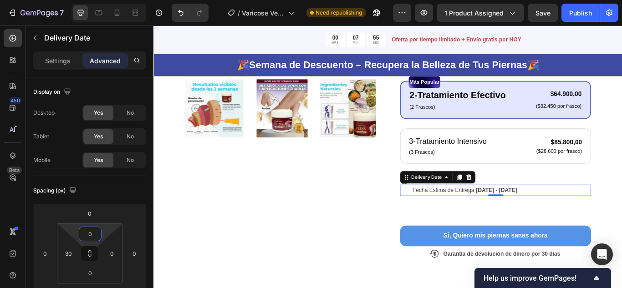
drag, startPoint x: 103, startPoint y: 235, endPoint x: 98, endPoint y: 245, distance: 11.2
click at [98, 0] on html "7 Version history / Varicose Veins Need republishing Preview 1 product assigned…" at bounding box center [311, 0] width 622 height 0
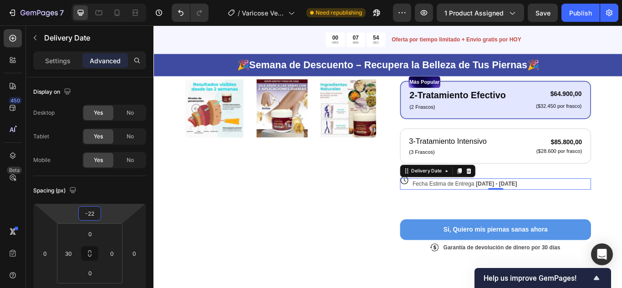
type input "-24"
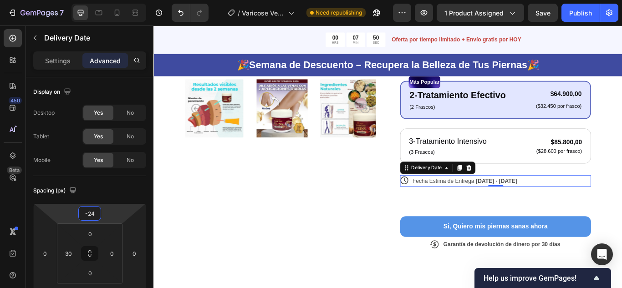
drag, startPoint x: 111, startPoint y: 212, endPoint x: 110, endPoint y: 218, distance: 5.6
click at [110, 0] on html "7 Version history / Varicose Veins Need republishing Preview 1 product assigned…" at bounding box center [311, 0] width 622 height 0
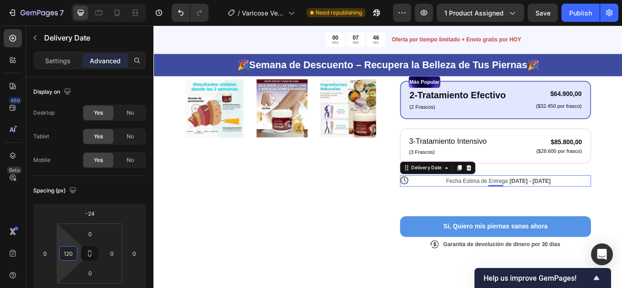
type input "124"
drag, startPoint x: 66, startPoint y: 240, endPoint x: 70, endPoint y: 218, distance: 21.8
click at [70, 0] on html "7 Version history / Varicose Veins Need republishing Preview 1 product assigned…" at bounding box center [311, 0] width 622 height 0
type input "0"
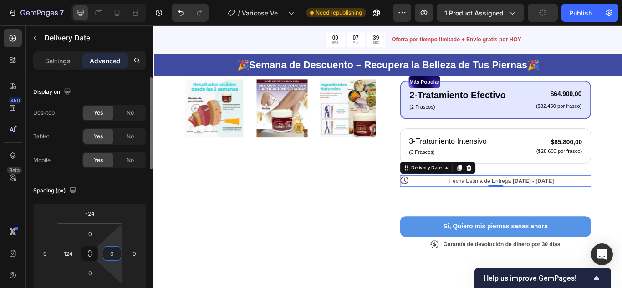
click at [110, 0] on html "7 Version history / Varicose Veins Need republishing Preview 1 product assigned…" at bounding box center [311, 0] width 622 height 0
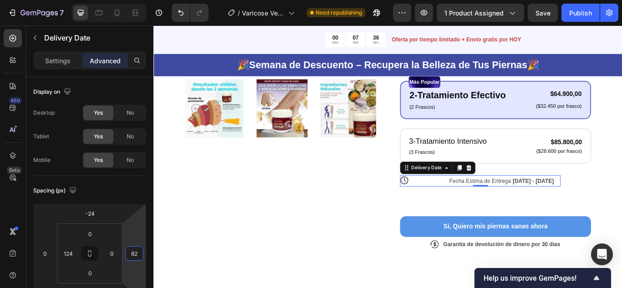
type input "84"
drag, startPoint x: 145, startPoint y: 239, endPoint x: 143, endPoint y: 220, distance: 19.3
click at [143, 0] on html "7 Version history / Varicose Veins Need republishing Preview 1 product assigned…" at bounding box center [311, 0] width 622 height 0
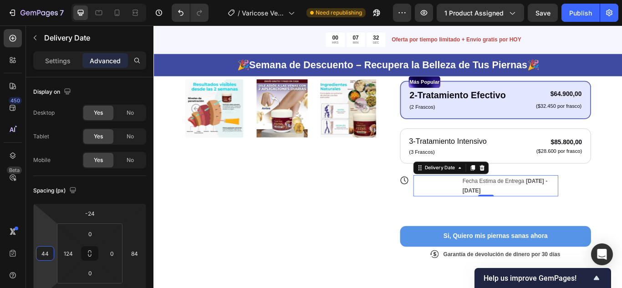
type input "46"
drag, startPoint x: 52, startPoint y: 236, endPoint x: 58, endPoint y: 226, distance: 12.3
click at [58, 0] on html "7 Version history / Varicose Veins Need republishing Preview 1 product assigned…" at bounding box center [311, 0] width 622 height 0
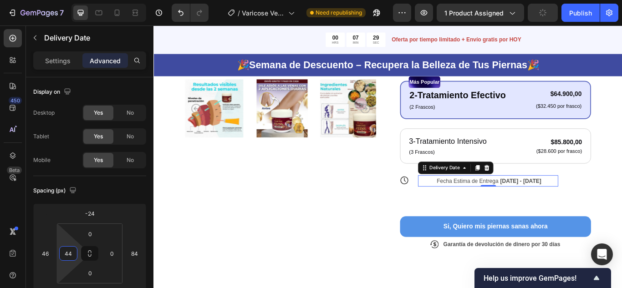
type input "42"
drag, startPoint x: 66, startPoint y: 237, endPoint x: 65, endPoint y: 256, distance: 18.7
click at [65, 0] on html "7 Version history / Varicose Veins Need republishing Preview 1 product assigned…" at bounding box center [311, 0] width 622 height 0
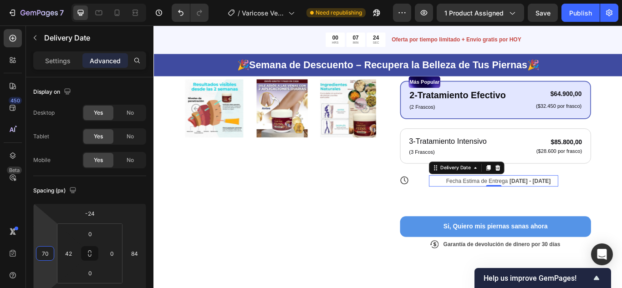
type input "68"
drag, startPoint x: 49, startPoint y: 239, endPoint x: 49, endPoint y: 234, distance: 5.0
click at [49, 0] on html "7 Version history / Varicose Veins Need republishing Preview 1 product assigned…" at bounding box center [311, 0] width 622 height 0
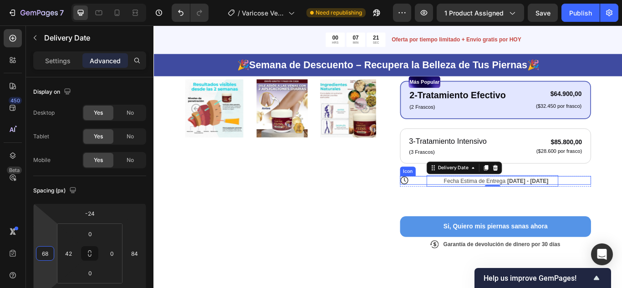
click at [461, 207] on div "Icon" at bounding box center [552, 206] width 223 height 10
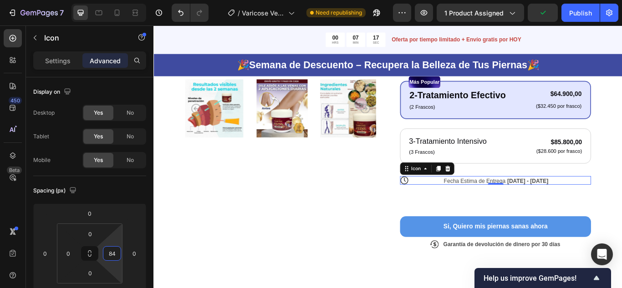
drag, startPoint x: 118, startPoint y: 240, endPoint x: 118, endPoint y: 221, distance: 19.1
click at [118, 0] on html "7 Version history / Varicose Veins Need republishing Preview 1 product assigned…" at bounding box center [311, 0] width 622 height 0
type input "8"
type input "0"
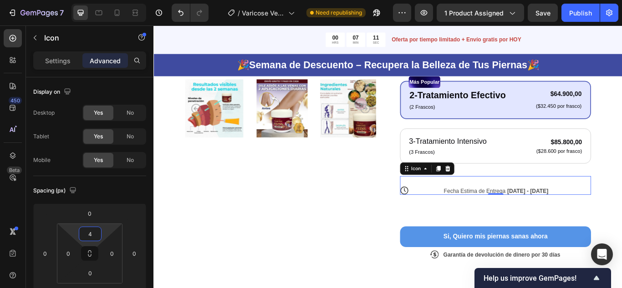
type input "0"
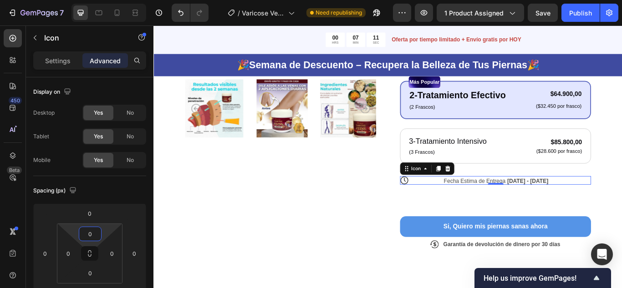
click at [107, 0] on html "7 Version history / Varicose Veins Need republishing Preview 1 product assigned…" at bounding box center [311, 0] width 622 height 0
type input "80"
drag, startPoint x: 63, startPoint y: 241, endPoint x: 66, endPoint y: 223, distance: 18.5
click at [66, 0] on html "7 Version history / Varicose Veins Need republishing Preview 1 product assigned…" at bounding box center [311, 0] width 622 height 0
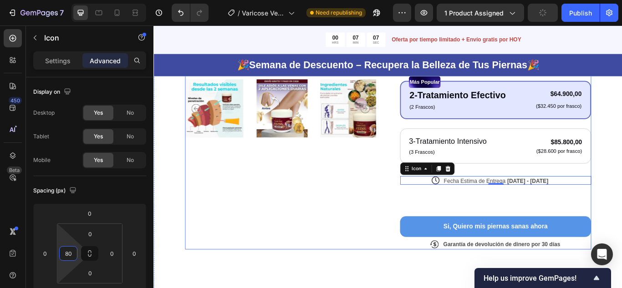
click at [549, 234] on div "Si, Quiero mis piernas sanas ahora Button" at bounding box center [552, 243] width 223 height 59
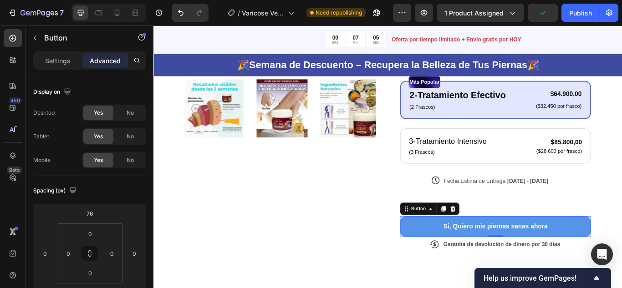
click at [622, 255] on button "Si, Quiero mis piernas sanas ahora" at bounding box center [552, 260] width 223 height 24
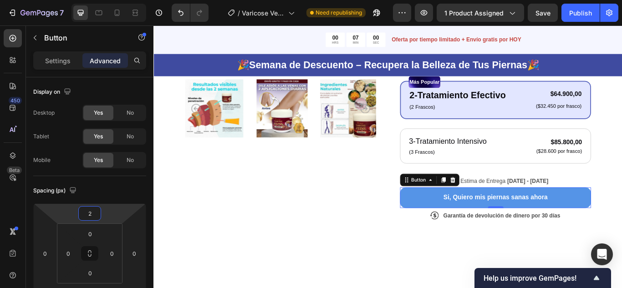
type input "0"
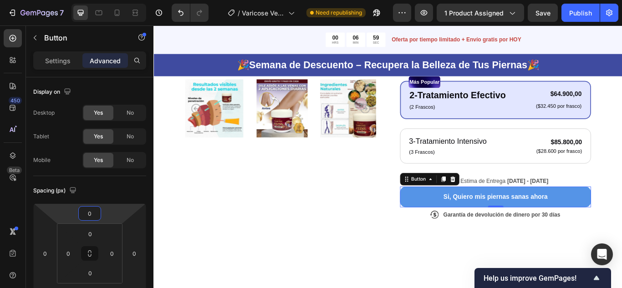
drag, startPoint x: 115, startPoint y: 215, endPoint x: 113, endPoint y: 232, distance: 17.5
click at [113, 0] on html "7 Version history / Varicose Veins Need republishing Preview 1 product assigned…" at bounding box center [311, 0] width 622 height 0
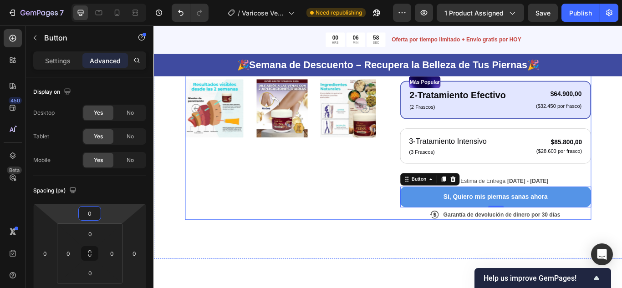
click at [375, 238] on div "Product Images" at bounding box center [301, 49] width 223 height 406
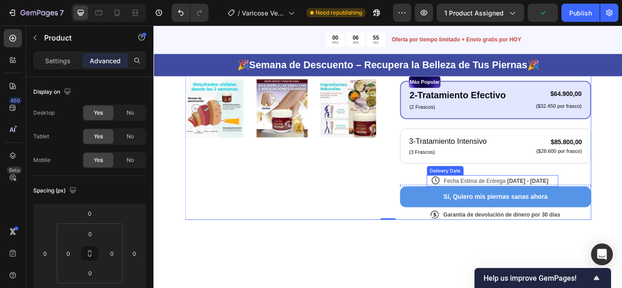
click at [520, 206] on span "Fecha Estima de Entrega" at bounding box center [528, 206] width 72 height 7
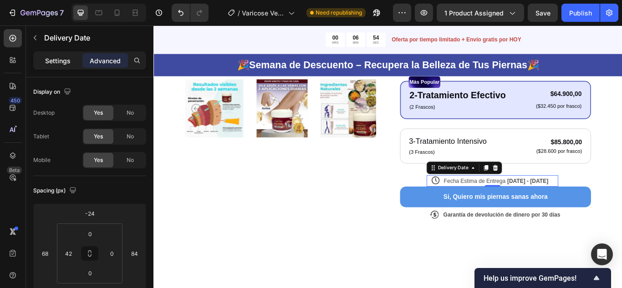
click at [63, 63] on p "Settings" at bounding box center [58, 61] width 26 height 10
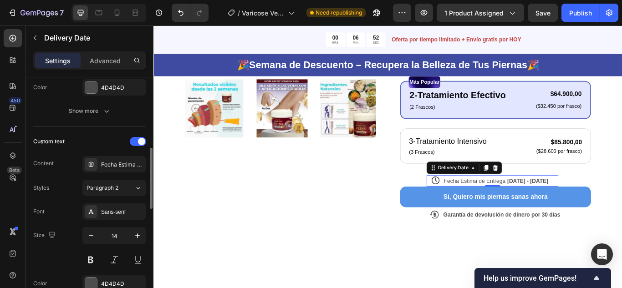
scroll to position [182, 0]
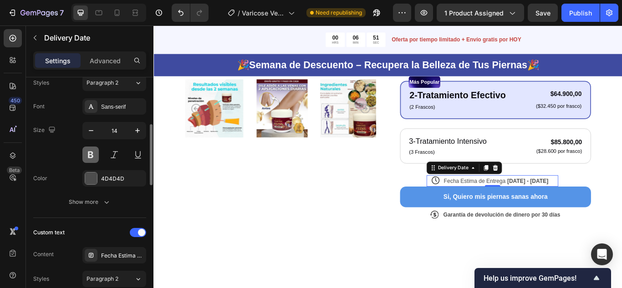
click at [90, 154] on button at bounding box center [90, 155] width 16 height 16
click at [91, 156] on button at bounding box center [90, 155] width 16 height 16
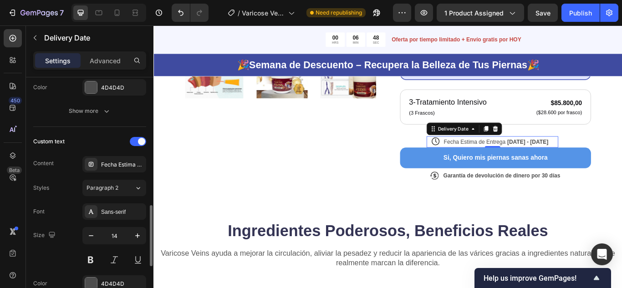
scroll to position [319, 0]
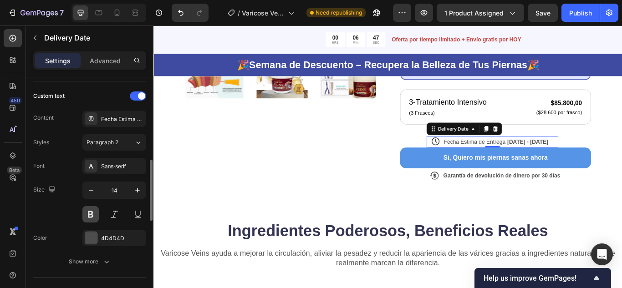
click at [91, 212] on button at bounding box center [90, 214] width 16 height 16
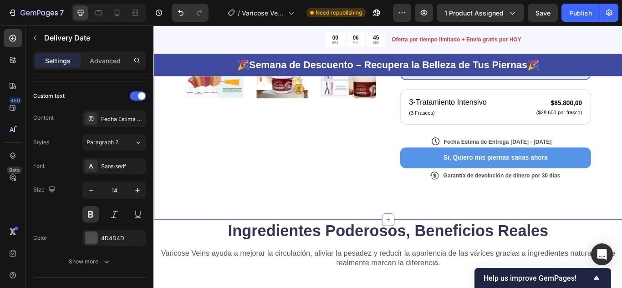
click at [622, 230] on div "Product Images Icon Icon Icon Icon Icon Icon List + 122,000 Personas ya la usan…" at bounding box center [427, 8] width 547 height 488
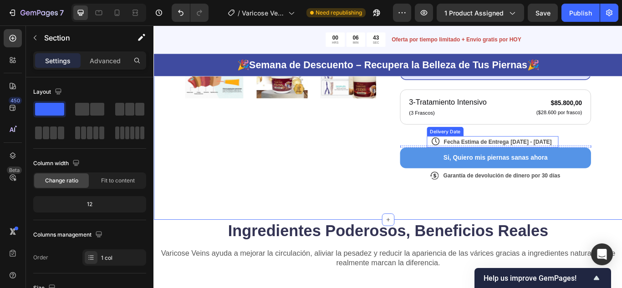
click at [506, 161] on span "Fecha Estima de Entrega" at bounding box center [530, 161] width 76 height 7
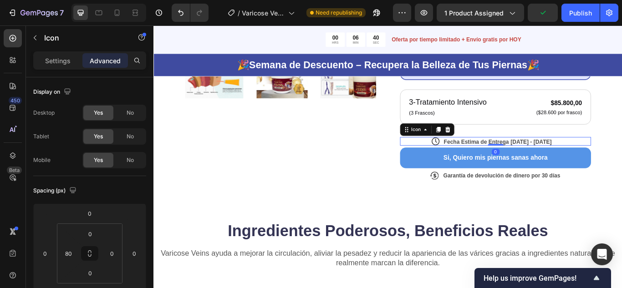
click at [452, 159] on div "Icon 0" at bounding box center [552, 161] width 223 height 10
type input "70"
click at [66, 0] on html "7 Version history / Varicose Veins Need republishing Preview 1 product assigned…" at bounding box center [311, 0] width 622 height 0
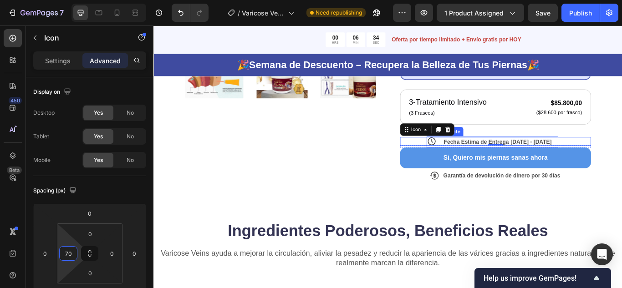
click at [518, 158] on span "Fecha Estima de Entrega" at bounding box center [530, 161] width 76 height 7
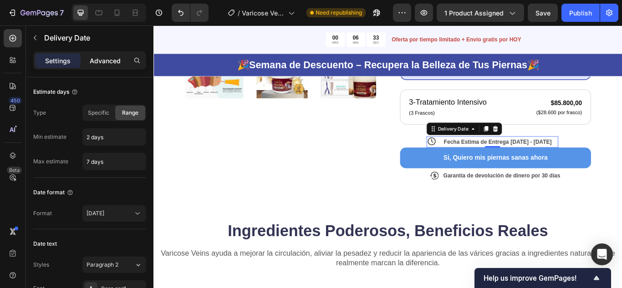
click at [104, 65] on p "Advanced" at bounding box center [105, 61] width 31 height 10
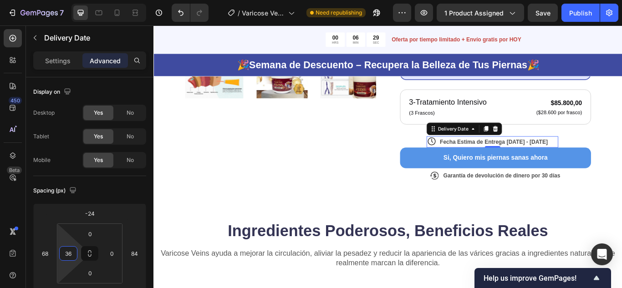
type input "38"
click at [67, 0] on html "7 Version history / Varicose Veins Need republishing Preview 1 product assigned…" at bounding box center [311, 0] width 622 height 0
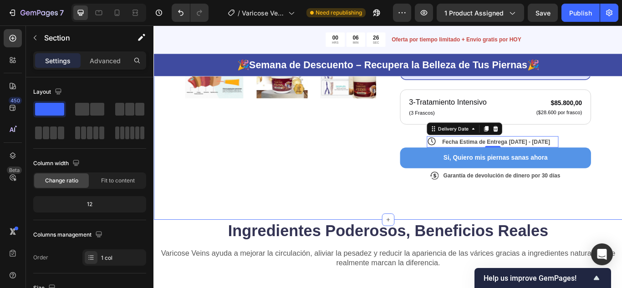
click at [622, 226] on div "Product Images Icon Icon Icon Icon Icon Icon List + 122,000 Personas ya la usan…" at bounding box center [427, 8] width 547 height 488
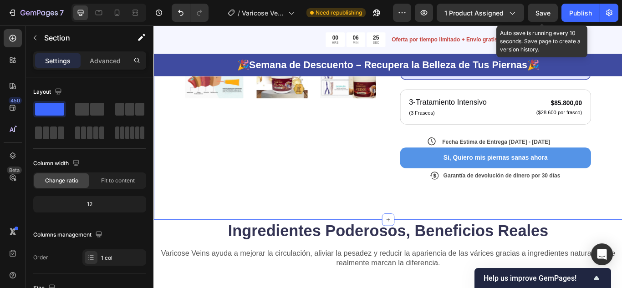
drag, startPoint x: 548, startPoint y: 13, endPoint x: 393, endPoint y: 13, distance: 154.4
click at [544, 13] on span "Save" at bounding box center [543, 13] width 15 height 8
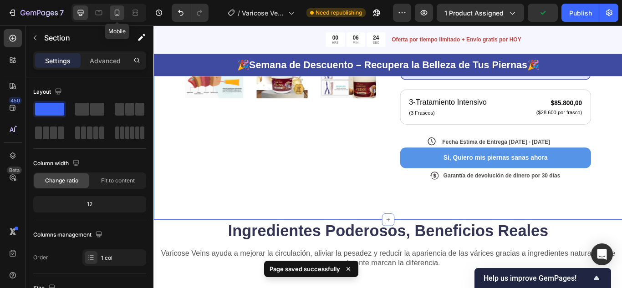
click at [118, 12] on icon at bounding box center [117, 12] width 9 height 9
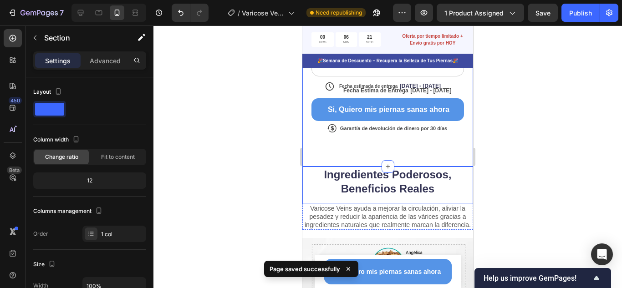
scroll to position [439, 0]
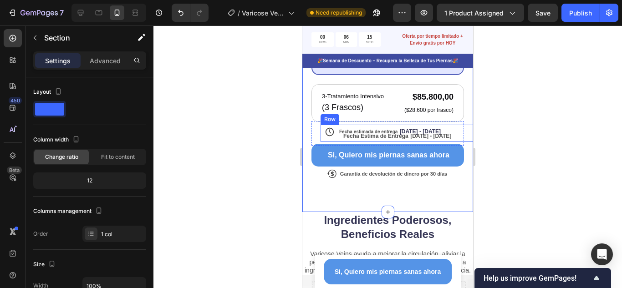
click at [327, 132] on div "Fecha estimada de entrega [DATE] - [DATE] Delivery Date Fecha Estima de Entrega…" at bounding box center [397, 134] width 153 height 18
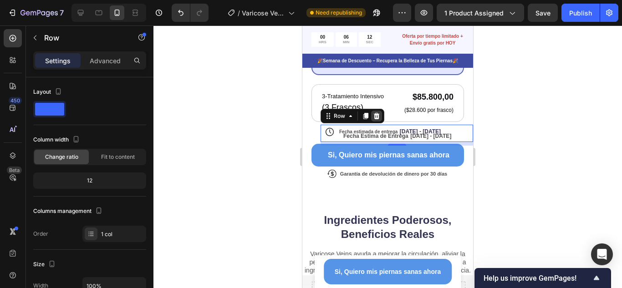
click at [375, 113] on icon at bounding box center [377, 116] width 6 height 6
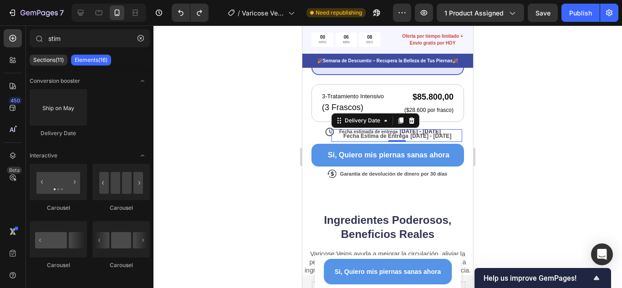
click at [373, 133] on span "Fecha Estima de Entrega" at bounding box center [375, 136] width 65 height 6
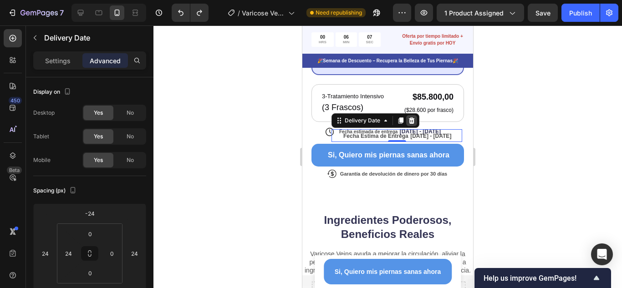
click at [411, 118] on icon at bounding box center [412, 121] width 6 height 6
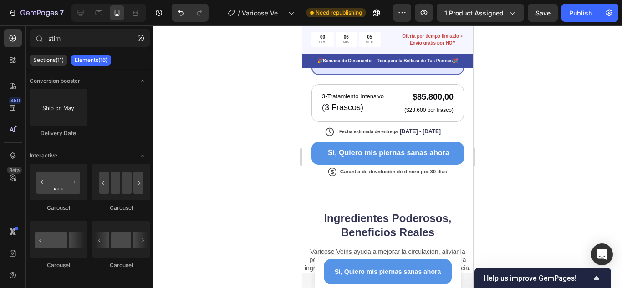
click at [538, 136] on div at bounding box center [388, 157] width 469 height 263
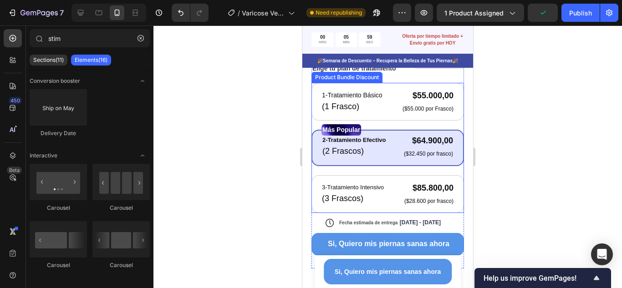
scroll to position [394, 0]
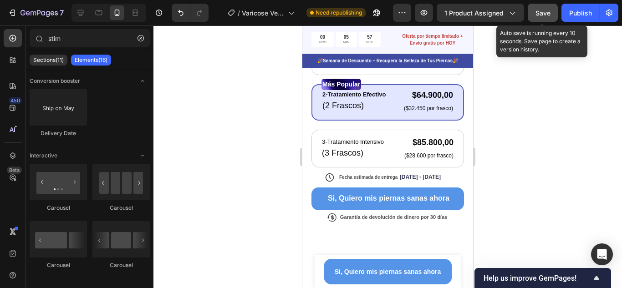
click at [542, 12] on span "Save" at bounding box center [543, 13] width 15 height 8
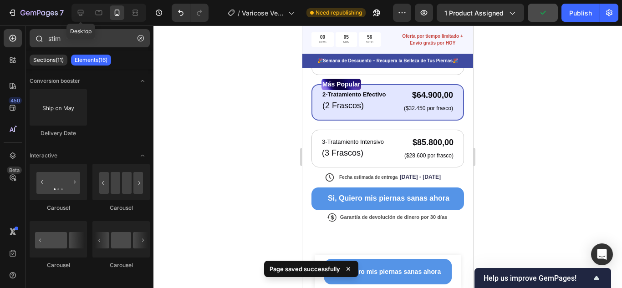
drag, startPoint x: 83, startPoint y: 16, endPoint x: 101, endPoint y: 39, distance: 28.8
click at [82, 16] on icon at bounding box center [80, 12] width 9 height 9
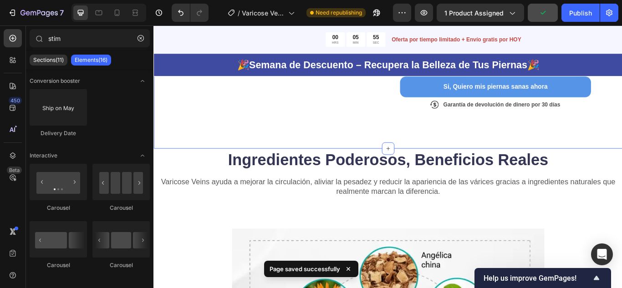
scroll to position [329, 0]
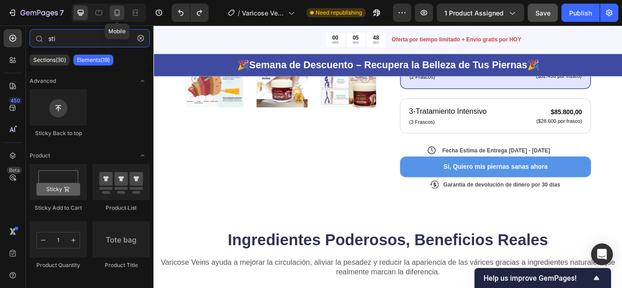
type input "sti"
click at [118, 15] on icon at bounding box center [117, 13] width 5 height 6
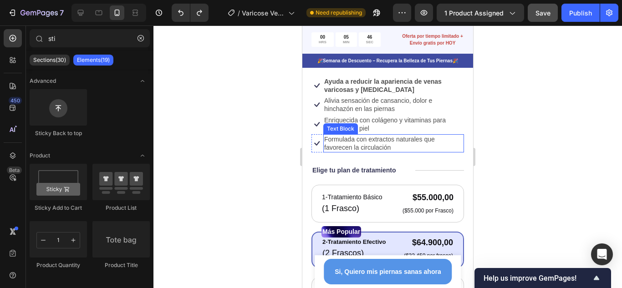
scroll to position [399, 0]
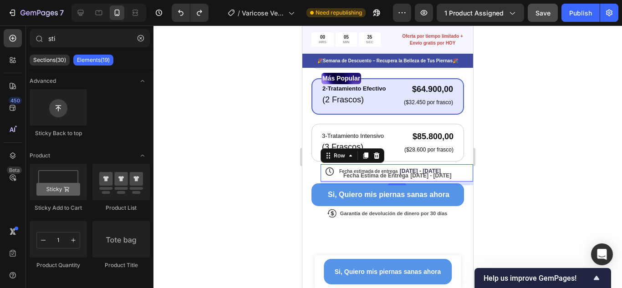
click at [460, 165] on div "Fecha estimada de entrega [DATE] - [DATE] Delivery Date Fecha Estima de Entrega…" at bounding box center [397, 173] width 153 height 18
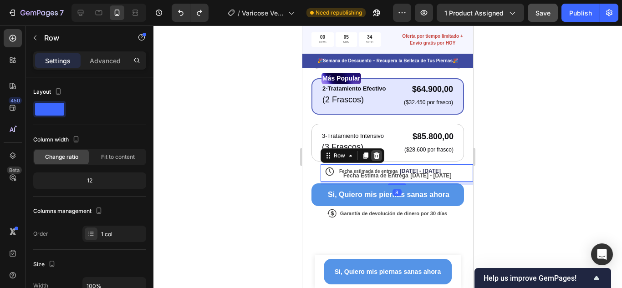
click at [379, 153] on icon at bounding box center [377, 156] width 6 height 6
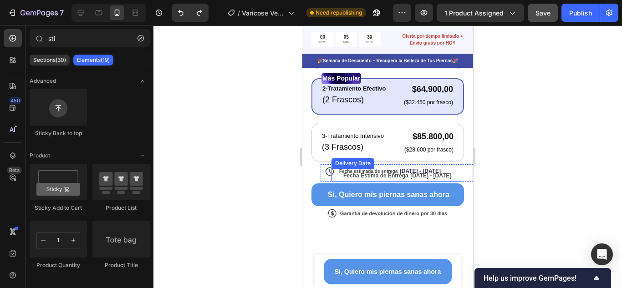
click at [398, 173] on div "Fecha Estima de Entrega [DATE] - [DATE] Delivery Date" at bounding box center [397, 175] width 131 height 13
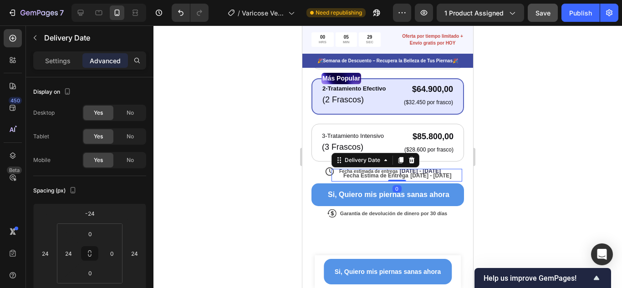
click at [449, 173] on span "[DATE] - [DATE]" at bounding box center [430, 176] width 41 height 6
click at [538, 156] on div at bounding box center [388, 157] width 469 height 263
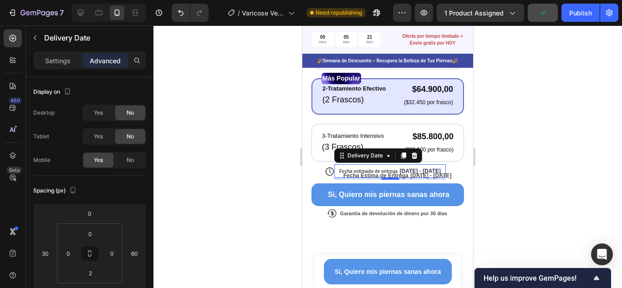
click at [434, 164] on div "Fecha estimada de entrega [DATE] - [DATE]" at bounding box center [390, 170] width 112 height 13
click at [414, 153] on icon at bounding box center [415, 156] width 6 height 6
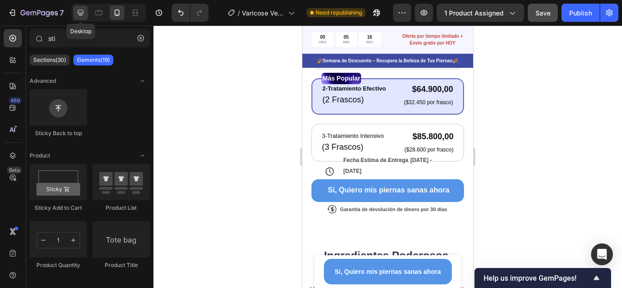
click at [83, 12] on icon at bounding box center [80, 12] width 9 height 9
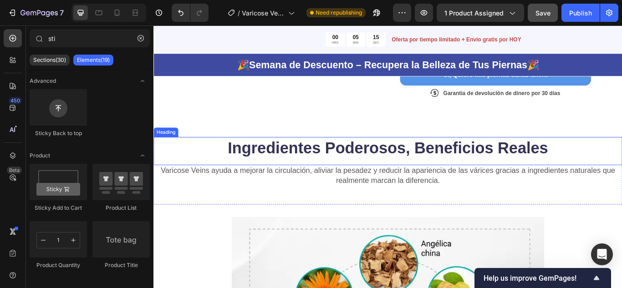
scroll to position [245, 0]
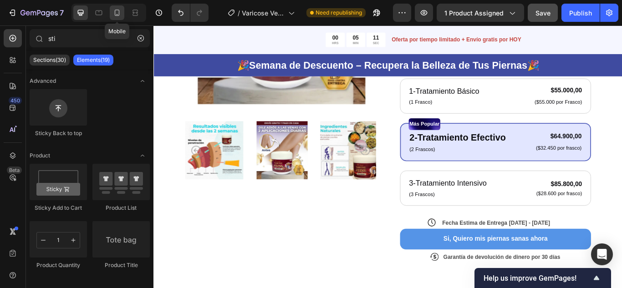
click at [113, 12] on icon at bounding box center [117, 12] width 9 height 9
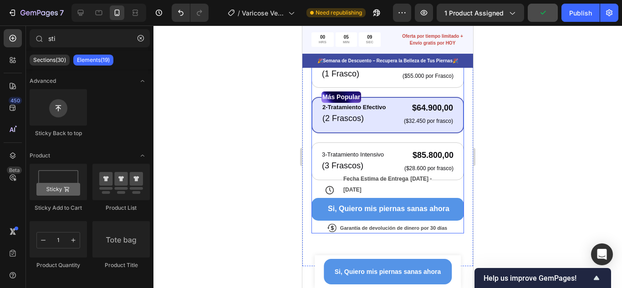
scroll to position [381, 0]
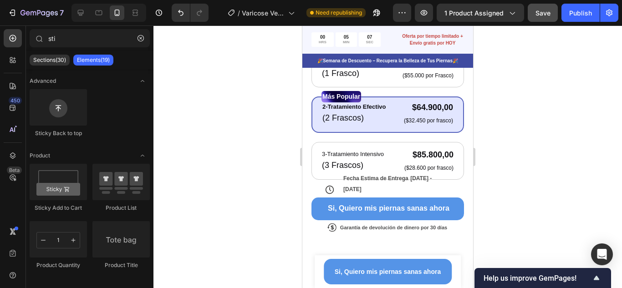
click at [532, 174] on div at bounding box center [388, 157] width 469 height 263
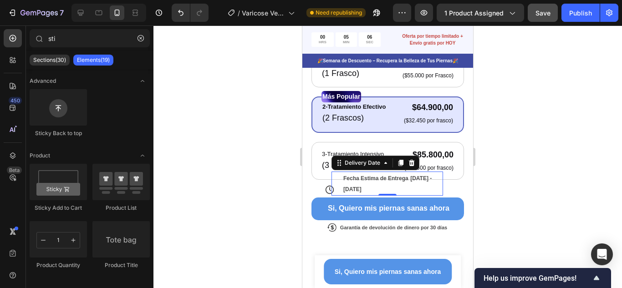
click at [408, 175] on span "Fecha Estima de Entrega" at bounding box center [375, 178] width 65 height 6
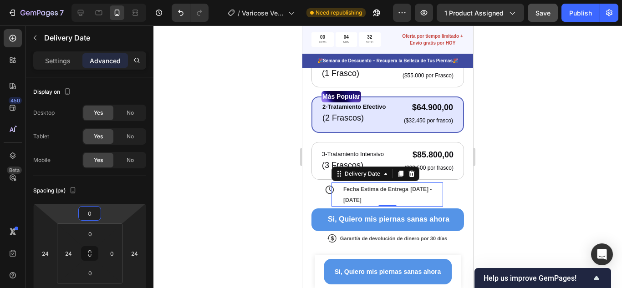
drag, startPoint x: 102, startPoint y: 212, endPoint x: 101, endPoint y: 206, distance: 5.5
click at [101, 0] on html "7 Version history / Varicose Veins Need republishing Preview 1 product assigned…" at bounding box center [311, 0] width 622 height 0
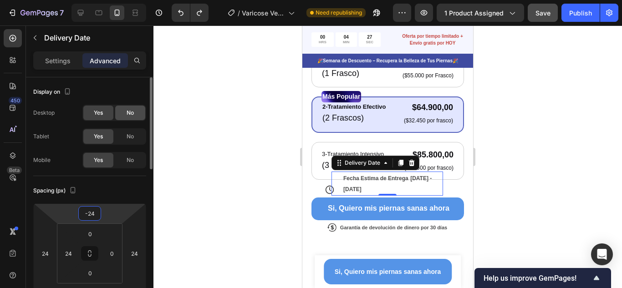
click at [124, 116] on div "No" at bounding box center [130, 113] width 30 height 15
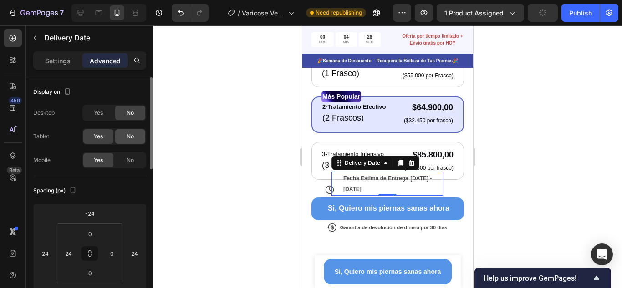
click at [129, 135] on span "No" at bounding box center [130, 137] width 7 height 8
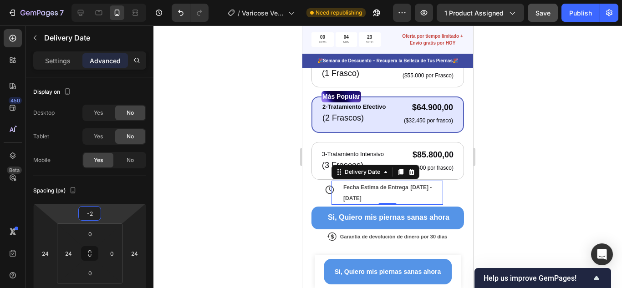
type input "0"
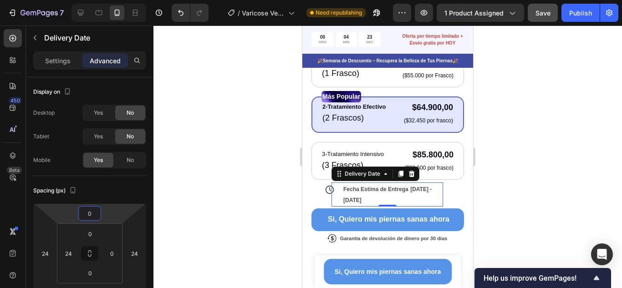
drag, startPoint x: 107, startPoint y: 214, endPoint x: 109, endPoint y: 208, distance: 5.9
click at [109, 0] on html "7 Version history / Varicose Veins Need republishing Preview 1 product assigned…" at bounding box center [311, 0] width 622 height 0
click at [69, 251] on input "24" at bounding box center [68, 254] width 14 height 14
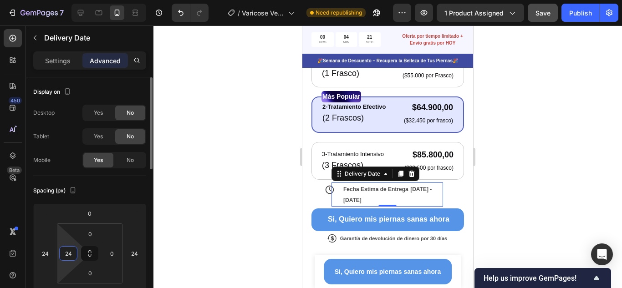
click at [69, 251] on input "24" at bounding box center [68, 254] width 14 height 14
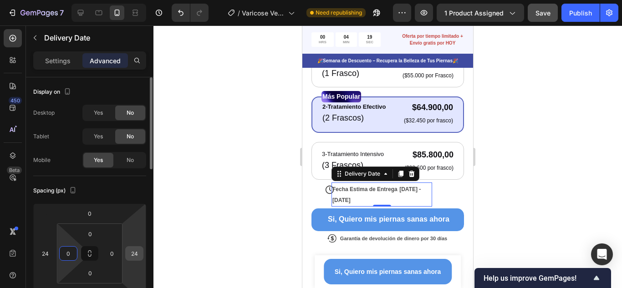
type input "0"
click at [137, 256] on input "24" at bounding box center [135, 254] width 14 height 14
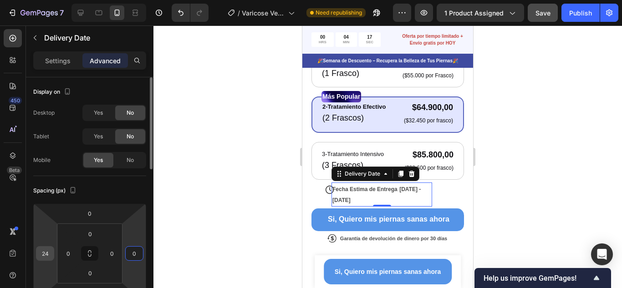
type input "0"
click at [48, 256] on input "24" at bounding box center [45, 254] width 14 height 14
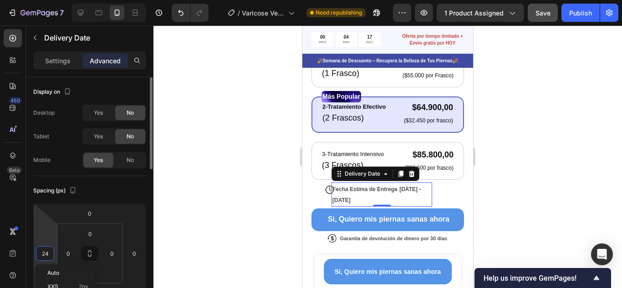
click at [48, 256] on input "24" at bounding box center [45, 254] width 14 height 14
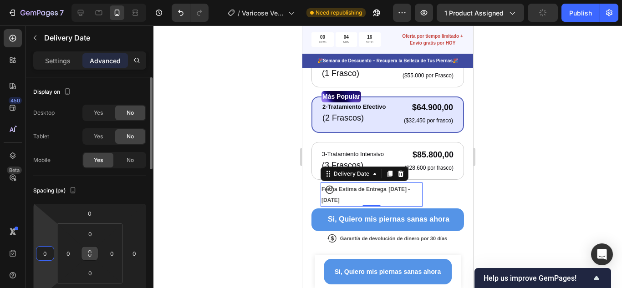
scroll to position [46, 0]
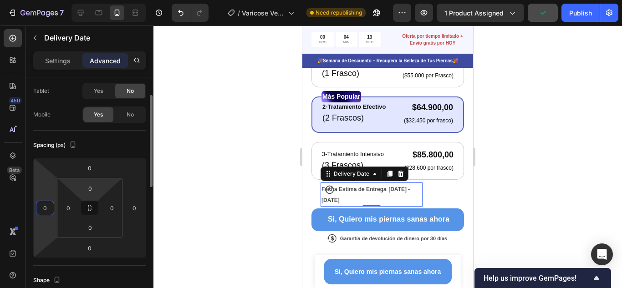
type input "0"
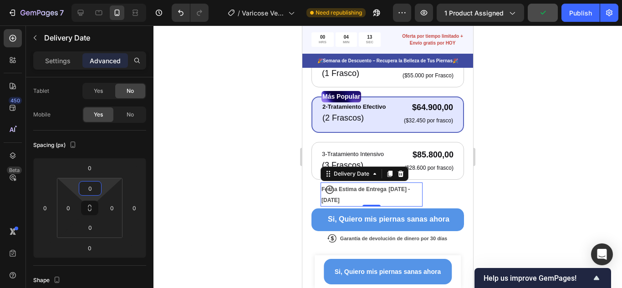
type input "0"
click at [102, 0] on html "7 Version history / Varicose Veins Need republishing Preview 1 product assigned…" at bounding box center [311, 0] width 622 height 0
click at [363, 186] on span "Fecha Estima de Entrega" at bounding box center [354, 189] width 65 height 6
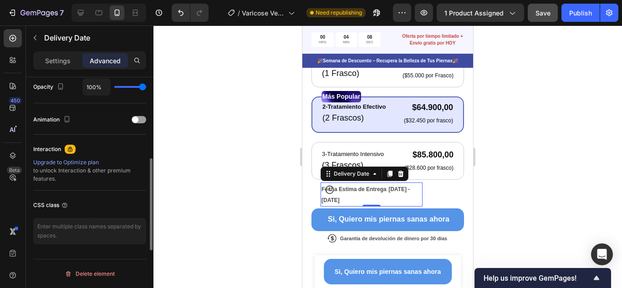
scroll to position [189, 0]
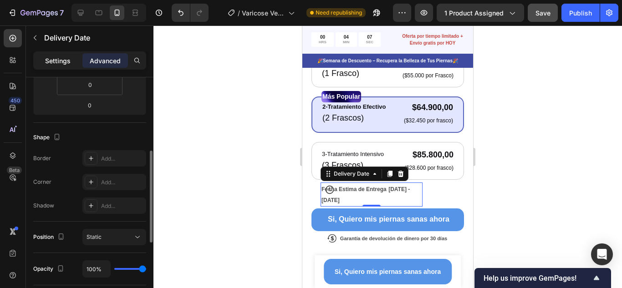
click at [70, 63] on p "Settings" at bounding box center [58, 61] width 26 height 10
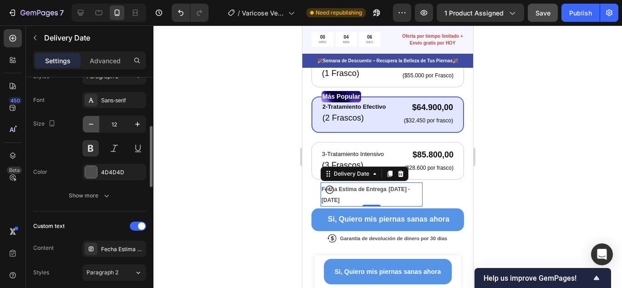
click at [92, 123] on icon "button" at bounding box center [91, 124] width 9 height 9
type input "10"
click at [110, 59] on p "Advanced" at bounding box center [105, 61] width 31 height 10
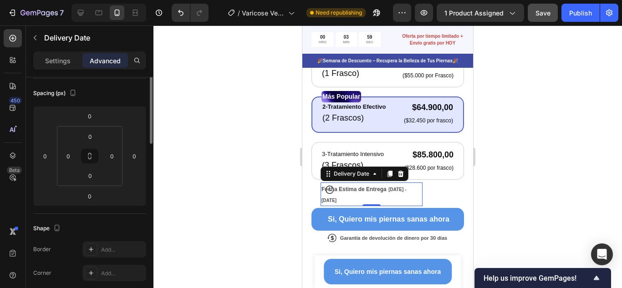
scroll to position [52, 0]
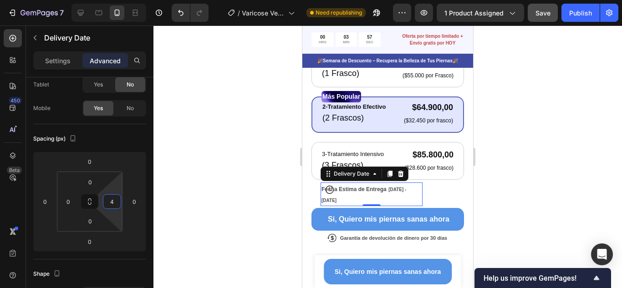
type input "0"
drag, startPoint x: 114, startPoint y: 191, endPoint x: 113, endPoint y: 198, distance: 7.0
click at [113, 0] on html "7 Version history / Varicose Veins Need republishing Preview 1 product assigned…" at bounding box center [311, 0] width 622 height 0
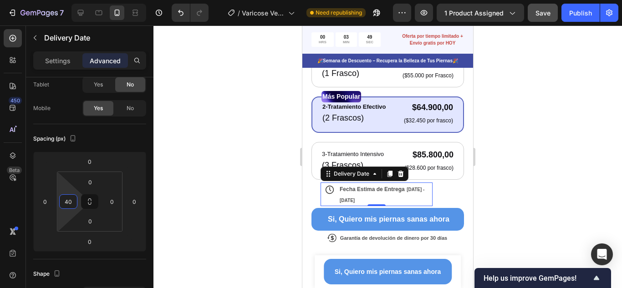
type input "38"
drag, startPoint x: 63, startPoint y: 192, endPoint x: 64, endPoint y: 183, distance: 8.8
click at [64, 0] on html "7 Version history / Varicose Veins Need republishing Preview 1 product assigned…" at bounding box center [311, 0] width 622 height 0
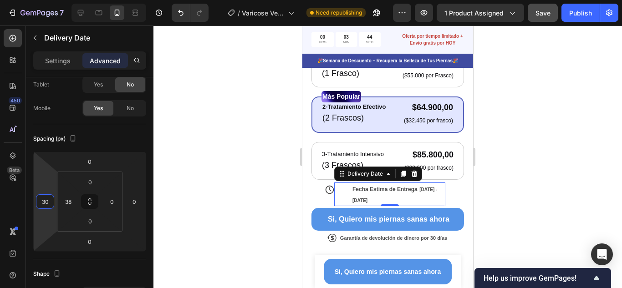
type input "32"
drag, startPoint x: 48, startPoint y: 190, endPoint x: 50, endPoint y: 183, distance: 7.4
click at [50, 0] on html "7 Version history / Varicose Veins Need republishing Preview 1 product assigned…" at bounding box center [311, 0] width 622 height 0
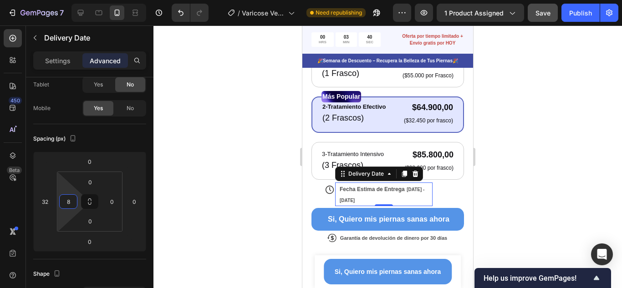
type input "10"
drag, startPoint x: 69, startPoint y: 188, endPoint x: 67, endPoint y: 194, distance: 6.6
click at [67, 0] on html "7 Version history / Varicose Veins Need republishing Preview 1 product assigned…" at bounding box center [311, 0] width 622 height 0
drag, startPoint x: 114, startPoint y: 194, endPoint x: 115, endPoint y: 206, distance: 11.9
click at [115, 0] on html "7 Version history / Varicose Veins Need republishing Preview 1 product assigned…" at bounding box center [311, 0] width 622 height 0
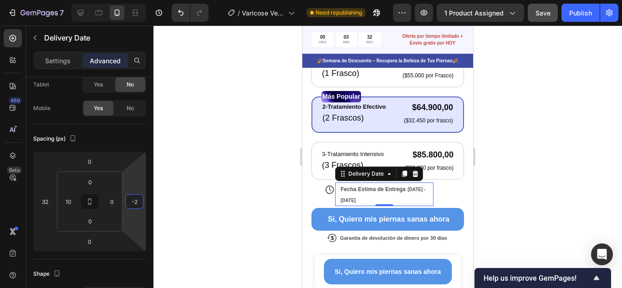
type input "-4"
drag, startPoint x: 137, startPoint y: 189, endPoint x: 131, endPoint y: 190, distance: 6.0
click at [131, 0] on html "7 Version history / Varicose Veins Need republishing Preview 1 product assigned…" at bounding box center [311, 0] width 622 height 0
type input "0"
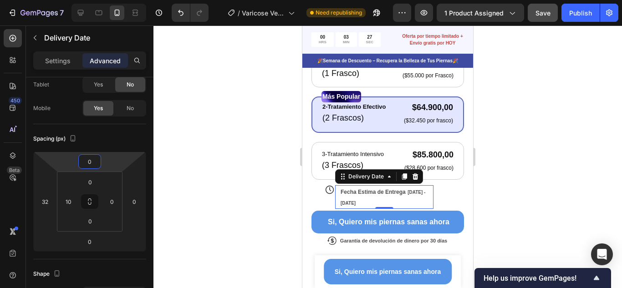
type input "-2"
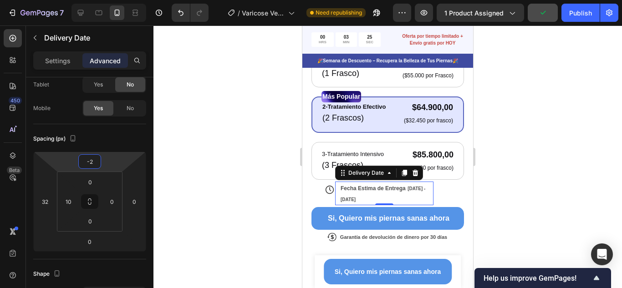
click at [116, 0] on html "7 Version history / Varicose Veins Need republishing Preview 1 product assigned…" at bounding box center [311, 0] width 622 height 0
click at [419, 192] on div "Fecha Estima de Entrega [DATE] - [DATE]" at bounding box center [387, 194] width 94 height 24
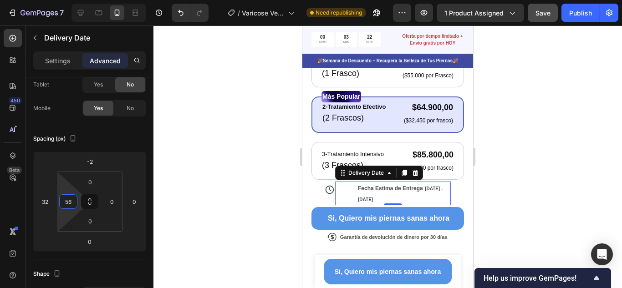
type input "60"
drag, startPoint x: 64, startPoint y: 189, endPoint x: 65, endPoint y: 178, distance: 11.5
click at [65, 0] on html "7 Version history / Varicose Veins Need republishing Preview 1 product assigned…" at bounding box center [311, 0] width 622 height 0
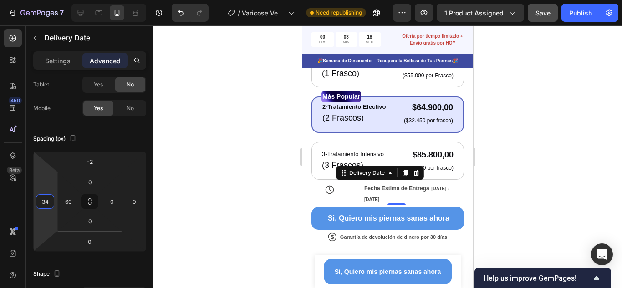
type input "38"
click at [51, 0] on html "7 Version history / Varicose Veins Need republishing Preview 1 product assigned…" at bounding box center [311, 0] width 622 height 0
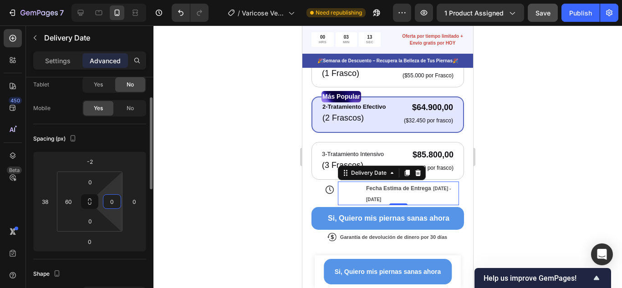
drag, startPoint x: 118, startPoint y: 190, endPoint x: 118, endPoint y: 220, distance: 29.2
click at [118, 0] on html "7 Version history / Varicose Veins Need republishing Preview 1 product assigned…" at bounding box center [311, 0] width 622 height 0
drag, startPoint x: 119, startPoint y: 218, endPoint x: 121, endPoint y: 205, distance: 13.3
click at [121, 0] on html "7 Version history / Varicose Veins Need republishing Preview 1 product assigned…" at bounding box center [311, 0] width 622 height 0
click at [118, 0] on html "7 Version history / Varicose Veins Need republishing Preview 1 product assigned…" at bounding box center [311, 0] width 622 height 0
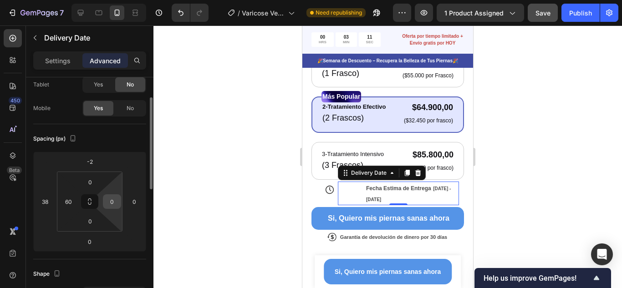
click at [112, 202] on input "0" at bounding box center [112, 202] width 14 height 14
drag, startPoint x: 116, startPoint y: 201, endPoint x: 107, endPoint y: 203, distance: 8.8
click at [108, 202] on input "0" at bounding box center [112, 202] width 14 height 14
click at [117, 0] on html "7 Version history / Varicose Veins Need republishing Preview 1 product assigned…" at bounding box center [311, 0] width 622 height 0
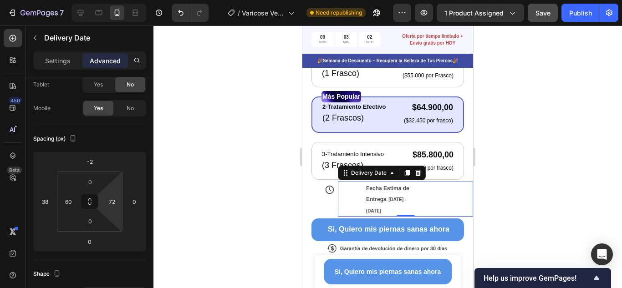
type input "70"
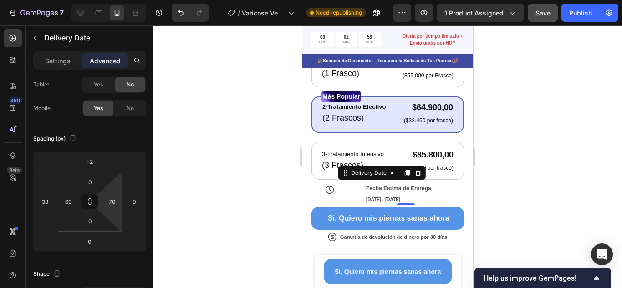
drag, startPoint x: 118, startPoint y: 189, endPoint x: 118, endPoint y: 176, distance: 12.8
click at [118, 0] on html "7 Version history / Varicose Veins Need republishing Preview 1 product assigned…" at bounding box center [311, 0] width 622 height 0
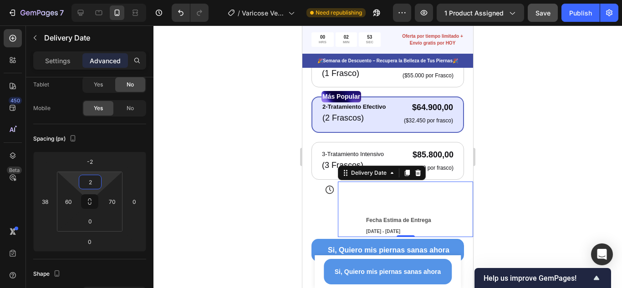
type input "0"
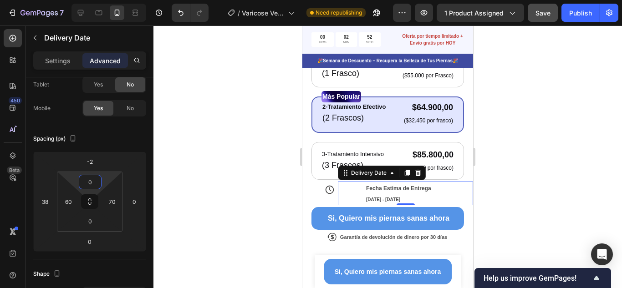
drag, startPoint x: 109, startPoint y: 179, endPoint x: 106, endPoint y: 188, distance: 9.1
click at [106, 0] on html "7 Version history / Varicose Veins Need republishing Preview 1 product assigned…" at bounding box center [311, 0] width 622 height 0
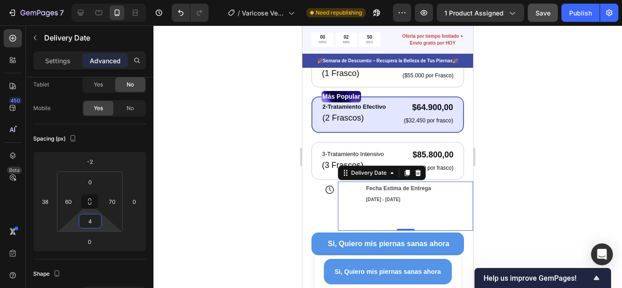
type input "0"
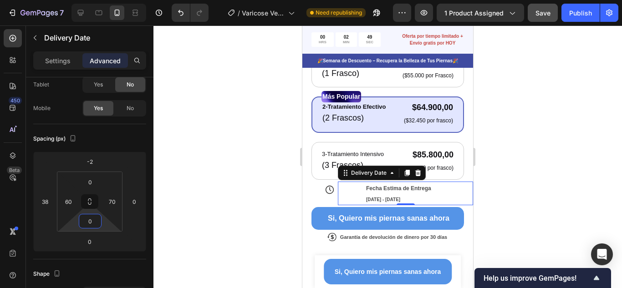
drag, startPoint x: 104, startPoint y: 222, endPoint x: 102, endPoint y: 230, distance: 7.9
click at [102, 0] on html "7 Version history / Varicose Veins Need republishing Preview 1 product assigned…" at bounding box center [311, 0] width 622 height 0
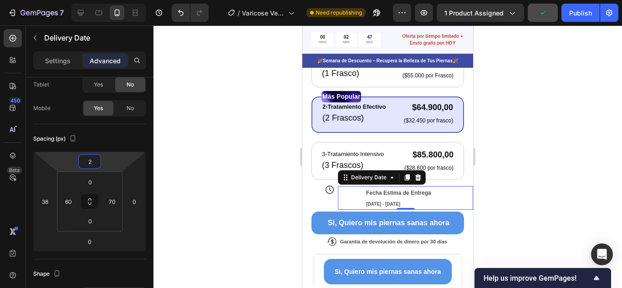
type input "0"
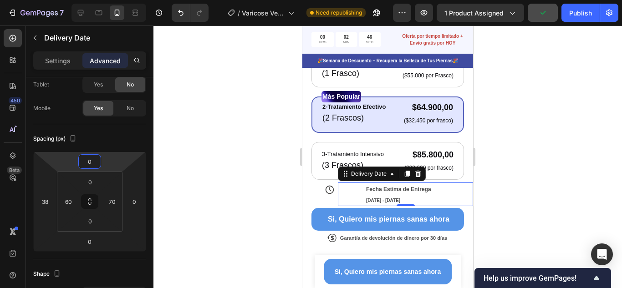
click at [104, 0] on html "7 Version history / Varicose Veins Need republishing Preview 1 product assigned…" at bounding box center [311, 0] width 622 height 0
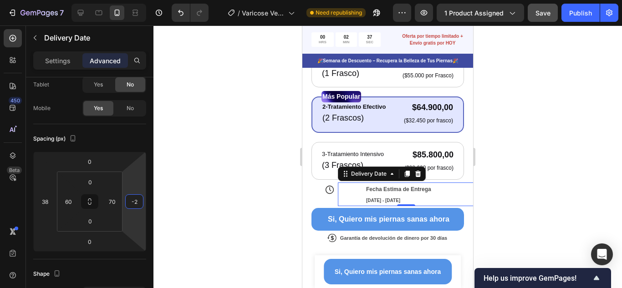
type input "0"
drag, startPoint x: 132, startPoint y: 186, endPoint x: 139, endPoint y: 186, distance: 7.3
click at [139, 0] on html "7 Version history / Varicose Veins Need republishing Preview 1 product assigned…" at bounding box center [311, 0] width 622 height 0
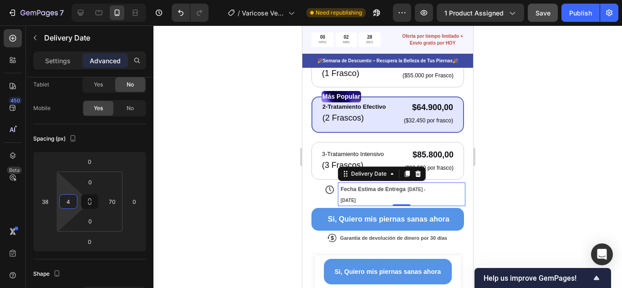
type input "0"
drag, startPoint x: 65, startPoint y: 190, endPoint x: 65, endPoint y: 204, distance: 14.1
click at [65, 0] on html "7 Version history / Varicose Veins Need republishing Preview 1 product assigned…" at bounding box center [311, 0] width 622 height 0
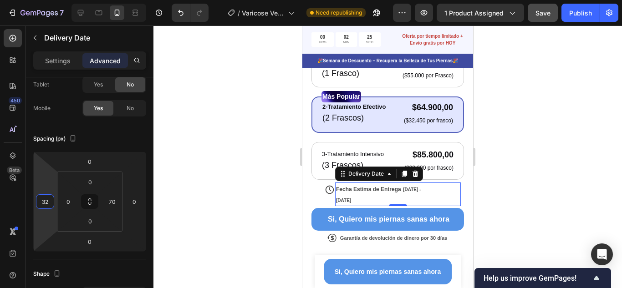
type input "34"
click at [50, 0] on html "7 Version history / Varicose Veins Need republishing Preview 1 product assigned…" at bounding box center [311, 0] width 622 height 0
click at [63, 65] on p "Settings" at bounding box center [58, 61] width 26 height 10
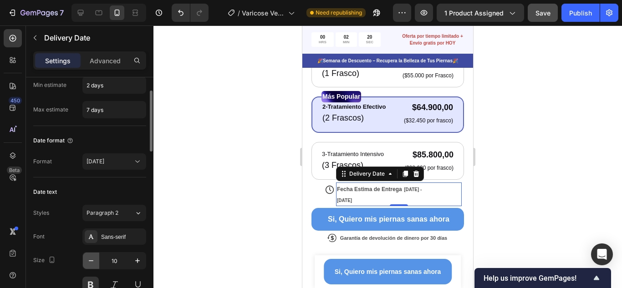
click at [91, 259] on icon "button" at bounding box center [91, 260] width 9 height 9
click at [134, 262] on icon "button" at bounding box center [137, 260] width 9 height 9
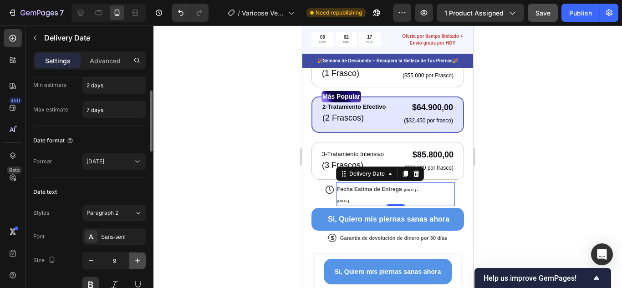
click at [134, 262] on icon "button" at bounding box center [137, 260] width 9 height 9
click at [88, 260] on icon "button" at bounding box center [91, 260] width 9 height 9
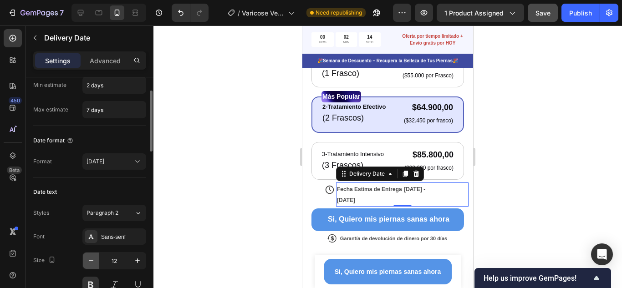
click at [88, 260] on icon "button" at bounding box center [91, 260] width 9 height 9
type input "11"
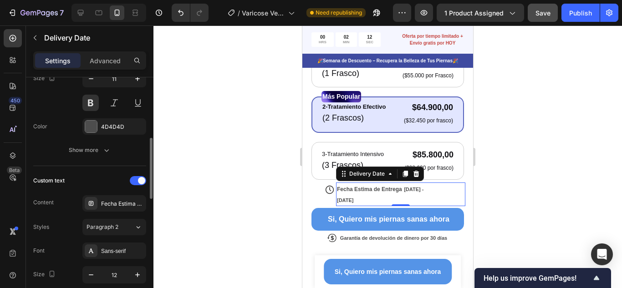
scroll to position [325, 0]
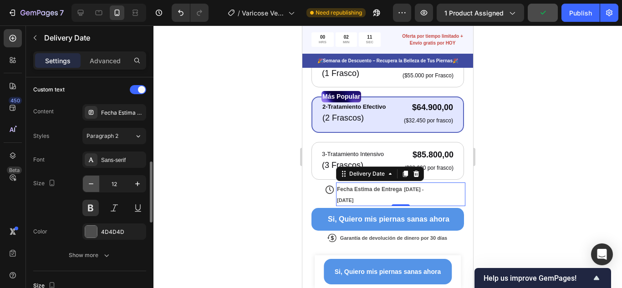
click at [89, 184] on icon "button" at bounding box center [91, 183] width 9 height 9
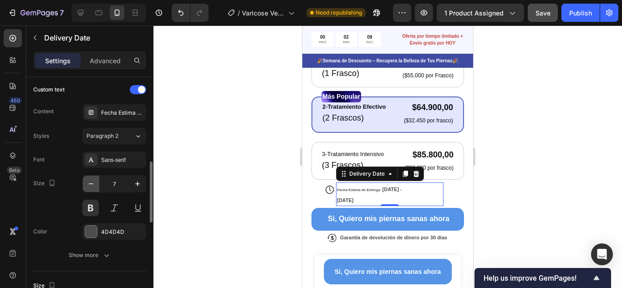
click at [89, 184] on icon "button" at bounding box center [91, 183] width 9 height 9
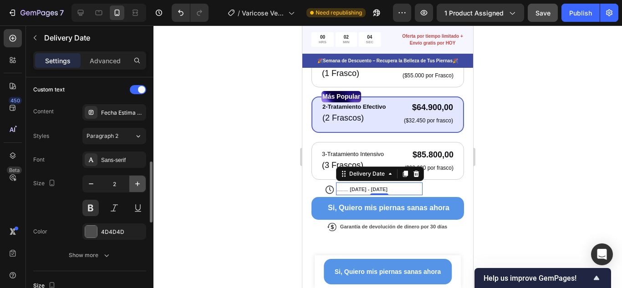
click at [133, 184] on icon "button" at bounding box center [137, 183] width 9 height 9
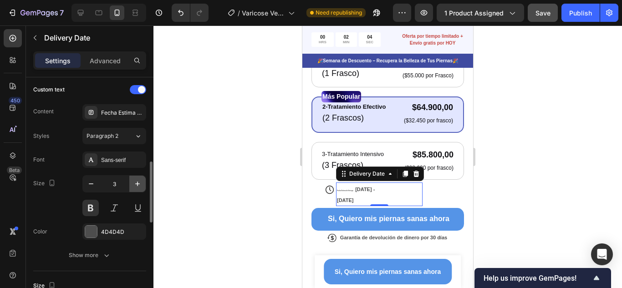
click at [133, 184] on icon "button" at bounding box center [137, 183] width 9 height 9
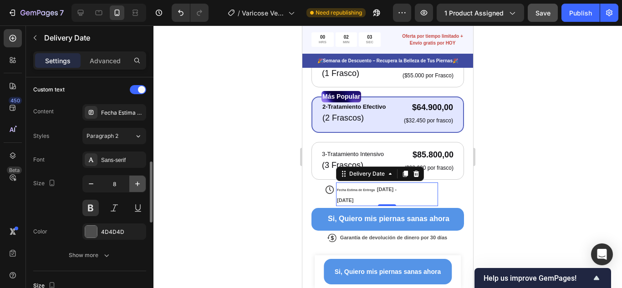
click at [133, 184] on icon "button" at bounding box center [137, 183] width 9 height 9
type input "11"
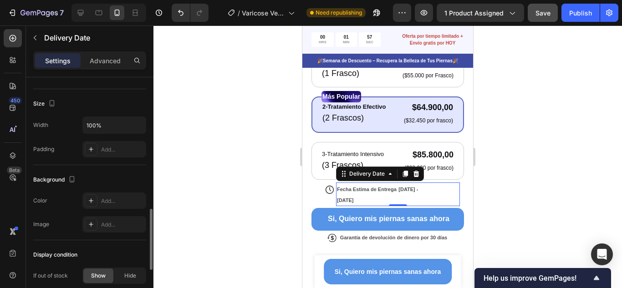
scroll to position [677, 0]
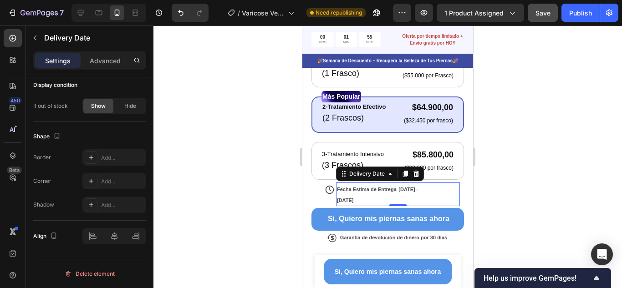
click at [435, 189] on div "Fecha Estima de Entrega Sep 28 - Oct 03 Delivery Date 0" at bounding box center [398, 195] width 124 height 24
click at [377, 187] on span "Fecha Estima de Entrega" at bounding box center [367, 189] width 60 height 5
click at [353, 187] on span "Fecha Estima de Entrega" at bounding box center [367, 189] width 60 height 5
click at [428, 189] on div "Fecha Estima de Entrega Sep 28 - Oct 03 Delivery Date 0" at bounding box center [398, 195] width 124 height 24
click at [387, 170] on icon at bounding box center [390, 173] width 7 height 7
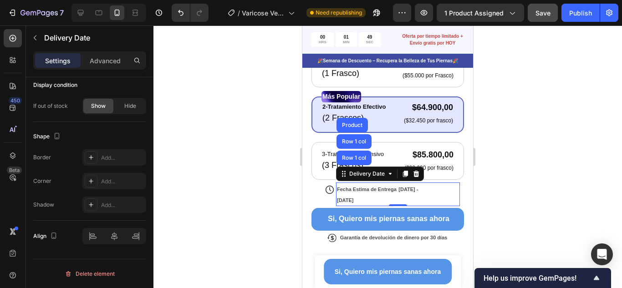
click at [439, 193] on div "Fecha Estima de Entrega Sep 28 - Oct 03 Delivery Date Row 1 col Row 1 col Produ…" at bounding box center [398, 195] width 124 height 24
click at [510, 208] on div at bounding box center [388, 157] width 469 height 263
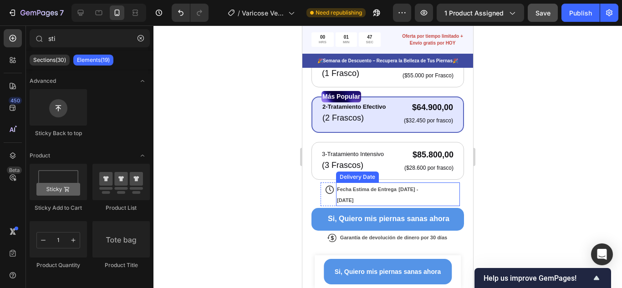
click at [387, 187] on span "Fecha Estima de Entrega" at bounding box center [367, 189] width 60 height 5
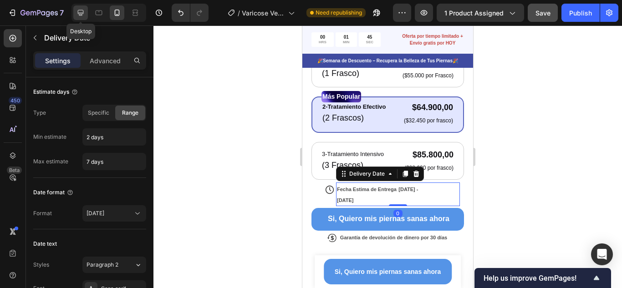
click at [84, 15] on icon at bounding box center [80, 12] width 9 height 9
type input "14"
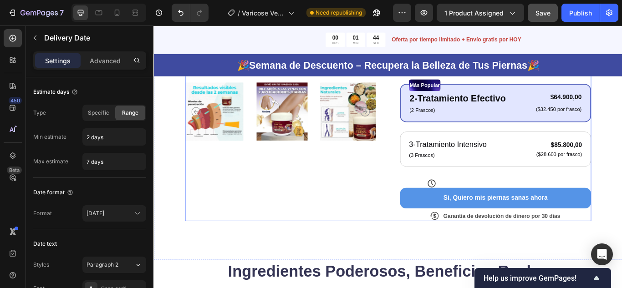
scroll to position [285, 0]
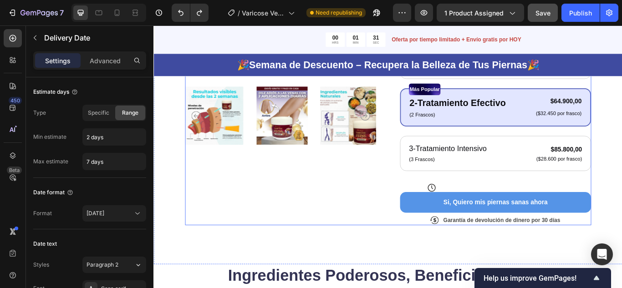
click at [258, 200] on div "Product Images" at bounding box center [301, 57] width 223 height 404
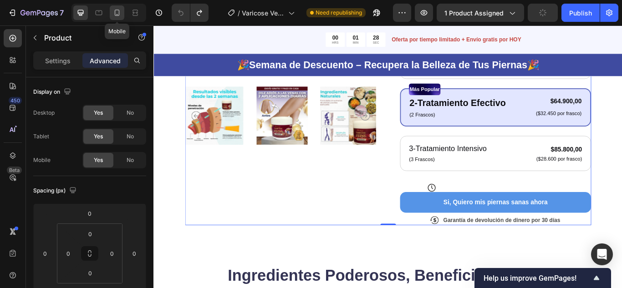
click at [116, 13] on icon at bounding box center [117, 12] width 9 height 9
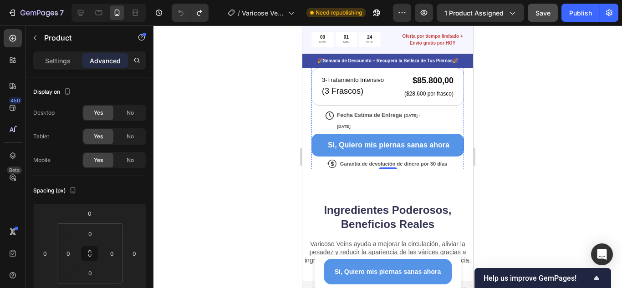
scroll to position [410, 0]
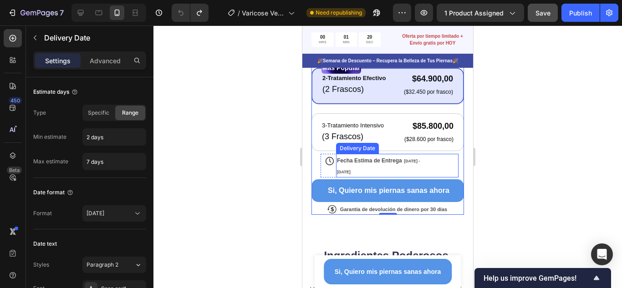
click at [402, 164] on div "Fecha Estima de Entrega Sep 28 - Oct 03" at bounding box center [381, 166] width 91 height 24
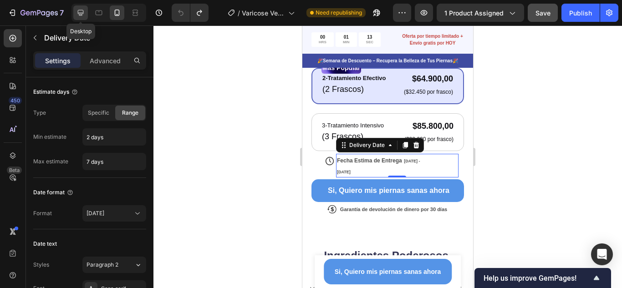
click at [80, 11] on icon at bounding box center [80, 12] width 9 height 9
type input "14"
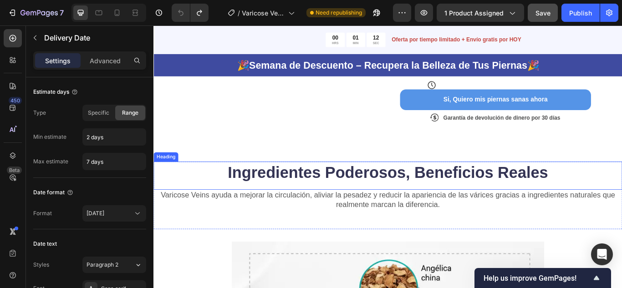
scroll to position [314, 0]
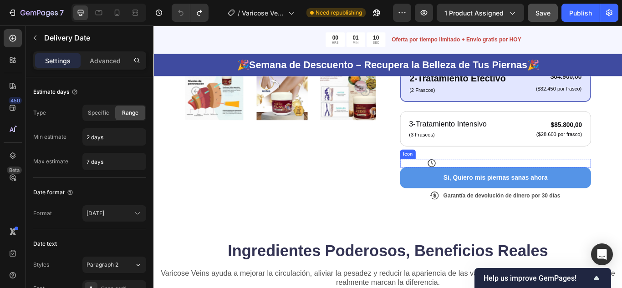
click at [527, 185] on div "Icon" at bounding box center [552, 186] width 223 height 10
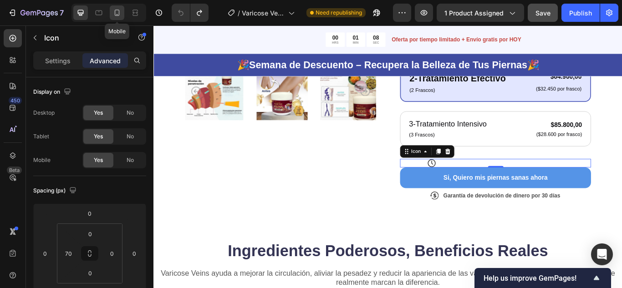
click at [116, 13] on icon at bounding box center [117, 12] width 9 height 9
type input "14"
type input "-20"
type input "174"
type input "30"
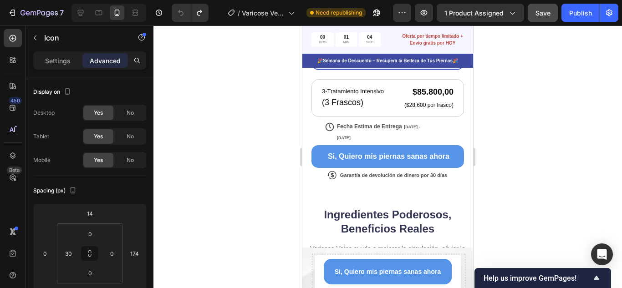
scroll to position [423, 0]
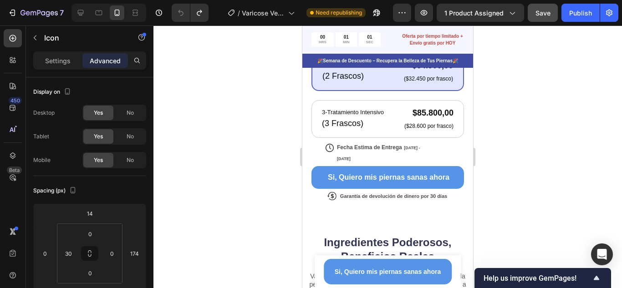
click at [545, 143] on div at bounding box center [388, 157] width 469 height 263
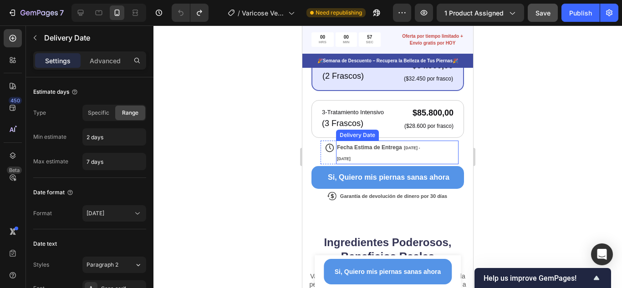
click at [400, 145] on div "Fecha Estima de Entrega Sep 28 - Oct 03" at bounding box center [381, 153] width 91 height 24
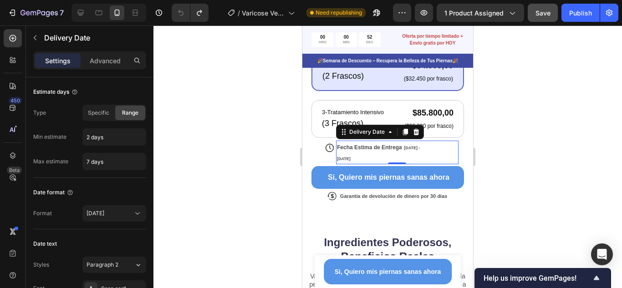
click at [429, 151] on div "Fecha Estima de Entrega Sep 28 - Oct 03 Delivery Date 0" at bounding box center [397, 153] width 123 height 24
drag, startPoint x: 393, startPoint y: 156, endPoint x: 394, endPoint y: 143, distance: 12.8
click at [394, 143] on div "Fecha Estima de Entrega Sep 28 - Oct 03 Delivery Date 0" at bounding box center [397, 153] width 123 height 24
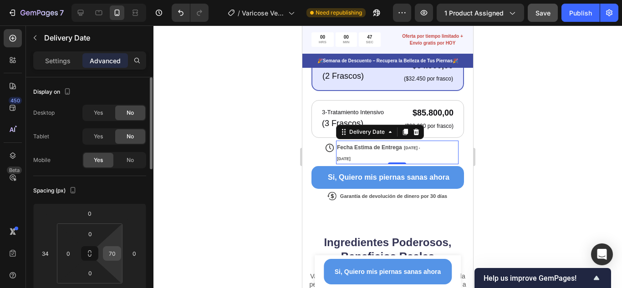
click at [110, 251] on input "70" at bounding box center [112, 254] width 14 height 14
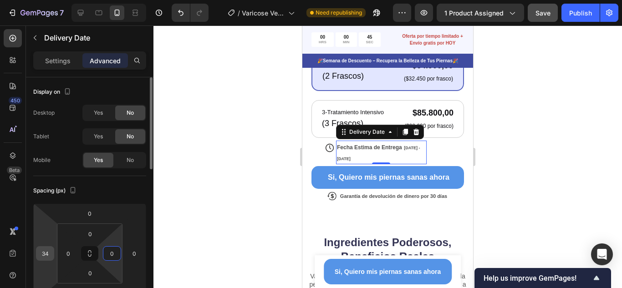
type input "0"
click at [42, 255] on input "34" at bounding box center [45, 254] width 14 height 14
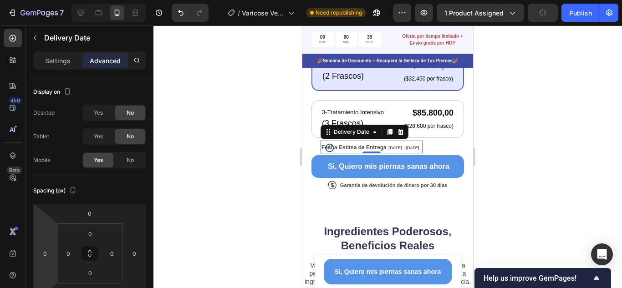
click at [47, 0] on html "7 Version history / Varicose Veins Need republishing Preview 1 product assigned…" at bounding box center [311, 0] width 622 height 0
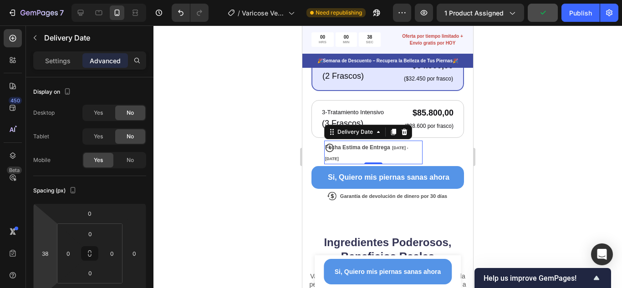
type input "44"
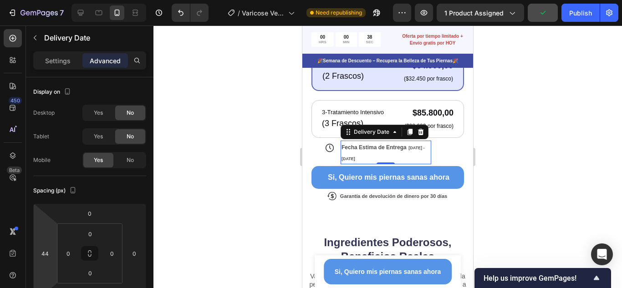
drag, startPoint x: 47, startPoint y: 234, endPoint x: 51, endPoint y: 224, distance: 10.5
click at [51, 0] on html "7 Version history / Varicose Veins Need republishing Preview 1 product assigned…" at bounding box center [311, 0] width 622 height 0
click at [329, 143] on div "Fecha Estima de Entrega Sep 28 - Oct 03 Delivery Date 0" at bounding box center [376, 153] width 111 height 24
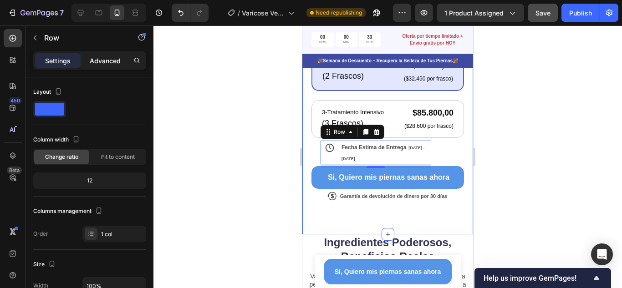
click at [115, 65] on p "Advanced" at bounding box center [105, 61] width 31 height 10
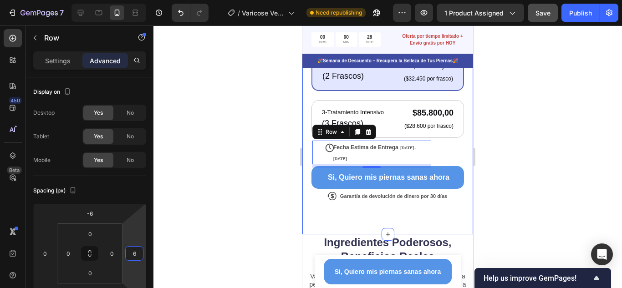
type input "10"
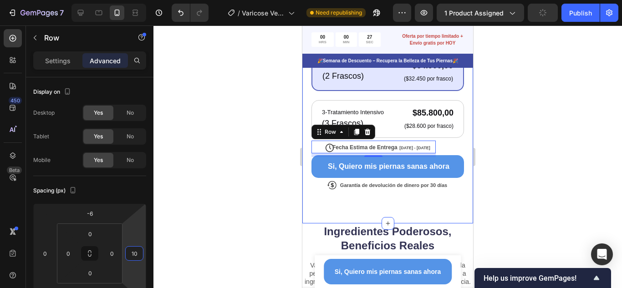
drag, startPoint x: 138, startPoint y: 245, endPoint x: 138, endPoint y: 238, distance: 6.8
click at [138, 0] on html "7 Version history / Varicose Veins Need republishing Preview 1 product assigned…" at bounding box center [311, 0] width 622 height 0
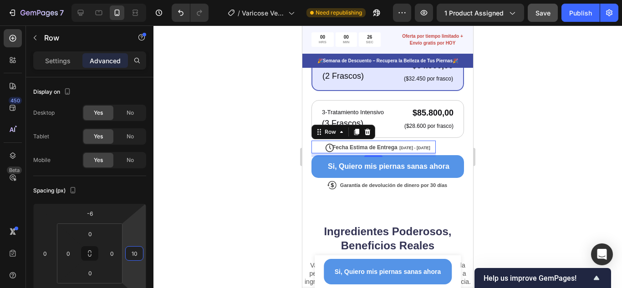
click at [514, 201] on div at bounding box center [388, 157] width 469 height 263
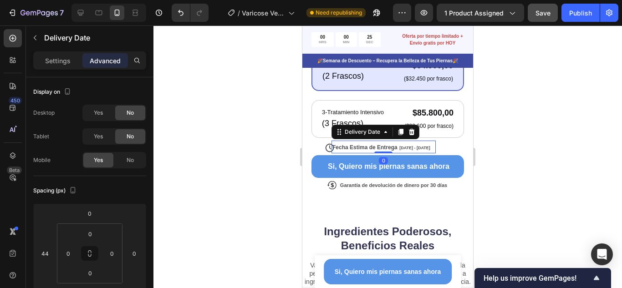
click at [349, 144] on span "Fecha Estima de Entrega" at bounding box center [365, 147] width 65 height 6
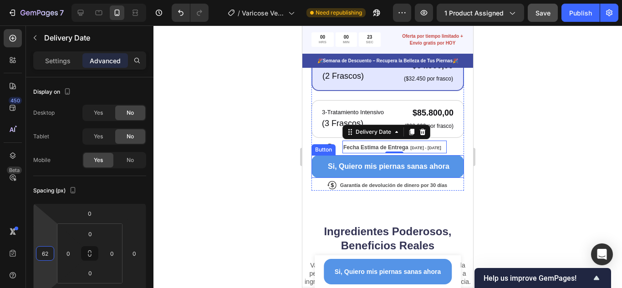
type input "60"
click at [53, 0] on html "7 Version history / Varicose Veins Need republishing Preview 1 product assigned…" at bounding box center [311, 0] width 622 height 0
click at [536, 194] on div at bounding box center [388, 157] width 469 height 263
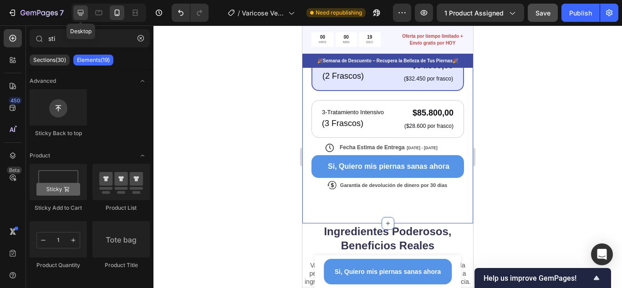
click at [78, 10] on icon at bounding box center [80, 12] width 9 height 9
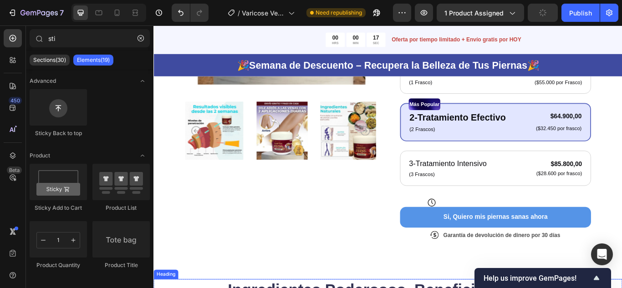
scroll to position [313, 0]
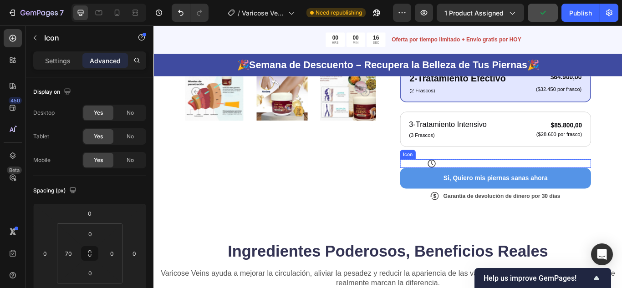
click at [506, 186] on div "Icon" at bounding box center [552, 187] width 223 height 10
click at [116, 12] on icon at bounding box center [117, 12] width 9 height 9
type input "14"
type input "-20"
type input "174"
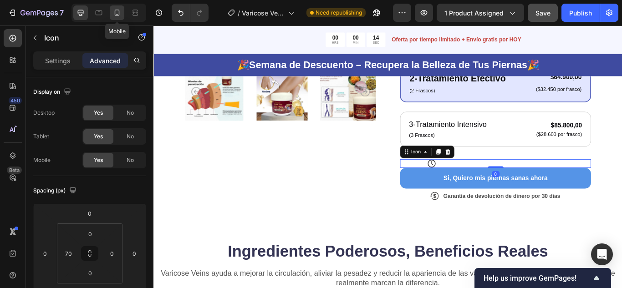
type input "30"
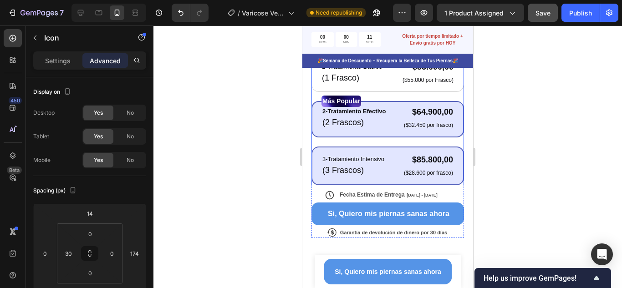
scroll to position [378, 0]
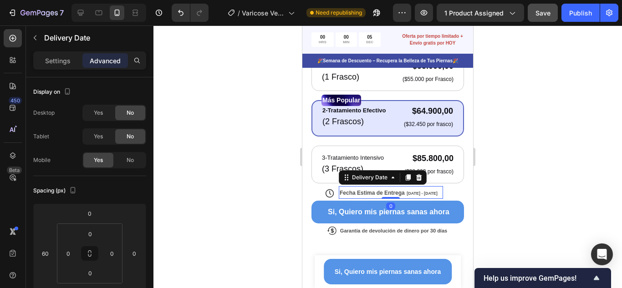
click at [420, 191] on span "[DATE] - [DATE]" at bounding box center [422, 193] width 31 height 5
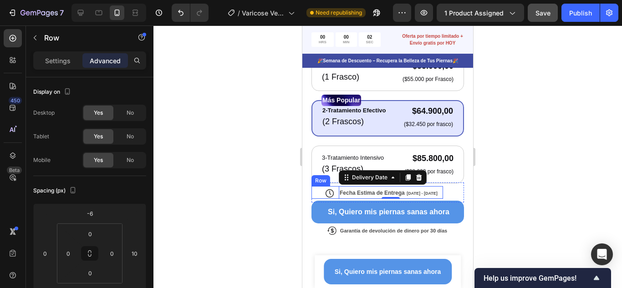
click at [318, 187] on div "Fecha Estima de Entrega Sep 28 - Oct 03 Delivery Date 0" at bounding box center [378, 192] width 132 height 13
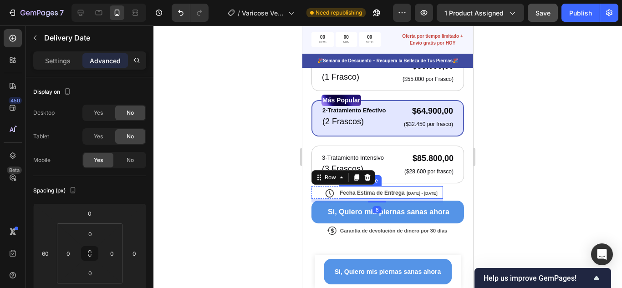
click at [404, 190] on span "Fecha Estima de Entrega" at bounding box center [372, 193] width 65 height 6
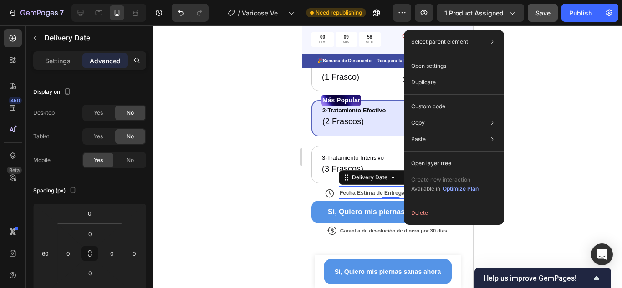
click at [390, 190] on span "Fecha Estima de Entrega" at bounding box center [372, 193] width 65 height 6
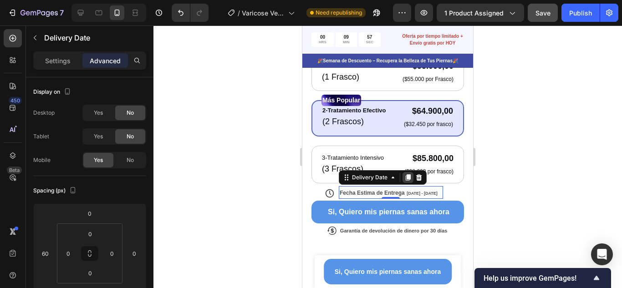
click at [408, 174] on icon at bounding box center [408, 177] width 5 height 6
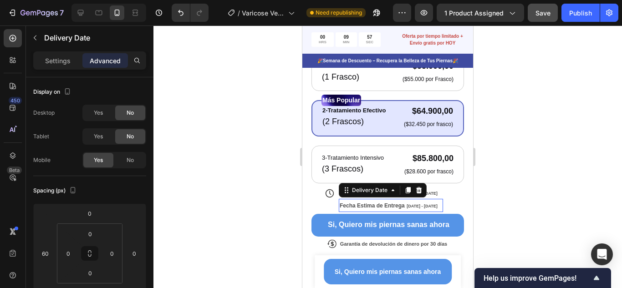
scroll to position [371, 0]
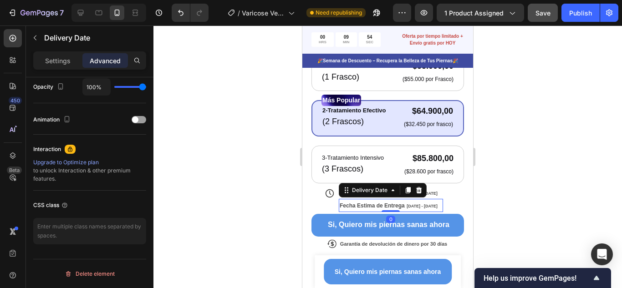
click at [494, 189] on div at bounding box center [388, 157] width 469 height 263
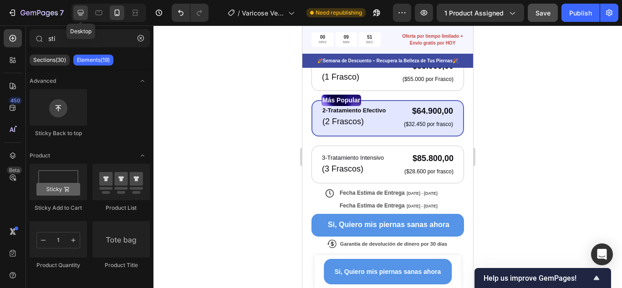
click at [78, 10] on icon at bounding box center [80, 12] width 9 height 9
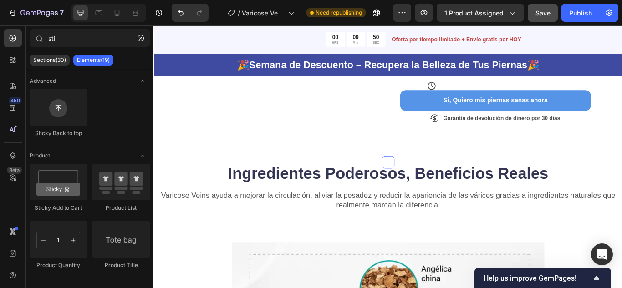
scroll to position [358, 0]
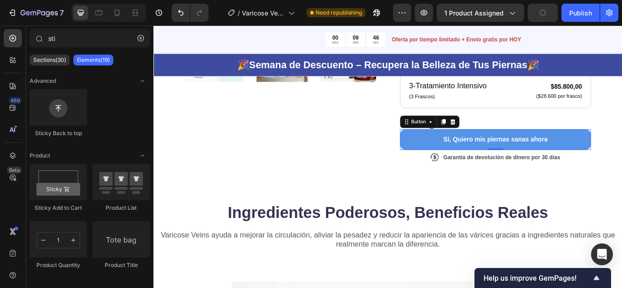
click at [446, 153] on button "Si, Quiero mis piernas sanas ahora" at bounding box center [552, 159] width 223 height 24
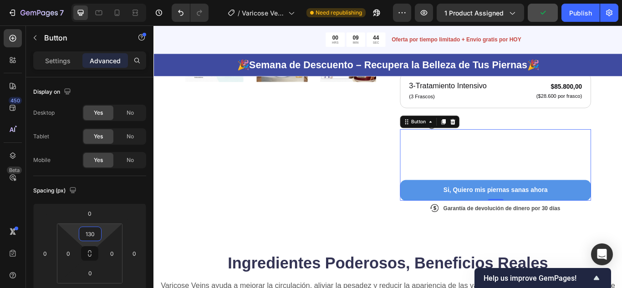
drag, startPoint x: 108, startPoint y: 230, endPoint x: 112, endPoint y: 200, distance: 29.8
click at [112, 0] on html "7 Version history / Varicose Veins Need republishing Preview 1 product assigned…" at bounding box center [311, 0] width 622 height 0
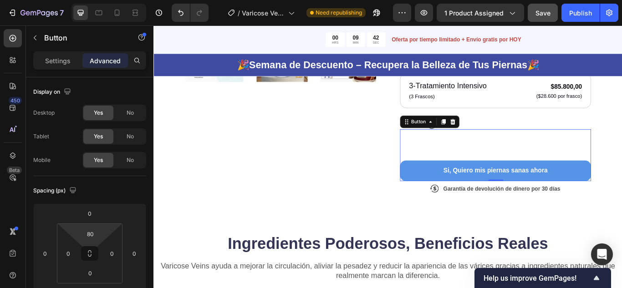
drag, startPoint x: 107, startPoint y: 230, endPoint x: 105, endPoint y: 241, distance: 11.5
click at [105, 0] on html "7 Version history / Varicose Veins Need republishing Preview 1 product assigned…" at bounding box center [311, 0] width 622 height 0
click at [88, 230] on input "80" at bounding box center [90, 234] width 18 height 14
click at [95, 233] on input "080" at bounding box center [90, 234] width 18 height 14
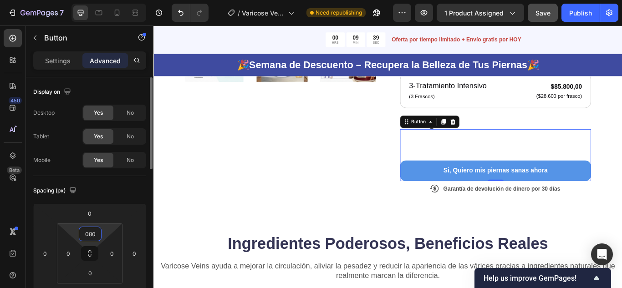
click at [95, 233] on input "080" at bounding box center [90, 234] width 18 height 14
click at [108, 190] on div "Spacing (px)" at bounding box center [89, 191] width 113 height 15
click at [91, 234] on input "080" at bounding box center [90, 234] width 18 height 14
type input "0"
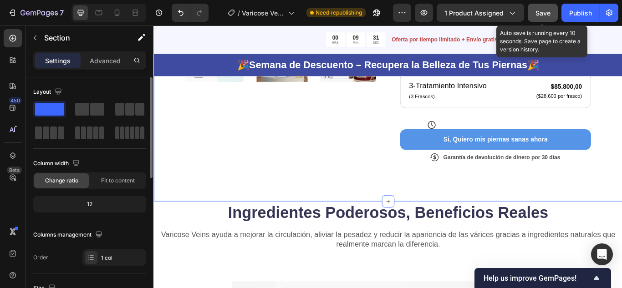
click at [544, 15] on span "Save" at bounding box center [543, 13] width 15 height 8
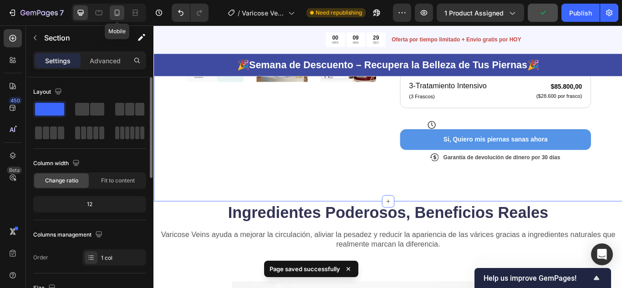
click at [117, 13] on icon at bounding box center [117, 12] width 9 height 9
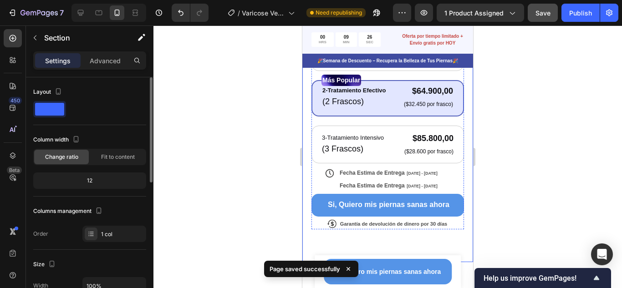
scroll to position [410, 0]
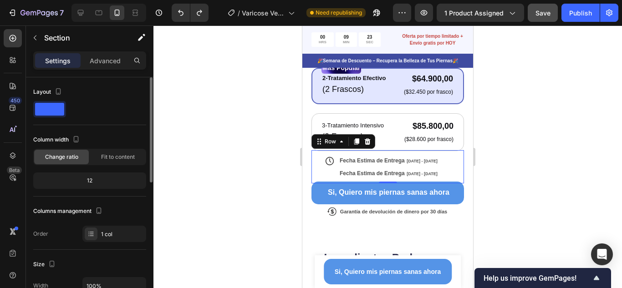
click at [450, 166] on div "Icon Fecha Estima de Entrega Sep 28 - Oct 03 Delivery Date Fecha Estima de Entr…" at bounding box center [388, 166] width 153 height 33
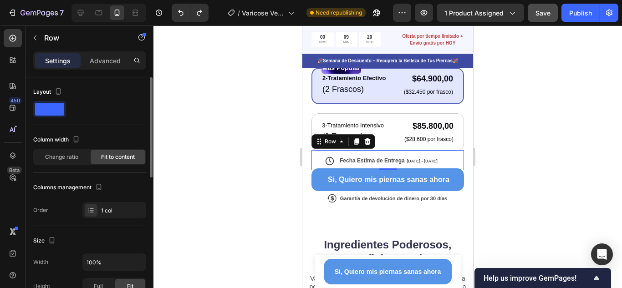
click at [507, 156] on div at bounding box center [388, 157] width 469 height 263
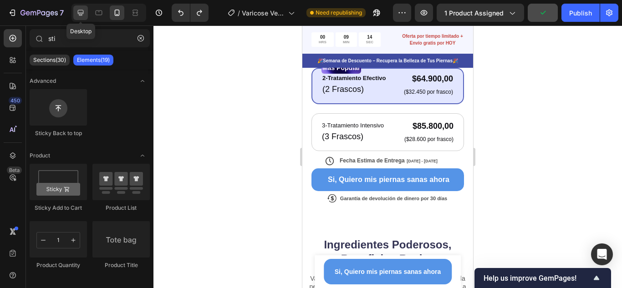
click at [79, 11] on icon at bounding box center [80, 12] width 9 height 9
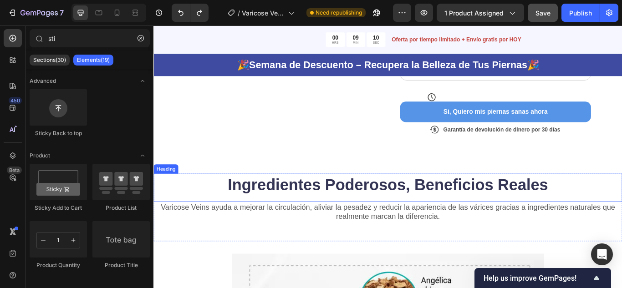
scroll to position [346, 0]
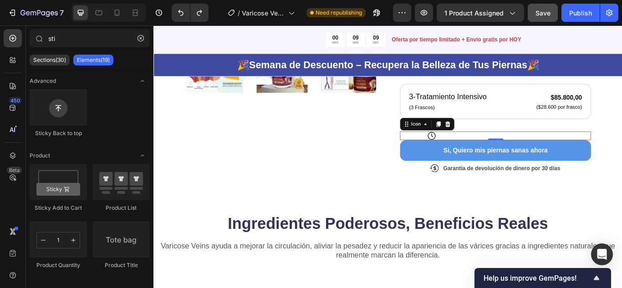
click at [475, 152] on icon at bounding box center [478, 154] width 10 height 10
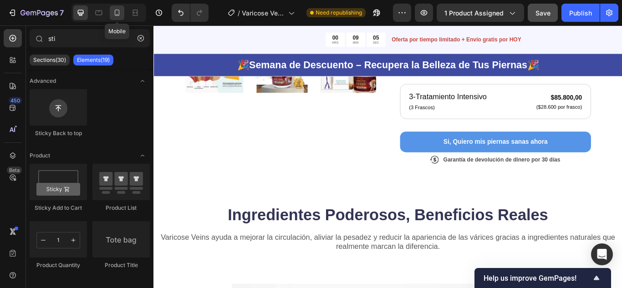
click at [118, 11] on icon at bounding box center [117, 12] width 9 height 9
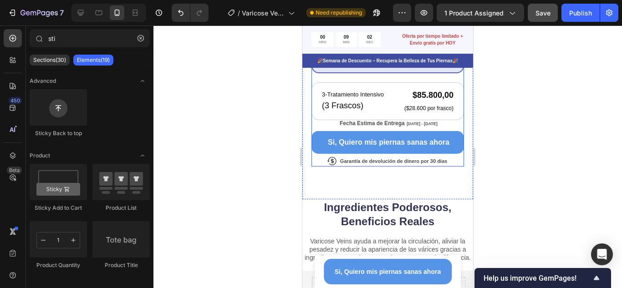
scroll to position [440, 0]
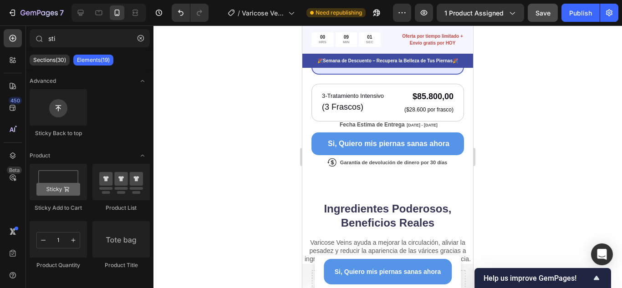
click at [489, 134] on div at bounding box center [388, 157] width 469 height 263
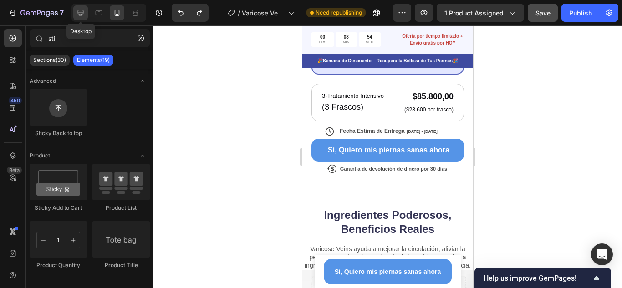
click at [79, 15] on icon at bounding box center [81, 13] width 6 height 6
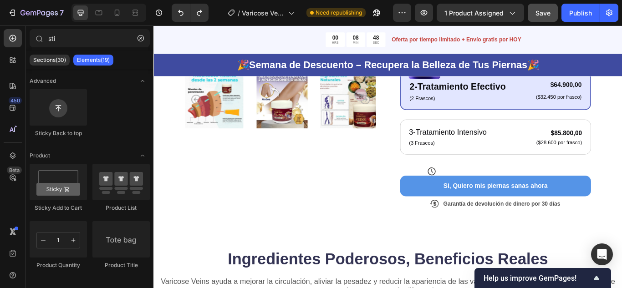
scroll to position [284, 0]
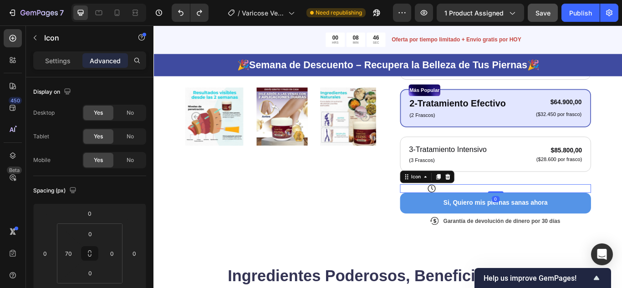
click at [522, 218] on div "Icon 0" at bounding box center [552, 216] width 223 height 10
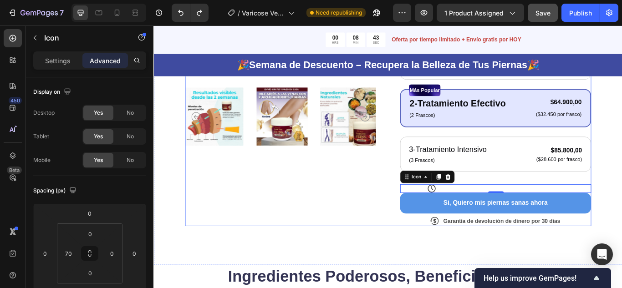
click at [522, 207] on div "Icon Icon Icon Icon Icon Icon List + 122,000 Personas ya la usan Text Block Row…" at bounding box center [552, 58] width 223 height 404
click at [622, 218] on div "Icon" at bounding box center [552, 216] width 223 height 10
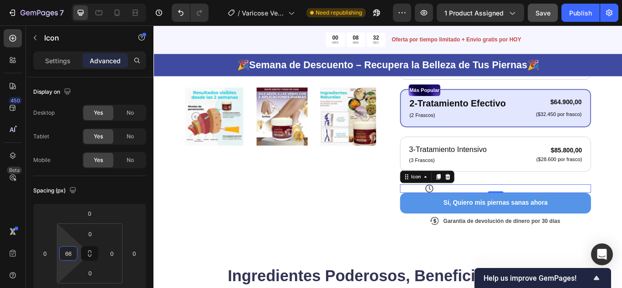
type input "70"
click at [66, 0] on html "7 Version history / Varicose Veins Need republishing Preview 1 product assigned…" at bounding box center [311, 0] width 622 height 0
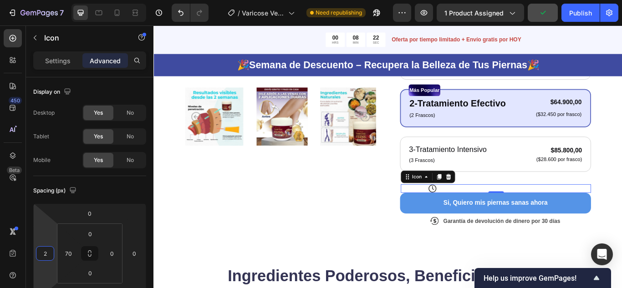
type input "0"
click at [49, 0] on html "7 Version history / Varicose Veins Need republishing Preview 1 product assigned…" at bounding box center [311, 0] width 622 height 0
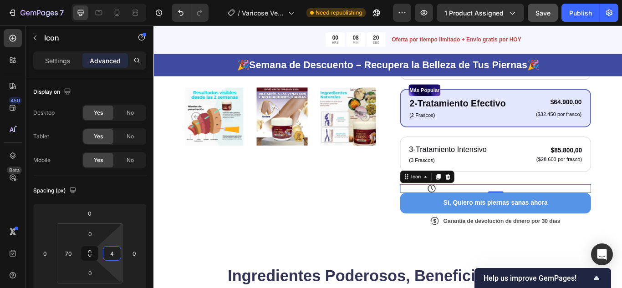
type input "0"
drag, startPoint x: 113, startPoint y: 243, endPoint x: 115, endPoint y: 269, distance: 26.6
click at [115, 0] on html "7 Version history / Varicose Veins Need republishing Preview 1 product assigned…" at bounding box center [311, 0] width 622 height 0
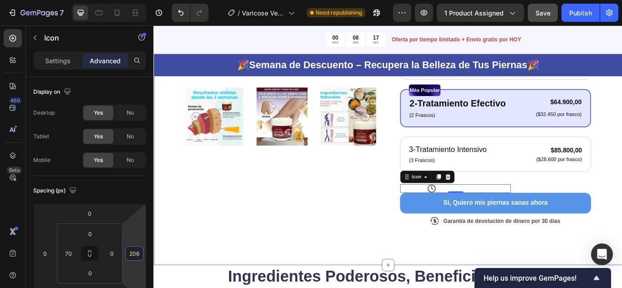
drag, startPoint x: 292, startPoint y: 261, endPoint x: 168, endPoint y: 194, distance: 140.6
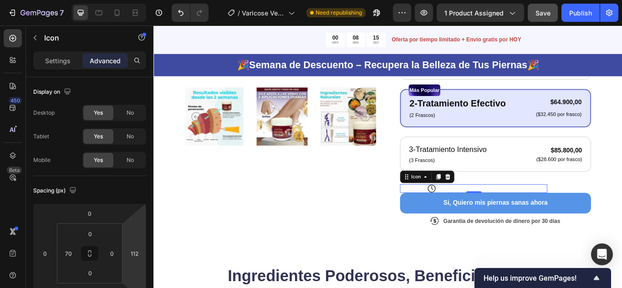
click at [140, 0] on html "7 Version history / Varicose Veins Need republishing Preview 1 product assigned…" at bounding box center [311, 0] width 622 height 0
type input "352"
drag, startPoint x: 139, startPoint y: 240, endPoint x: 144, endPoint y: 185, distance: 54.9
click at [144, 0] on html "7 Version history / Varicose Veins Need republishing Preview 1 product assigned…" at bounding box center [311, 0] width 622 height 0
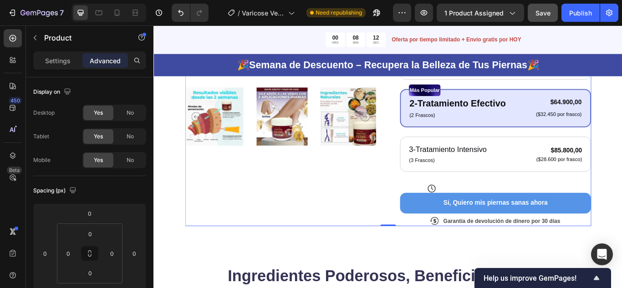
click at [340, 232] on div "Product Images" at bounding box center [301, 58] width 223 height 404
click at [548, 217] on div "Icon Fecha Estima de Entrega Sep 28 - Oct 03 Delivery Date Row" at bounding box center [552, 216] width 223 height 10
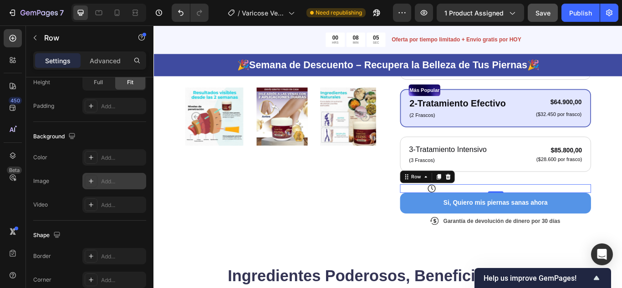
scroll to position [347, 0]
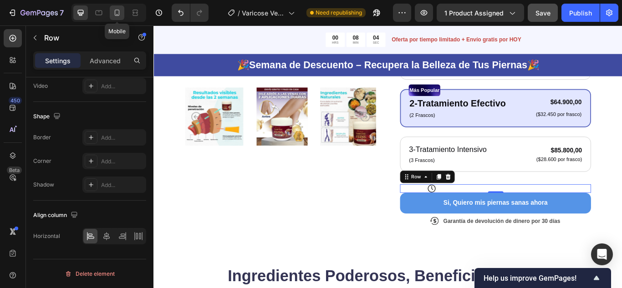
click at [121, 11] on icon at bounding box center [117, 12] width 9 height 9
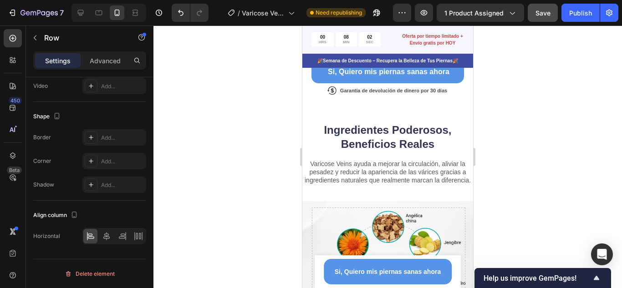
scroll to position [417, 0]
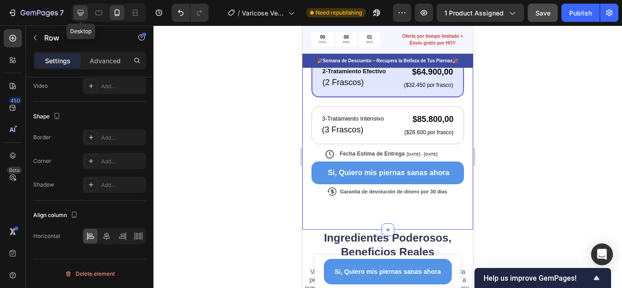
click at [85, 12] on icon at bounding box center [80, 12] width 9 height 9
type input "Auto"
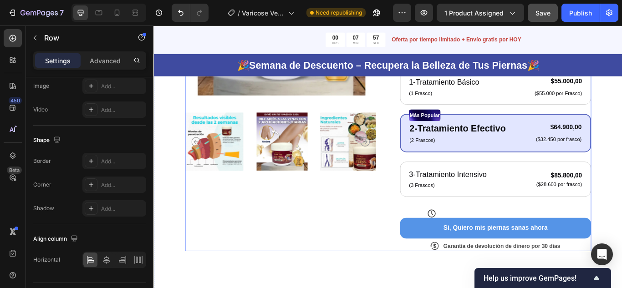
scroll to position [256, 0]
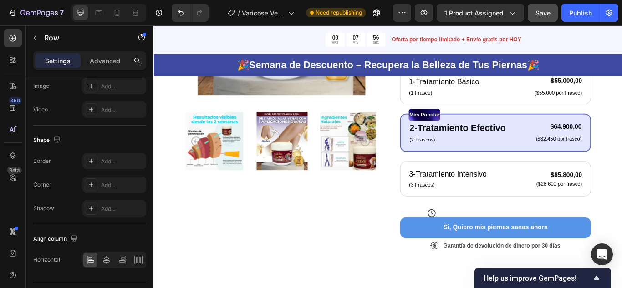
click at [586, 240] on div "Icon Fecha Estima de Entrega Sep 28 - Oct 03 Delivery Date Row" at bounding box center [552, 245] width 223 height 10
click at [482, 242] on div "Icon 0" at bounding box center [472, 245] width 62 height 10
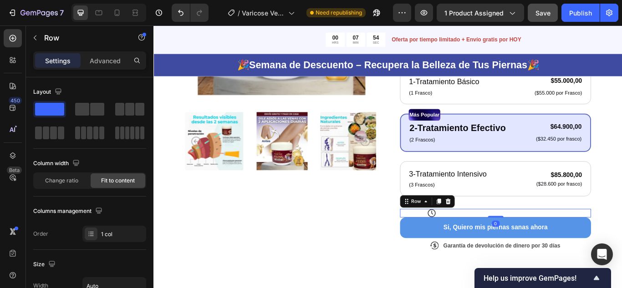
click at [506, 244] on div "Icon Fecha Estima de Entrega Sep 28 - Oct 03 Delivery Date Row" at bounding box center [552, 245] width 223 height 10
click at [93, 105] on span at bounding box center [97, 109] width 14 height 13
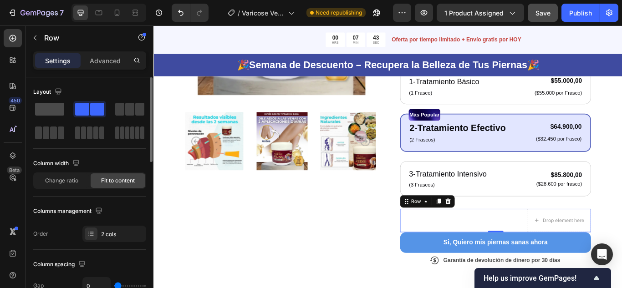
click at [51, 109] on span at bounding box center [49, 109] width 29 height 13
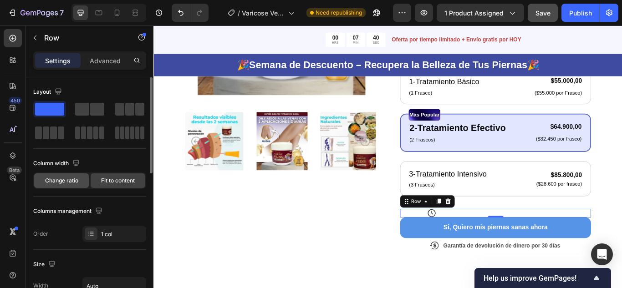
click at [74, 182] on span "Change ratio" at bounding box center [61, 181] width 33 height 8
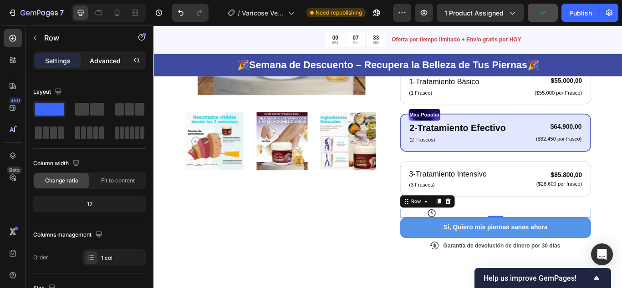
click at [96, 64] on p "Advanced" at bounding box center [105, 61] width 31 height 10
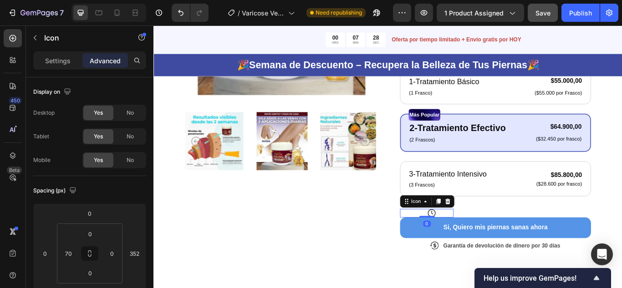
click at [493, 245] on div "Icon 0" at bounding box center [472, 245] width 62 height 10
click at [118, 12] on icon at bounding box center [117, 12] width 9 height 9
type input "14"
type input "-20"
type input "174"
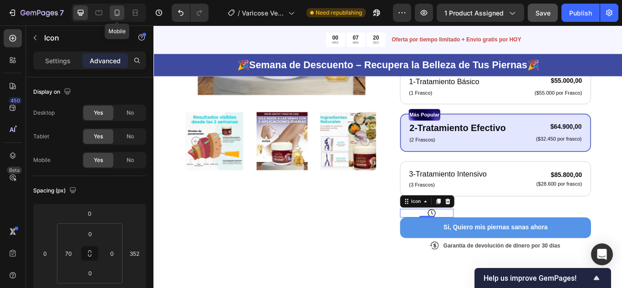
type input "30"
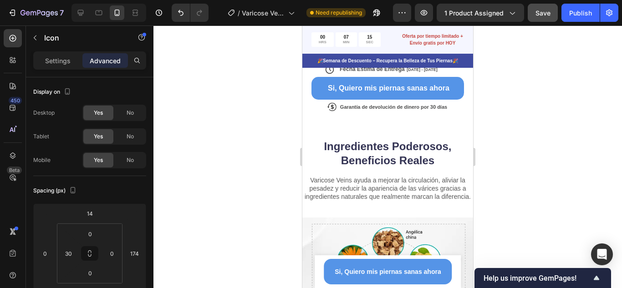
scroll to position [469, 0]
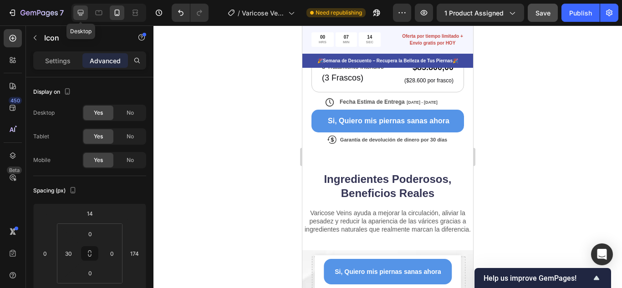
click at [84, 12] on icon at bounding box center [80, 12] width 9 height 9
type input "0"
type input "352"
type input "70"
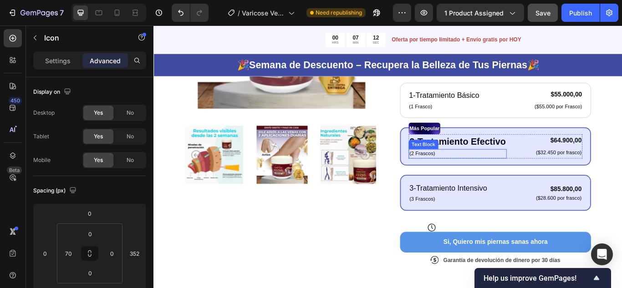
scroll to position [256, 0]
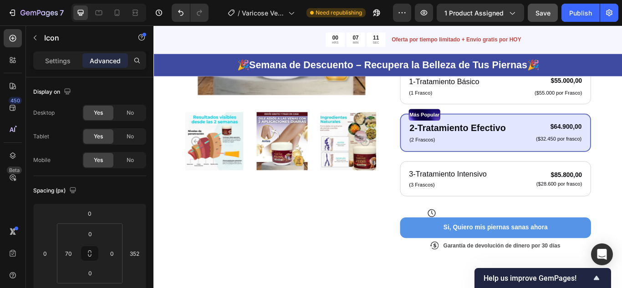
click at [477, 245] on icon at bounding box center [478, 245] width 10 height 10
click at [495, 245] on div "Icon" at bounding box center [472, 245] width 62 height 10
click at [508, 245] on div "Icon Fecha Estima de Entrega Sep 28 - Oct 03 Delivery Date Row" at bounding box center [552, 245] width 223 height 10
click at [494, 229] on icon at bounding box center [497, 231] width 6 height 6
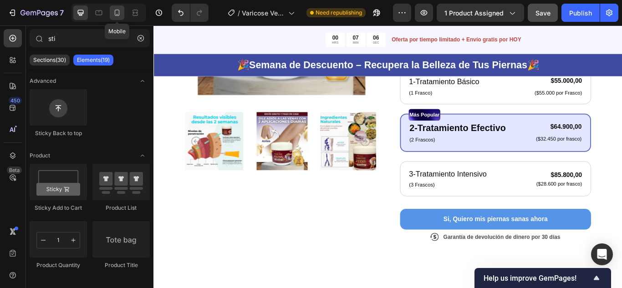
click at [121, 13] on icon at bounding box center [117, 12] width 9 height 9
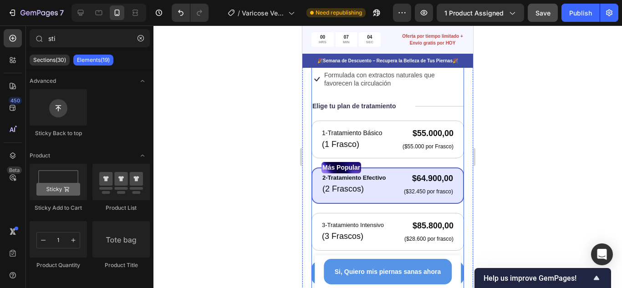
scroll to position [438, 0]
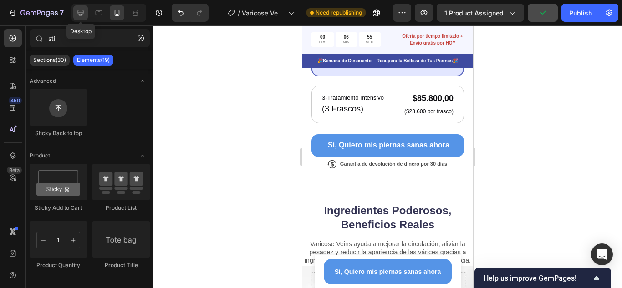
click at [81, 10] on icon at bounding box center [81, 13] width 6 height 6
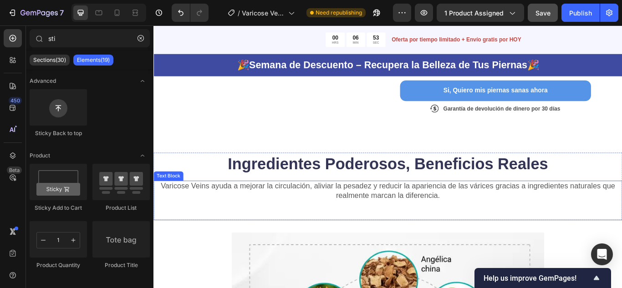
scroll to position [328, 0]
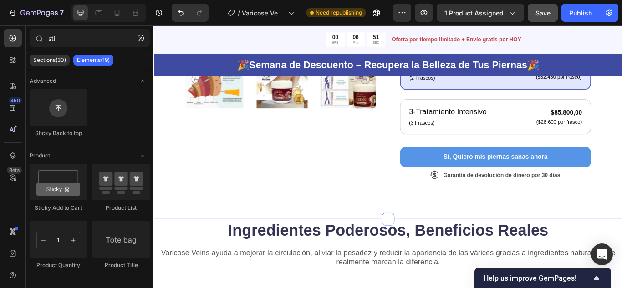
click at [512, 222] on div "Product Images Icon Icon Icon Icon Icon Icon List + 122,000 Personas ya la usan…" at bounding box center [427, 13] width 547 height 476
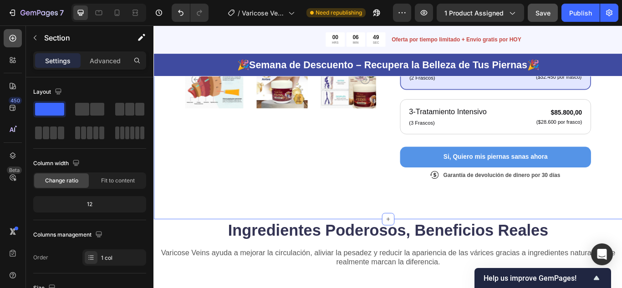
click at [14, 35] on icon at bounding box center [12, 38] width 9 height 9
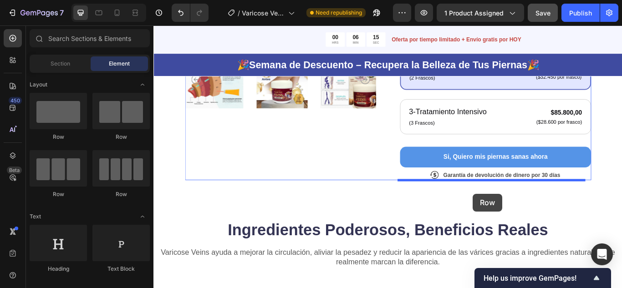
drag, startPoint x: 210, startPoint y: 143, endPoint x: 526, endPoint y: 222, distance: 326.2
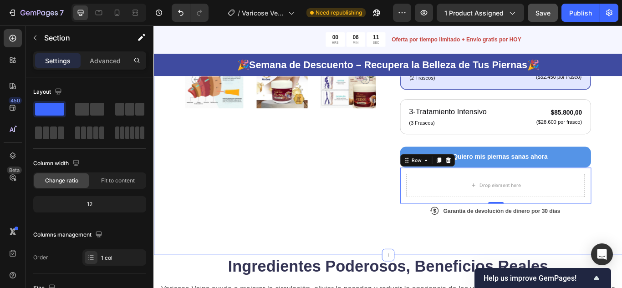
click at [622, 164] on div "Product Images Icon Icon Icon Icon Icon Icon List + 122,000 Personas ya la usan…" at bounding box center [427, 34] width 547 height 518
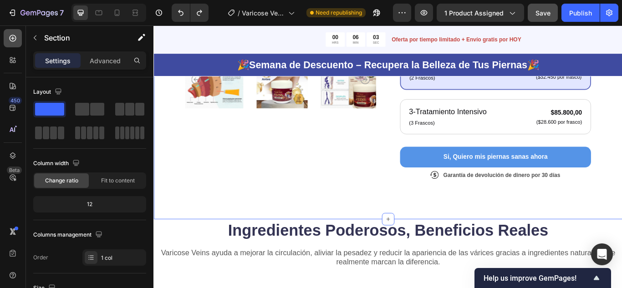
click at [15, 38] on icon at bounding box center [13, 38] width 7 height 7
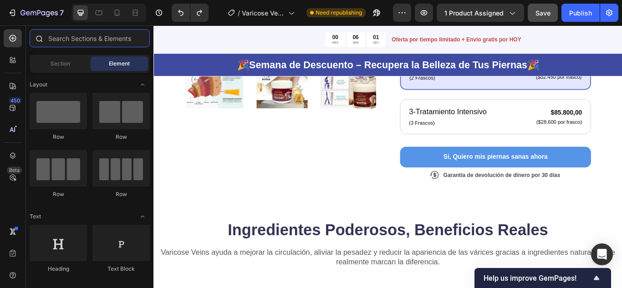
click at [67, 37] on input "text" at bounding box center [90, 38] width 120 height 18
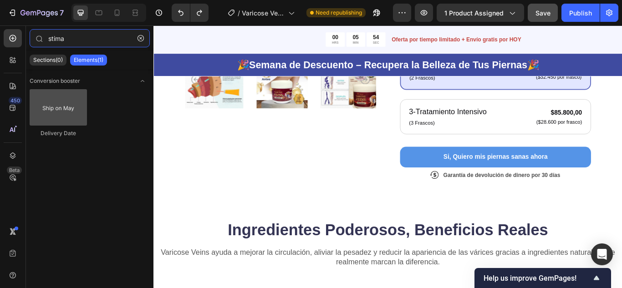
type input "stima"
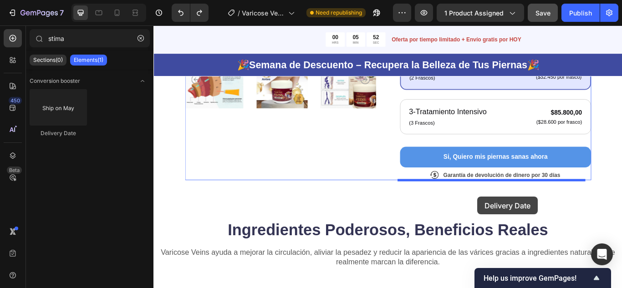
drag, startPoint x: 207, startPoint y: 138, endPoint x: 531, endPoint y: 225, distance: 335.3
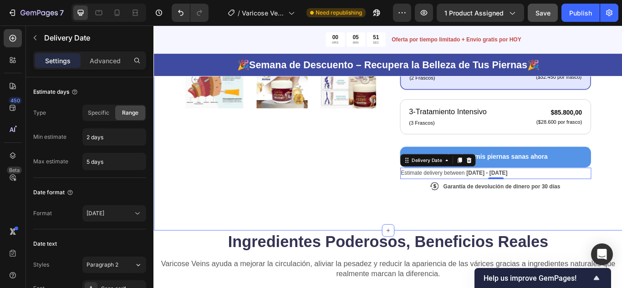
click at [514, 244] on div "Product Images Icon Icon Icon Icon Icon Icon List + 122,000 Personas ya la usan…" at bounding box center [427, 19] width 547 height 489
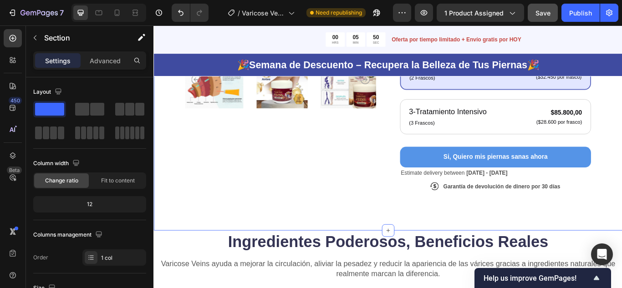
click at [549, 238] on div "Product Images Icon Icon Icon Icon Icon Icon List + 122,000 Personas ya la usan…" at bounding box center [427, 19] width 547 height 489
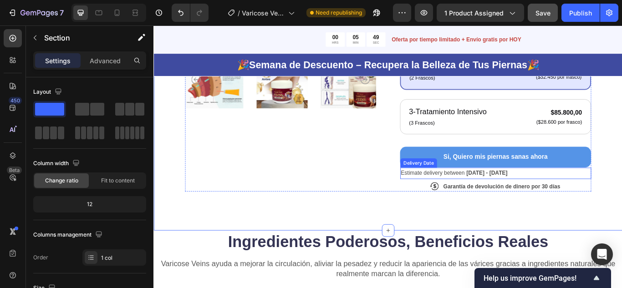
click at [548, 197] on span "Sep 28 - Oct 01" at bounding box center [542, 197] width 48 height 7
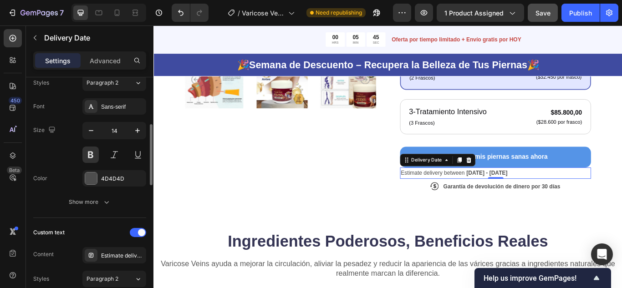
scroll to position [228, 0]
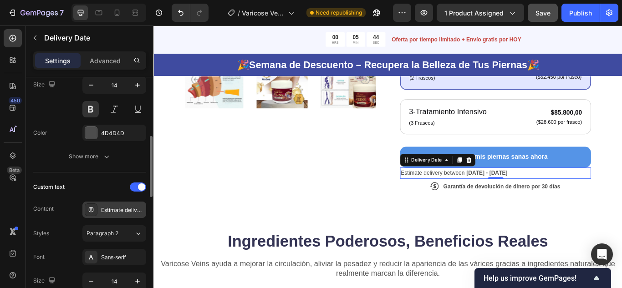
click at [118, 210] on div "Estimate delivery between" at bounding box center [122, 210] width 43 height 8
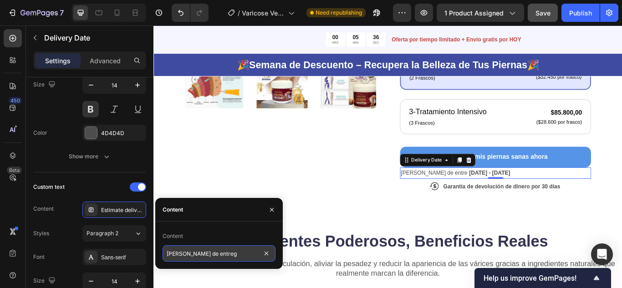
type input "Fecha Estimada de entrega"
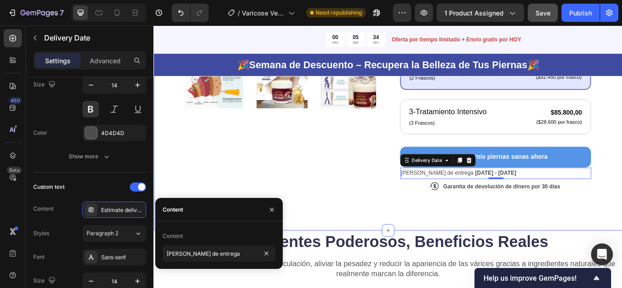
click at [188, 188] on div "Product Images Icon Icon Icon Icon Icon Icon List + 122,000 Personas ya la usan…" at bounding box center [427, 19] width 547 height 489
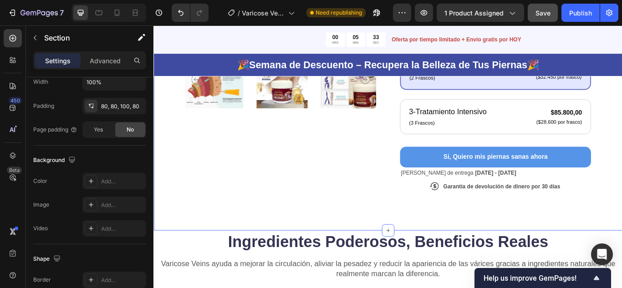
scroll to position [0, 0]
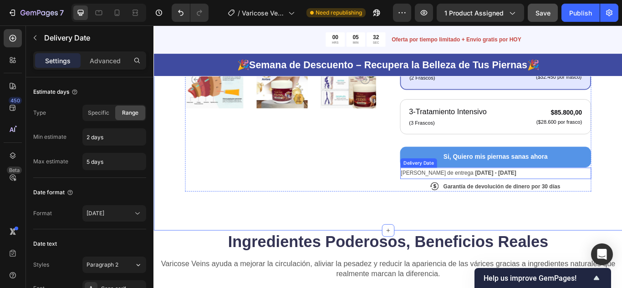
click at [528, 196] on span "Sep 28 - Oct 01" at bounding box center [552, 197] width 48 height 7
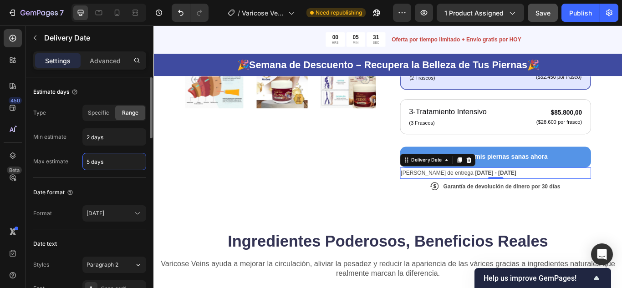
click at [89, 165] on input "5 days" at bounding box center [114, 162] width 63 height 16
type input "7 days"
click at [538, 240] on div "Product Images Icon Icon Icon Icon Icon Icon List + 122,000 Personas ya la usan…" at bounding box center [427, 19] width 547 height 489
click at [528, 199] on span "[DATE] - [DATE]" at bounding box center [552, 197] width 48 height 7
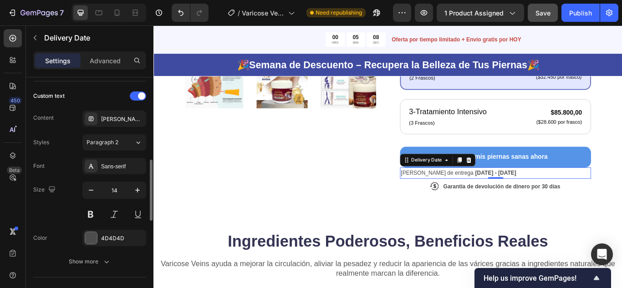
scroll to position [364, 0]
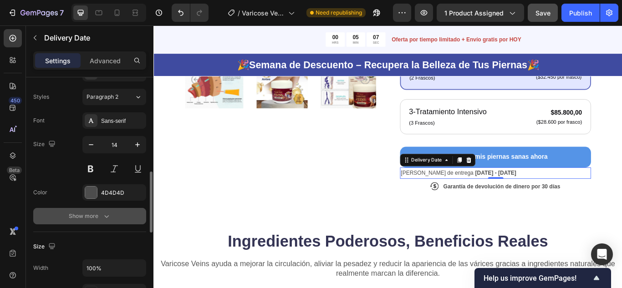
click at [97, 215] on div "Show more" at bounding box center [90, 216] width 42 height 9
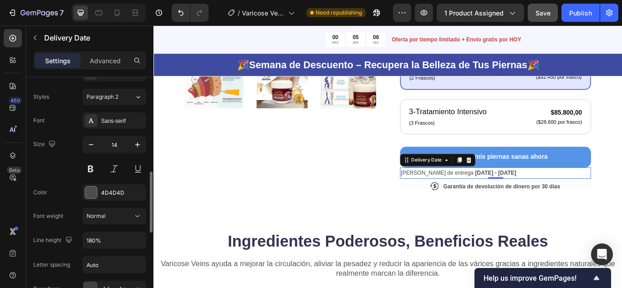
scroll to position [410, 0]
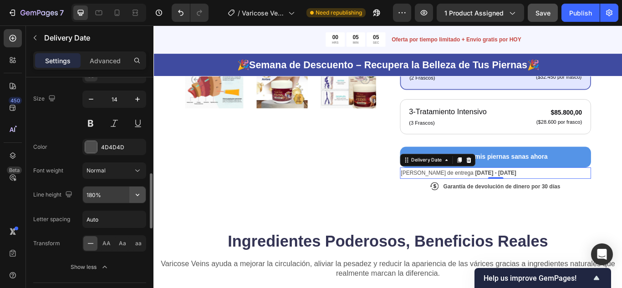
click at [142, 194] on icon "button" at bounding box center [137, 194] width 9 height 9
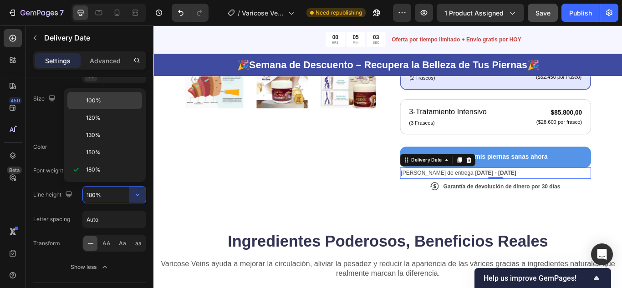
click at [101, 99] on p "100%" at bounding box center [112, 101] width 52 height 8
type input "100%"
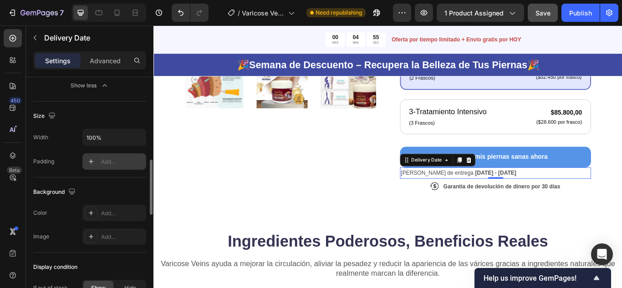
scroll to position [546, 0]
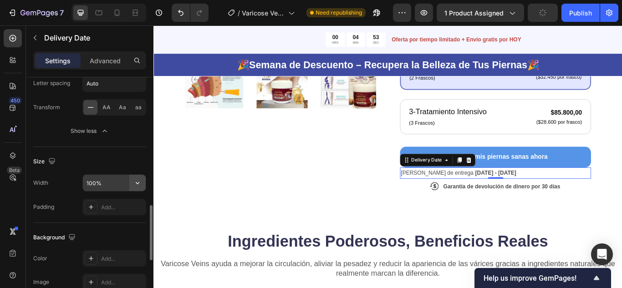
click at [142, 181] on button "button" at bounding box center [137, 183] width 16 height 16
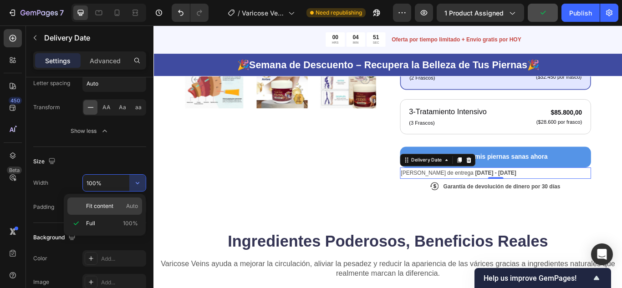
click at [110, 203] on span "Fit content" at bounding box center [99, 206] width 27 height 8
type input "Auto"
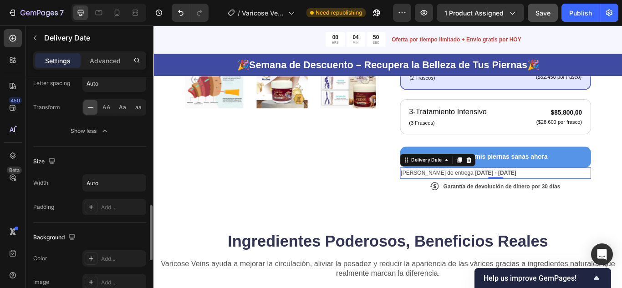
scroll to position [774, 0]
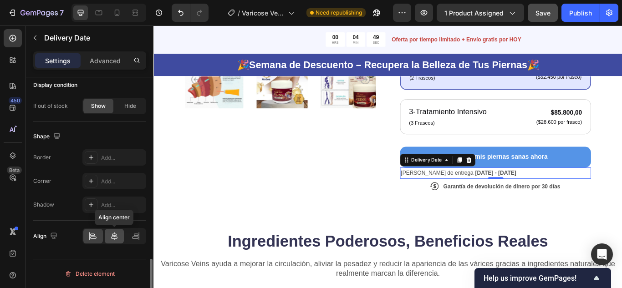
click at [113, 240] on icon at bounding box center [114, 236] width 9 height 9
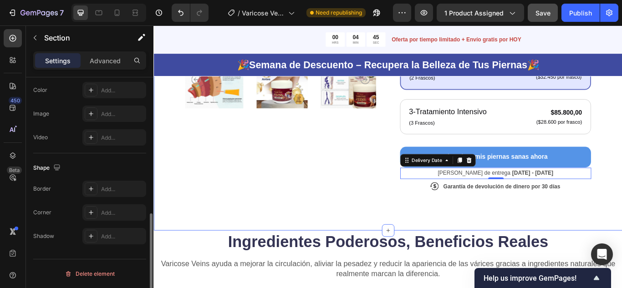
click at [446, 236] on div "Product Images Icon Icon Icon Icon Icon Icon List + 122,000 Personas ya la usan…" at bounding box center [427, 19] width 547 height 489
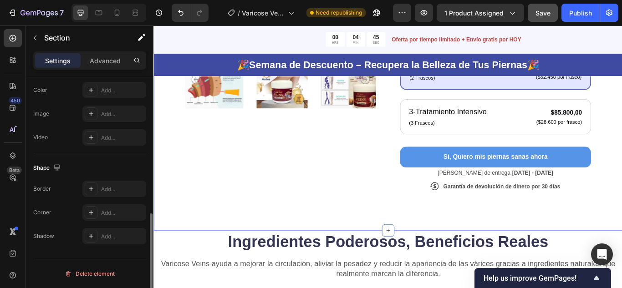
scroll to position [0, 0]
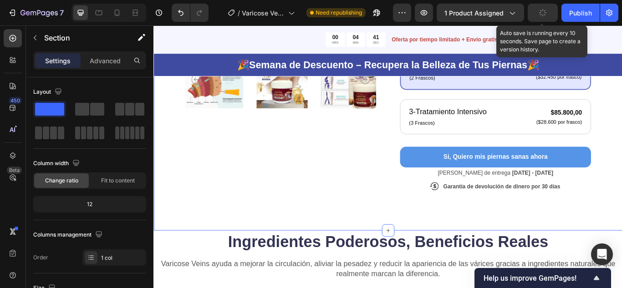
click at [543, 17] on button "button" at bounding box center [543, 13] width 30 height 18
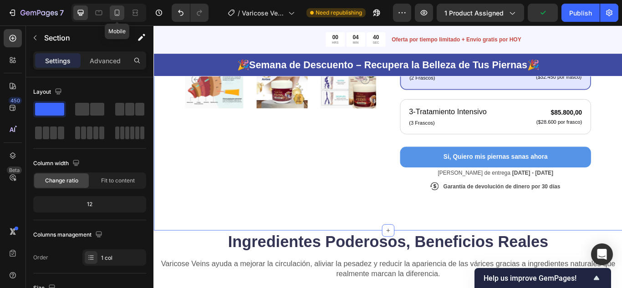
click at [118, 14] on icon at bounding box center [117, 12] width 9 height 9
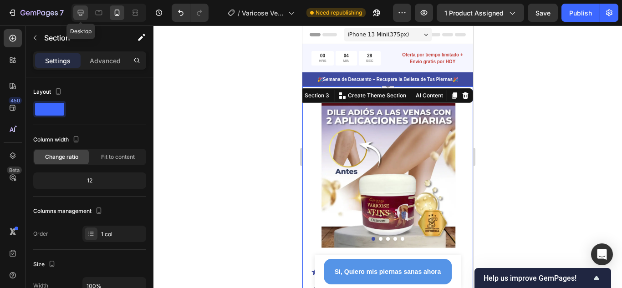
click at [74, 10] on div at bounding box center [80, 12] width 15 height 15
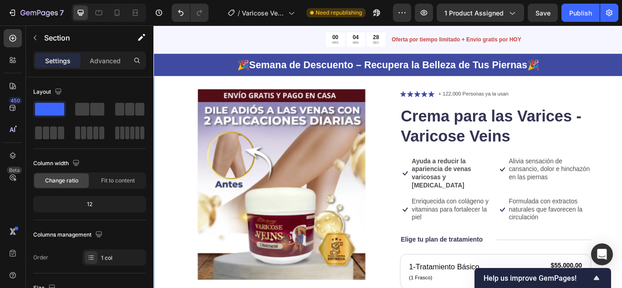
scroll to position [46, 0]
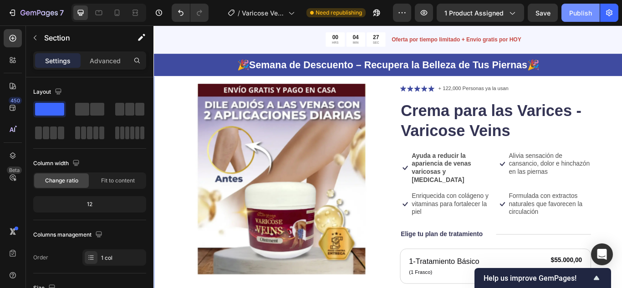
click at [577, 15] on div "Publish" at bounding box center [580, 13] width 23 height 10
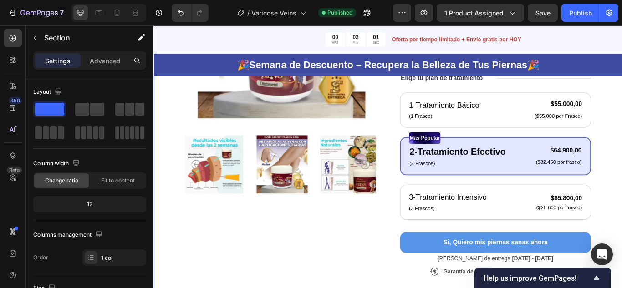
scroll to position [0, 0]
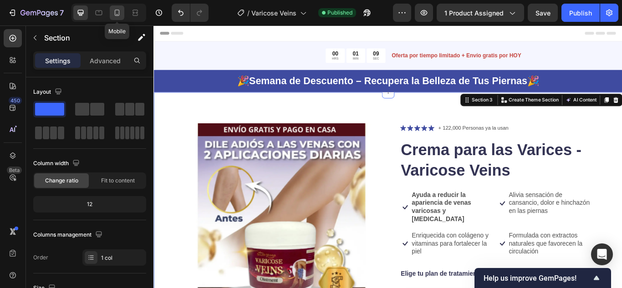
click at [120, 16] on icon at bounding box center [117, 12] width 9 height 9
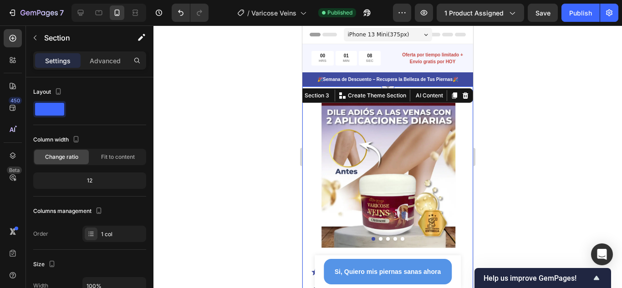
scroll to position [29, 0]
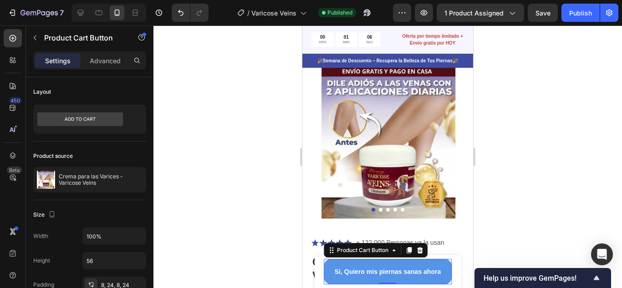
click at [397, 265] on button "Si, Quiero mis piernas sanas ahora" at bounding box center [388, 272] width 128 height 26
click at [362, 248] on div "Product Cart Button" at bounding box center [362, 250] width 55 height 8
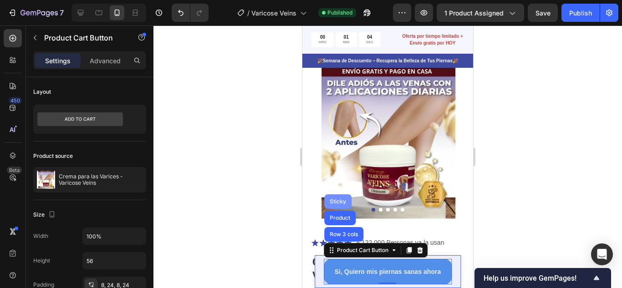
click at [333, 198] on div "Sticky" at bounding box center [337, 201] width 27 height 15
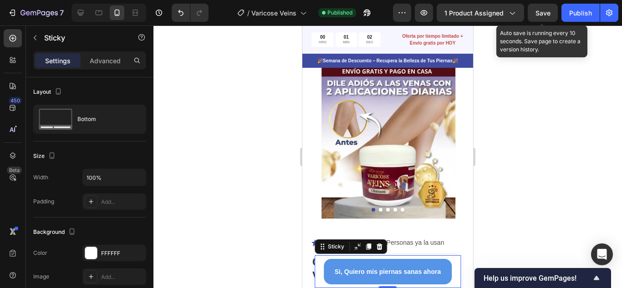
click at [542, 11] on span "Save" at bounding box center [543, 13] width 15 height 8
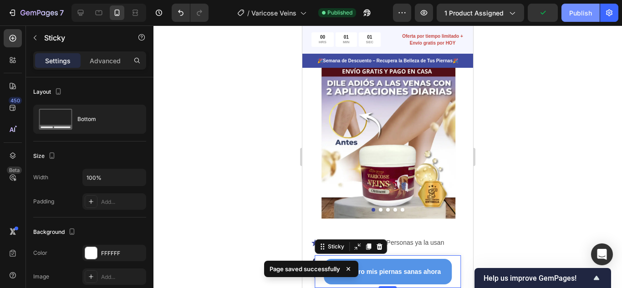
click at [581, 16] on div "Publish" at bounding box center [580, 13] width 23 height 10
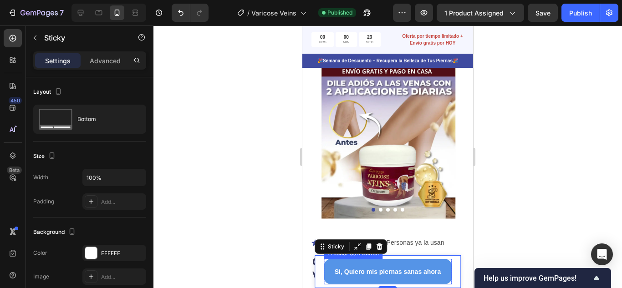
click at [428, 263] on button "Si, Quiero mis piernas sanas ahora" at bounding box center [388, 272] width 128 height 26
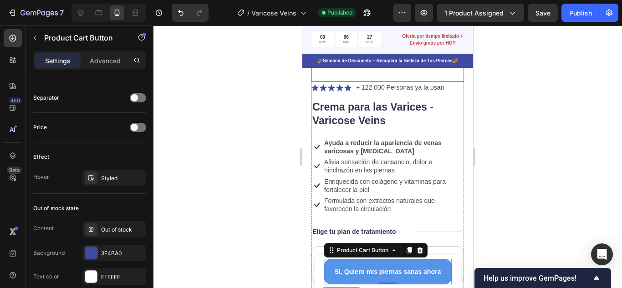
scroll to position [211, 0]
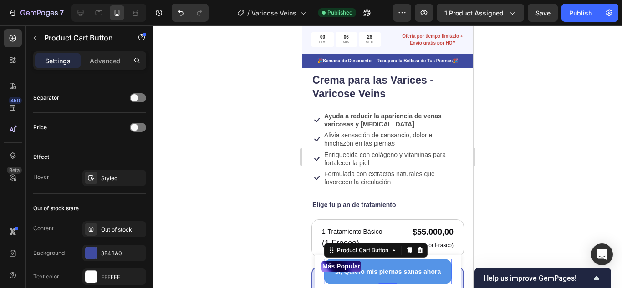
click at [328, 277] on button "Si, Quiero mis piernas sanas ahora" at bounding box center [388, 272] width 128 height 26
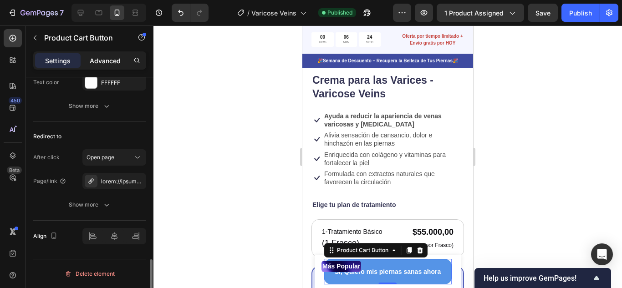
click at [109, 58] on p "Advanced" at bounding box center [105, 61] width 31 height 10
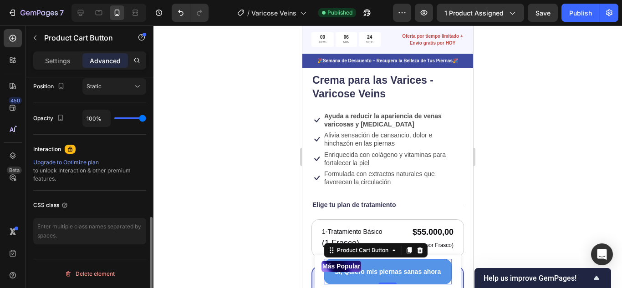
scroll to position [339, 0]
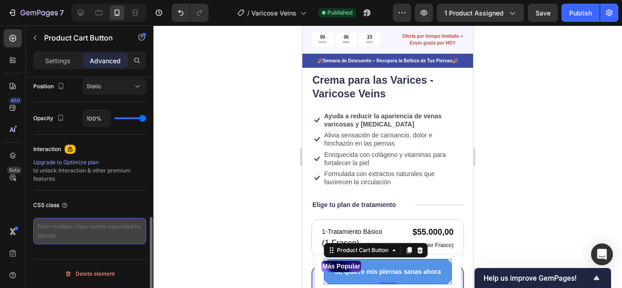
click at [89, 227] on textarea at bounding box center [89, 231] width 113 height 26
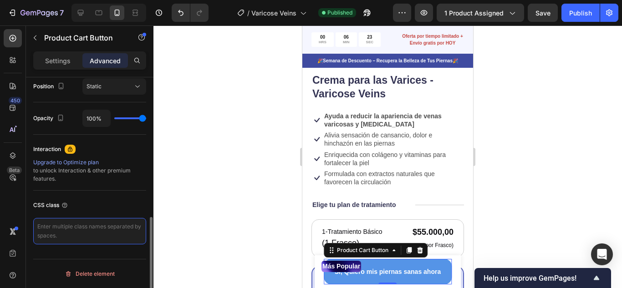
paste textarea "_rsi-cod-form-gempages-button-overwrite _rsi-cod-form-is-gempage"
type textarea "_rsi-cod-form-gempages-button-overwrite _rsi-cod-form-is-gempage"
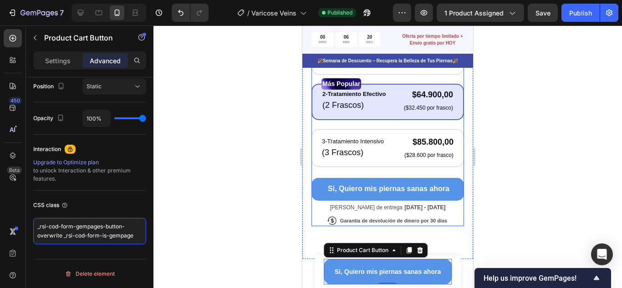
scroll to position [410, 0]
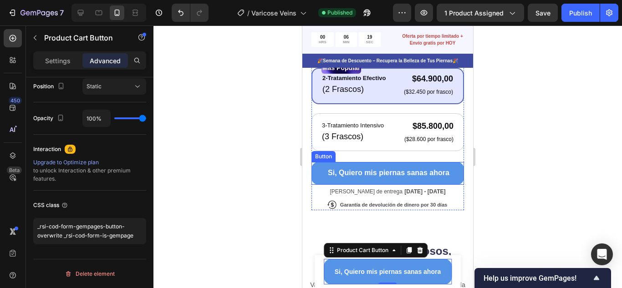
click at [317, 170] on button "Si, Quiero mis piernas sanas ahora" at bounding box center [388, 173] width 153 height 23
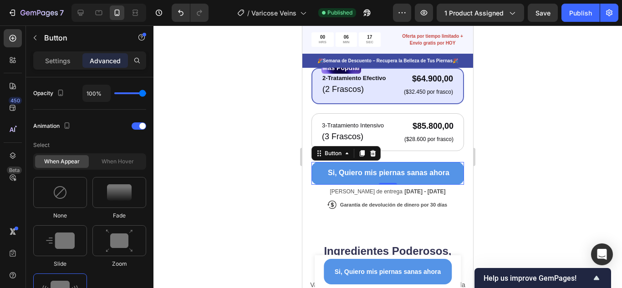
scroll to position [649, 0]
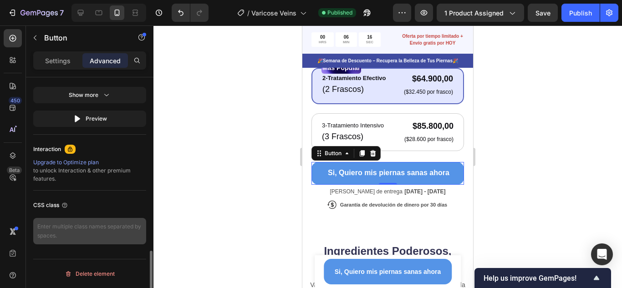
click at [91, 225] on textarea at bounding box center [89, 231] width 113 height 26
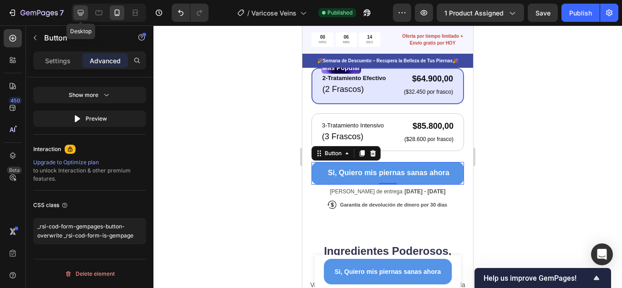
type textarea "_rsi-cod-form-gempages-button-overwrite _rsi-cod-form-is-gempage"
click at [80, 11] on icon at bounding box center [80, 12] width 9 height 9
type input "0"
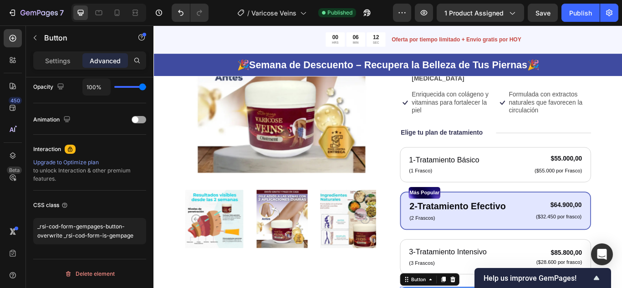
scroll to position [347, 0]
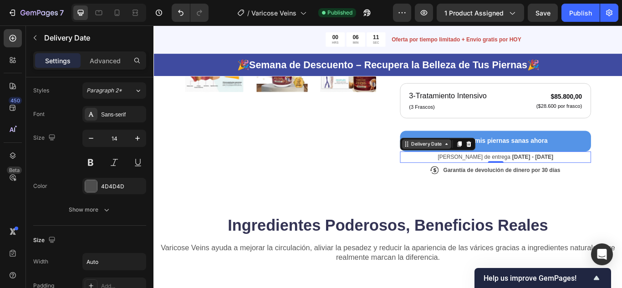
click at [448, 162] on div "Delivery Date" at bounding box center [471, 164] width 57 height 11
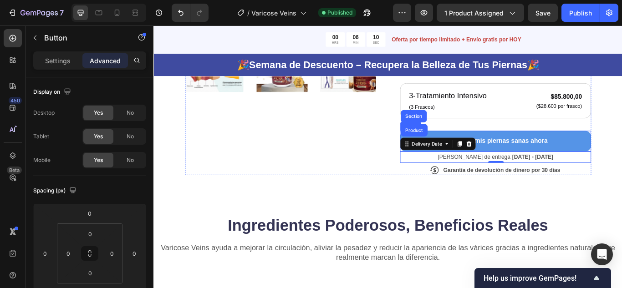
click at [622, 154] on button "Si, Quiero mis piernas sanas ahora" at bounding box center [552, 160] width 223 height 24
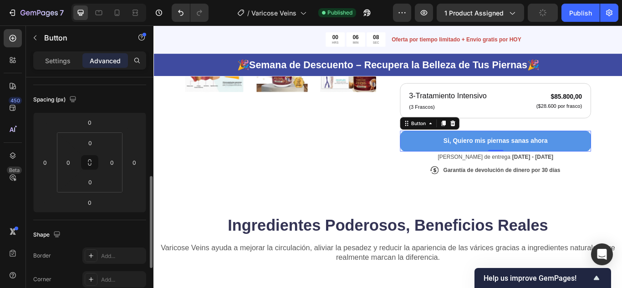
scroll to position [371, 0]
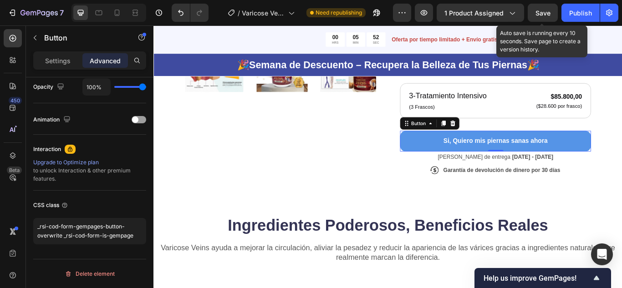
click at [550, 13] on span "Save" at bounding box center [543, 13] width 15 height 8
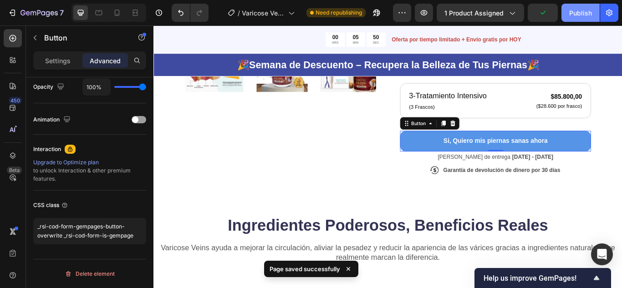
click at [581, 14] on div "Publish" at bounding box center [580, 13] width 23 height 10
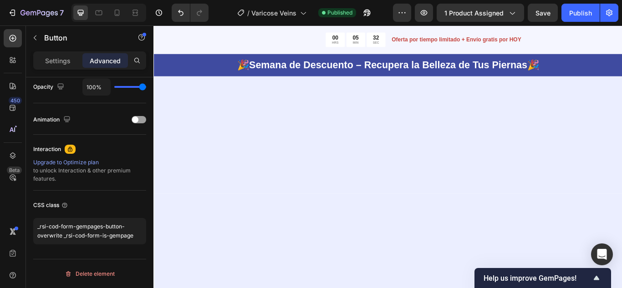
scroll to position [2687, 0]
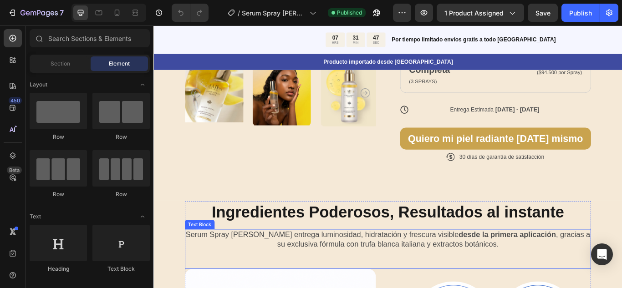
scroll to position [364, 0]
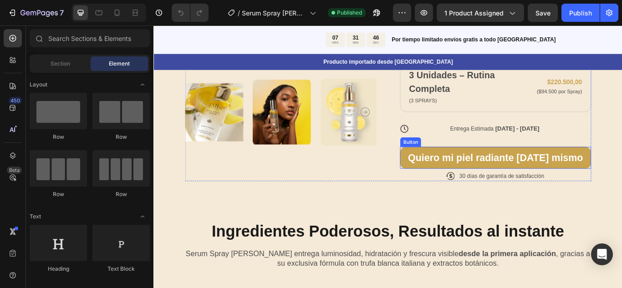
click at [449, 167] on button "Quiero mi piel radiante [DATE] mismo" at bounding box center [552, 180] width 223 height 26
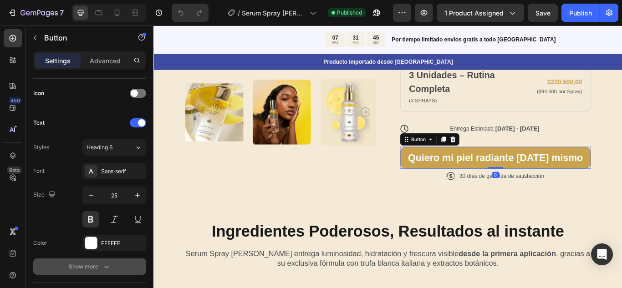
scroll to position [416, 0]
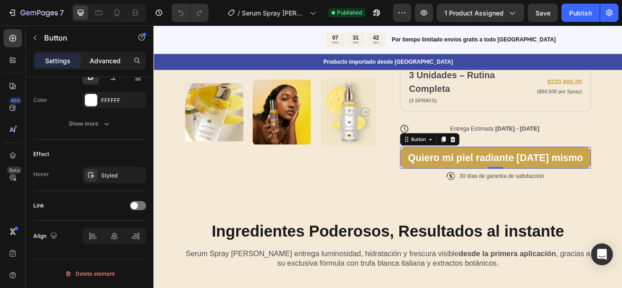
click at [114, 62] on p "Advanced" at bounding box center [105, 61] width 31 height 10
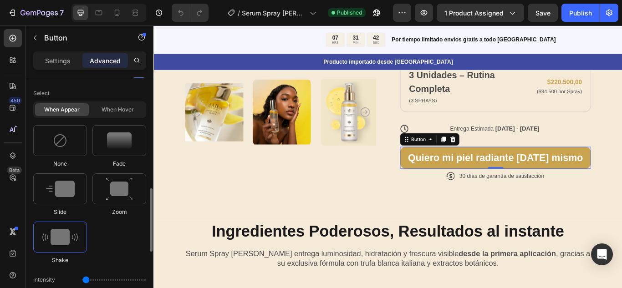
scroll to position [649, 0]
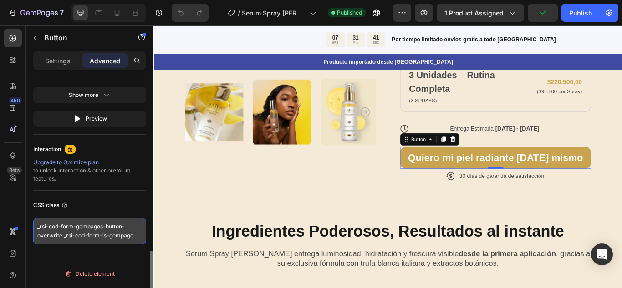
click at [81, 235] on textarea "_rsi-cod-form-gempages-button-overwrite _rsi-cod-form-is-gempage" at bounding box center [89, 231] width 113 height 26
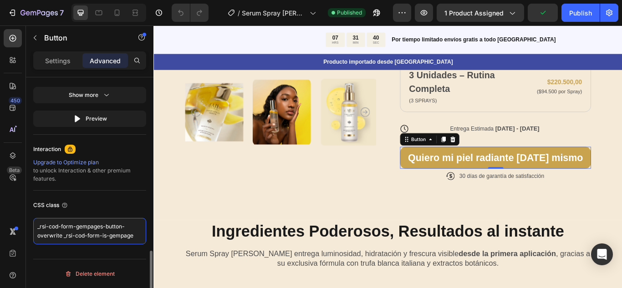
click at [81, 235] on textarea "_rsi-cod-form-gempages-button-overwrite _rsi-cod-form-is-gempage" at bounding box center [89, 231] width 113 height 26
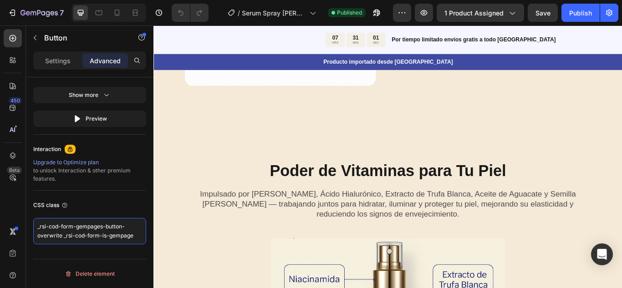
scroll to position [673, 0]
